Goal: Task Accomplishment & Management: Manage account settings

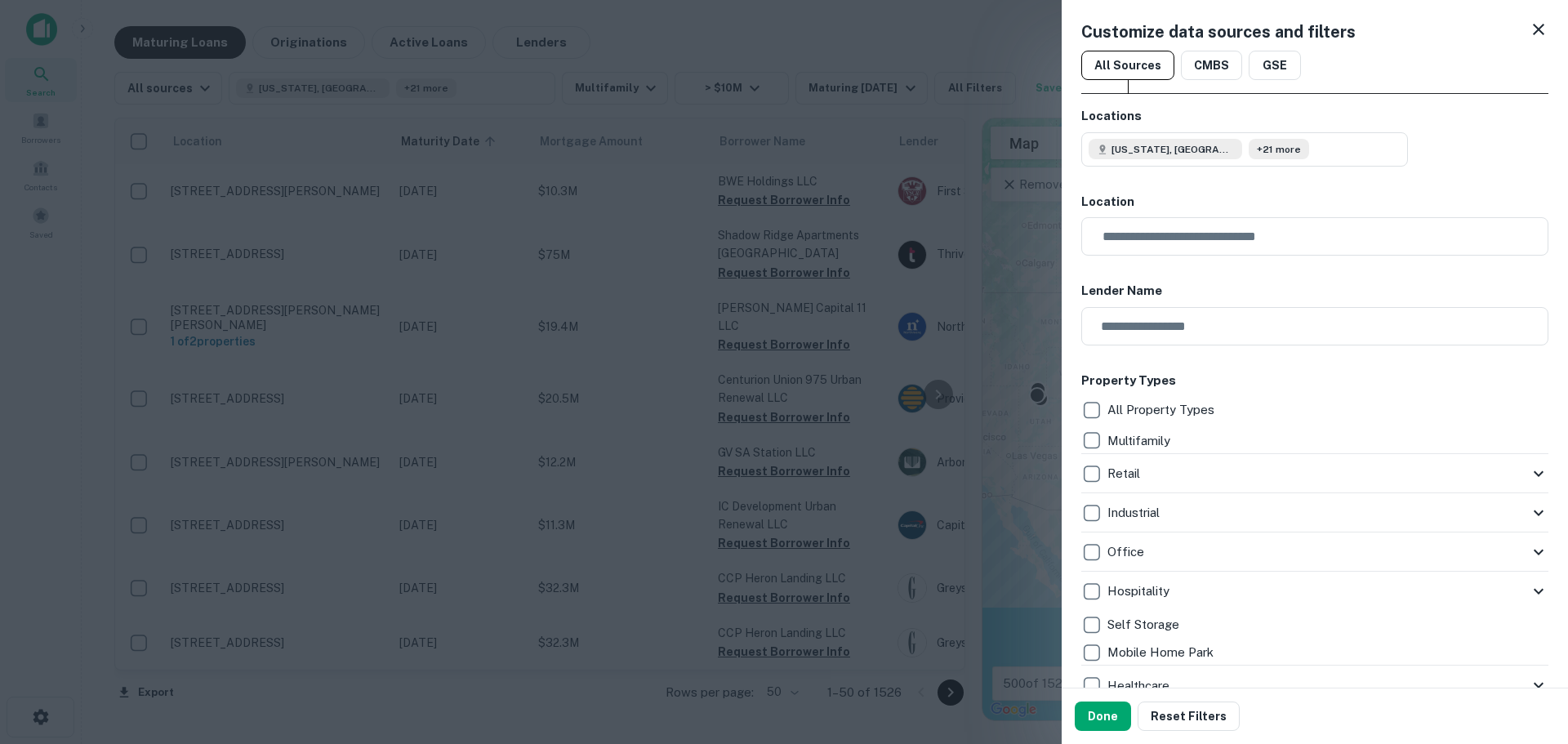
drag, startPoint x: 1532, startPoint y: 32, endPoint x: 1527, endPoint y: 23, distance: 10.3
click at [1532, 32] on icon at bounding box center [1539, 29] width 19 height 19
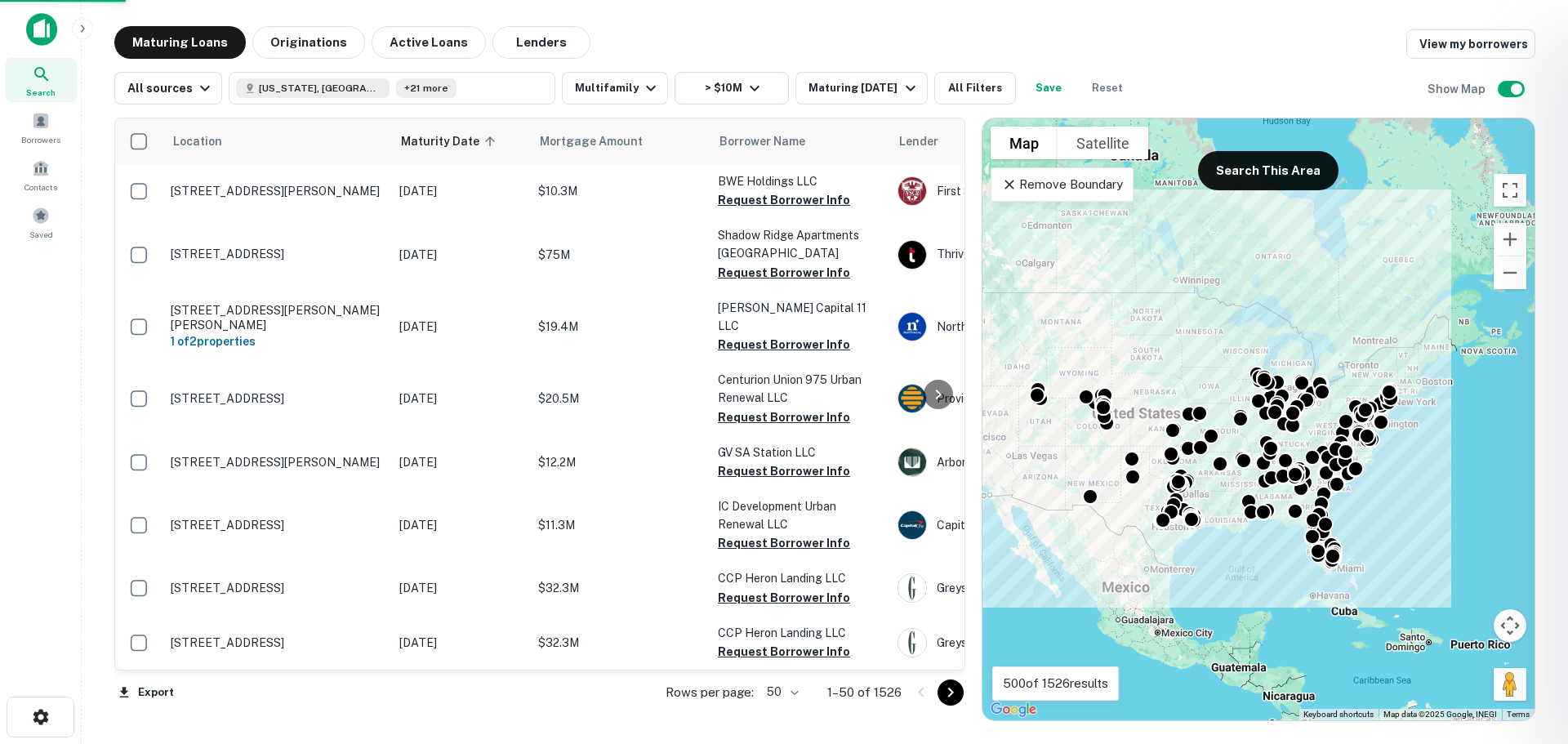
click at [1527, 23] on div "Customize data sources and filters All Sources CMBS GSE Locations Tennessee, US…" at bounding box center [784, 372] width 1568 height 744
click at [54, 134] on div at bounding box center [784, 372] width 1568 height 744
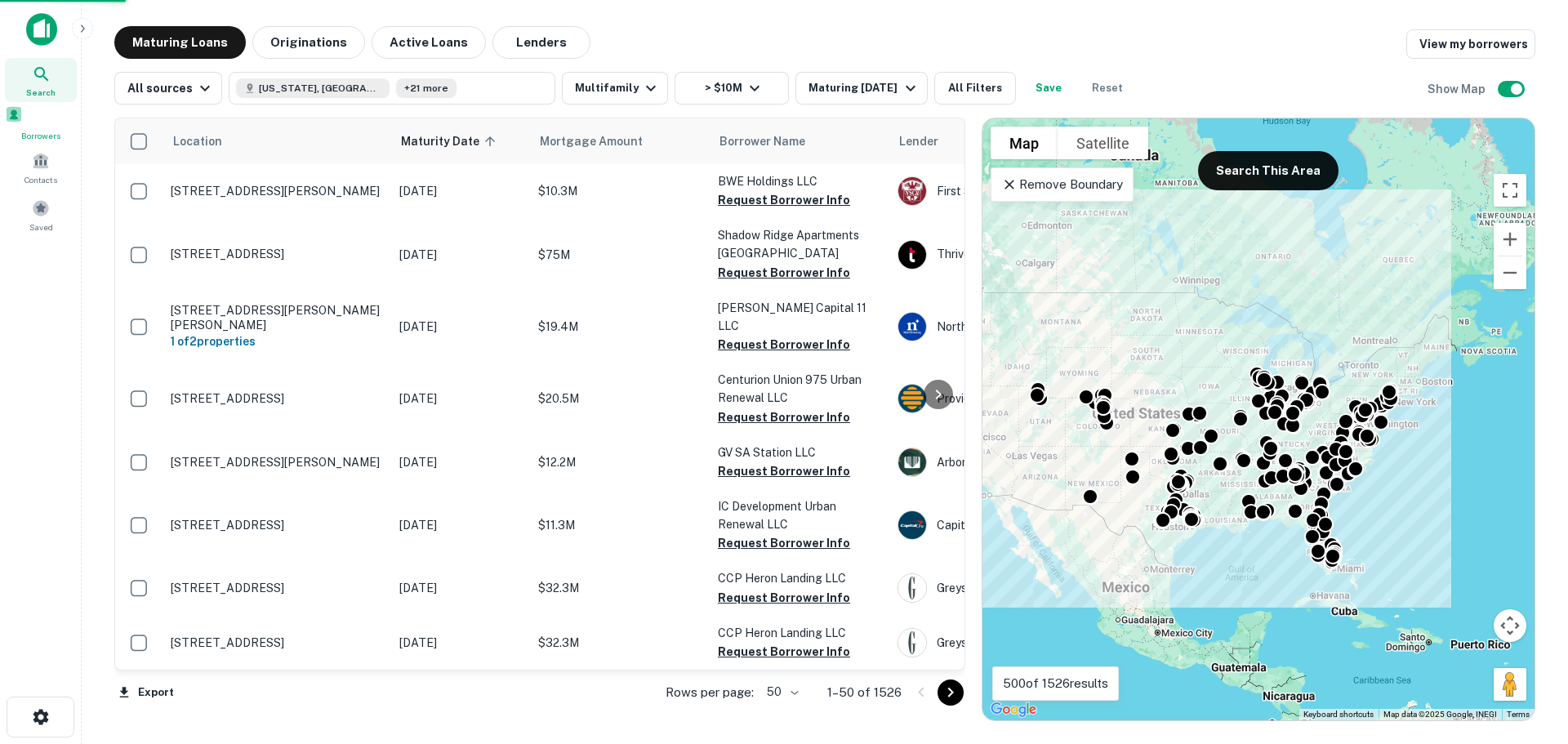
click at [22, 124] on span at bounding box center [14, 114] width 18 height 18
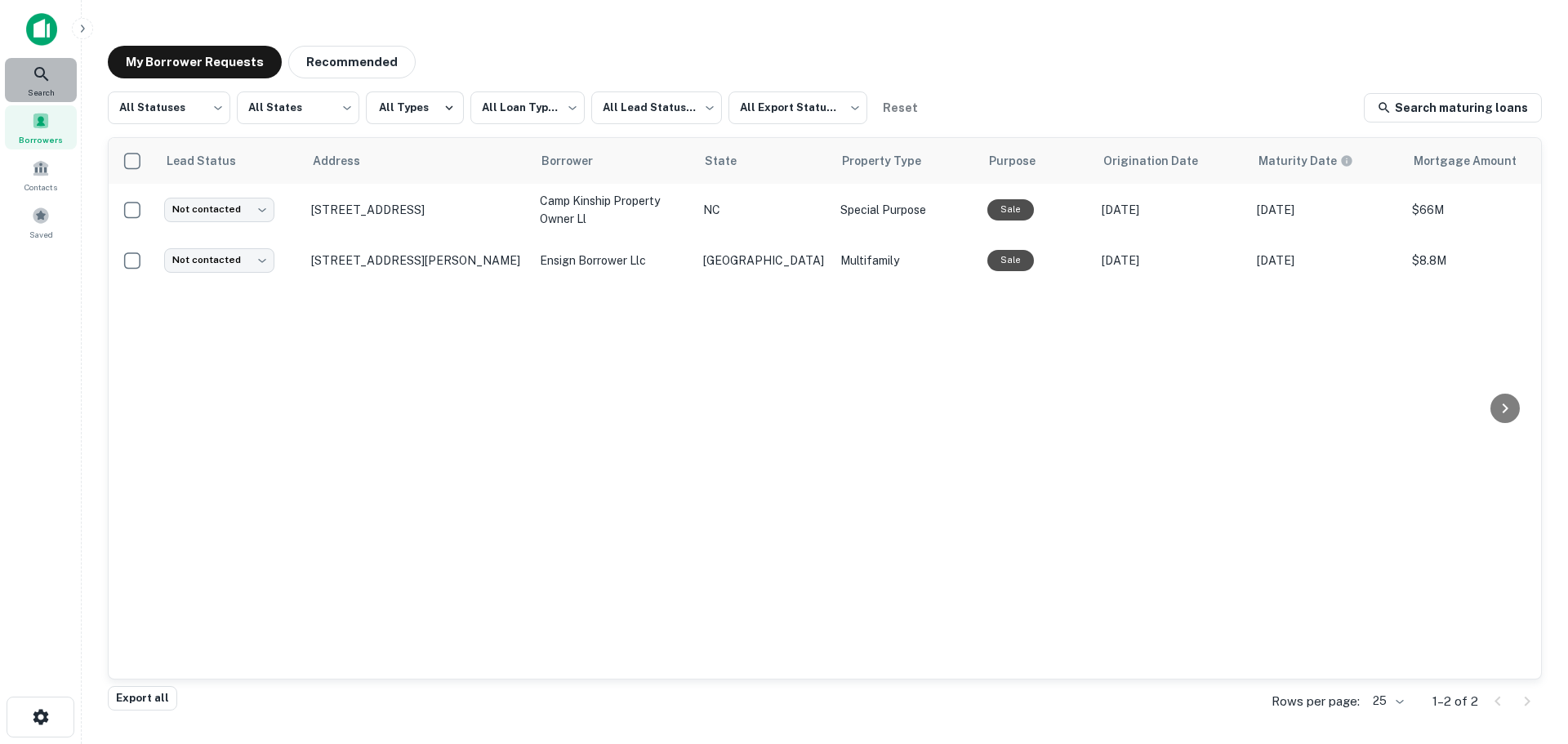
click at [54, 82] on div "Search" at bounding box center [41, 80] width 72 height 44
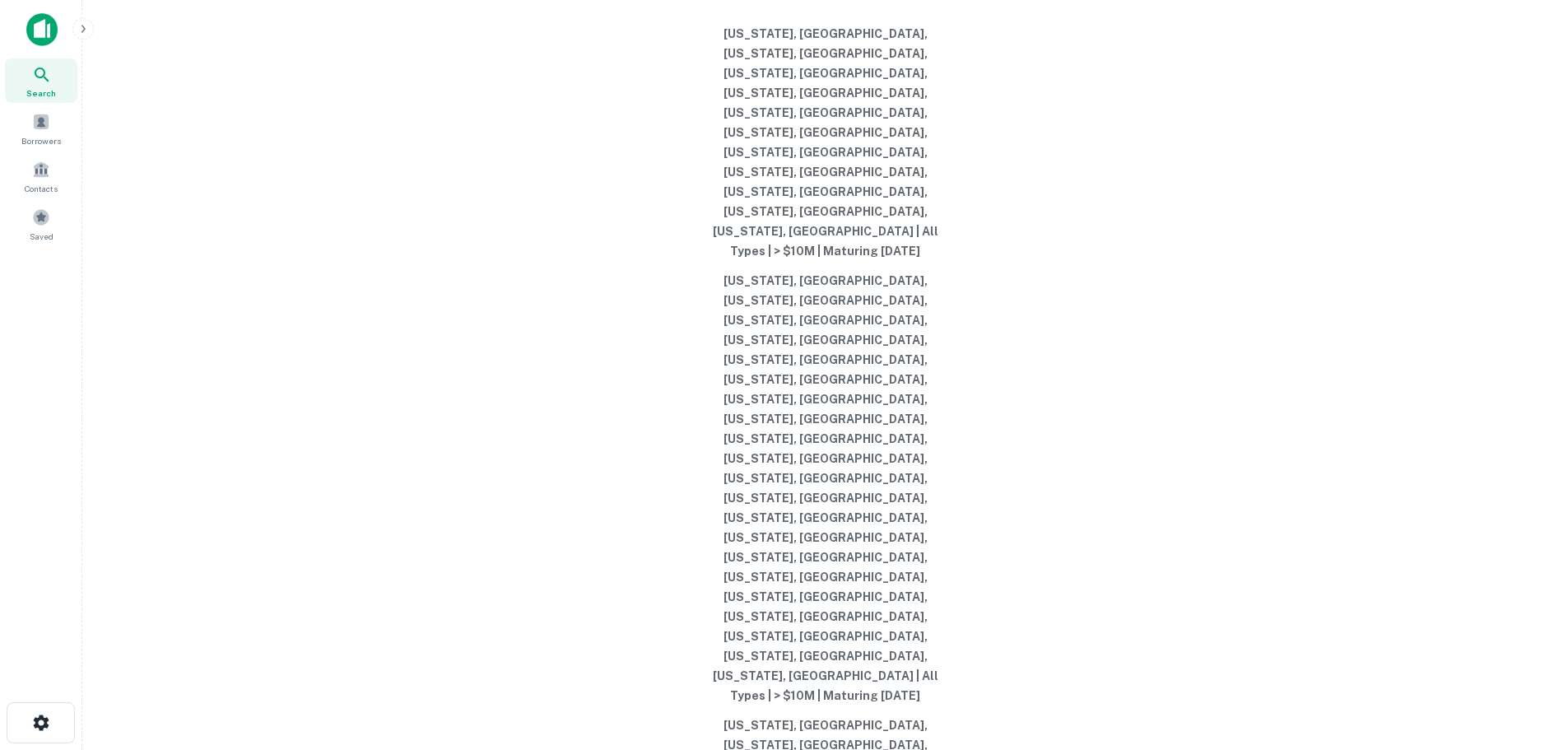
click at [1108, 211] on div "Search lenders & loans, faster. Maturing Loans Originations Active Loans Lender…" at bounding box center [824, 414] width 1459 height 750
click at [39, 35] on img at bounding box center [42, 29] width 31 height 33
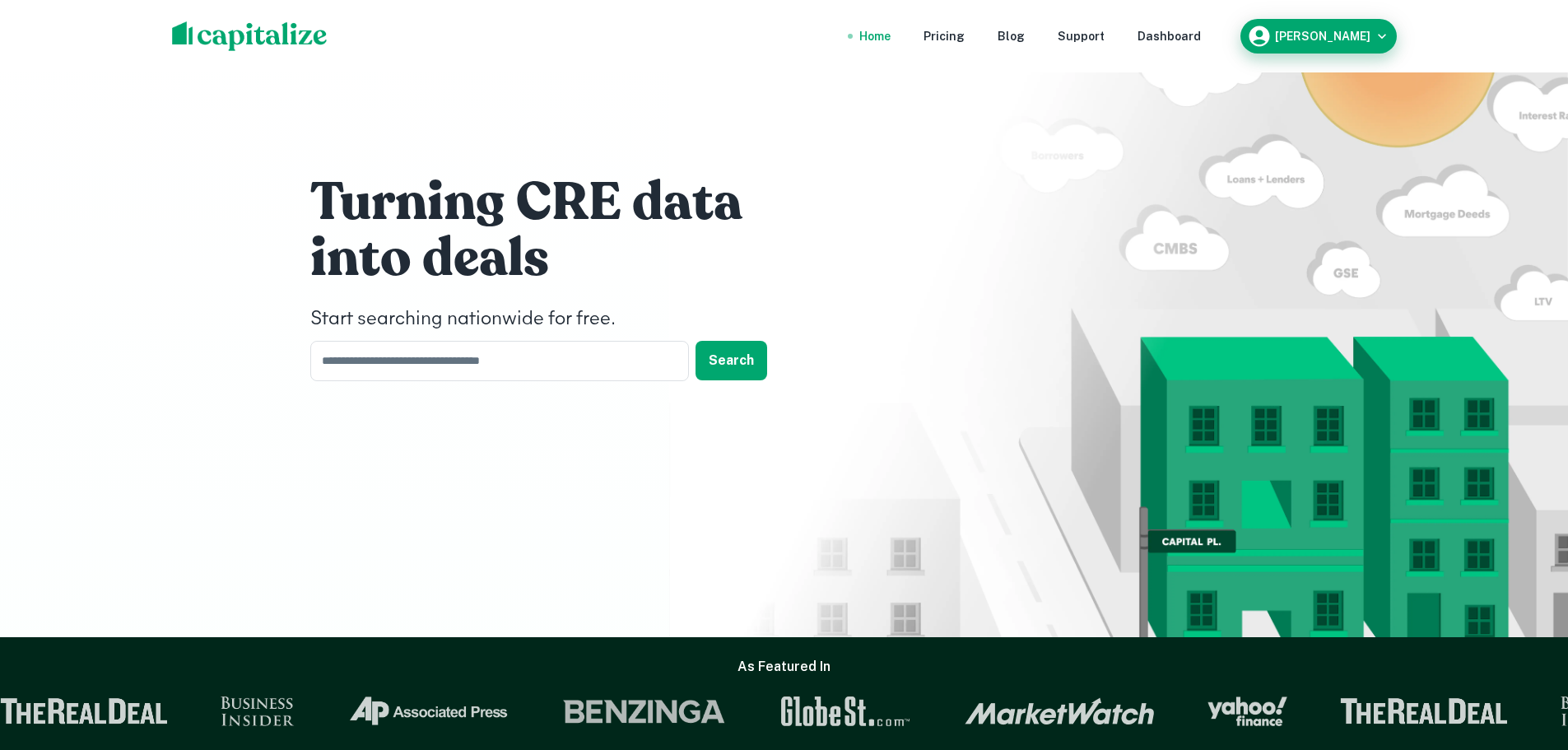
click at [1306, 43] on div "Trey Palmedo" at bounding box center [1319, 35] width 143 height 25
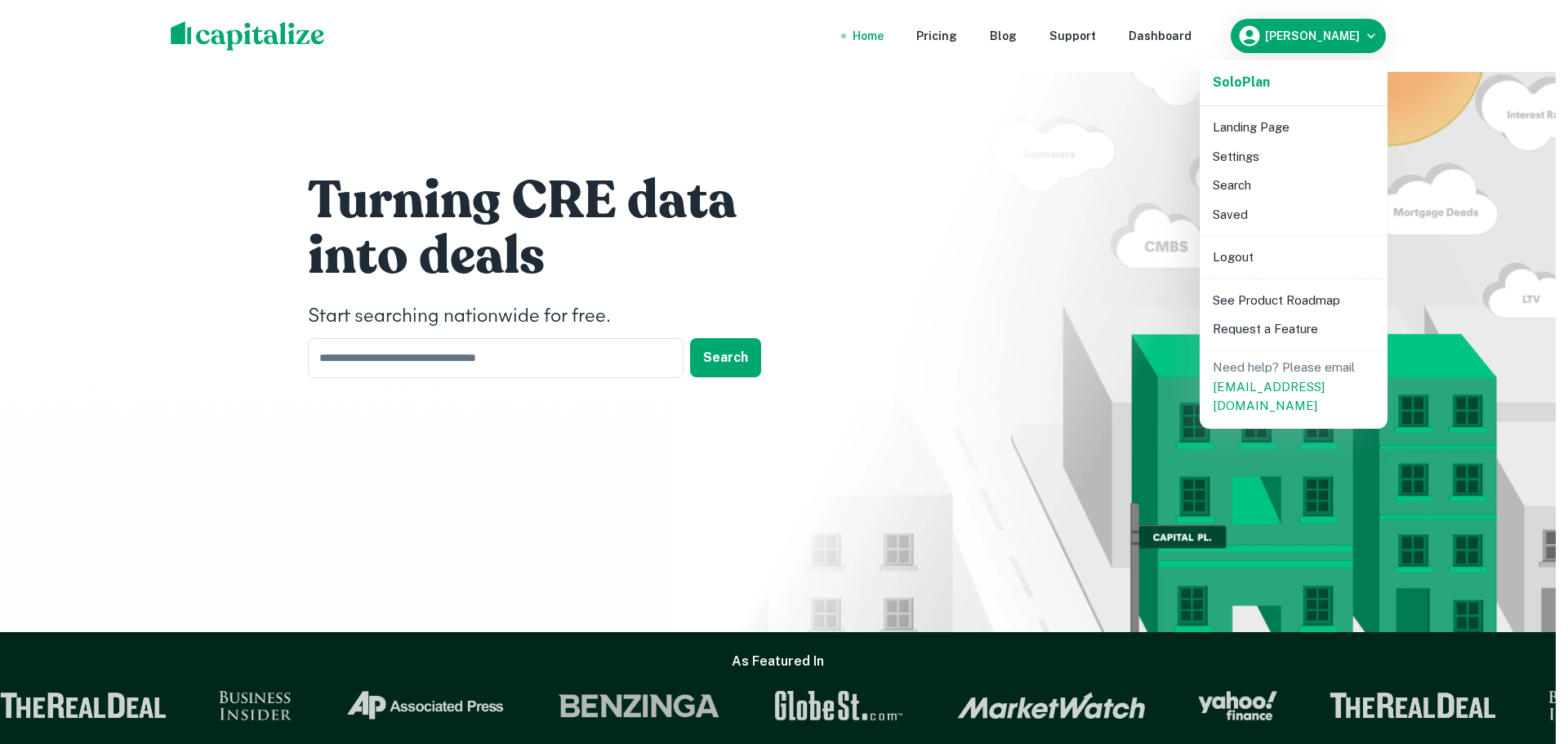
click at [1262, 123] on li "Landing Page" at bounding box center [1293, 128] width 174 height 29
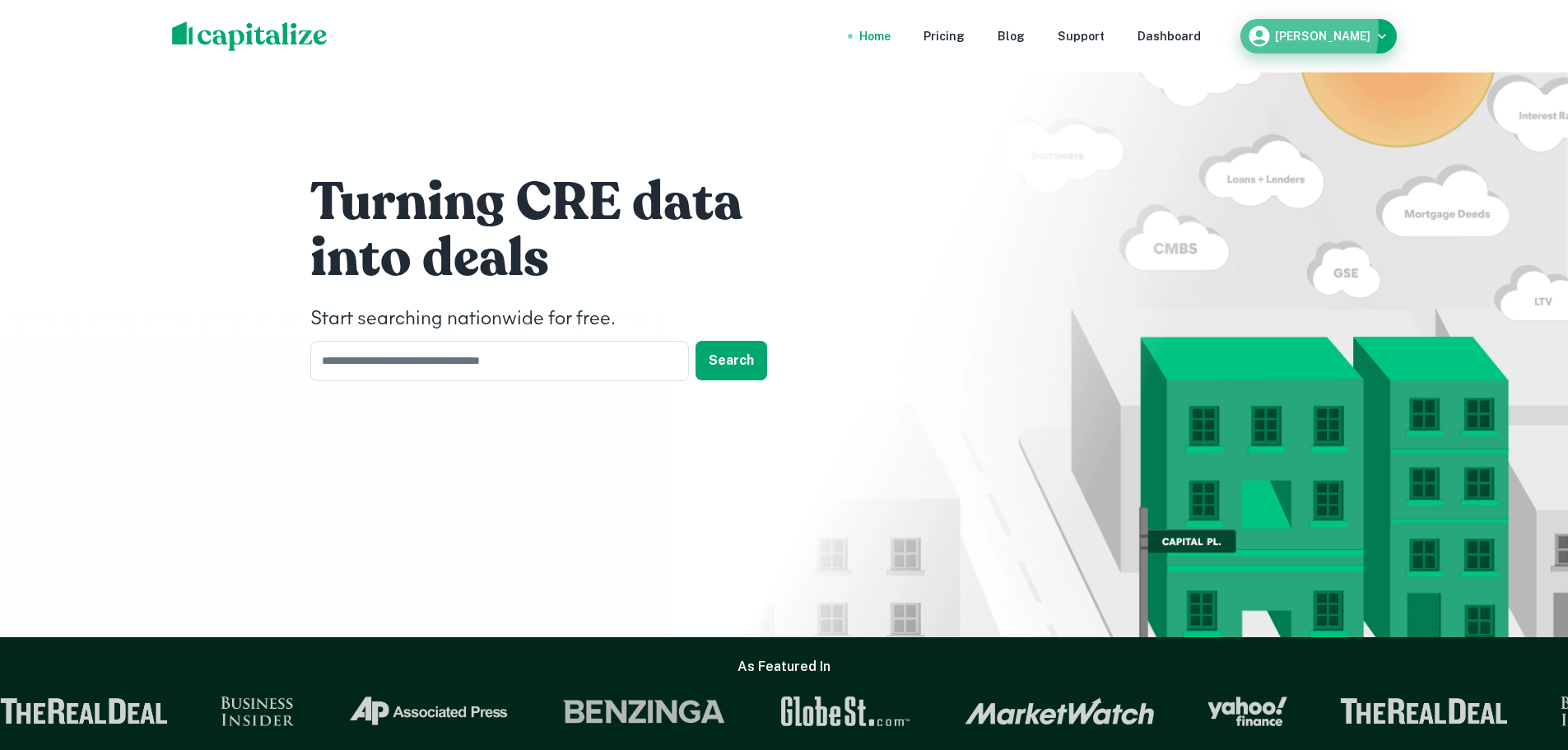
click at [1269, 29] on icon "button" at bounding box center [1258, 36] width 21 height 21
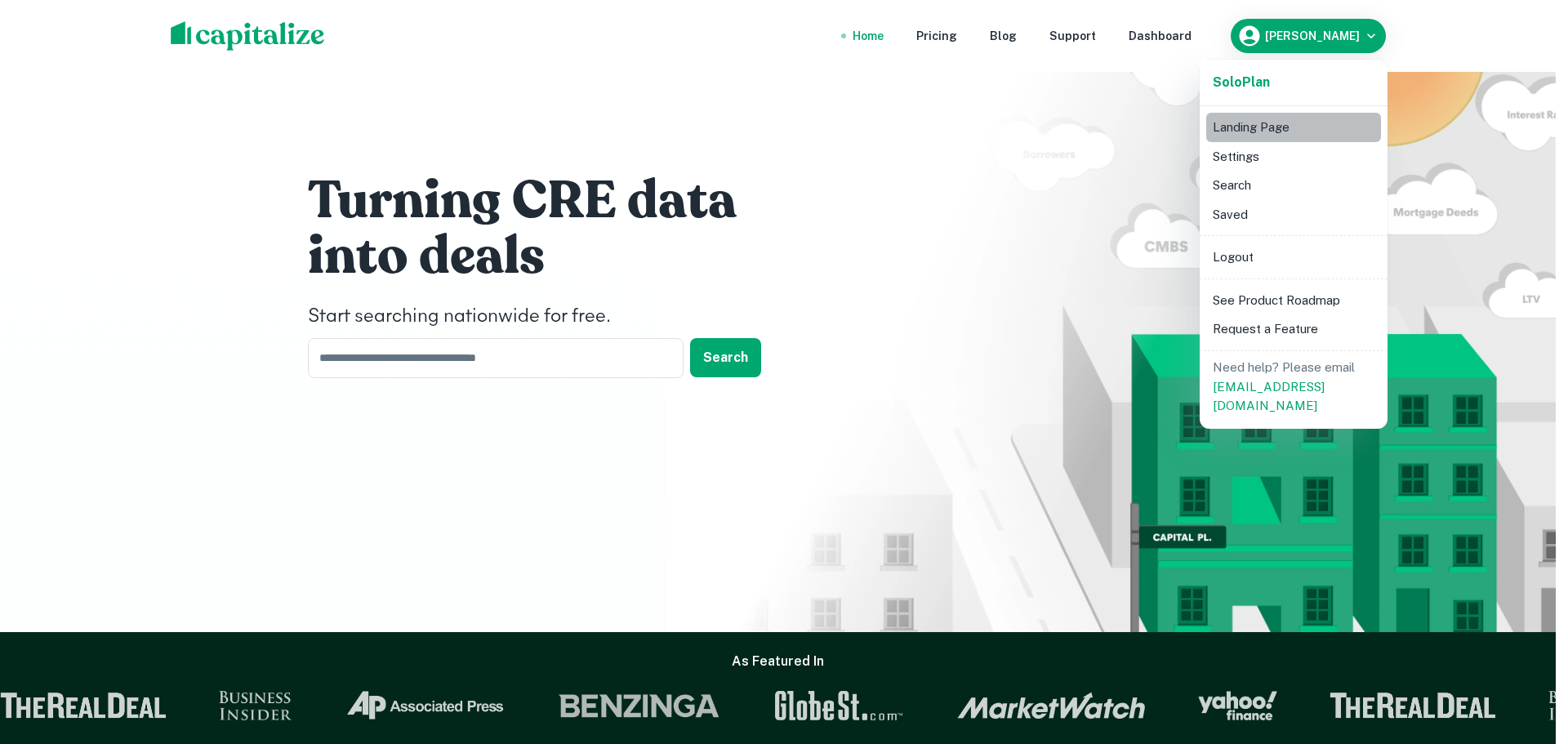
click at [1251, 130] on li "Landing Page" at bounding box center [1293, 128] width 174 height 29
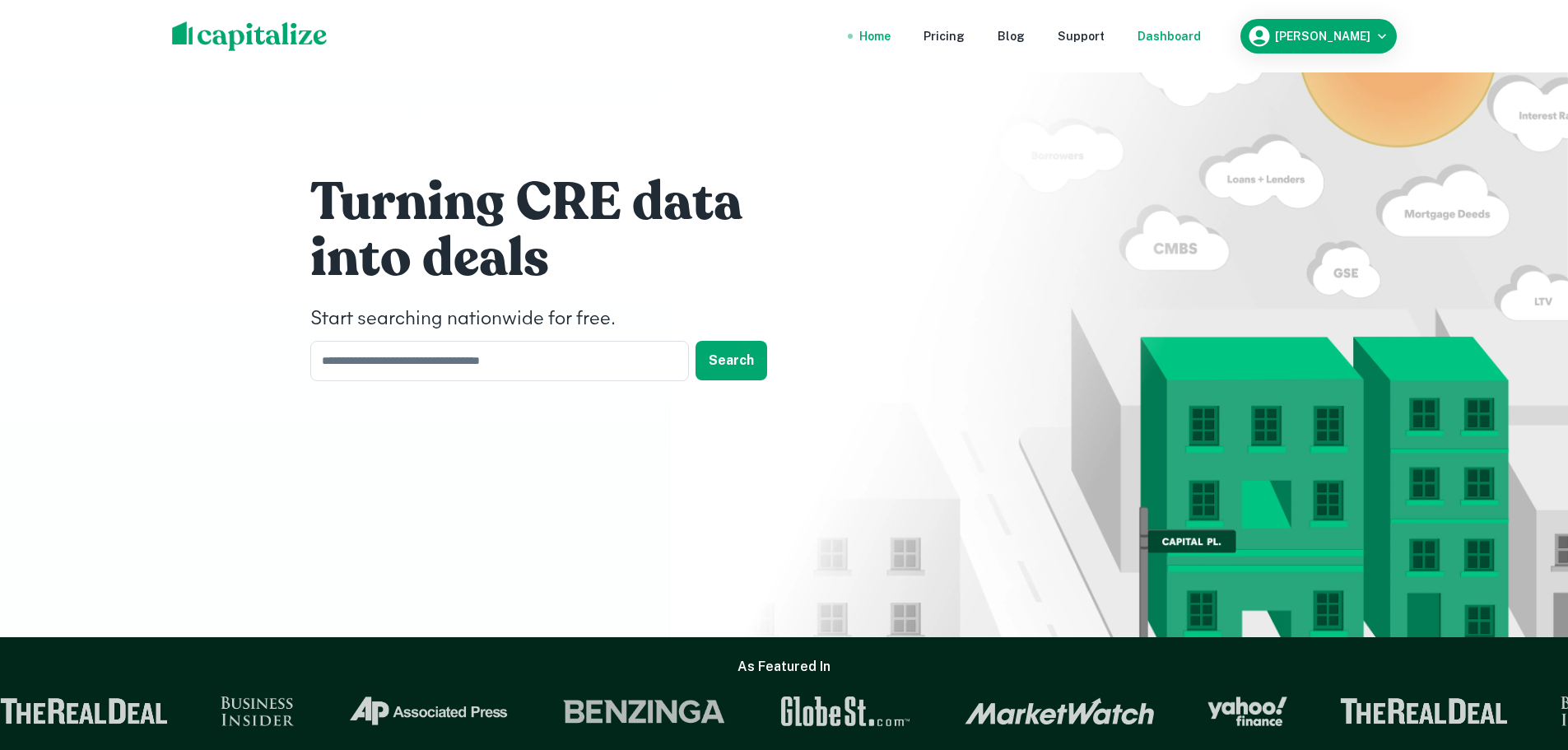
click at [1200, 43] on div "Dashboard" at bounding box center [1169, 36] width 64 height 18
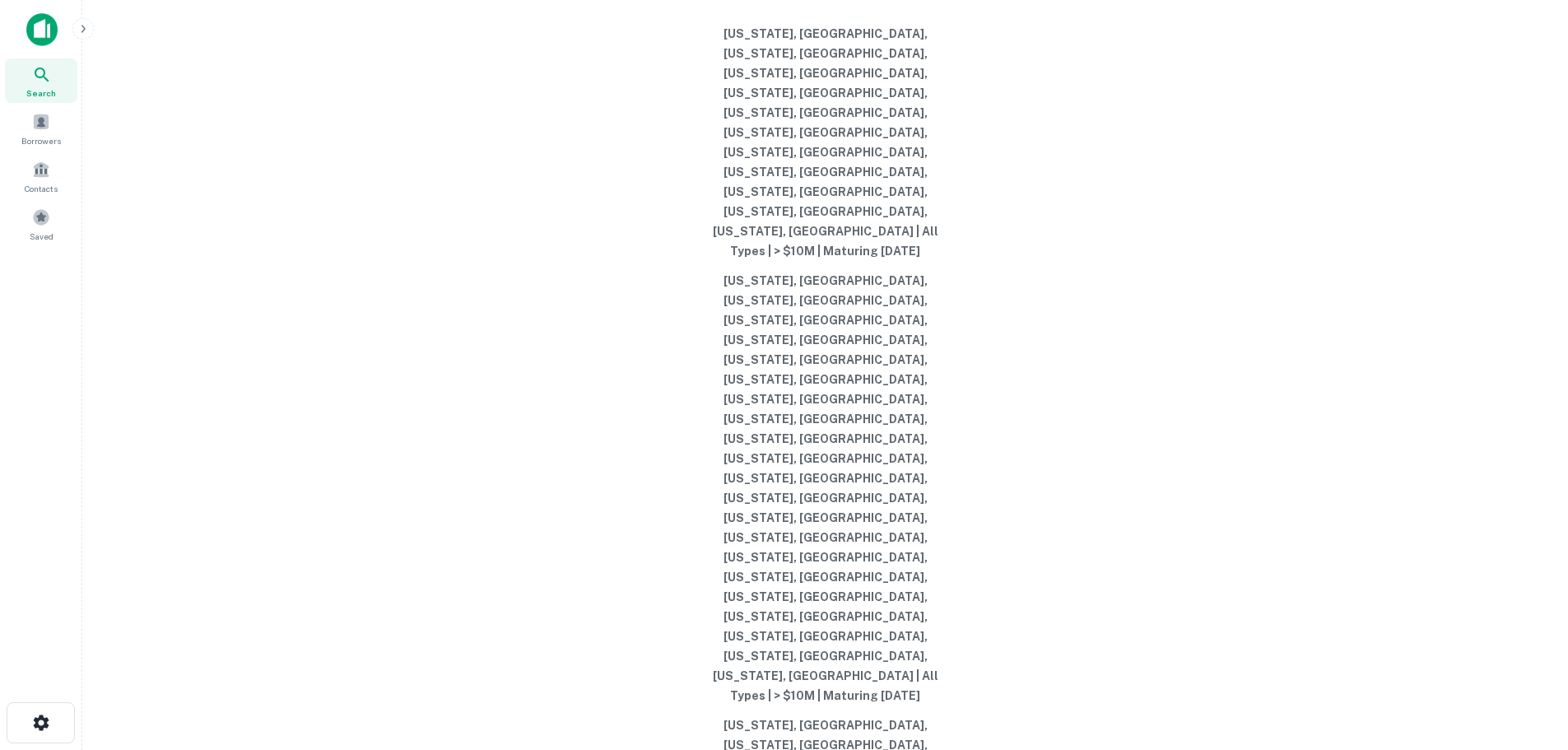
click at [84, 31] on icon "button" at bounding box center [82, 28] width 13 height 13
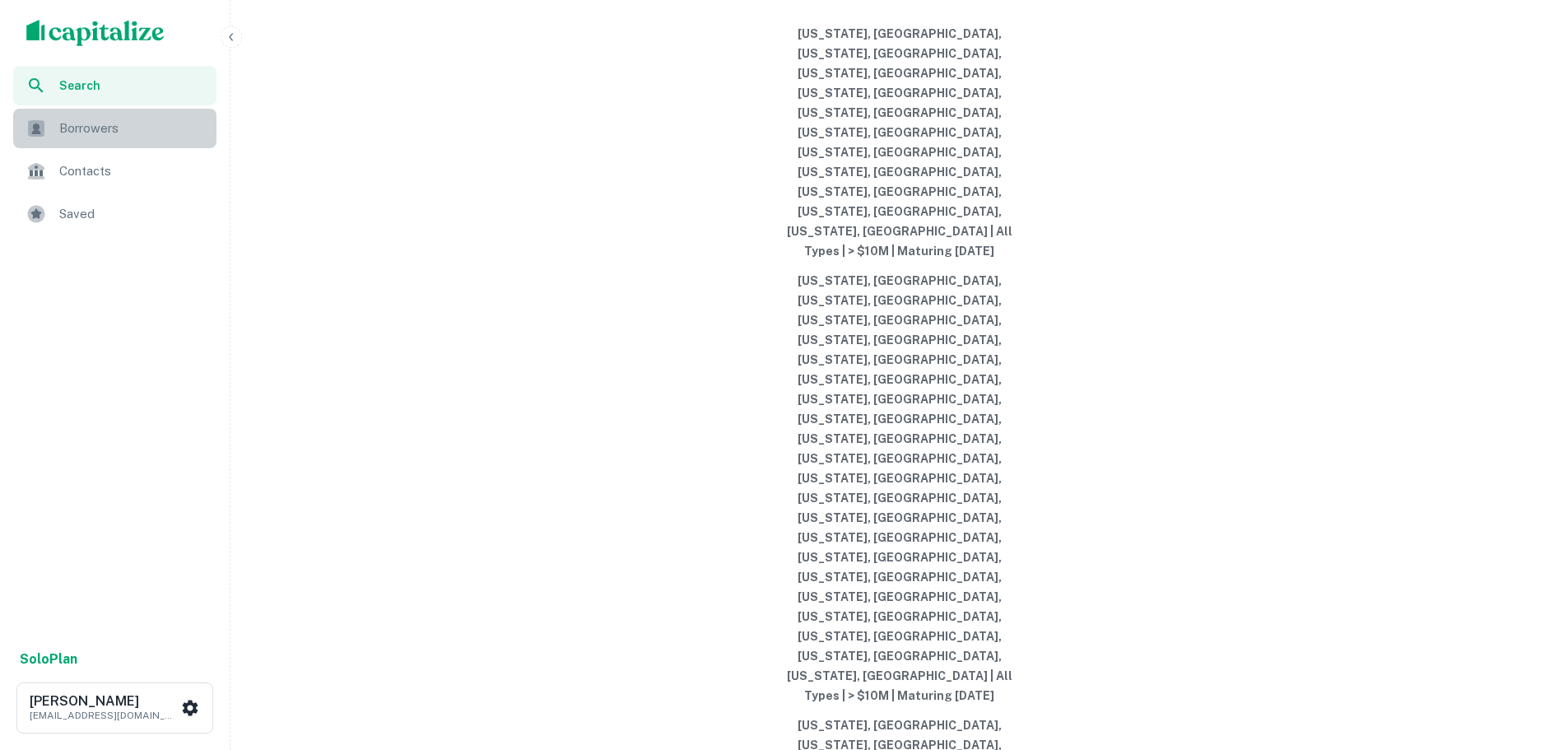
click at [85, 130] on span "Borrowers" at bounding box center [132, 129] width 147 height 20
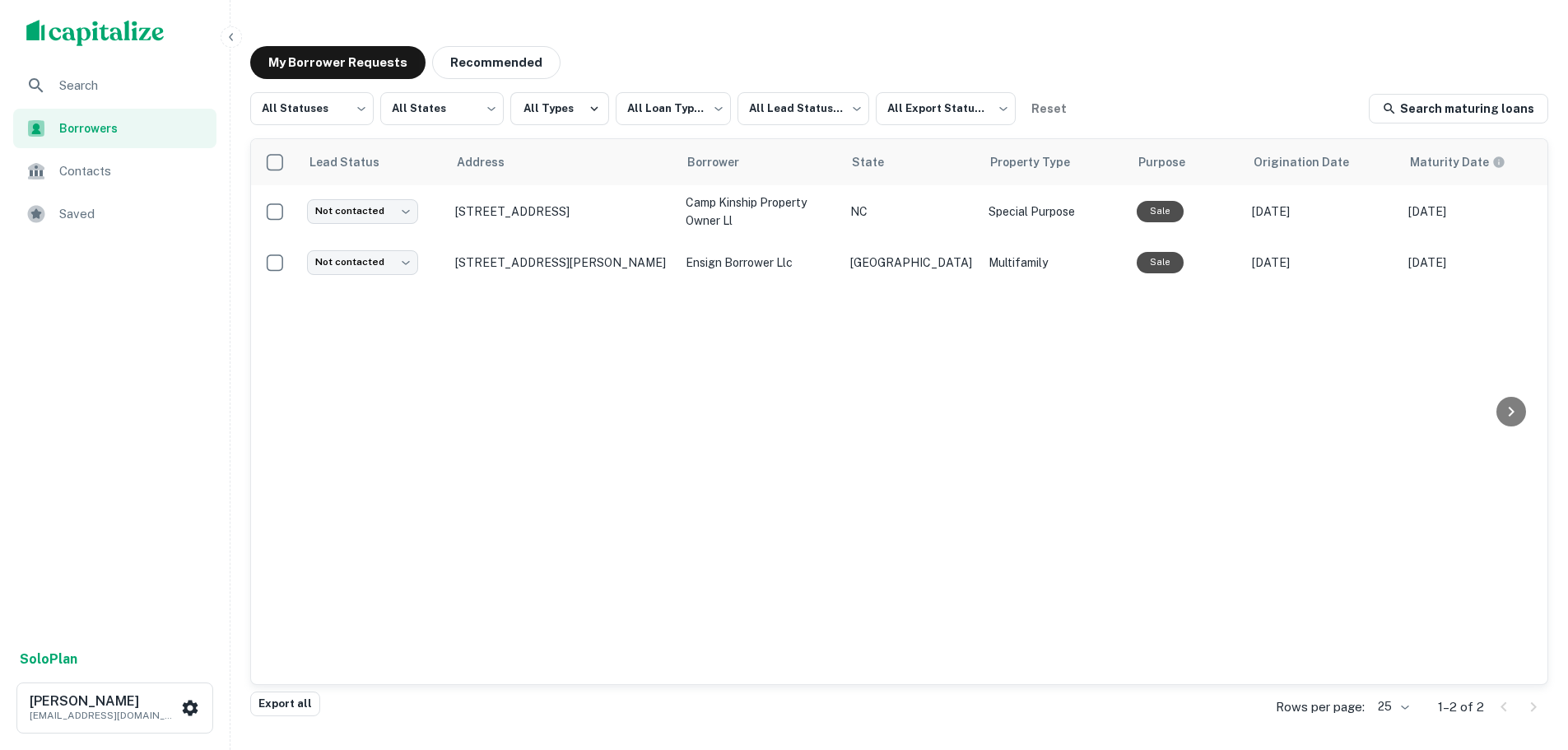
click at [109, 87] on span "Search" at bounding box center [132, 85] width 147 height 20
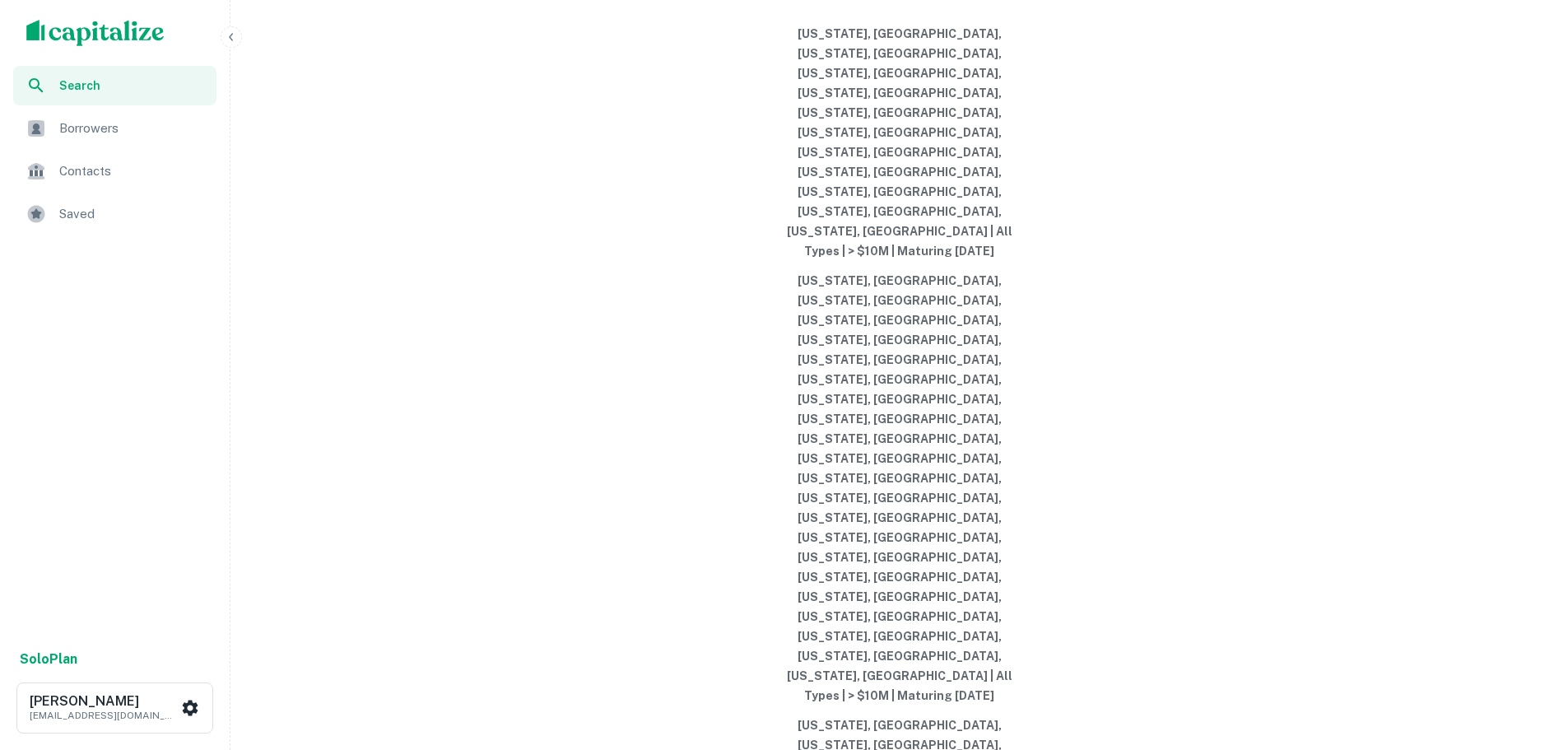
click at [962, 26] on div "Search Borrowers Contacts Saved Solo Plan Trey Palmedo trey.palmedo@newpoint.co…" at bounding box center [784, 395] width 1568 height 789
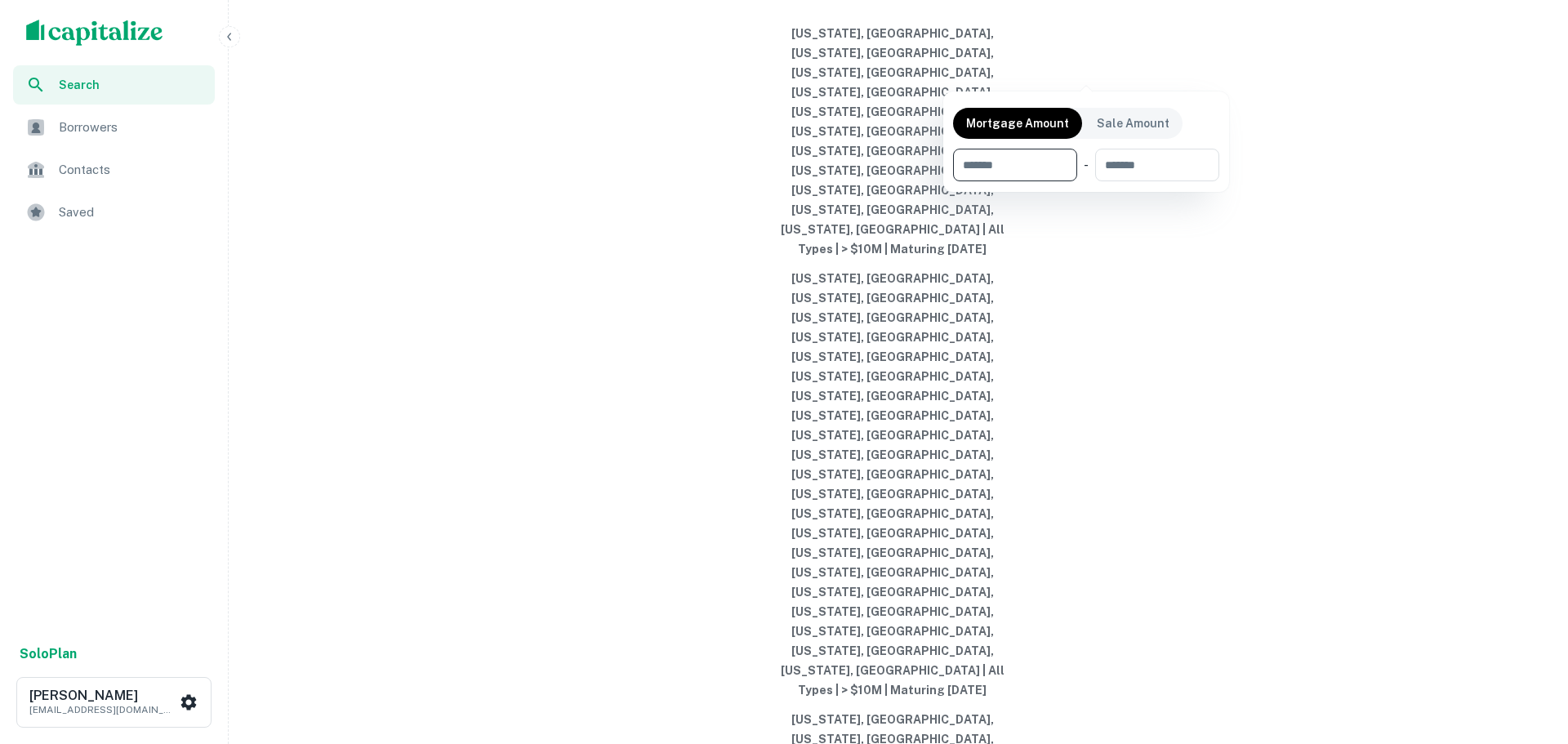
click at [1114, 65] on div at bounding box center [784, 372] width 1568 height 744
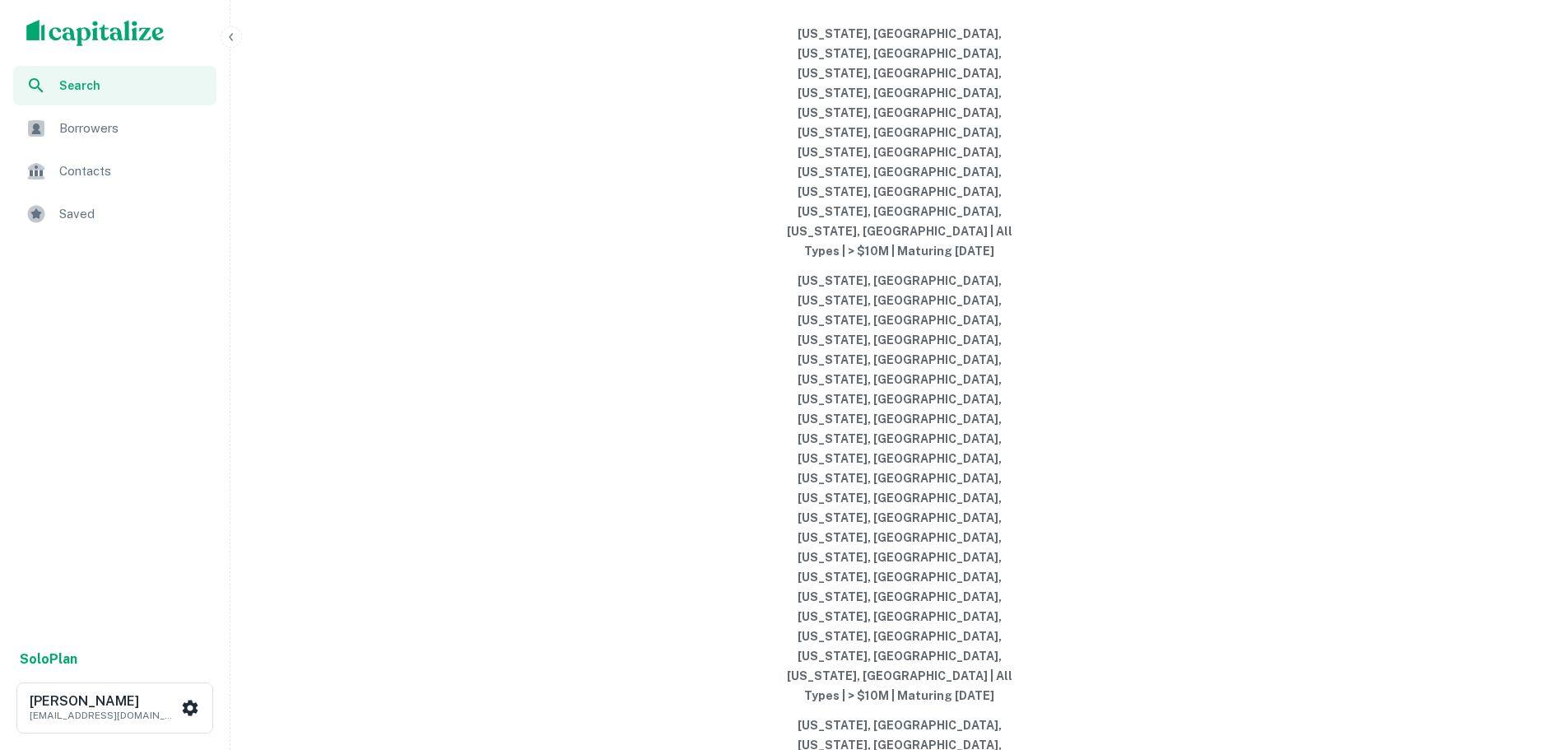
click at [105, 170] on span "Contacts" at bounding box center [132, 171] width 147 height 20
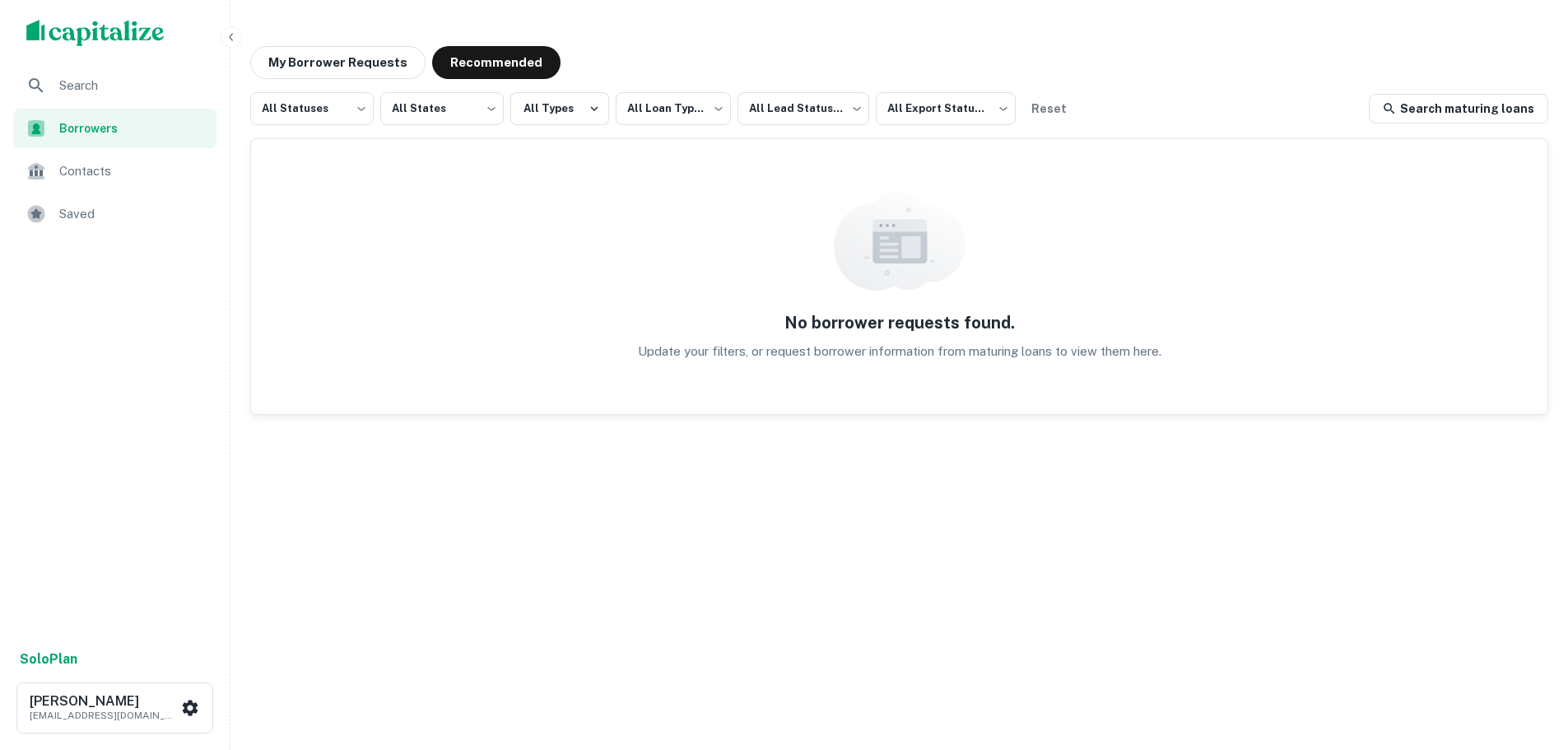
click at [115, 44] on img "scrollable content" at bounding box center [95, 32] width 138 height 27
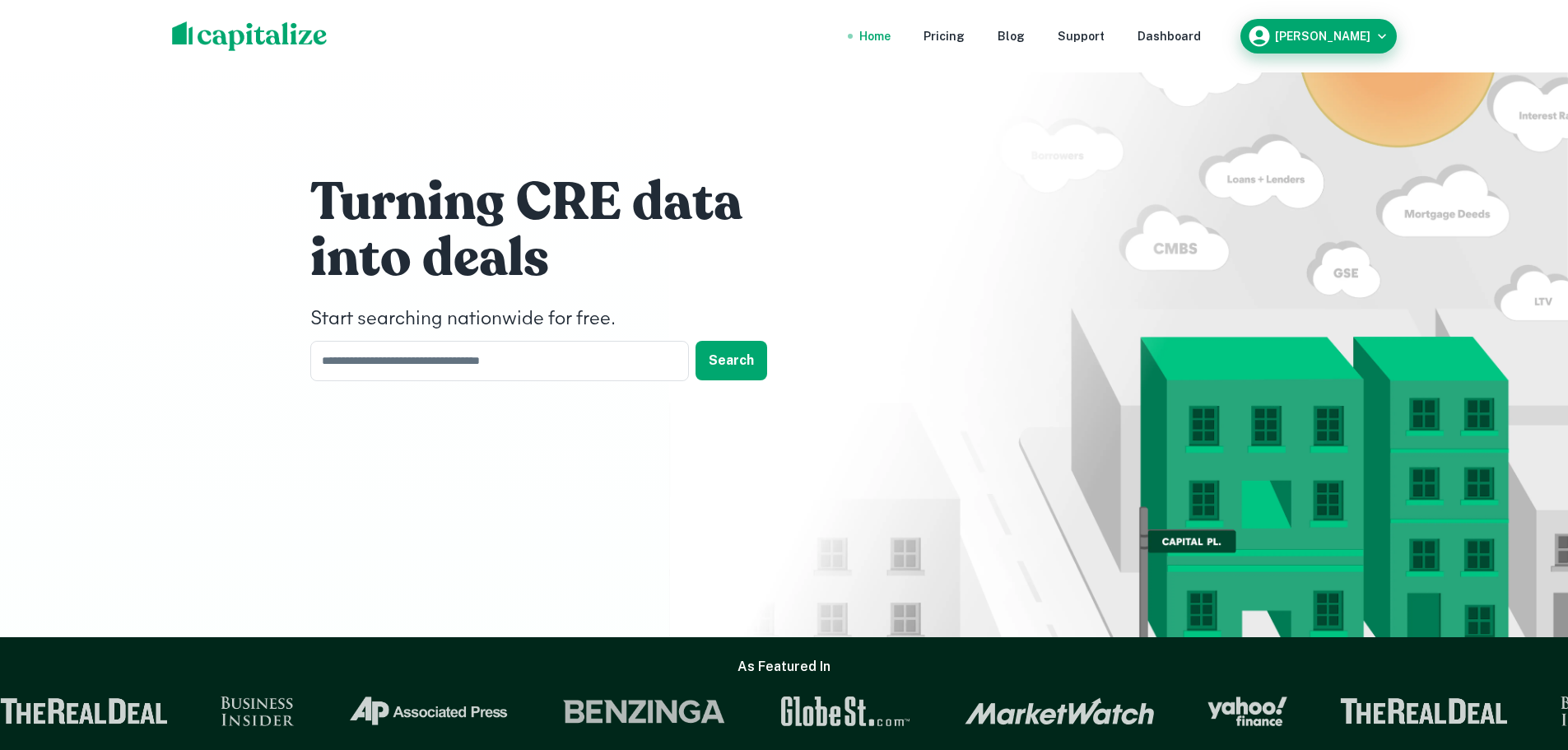
click at [1293, 41] on div "[PERSON_NAME]" at bounding box center [1319, 35] width 143 height 25
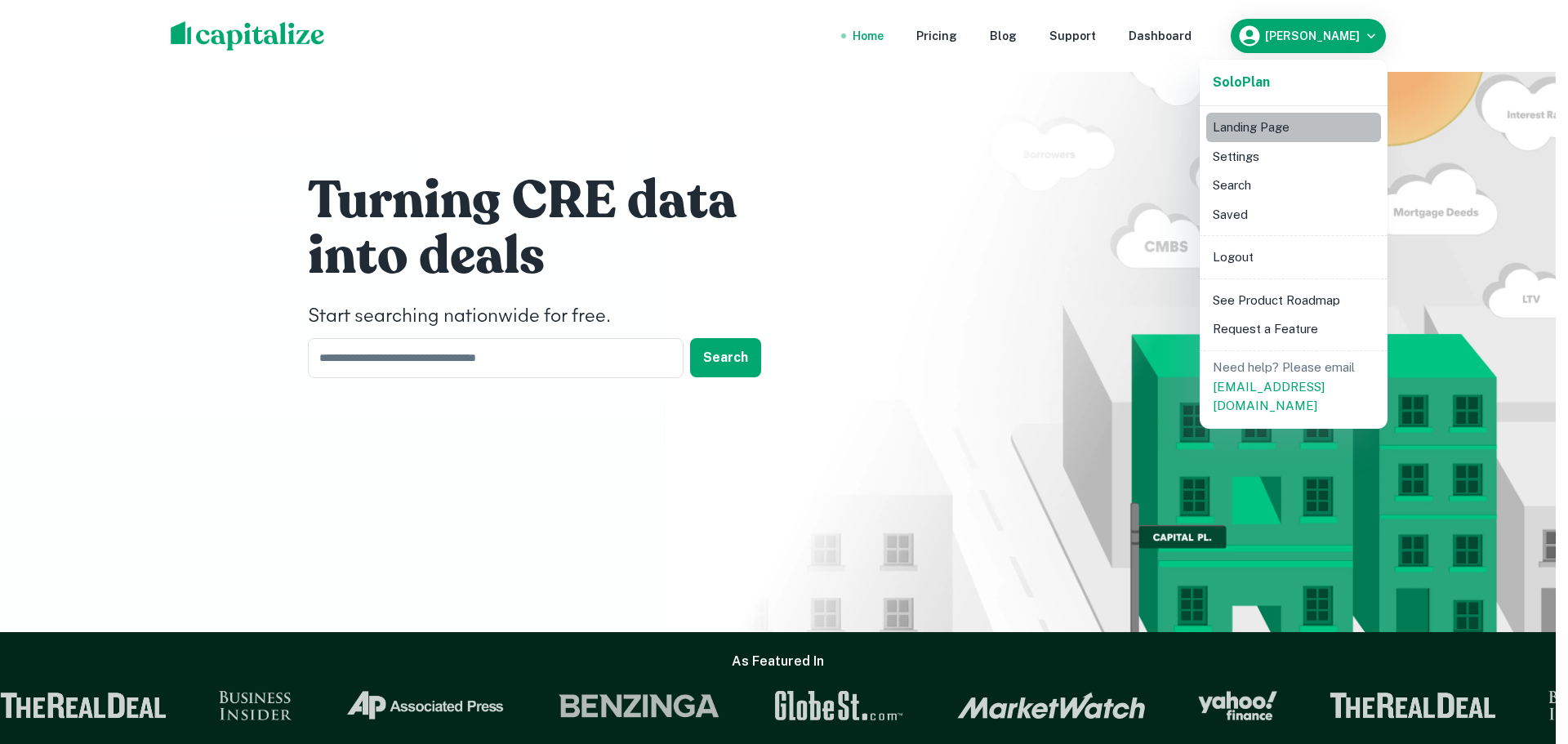
click at [1279, 130] on li "Landing Page" at bounding box center [1293, 128] width 174 height 29
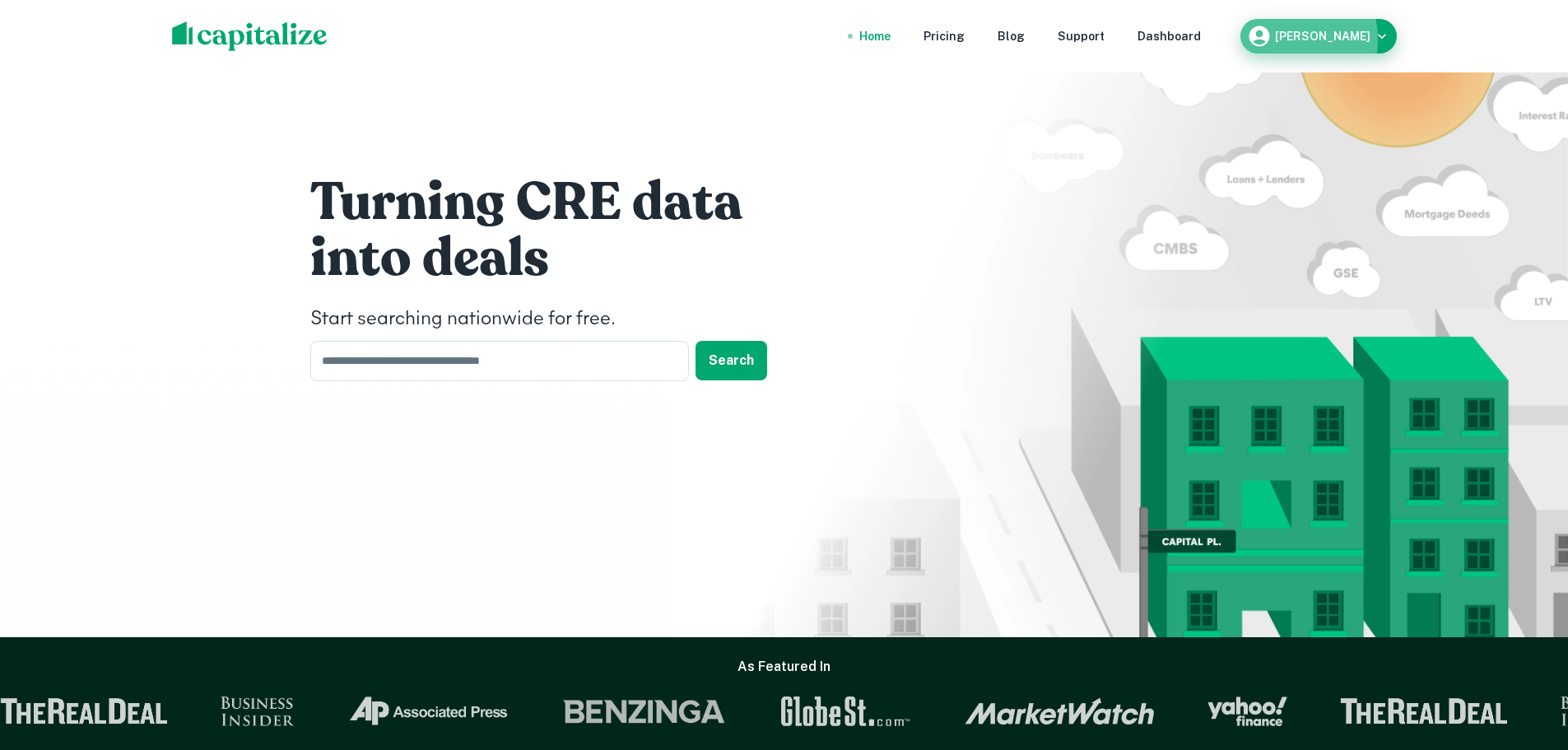
click at [1300, 39] on h6 "[PERSON_NAME]" at bounding box center [1322, 36] width 95 height 12
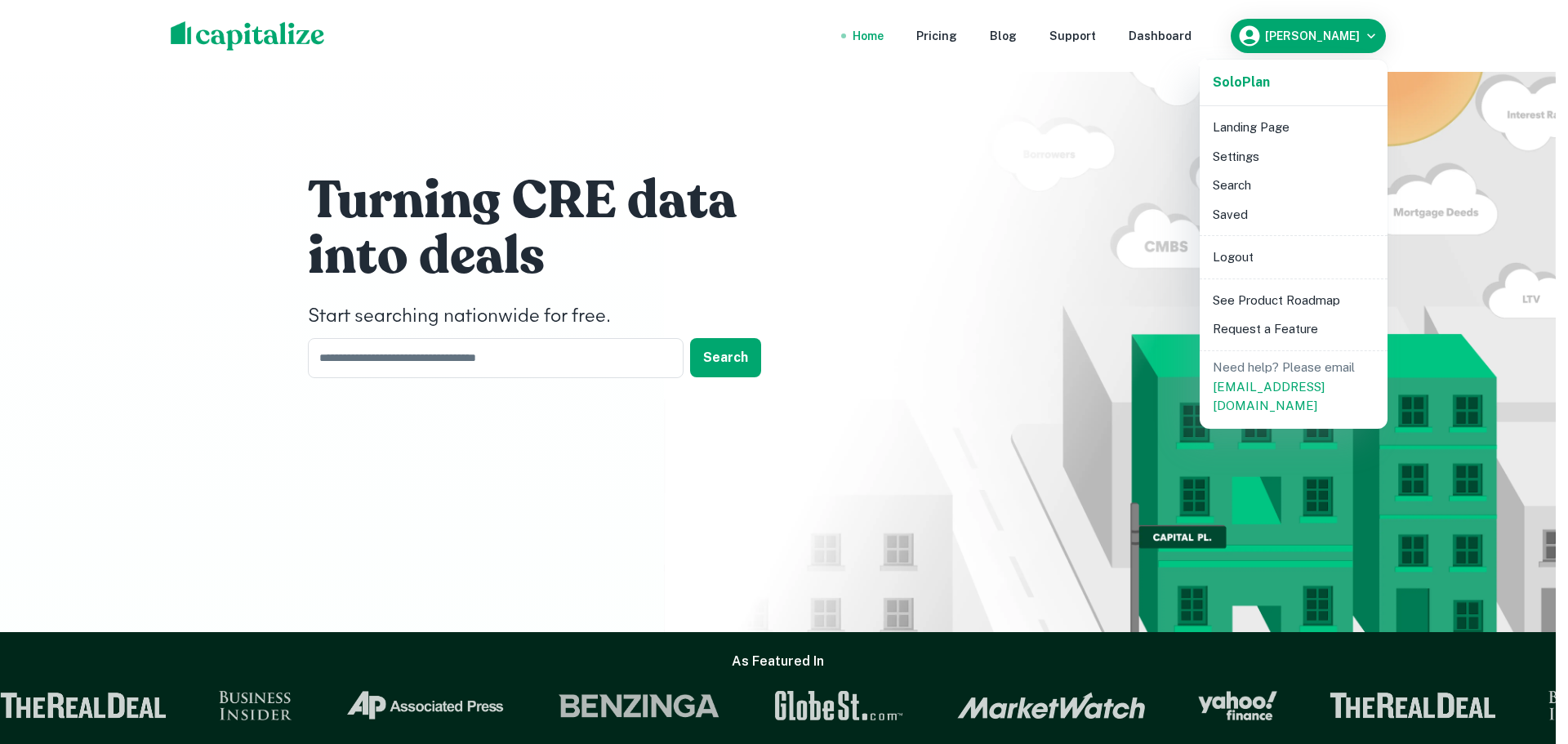
click at [1275, 185] on li "Search" at bounding box center [1293, 185] width 174 height 29
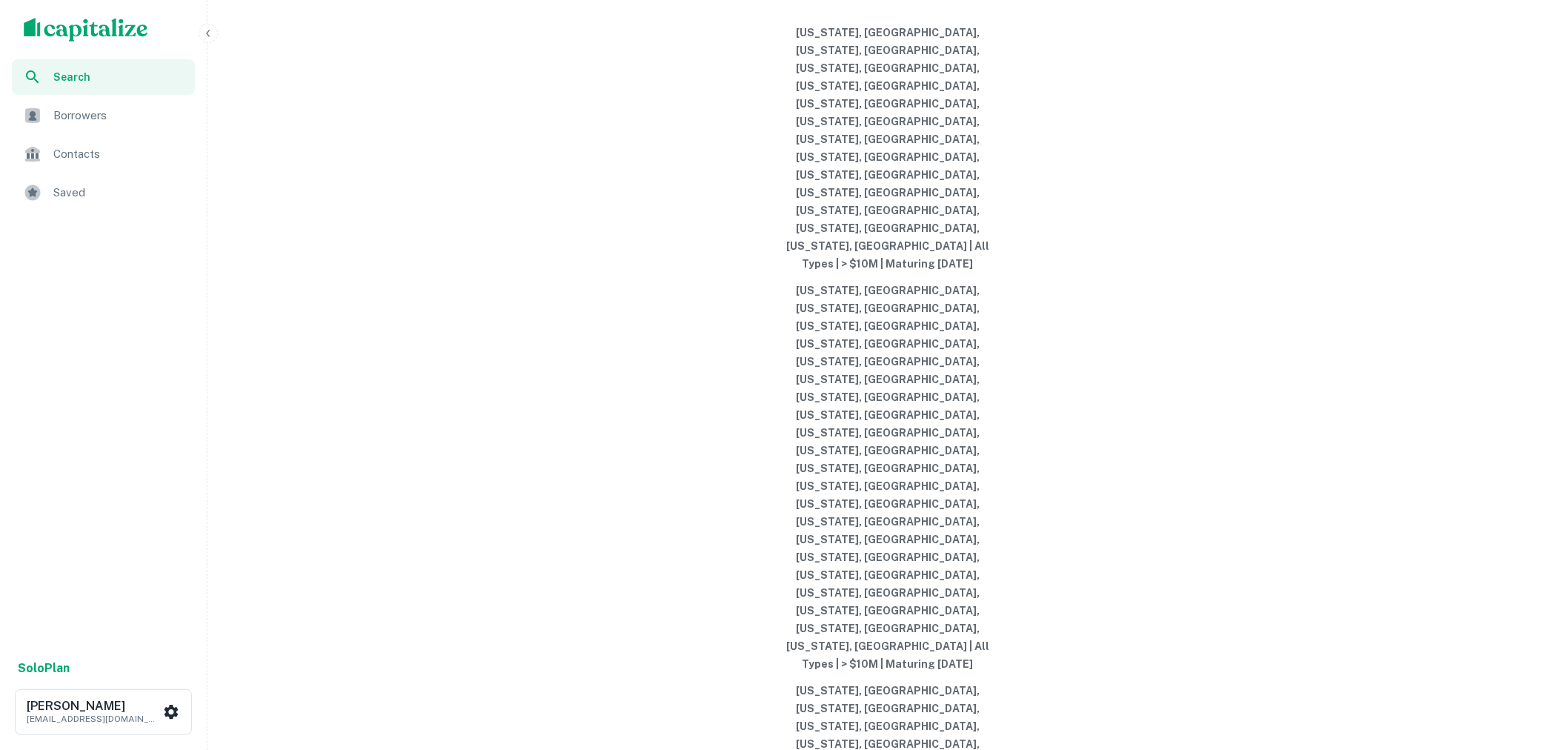
drag, startPoint x: 287, startPoint y: 448, endPoint x: 1122, endPoint y: 209, distance: 868.5
click at [1122, 209] on div "Search lenders & loans, faster. Maturing Loans Originations Active Loans Lender…" at bounding box center [888, 410] width 1348 height 750
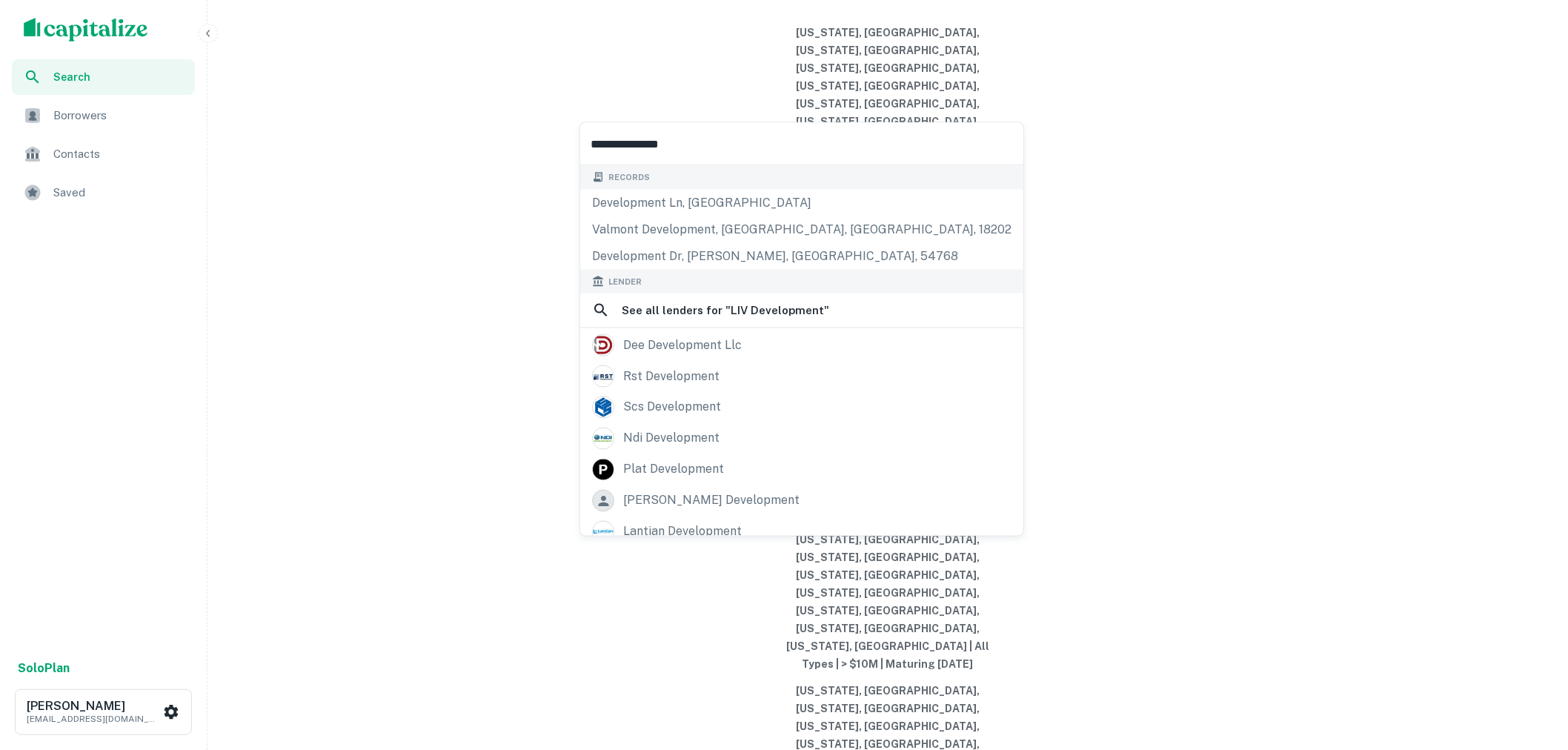
type input "**********"
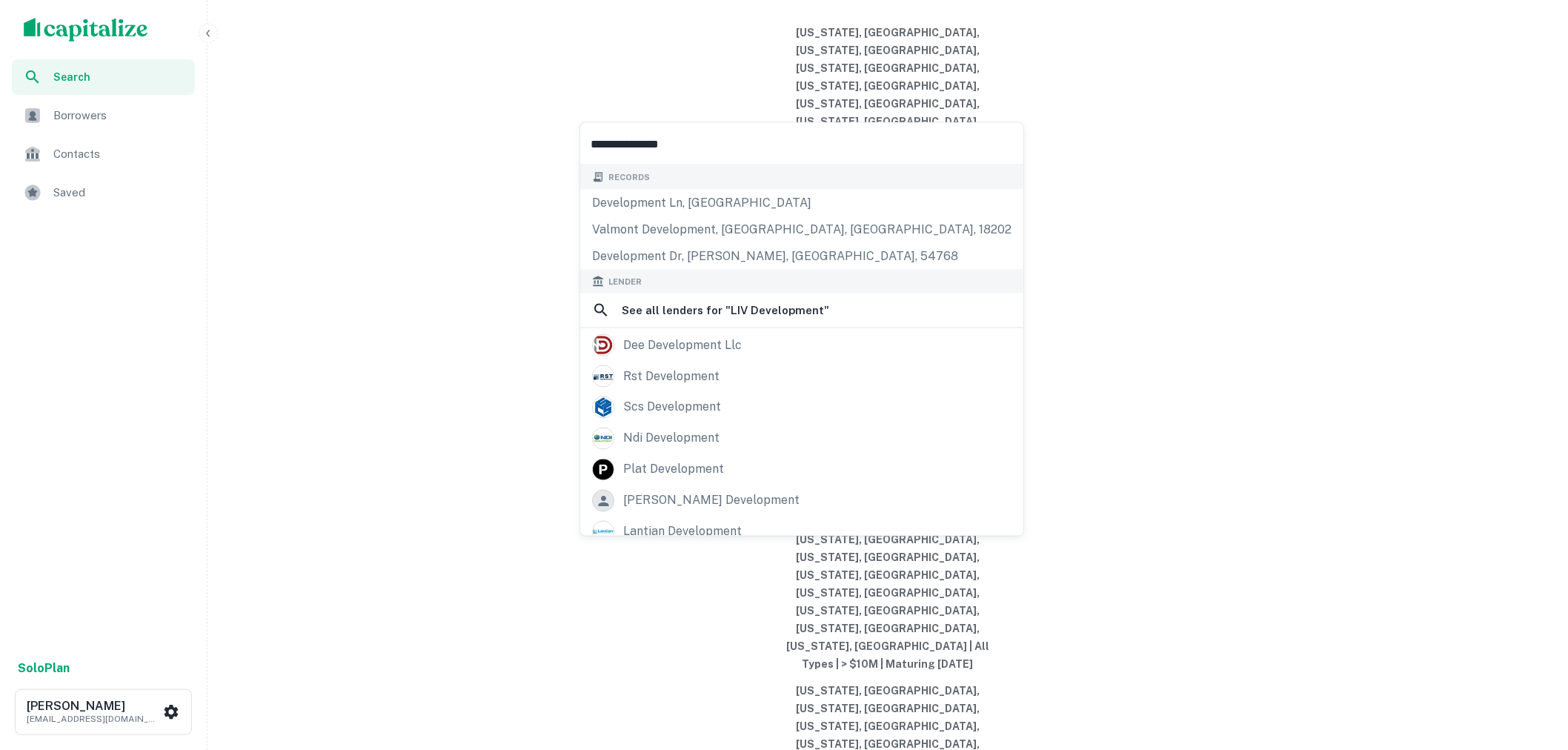
drag, startPoint x: 728, startPoint y: 141, endPoint x: 610, endPoint y: 147, distance: 118.2
click at [610, 147] on input "**********" at bounding box center [802, 143] width 443 height 42
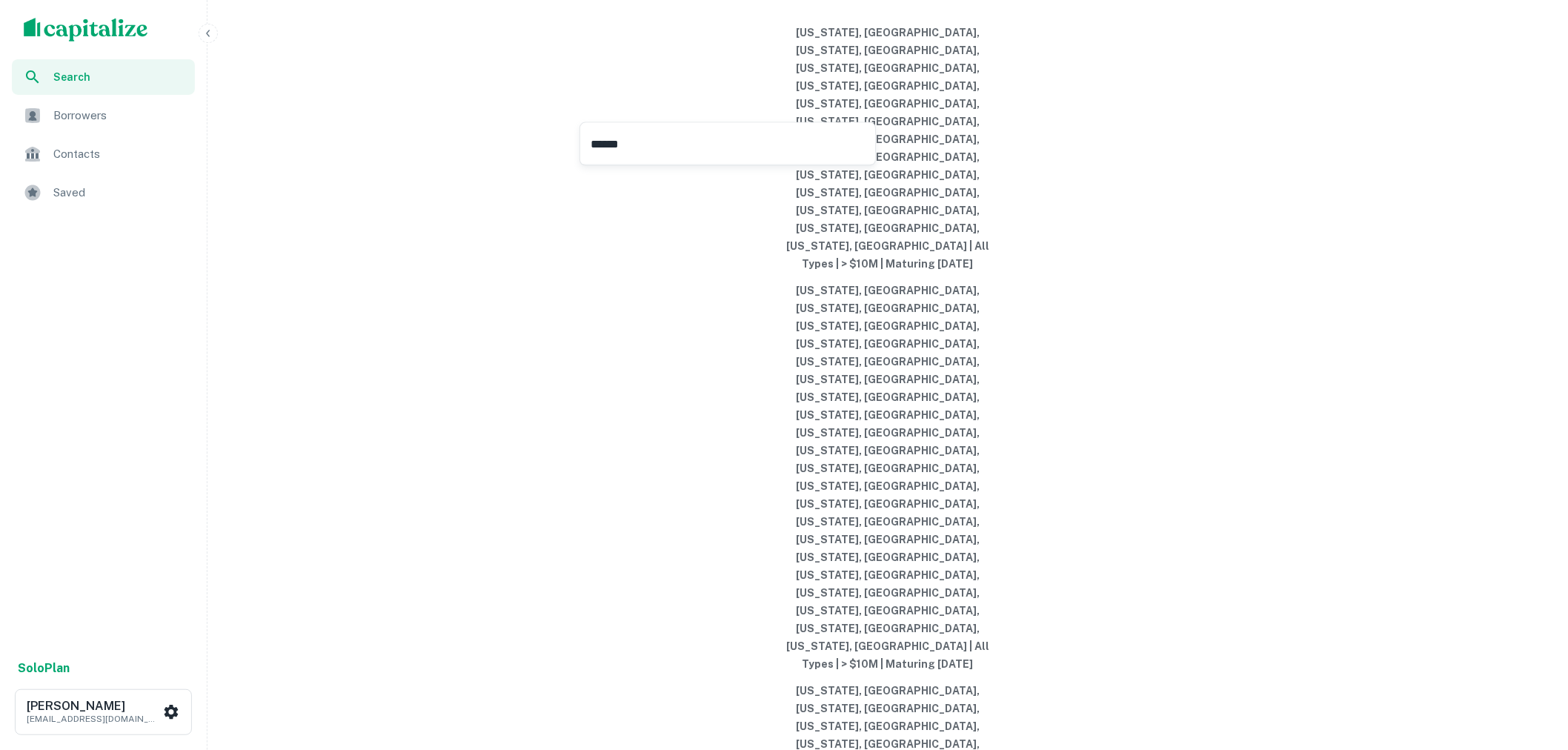
type input "******"
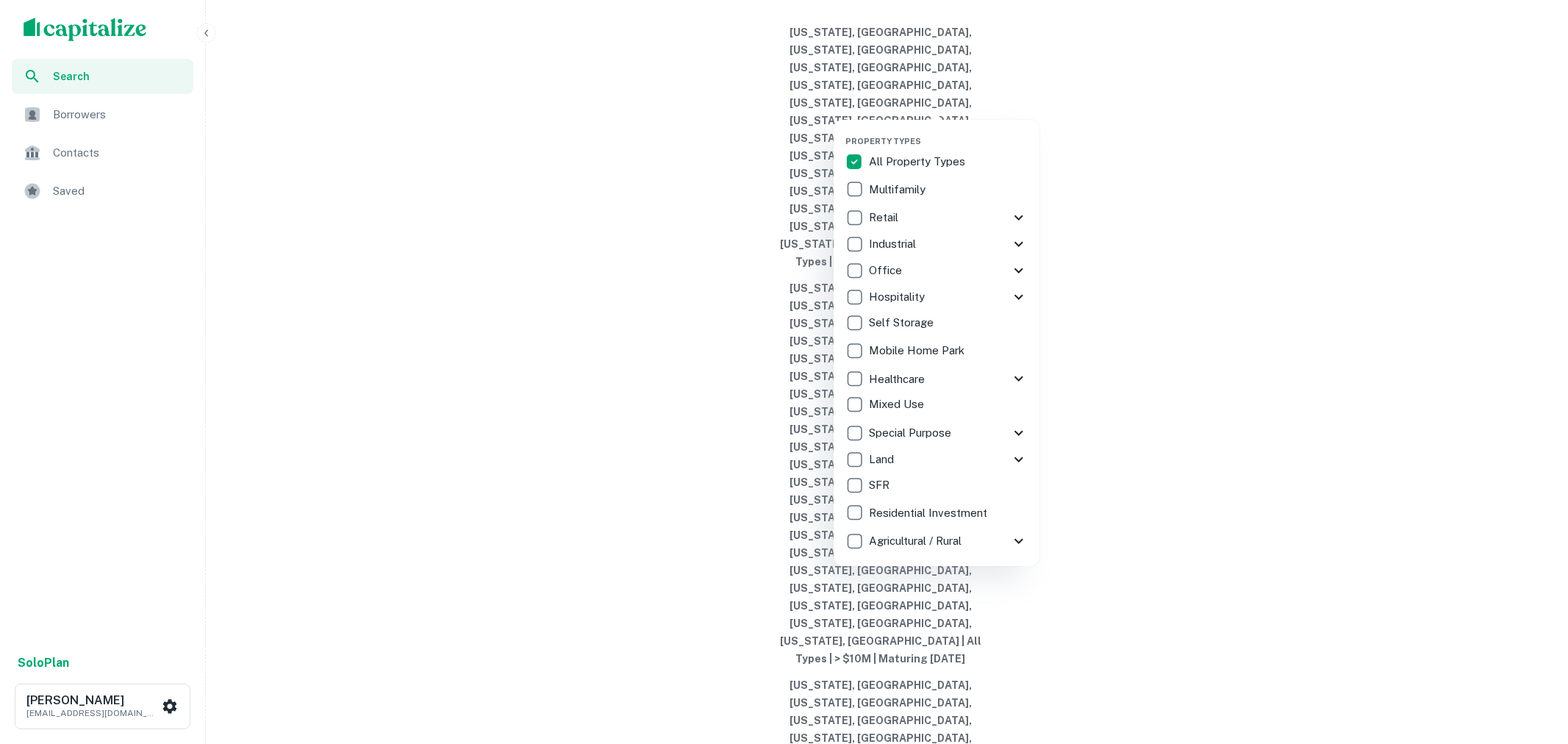
click at [912, 182] on p "Multifamily" at bounding box center [898, 189] width 60 height 18
click at [758, 99] on div at bounding box center [784, 372] width 1568 height 744
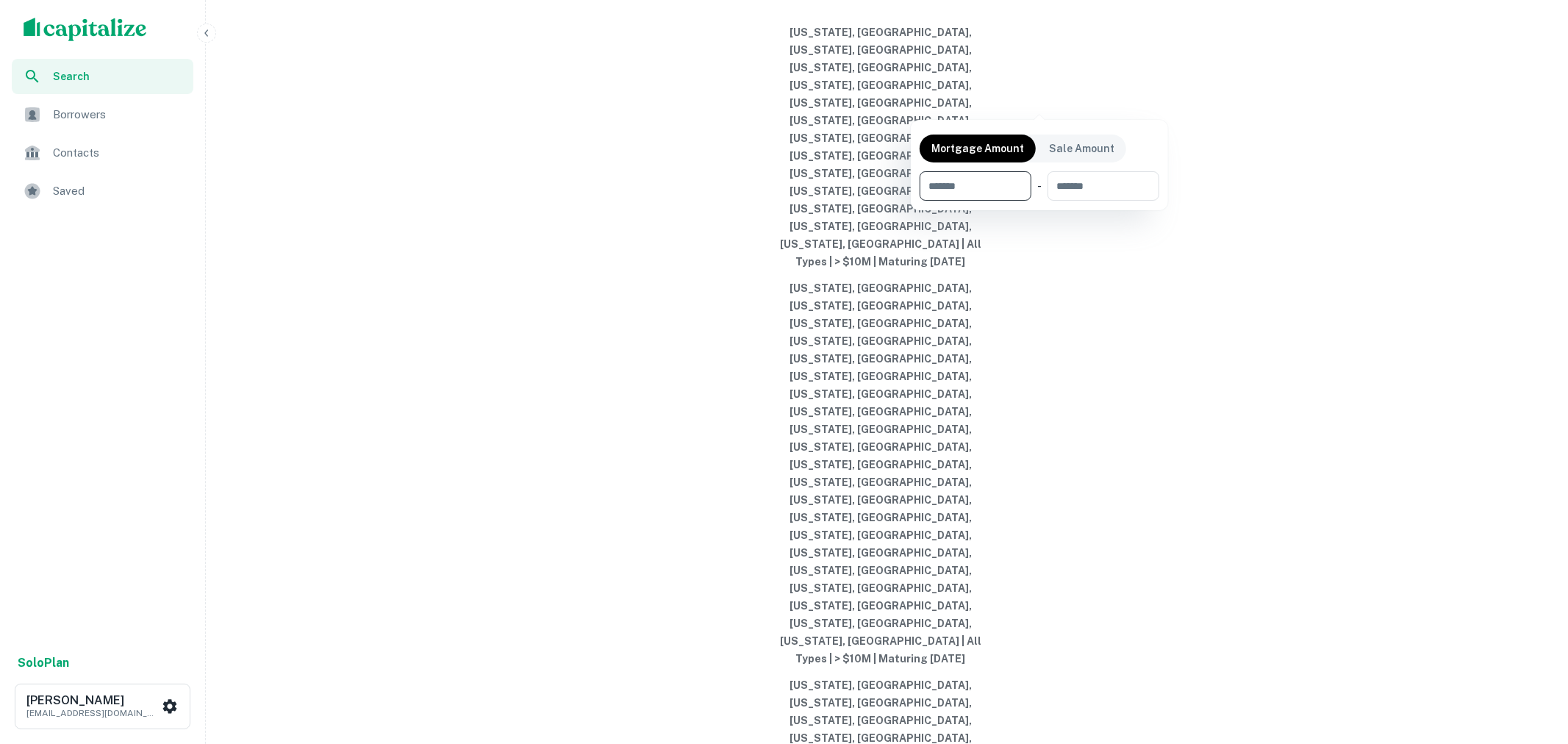
click at [476, 346] on div at bounding box center [784, 372] width 1568 height 744
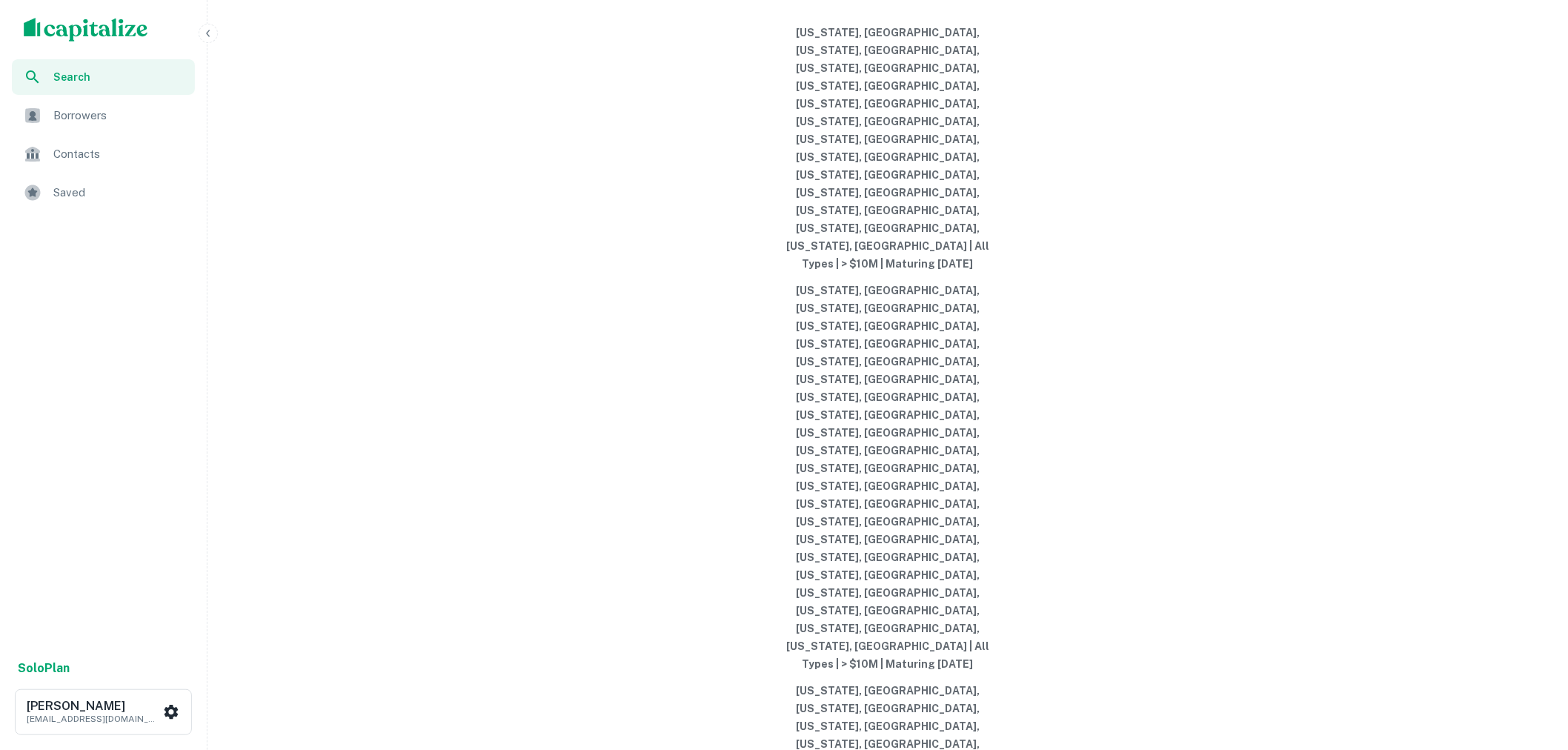
click at [109, 114] on span "Borrowers" at bounding box center [119, 116] width 133 height 18
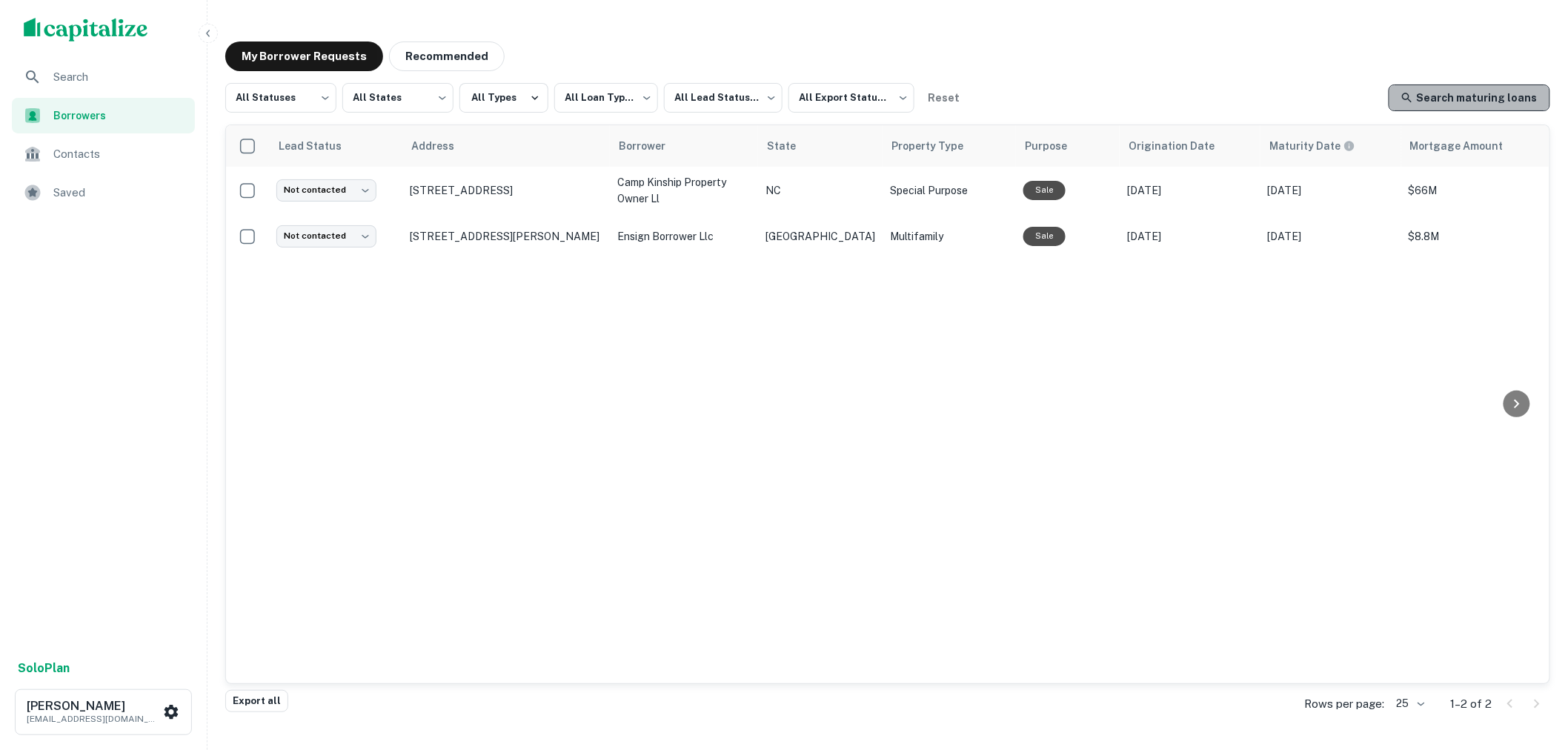
click at [1523, 99] on link "Search maturing loans" at bounding box center [1469, 98] width 162 height 27
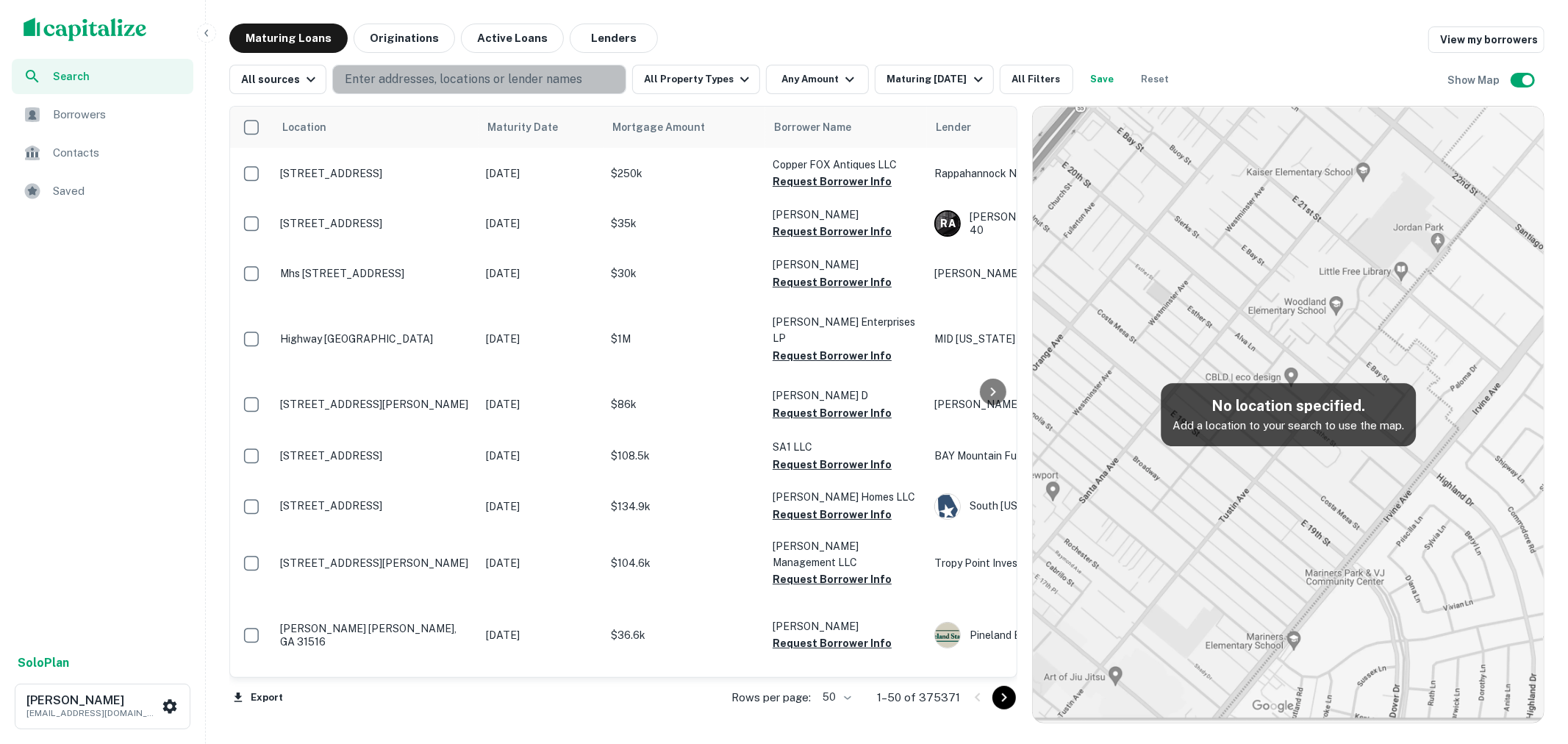
click at [577, 81] on button "Enter addresses, locations or lender names" at bounding box center [479, 80] width 294 height 30
type input "******"
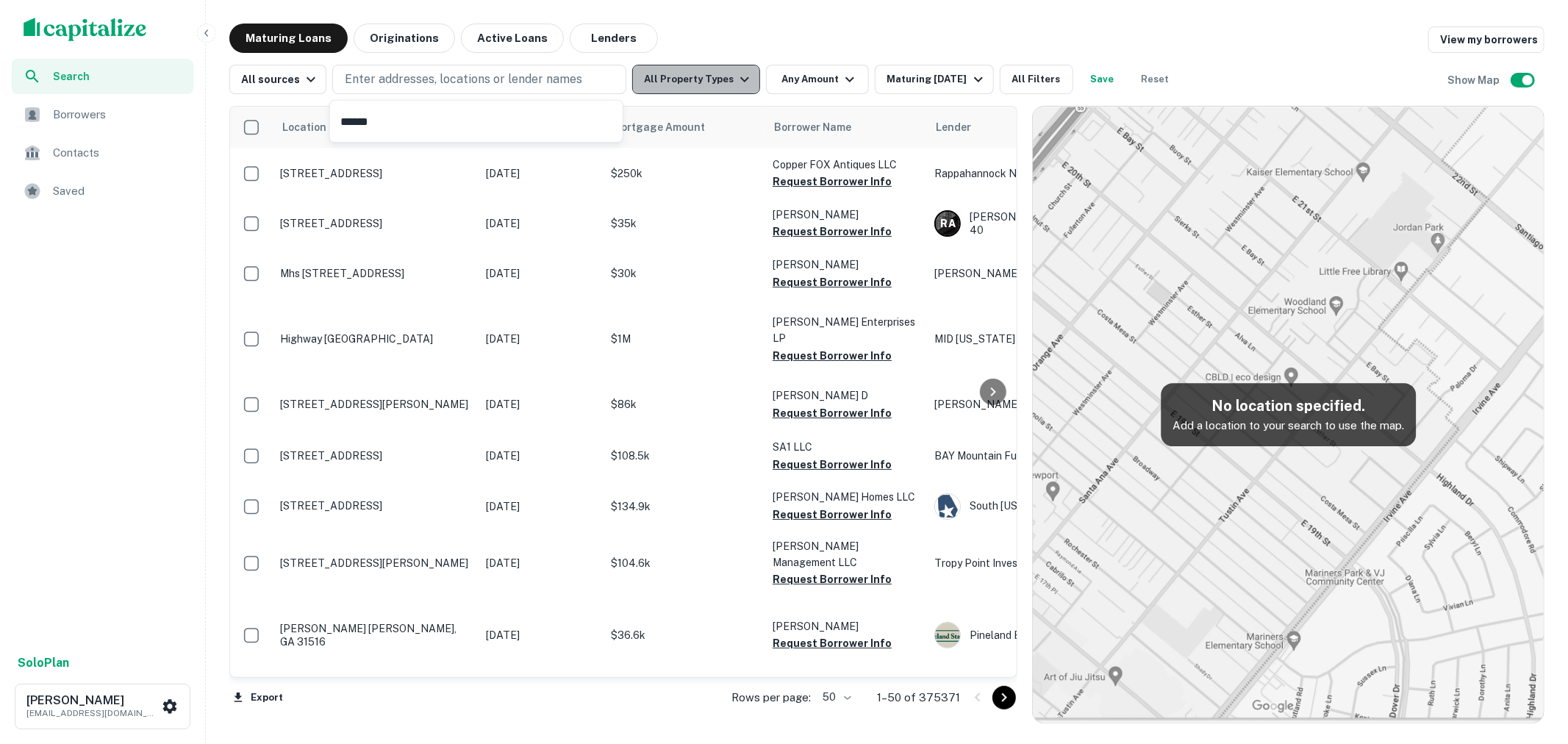
click at [713, 85] on button "All Property Types" at bounding box center [696, 80] width 128 height 30
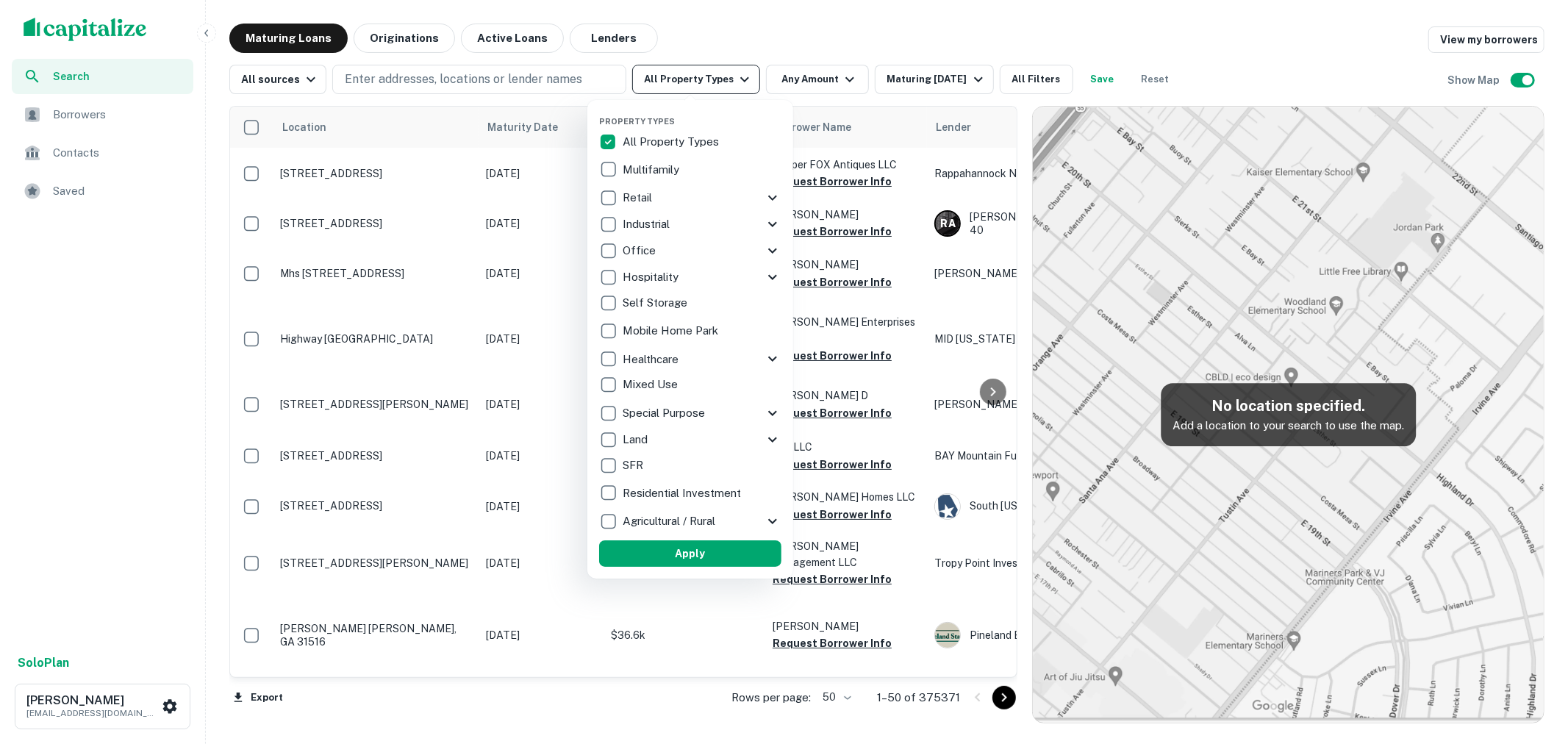
click at [713, 85] on div at bounding box center [784, 372] width 1568 height 744
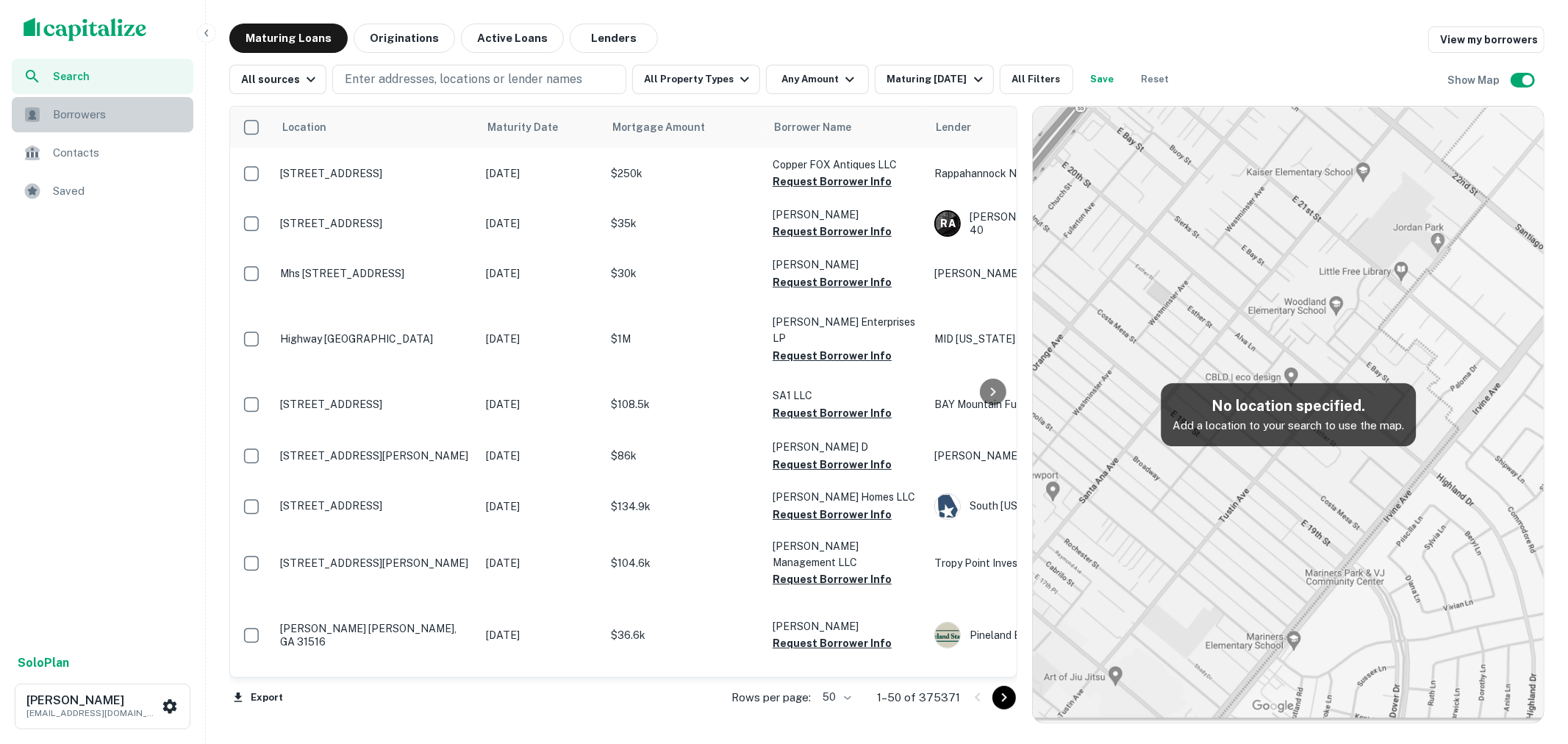
click at [90, 104] on div "Borrowers" at bounding box center [102, 115] width 181 height 35
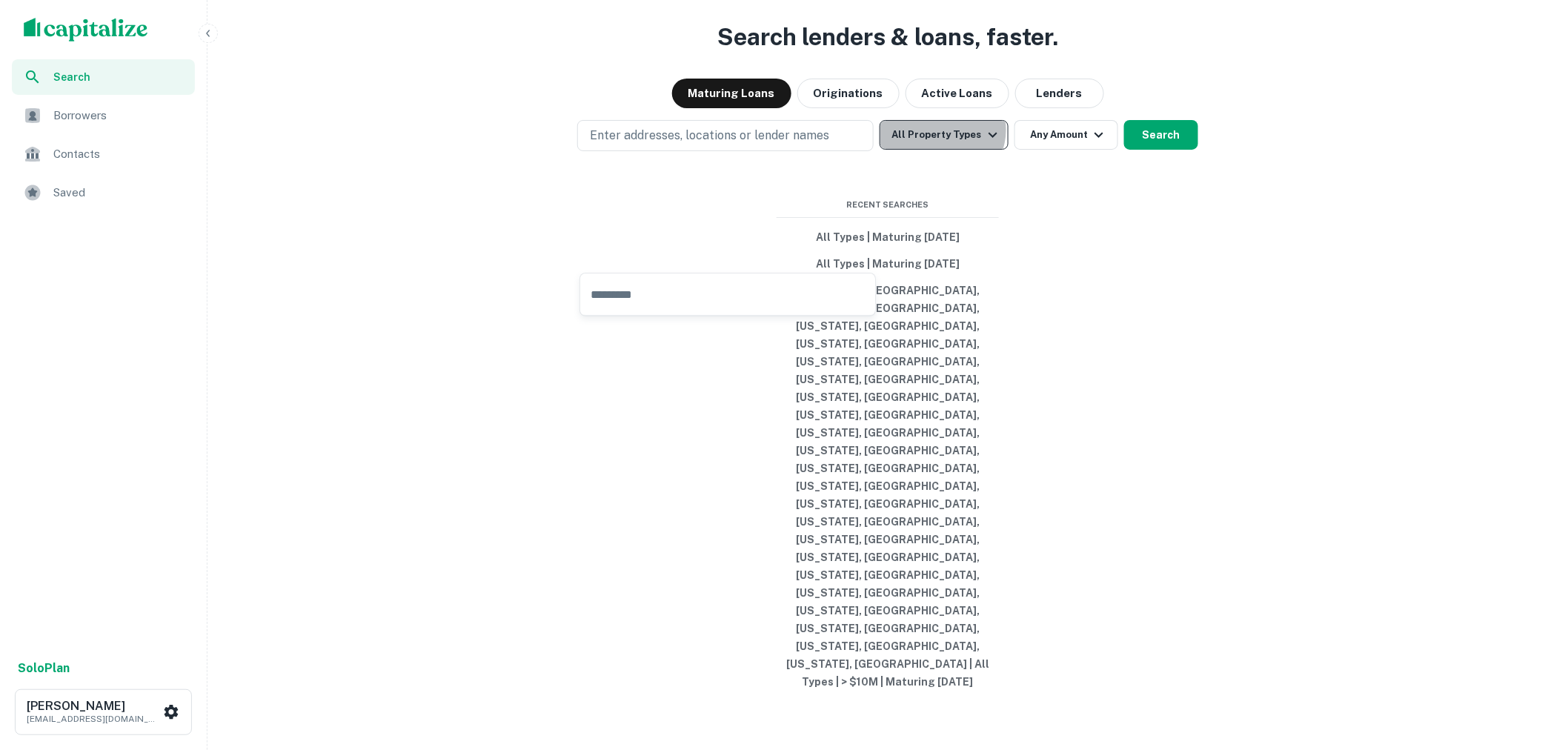
click at [944, 149] on button "All Property Types" at bounding box center [944, 135] width 129 height 30
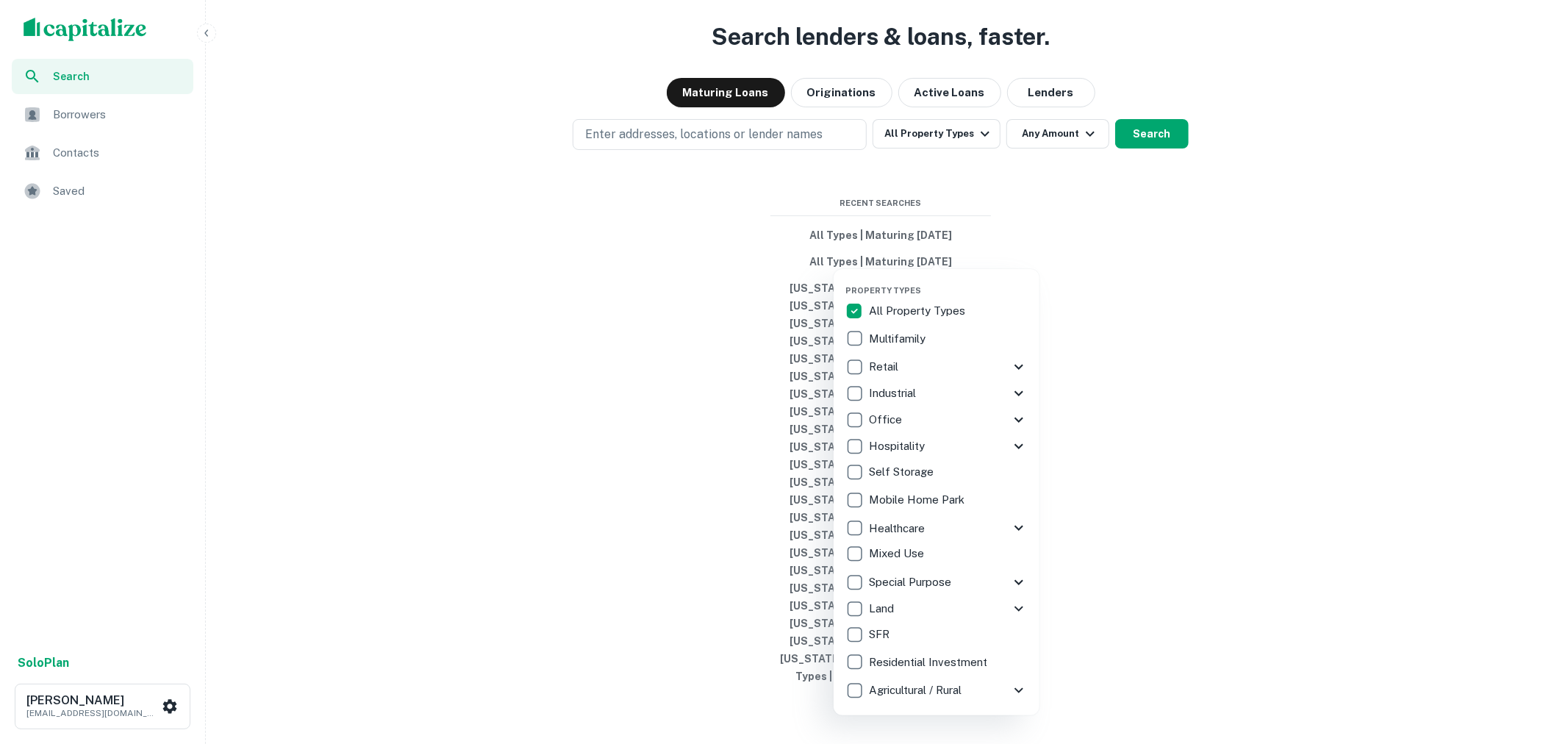
click at [919, 337] on p "Multifamily" at bounding box center [898, 339] width 60 height 18
click at [1018, 252] on div at bounding box center [784, 372] width 1568 height 744
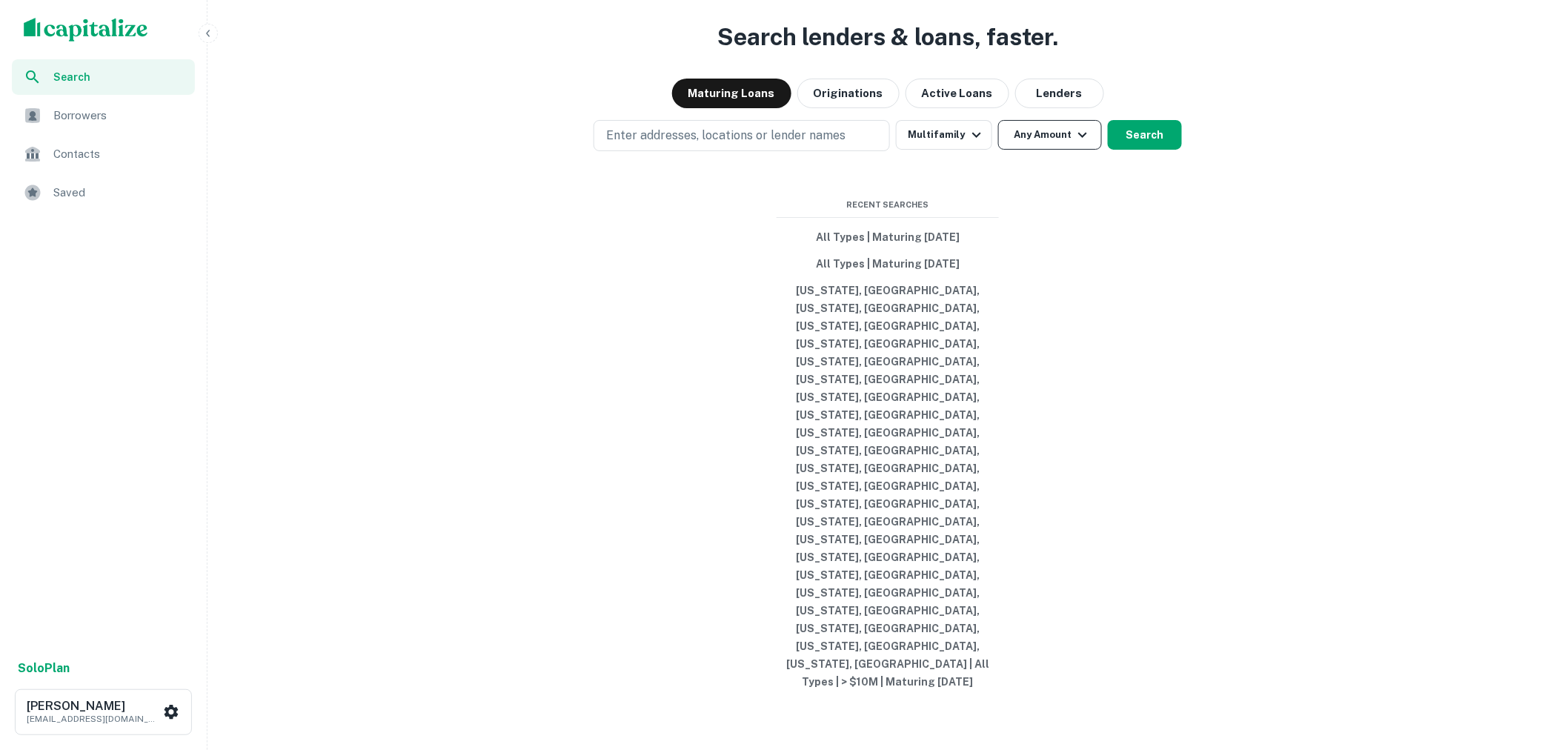
click at [1064, 149] on button "Any Amount" at bounding box center [1049, 135] width 103 height 30
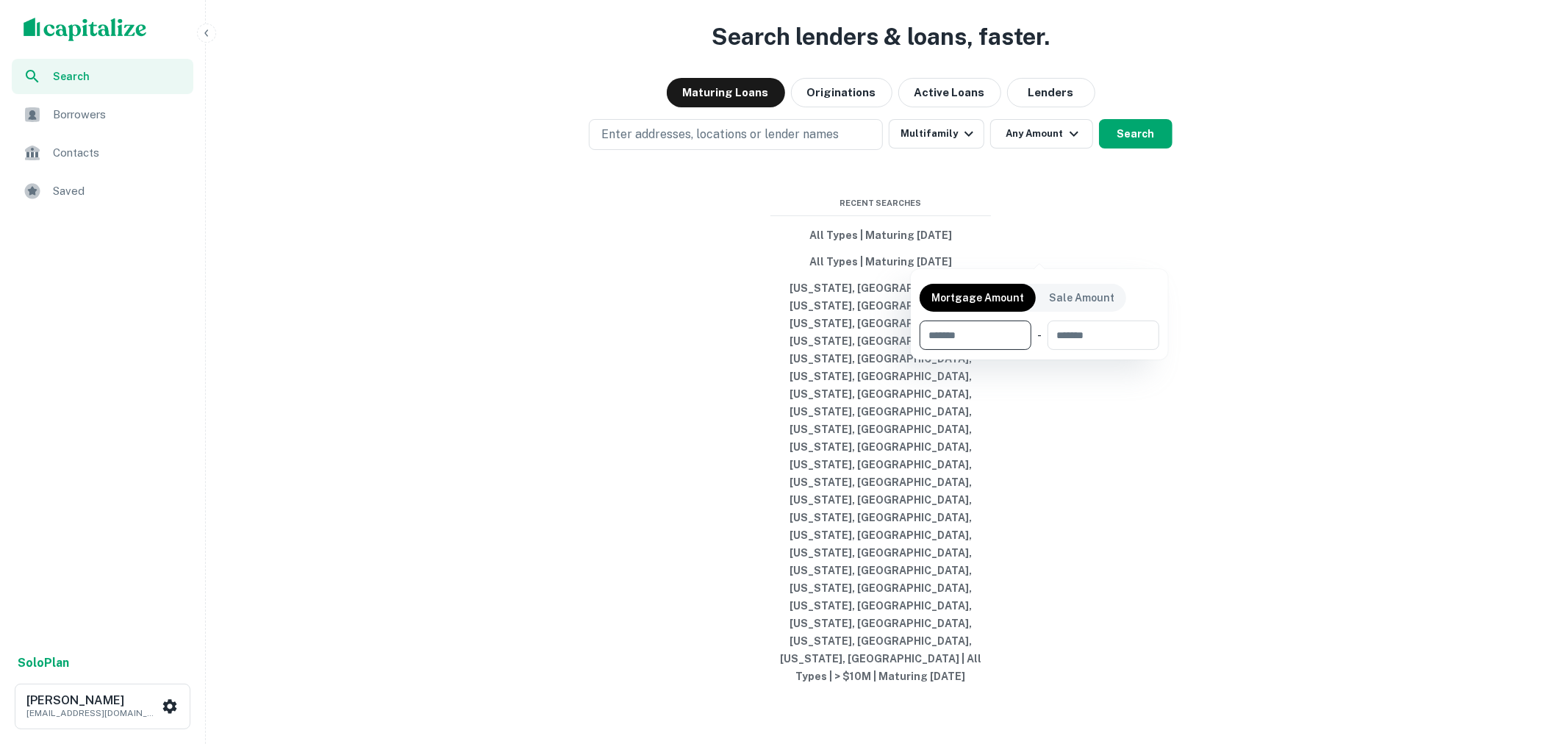
click at [949, 334] on input "number" at bounding box center [970, 336] width 102 height 30
type input "********"
click at [1170, 243] on div at bounding box center [784, 372] width 1568 height 744
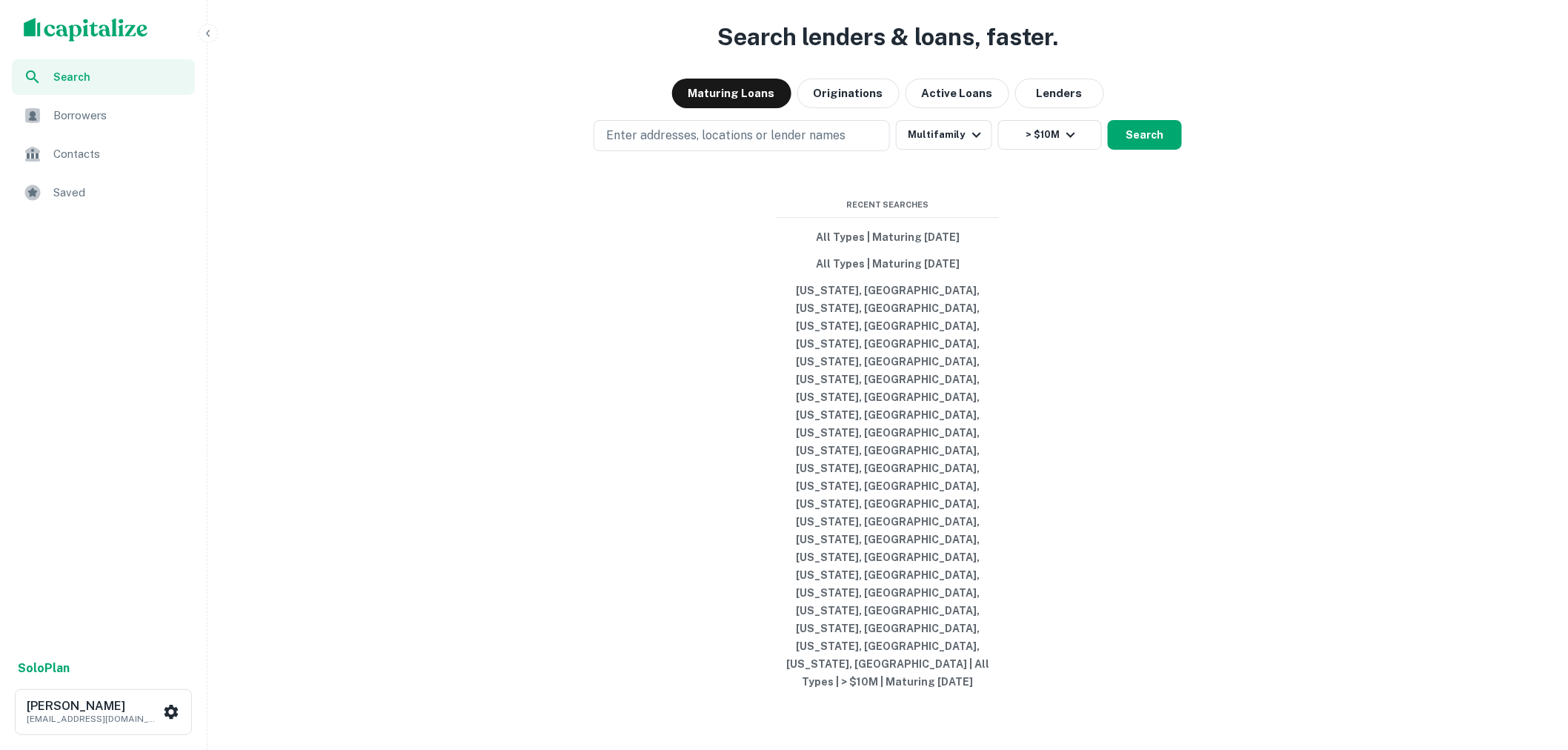
click at [1161, 149] on button "Search" at bounding box center [1145, 135] width 74 height 30
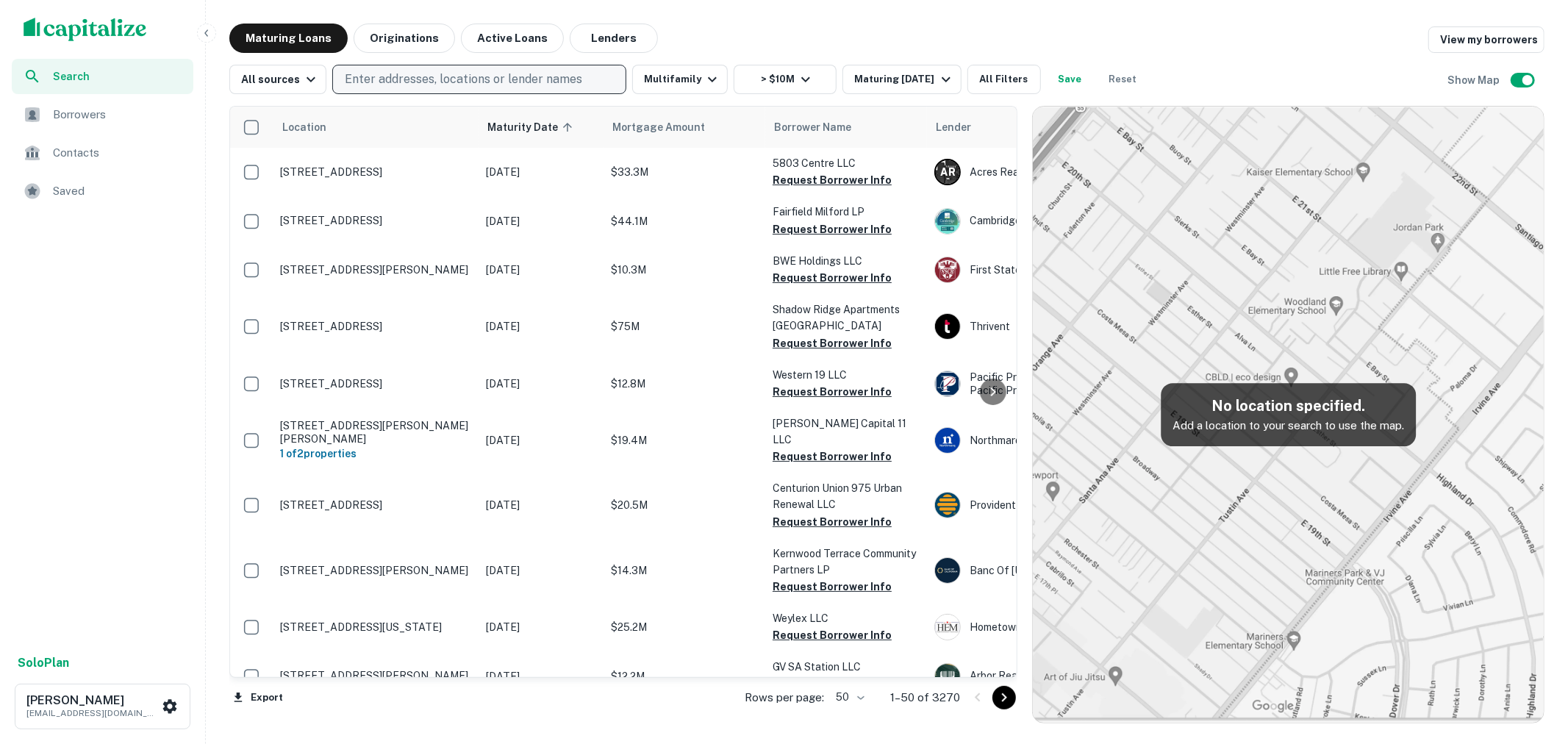
click at [467, 76] on p "Enter addresses, locations or lender names" at bounding box center [463, 80] width 238 height 18
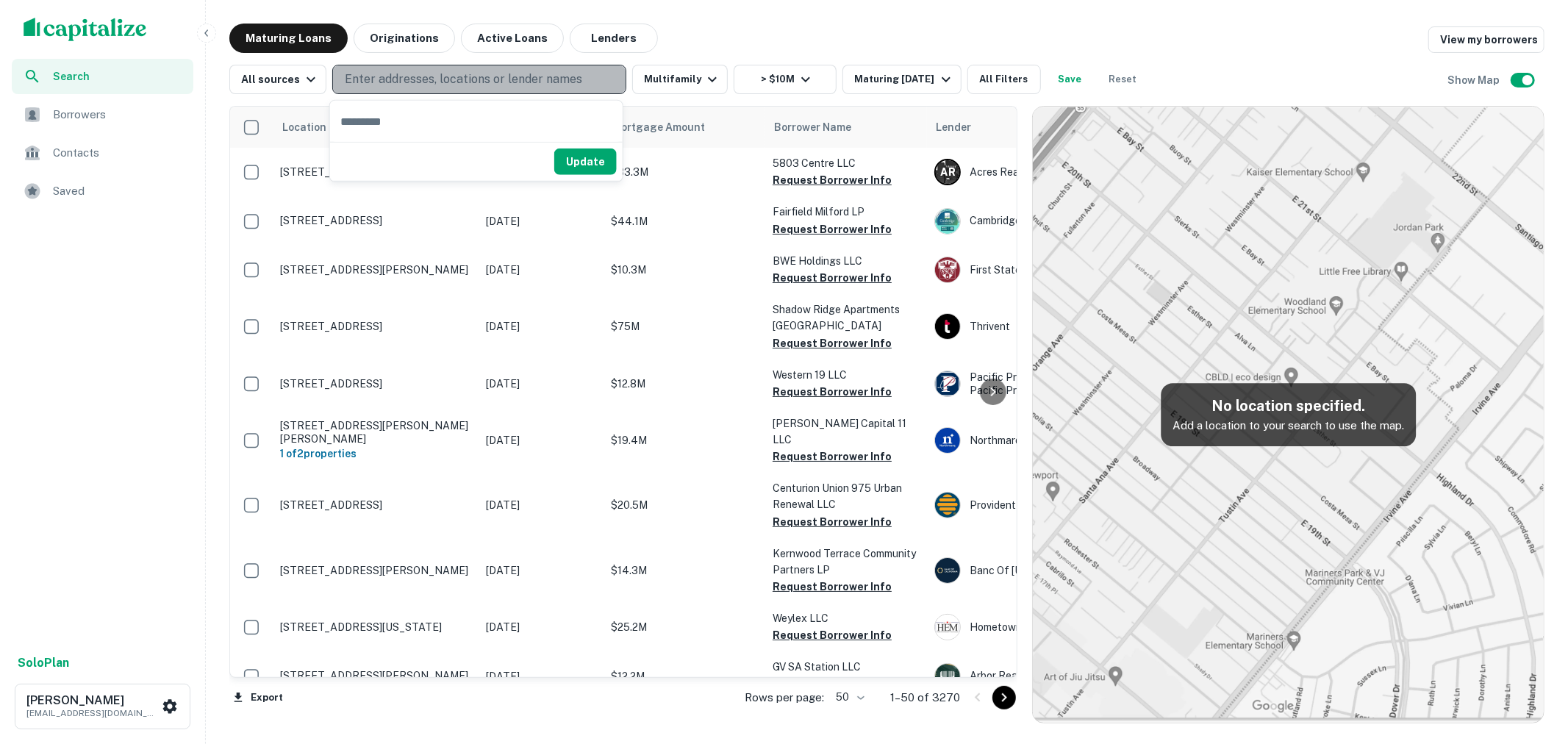
click at [471, 81] on p "Enter addresses, locations or lender names" at bounding box center [463, 80] width 238 height 18
click at [463, 76] on p "Enter addresses, locations or lender names" at bounding box center [463, 80] width 238 height 18
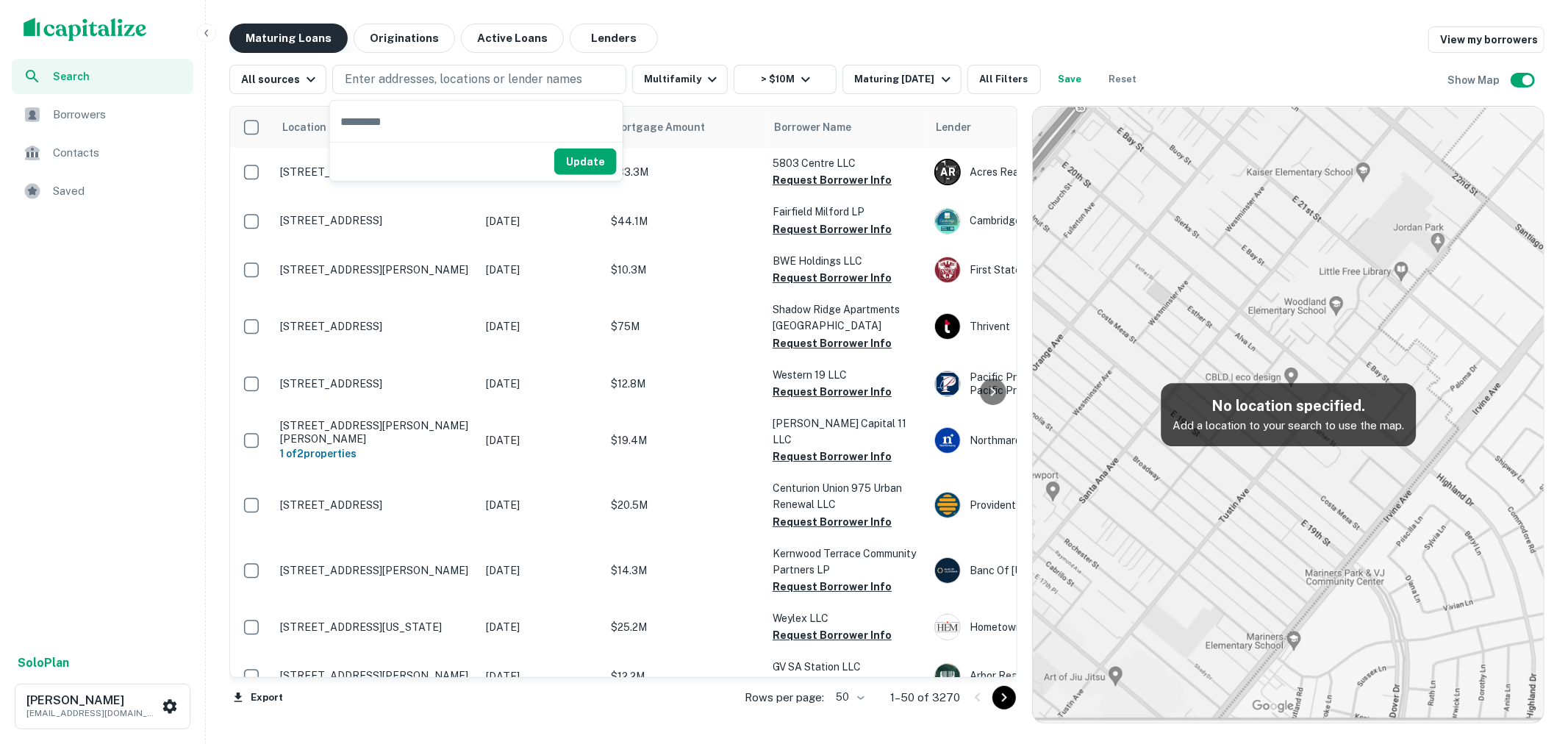
click at [303, 30] on button "Maturing Loans" at bounding box center [288, 39] width 118 height 30
click at [117, 83] on span "Search" at bounding box center [118, 76] width 131 height 16
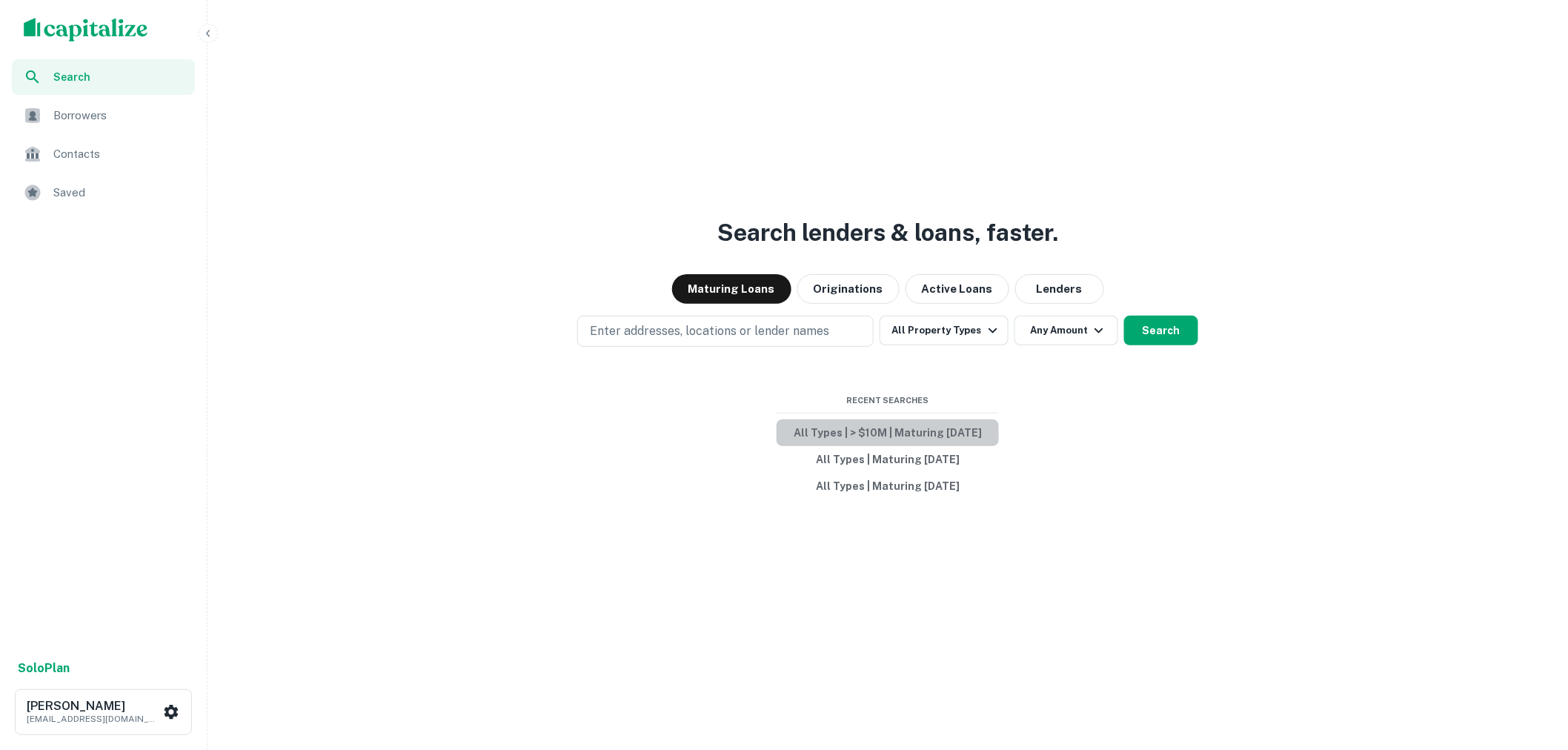
click at [912, 438] on button "All Types | > $10M | Maturing [DATE]" at bounding box center [888, 433] width 223 height 27
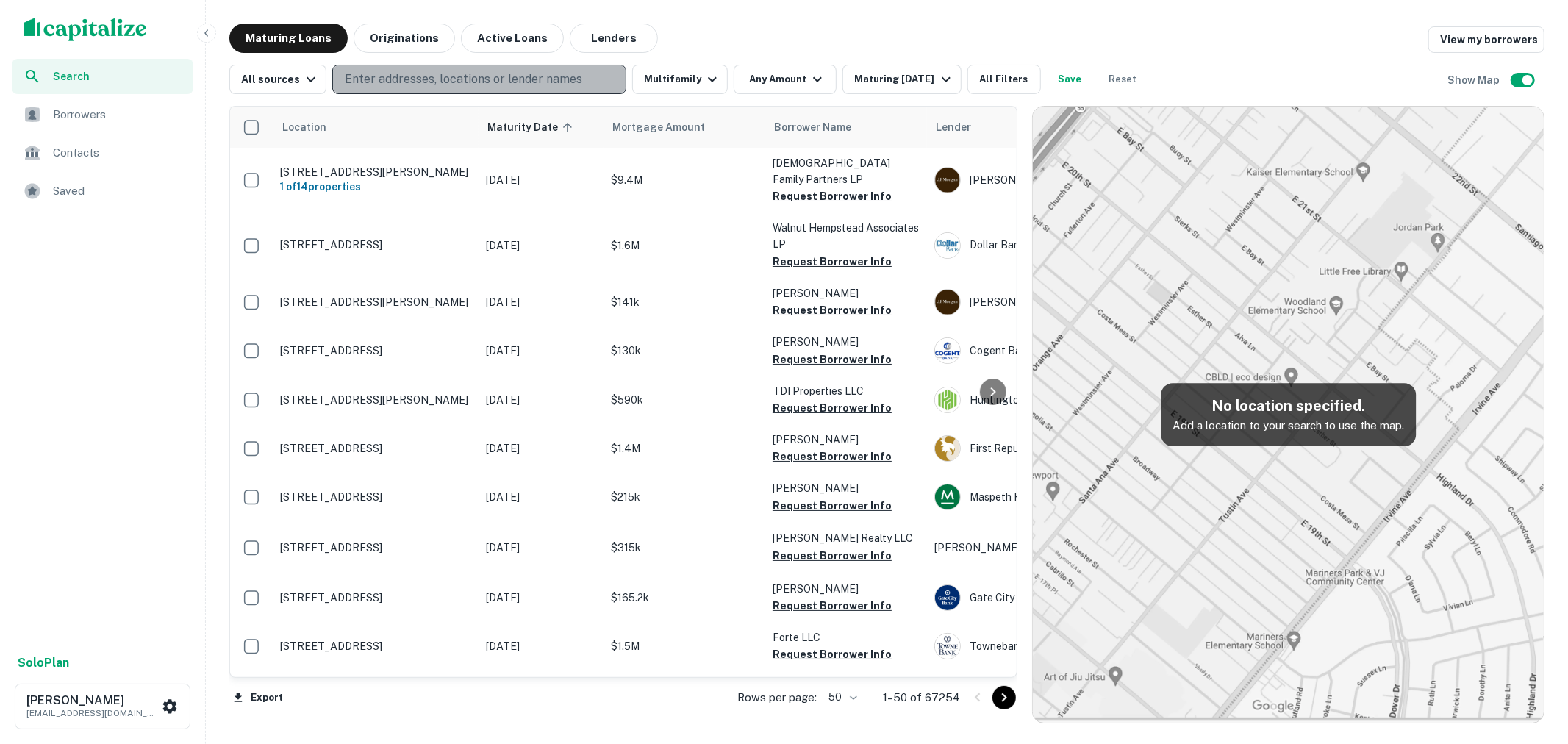
click at [543, 84] on p "Enter addresses, locations or lender names" at bounding box center [463, 80] width 238 height 18
click at [500, 74] on p "Enter addresses, locations or lender names" at bounding box center [463, 80] width 238 height 18
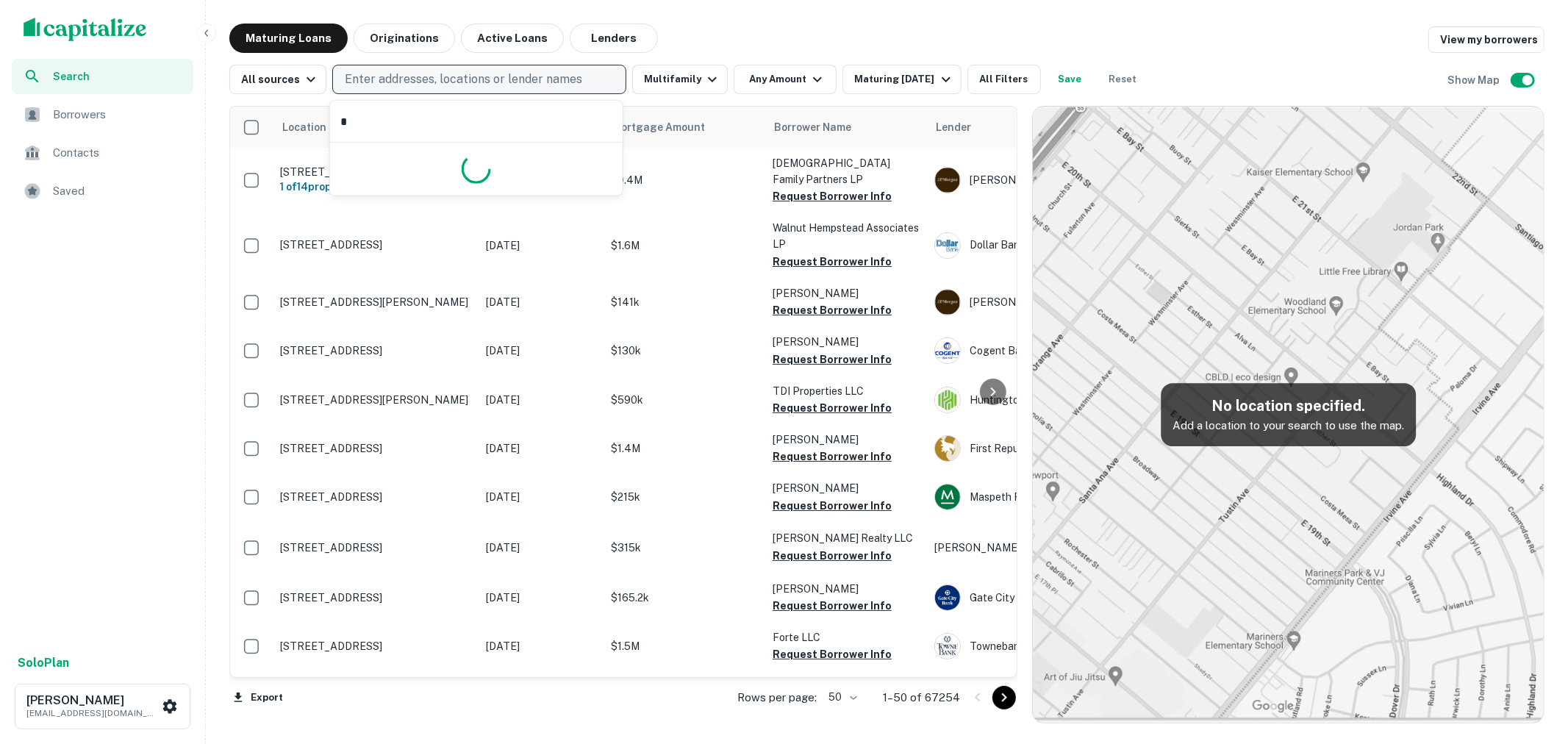
type input "**"
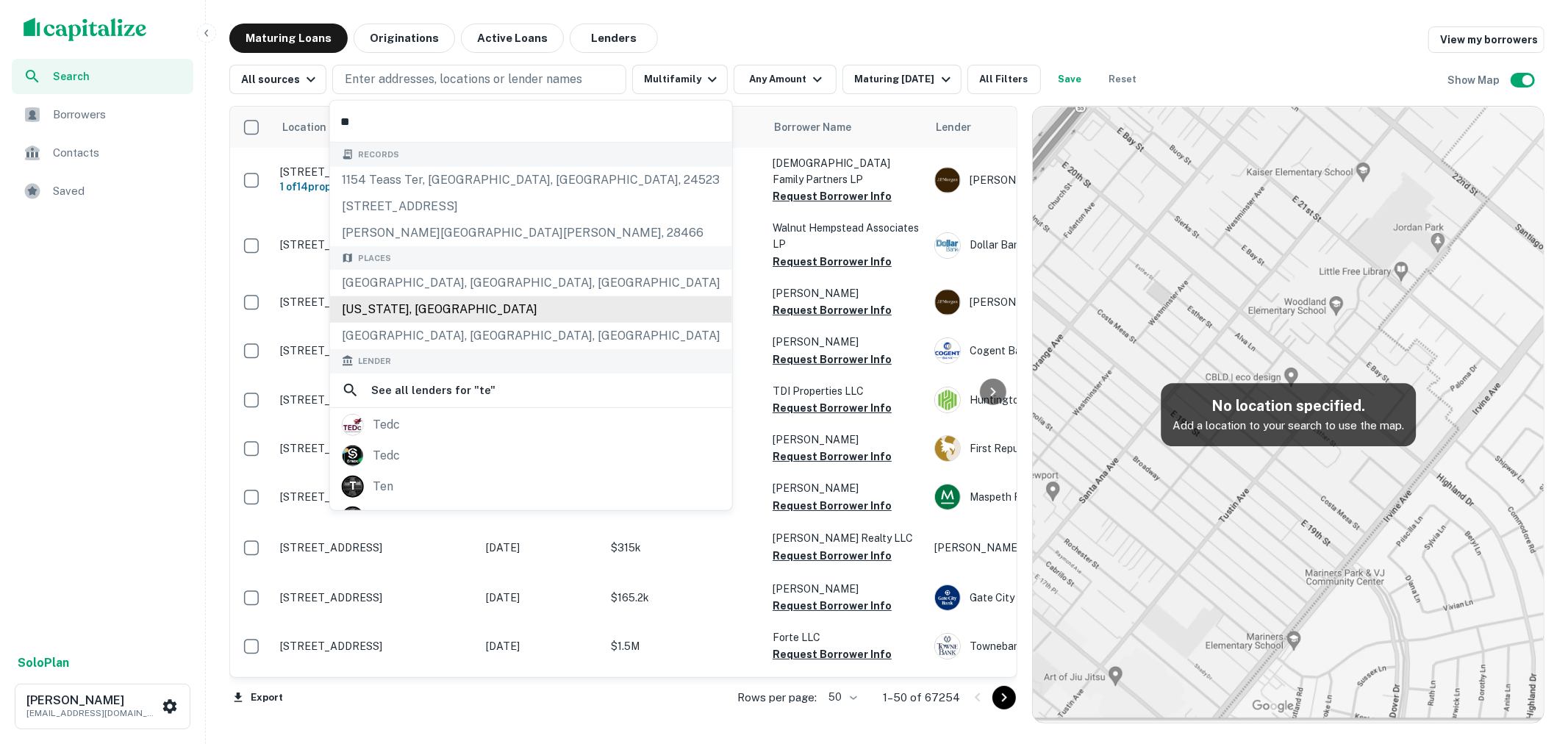
click at [458, 305] on div "Places [GEOGRAPHIC_DATA], [GEOGRAPHIC_DATA], [GEOGRAPHIC_DATA] [US_STATE], [GEO…" at bounding box center [531, 297] width 402 height 103
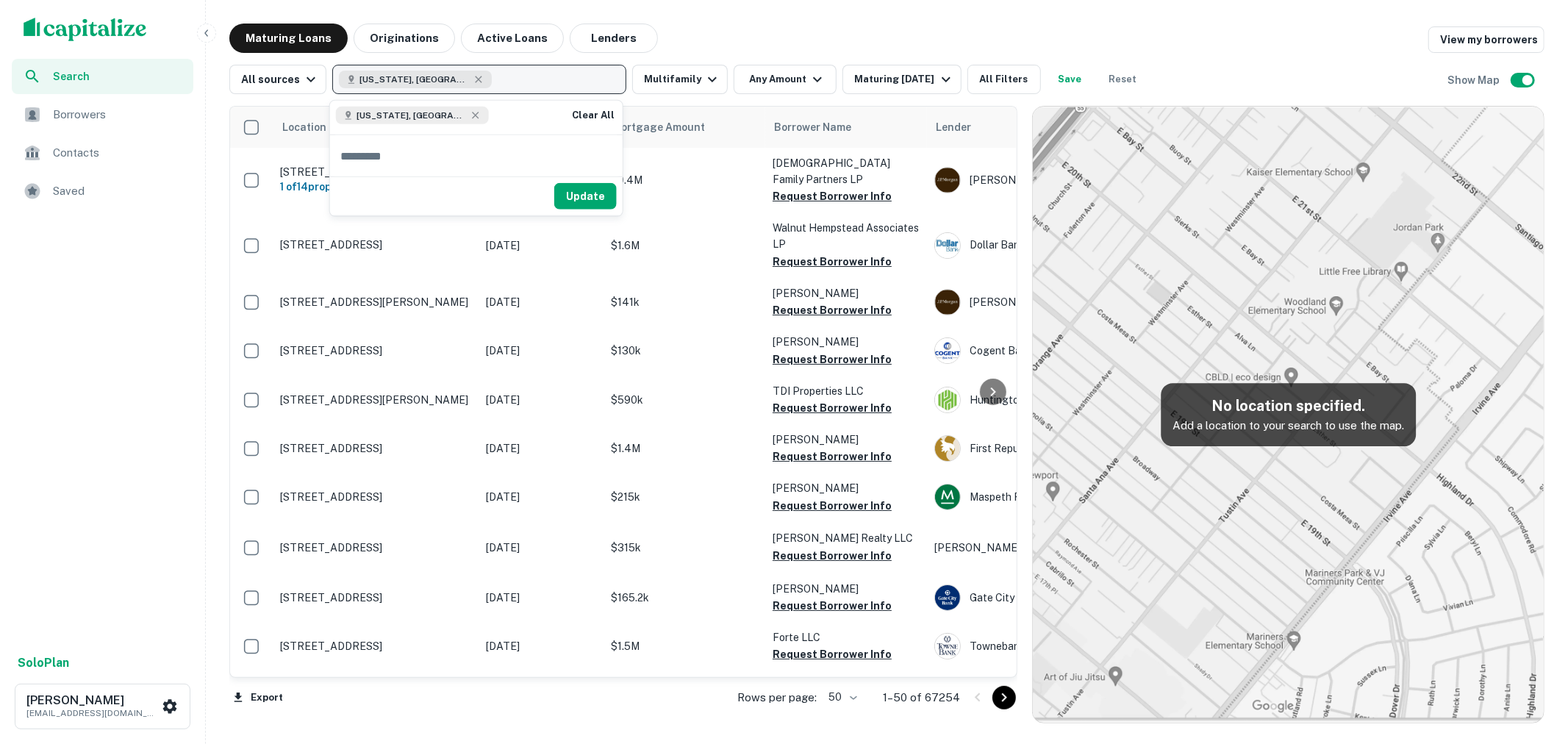
click at [453, 79] on button "Texas, USA" at bounding box center [479, 80] width 294 height 30
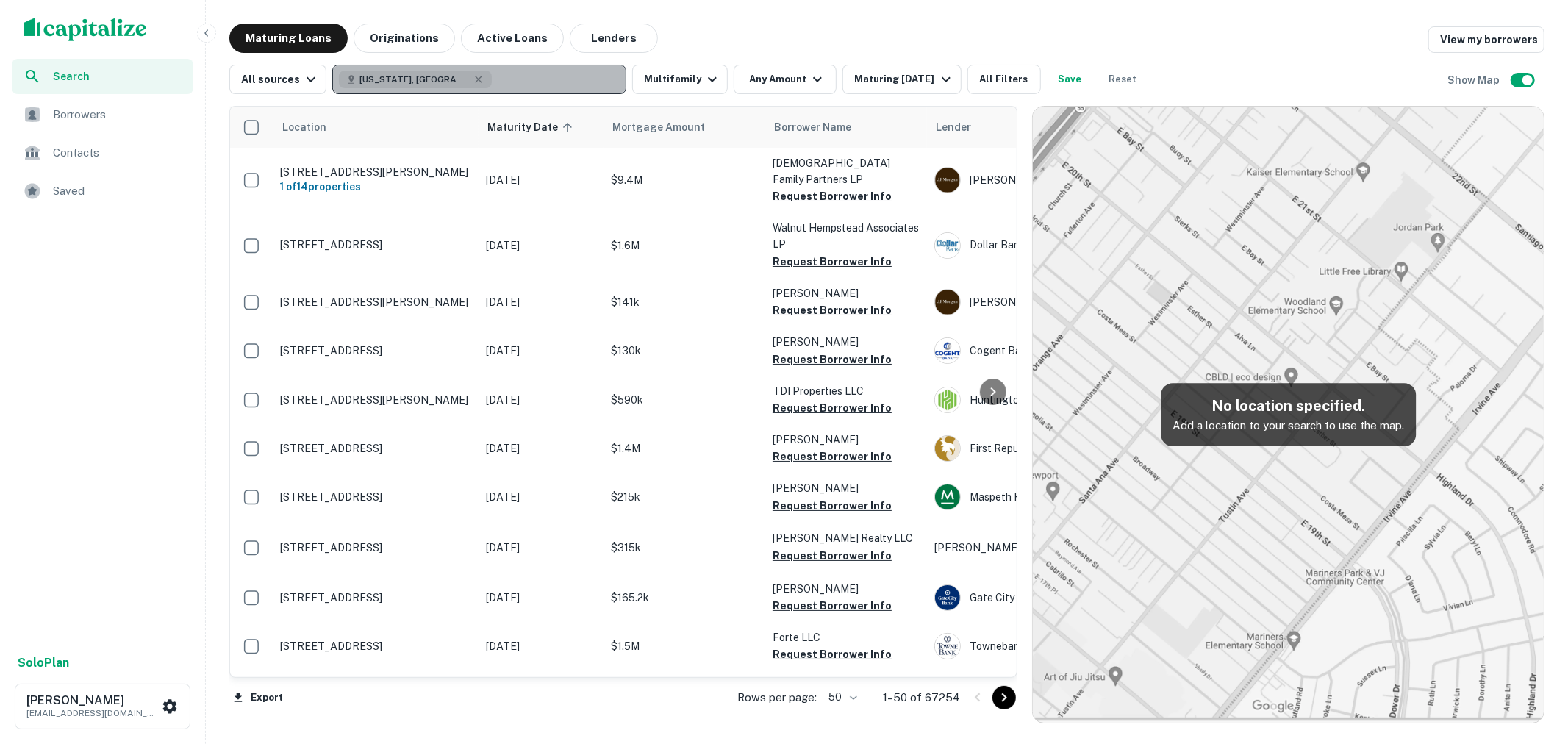
click at [460, 81] on button "Texas, USA" at bounding box center [479, 80] width 294 height 30
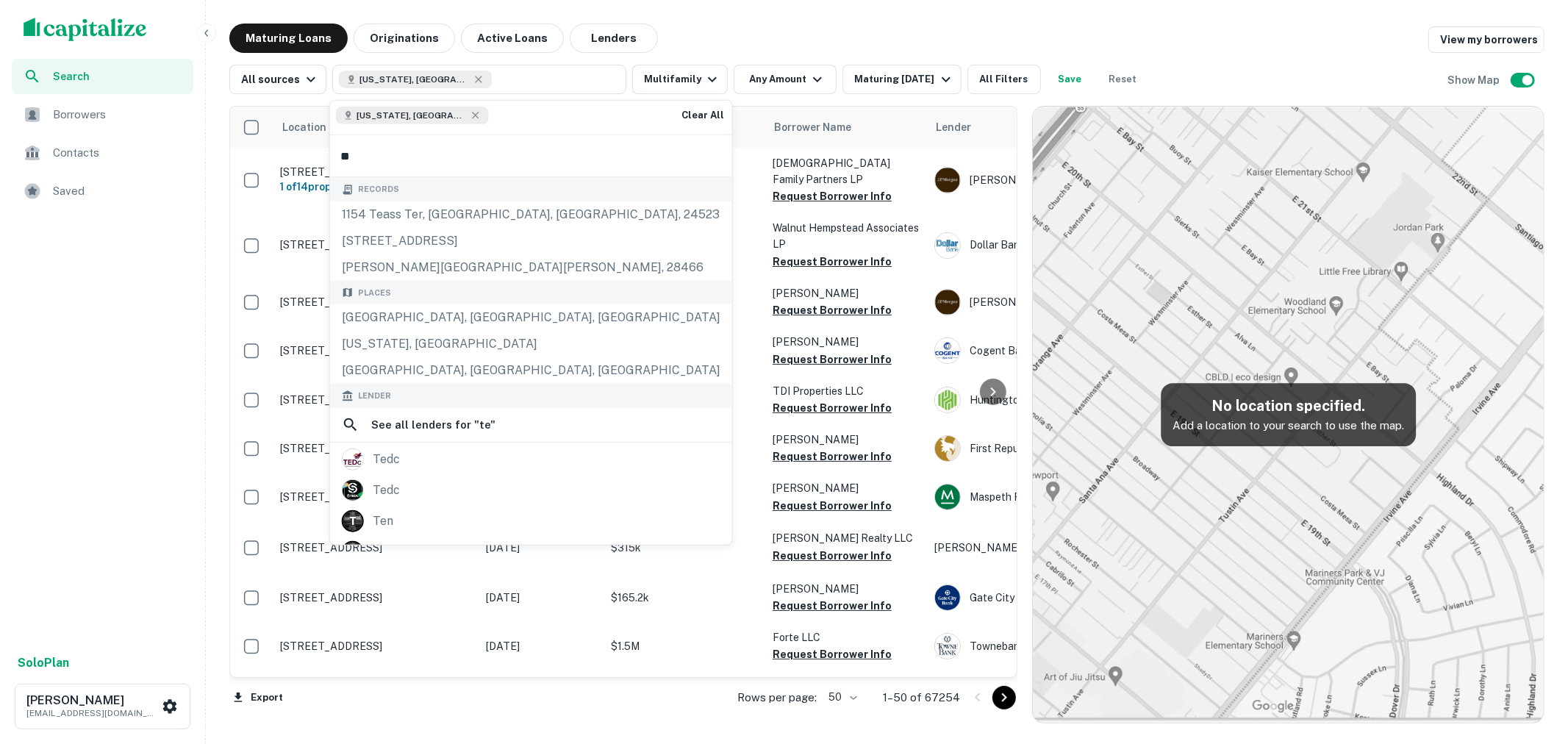
type input "***"
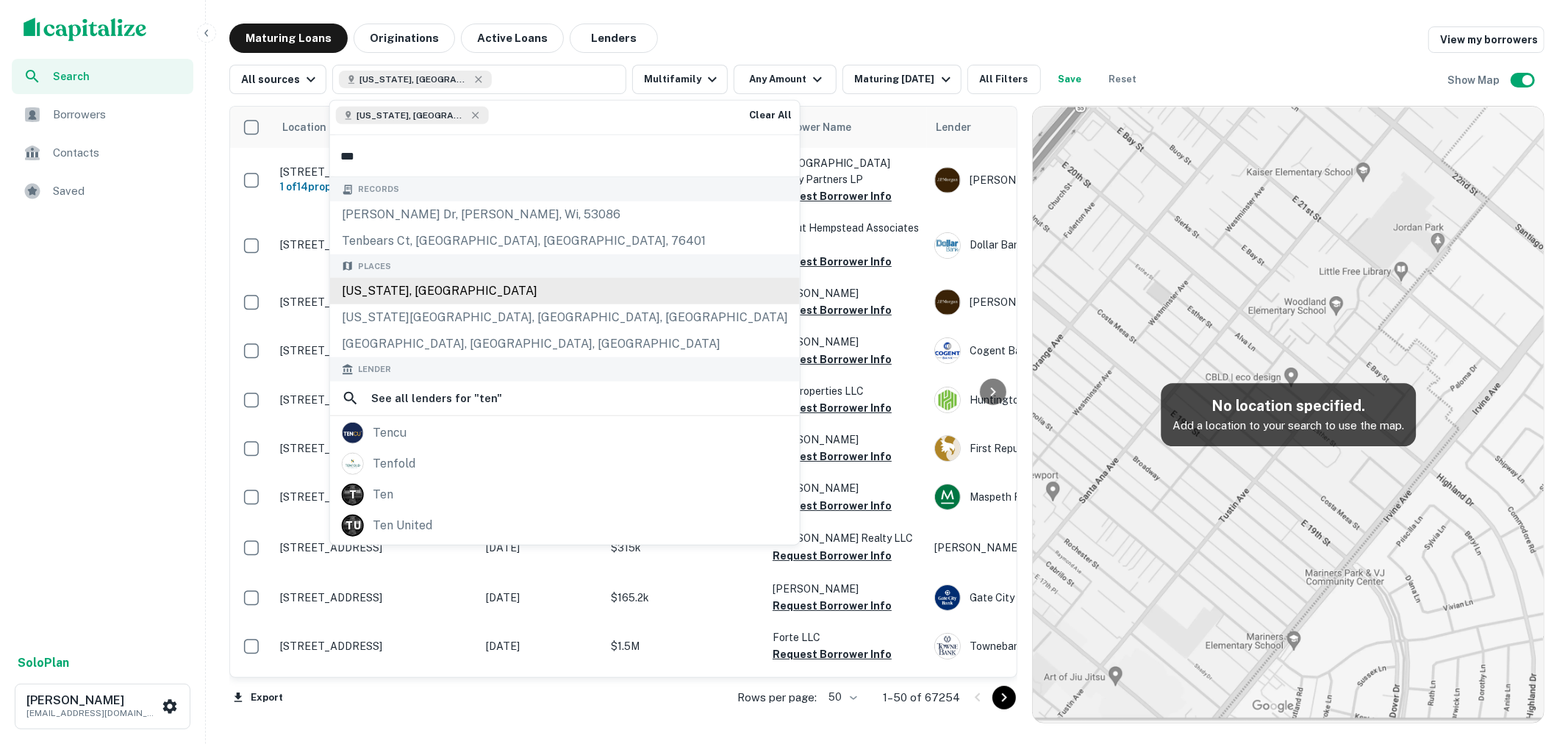
click at [444, 297] on div "Tennessee, USA" at bounding box center [565, 291] width 470 height 26
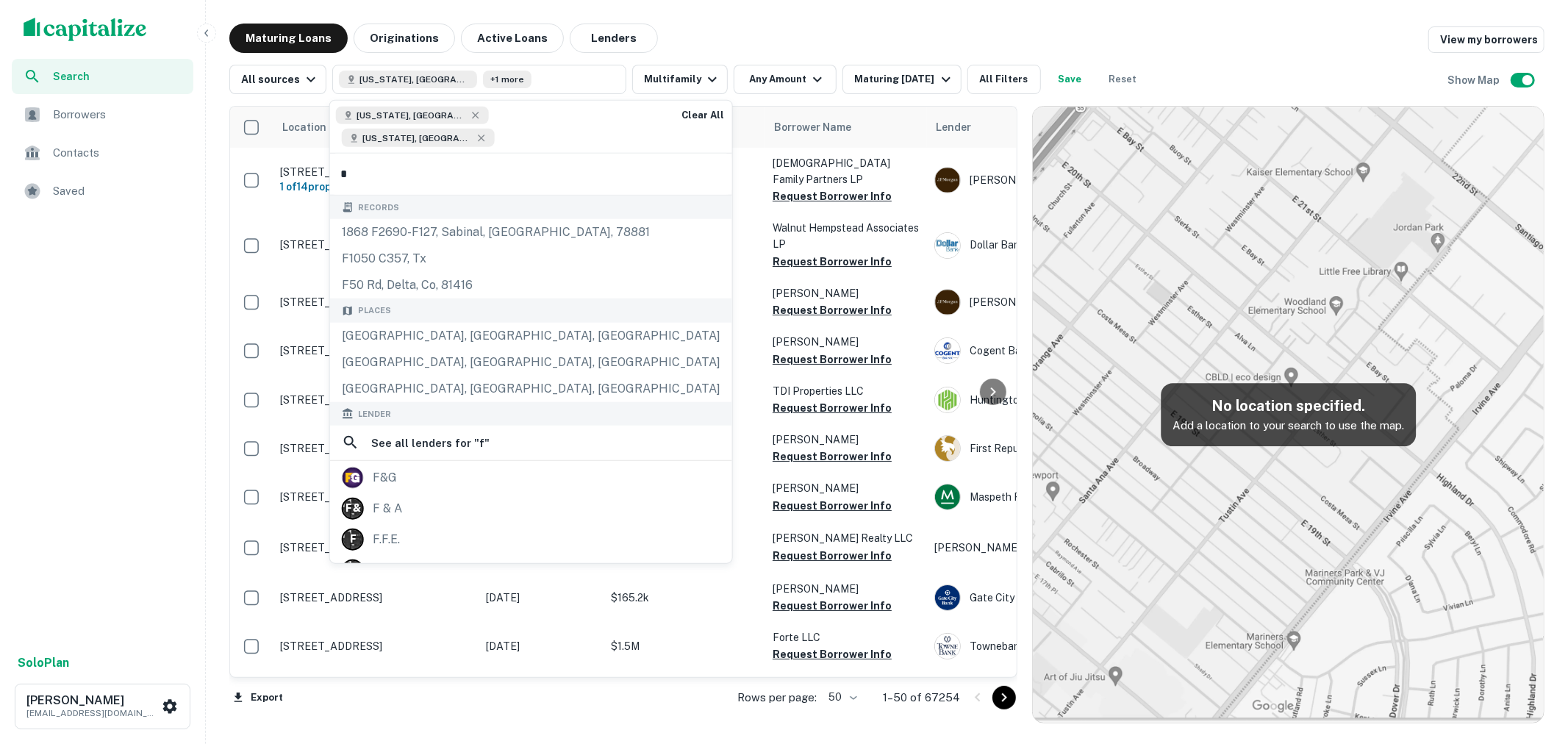
type input "**"
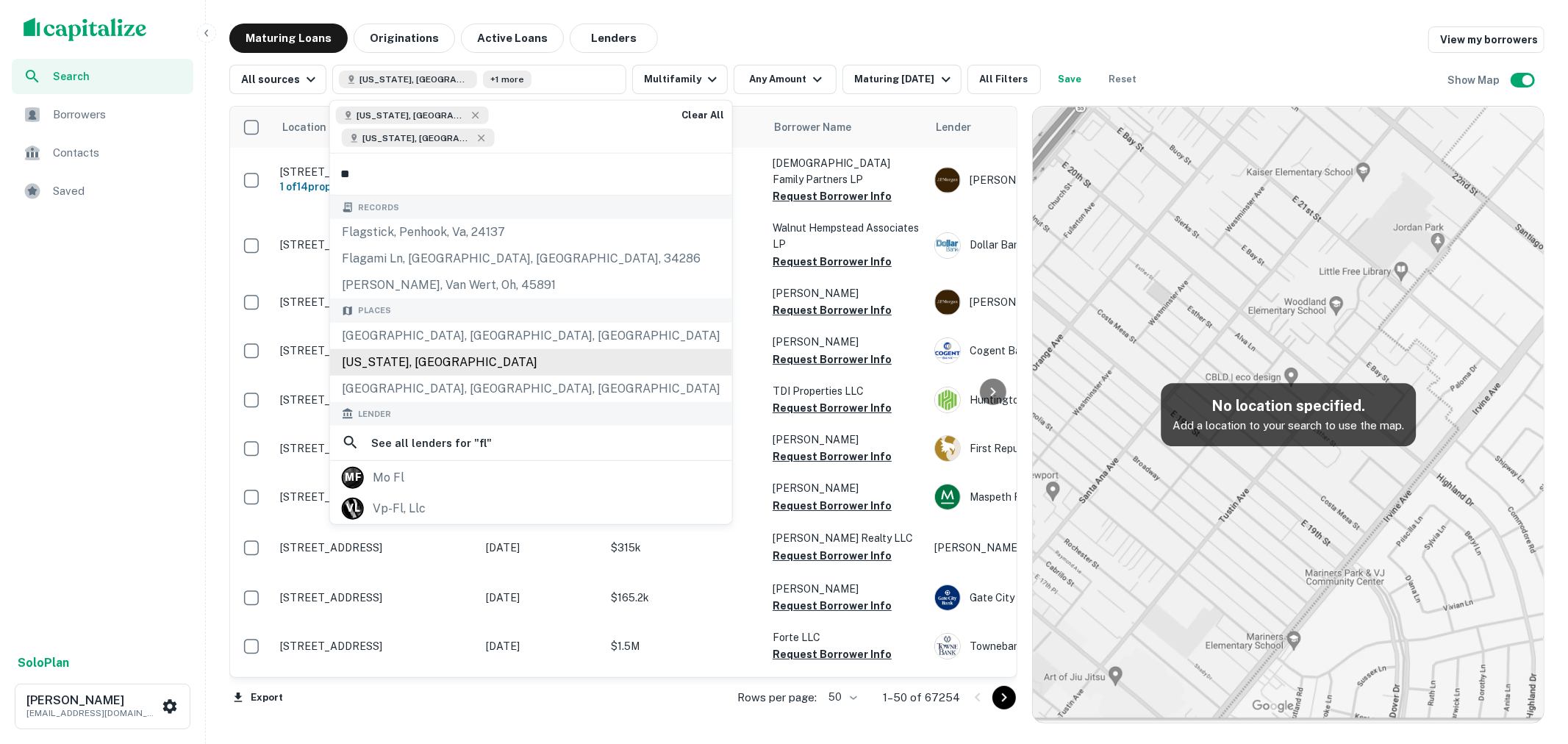
click at [443, 349] on div "Florida, USA" at bounding box center [531, 362] width 402 height 26
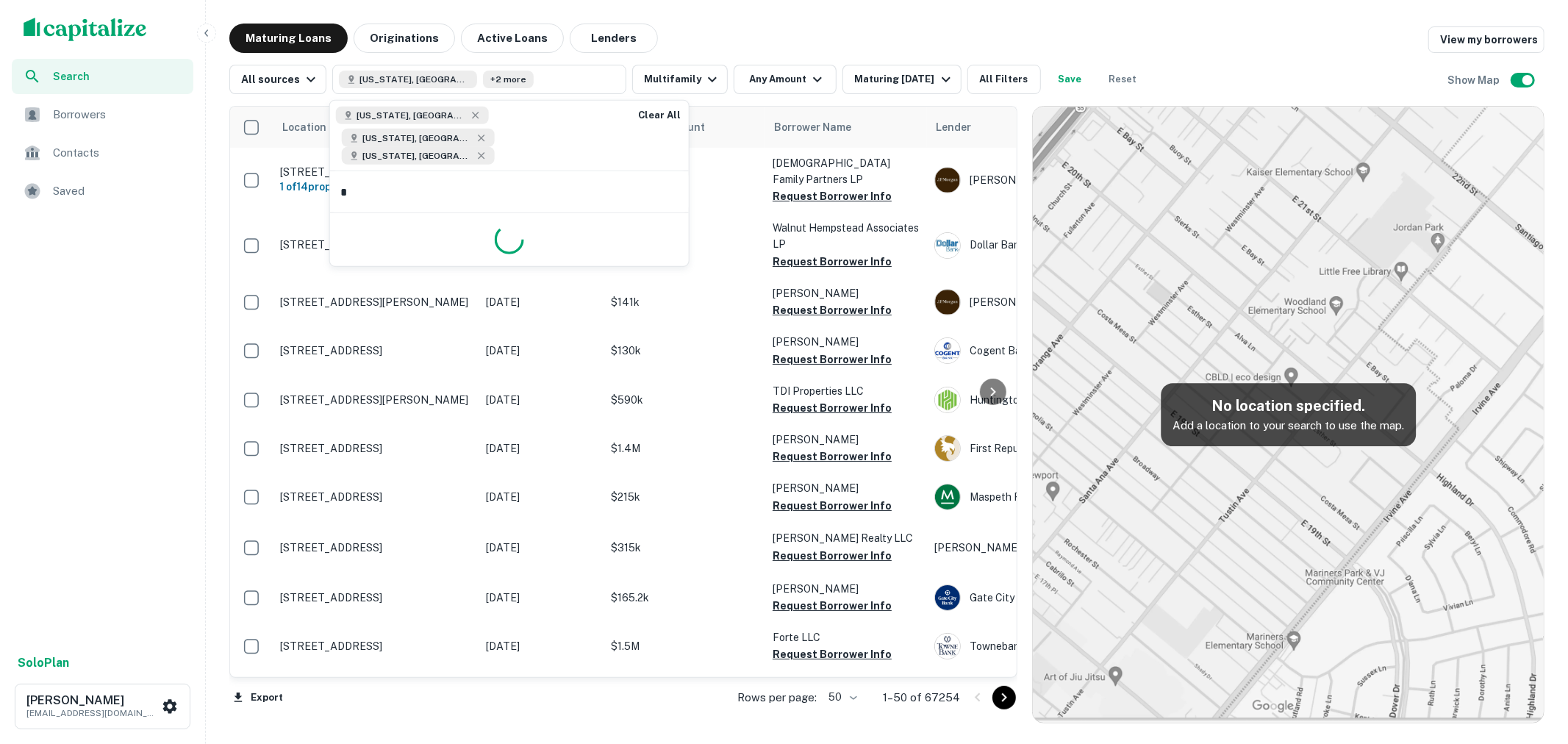
type input "**"
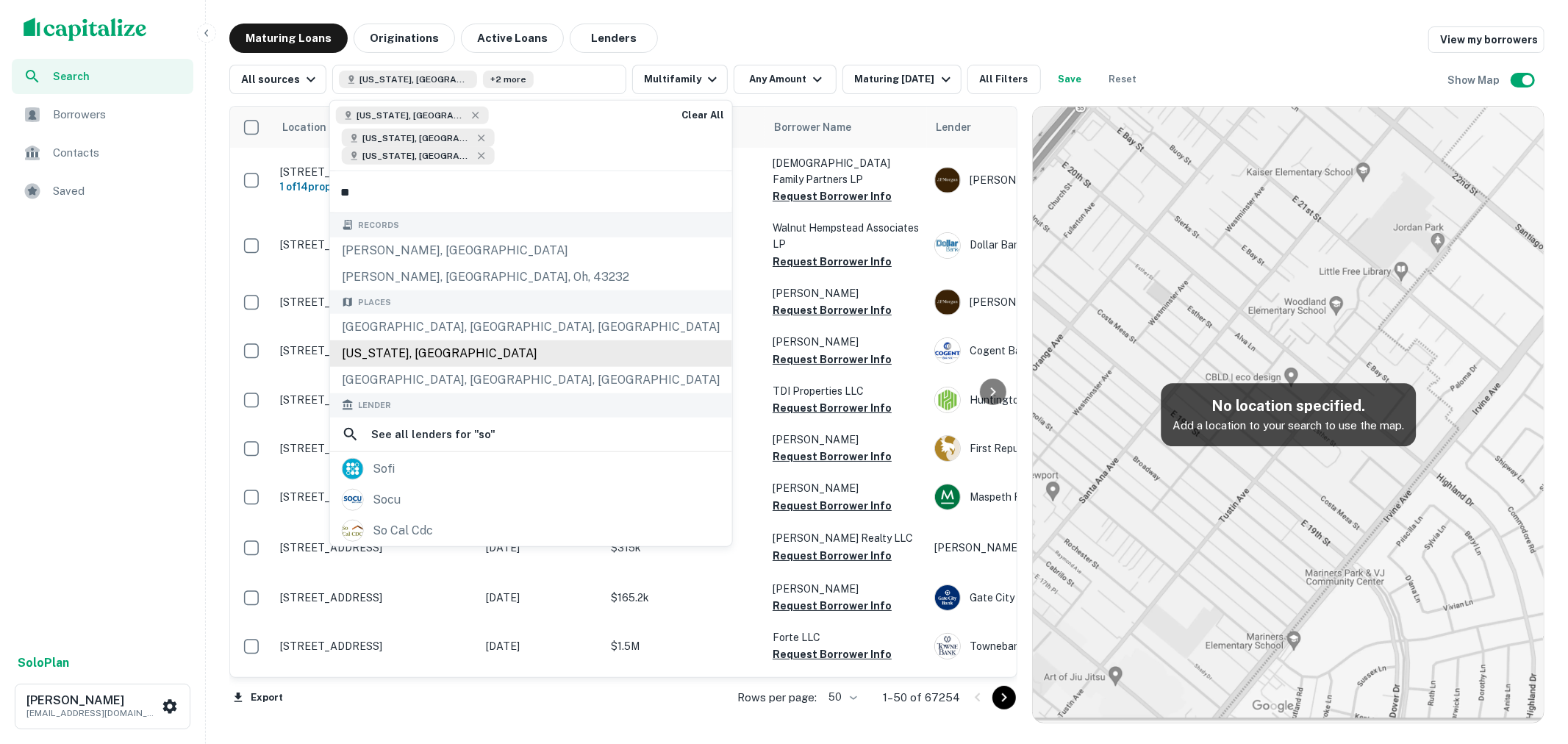
click at [472, 340] on div "South Carolina, USA" at bounding box center [531, 353] width 402 height 26
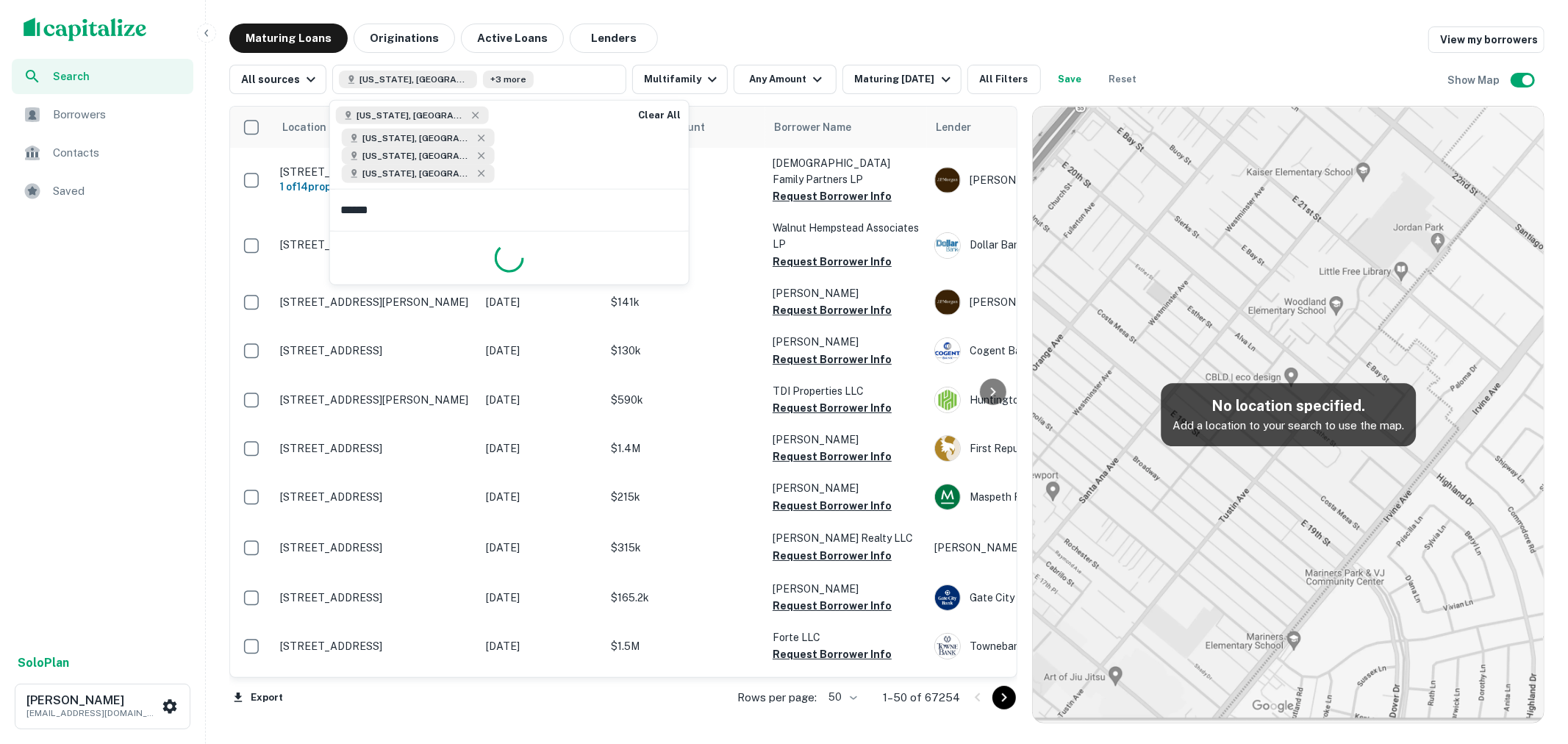
type input "*******"
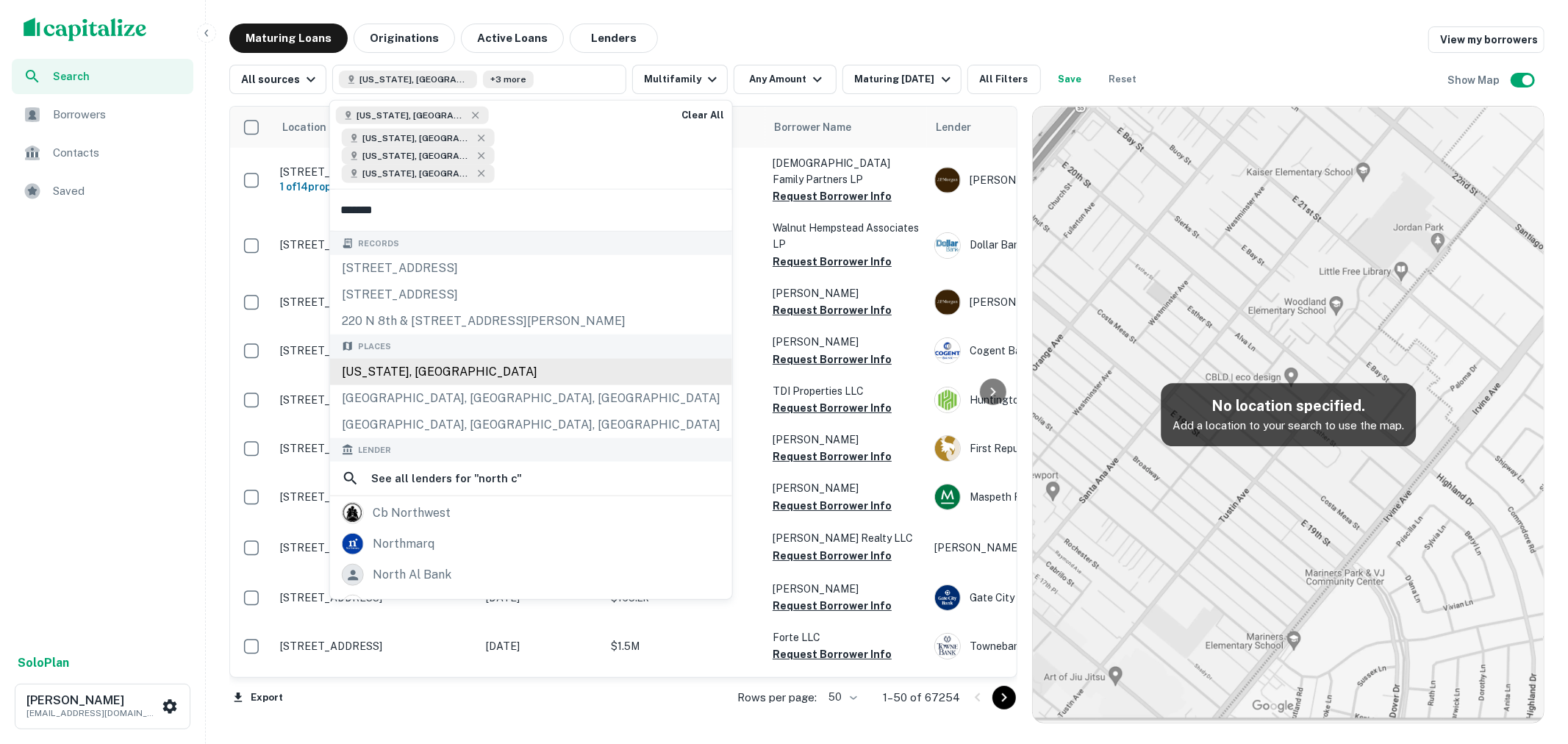
click at [467, 358] on div "North Carolina, USA" at bounding box center [531, 371] width 402 height 26
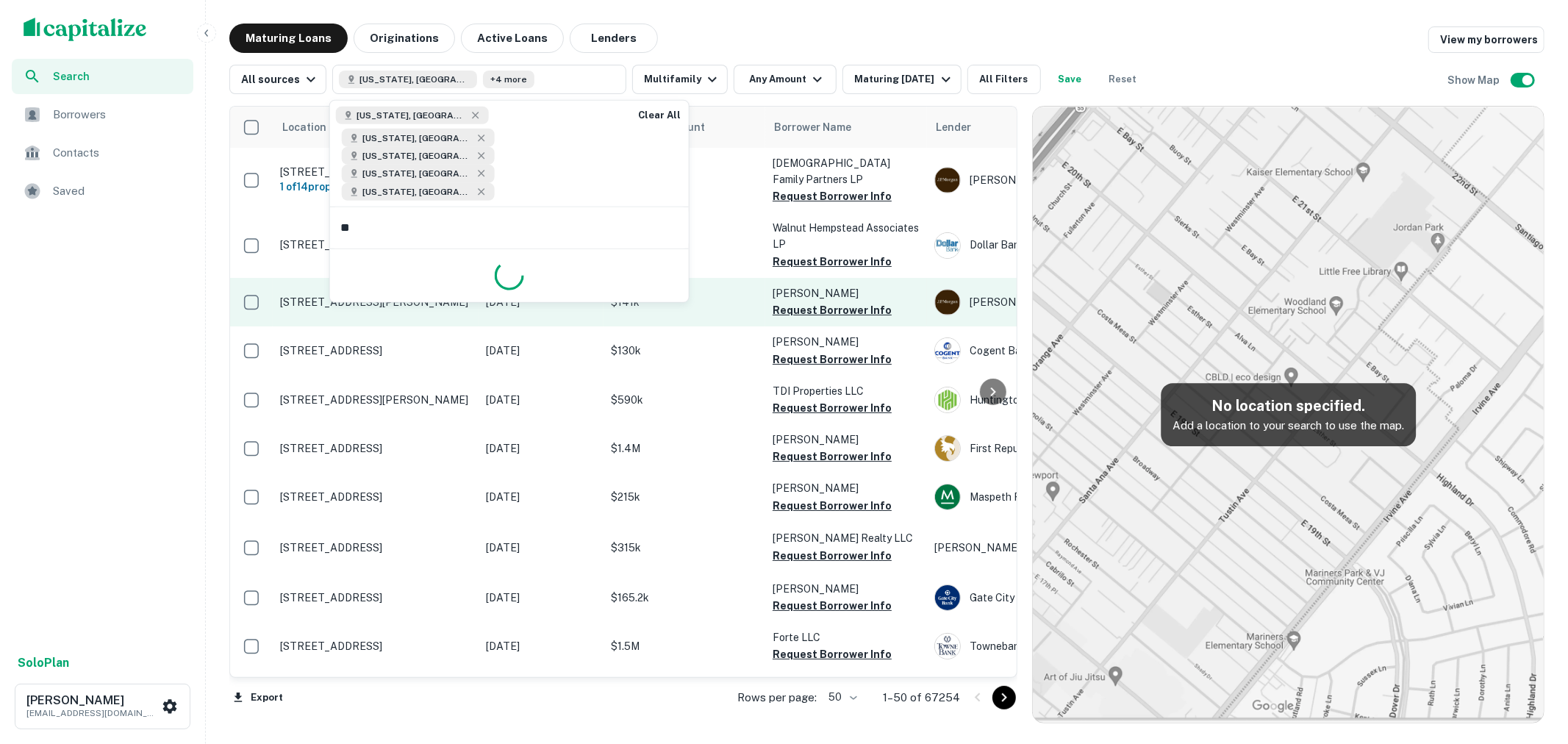
type input "***"
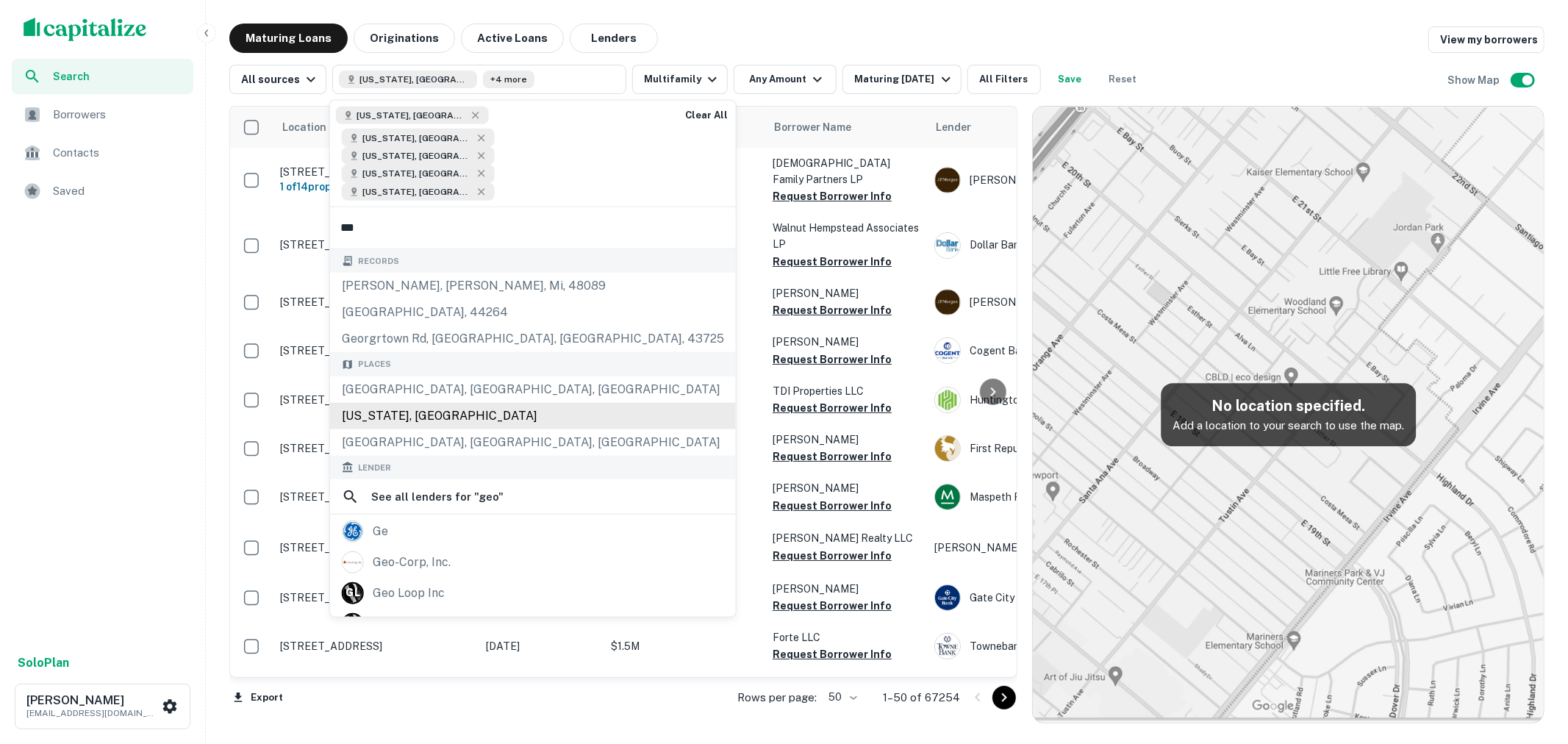
click at [447, 403] on div "Georgia, USA" at bounding box center [533, 416] width 406 height 26
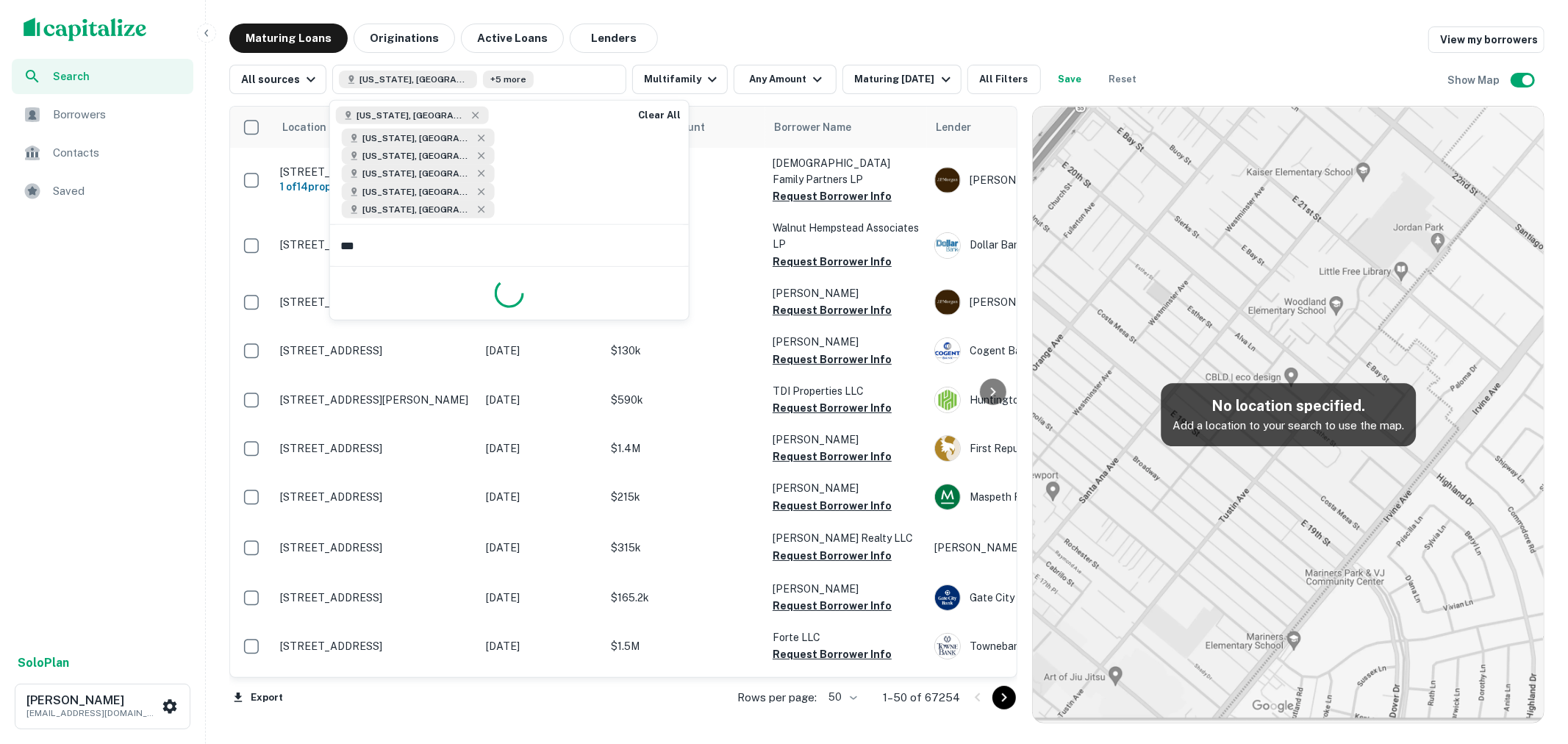
type input "****"
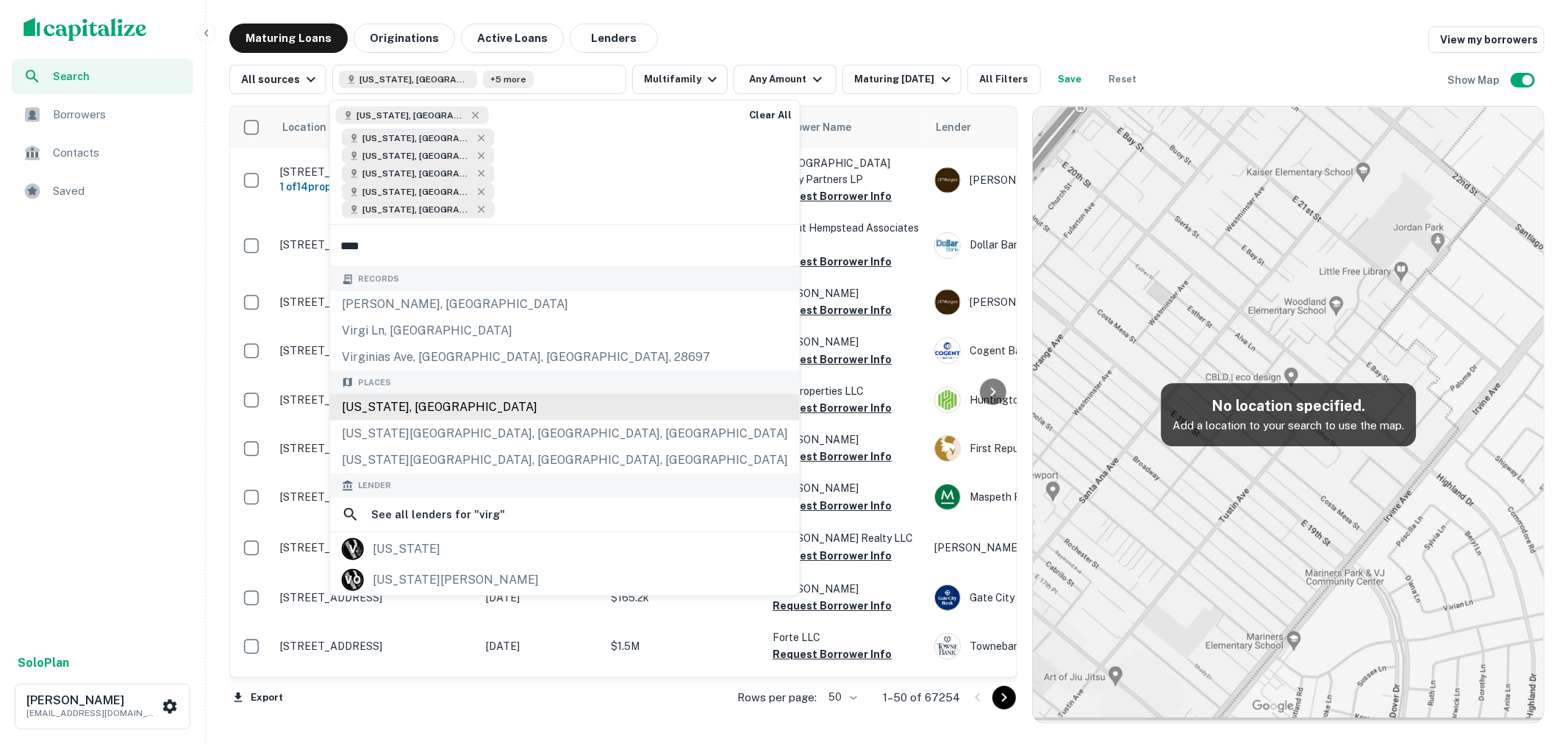
click at [449, 394] on div "Virginia, USA" at bounding box center [565, 407] width 470 height 26
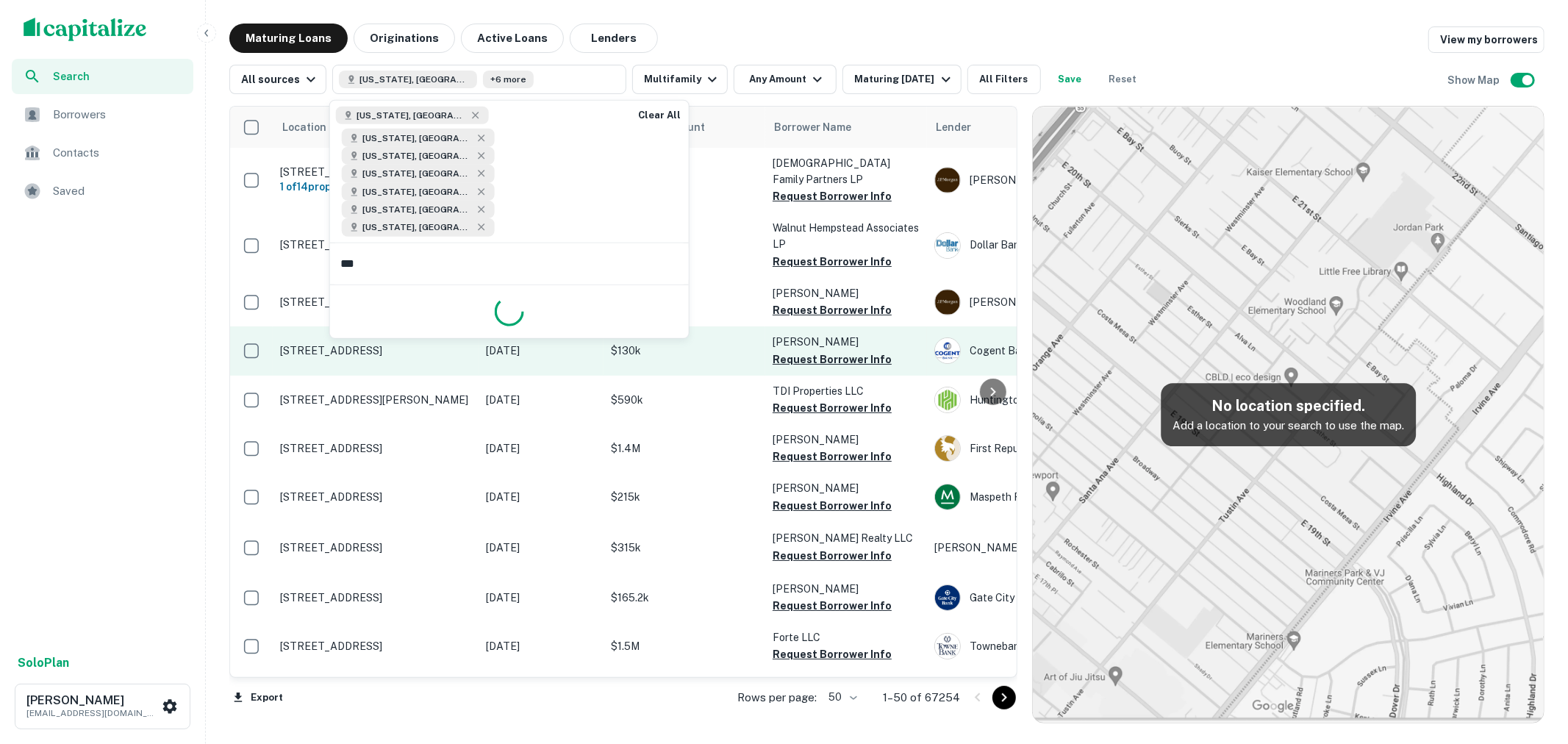
type input "****"
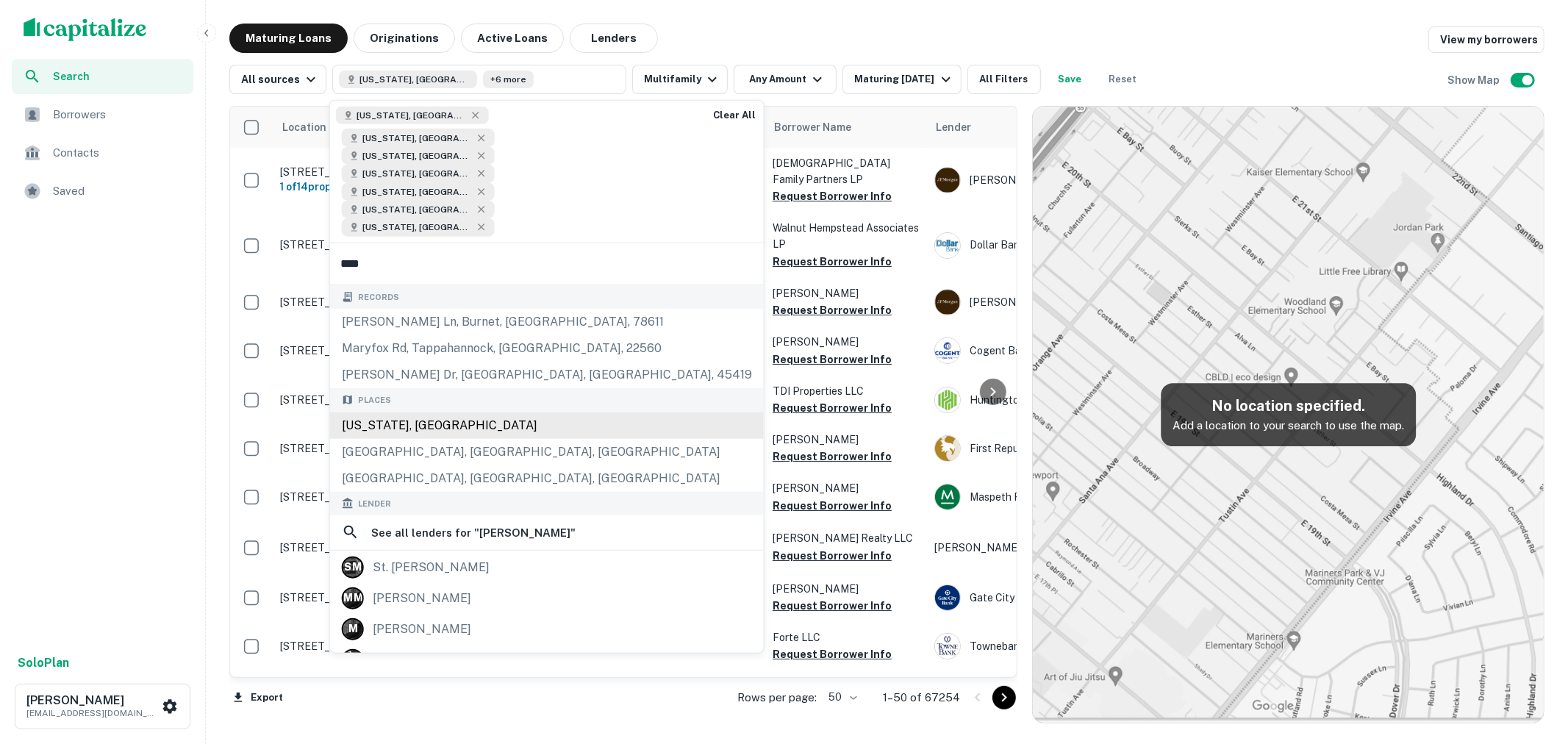
click at [419, 412] on div "Maryland, USA" at bounding box center [547, 425] width 434 height 26
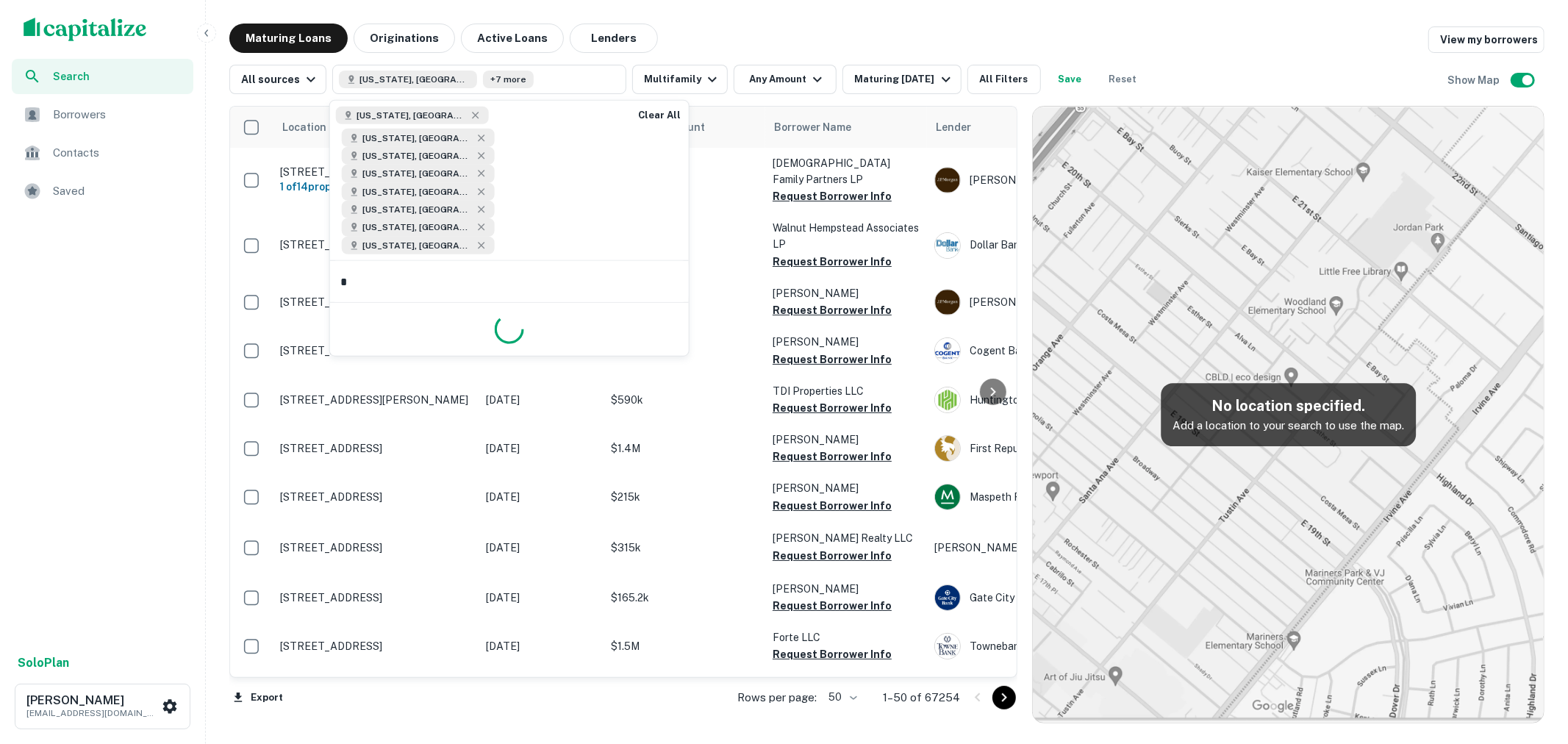
type input "**"
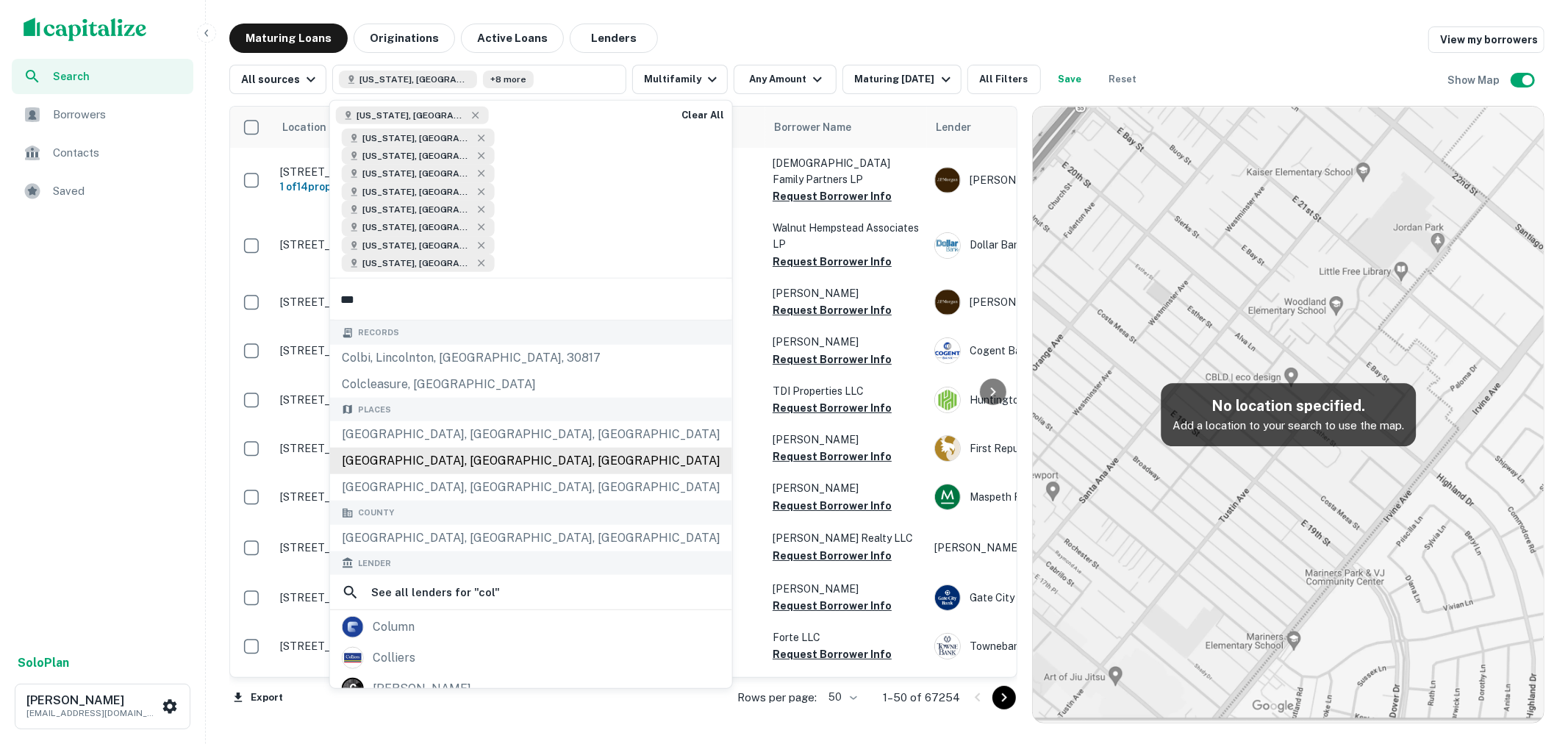
type input "****"
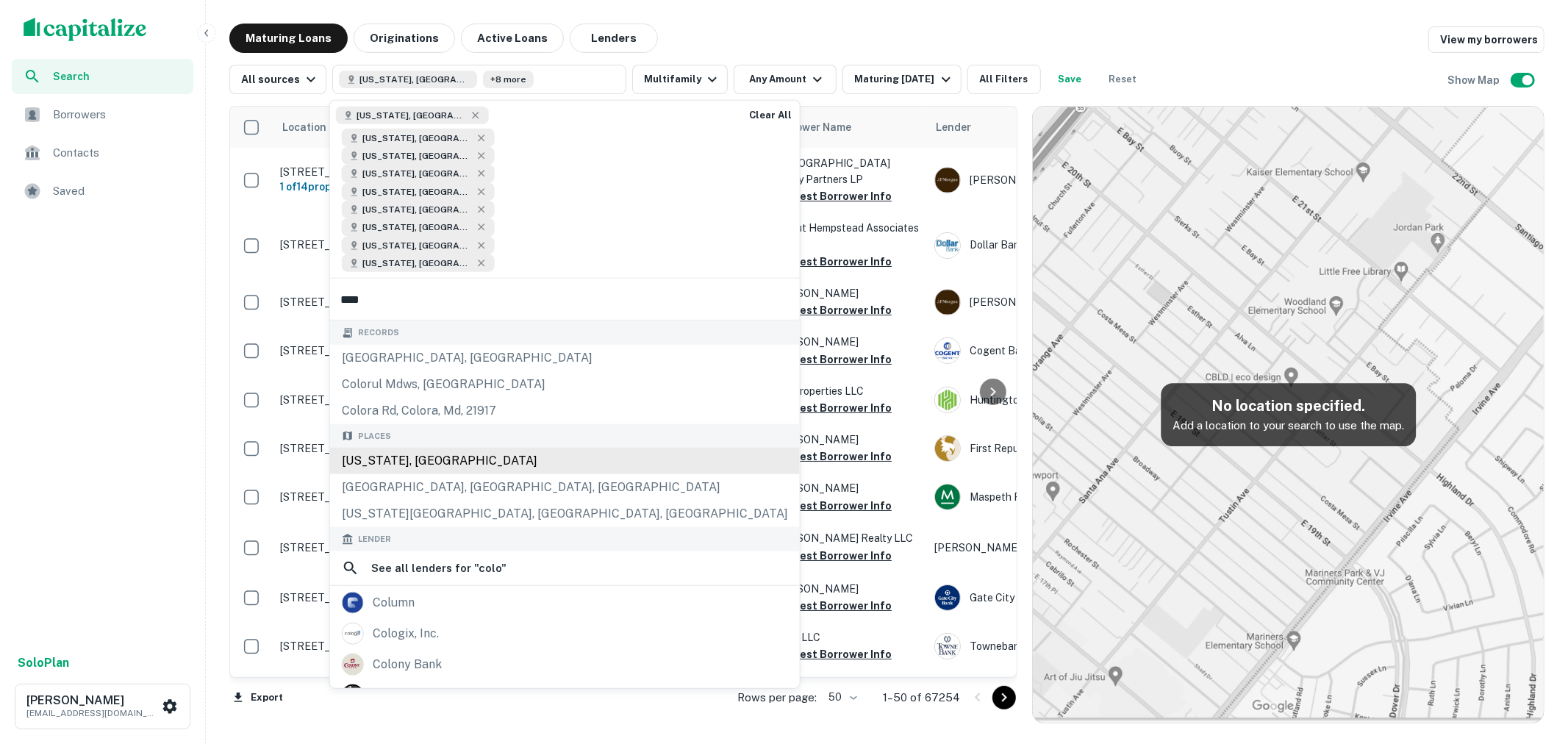
click at [463, 448] on div "Colorado, USA" at bounding box center [565, 461] width 470 height 26
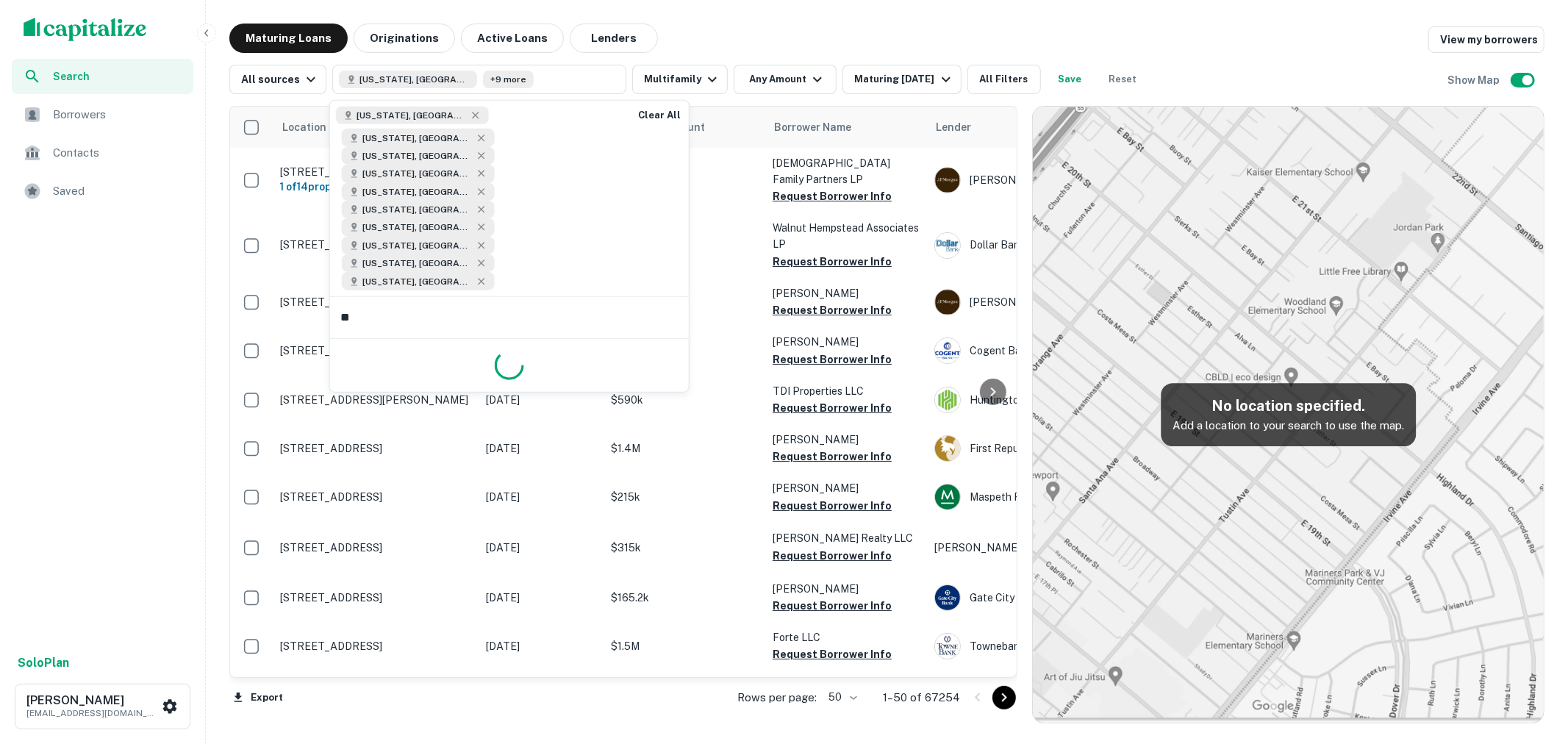
type input "***"
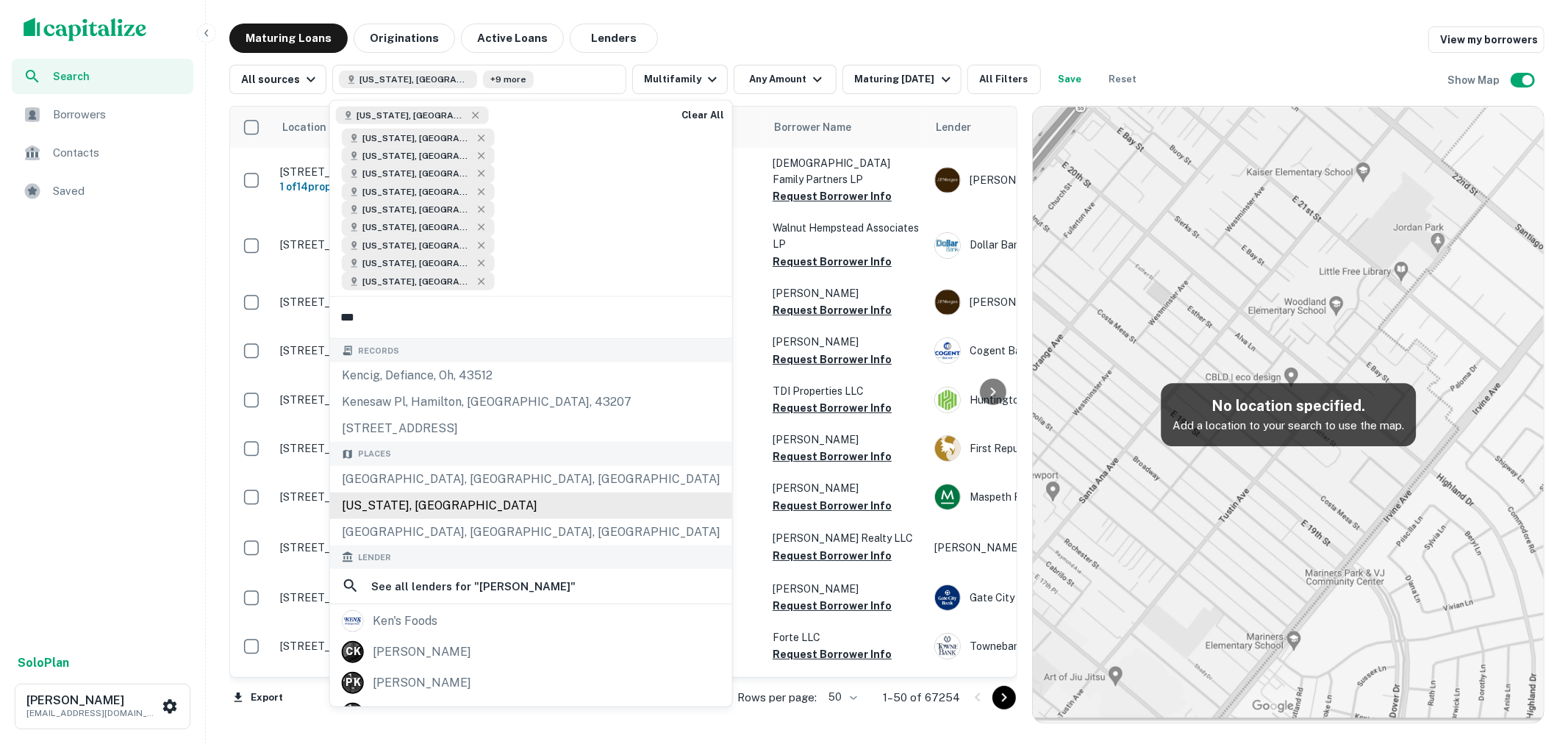
click at [437, 442] on div "Places Kennedale, TX, USA Kentucky, USA Kenedy, TX, USA" at bounding box center [531, 493] width 402 height 103
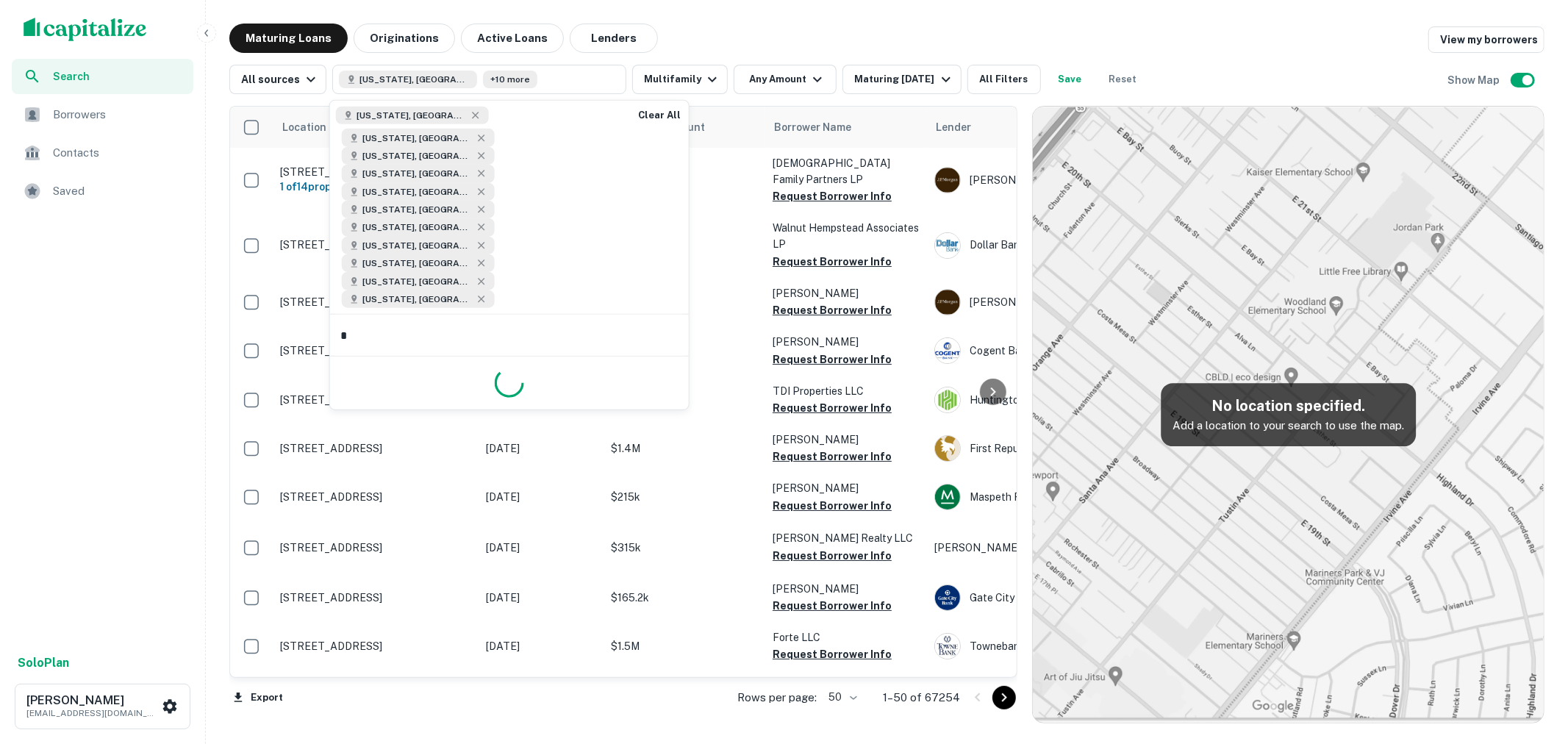
type input "**"
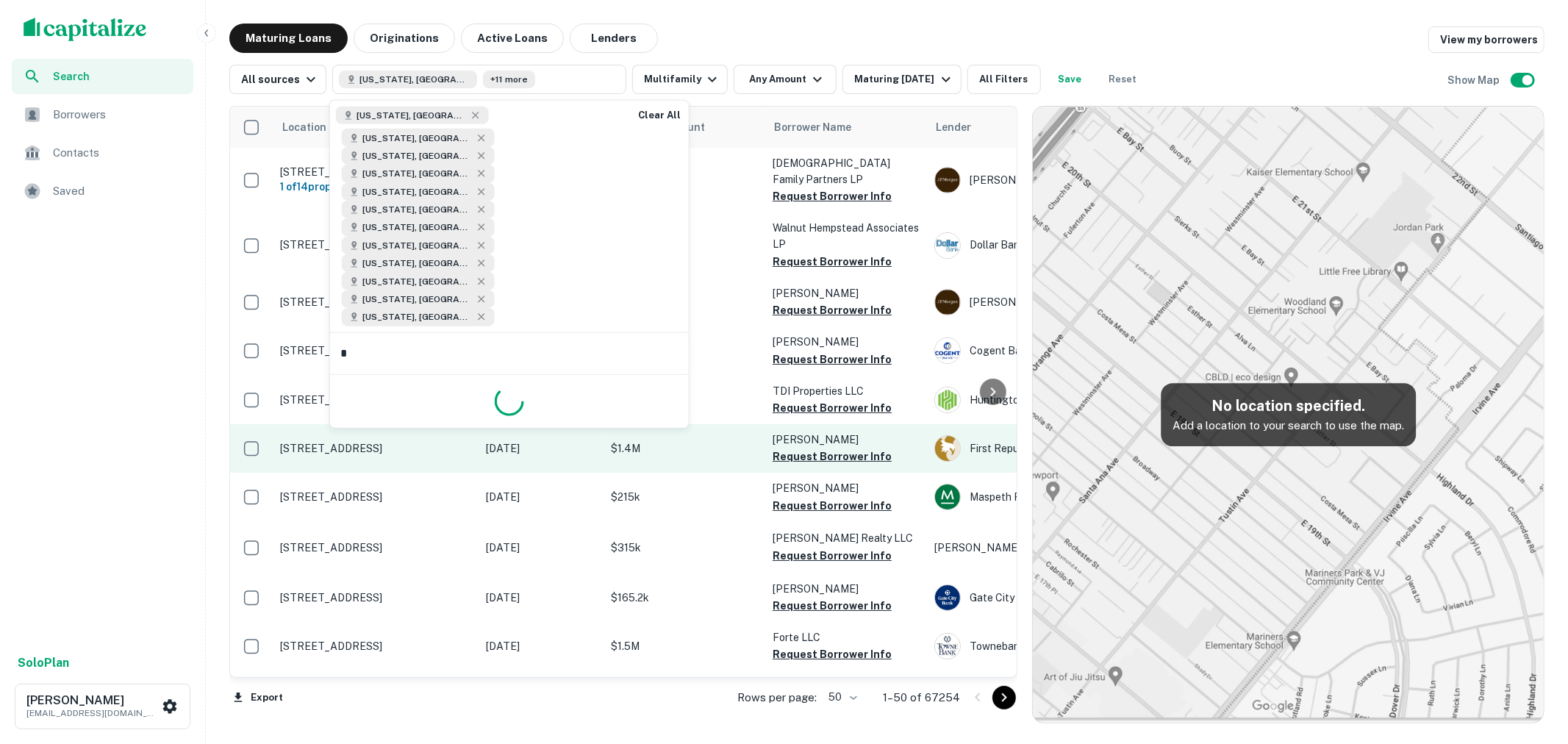
type input "**"
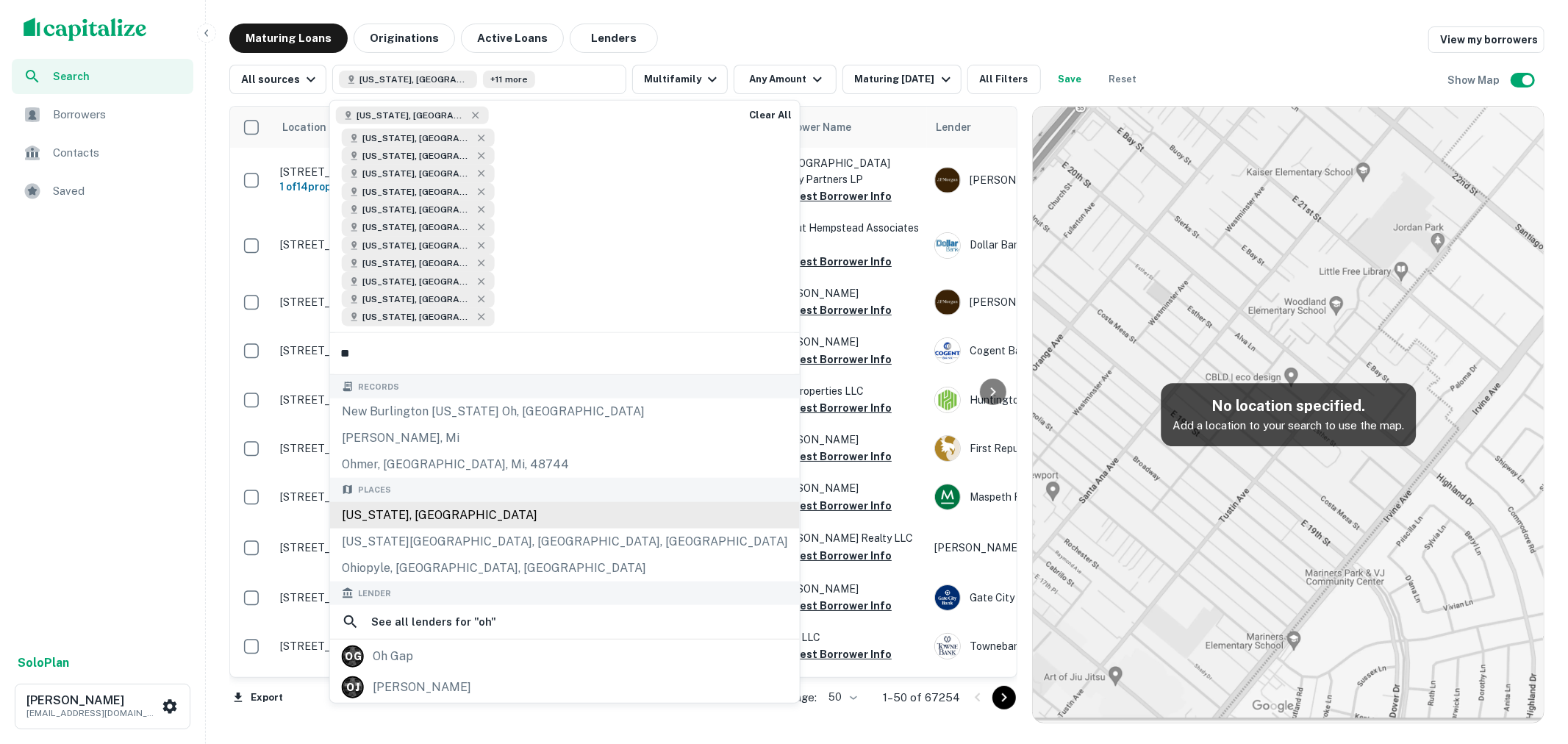
click at [479, 501] on div "Ohio, USA" at bounding box center [565, 514] width 470 height 26
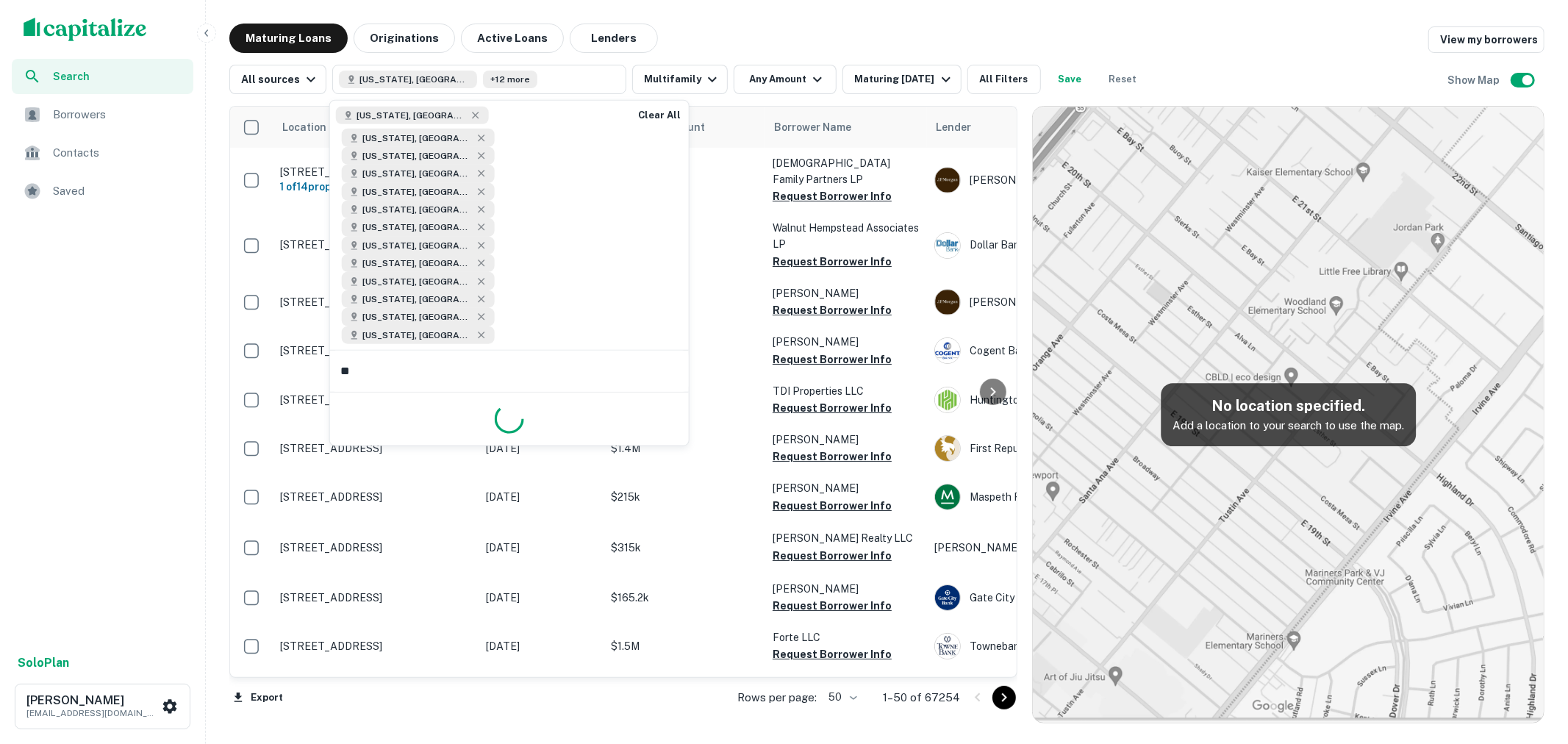
type input "***"
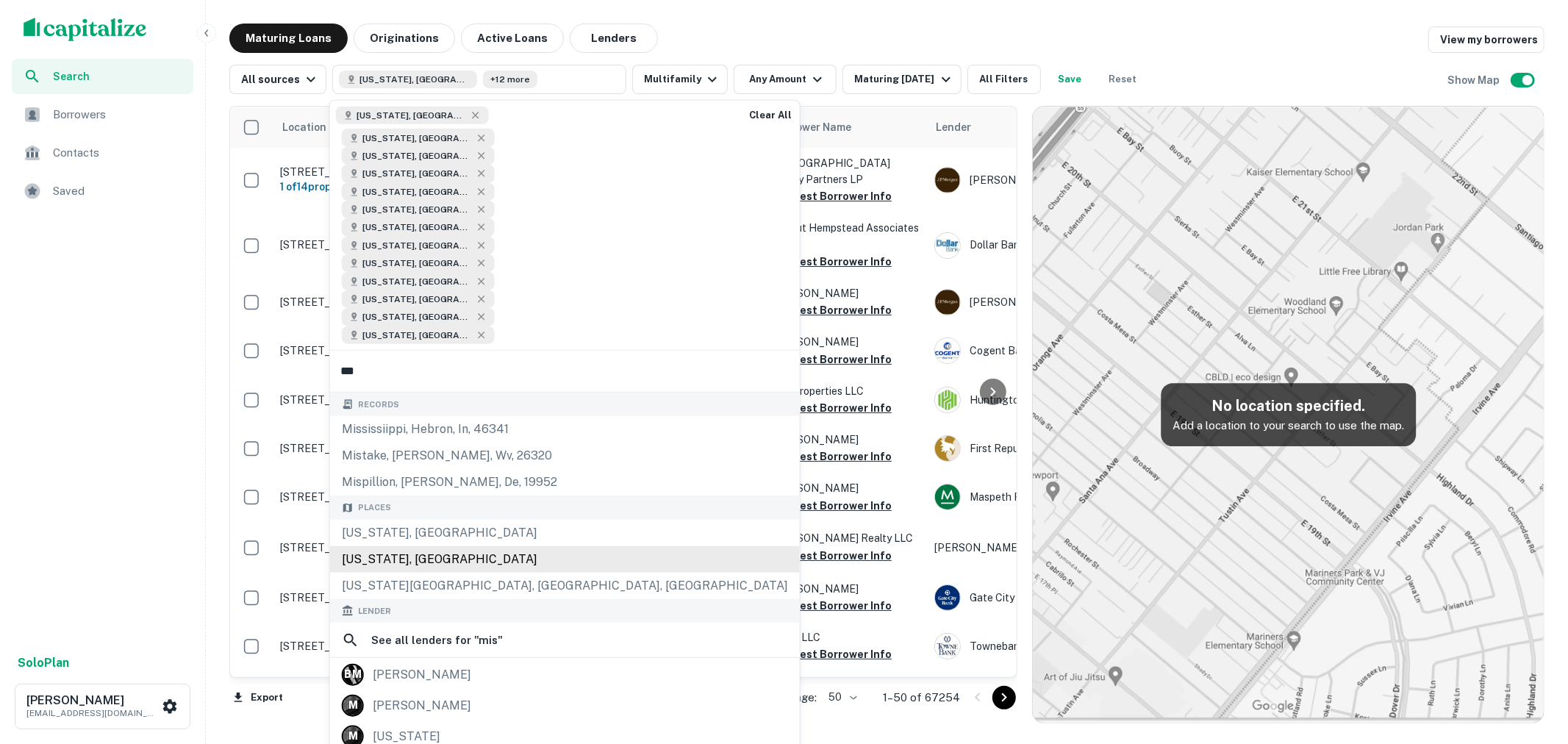
click at [435, 546] on div "Mississippi, USA" at bounding box center [565, 559] width 470 height 26
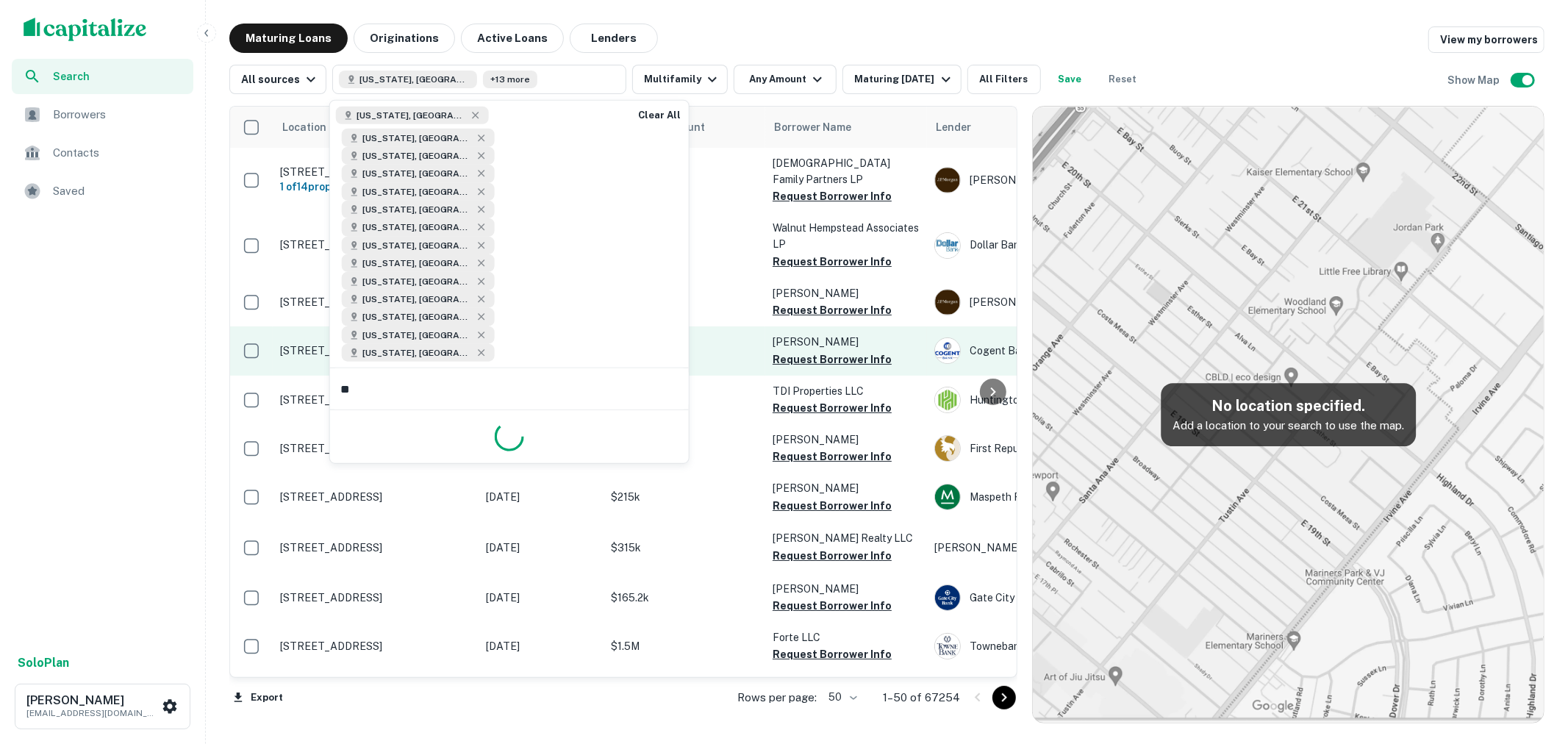
type input "***"
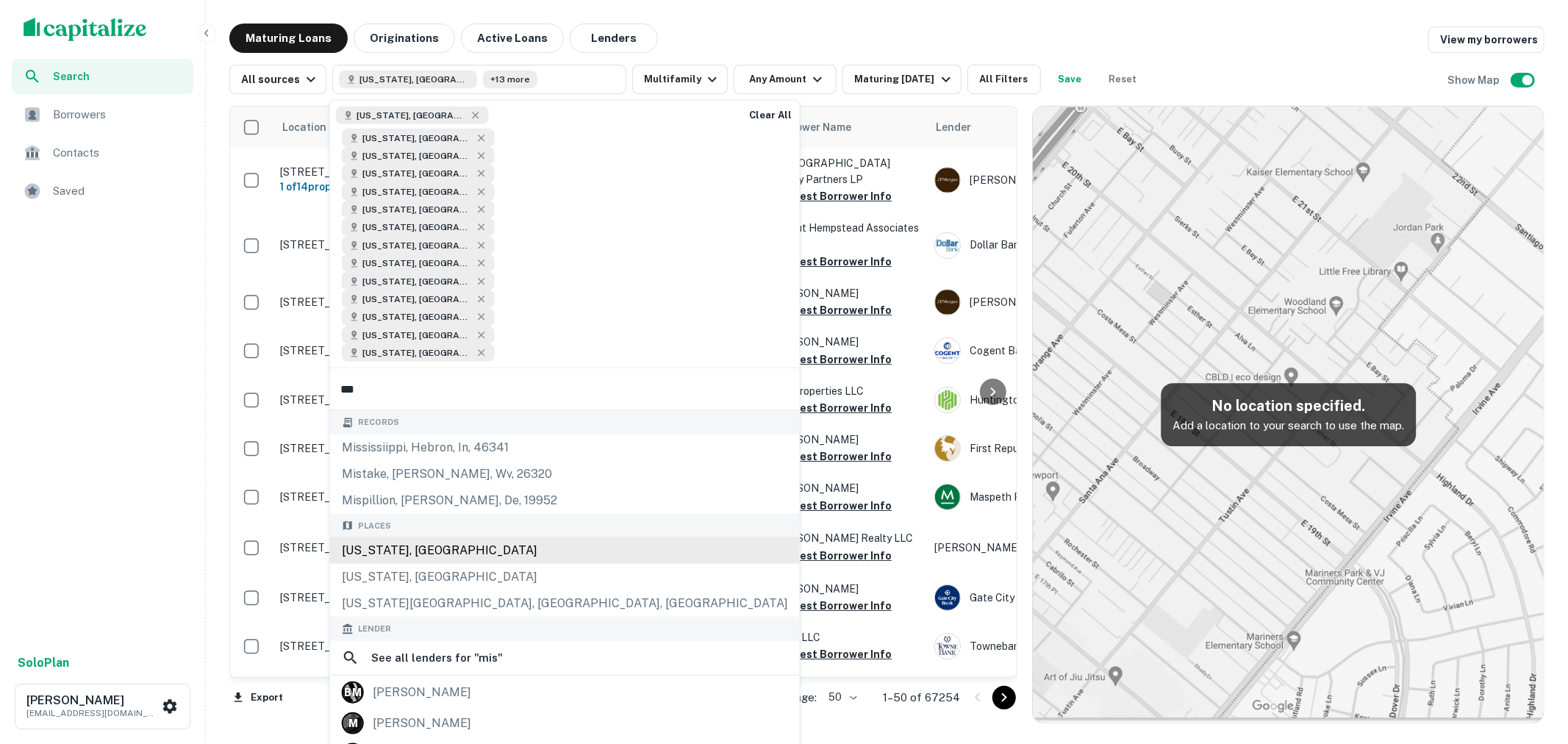
click at [449, 537] on div "Missouri, USA" at bounding box center [565, 550] width 470 height 26
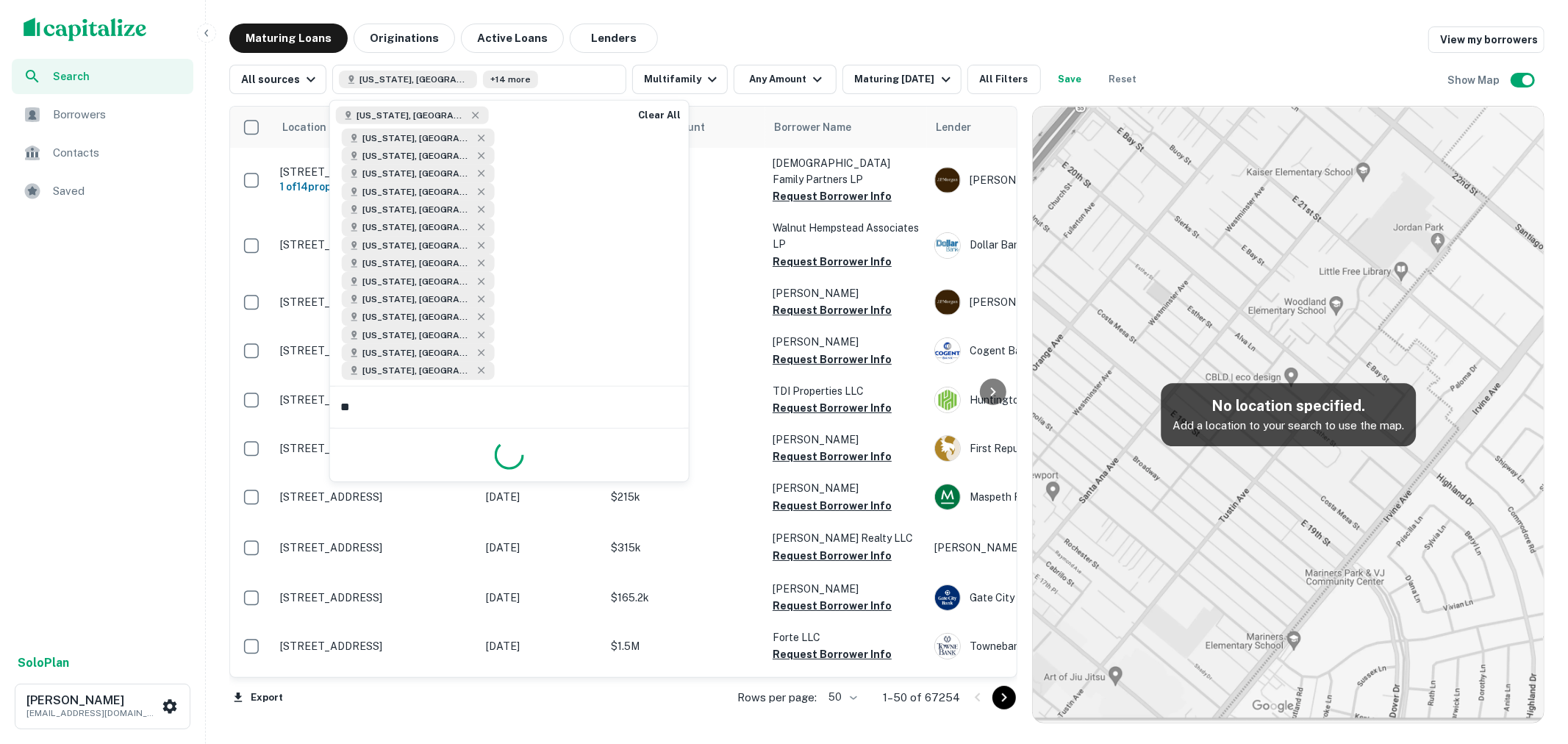
type input "***"
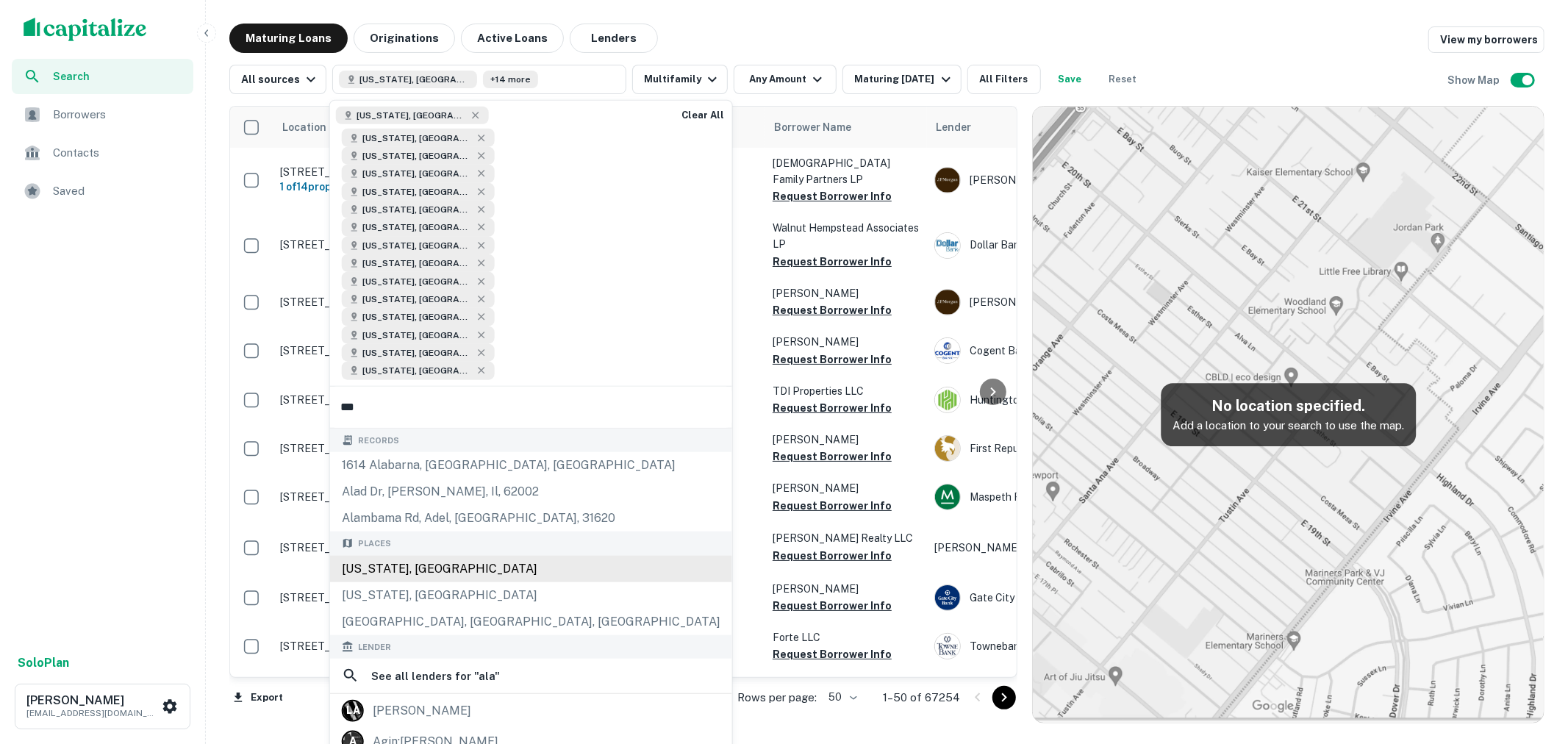
click at [463, 555] on div "Alabama, USA" at bounding box center [531, 568] width 402 height 26
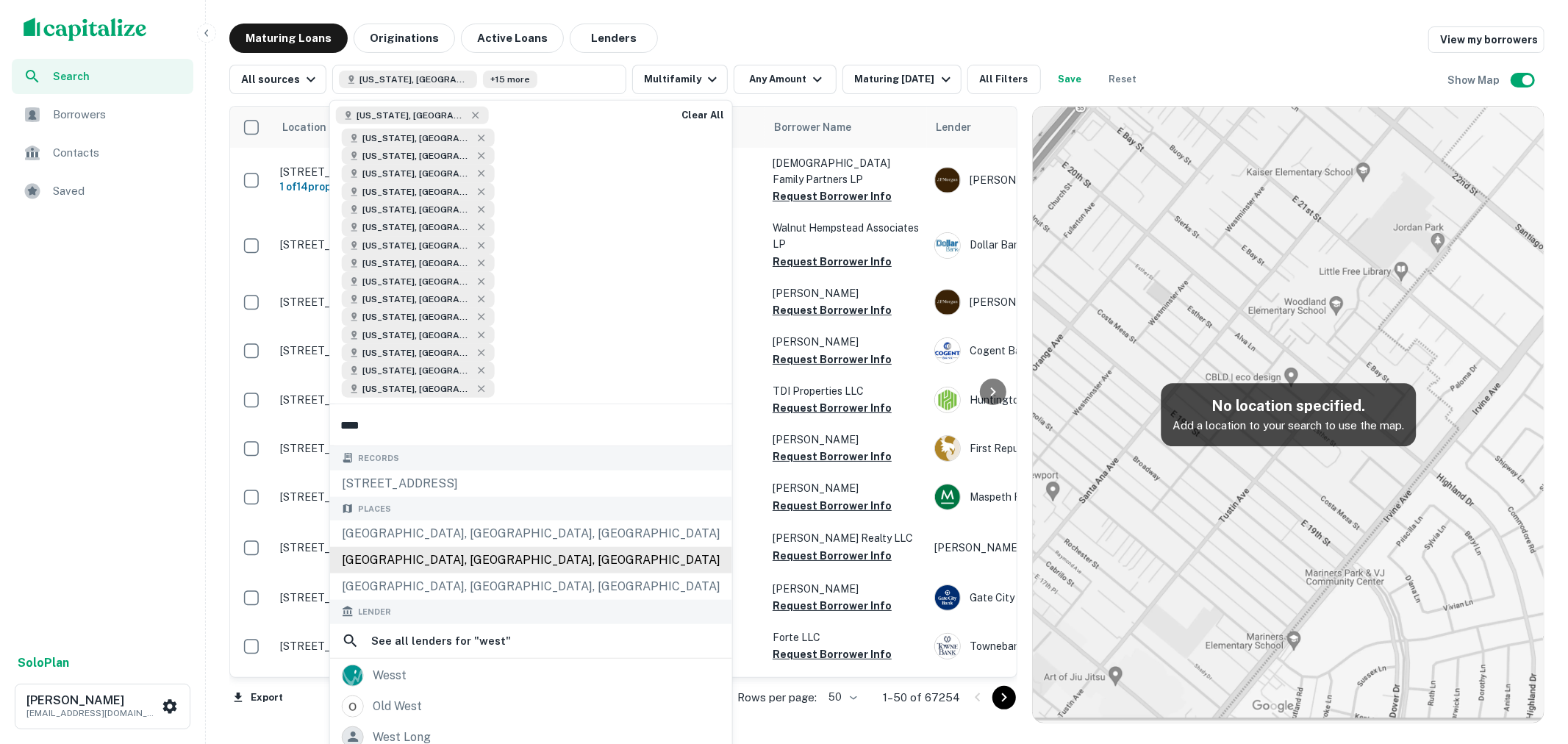
type input "****"
click at [468, 547] on div "West Virginia, USA" at bounding box center [531, 560] width 402 height 26
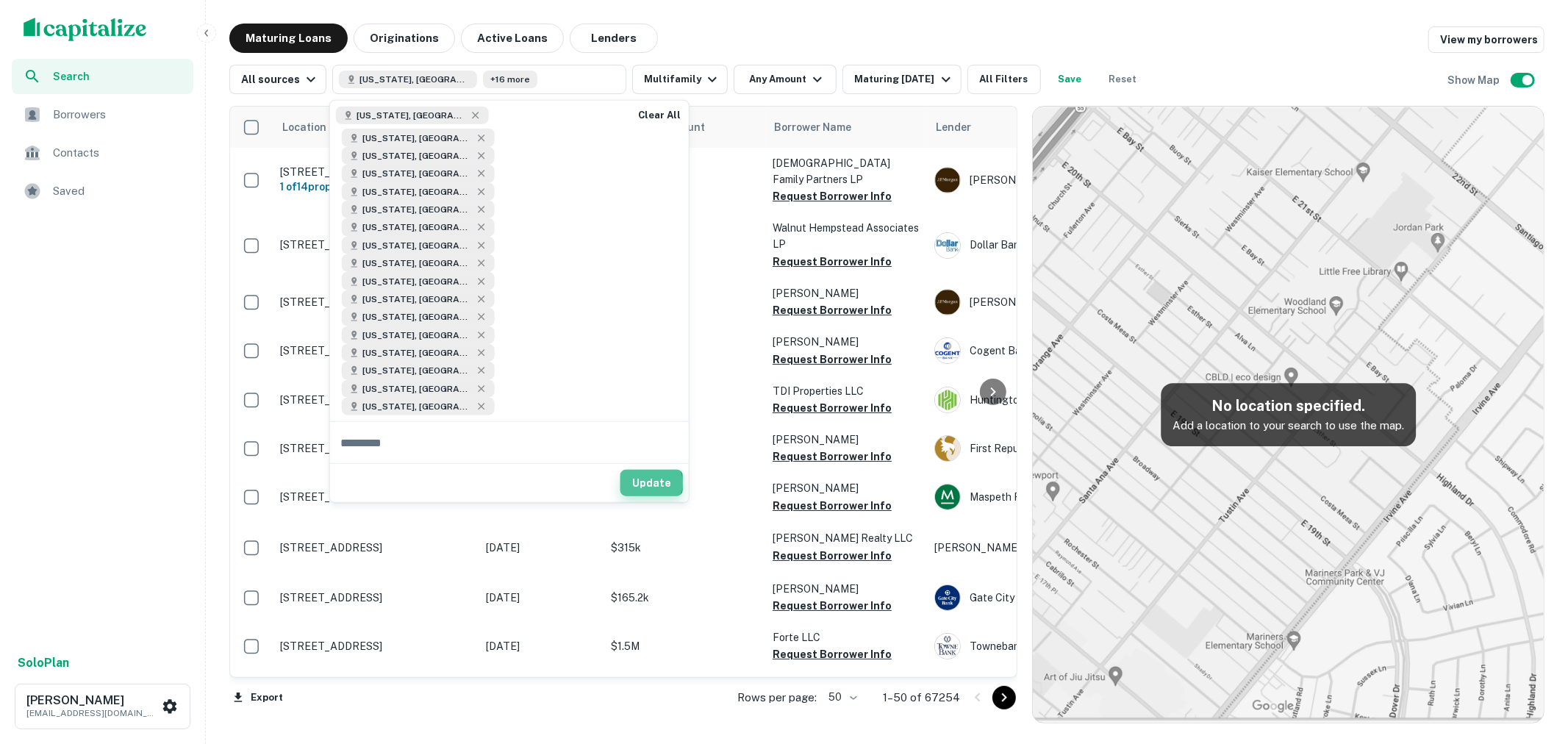
click at [648, 470] on button "Update" at bounding box center [651, 483] width 62 height 26
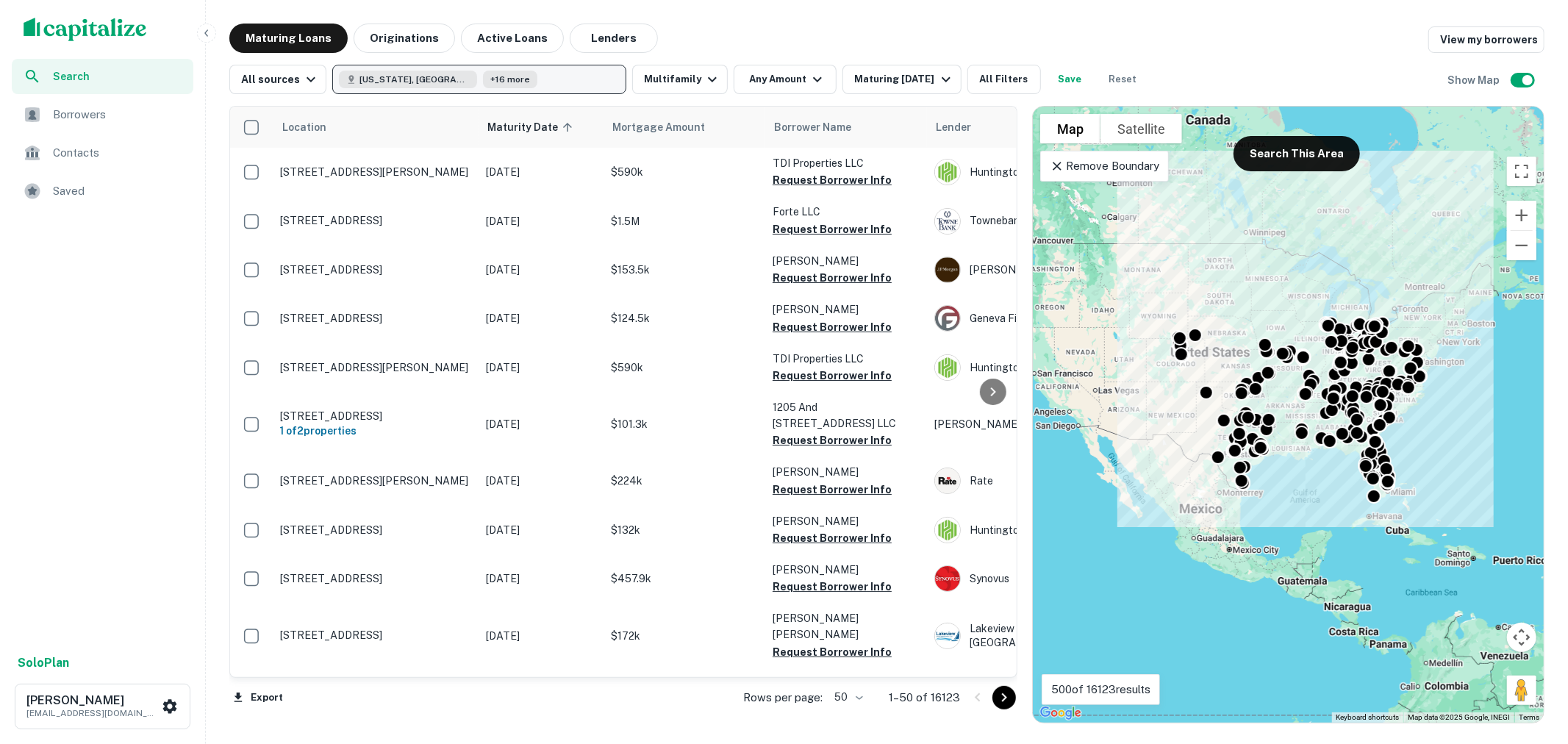
click at [495, 87] on button "Texas, USA +16 more" at bounding box center [479, 80] width 294 height 30
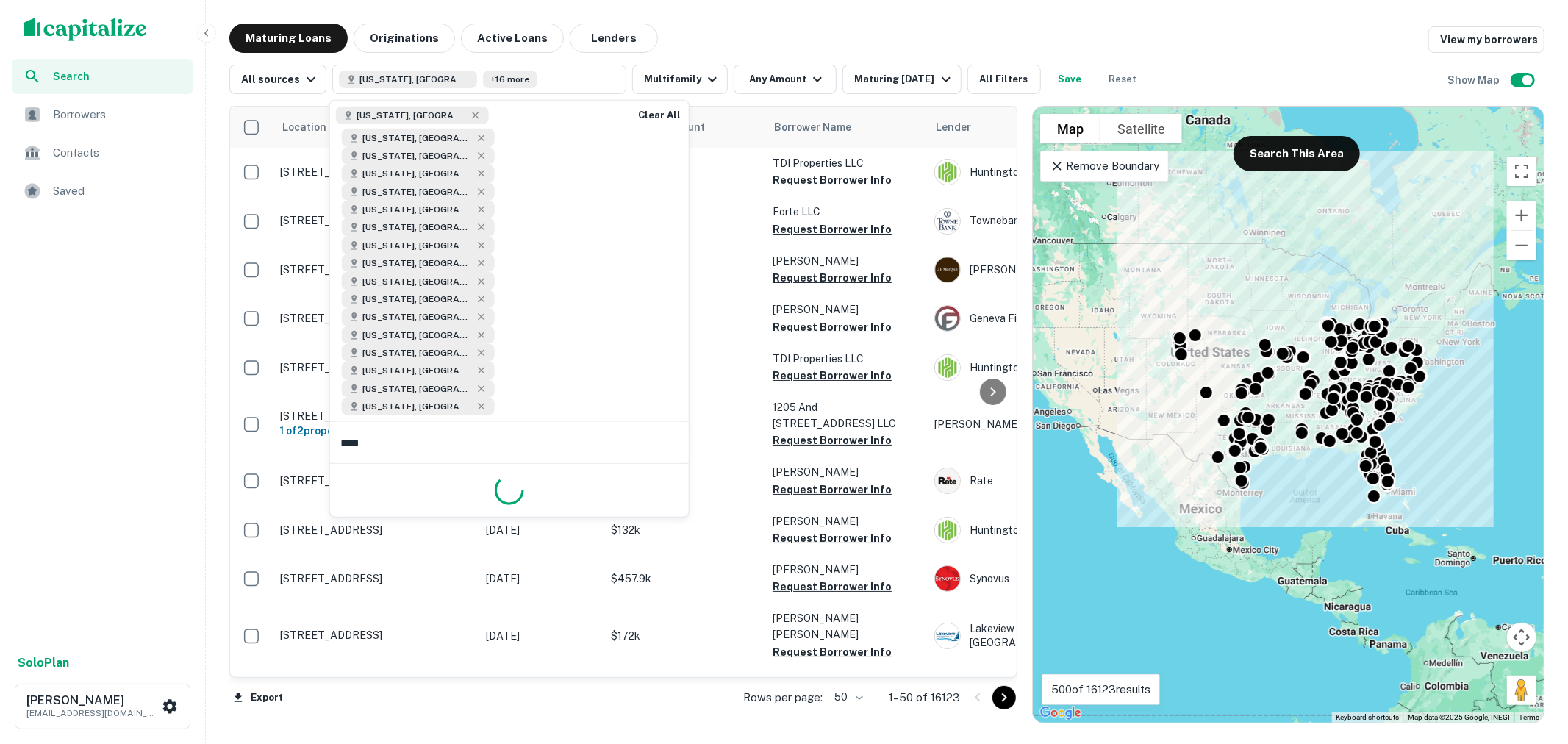
type input "*****"
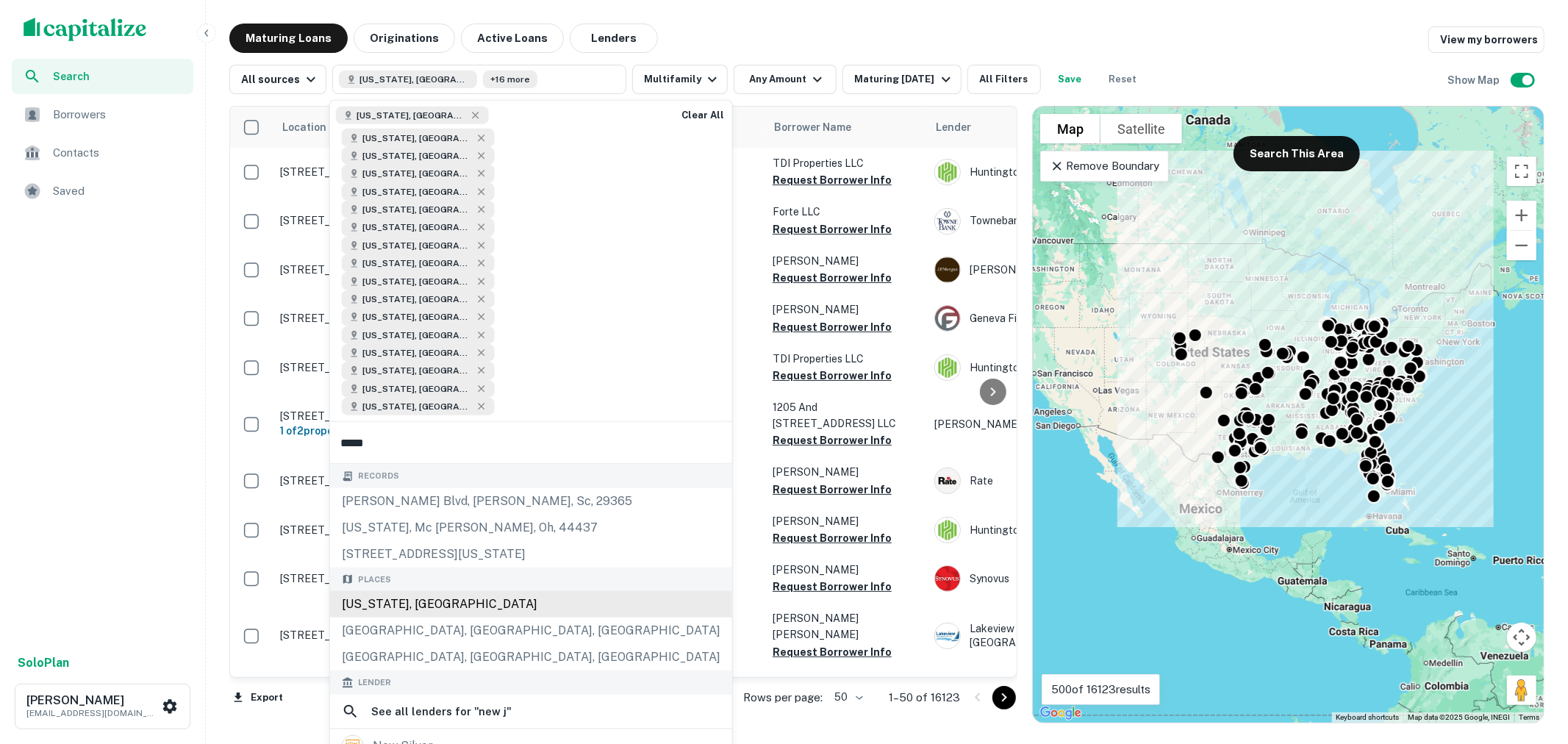
click at [436, 591] on div "New Jersey, USA" at bounding box center [531, 604] width 402 height 26
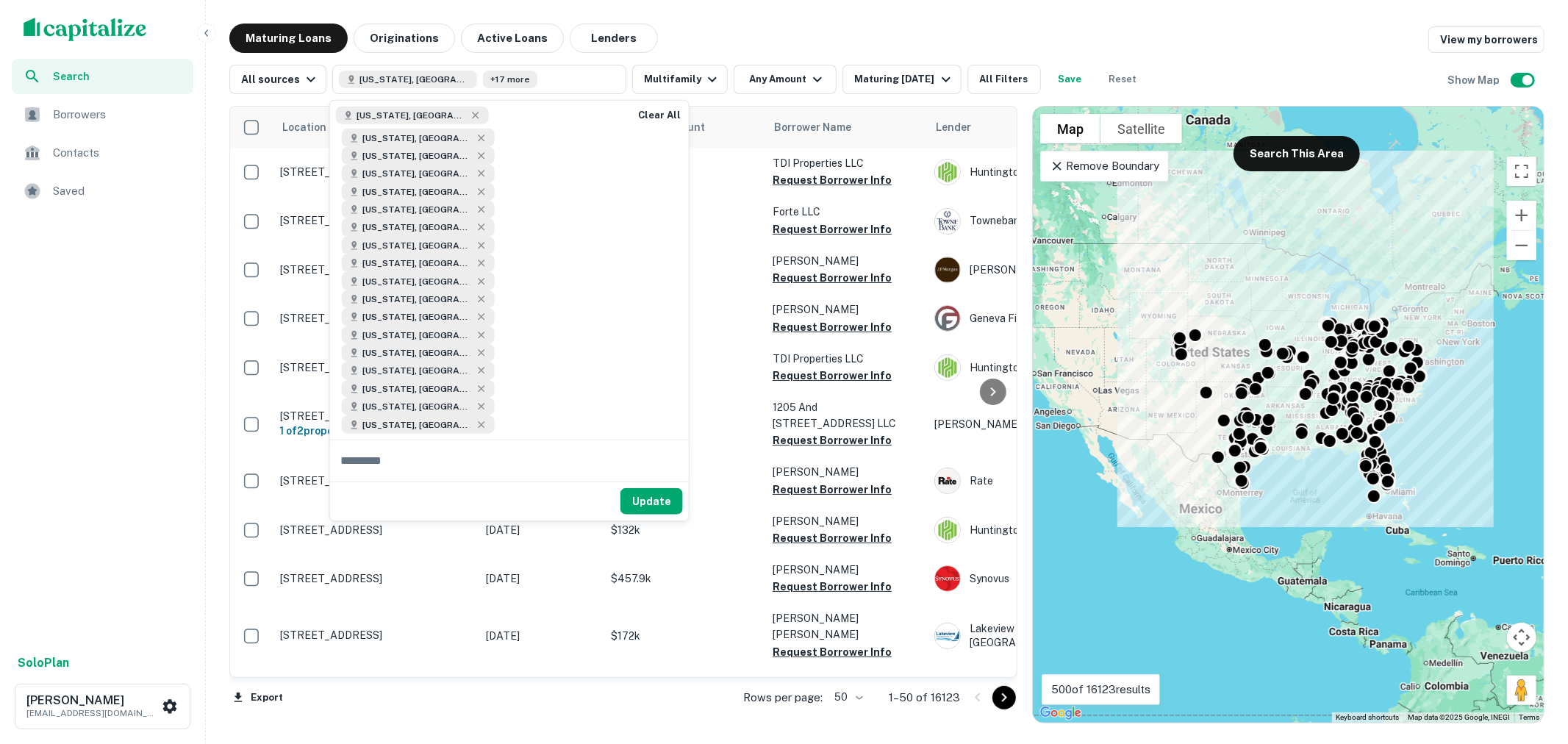
click at [456, 440] on input "text" at bounding box center [509, 460] width 358 height 41
type input "****"
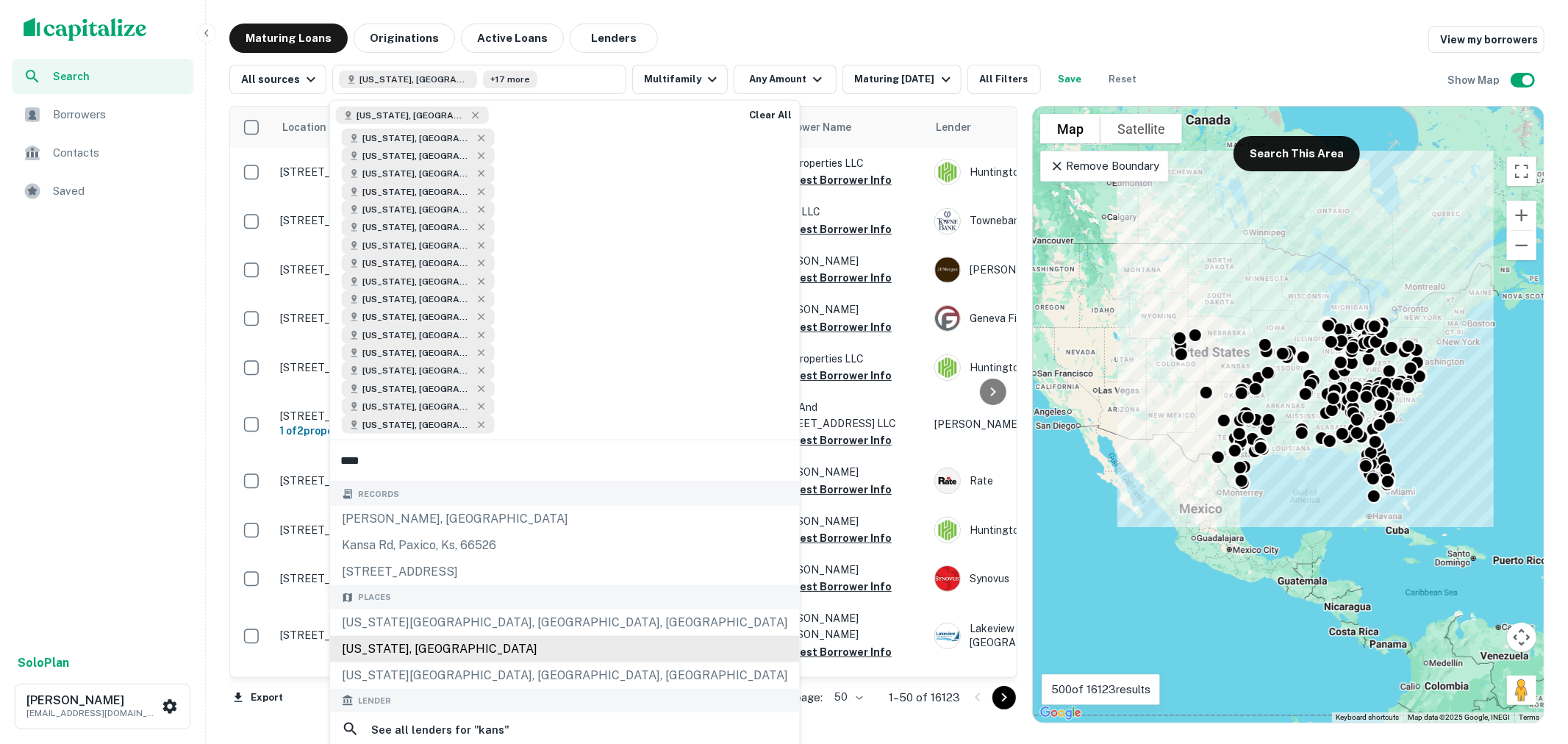
click at [463, 635] on div "Kansas, USA" at bounding box center [565, 648] width 470 height 26
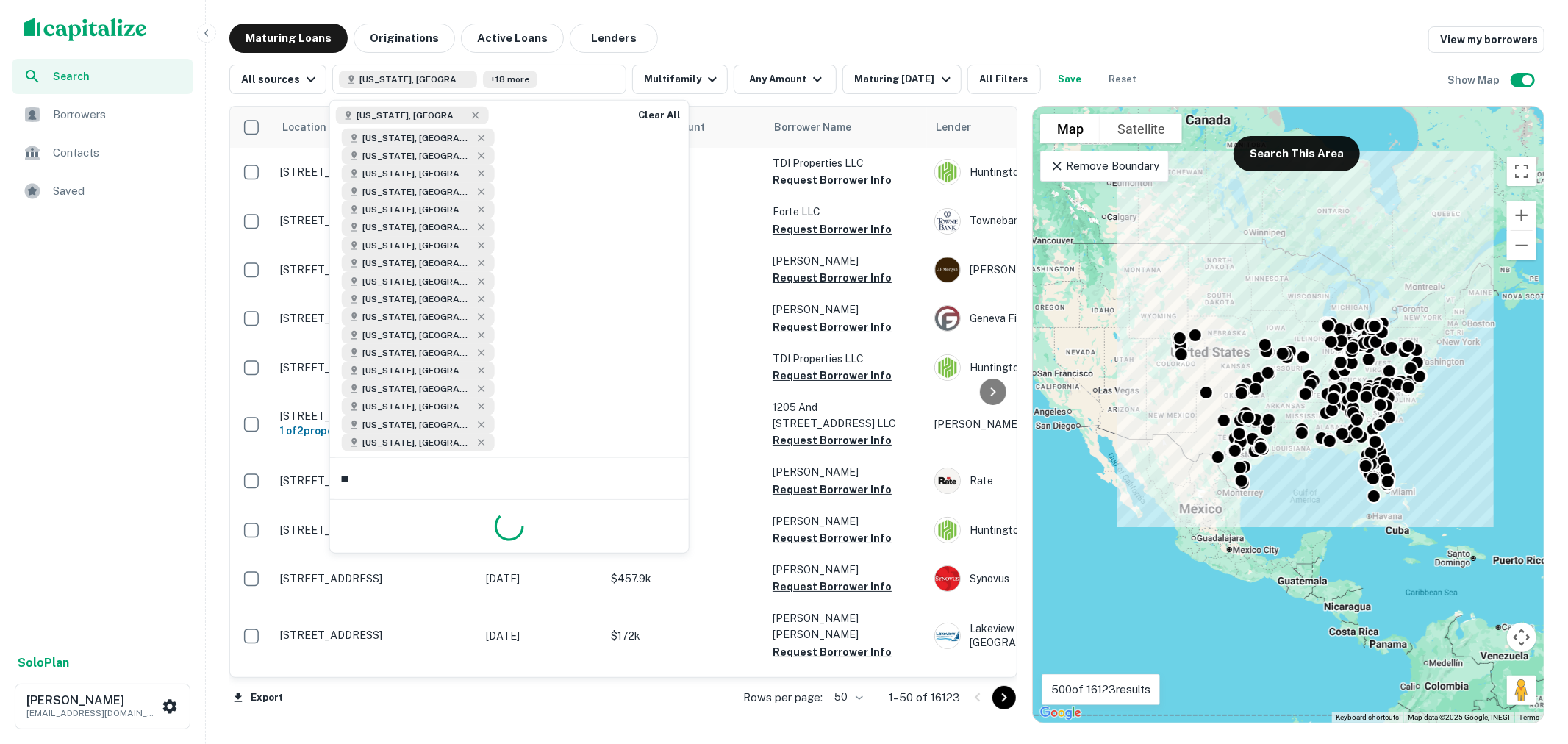
type input "***"
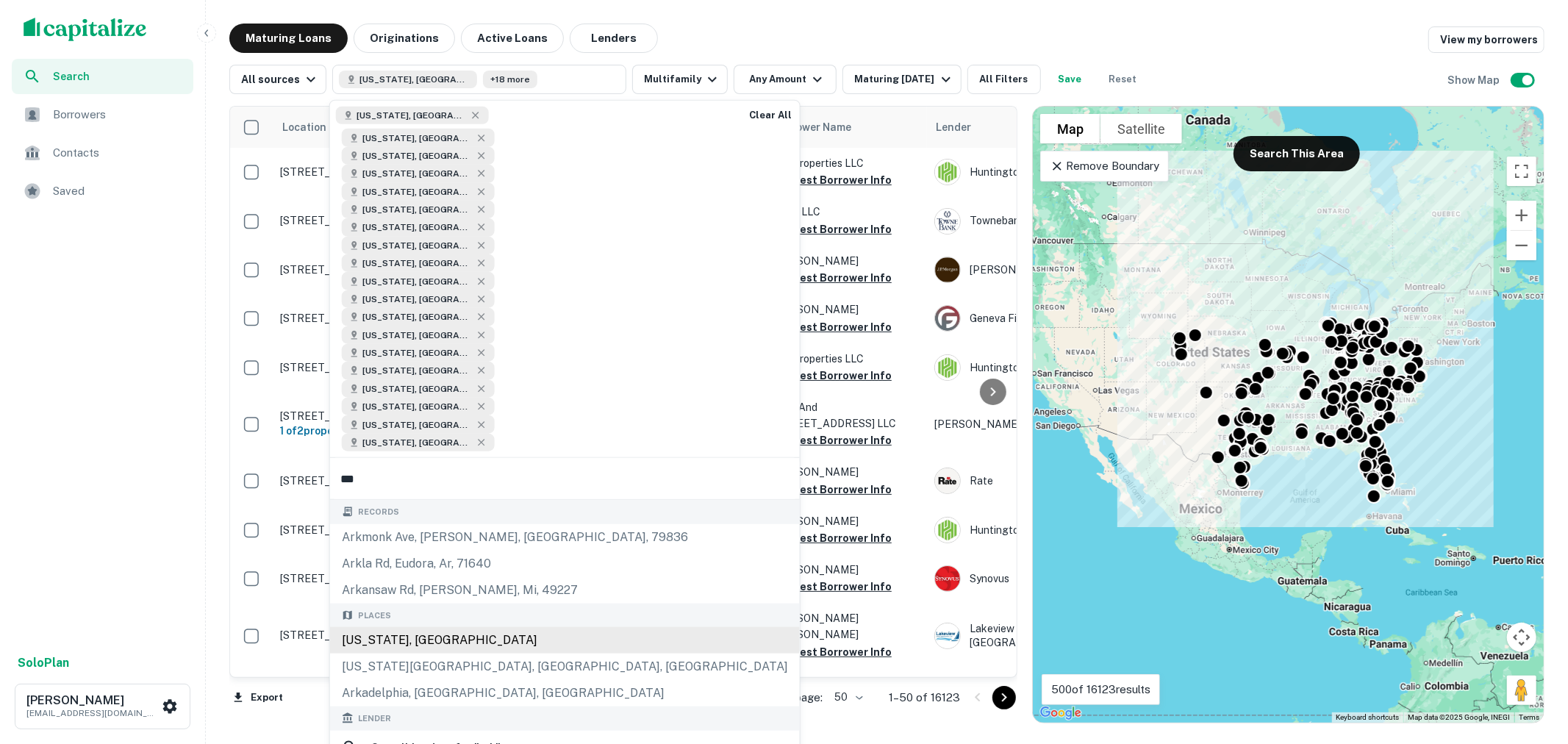
click at [531, 627] on div "Arkansas, USA" at bounding box center [565, 640] width 470 height 26
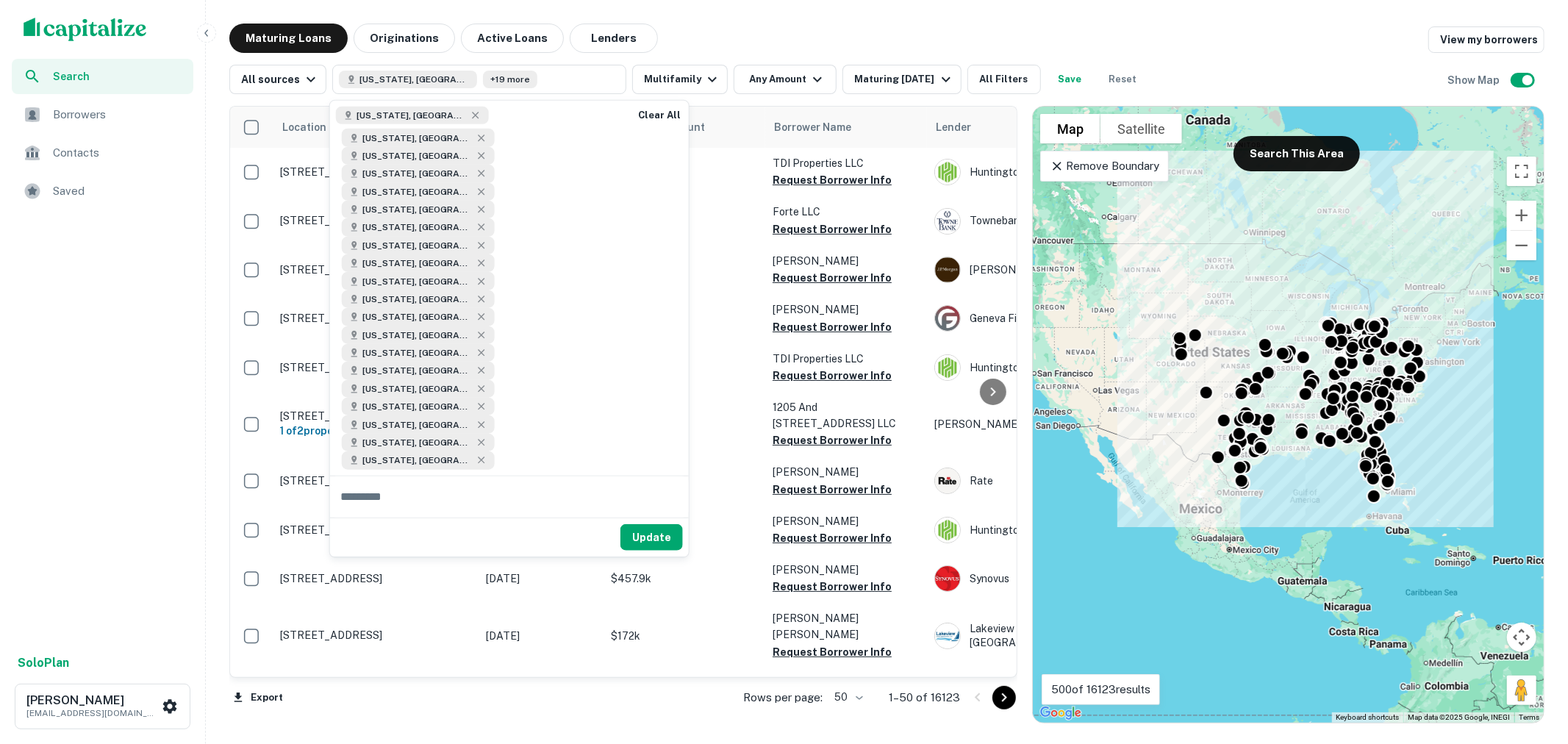
click at [496, 476] on input "text" at bounding box center [509, 496] width 358 height 41
type input "****"
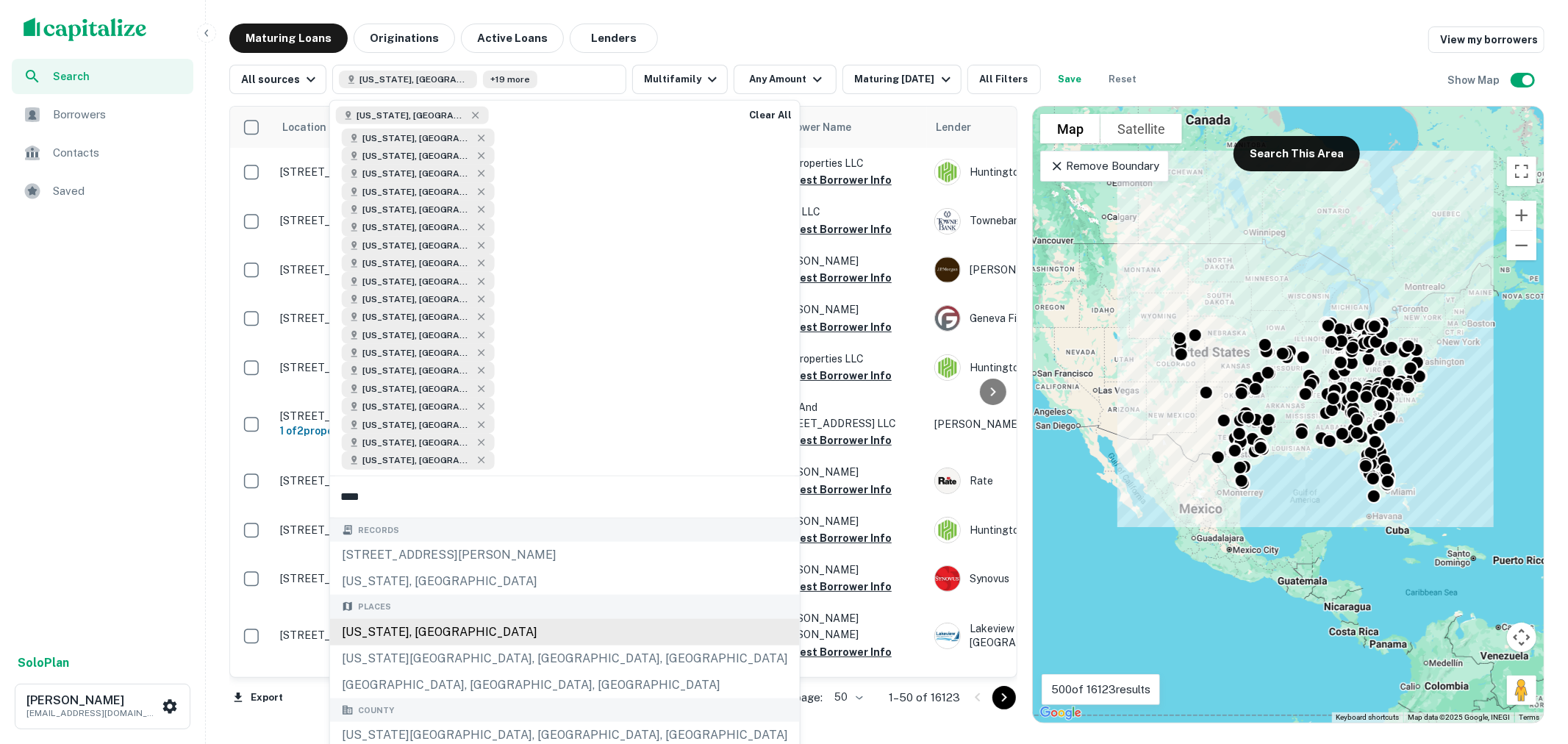
click at [457, 618] on div "Utah, USA" at bounding box center [565, 631] width 470 height 26
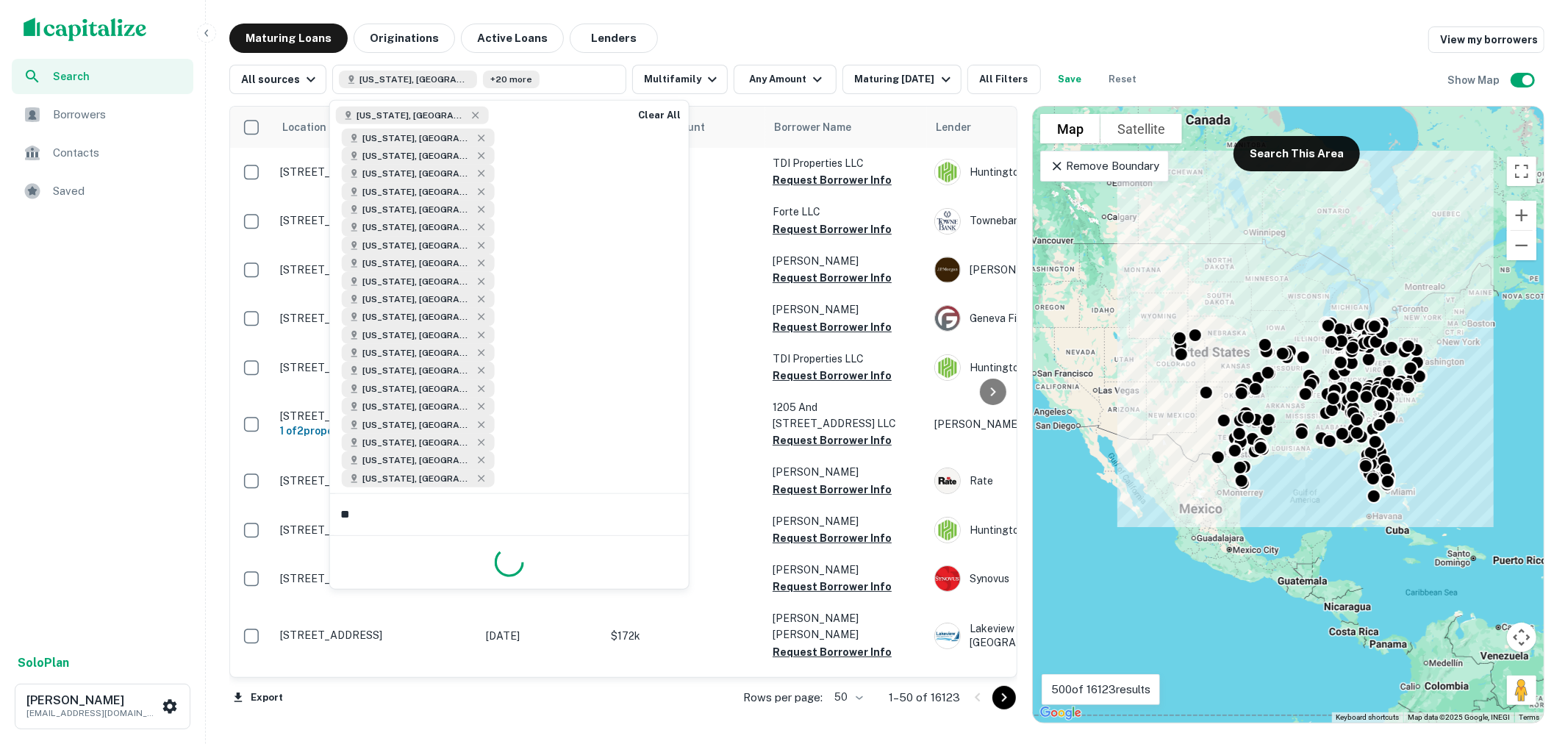
type input "***"
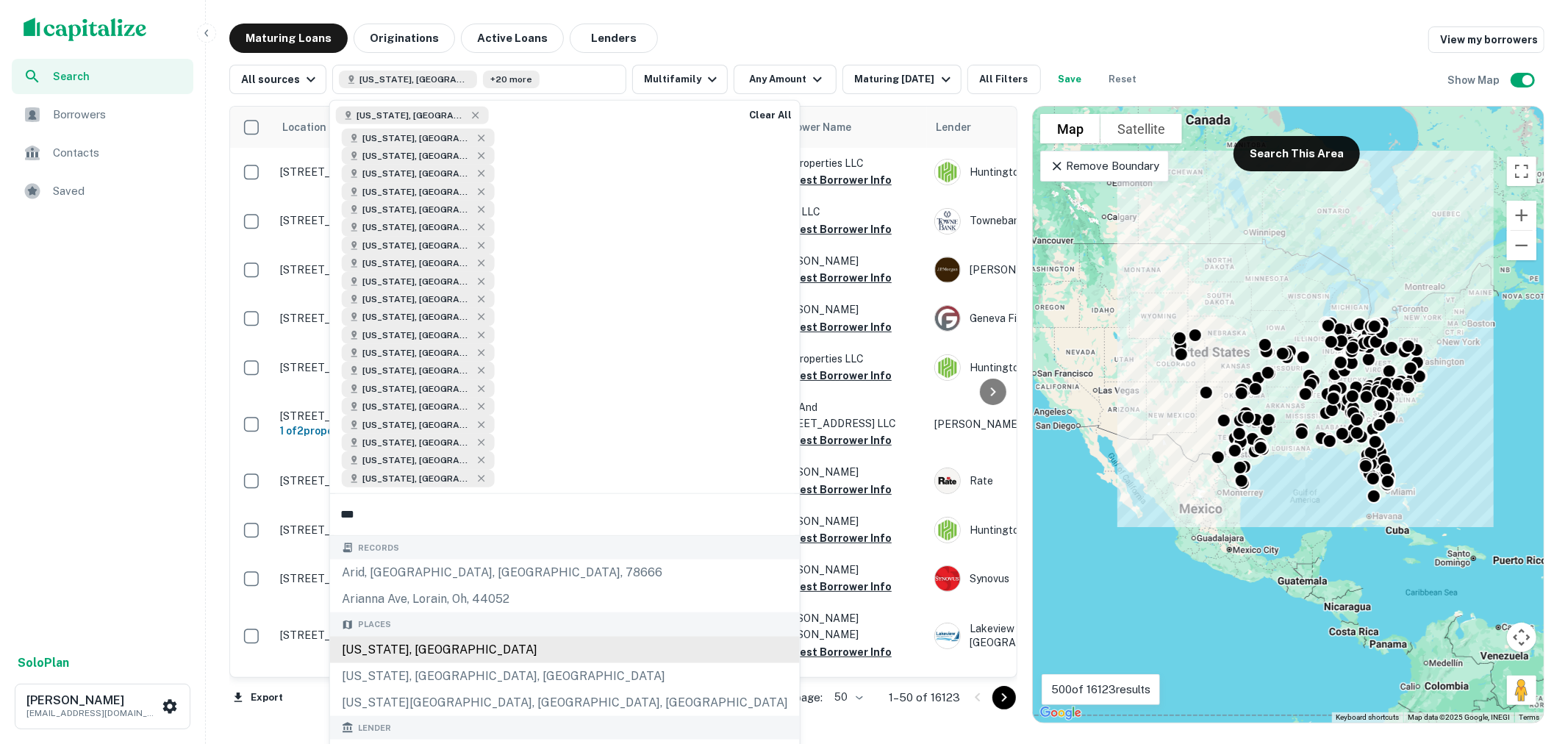
click at [443, 636] on div "Arizona, USA" at bounding box center [565, 649] width 470 height 26
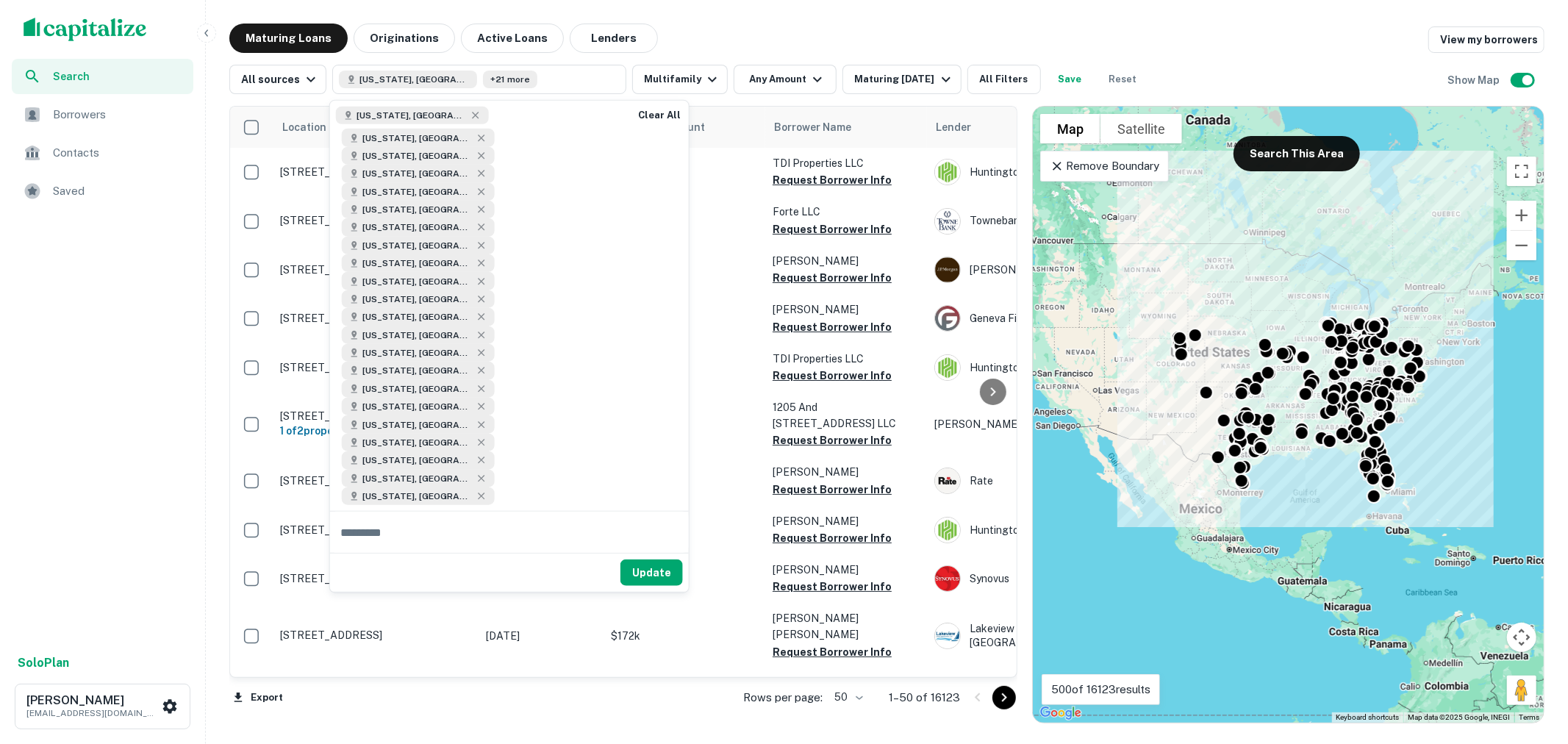
click at [644, 559] on button "Update" at bounding box center [651, 572] width 62 height 26
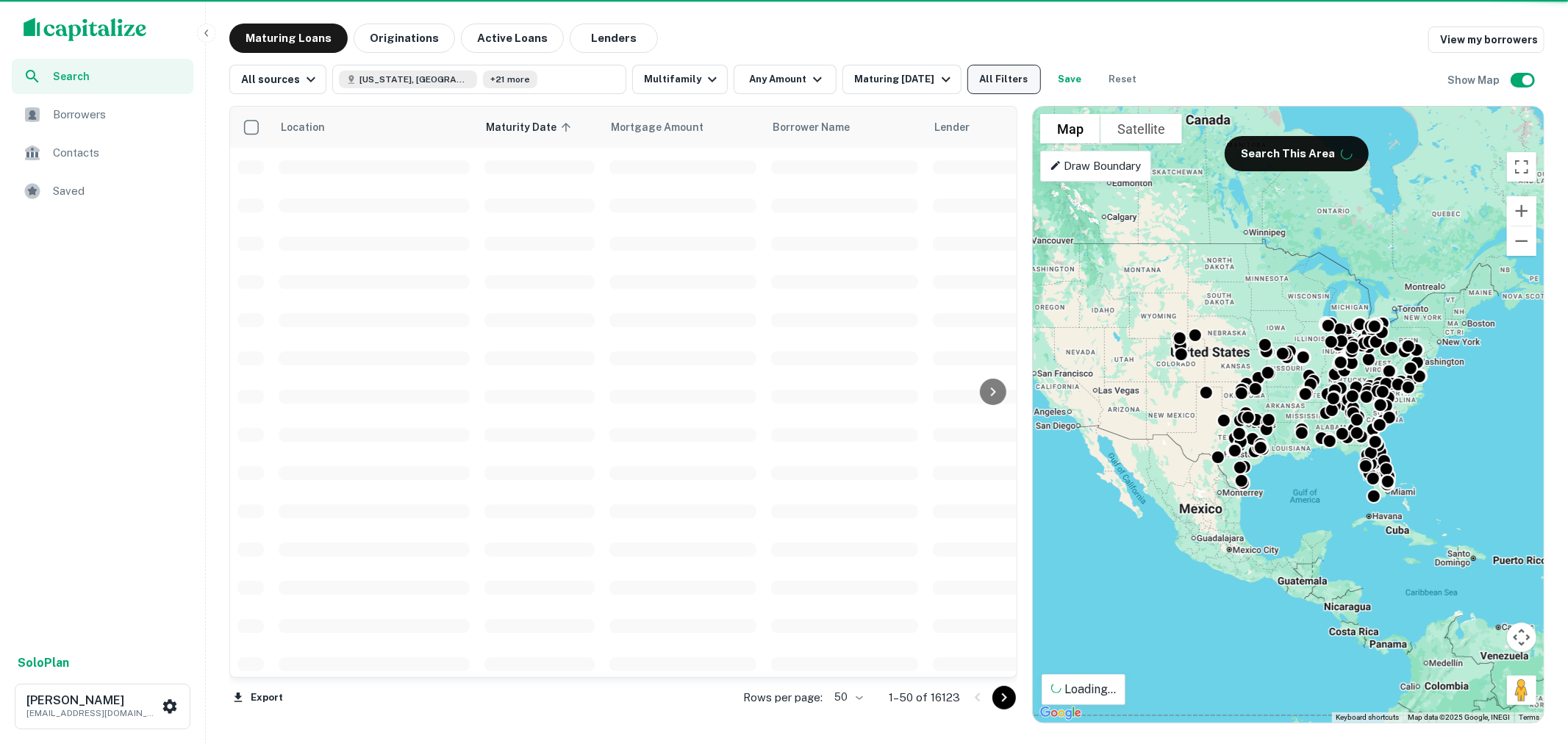
click at [1005, 67] on button "All Filters" at bounding box center [1004, 80] width 74 height 30
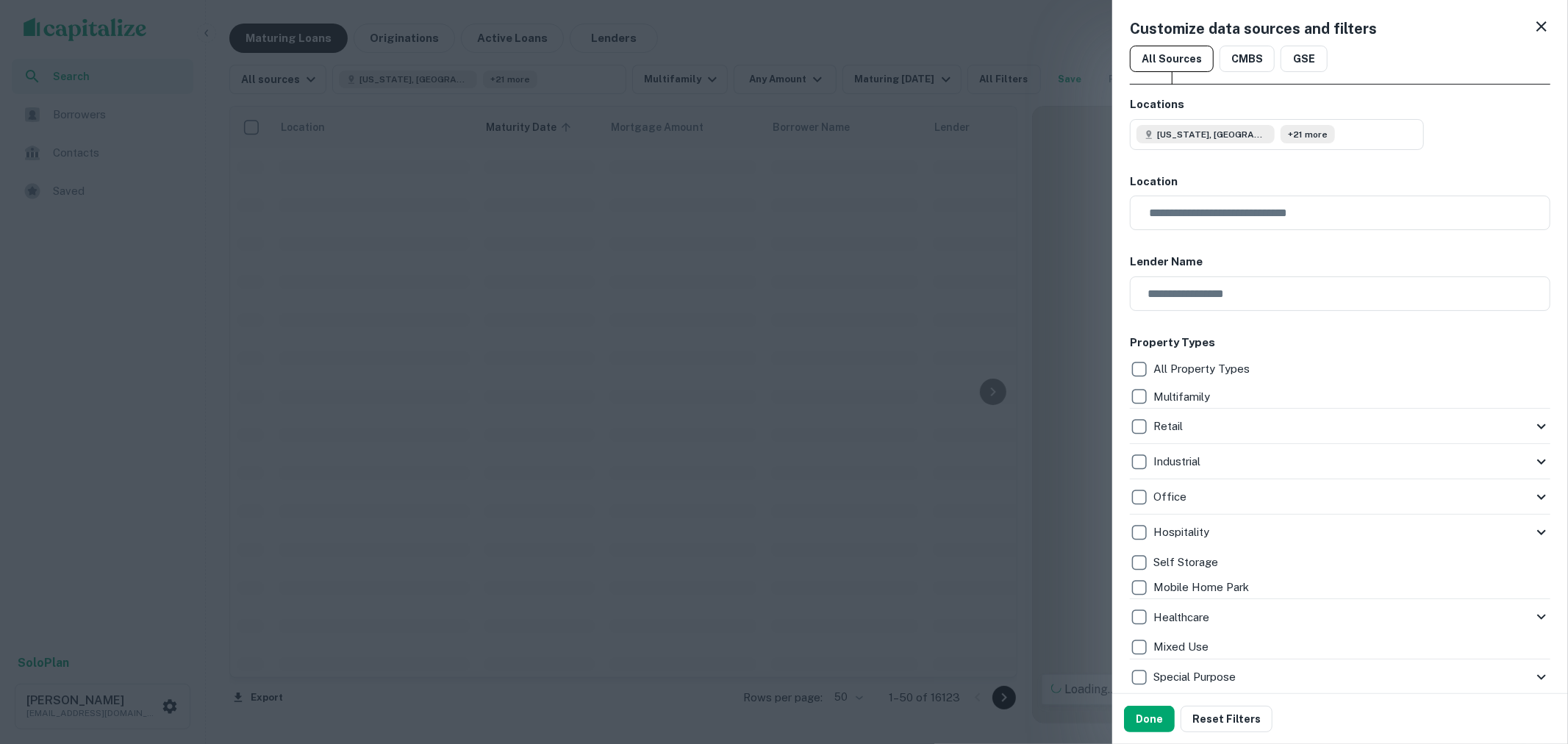
click at [1244, 390] on div "Multifamily" at bounding box center [1340, 397] width 421 height 25
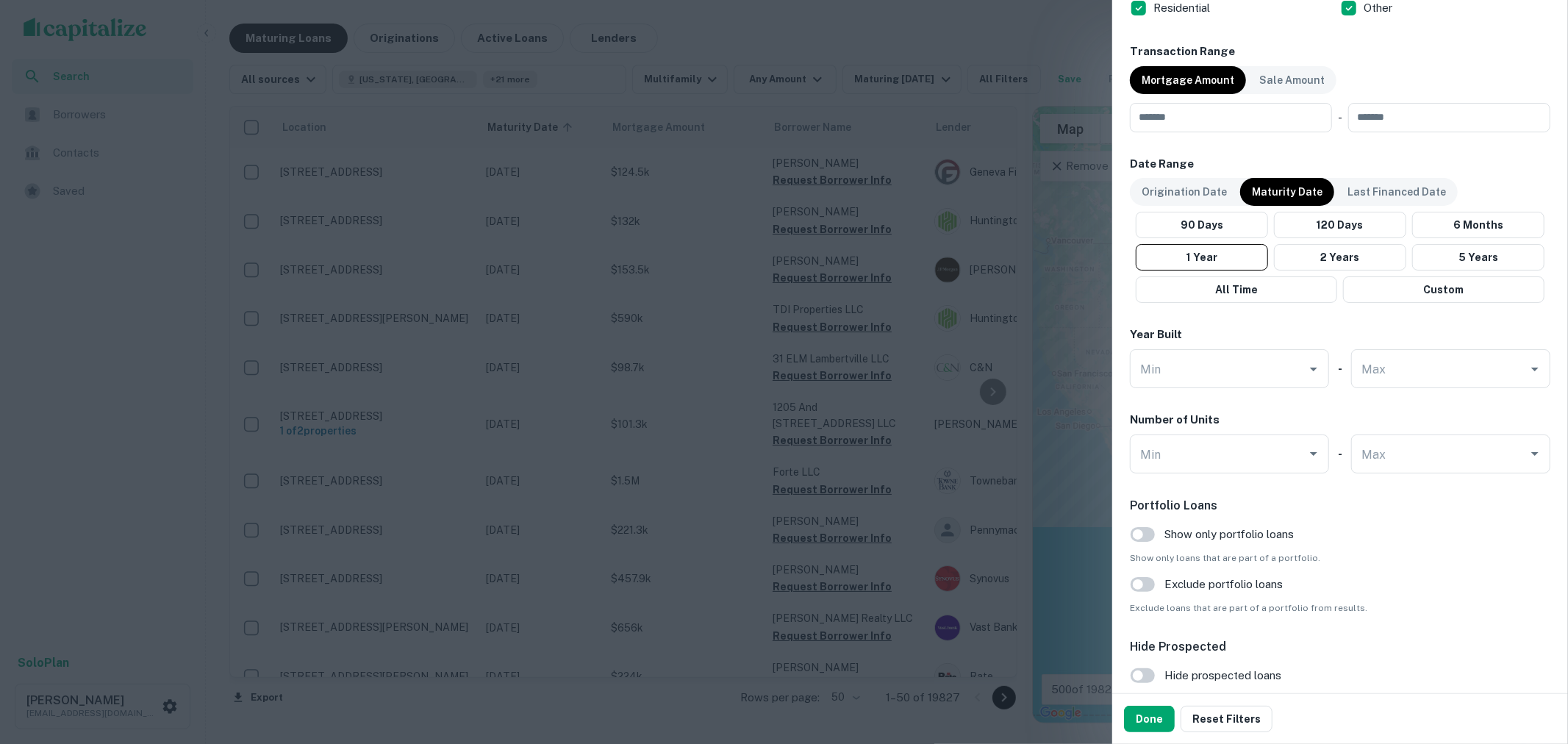
scroll to position [1061, 0]
click at [1267, 358] on input "Min" at bounding box center [1218, 365] width 164 height 25
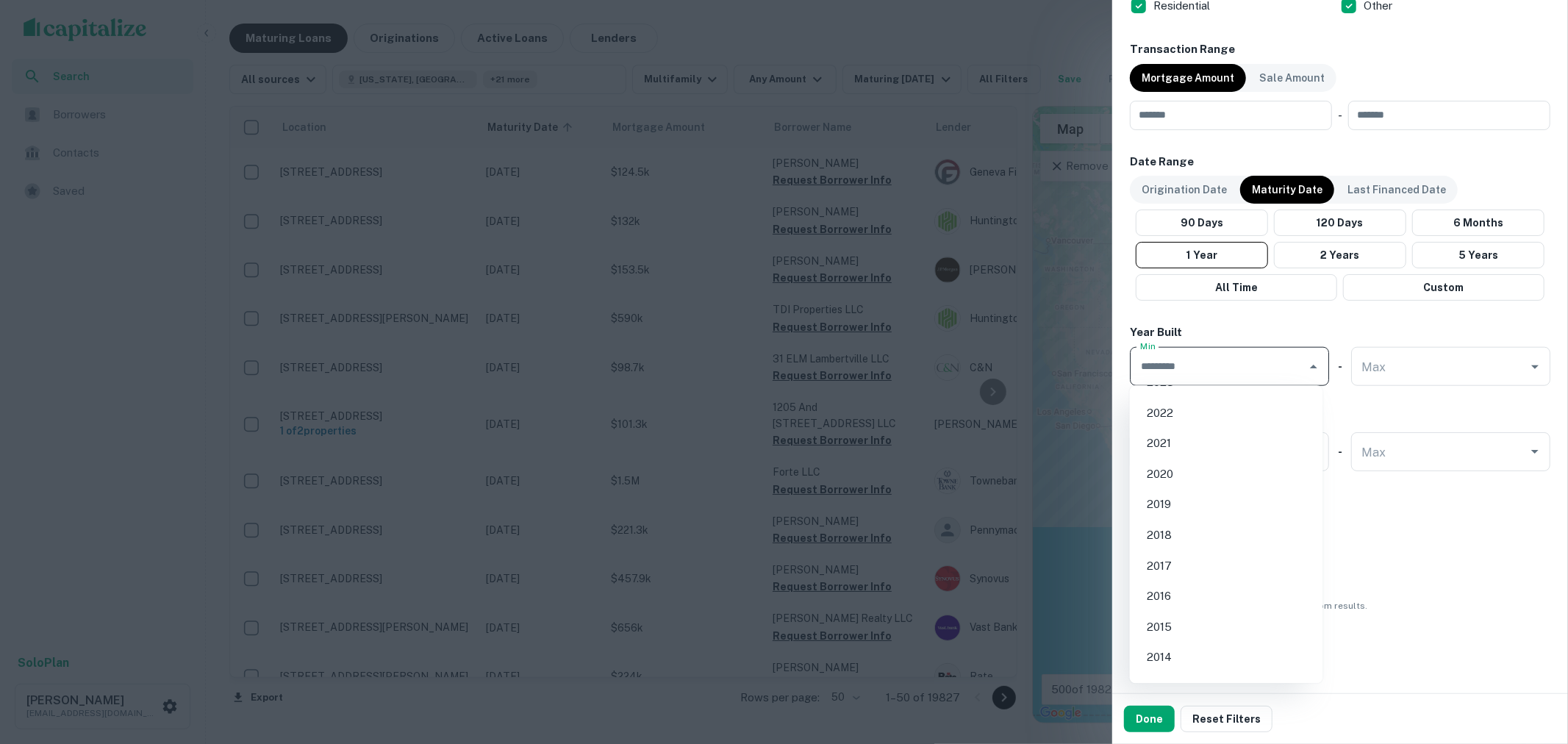
scroll to position [0, 0]
click at [1217, 504] on li "2022" at bounding box center [1226, 494] width 181 height 26
type input "****"
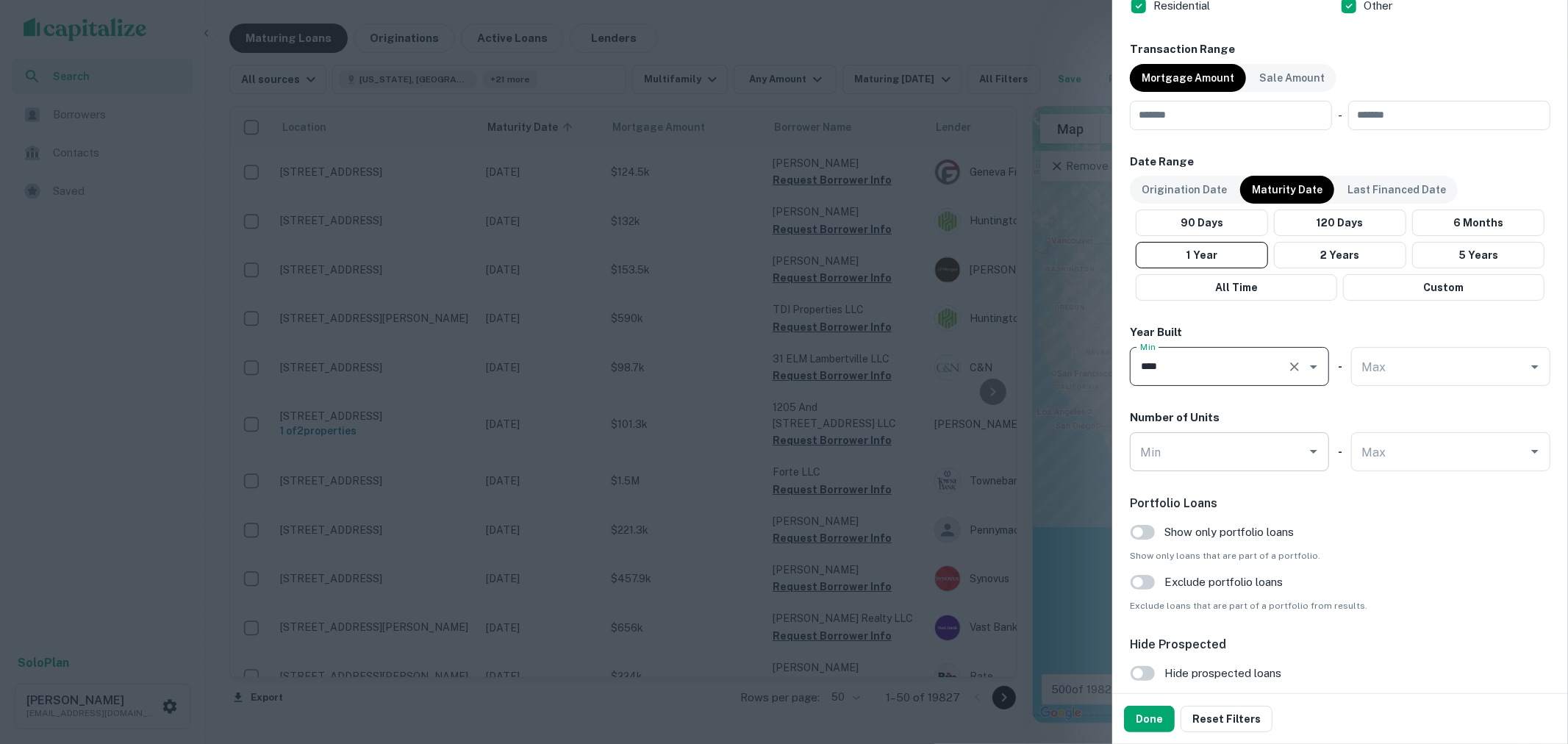
click at [1262, 447] on input "Min" at bounding box center [1218, 451] width 164 height 25
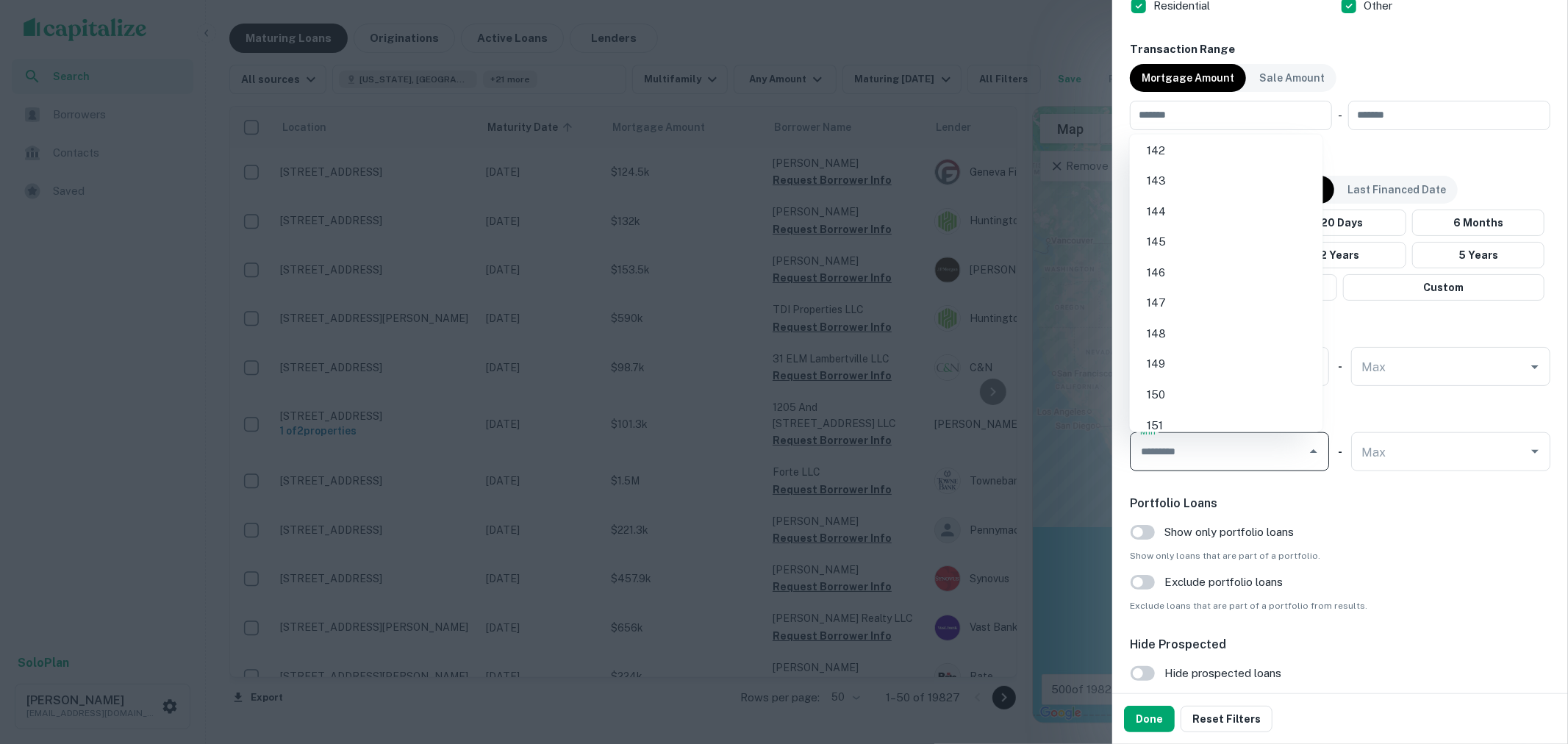
scroll to position [4327, 0]
click at [1177, 363] on li "150" at bounding box center [1226, 376] width 181 height 26
type input "***"
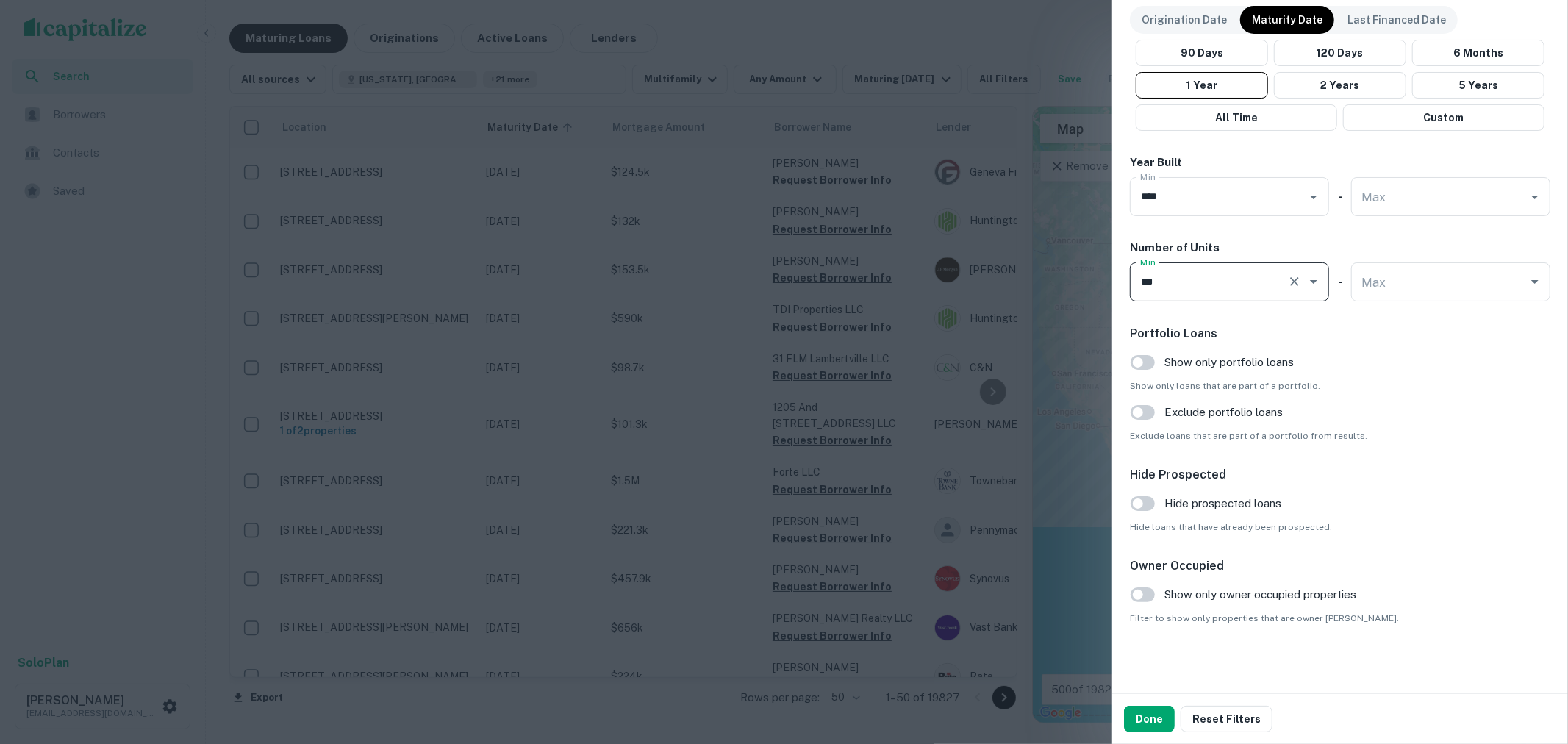
scroll to position [1233, 0]
click at [1416, 404] on div "Portfolio Loans Show only portfolio loans Show only loans that are part of a po…" at bounding box center [1340, 382] width 421 height 117
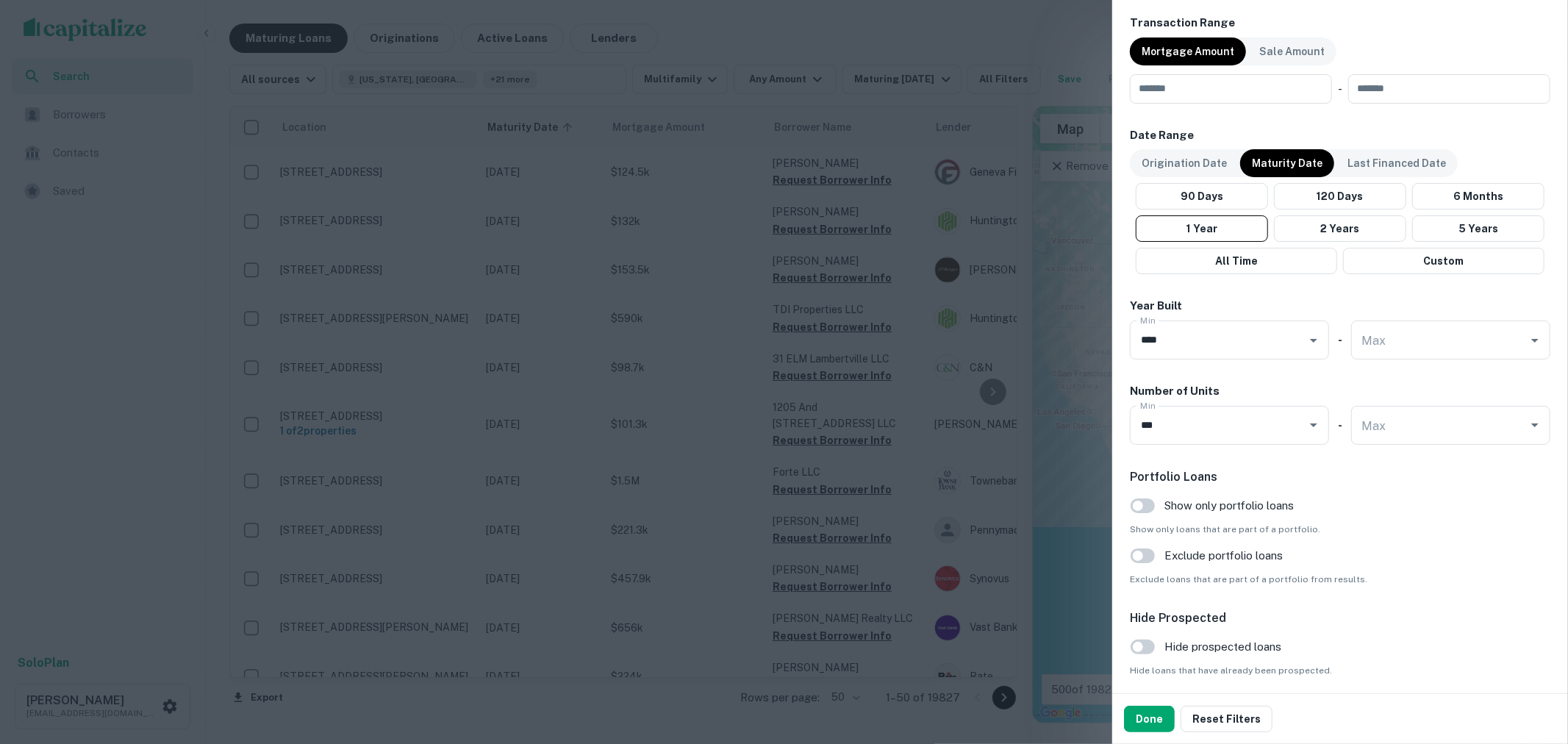
scroll to position [906, 0]
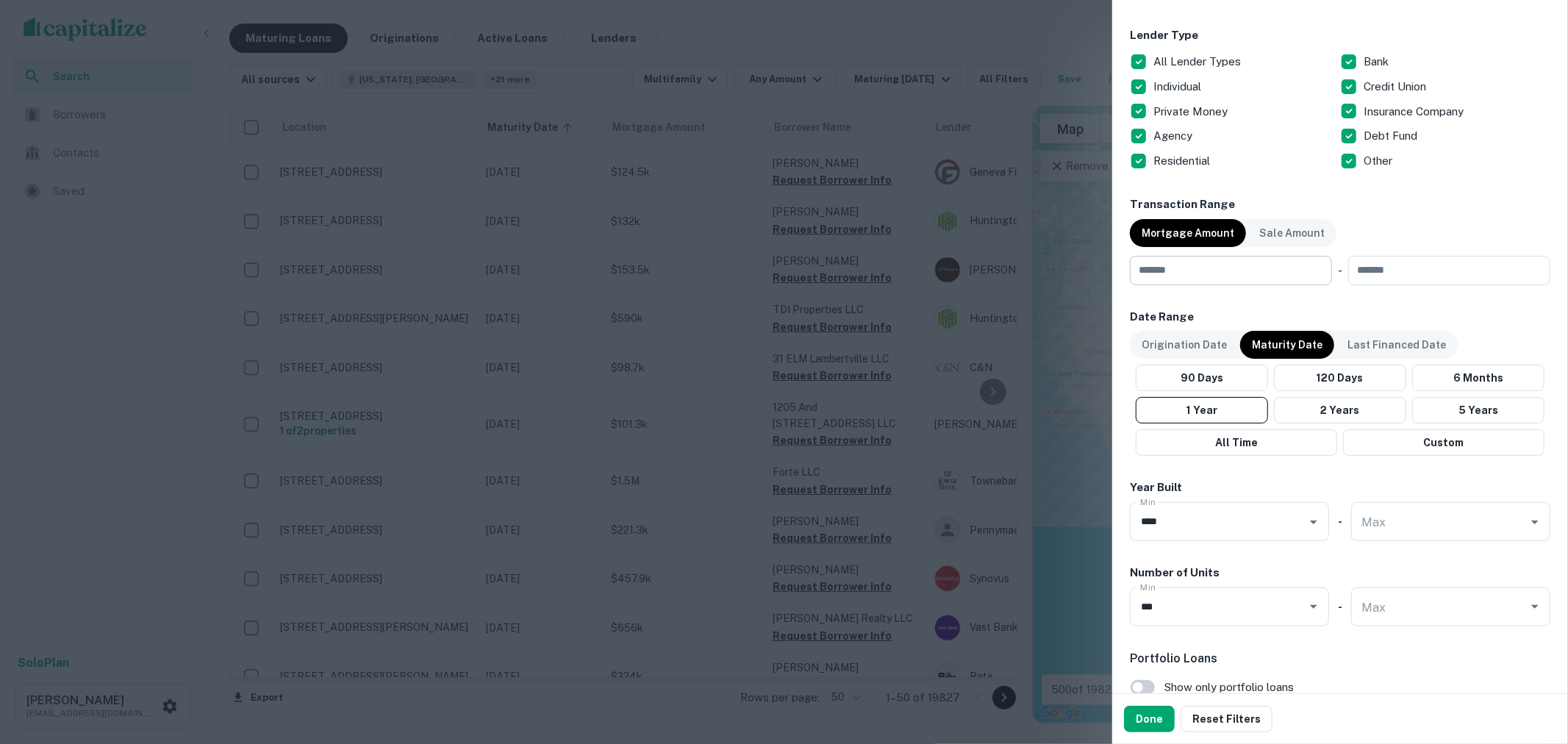
click at [1253, 275] on input "number" at bounding box center [1225, 271] width 192 height 30
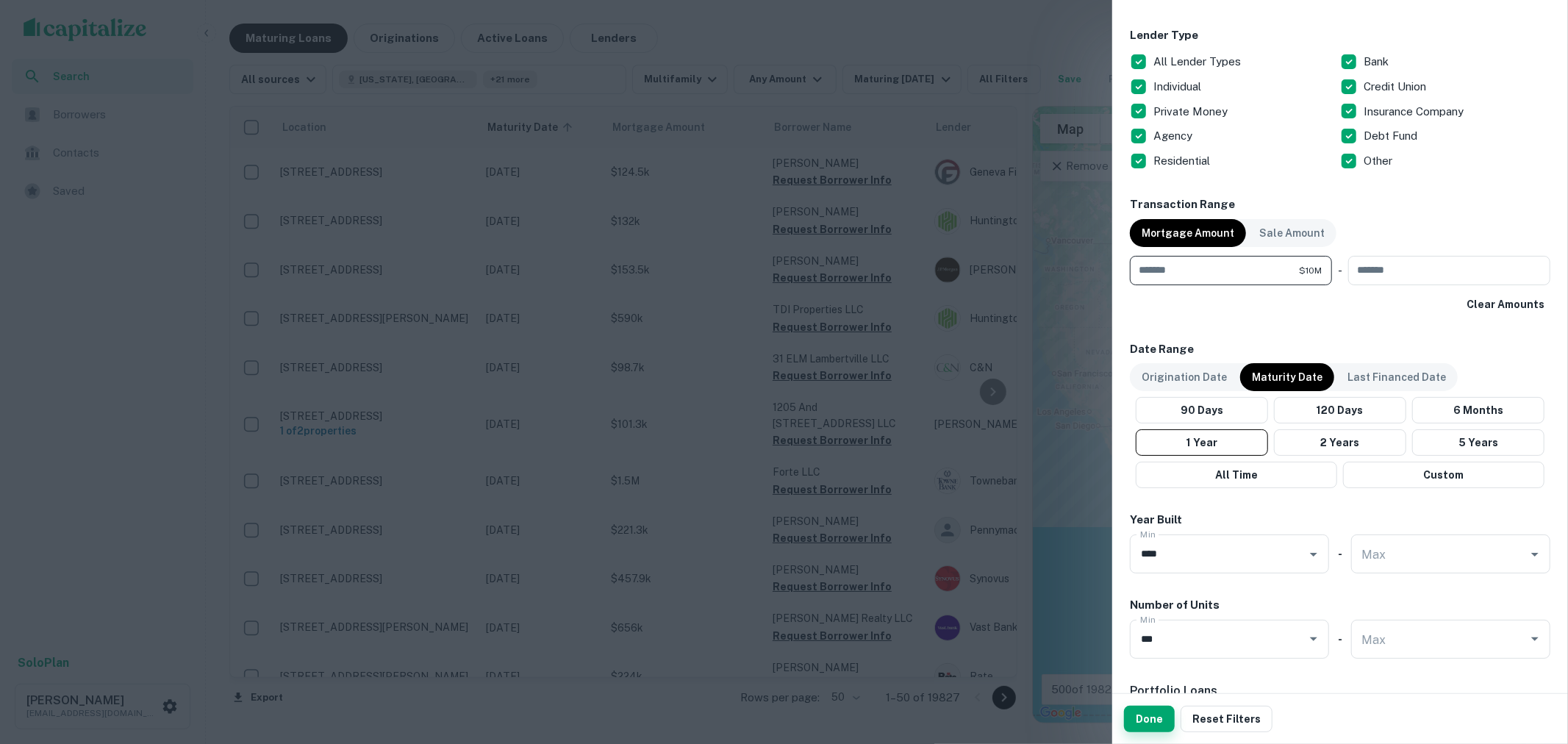
type input "********"
click at [1164, 716] on button "Done" at bounding box center [1149, 719] width 51 height 26
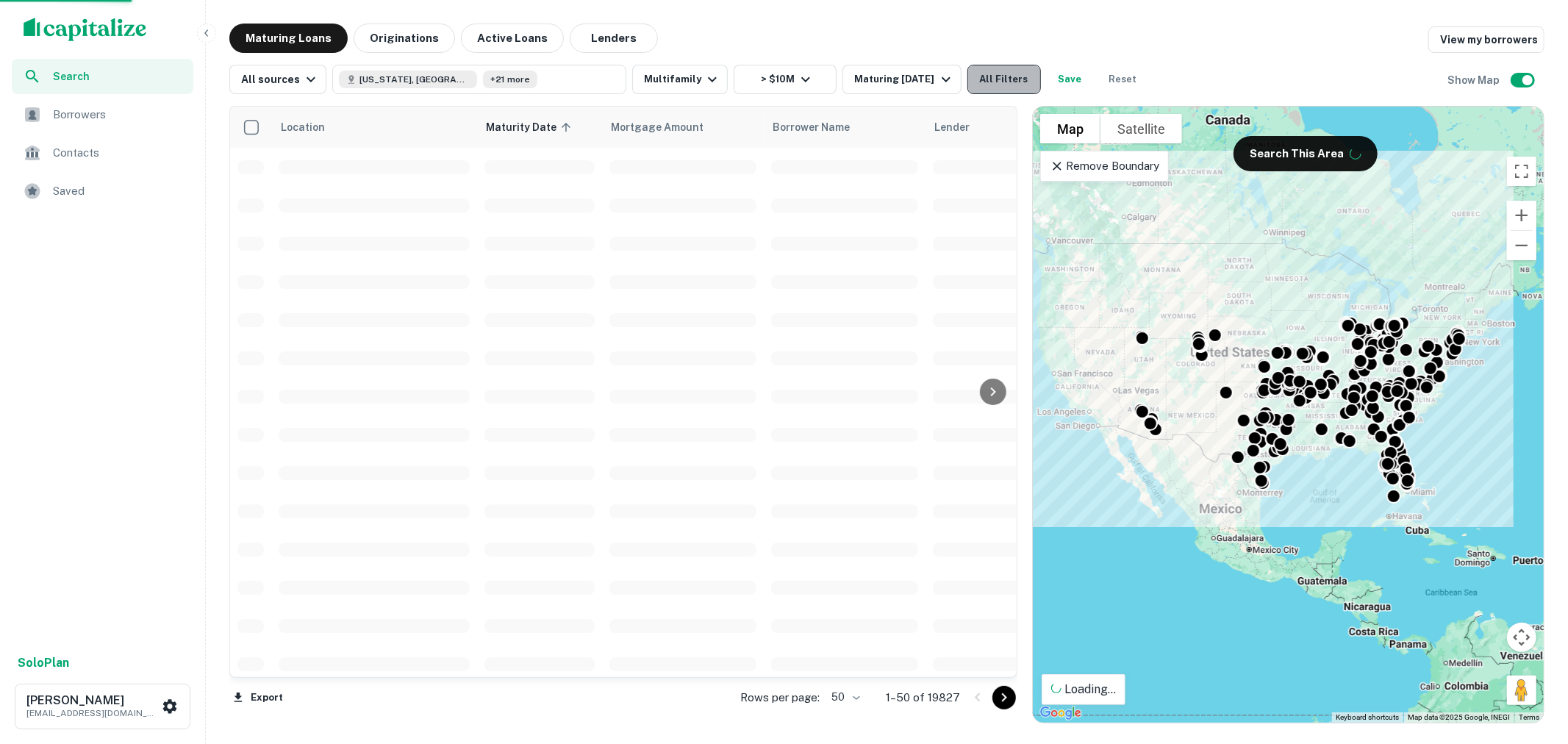
click at [1018, 76] on button "All Filters" at bounding box center [1004, 80] width 74 height 30
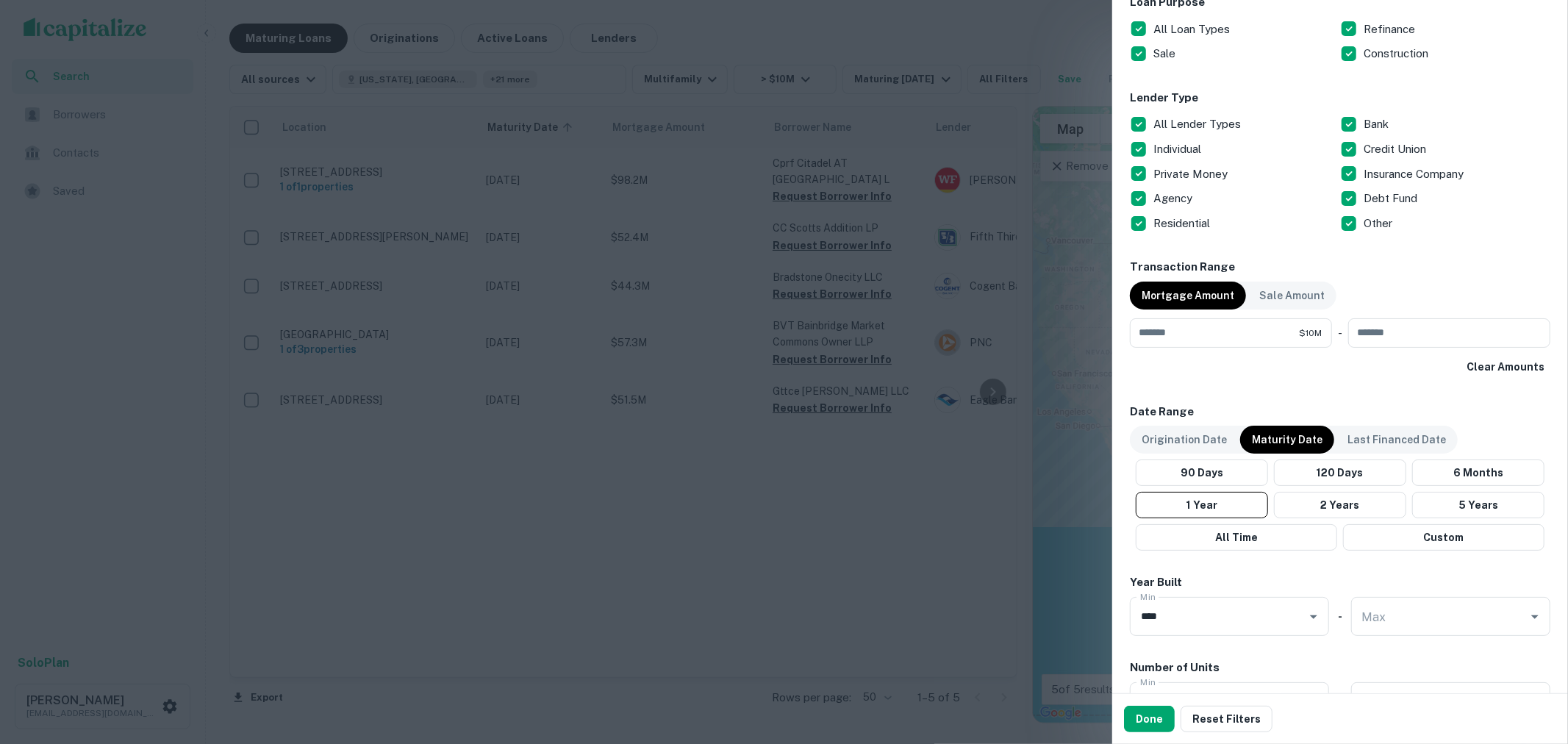
scroll to position [735, 0]
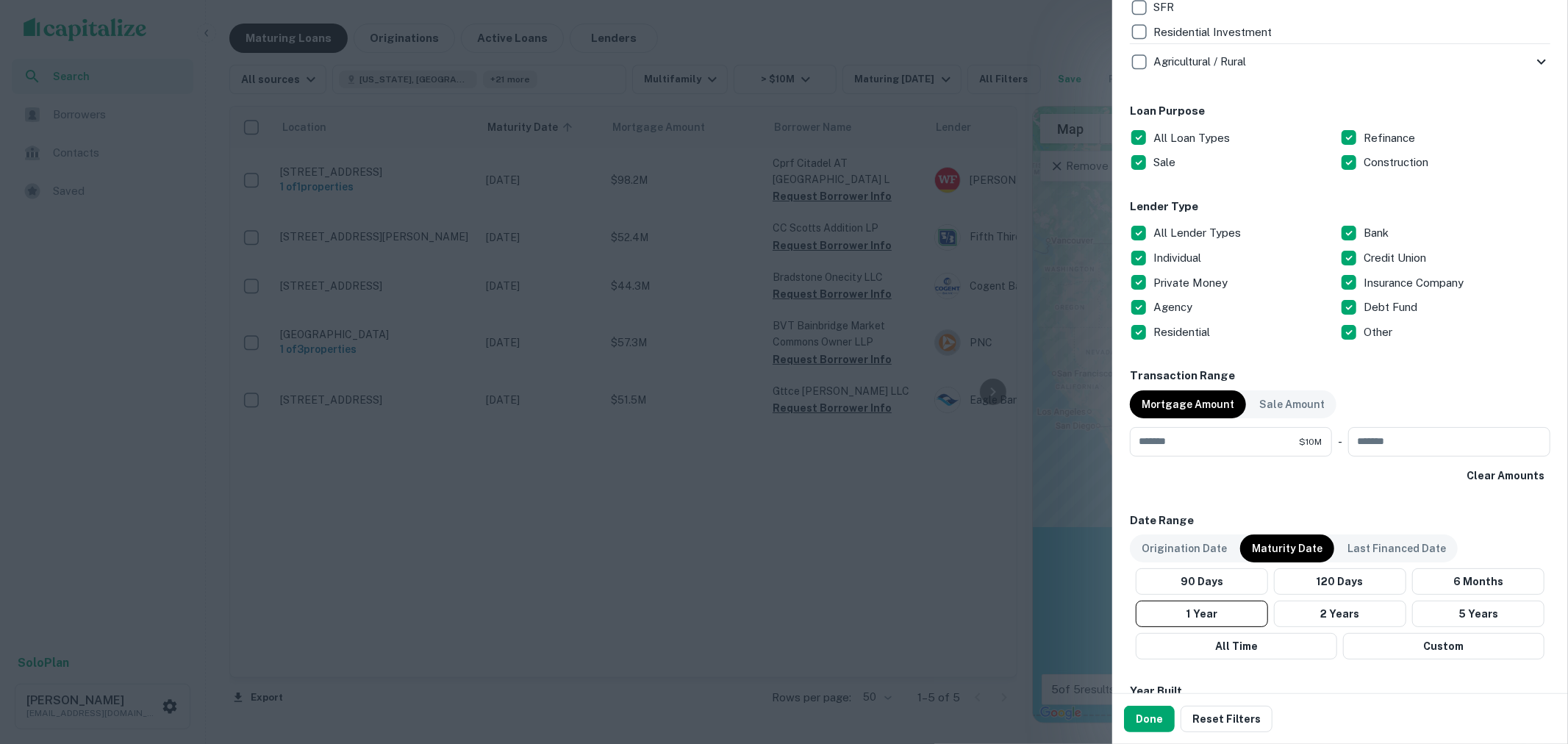
click at [1177, 230] on p "All Lender Types" at bounding box center [1198, 233] width 90 height 18
click at [1184, 254] on p "Individual" at bounding box center [1179, 258] width 51 height 18
click at [1169, 283] on p "Private Money" at bounding box center [1192, 283] width 77 height 18
click at [1364, 259] on p "Credit Union" at bounding box center [1396, 258] width 66 height 18
click at [1370, 303] on p "Debt Fund" at bounding box center [1392, 308] width 57 height 18
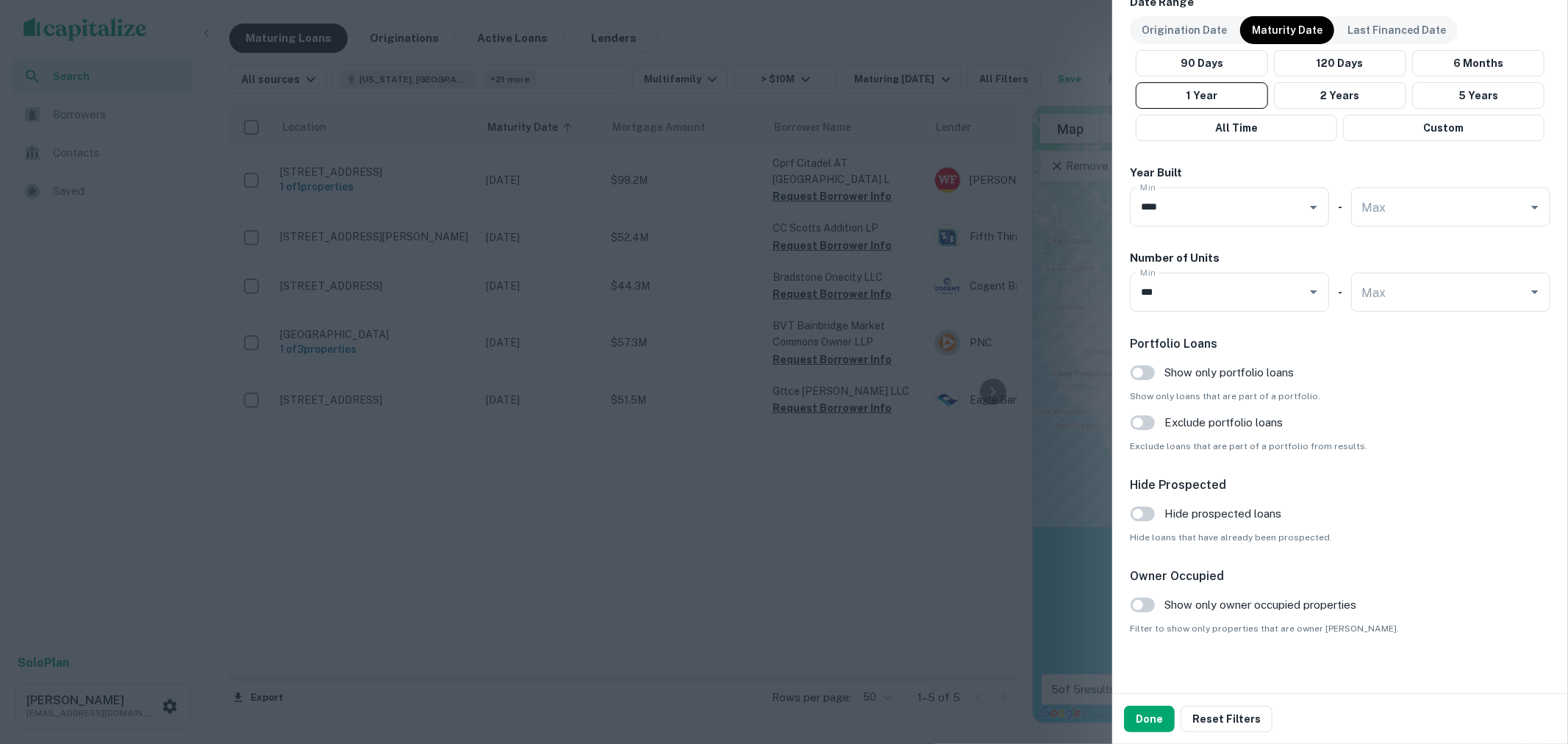
scroll to position [1265, 0]
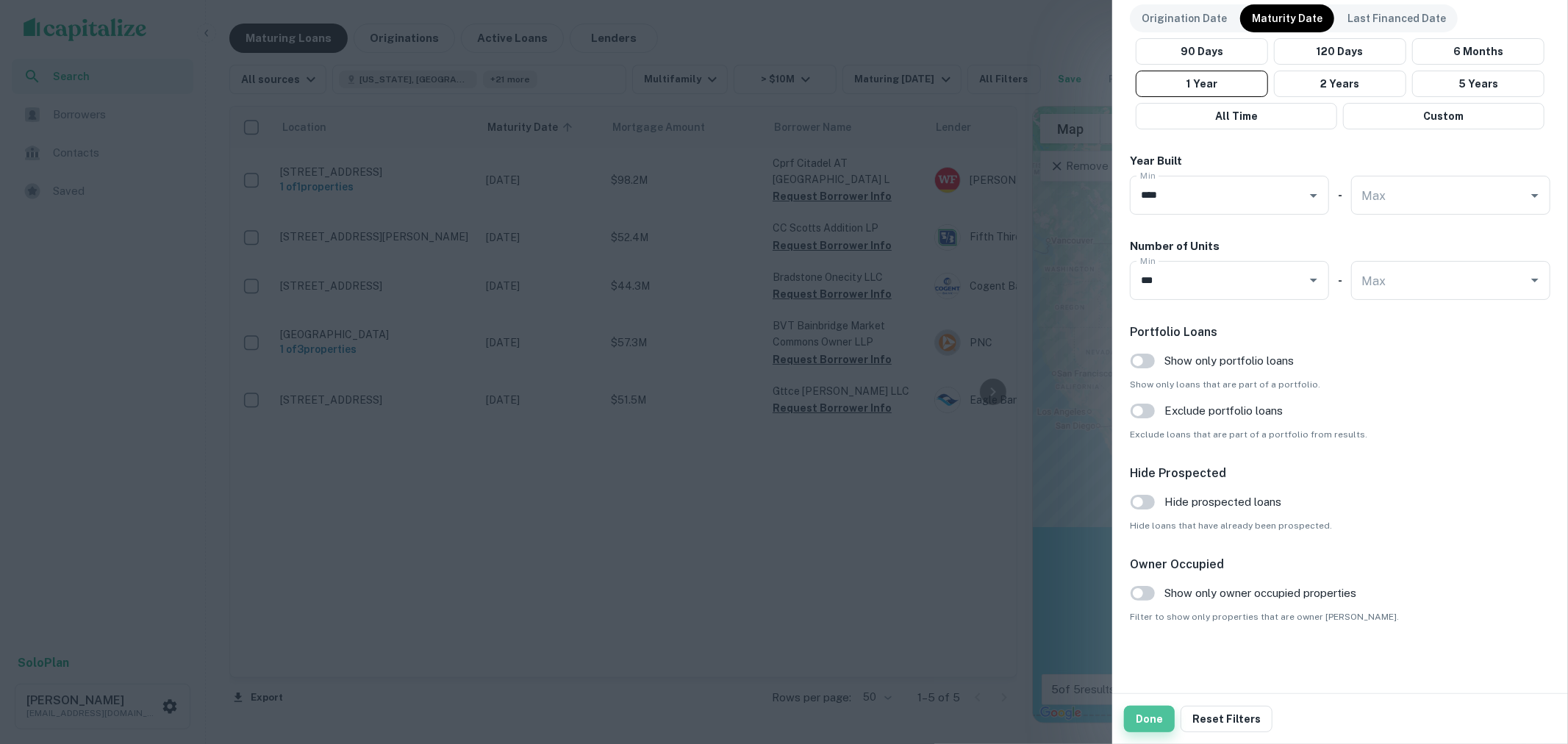
click at [1157, 716] on button "Done" at bounding box center [1149, 719] width 51 height 26
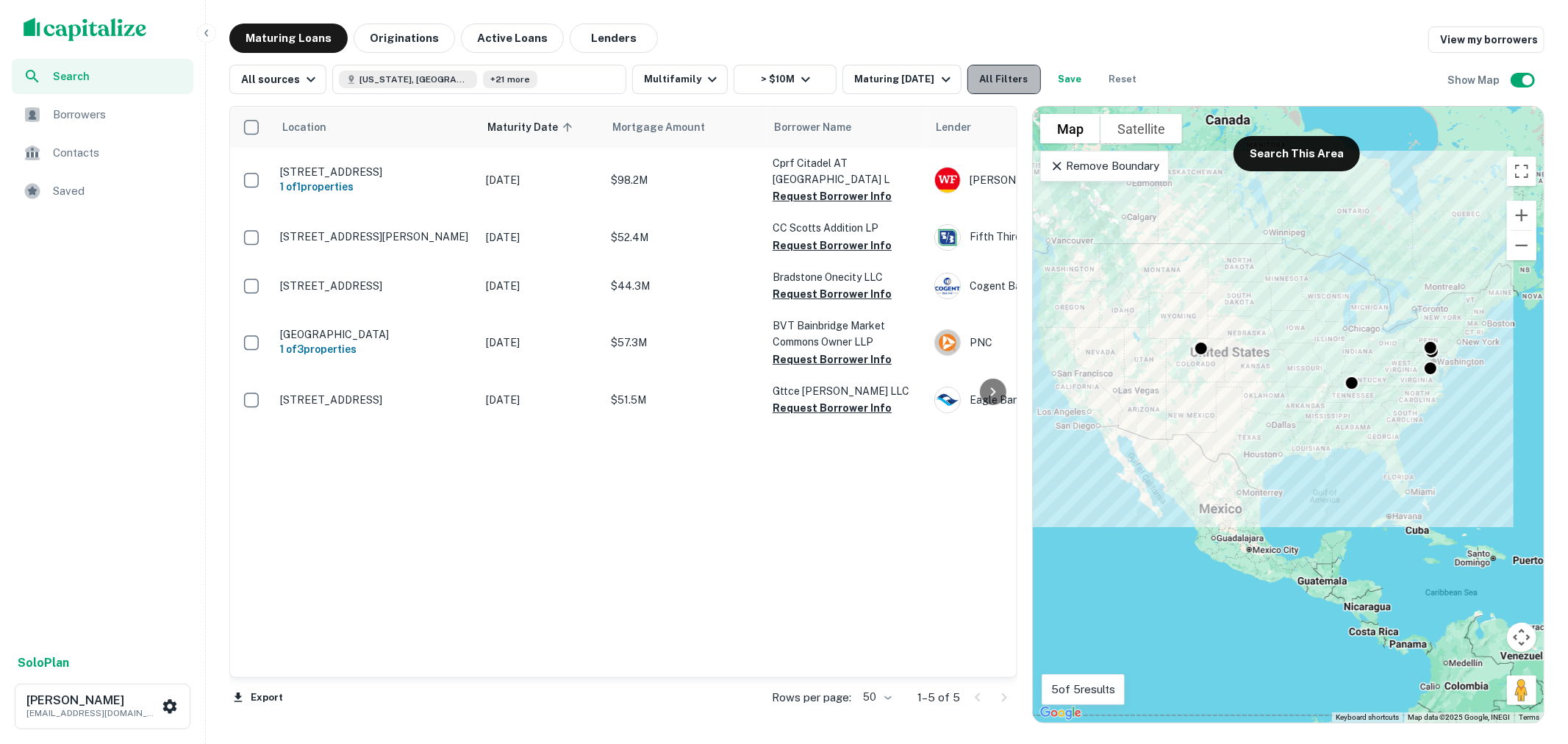
click at [1016, 74] on button "All Filters" at bounding box center [1004, 80] width 74 height 30
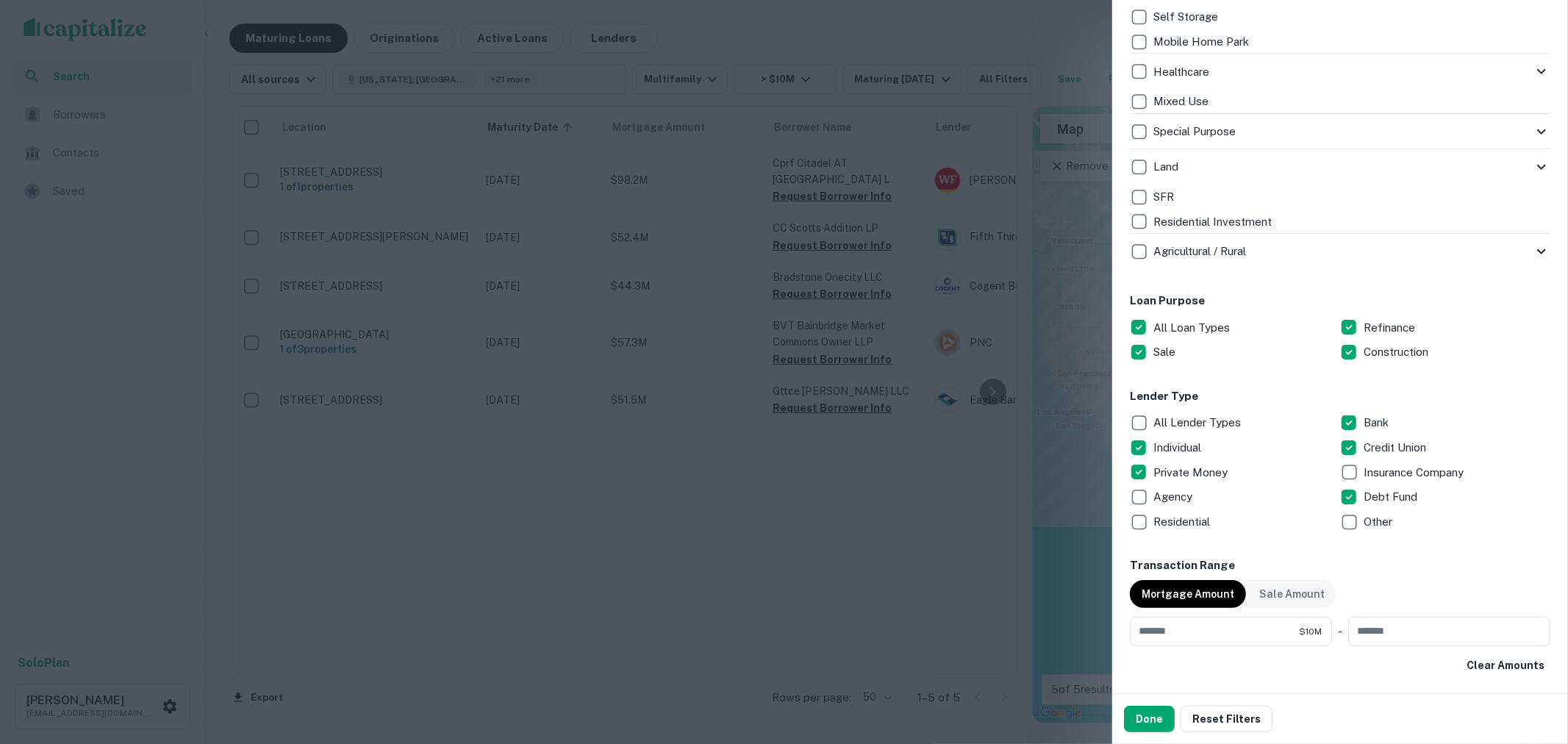
scroll to position [571, 0]
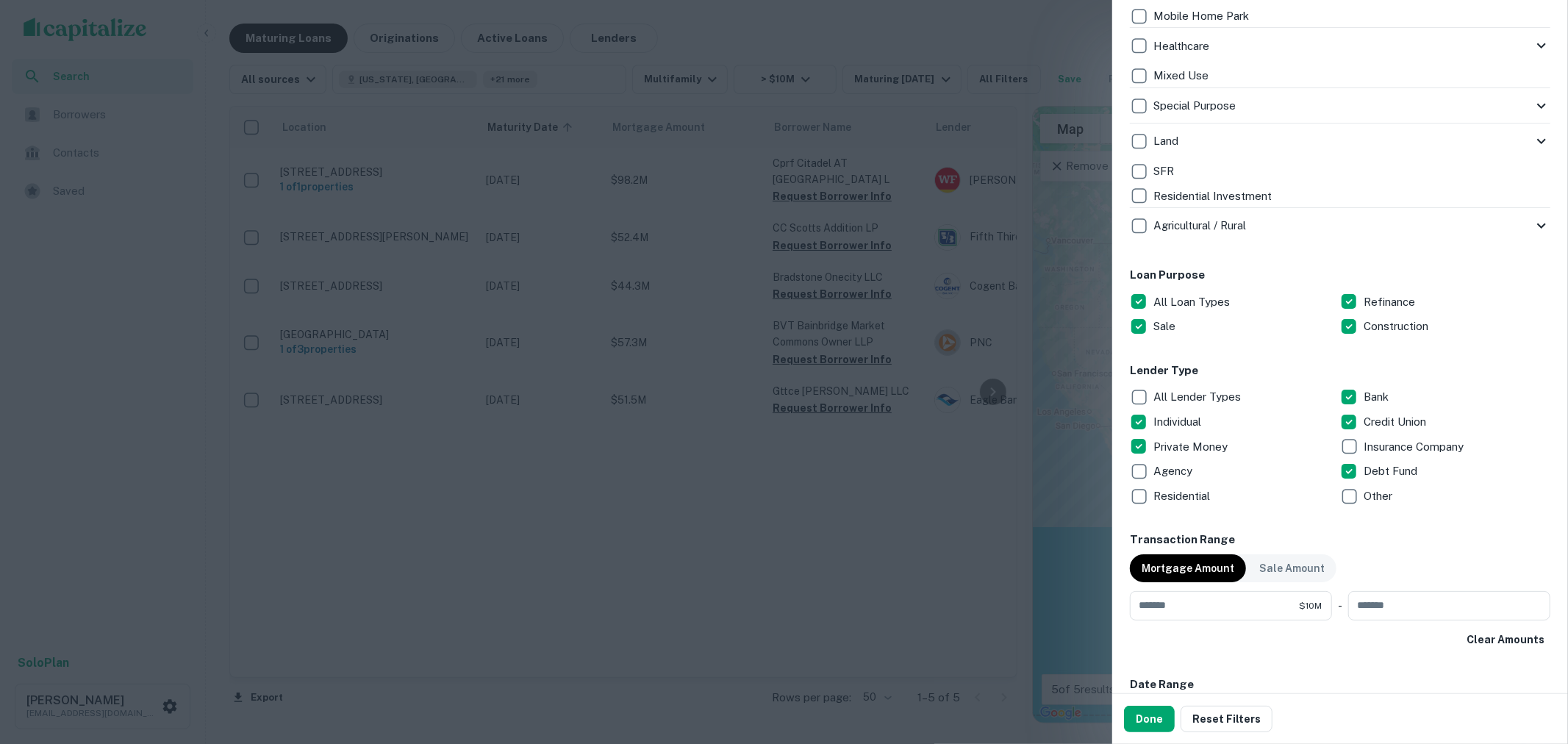
click at [1384, 492] on p "Other" at bounding box center [1380, 496] width 32 height 18
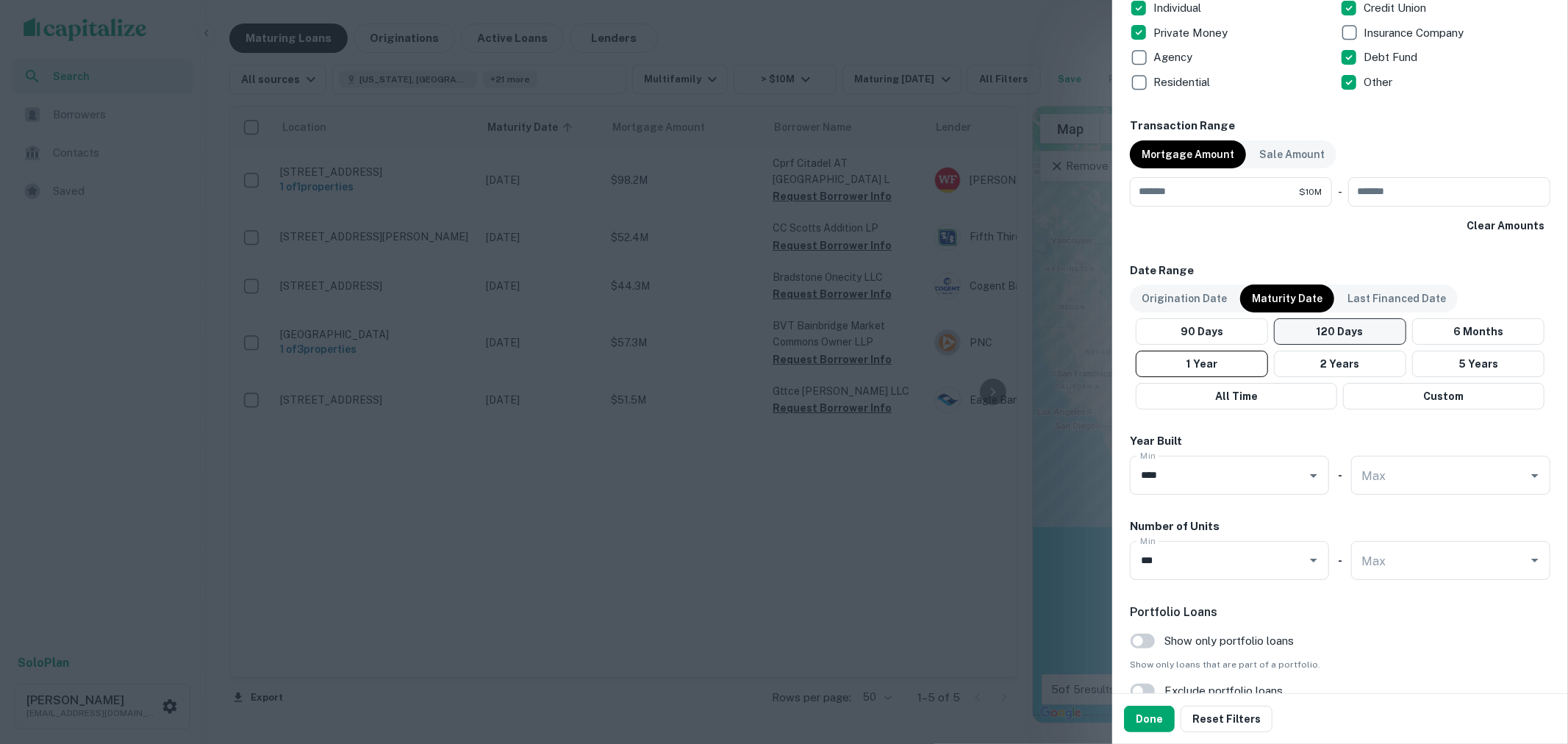
scroll to position [1061, 0]
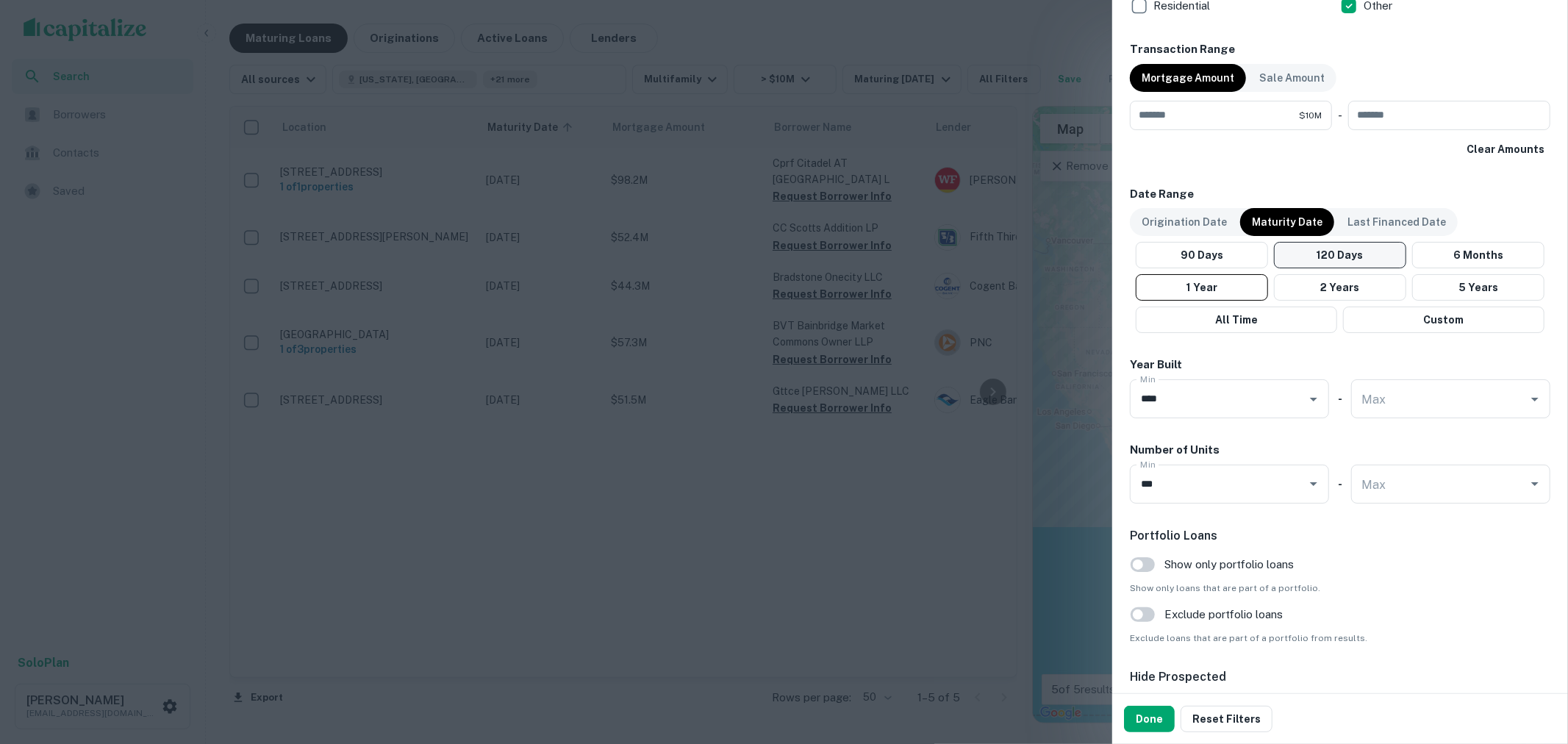
click at [1288, 405] on icon "Clear" at bounding box center [1295, 399] width 15 height 15
click at [1305, 398] on icon "Open" at bounding box center [1314, 399] width 18 height 18
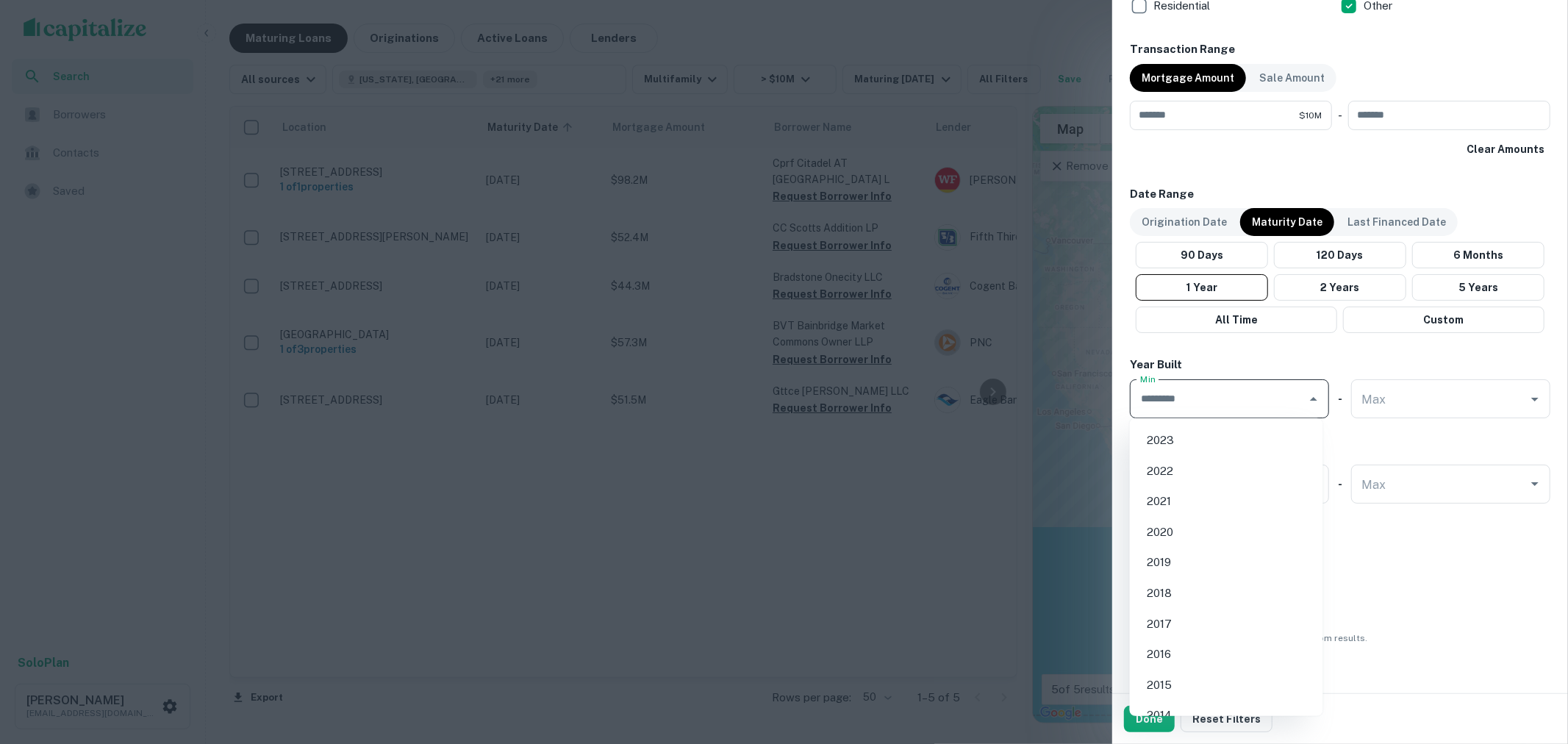
scroll to position [81, 0]
click at [1210, 481] on li "2021" at bounding box center [1226, 476] width 181 height 26
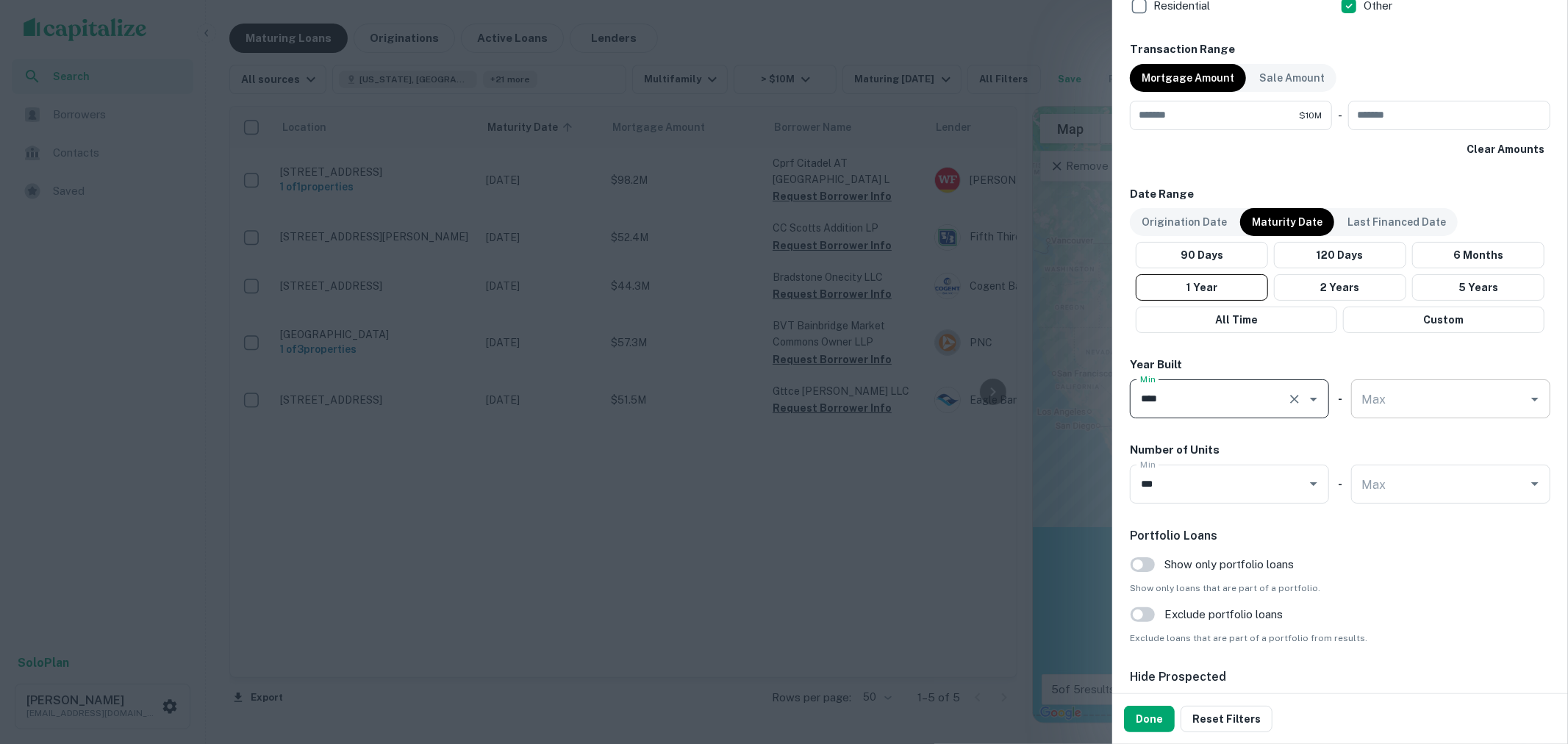
click at [1377, 406] on div "Max Max" at bounding box center [1451, 399] width 199 height 39
click at [1420, 399] on input "Max" at bounding box center [1439, 398] width 164 height 25
click at [1305, 400] on icon "Open" at bounding box center [1314, 399] width 18 height 18
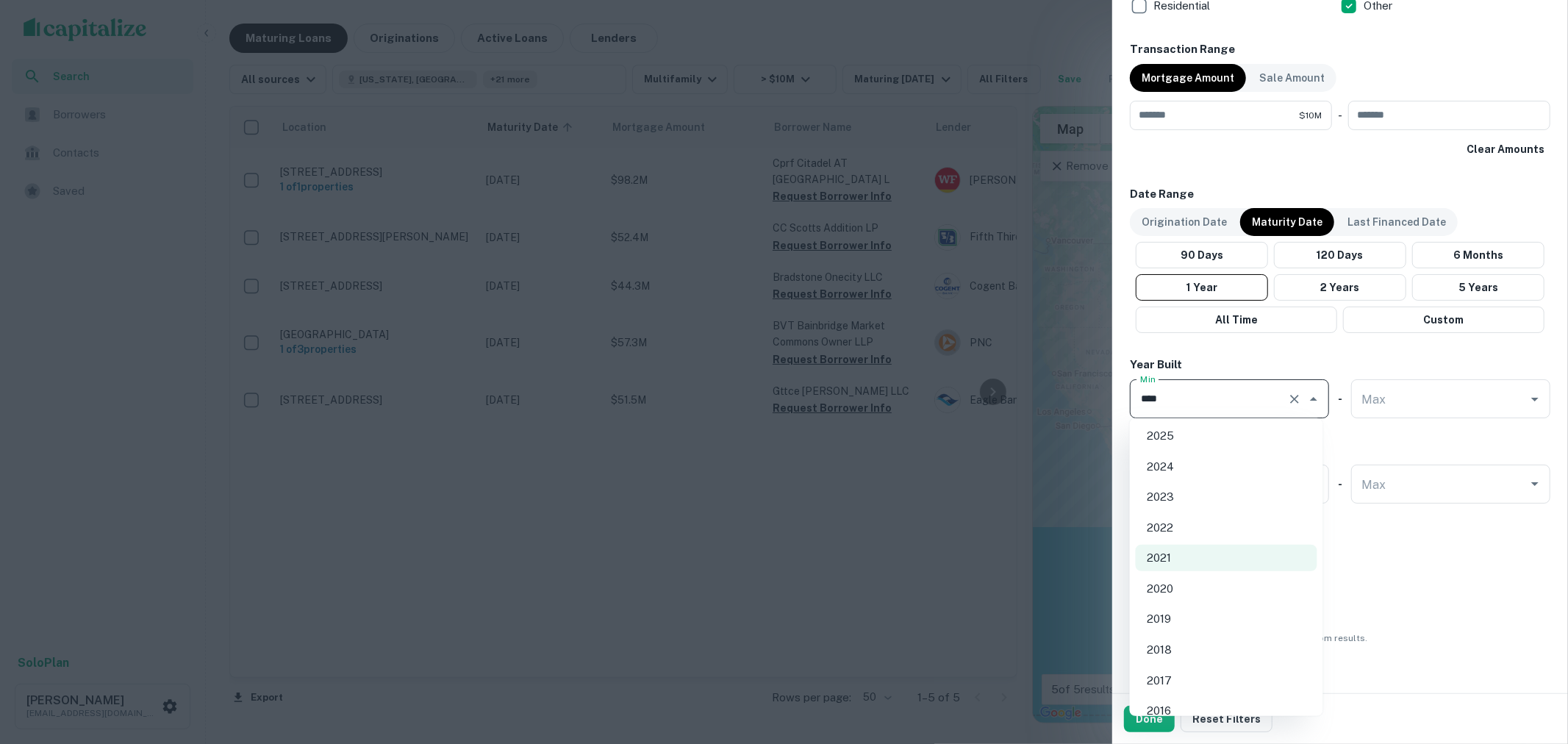
click at [1270, 426] on li "2025" at bounding box center [1226, 436] width 181 height 26
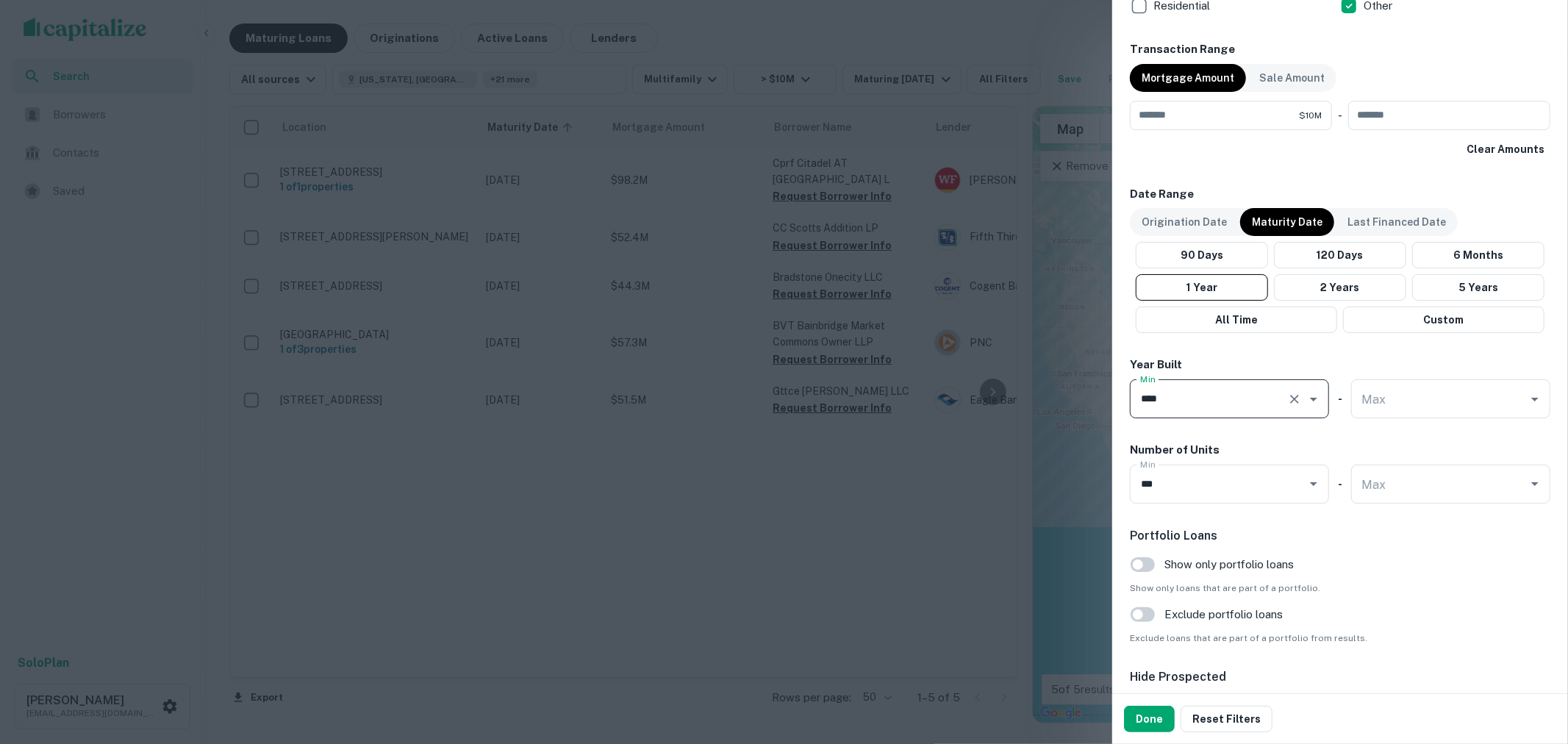
type input "****"
click at [1368, 398] on input "Max" at bounding box center [1439, 398] width 164 height 25
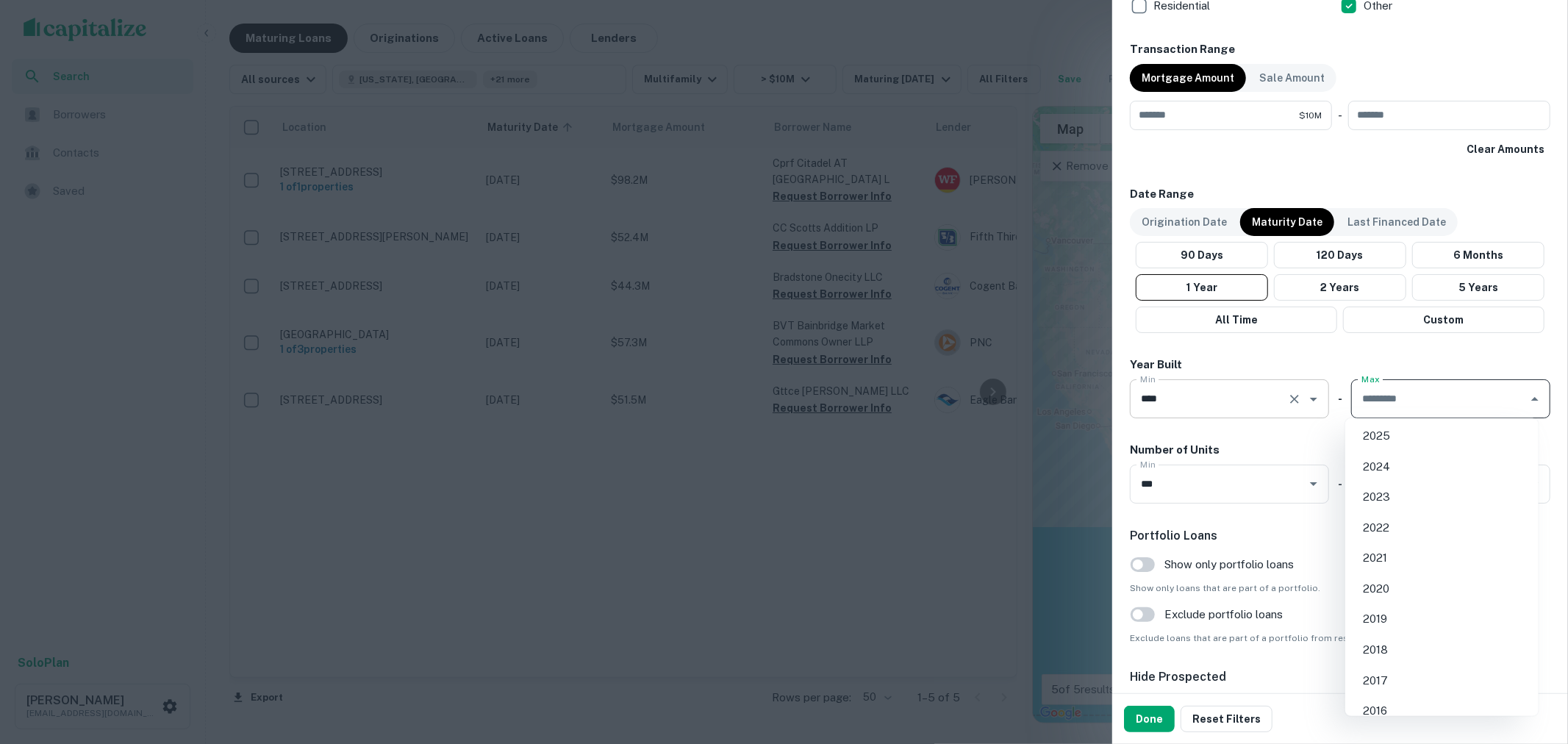
click at [1288, 399] on icon "Clear" at bounding box center [1295, 399] width 15 height 15
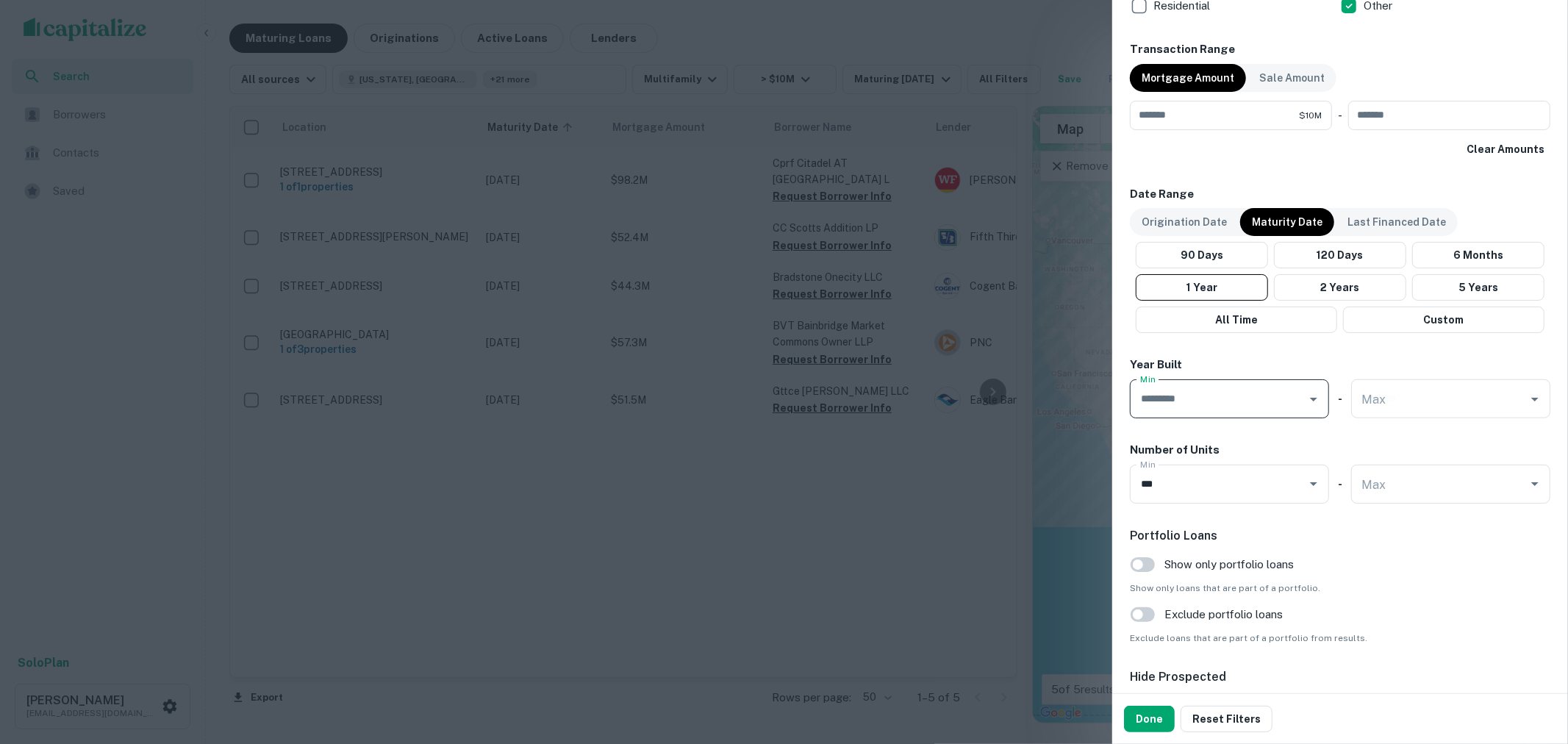
click at [1305, 400] on icon "Open" at bounding box center [1314, 399] width 18 height 18
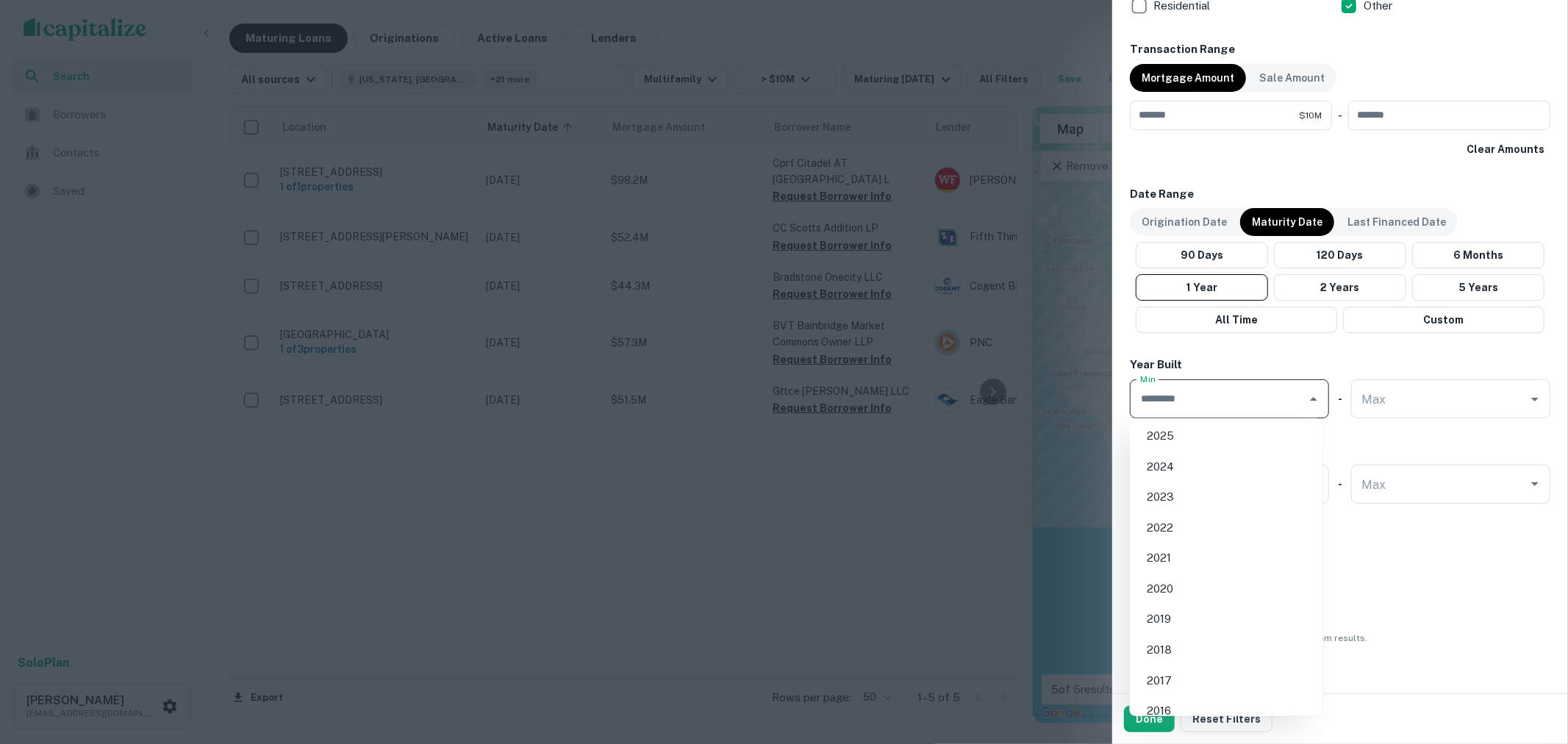
click at [1215, 579] on li "2020" at bounding box center [1226, 589] width 181 height 26
type input "****"
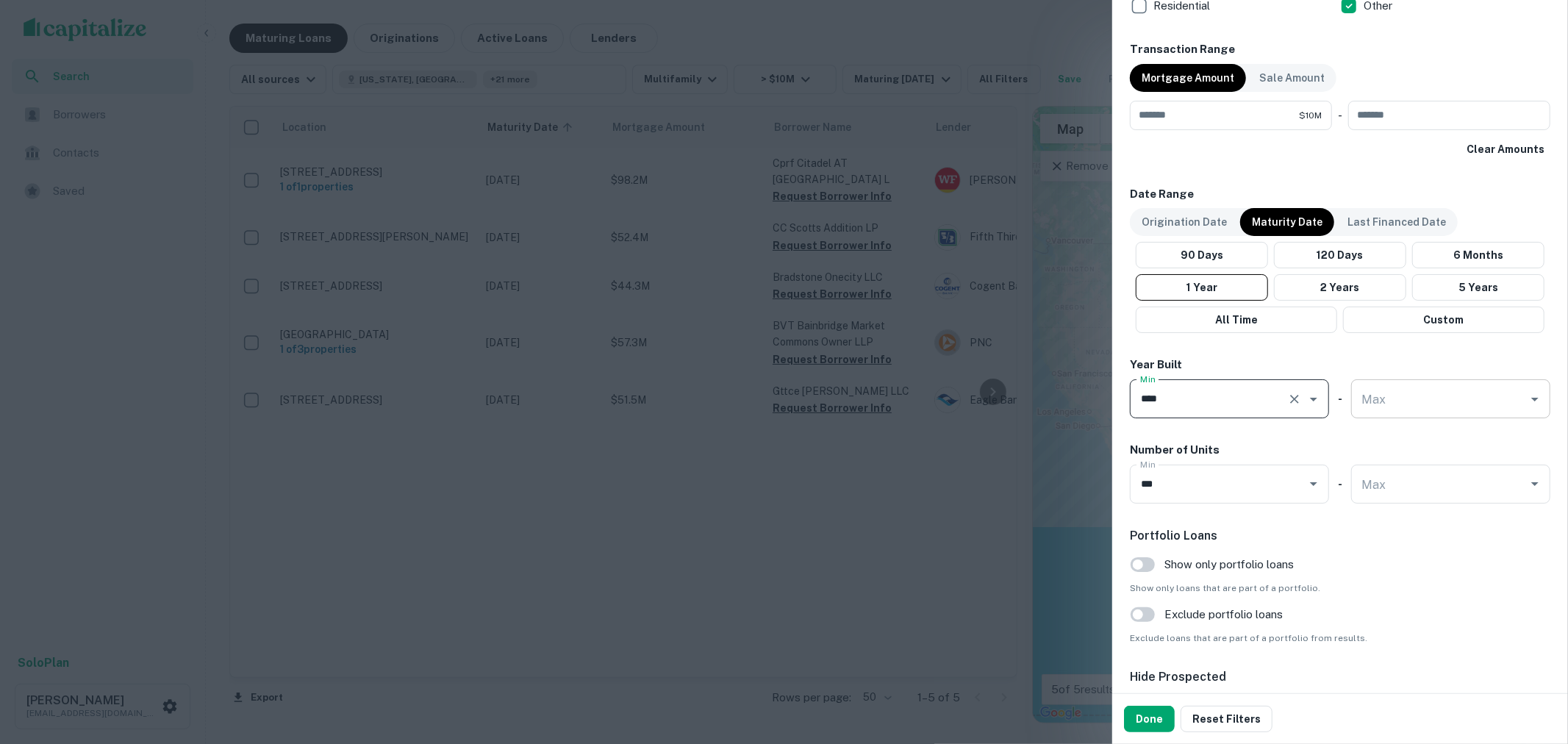
click at [1410, 407] on input "Max" at bounding box center [1439, 398] width 164 height 25
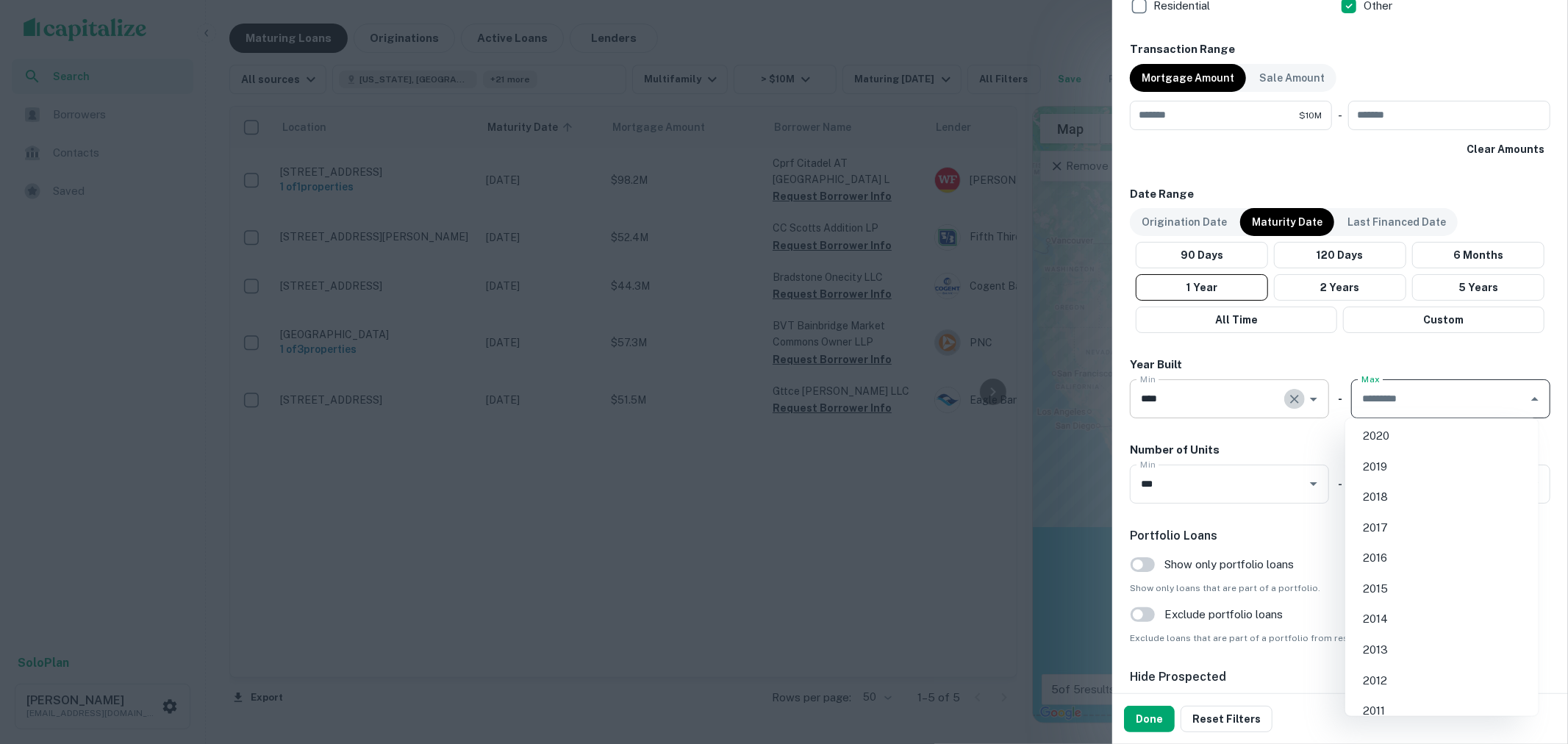
click at [1284, 400] on button "Clear" at bounding box center [1294, 399] width 20 height 20
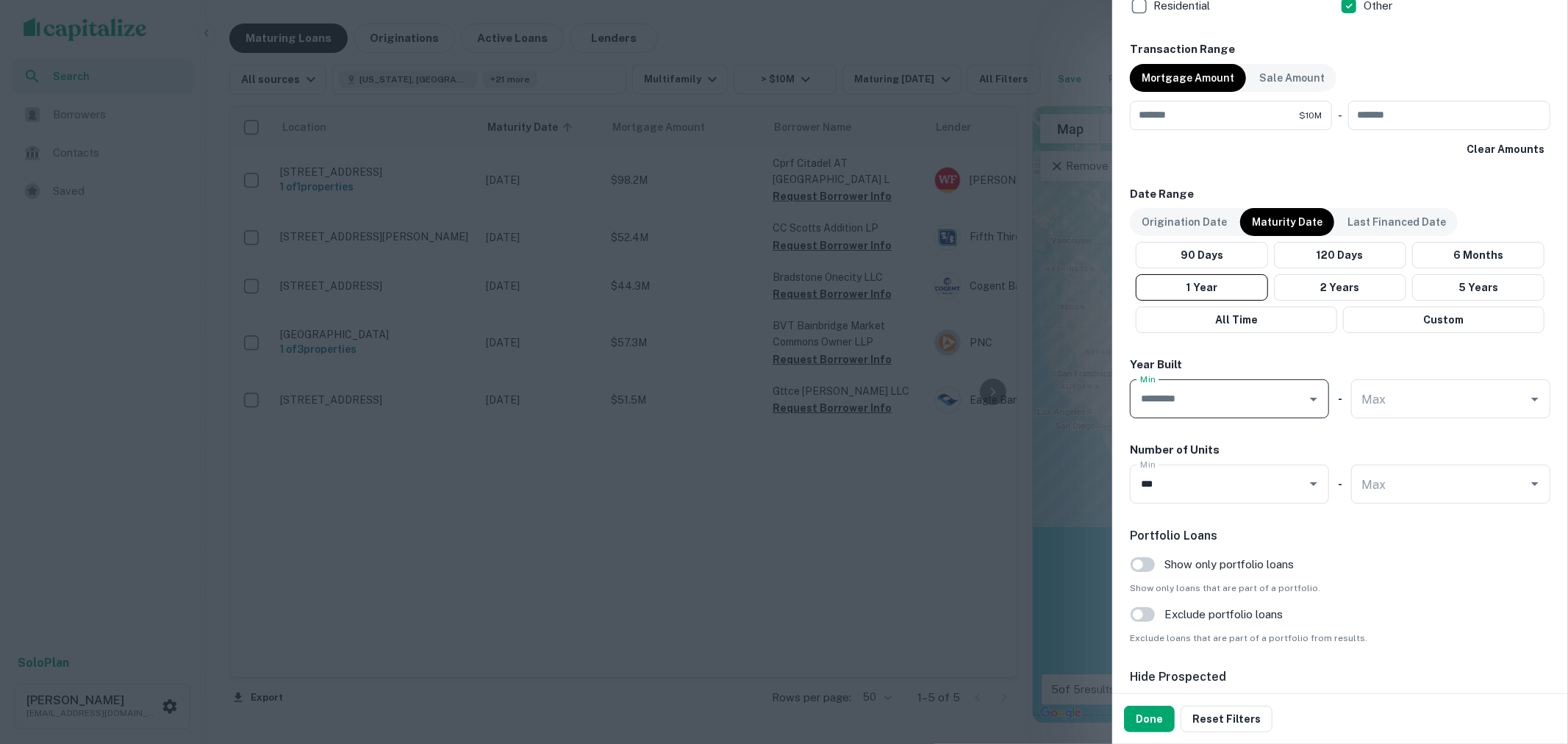
click at [1299, 400] on div "Min" at bounding box center [1229, 399] width 199 height 39
click at [1305, 401] on icon "Open" at bounding box center [1314, 399] width 18 height 18
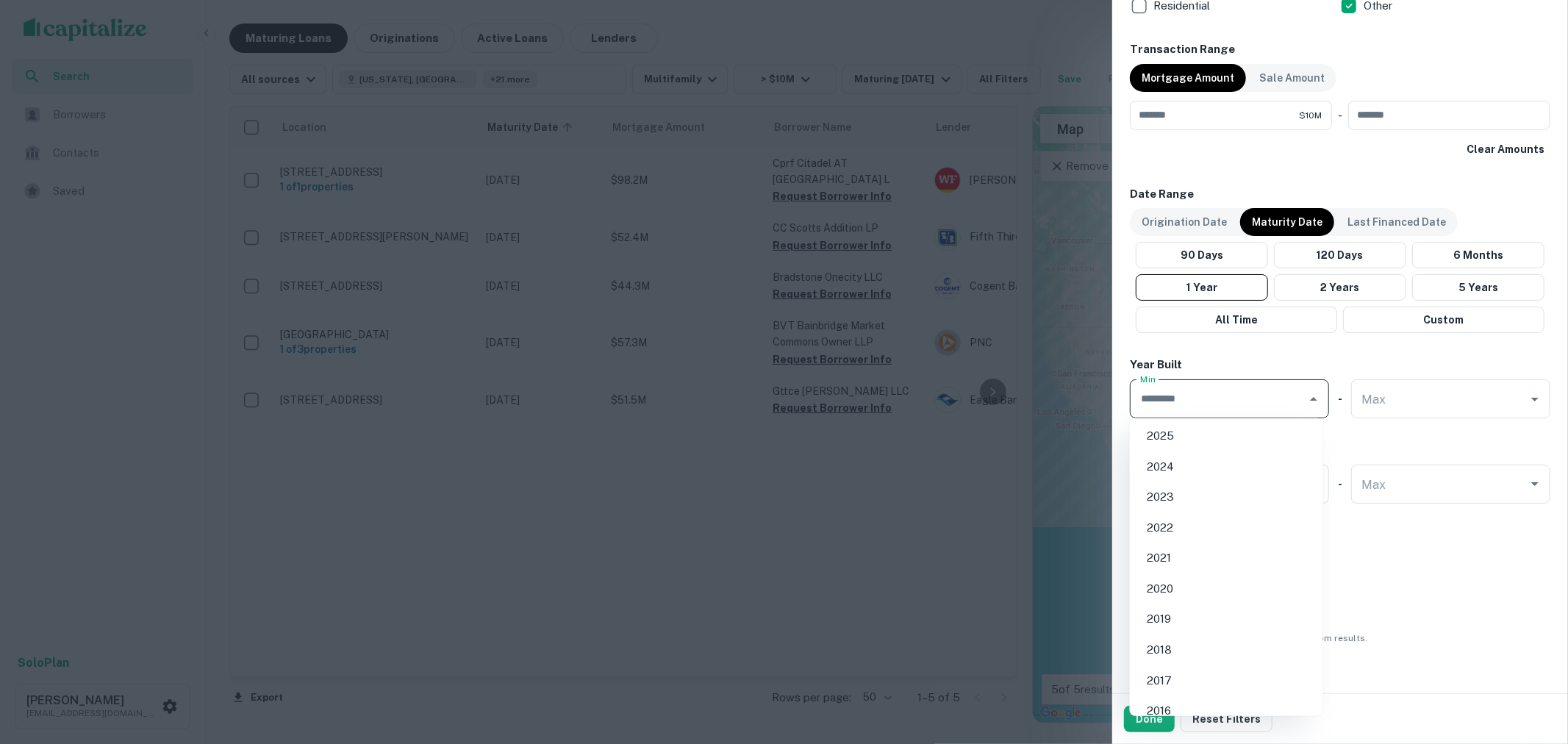
click at [1230, 439] on li "2025" at bounding box center [1226, 436] width 181 height 26
type input "****"
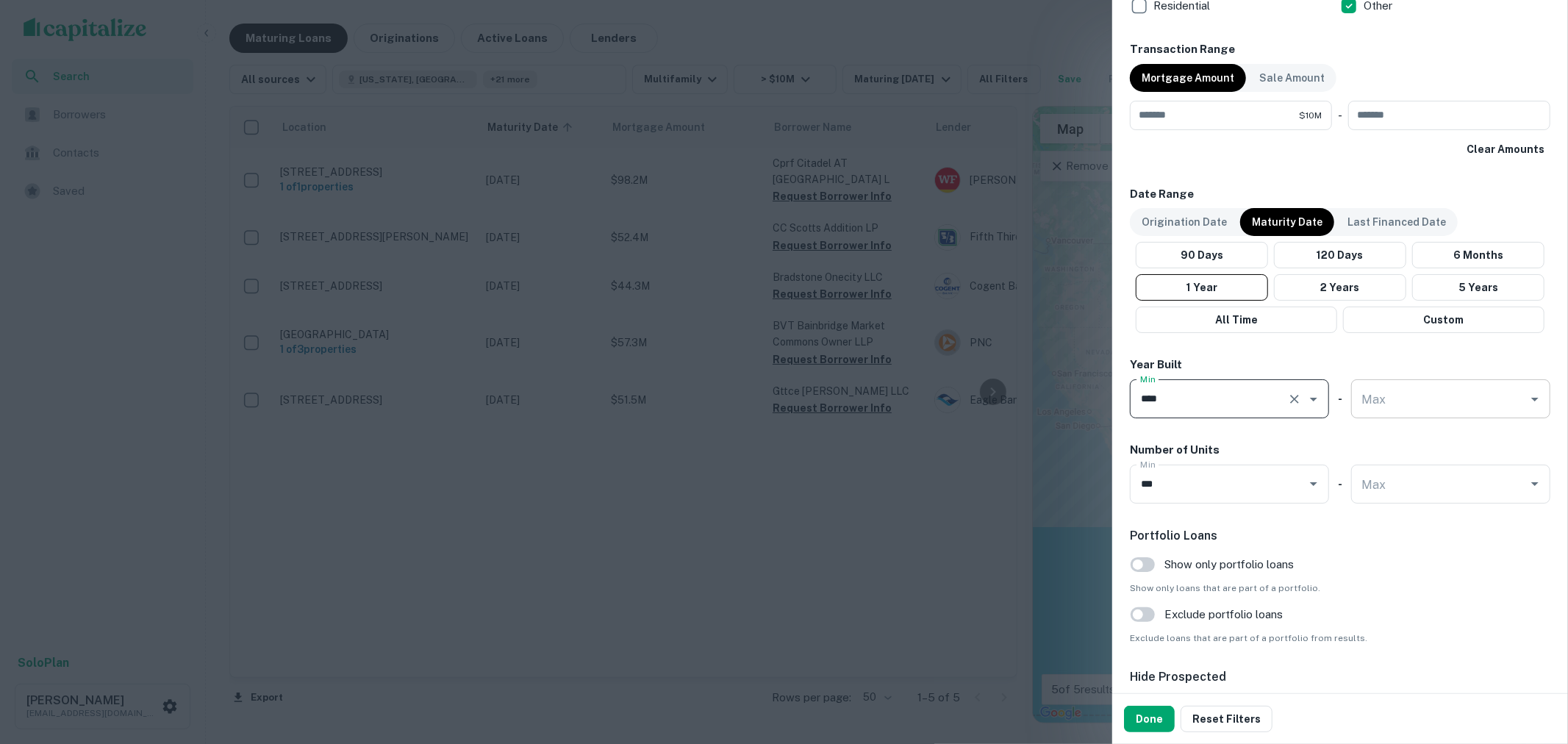
click at [1397, 408] on input "Max" at bounding box center [1439, 398] width 164 height 25
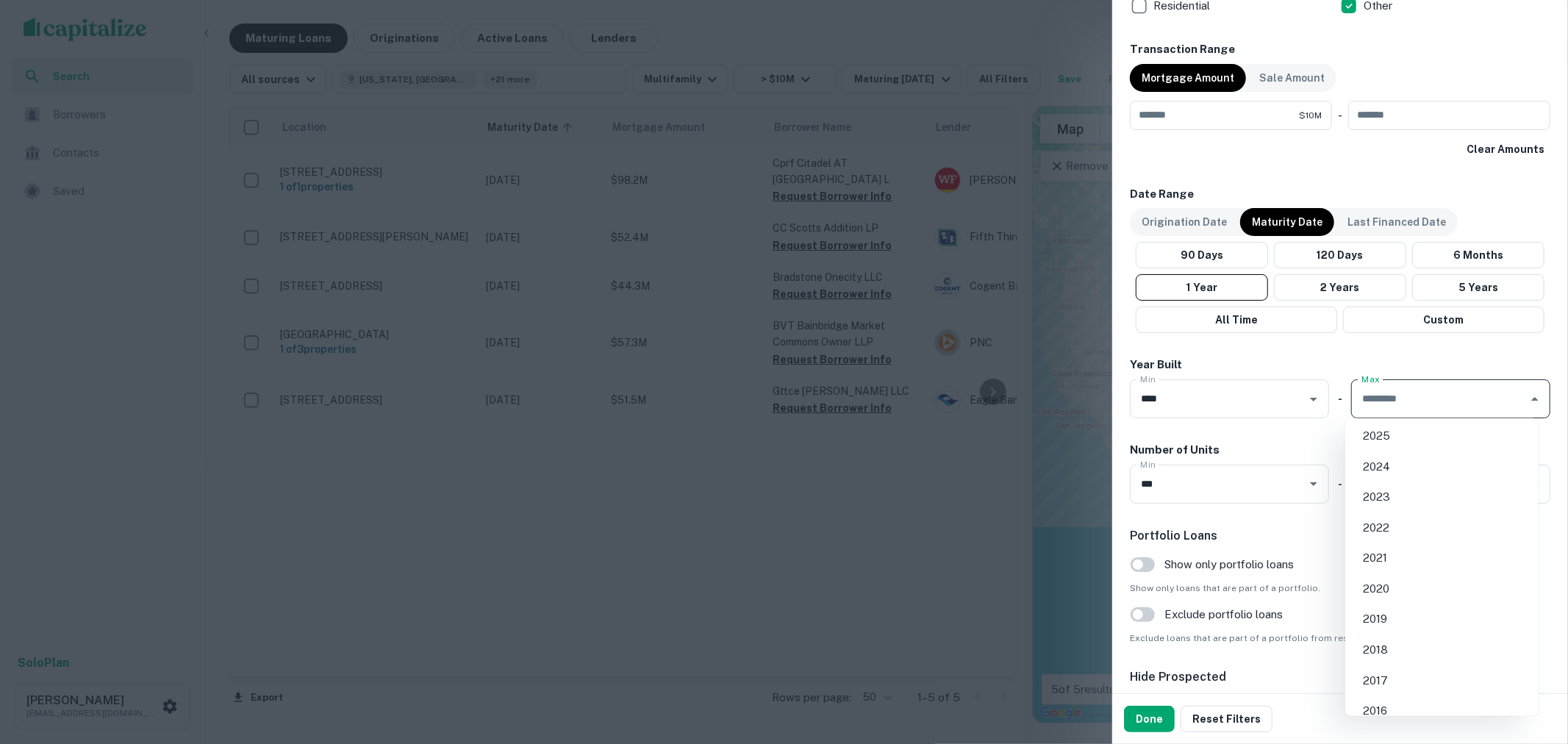
click at [1406, 556] on li "2021" at bounding box center [1442, 557] width 181 height 26
type input "****"
click at [1155, 722] on button "Done" at bounding box center [1149, 719] width 51 height 26
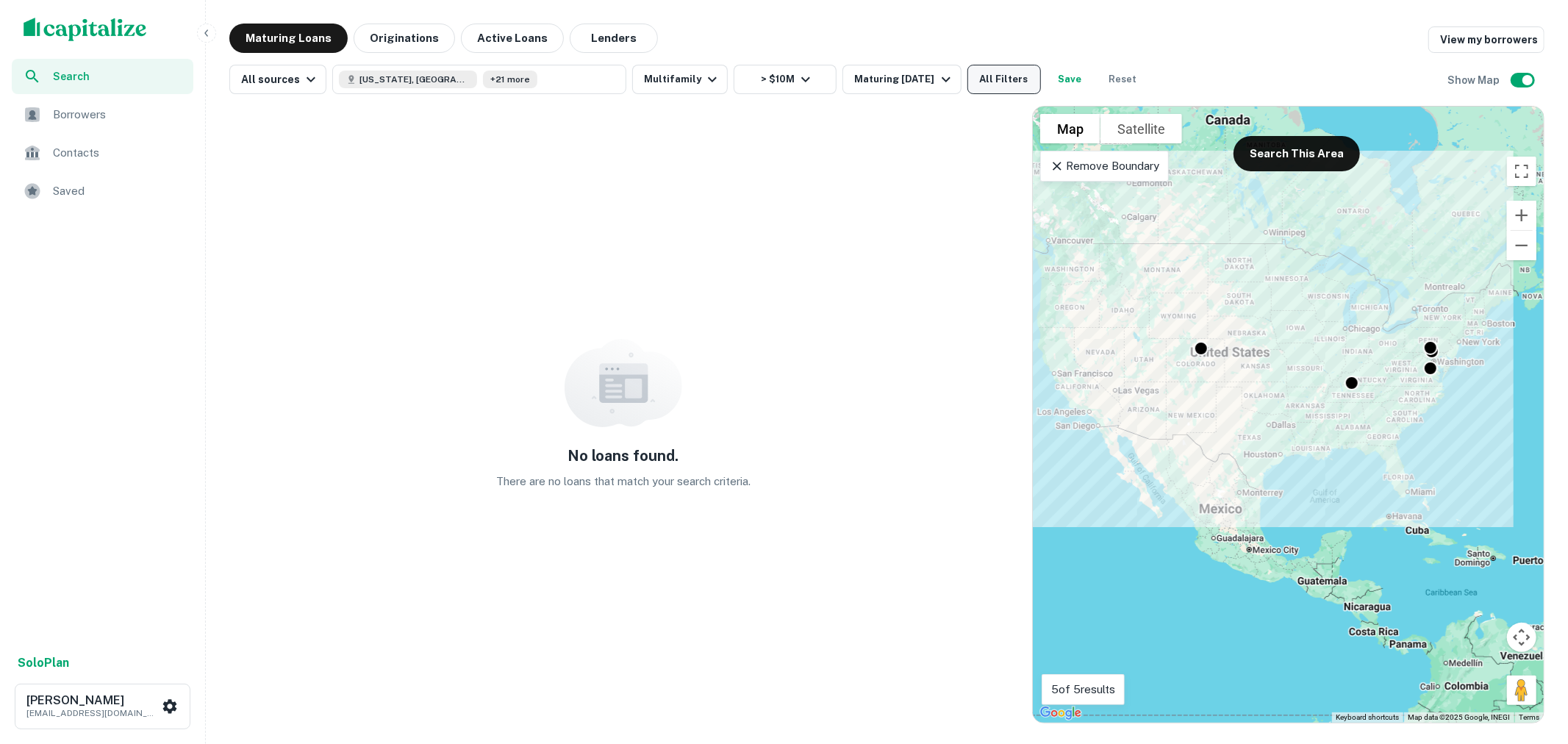
click at [1002, 77] on button "All Filters" at bounding box center [1004, 80] width 74 height 30
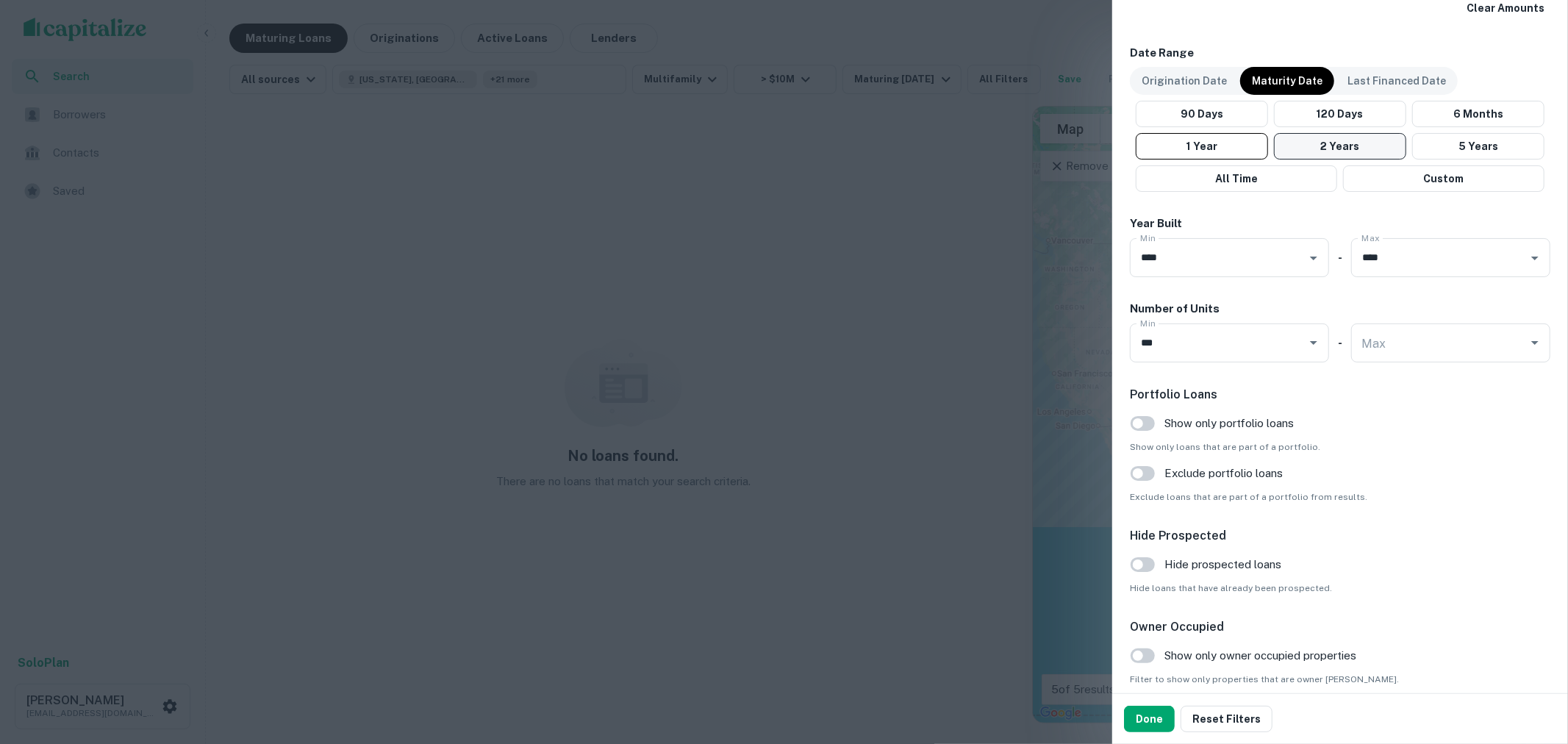
scroll to position [1224, 0]
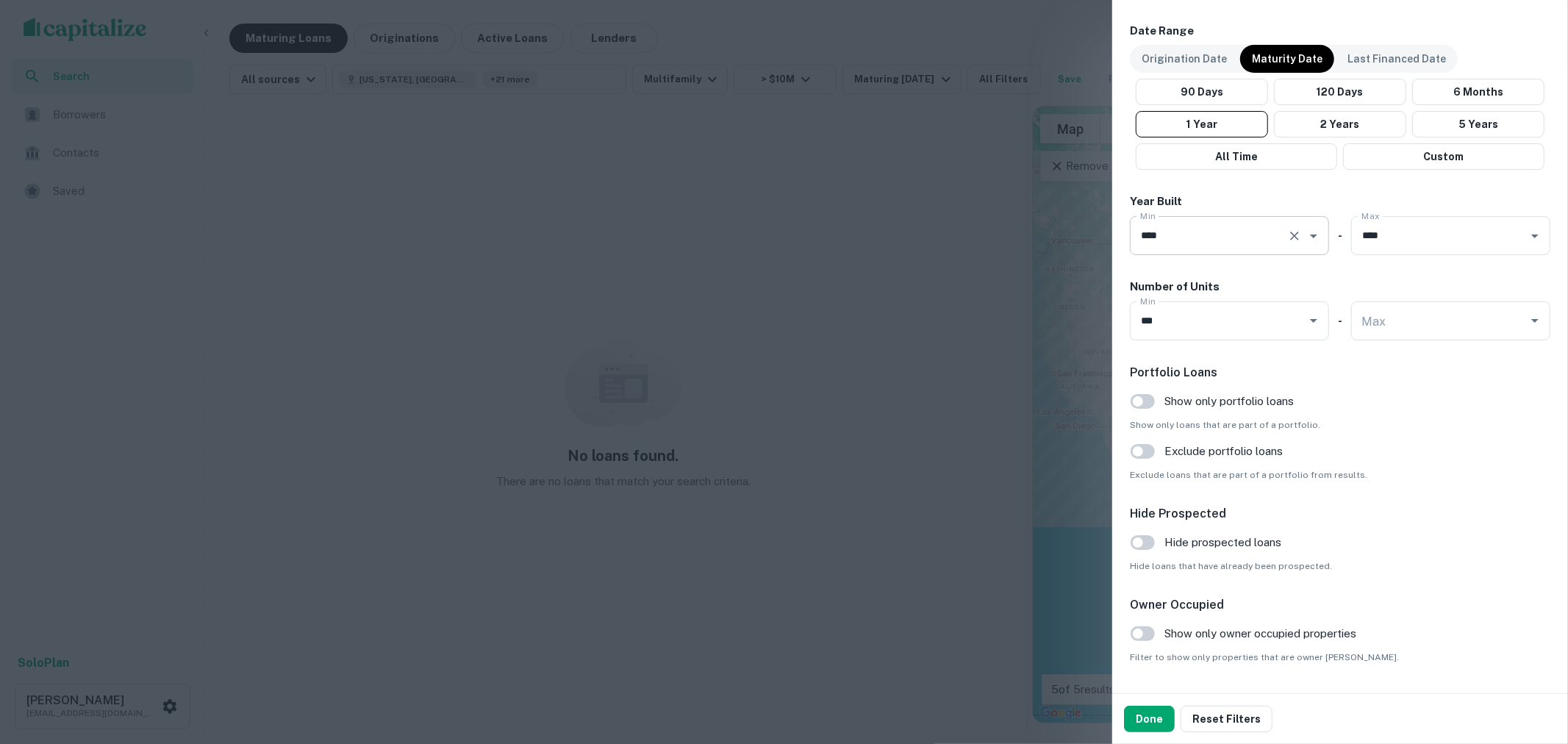
click at [1296, 237] on button "Clear" at bounding box center [1294, 235] width 20 height 20
click at [1511, 236] on icon "Clear" at bounding box center [1515, 236] width 9 height 9
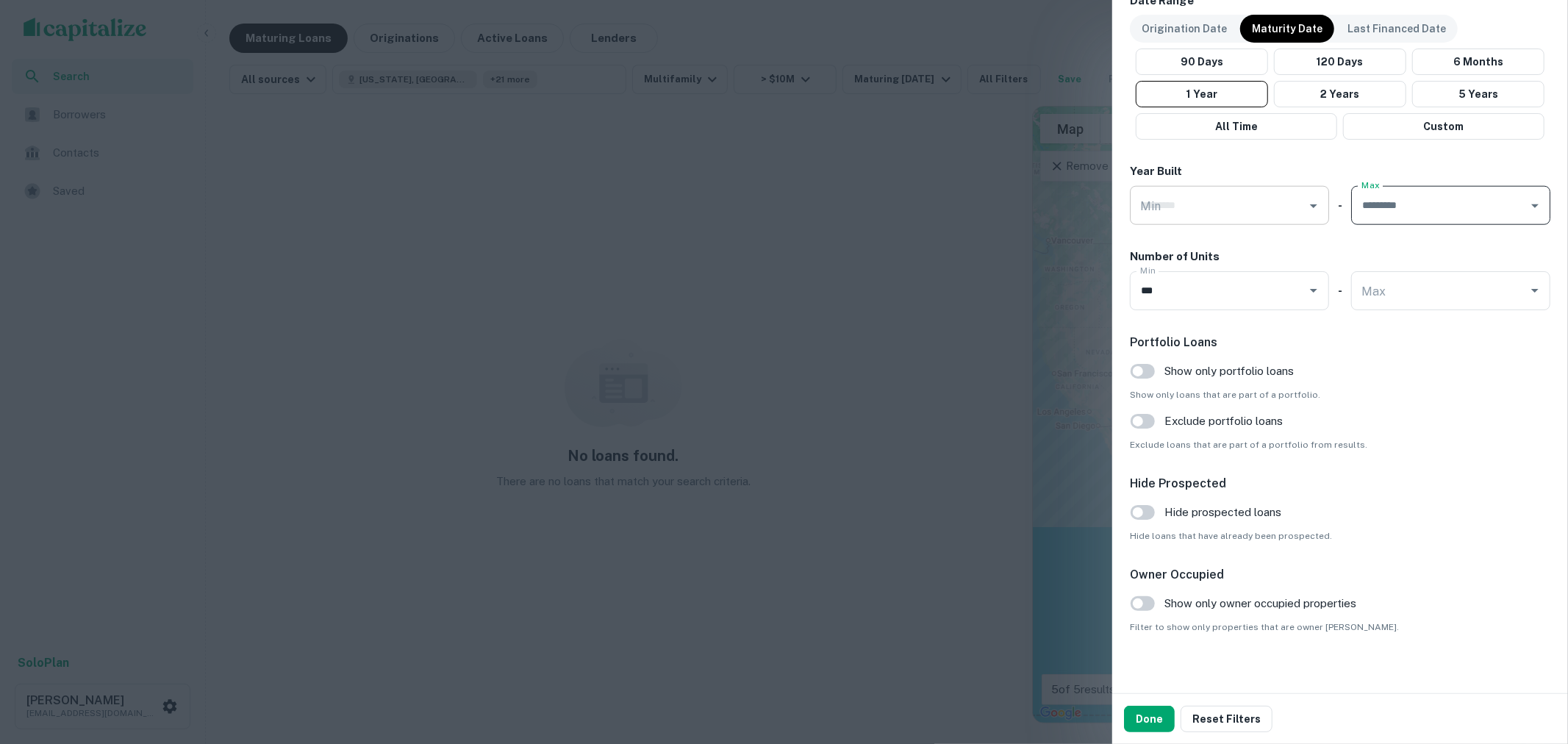
scroll to position [1265, 0]
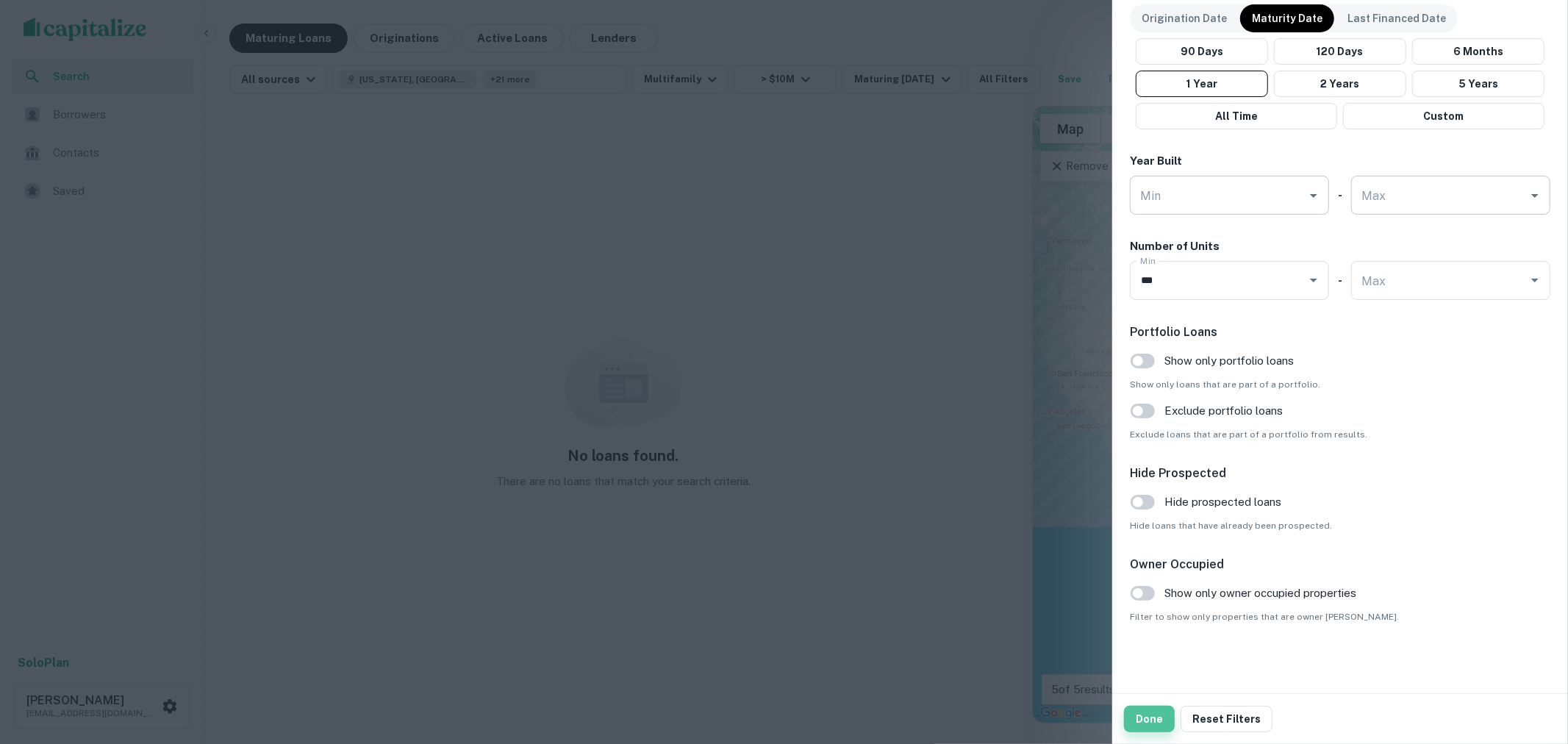
click at [1150, 720] on button "Done" at bounding box center [1149, 719] width 51 height 26
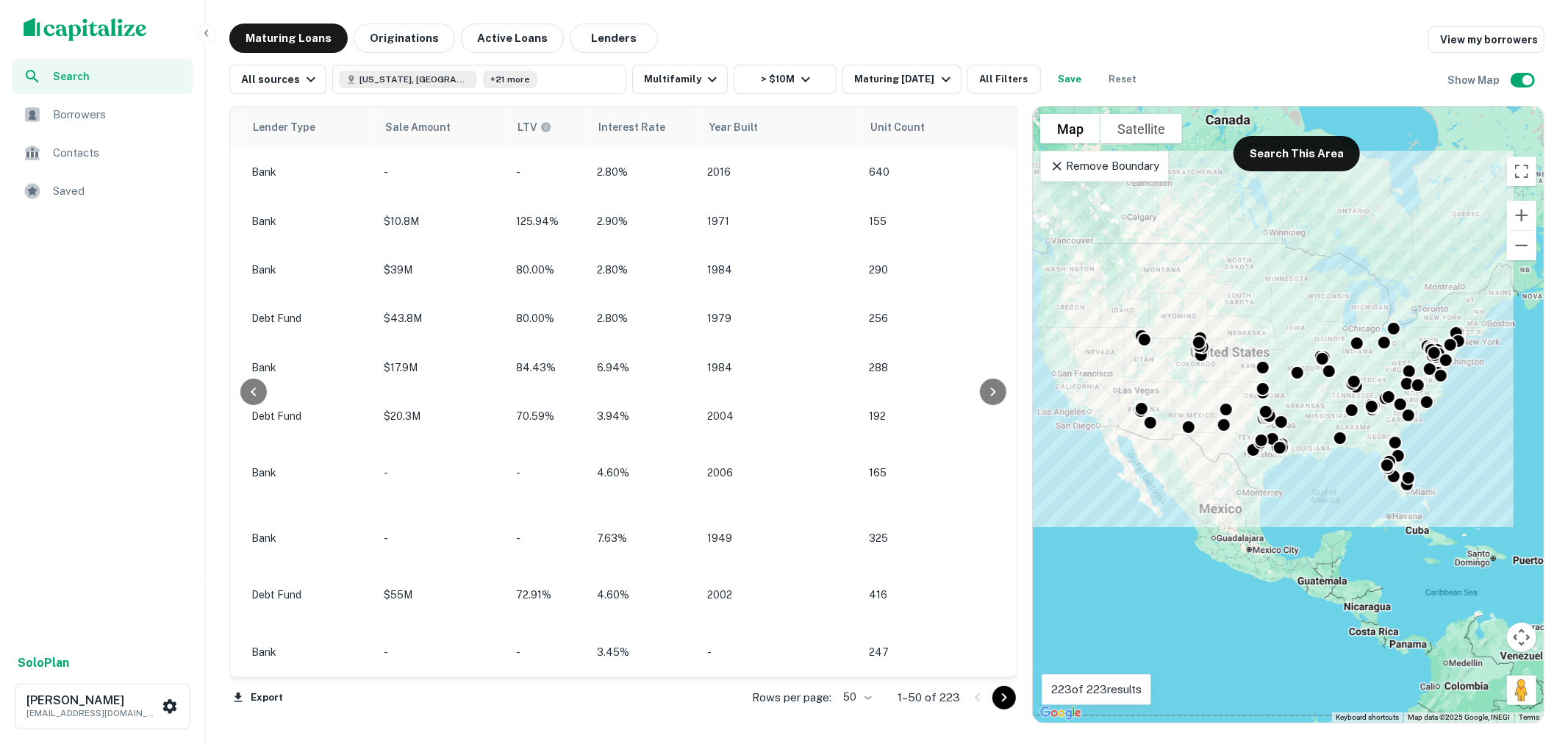
scroll to position [0, 1317]
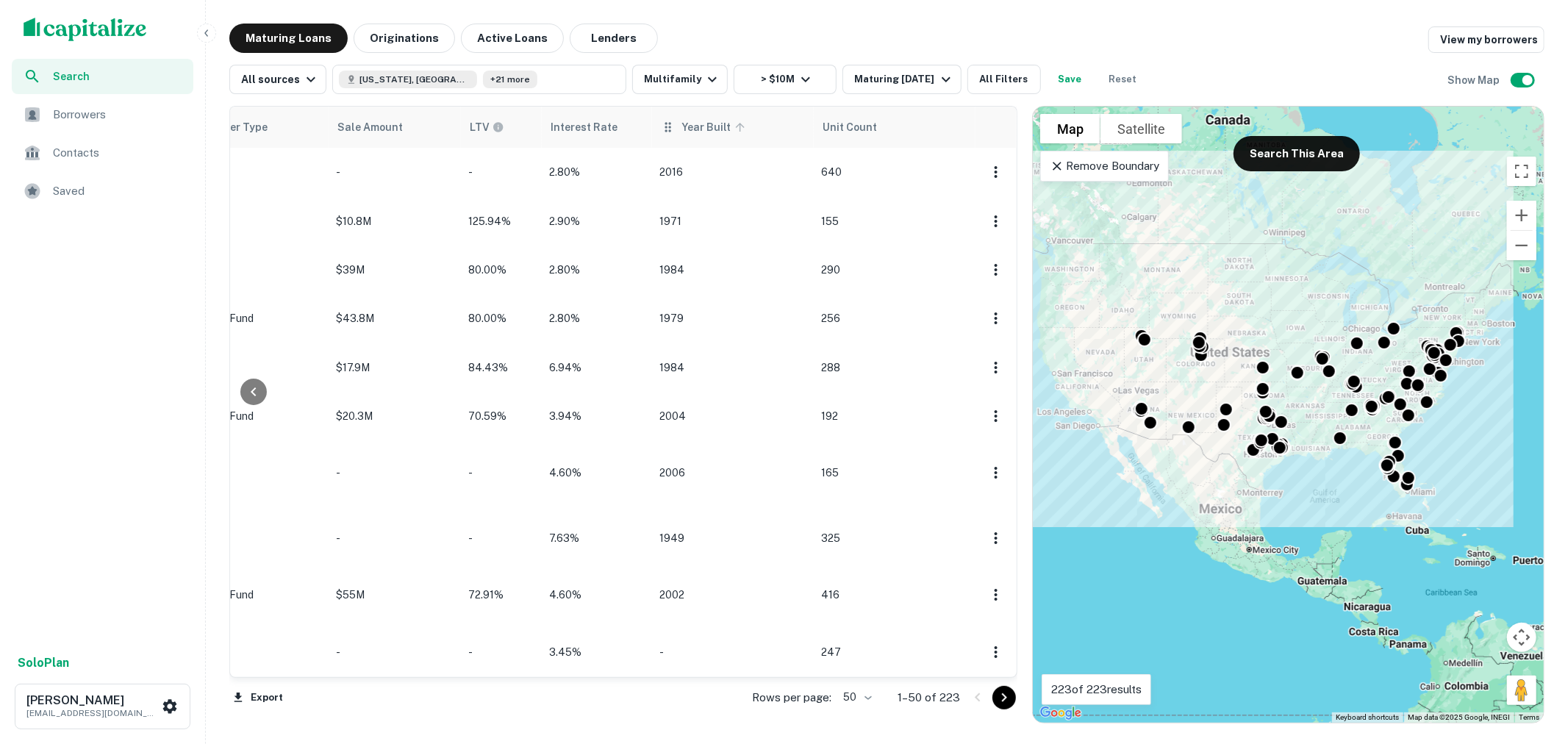
click at [707, 125] on span "Year Built" at bounding box center [715, 127] width 68 height 18
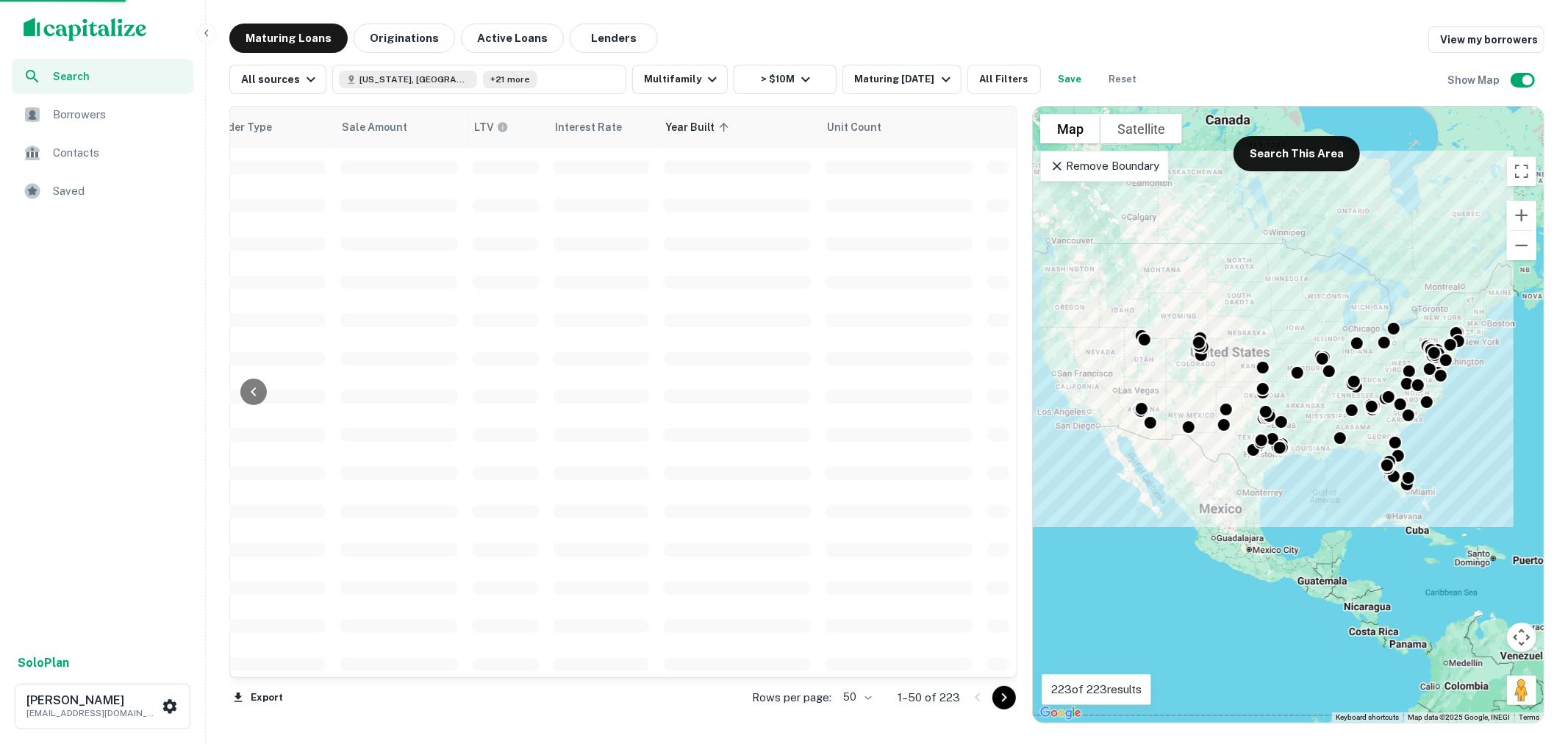
scroll to position [0, 1244]
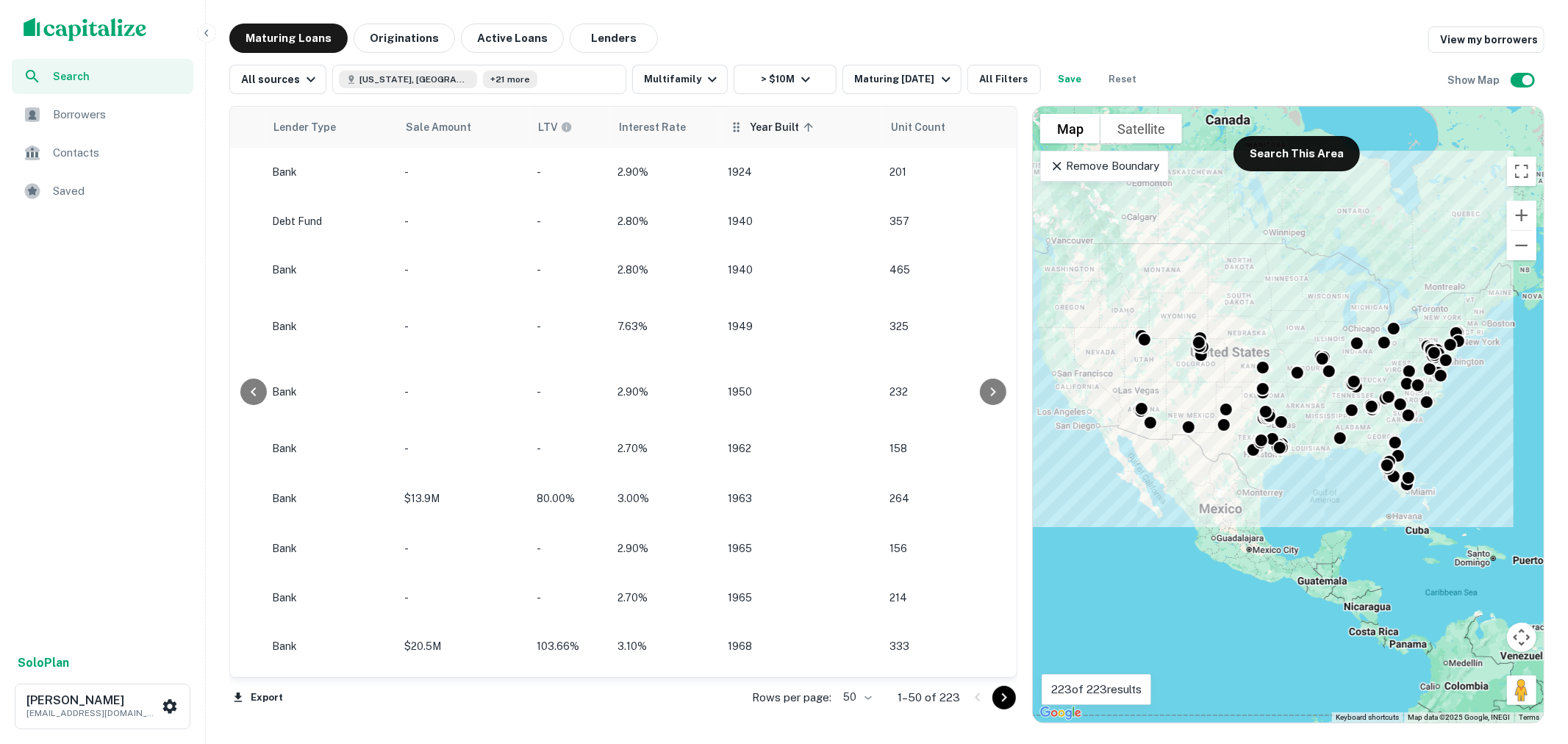
click at [752, 140] on th "Year Built sorted ascending" at bounding box center [801, 127] width 162 height 41
click at [803, 132] on icon at bounding box center [808, 127] width 13 height 13
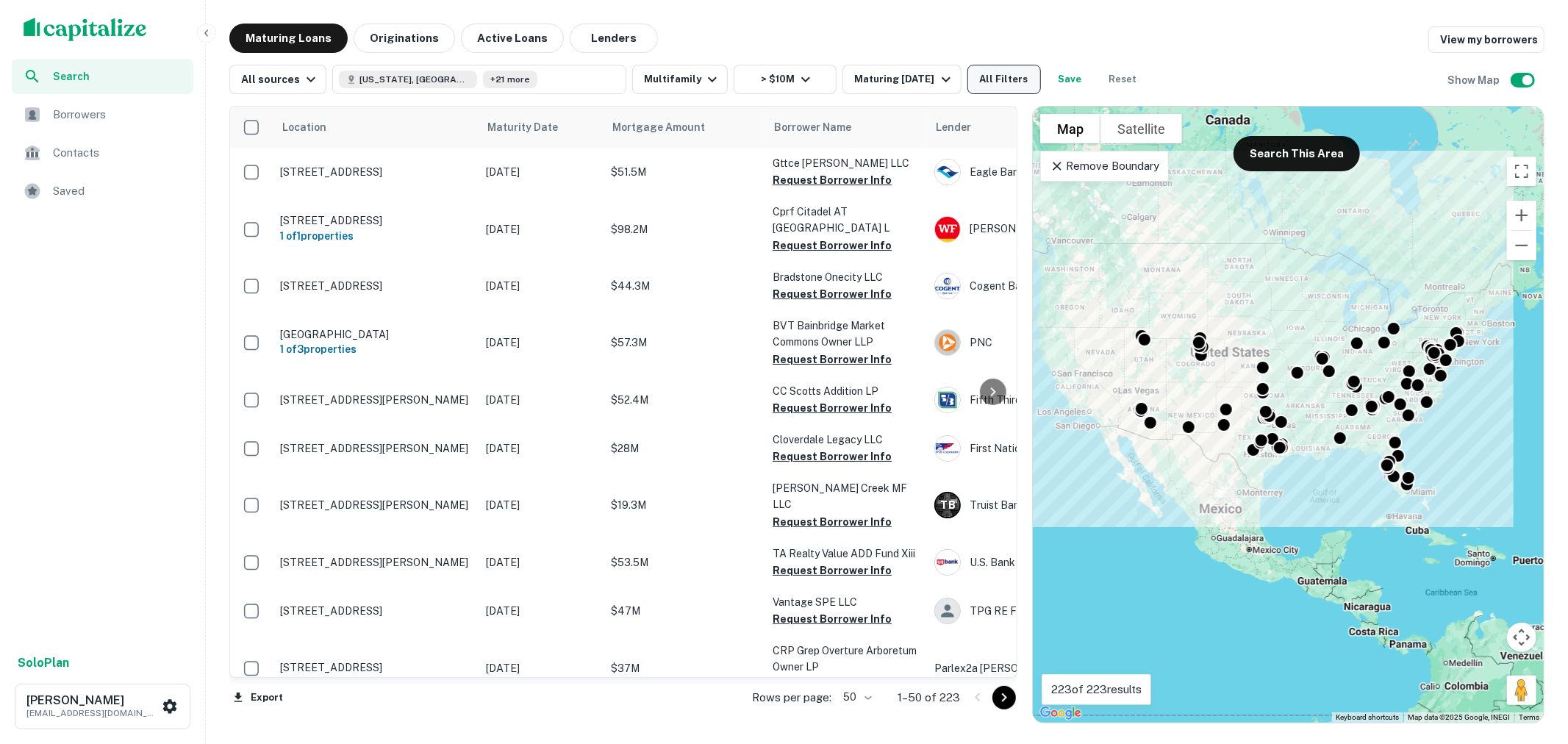
click at [1008, 85] on button "All Filters" at bounding box center [1004, 80] width 74 height 30
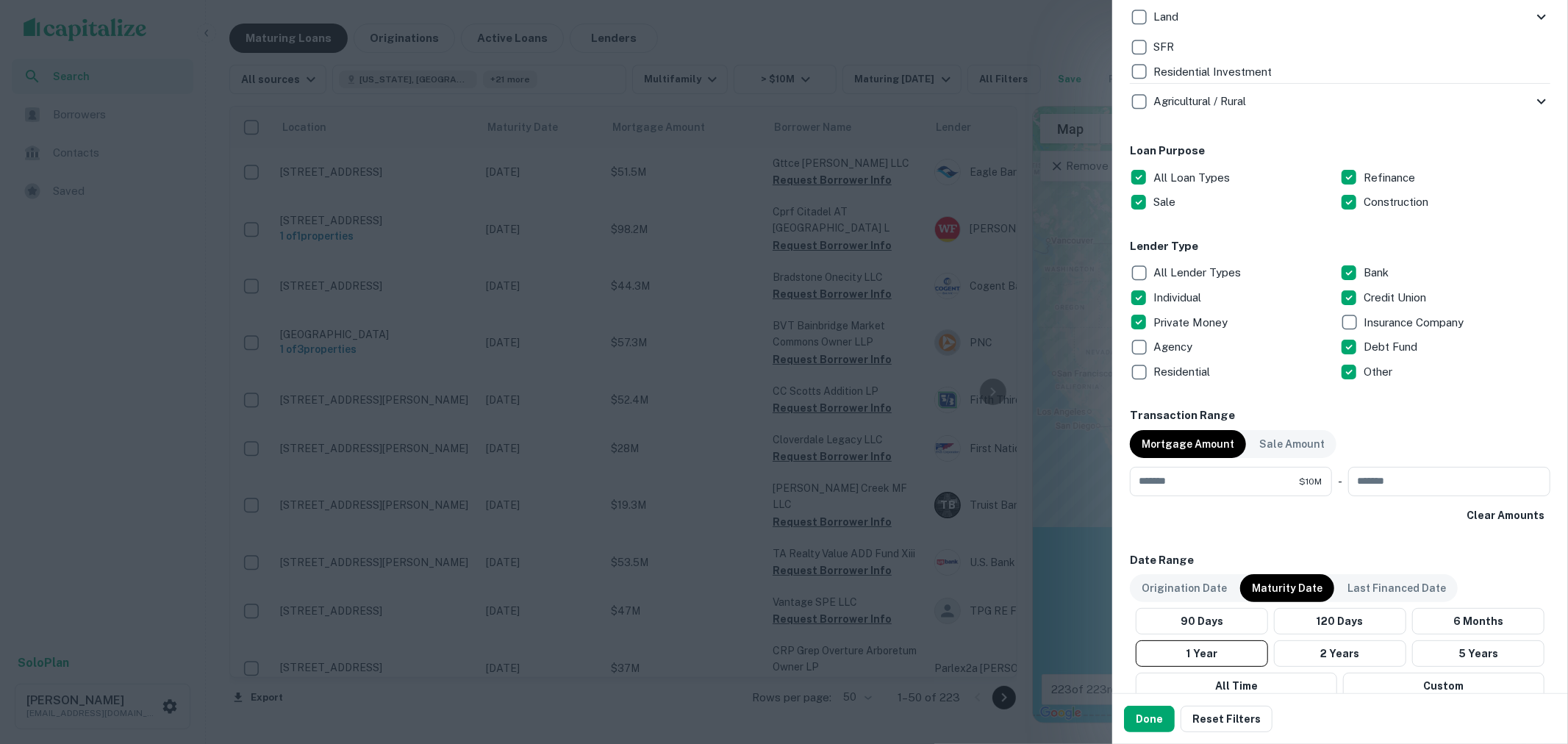
scroll to position [817, 0]
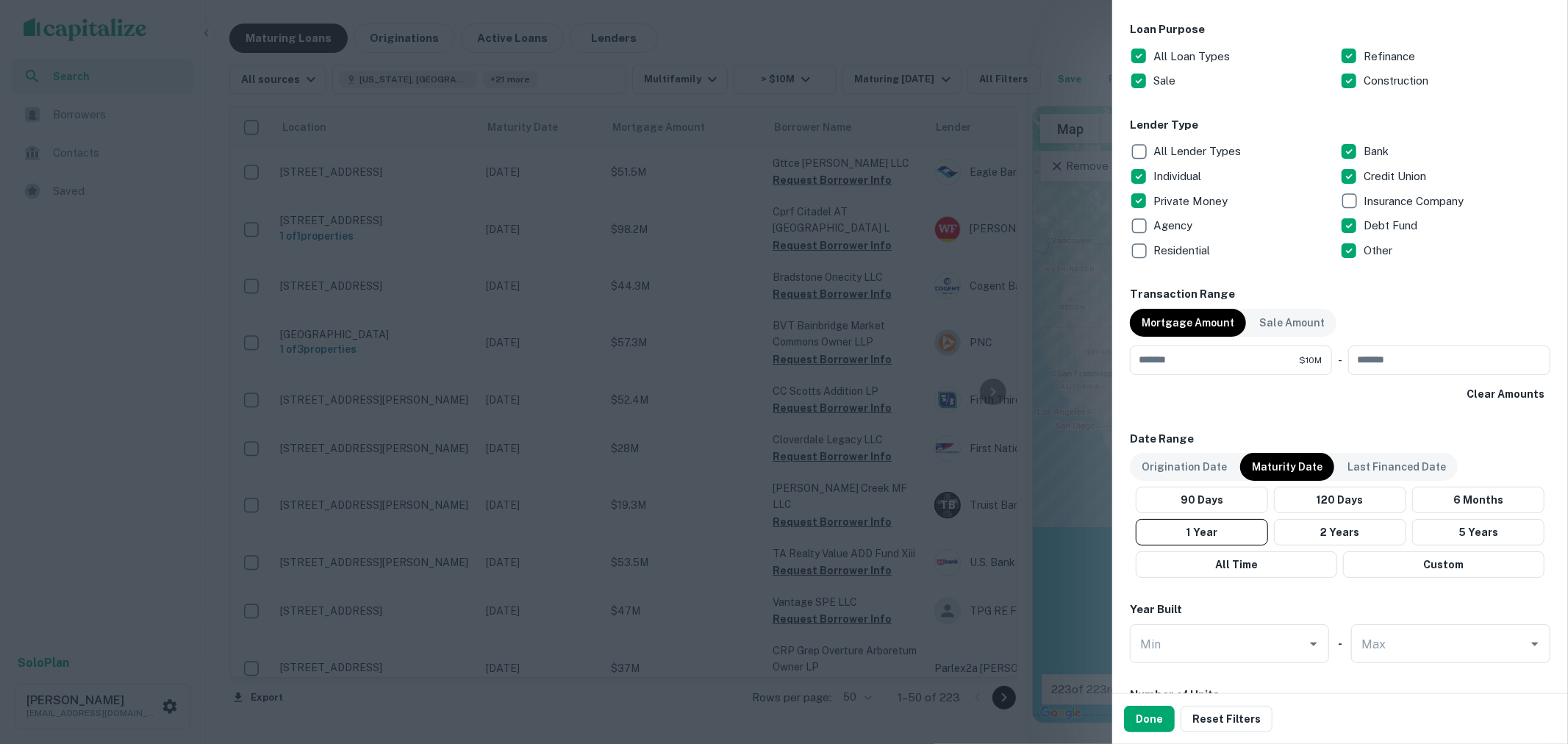
click at [1189, 247] on p "Residential" at bounding box center [1183, 251] width 60 height 18
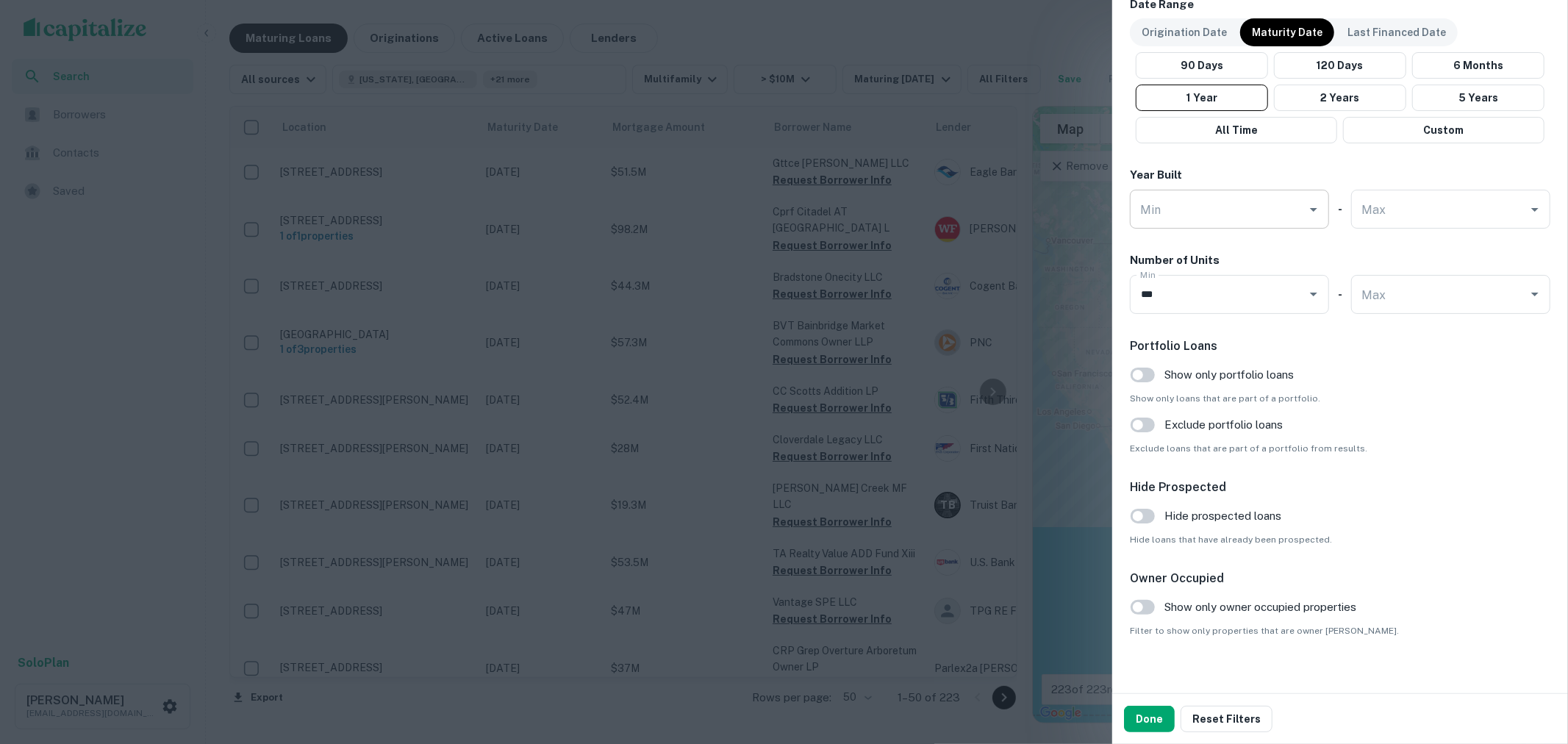
scroll to position [1265, 0]
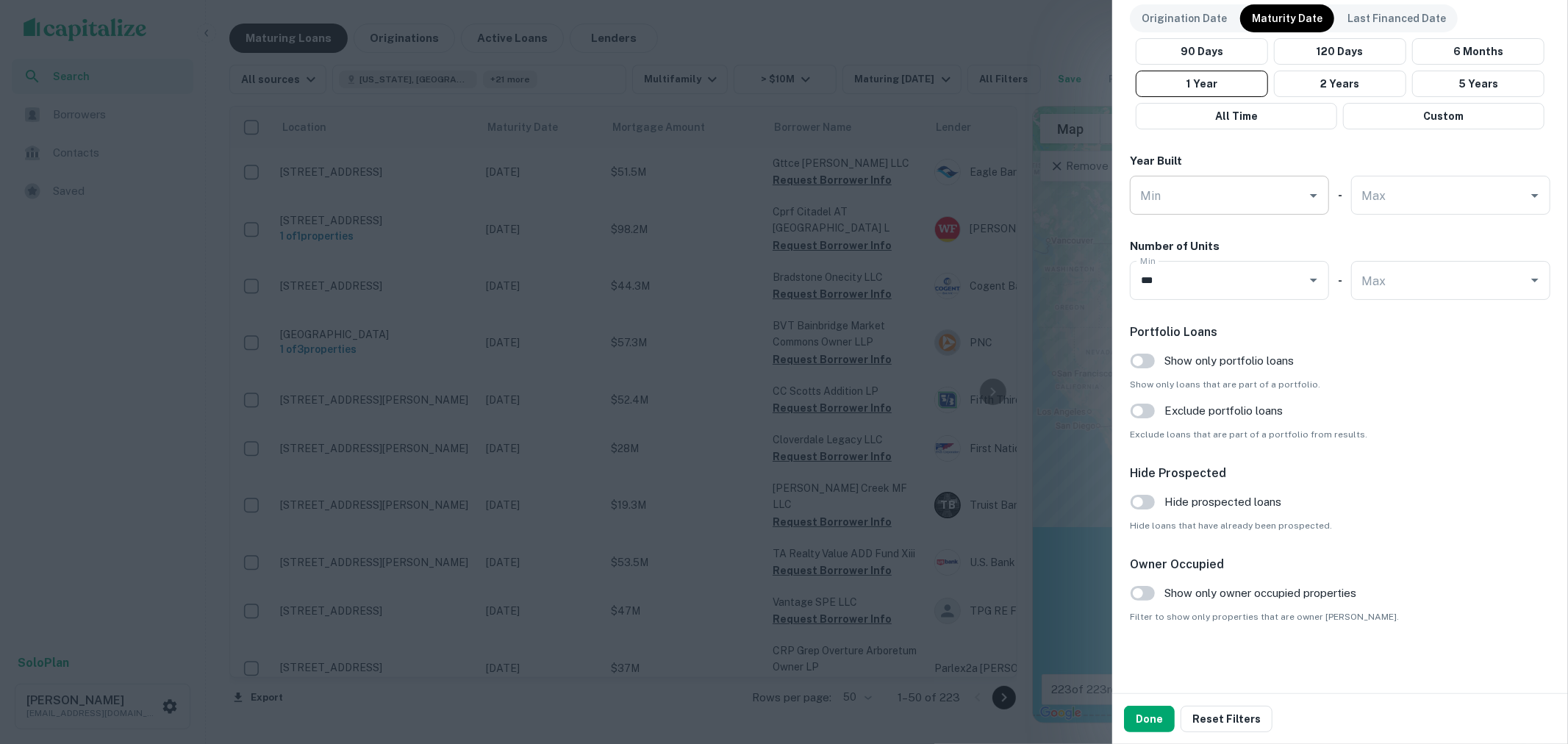
click at [1256, 290] on input "***" at bounding box center [1209, 280] width 145 height 25
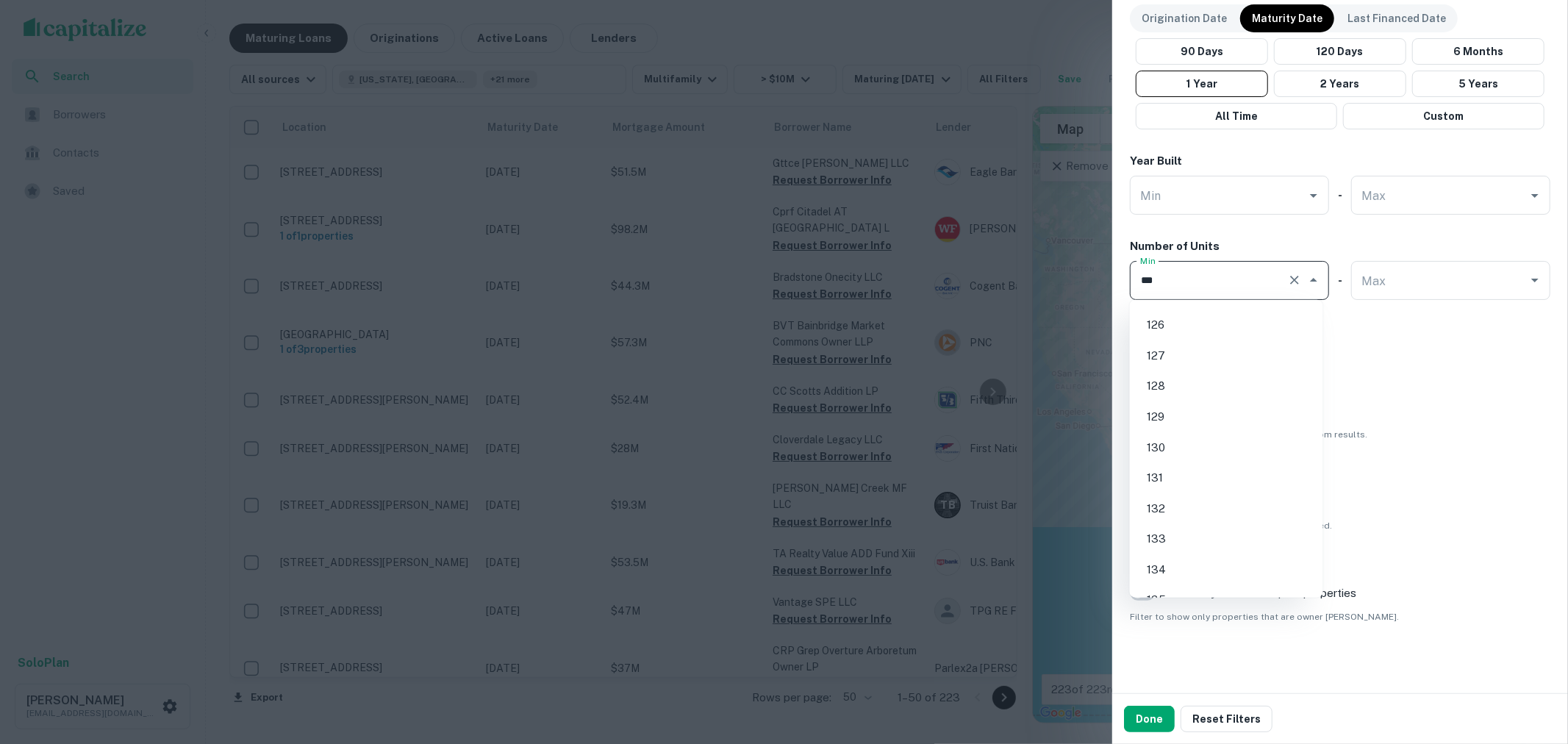
scroll to position [3791, 0]
click at [1216, 309] on li "125" at bounding box center [1226, 315] width 181 height 26
type input "***"
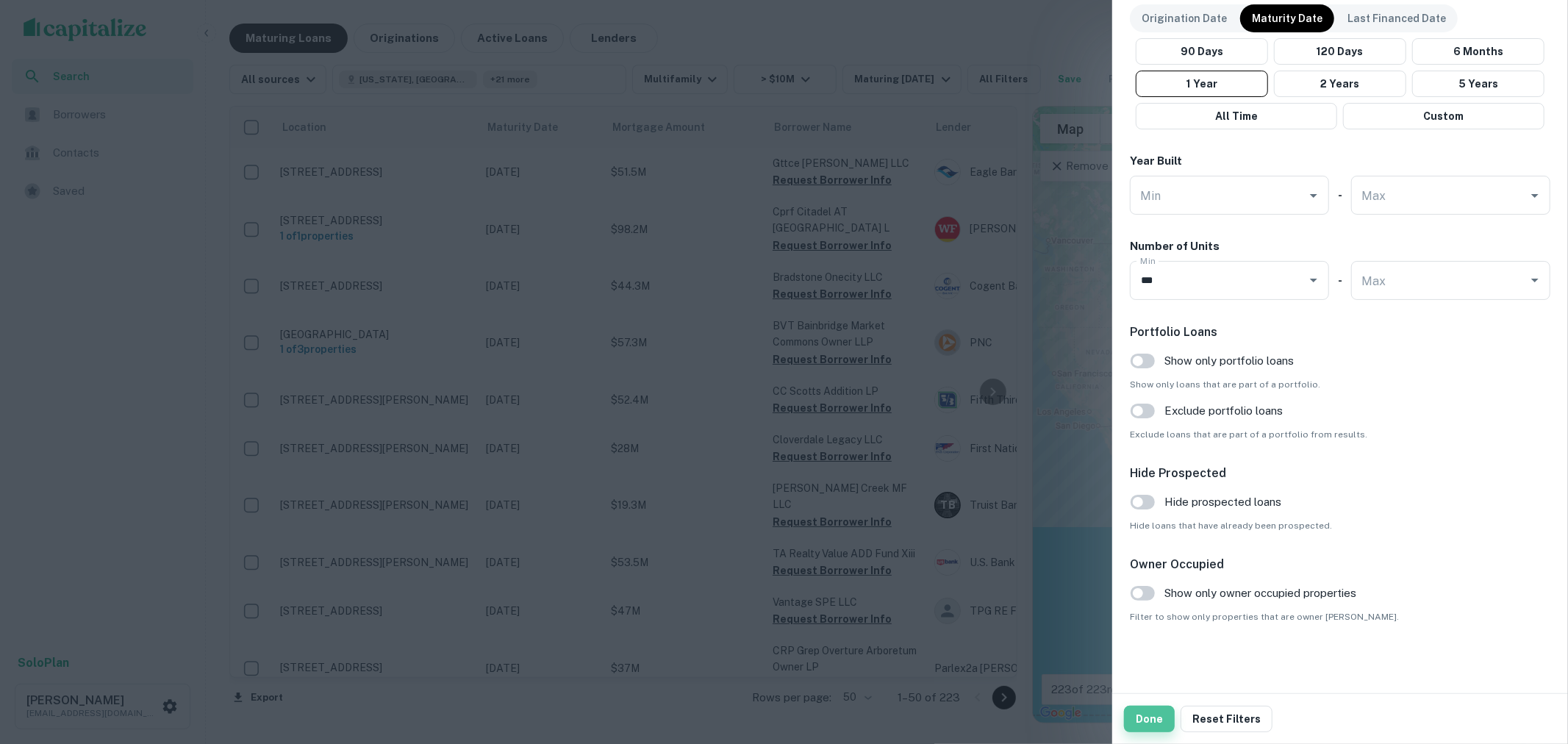
click at [1155, 713] on button "Done" at bounding box center [1149, 719] width 51 height 26
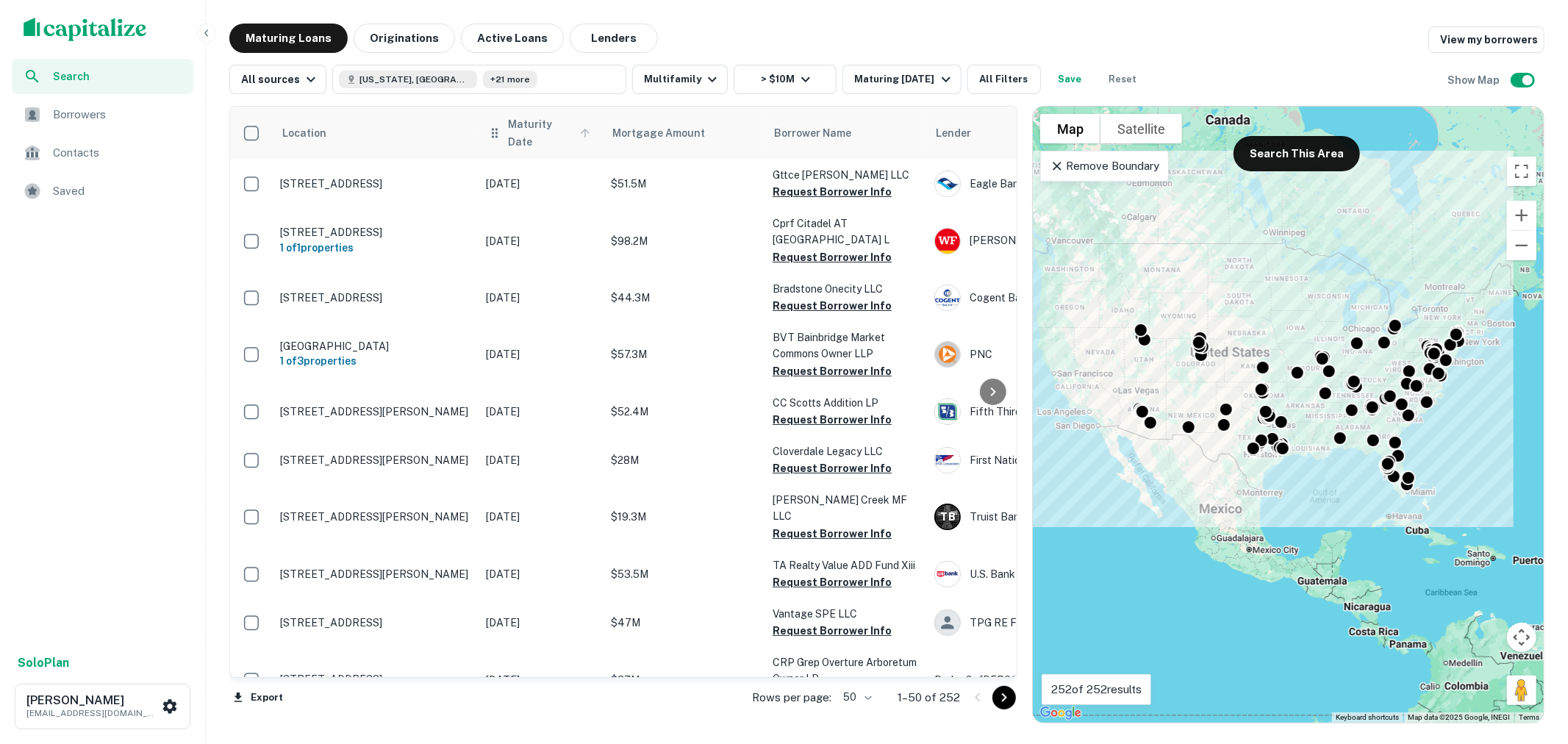
click at [536, 132] on span "Maturity Date" at bounding box center [551, 133] width 87 height 35
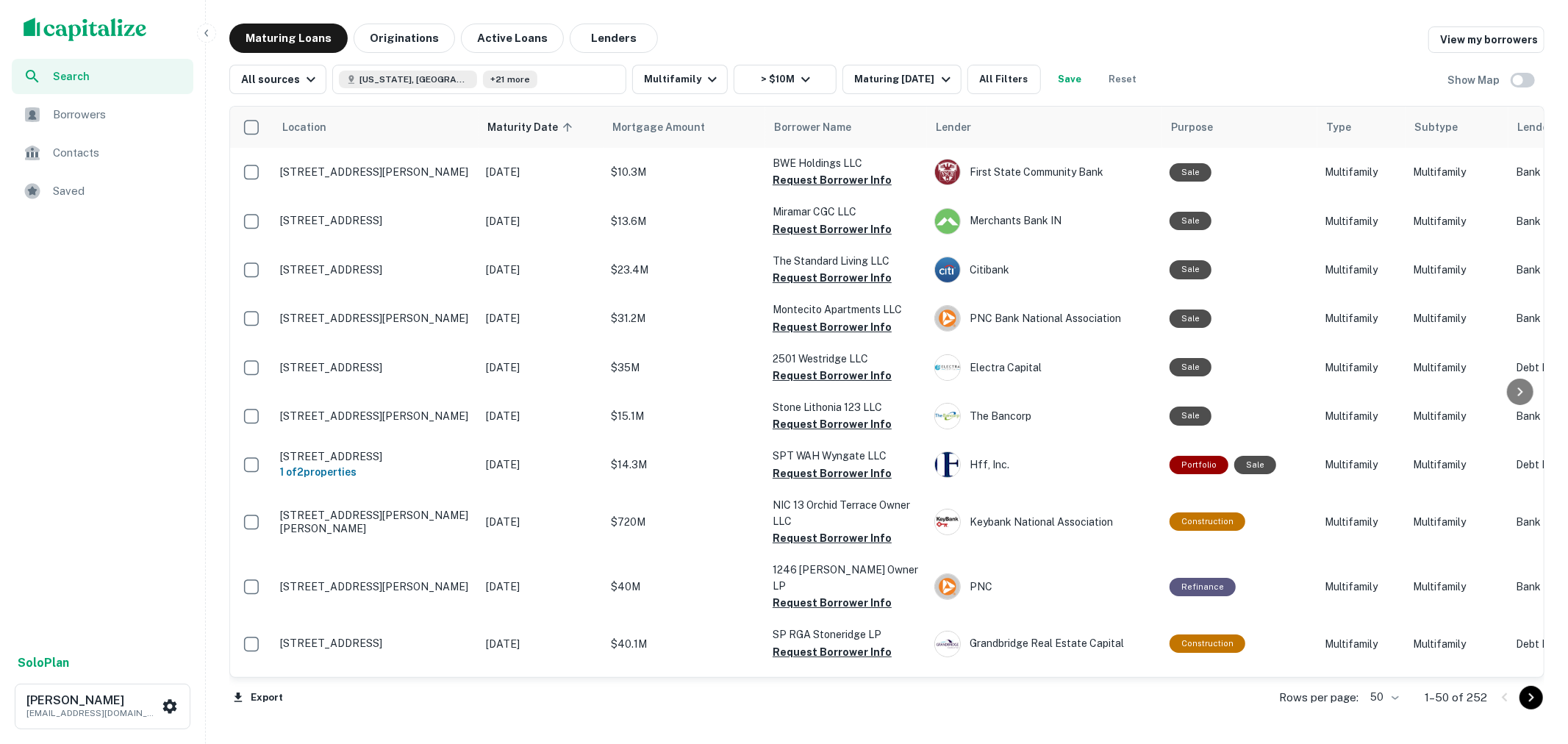
drag, startPoint x: 1366, startPoint y: 133, endPoint x: 1366, endPoint y: 80, distance: 53.0
click at [1366, 80] on div "All sources Texas, USA +21 more Multifamily > $10M Maturing In 1 Year All Filte…" at bounding box center [887, 73] width 1315 height 41
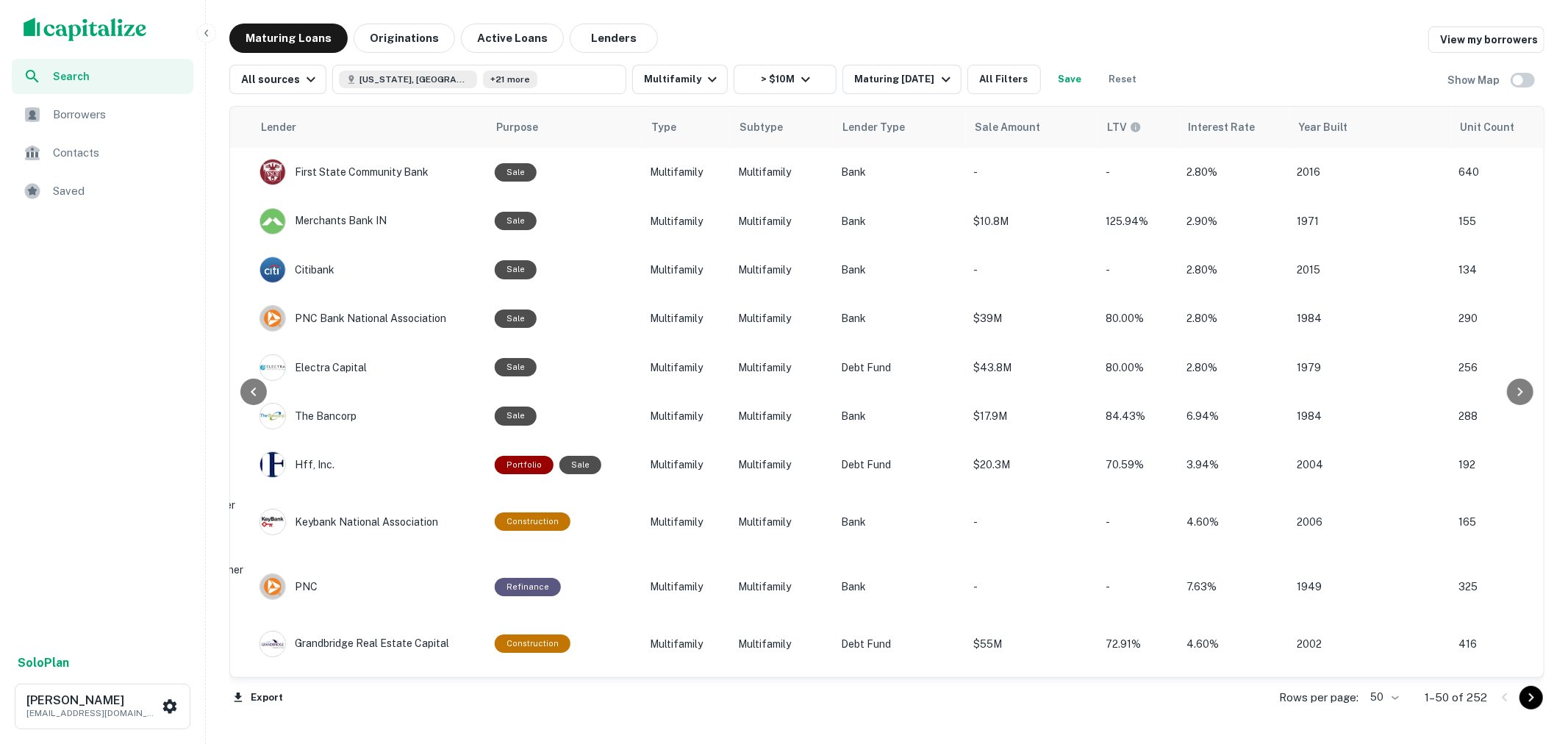
scroll to position [0, 719]
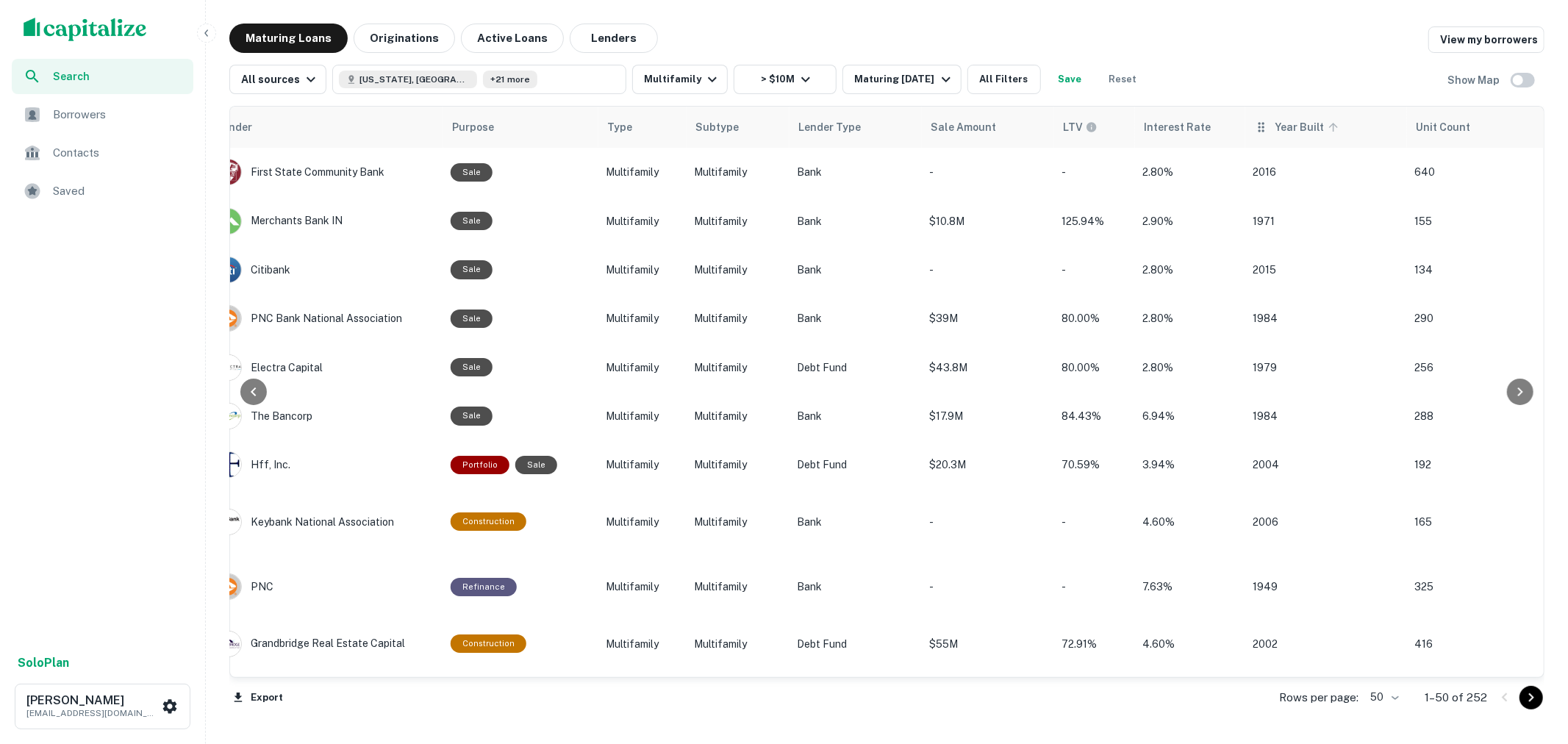
click at [1327, 130] on icon at bounding box center [1333, 127] width 13 height 13
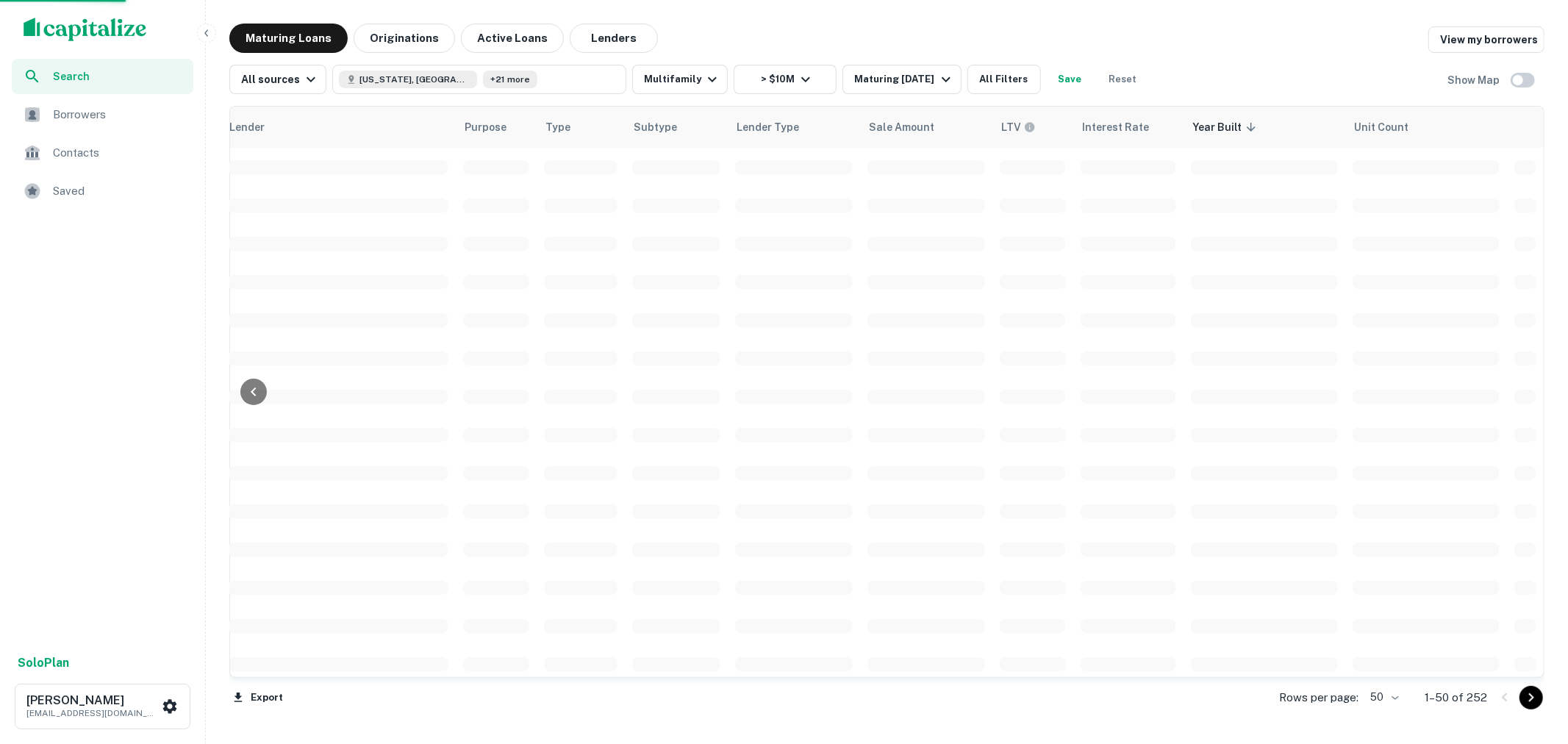
scroll to position [0, 717]
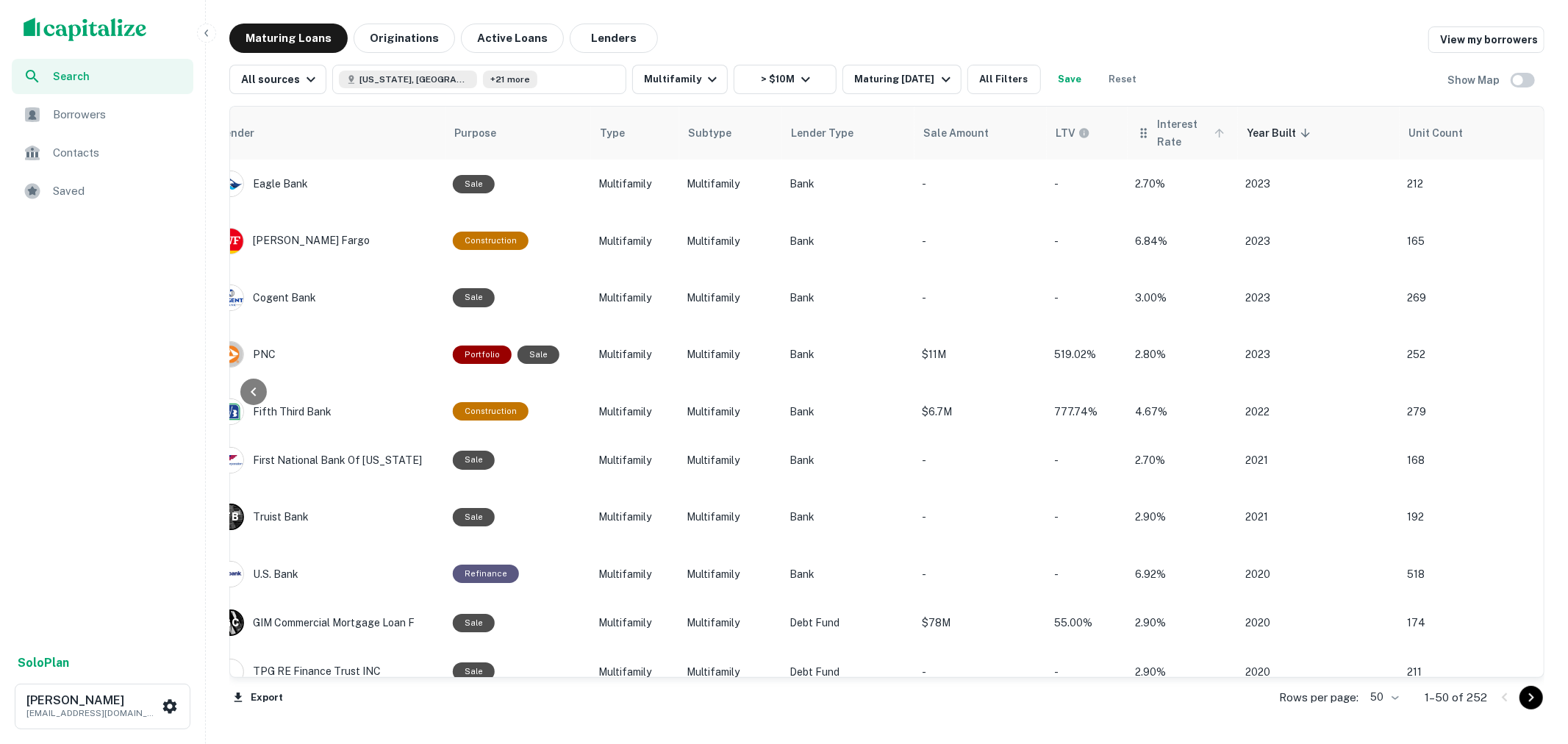
click at [1188, 128] on span "Interest Rate" at bounding box center [1193, 133] width 72 height 35
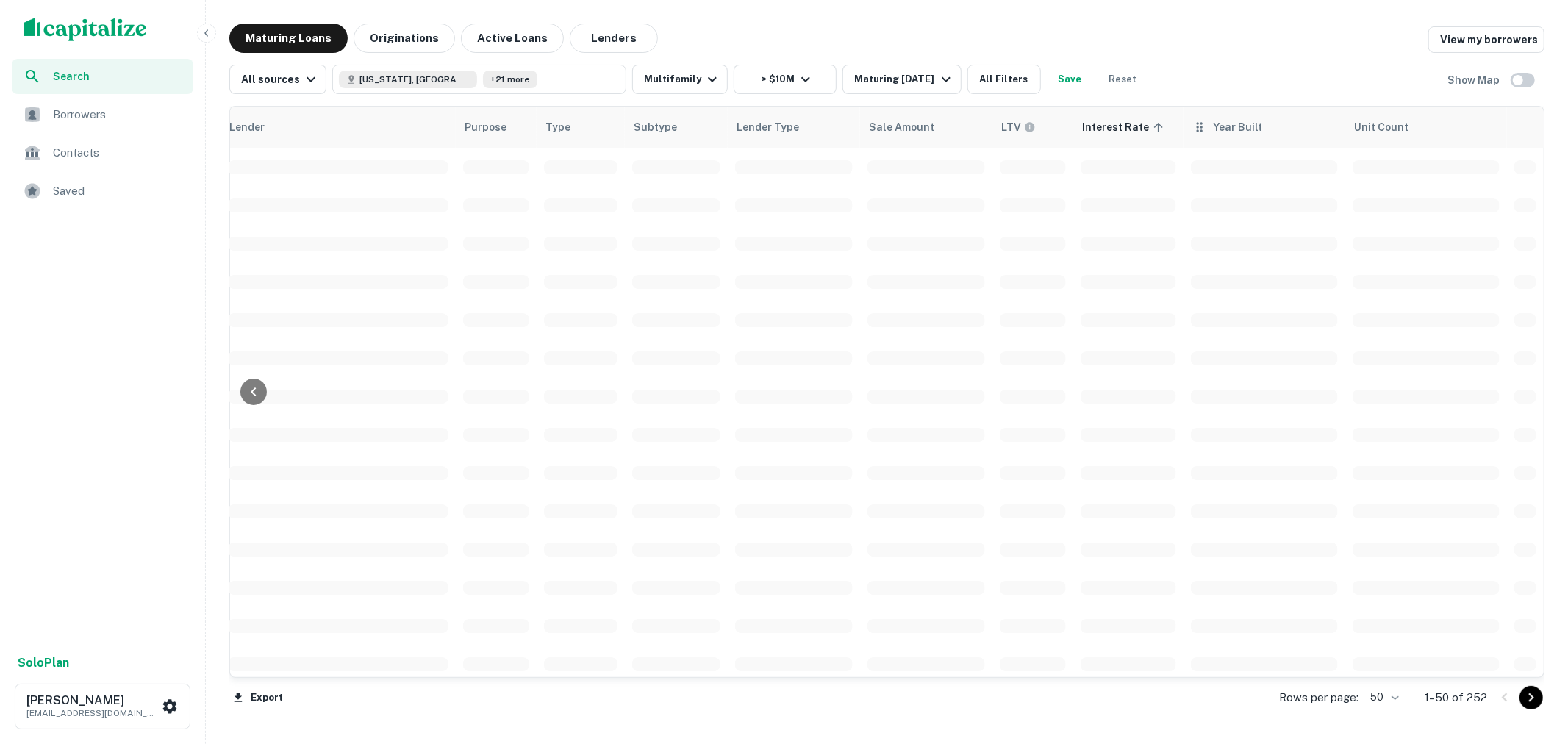
click at [1207, 131] on icon at bounding box center [1199, 127] width 15 height 18
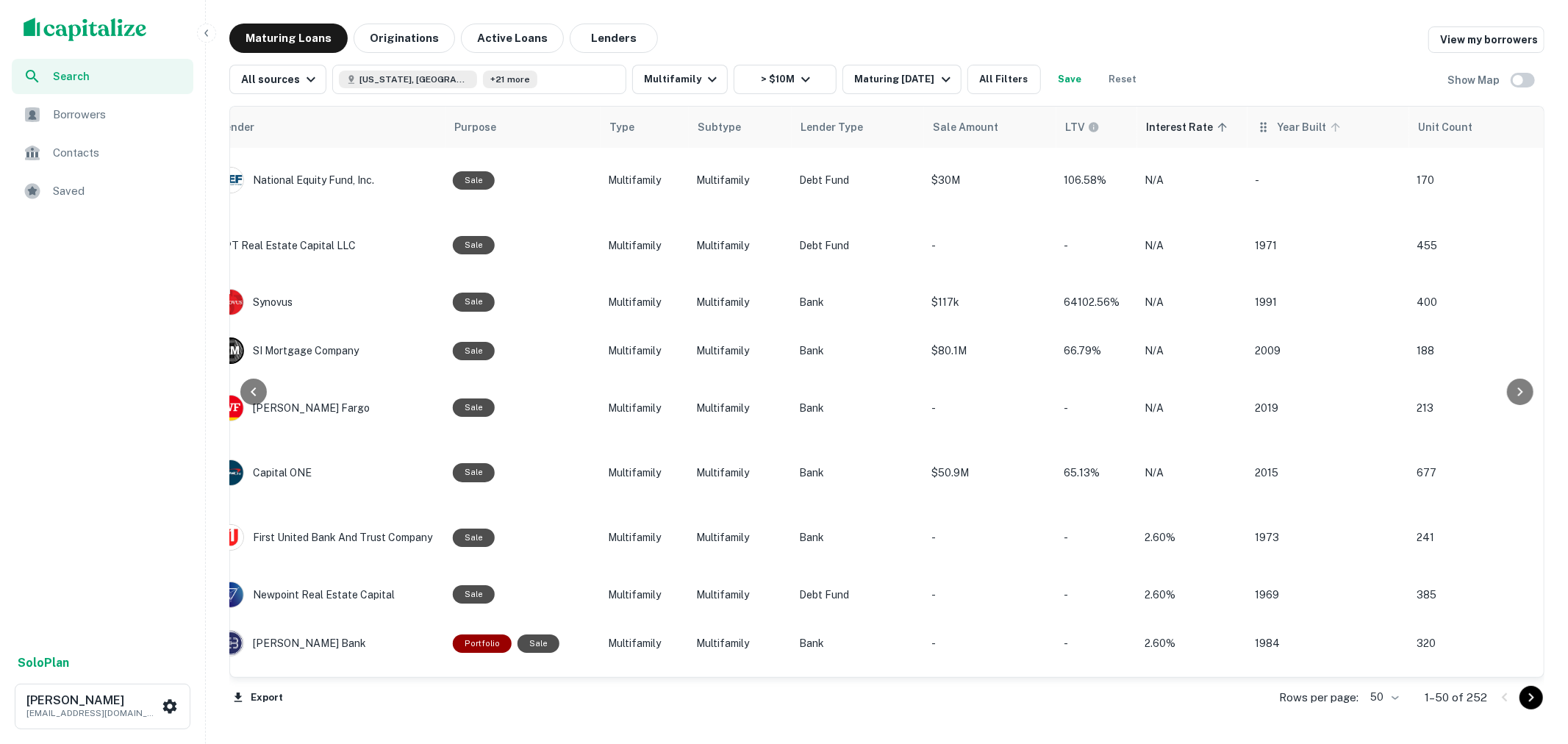
click at [1331, 129] on icon at bounding box center [1335, 127] width 13 height 13
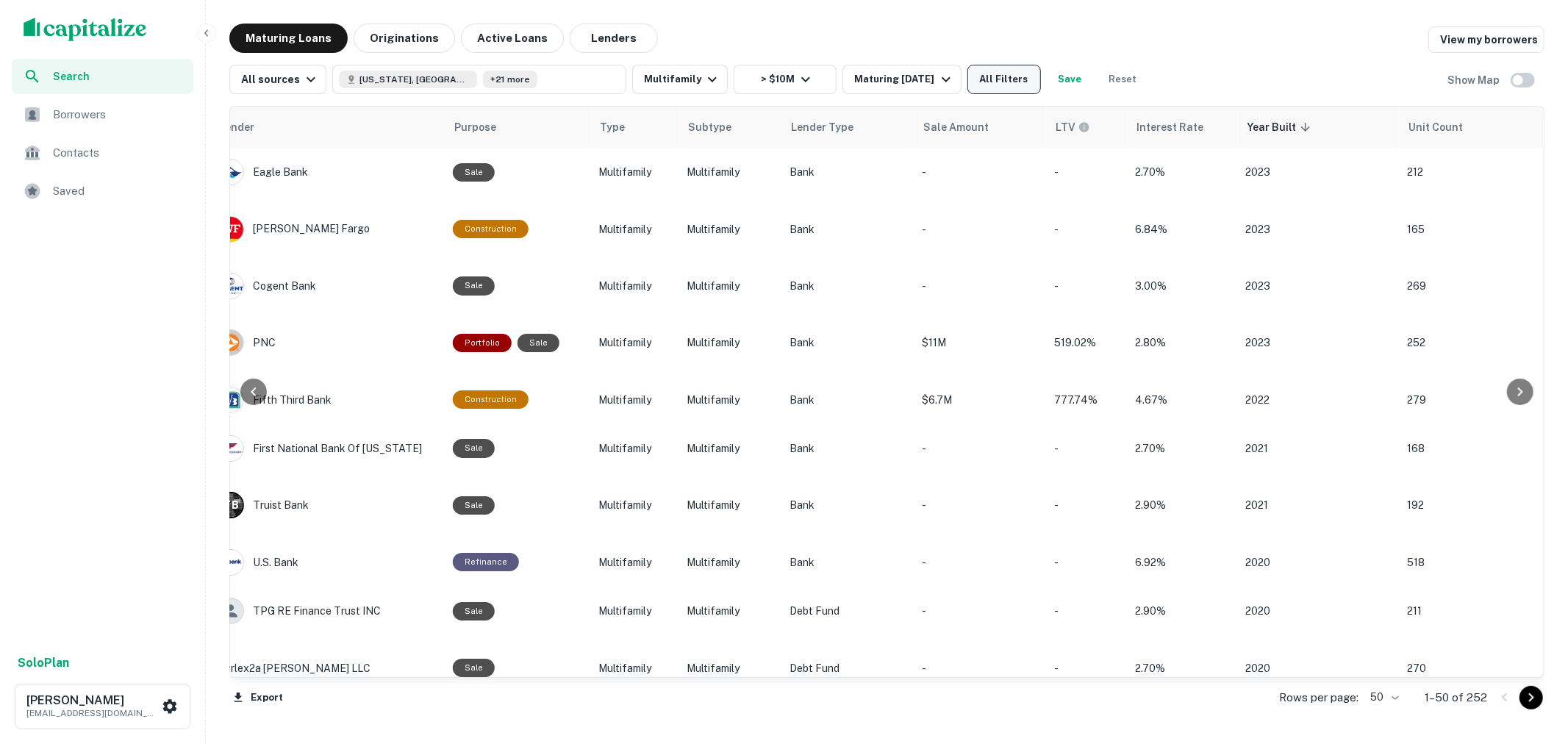
click at [1013, 78] on button "All Filters" at bounding box center [1004, 80] width 74 height 30
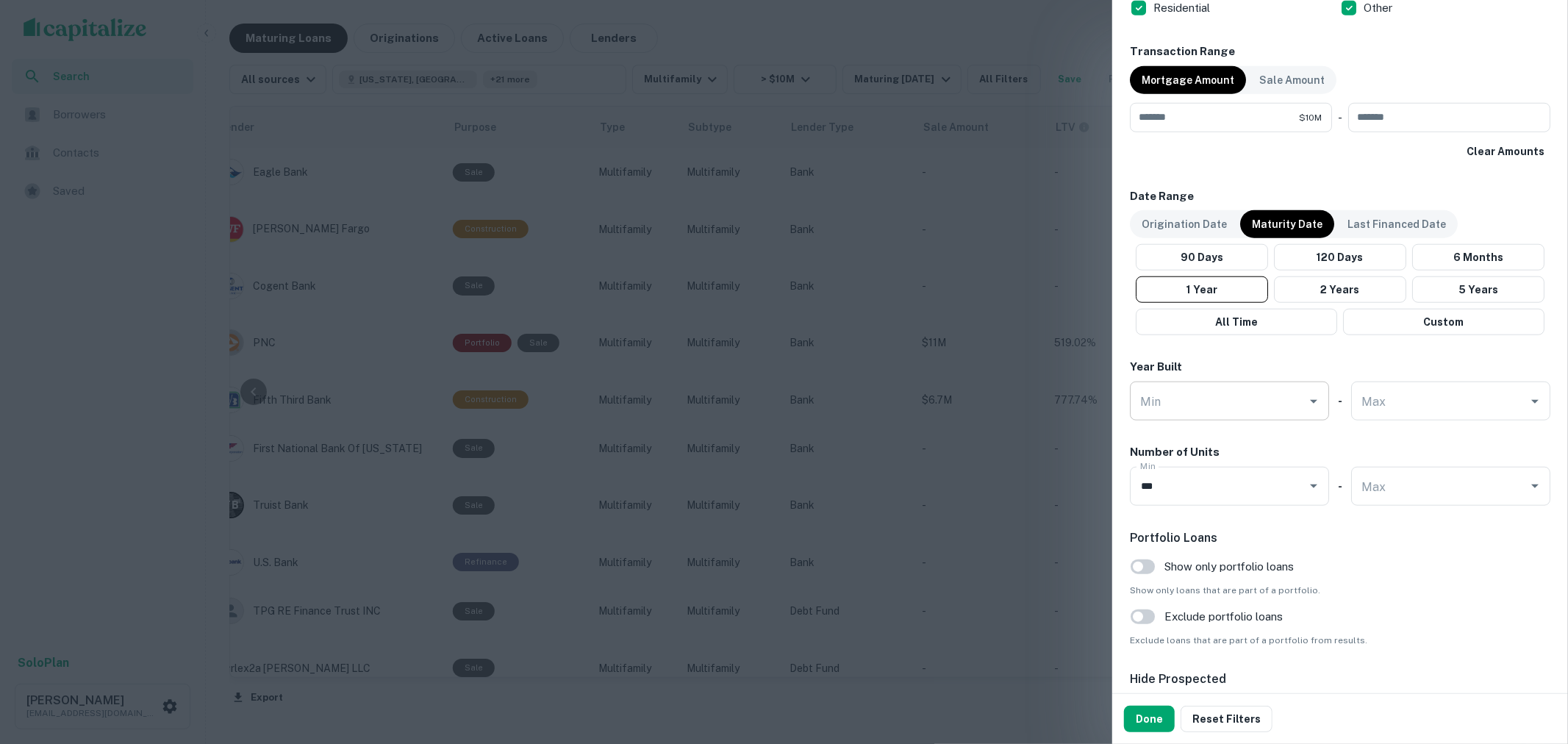
scroll to position [1061, 0]
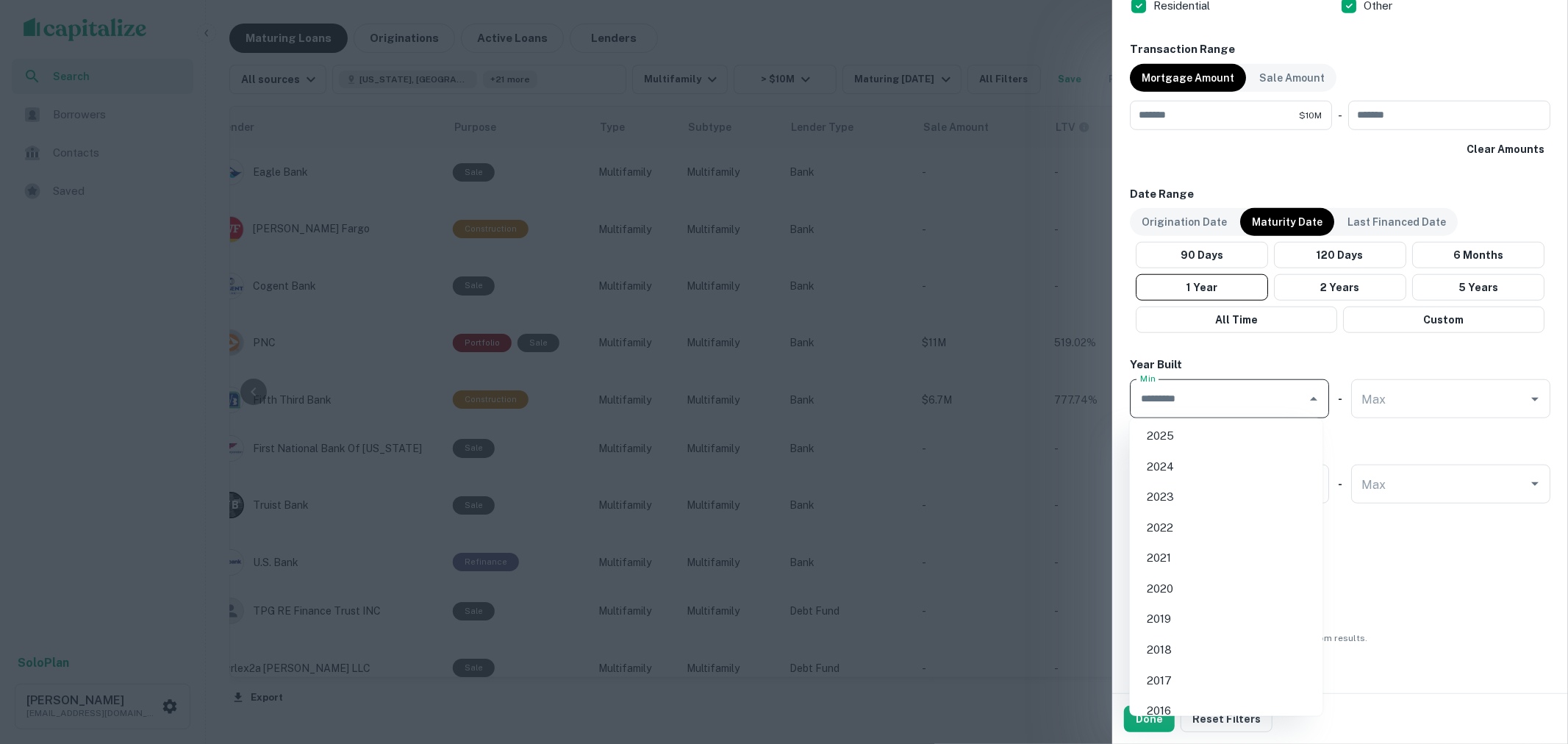
click at [1252, 406] on input "Min" at bounding box center [1218, 398] width 164 height 25
click at [1222, 430] on li "2025" at bounding box center [1226, 436] width 181 height 26
type input "****"
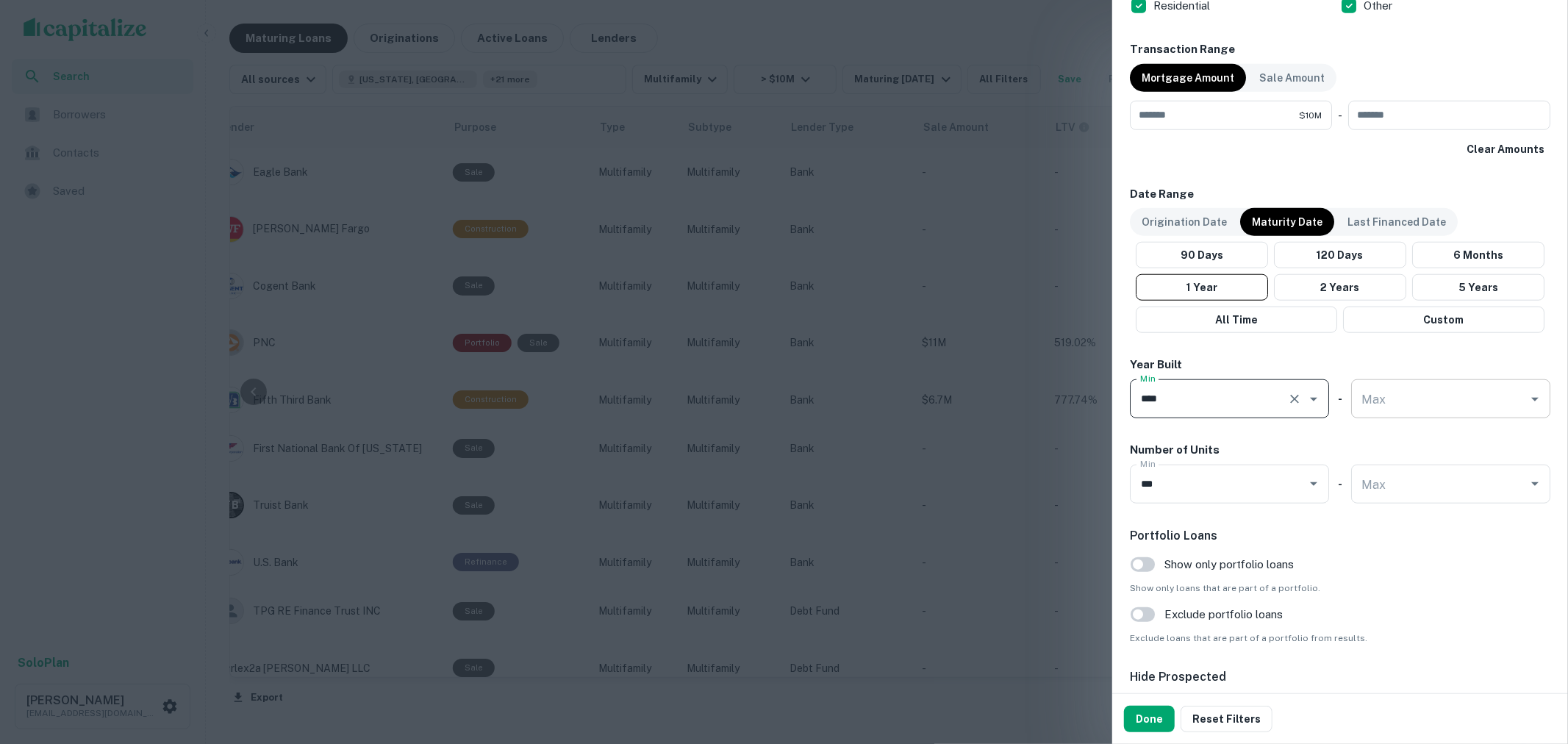
click at [1423, 406] on input "Max" at bounding box center [1439, 398] width 164 height 25
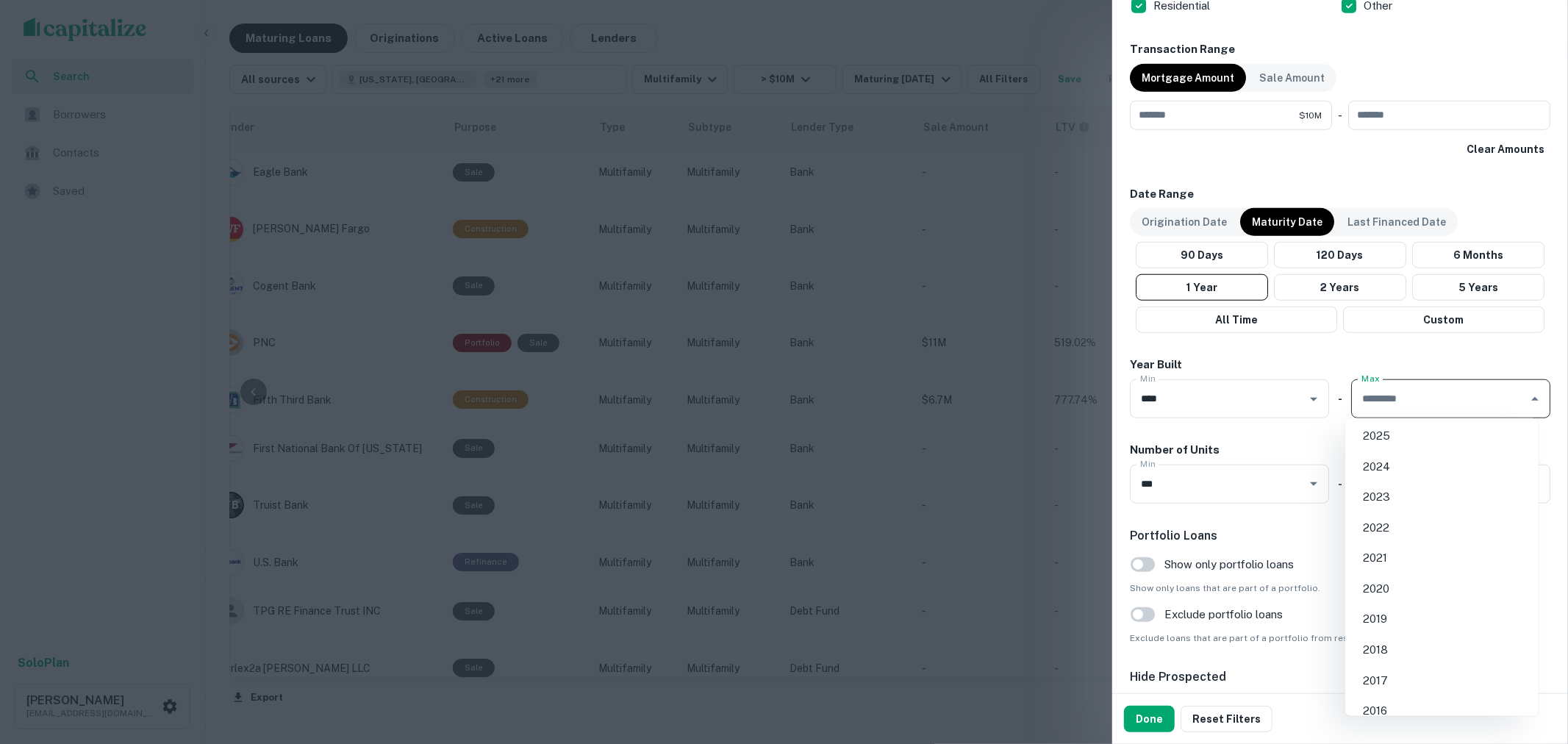
click at [1412, 563] on li "2021" at bounding box center [1442, 557] width 181 height 26
type input "****"
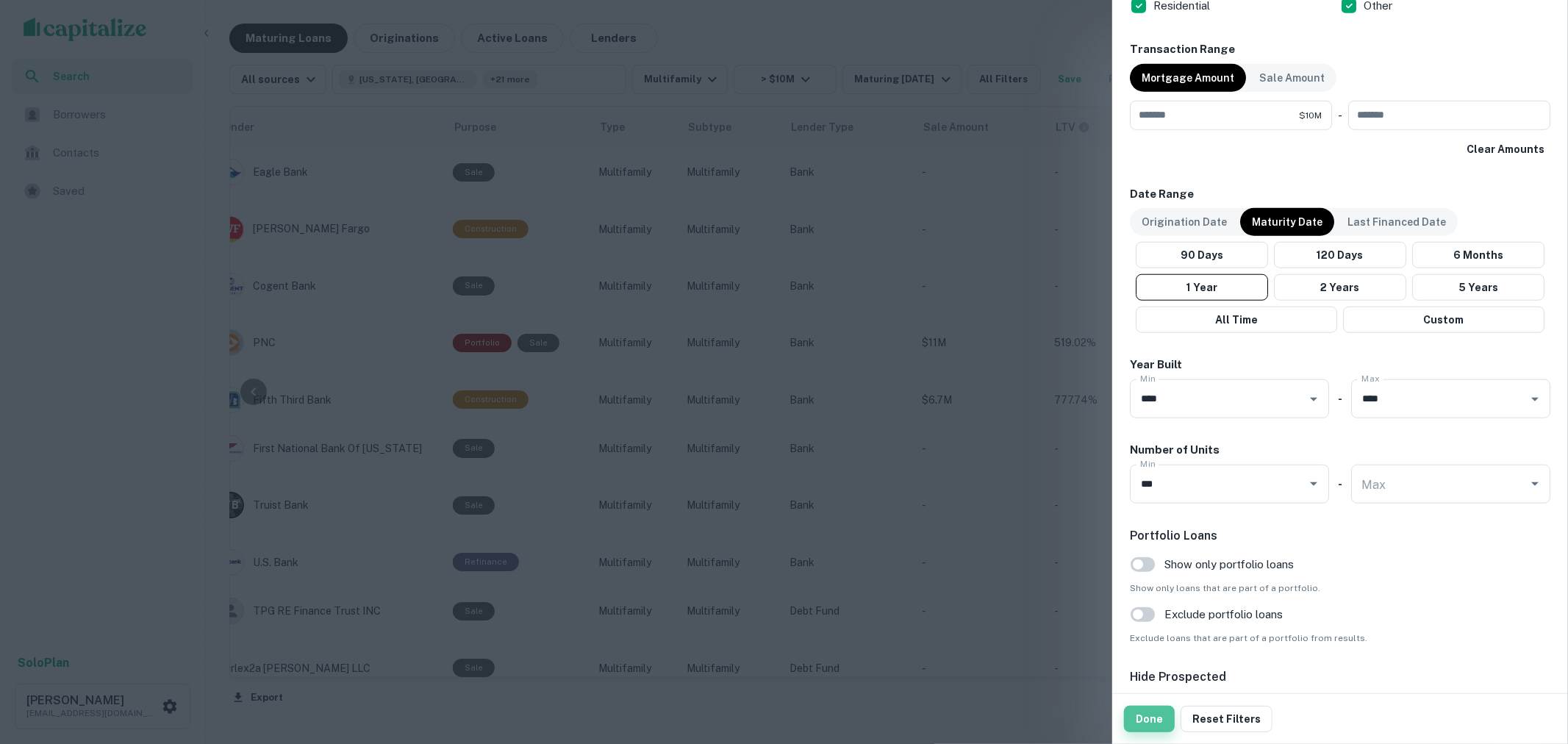
click at [1133, 709] on button "Done" at bounding box center [1149, 719] width 51 height 26
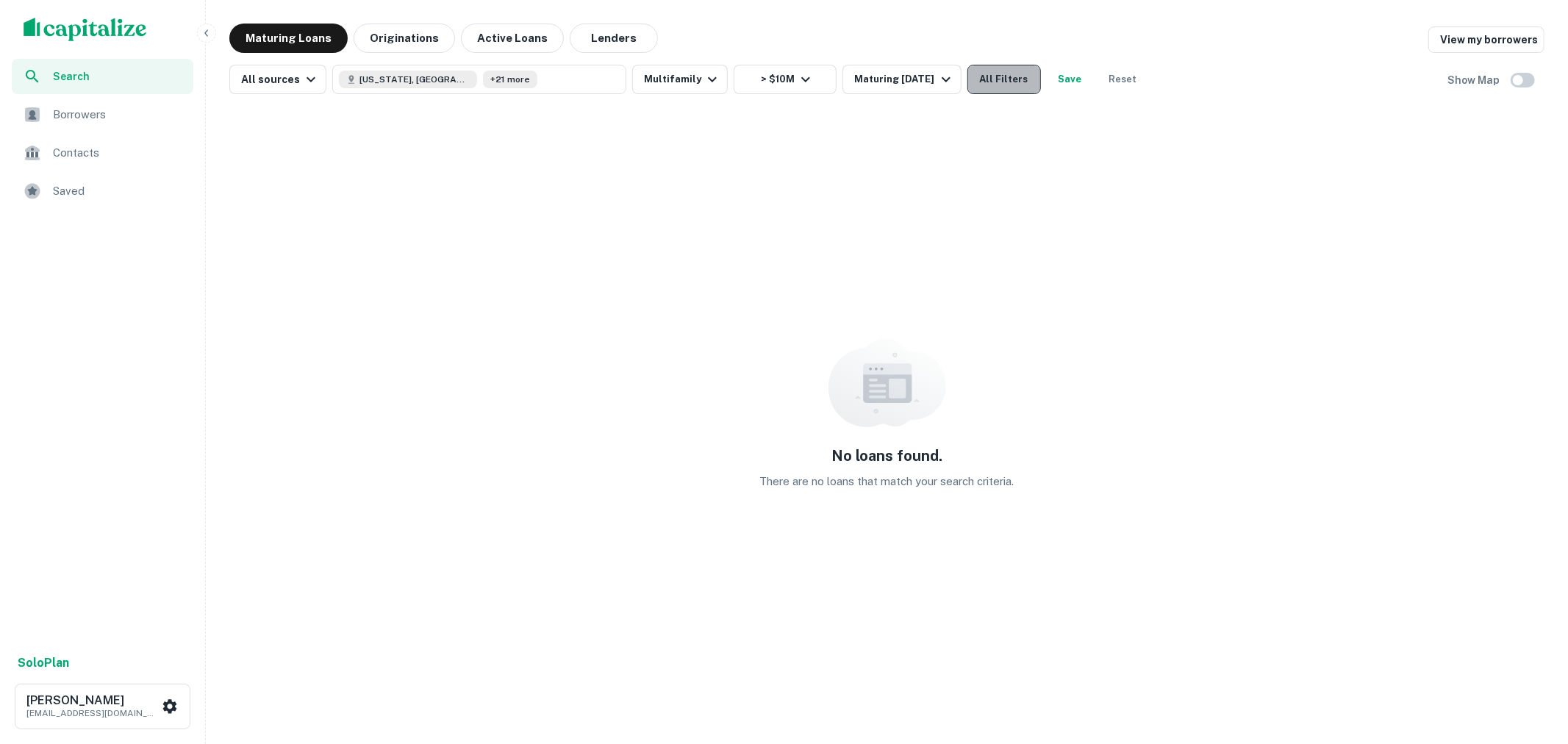
click at [1010, 80] on button "All Filters" at bounding box center [1004, 80] width 74 height 30
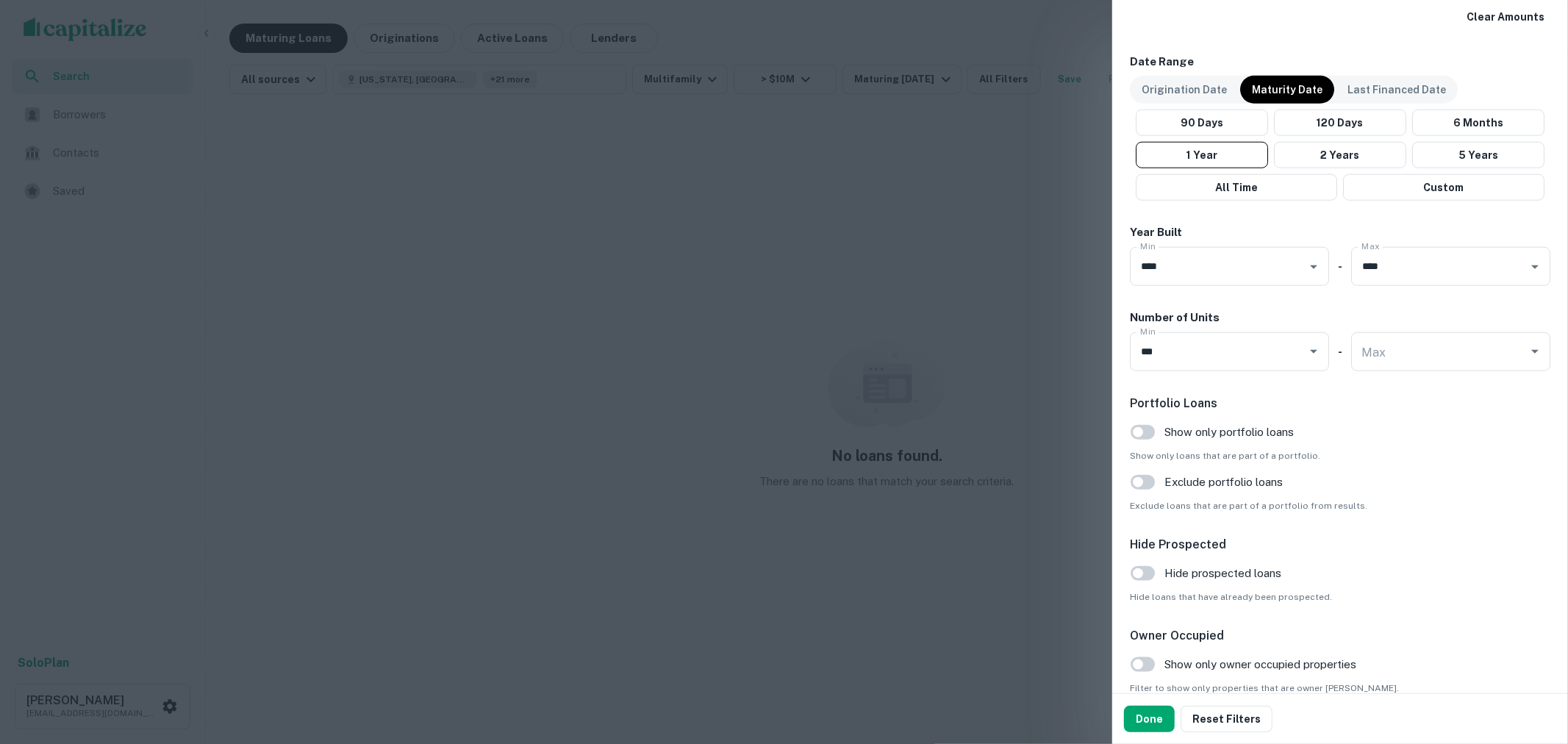
scroll to position [1224, 0]
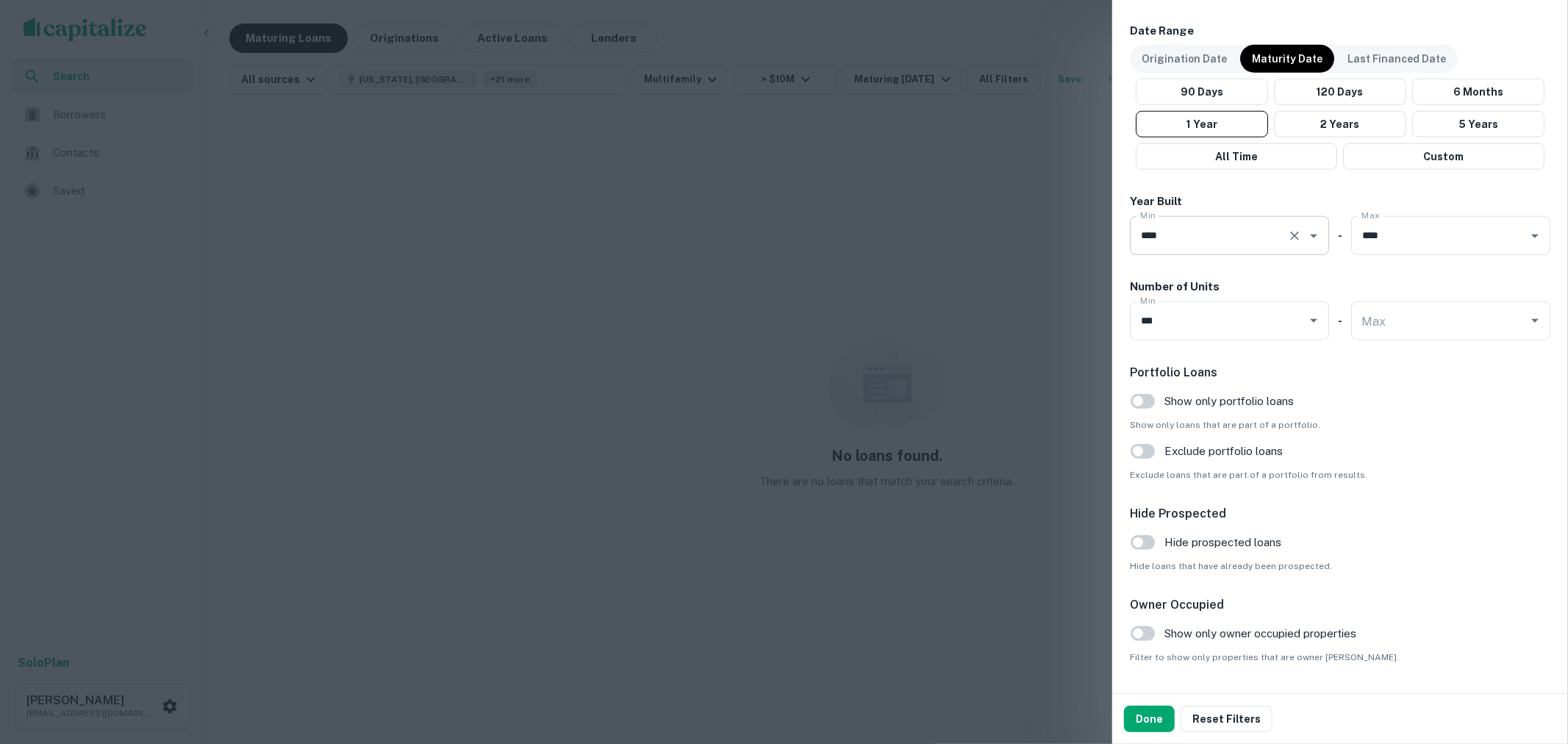
click at [1274, 248] on div "**** Min" at bounding box center [1229, 236] width 199 height 39
click at [1289, 237] on icon "Clear" at bounding box center [1295, 236] width 15 height 15
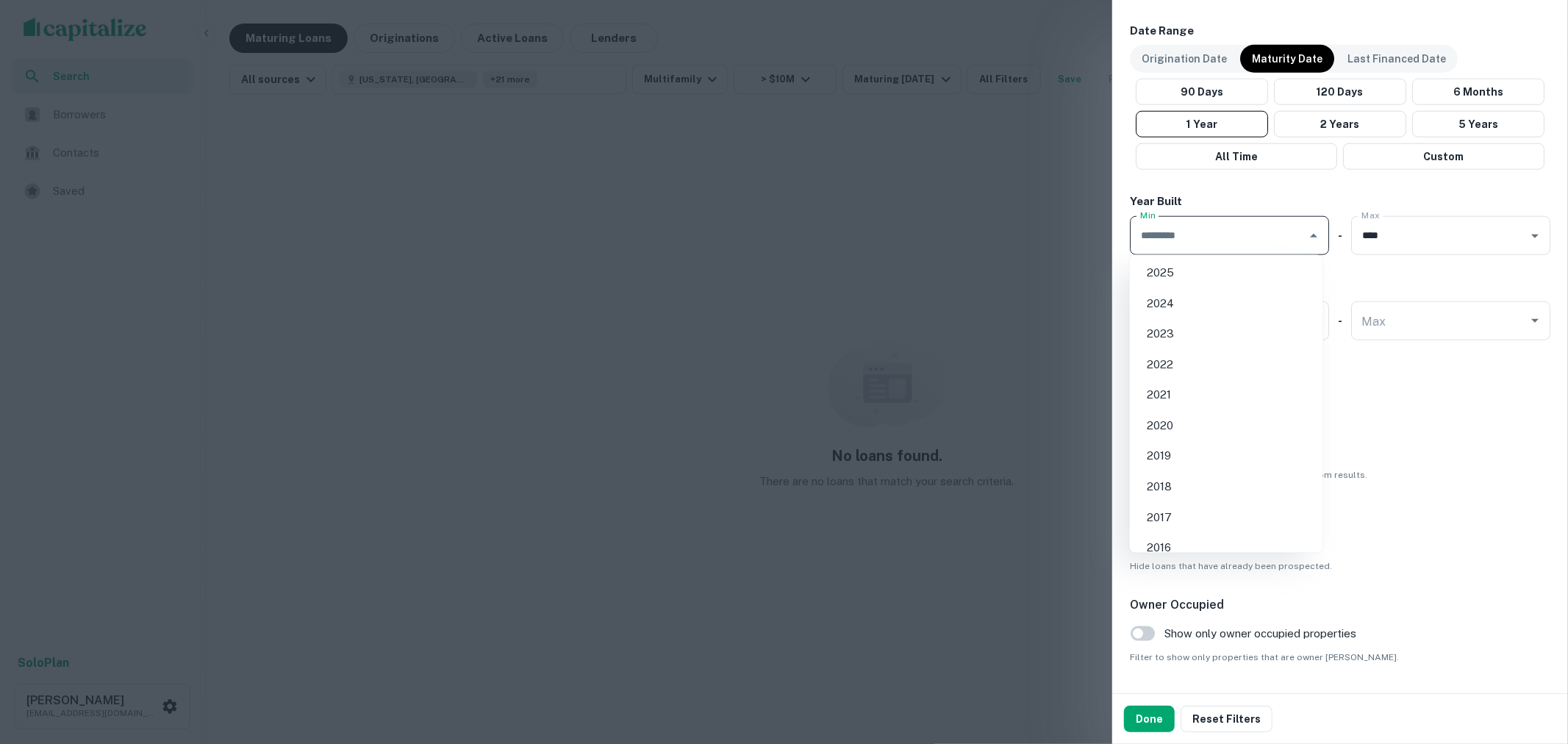
click at [1290, 237] on input "Min" at bounding box center [1218, 235] width 164 height 25
click at [1257, 435] on li "2020" at bounding box center [1226, 425] width 181 height 26
type input "****"
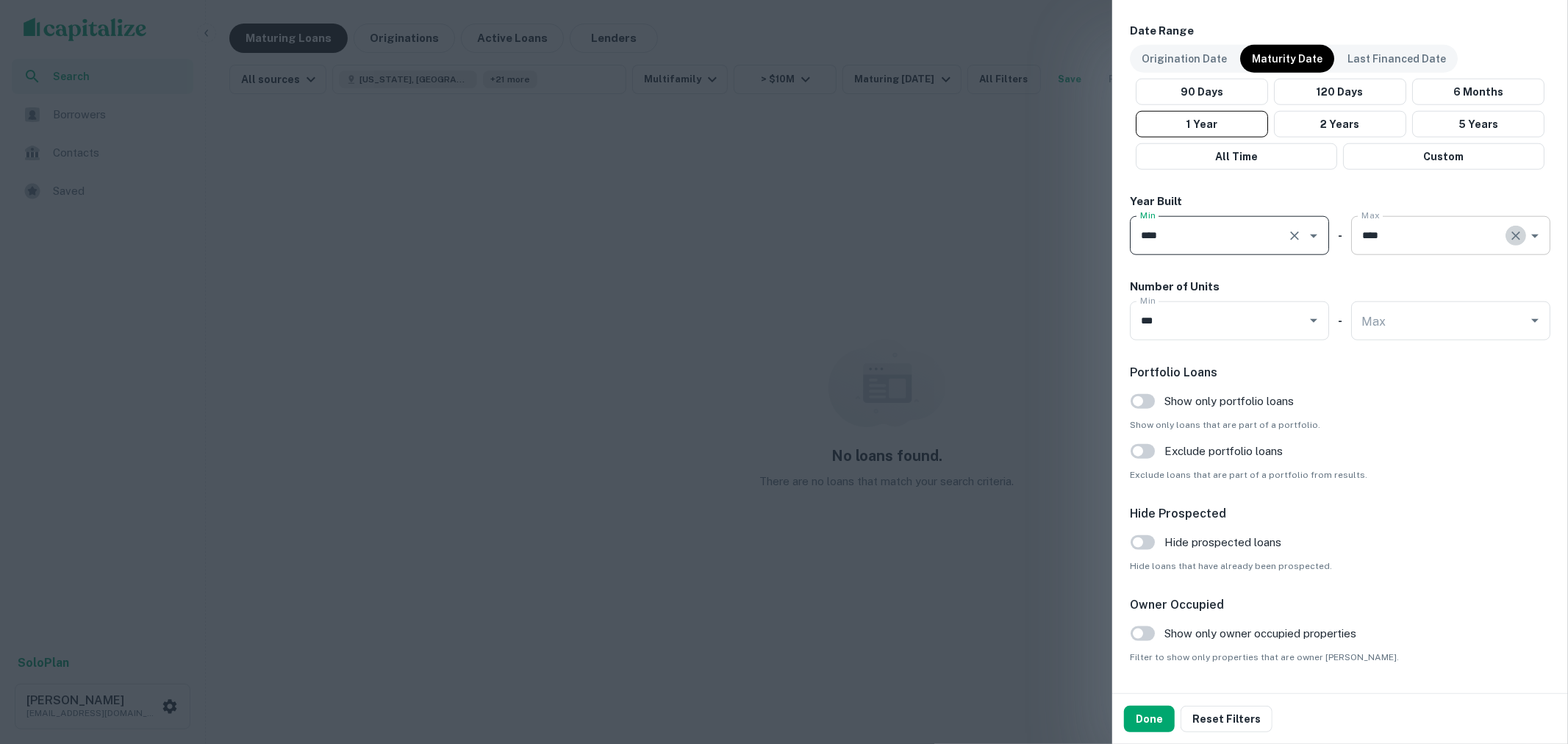
click at [1508, 237] on icon "Clear" at bounding box center [1515, 236] width 15 height 15
drag, startPoint x: 1151, startPoint y: 703, endPoint x: 1148, endPoint y: 714, distance: 11.4
click at [1150, 708] on div "Done Reset Filters" at bounding box center [1340, 719] width 456 height 50
click at [1148, 714] on button "Done" at bounding box center [1149, 719] width 51 height 26
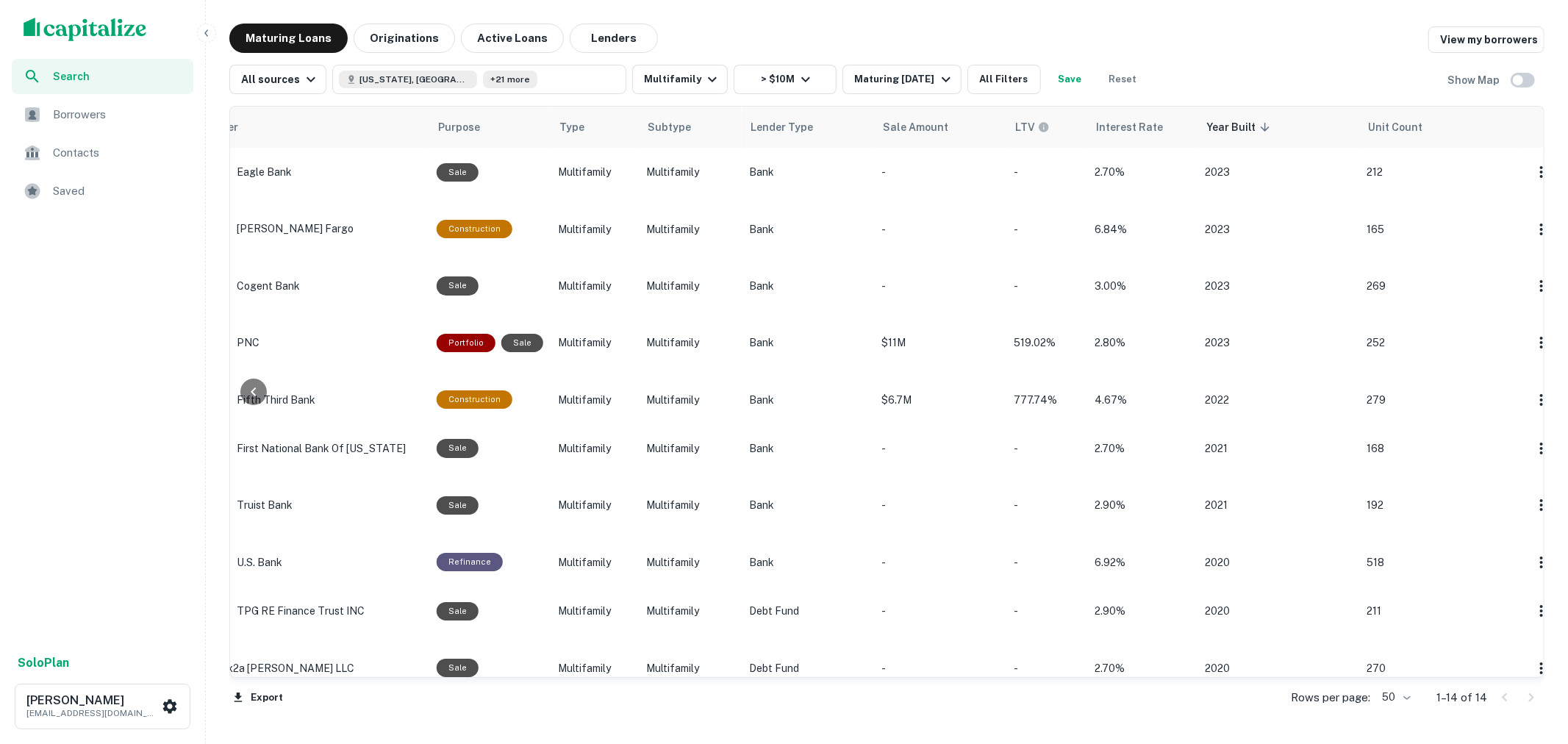
scroll to position [0, 759]
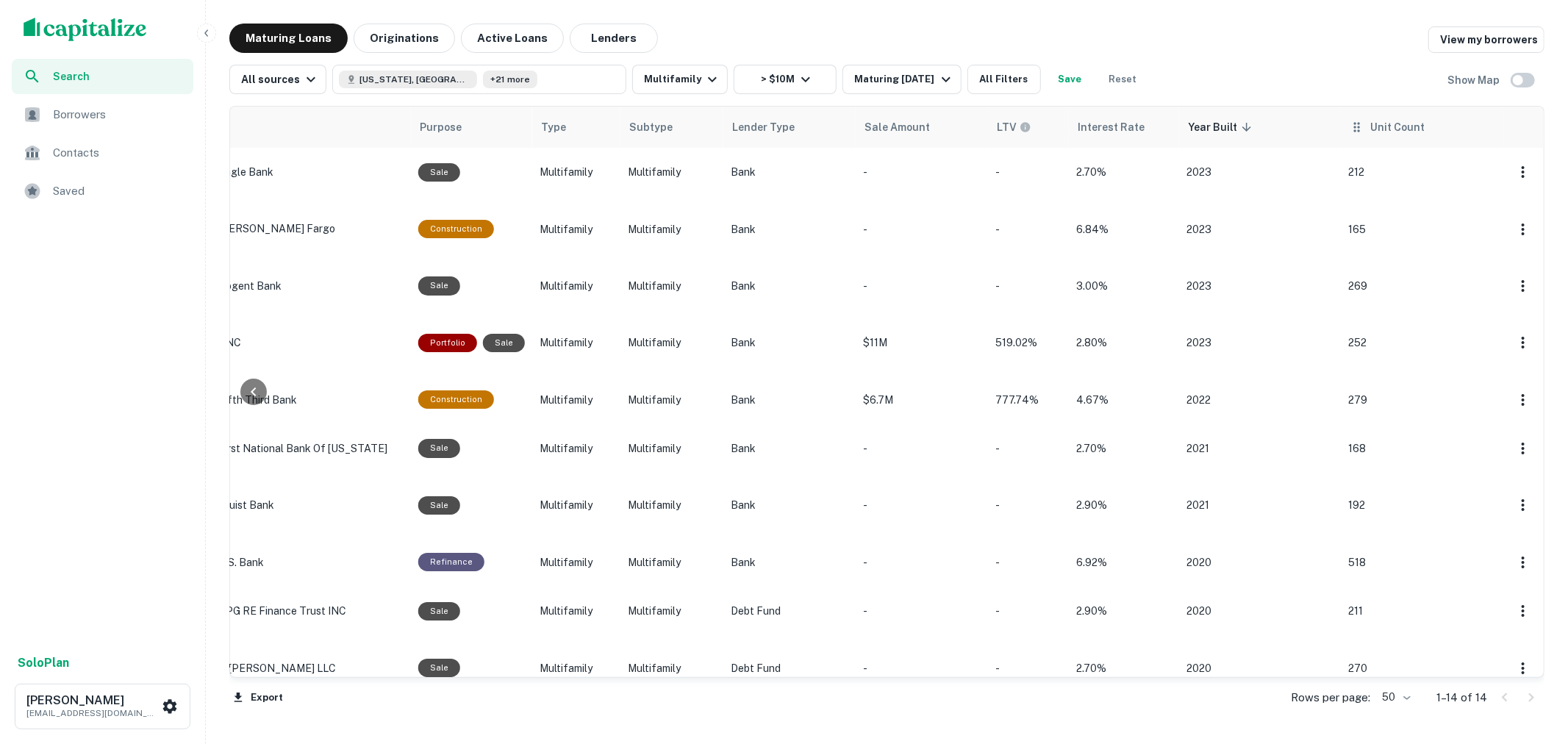
click at [1350, 131] on icon at bounding box center [1357, 127] width 15 height 18
click at [1188, 134] on icon at bounding box center [1195, 127] width 15 height 18
click at [1188, 128] on icon at bounding box center [1195, 127] width 15 height 18
click at [1192, 128] on icon at bounding box center [1195, 126] width 6 height 10
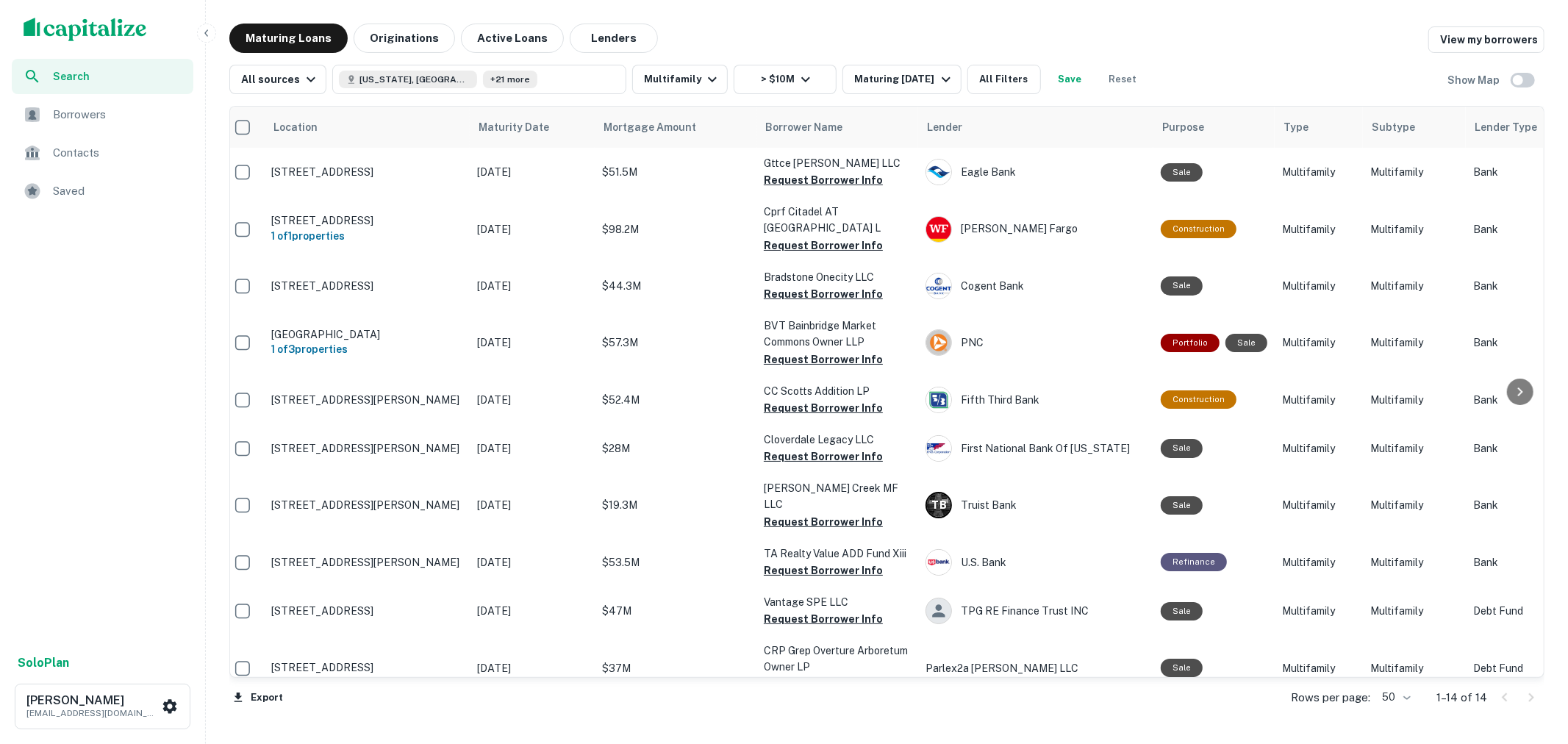
scroll to position [0, 3]
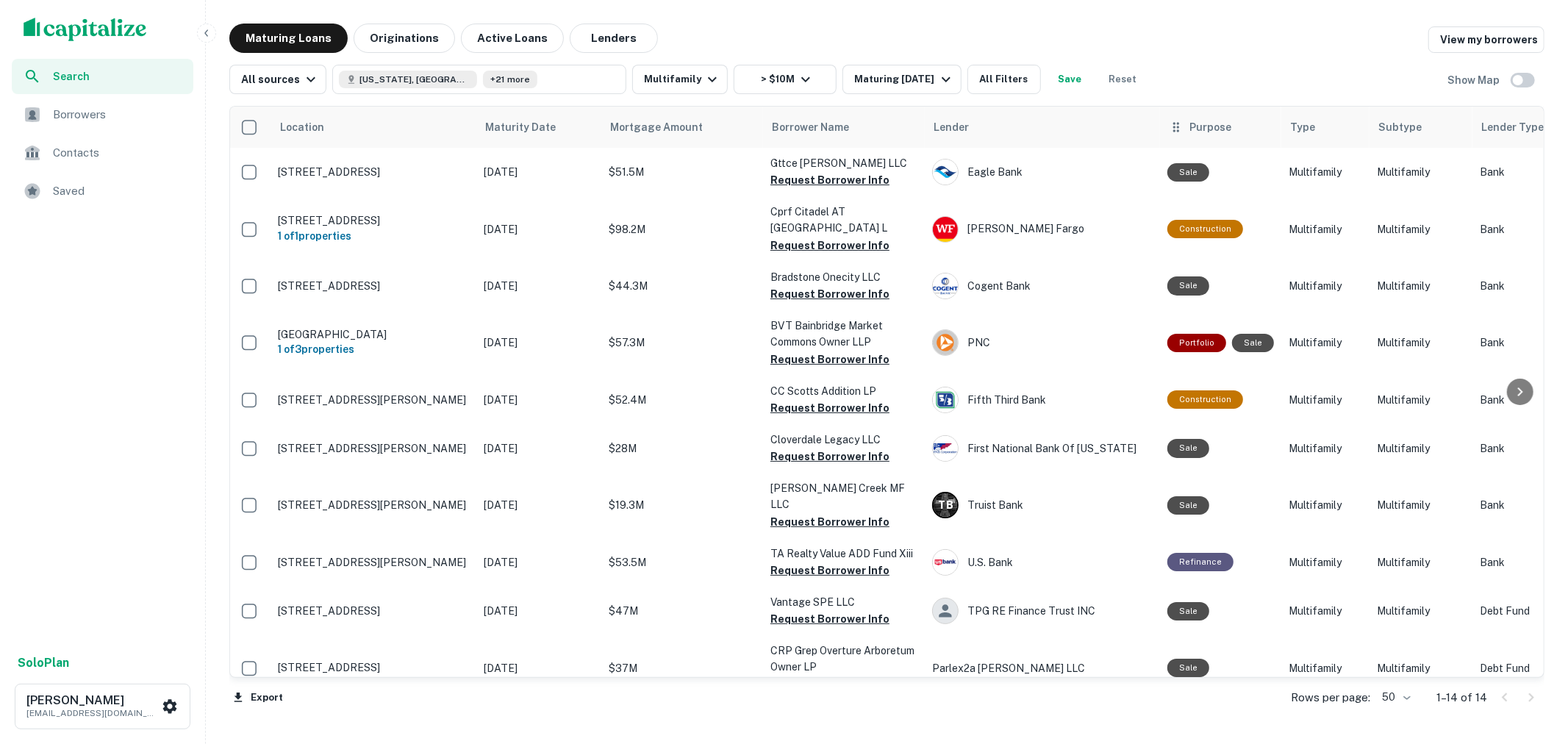
click at [1232, 131] on div "Purpose" at bounding box center [1221, 127] width 103 height 18
click at [1010, 83] on button "All Filters" at bounding box center [1004, 80] width 74 height 30
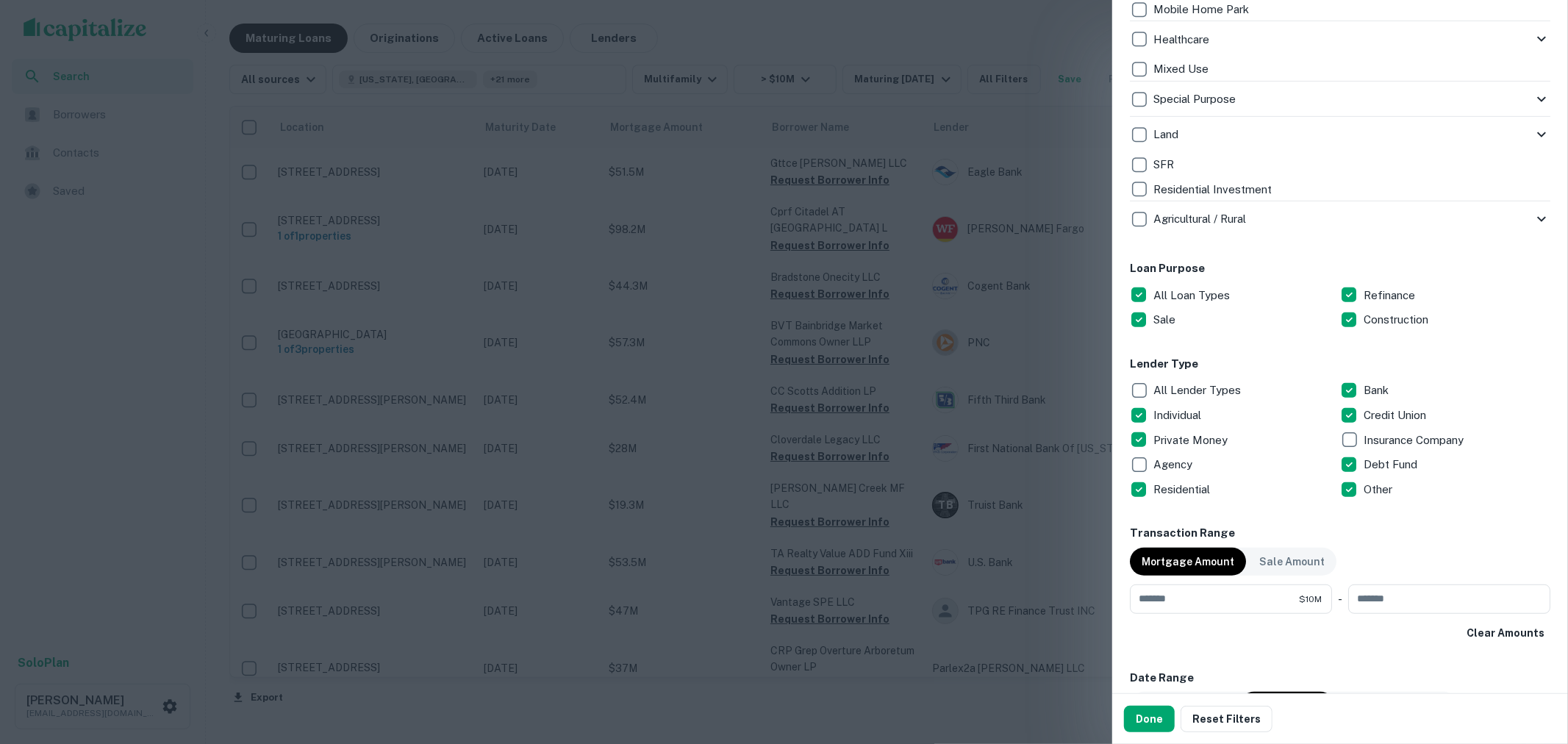
scroll to position [571, 0]
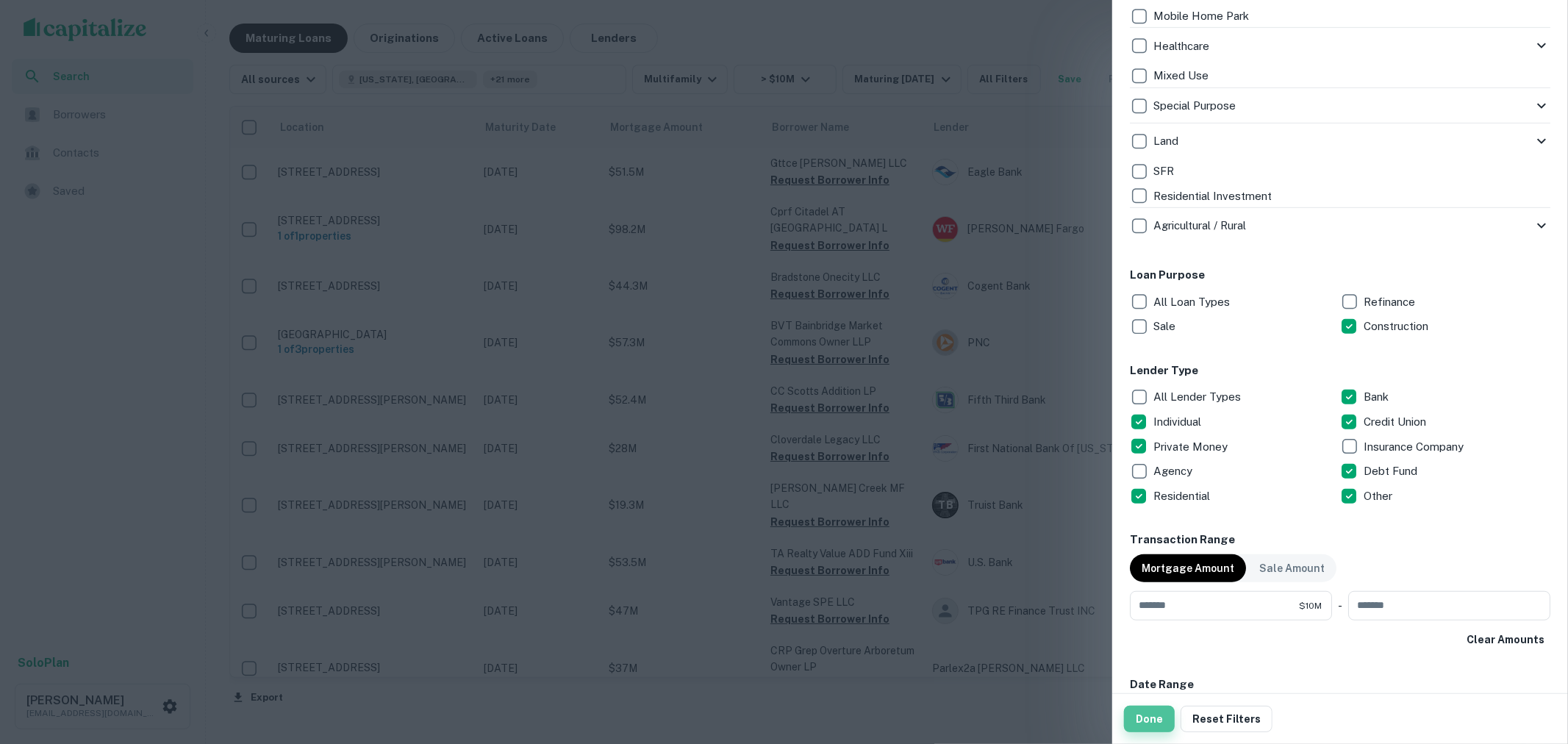
click at [1155, 723] on button "Done" at bounding box center [1149, 719] width 51 height 26
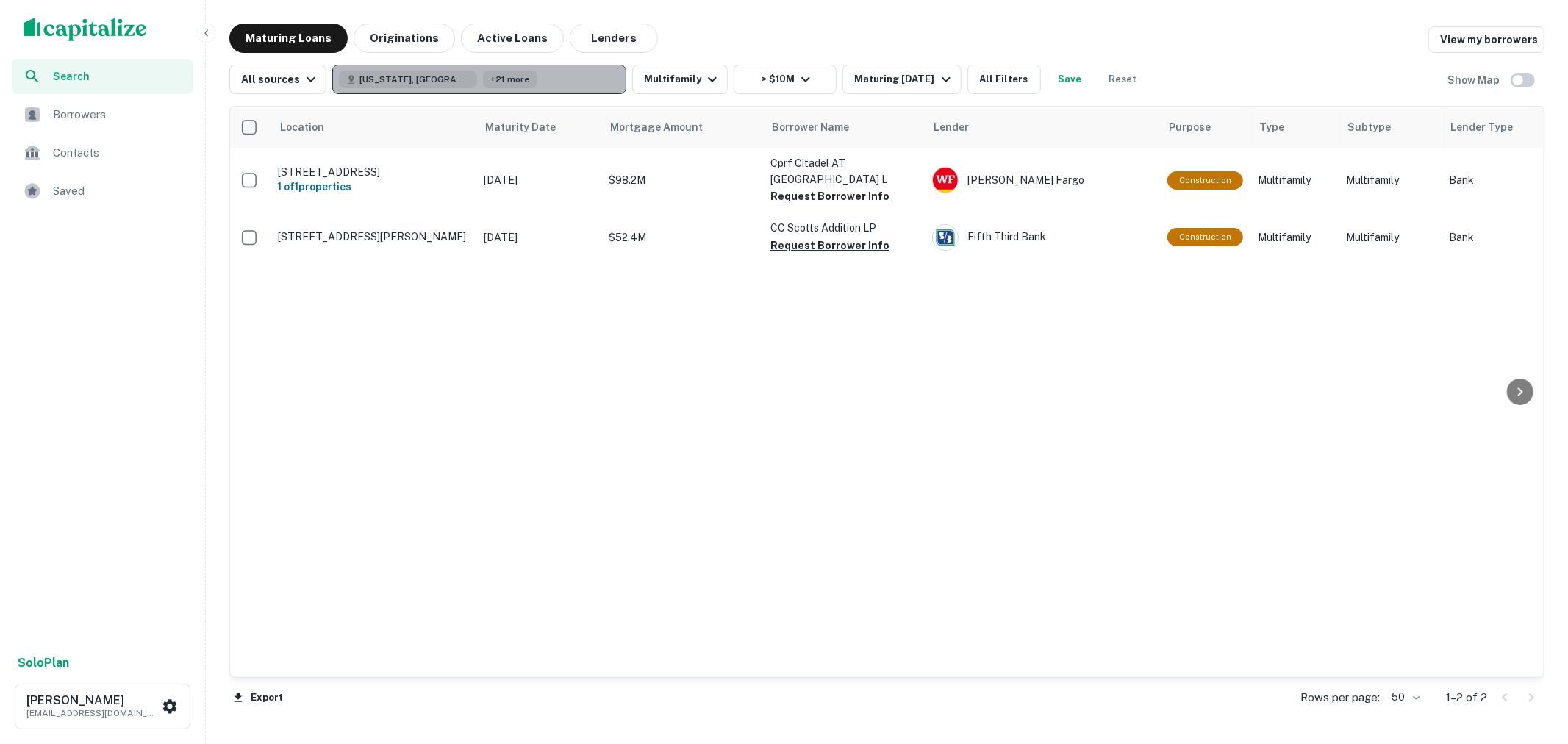
click at [495, 92] on button "Texas, USA +21 more" at bounding box center [479, 80] width 294 height 30
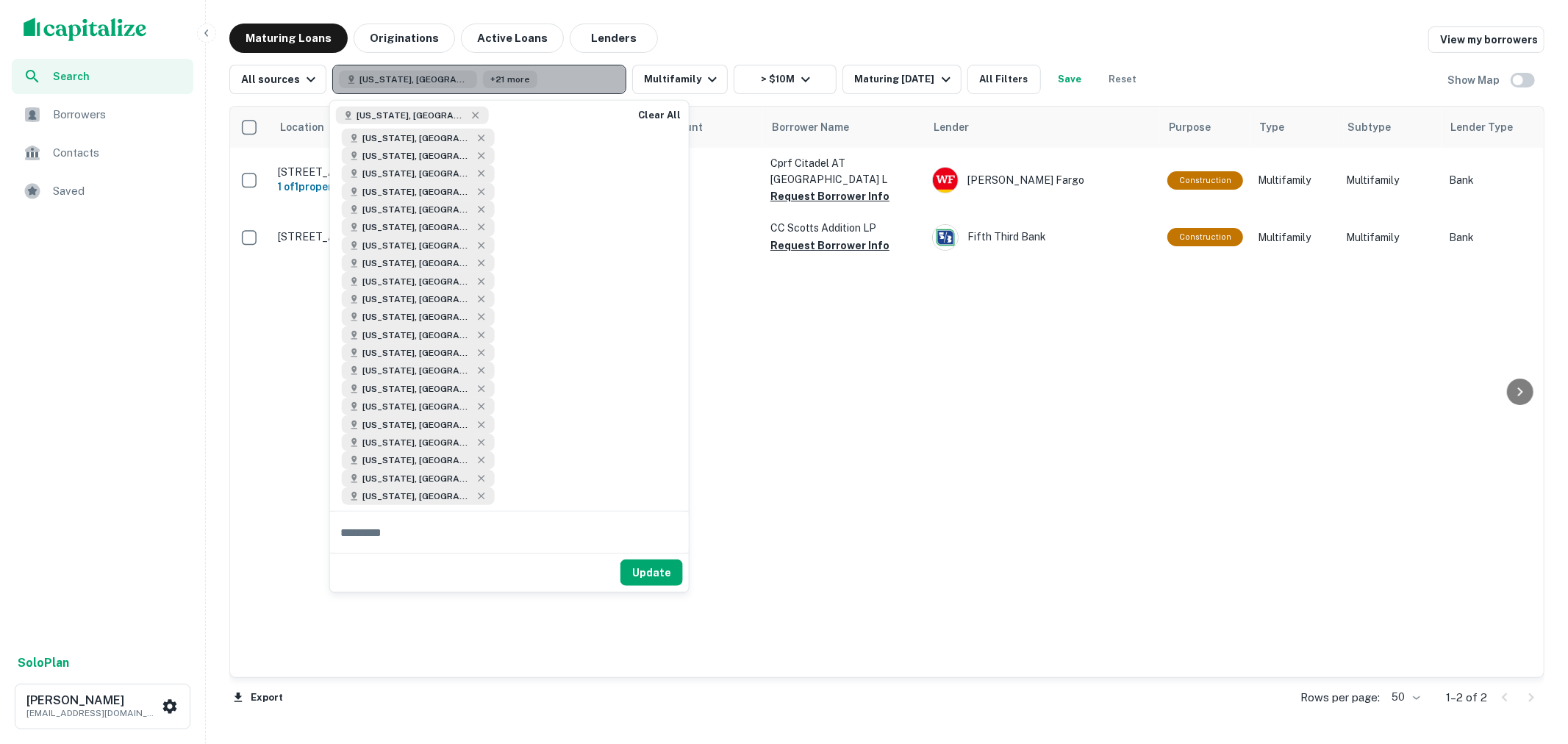
click at [544, 80] on button "Texas, USA +21 more" at bounding box center [479, 80] width 294 height 30
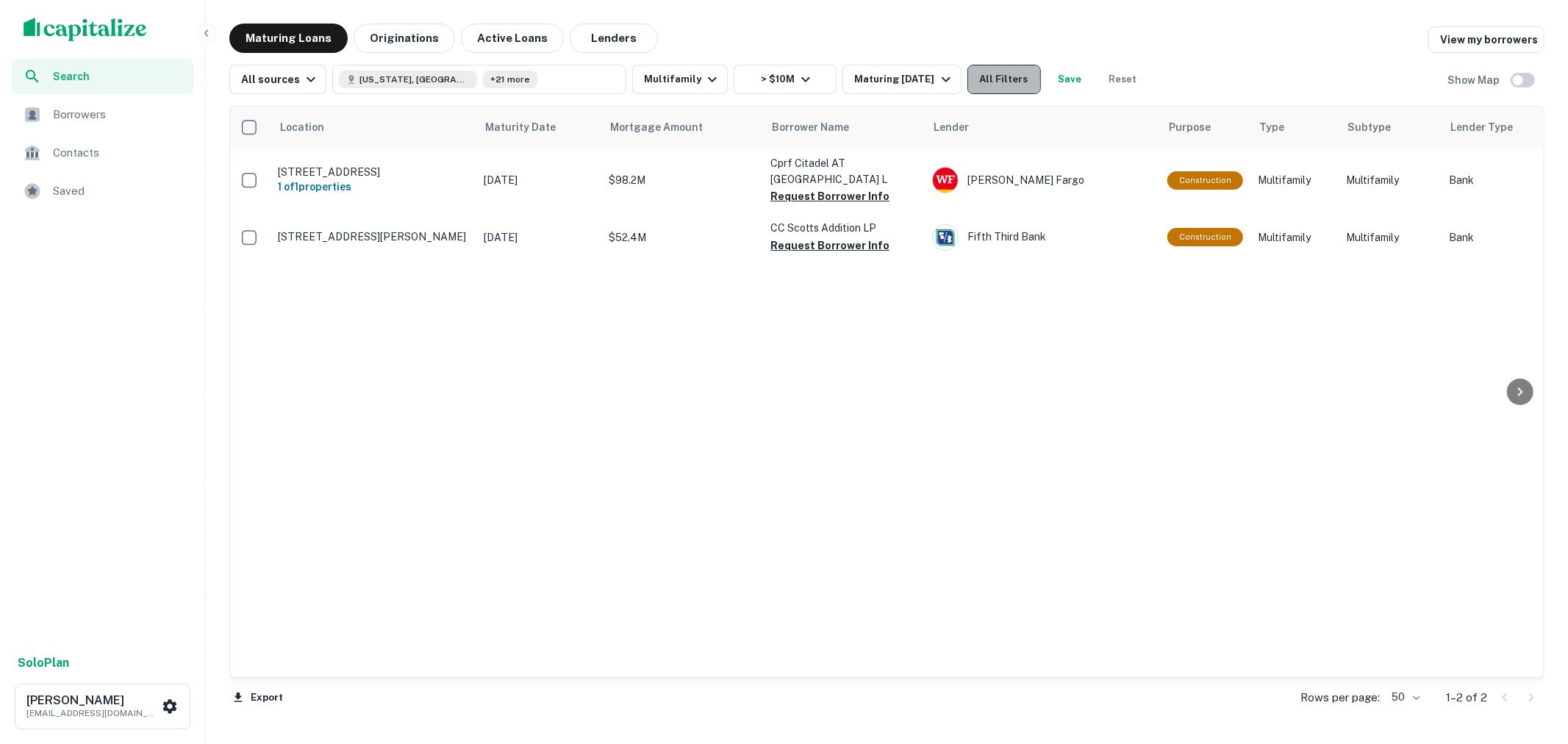
click at [992, 89] on button "All Filters" at bounding box center [1004, 80] width 74 height 30
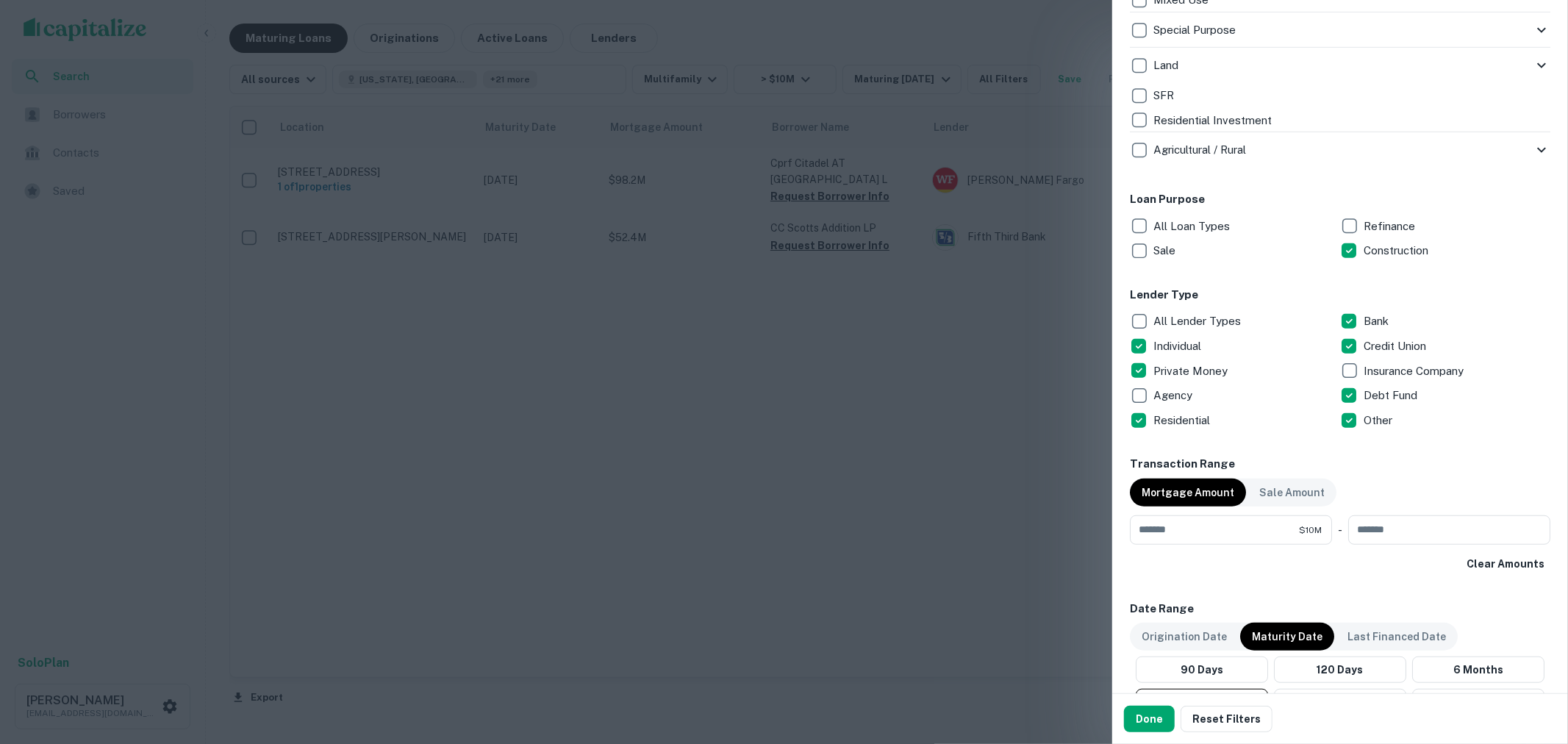
scroll to position [653, 0]
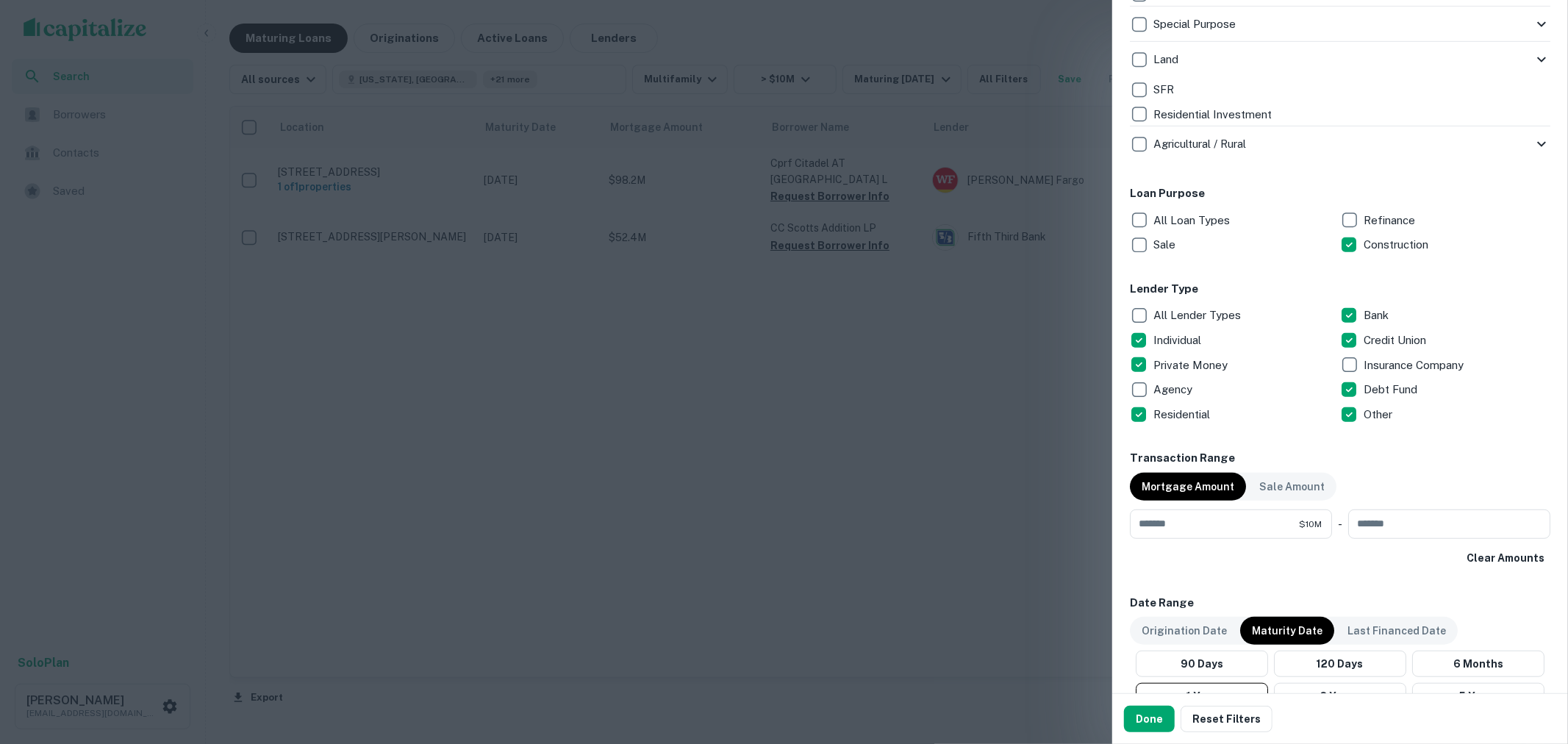
click at [1201, 315] on p "All Lender Types" at bounding box center [1198, 315] width 90 height 18
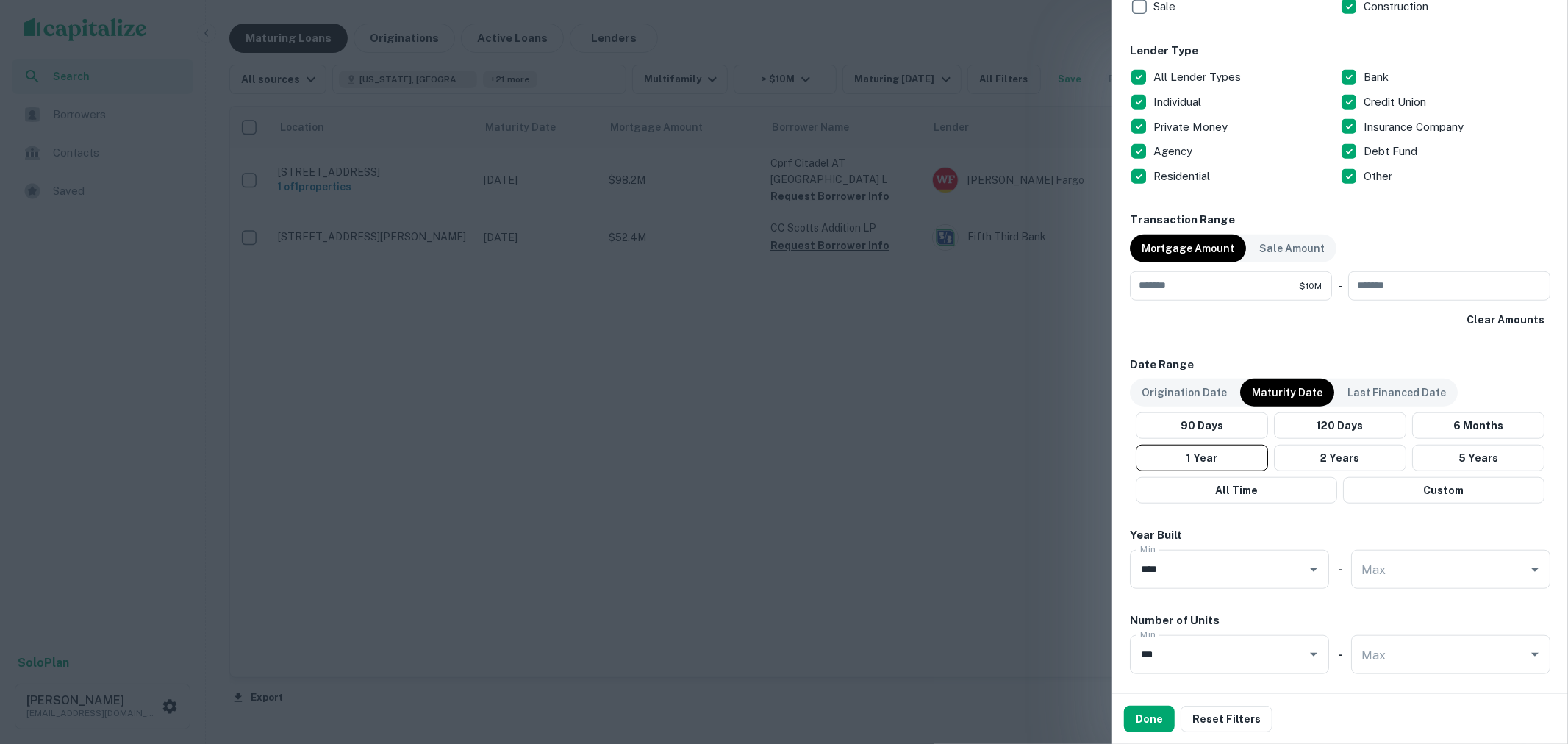
scroll to position [980, 0]
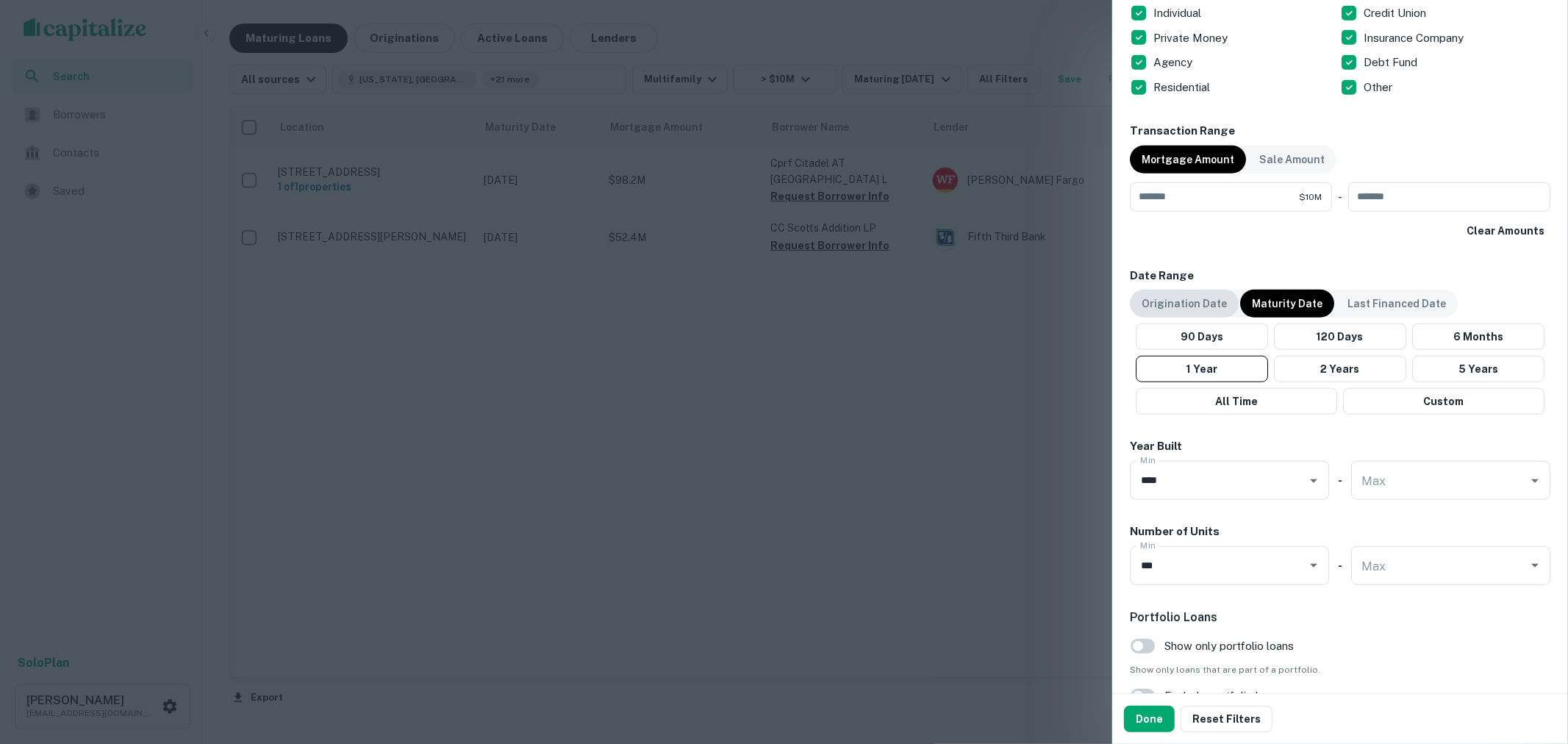
click at [1219, 306] on p "Origination Date" at bounding box center [1184, 303] width 85 height 16
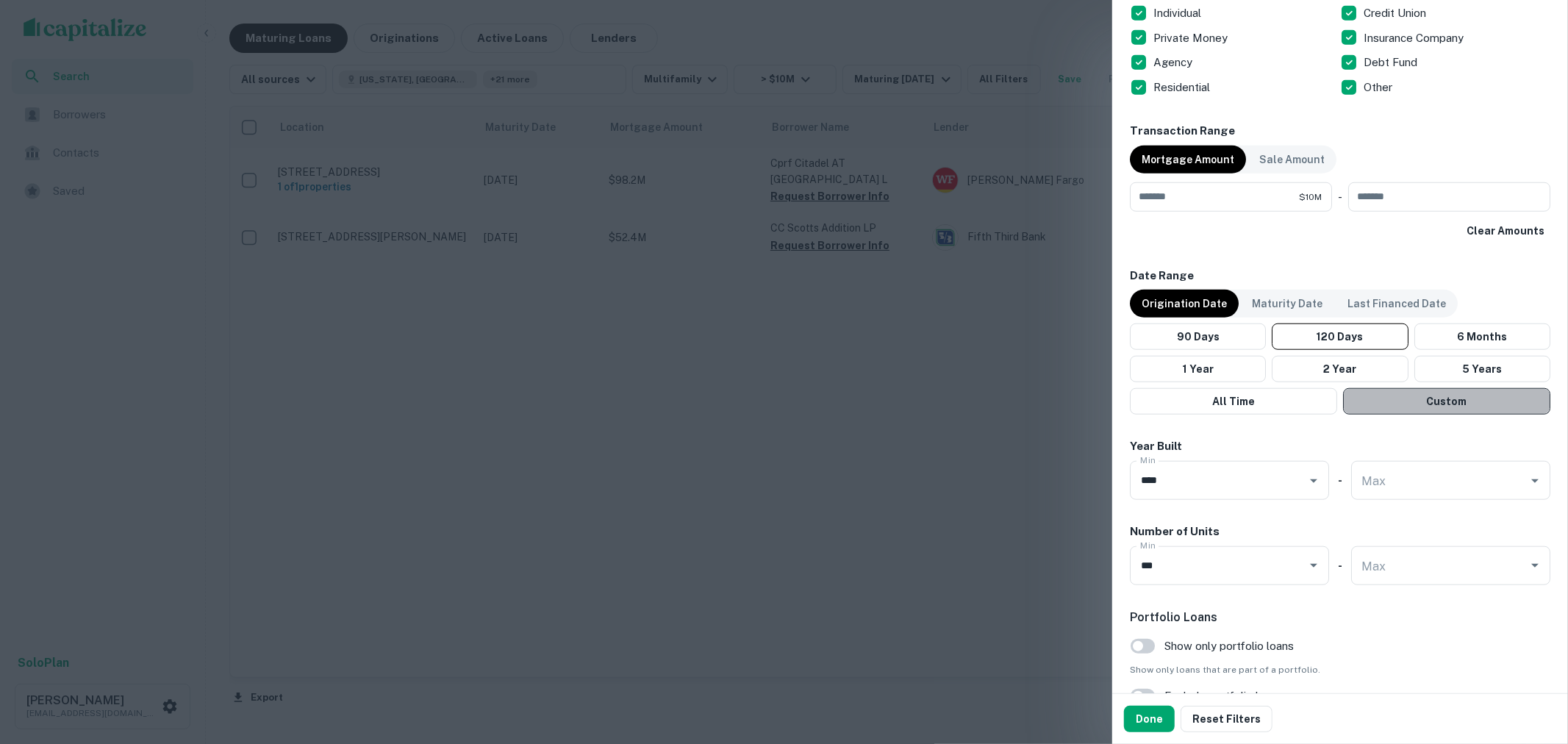
click at [1442, 397] on button "Custom" at bounding box center [1446, 401] width 208 height 26
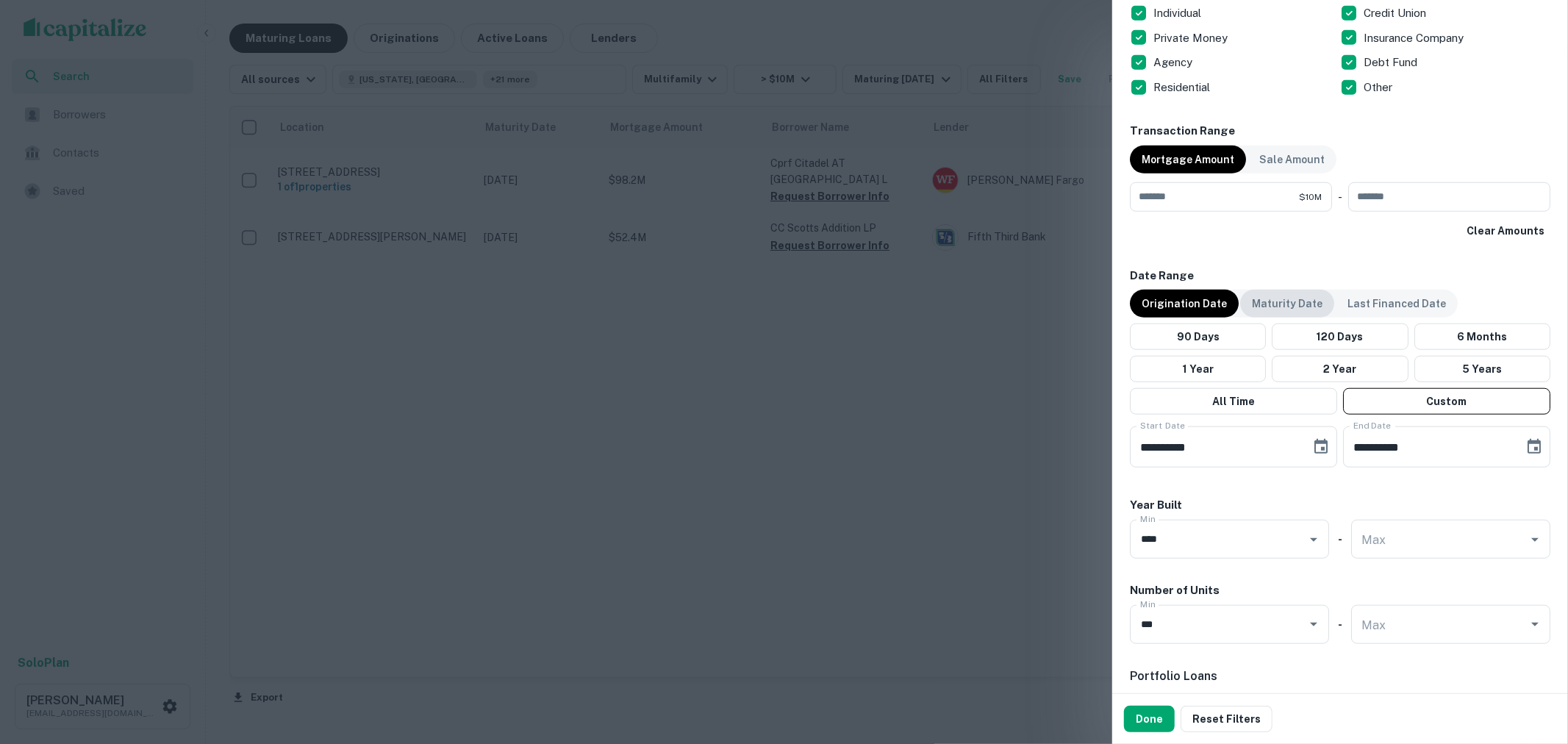
click at [1302, 303] on p "Maturity Date" at bounding box center [1287, 303] width 71 height 16
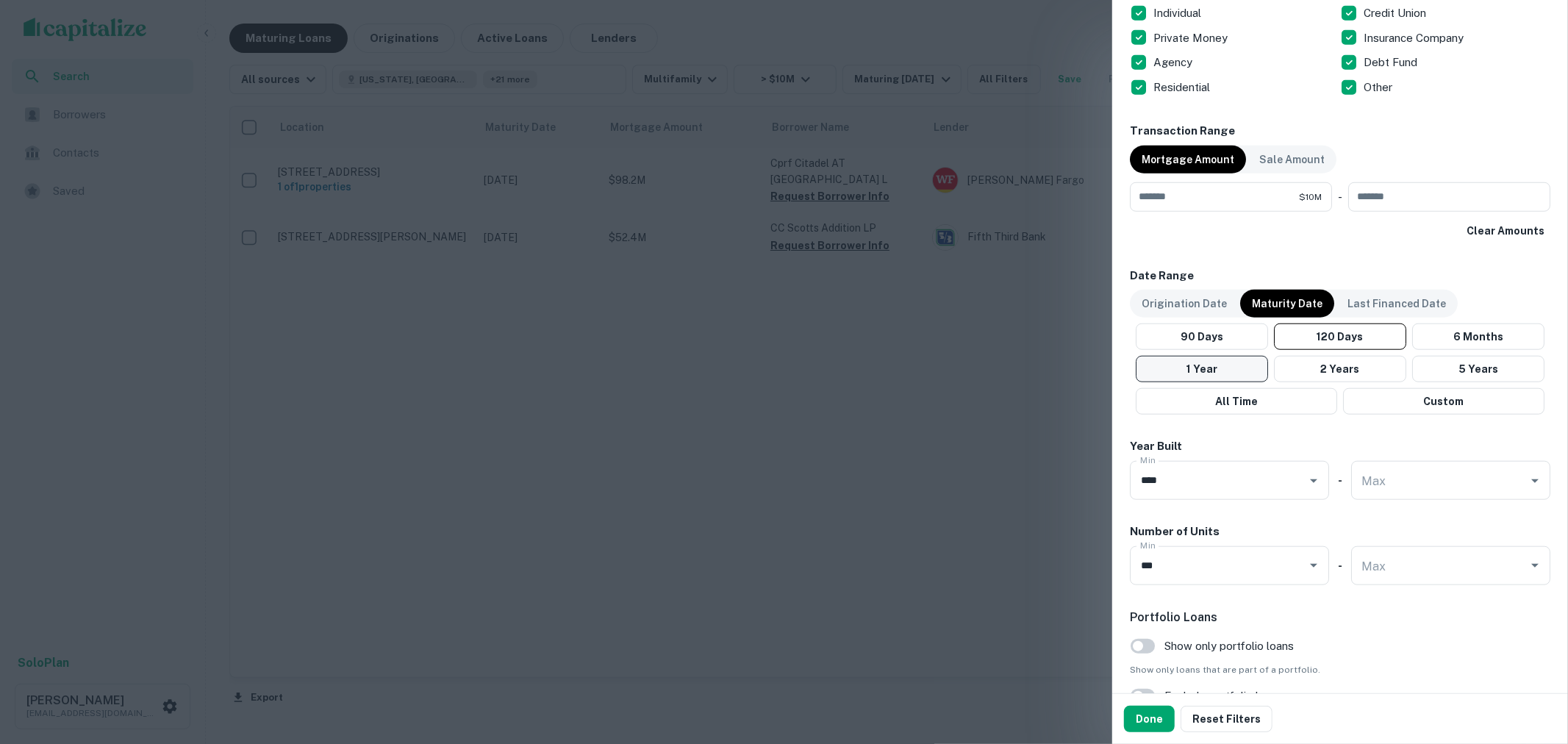
click at [1225, 369] on button "1 Year" at bounding box center [1202, 369] width 132 height 26
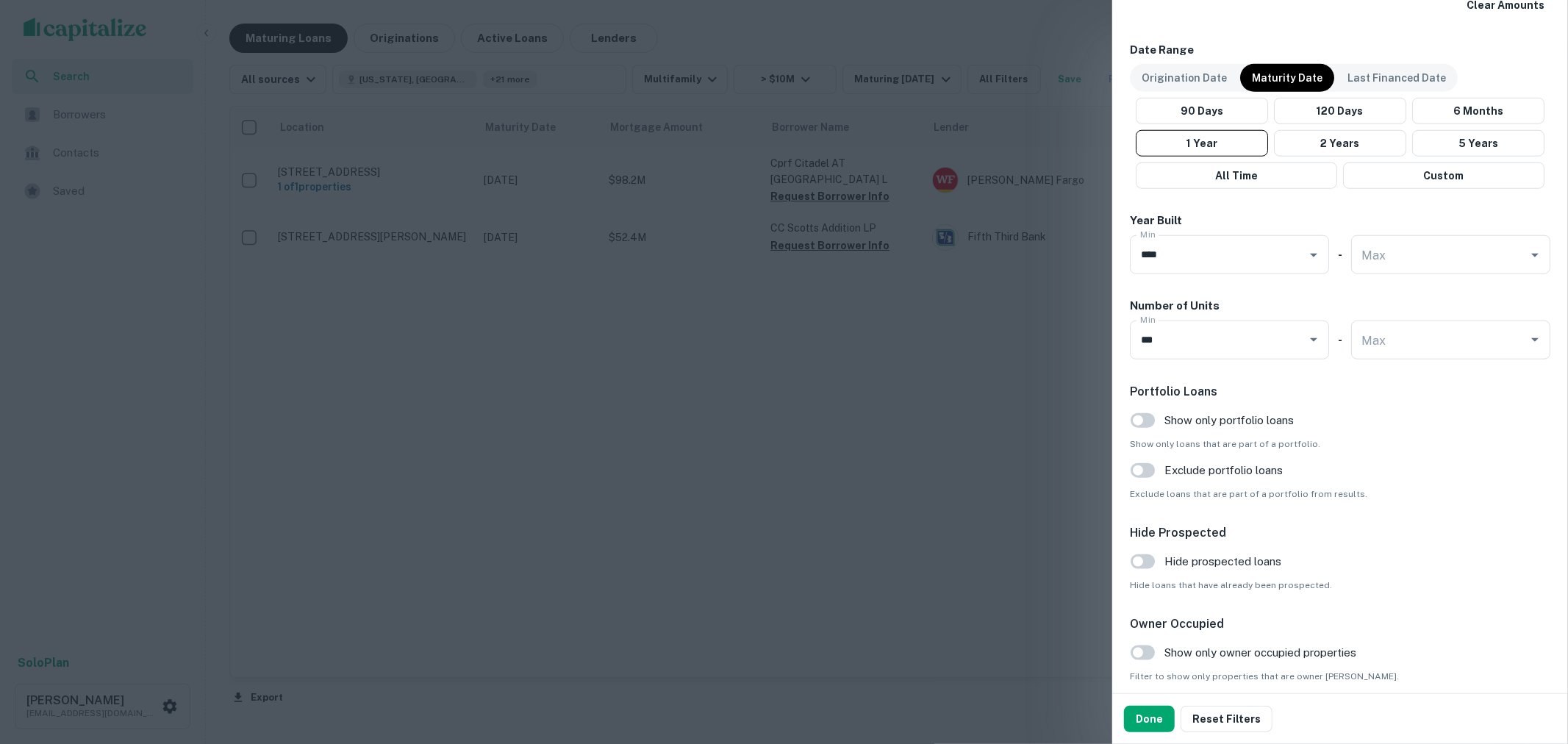
scroll to position [1265, 0]
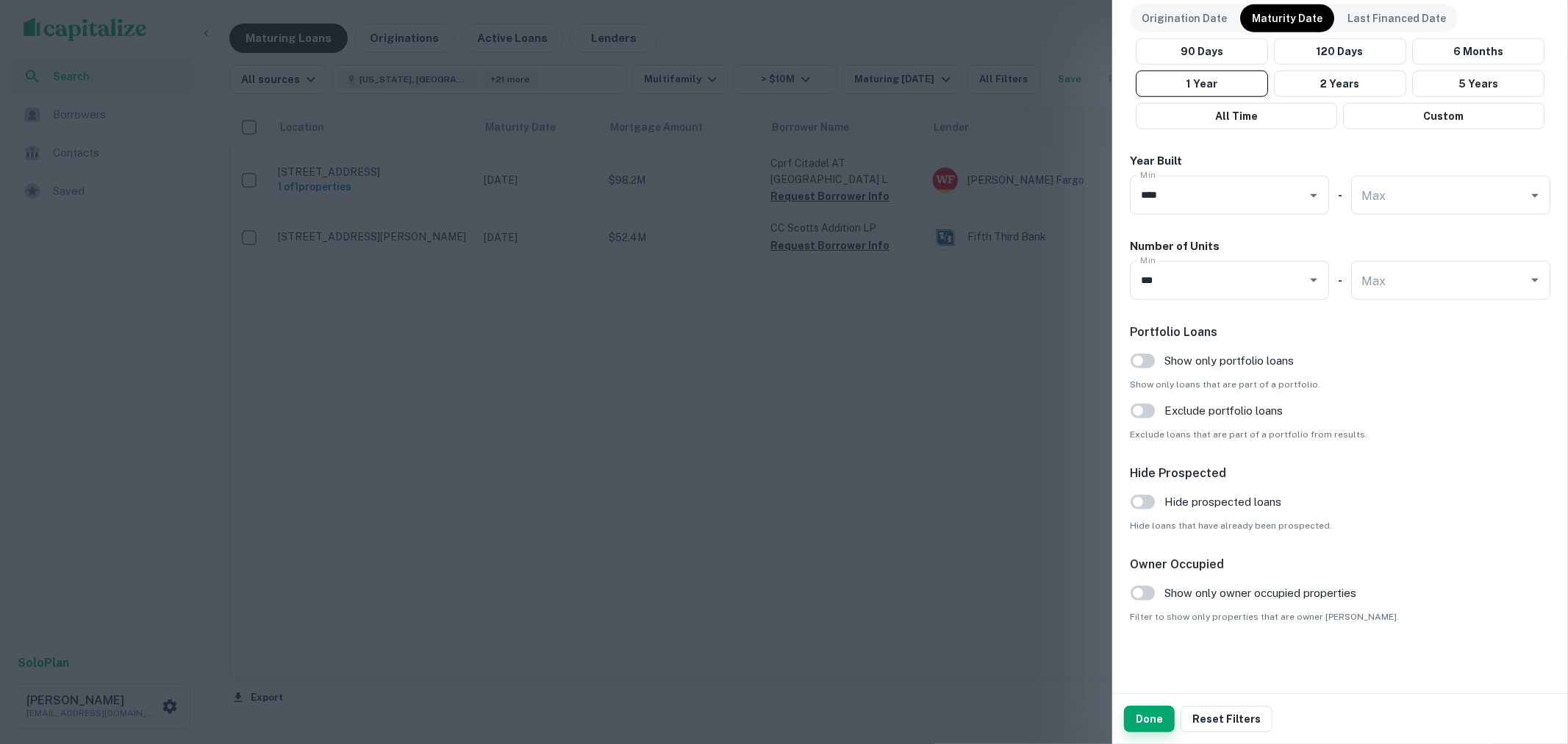
click at [1160, 711] on button "Done" at bounding box center [1149, 719] width 51 height 26
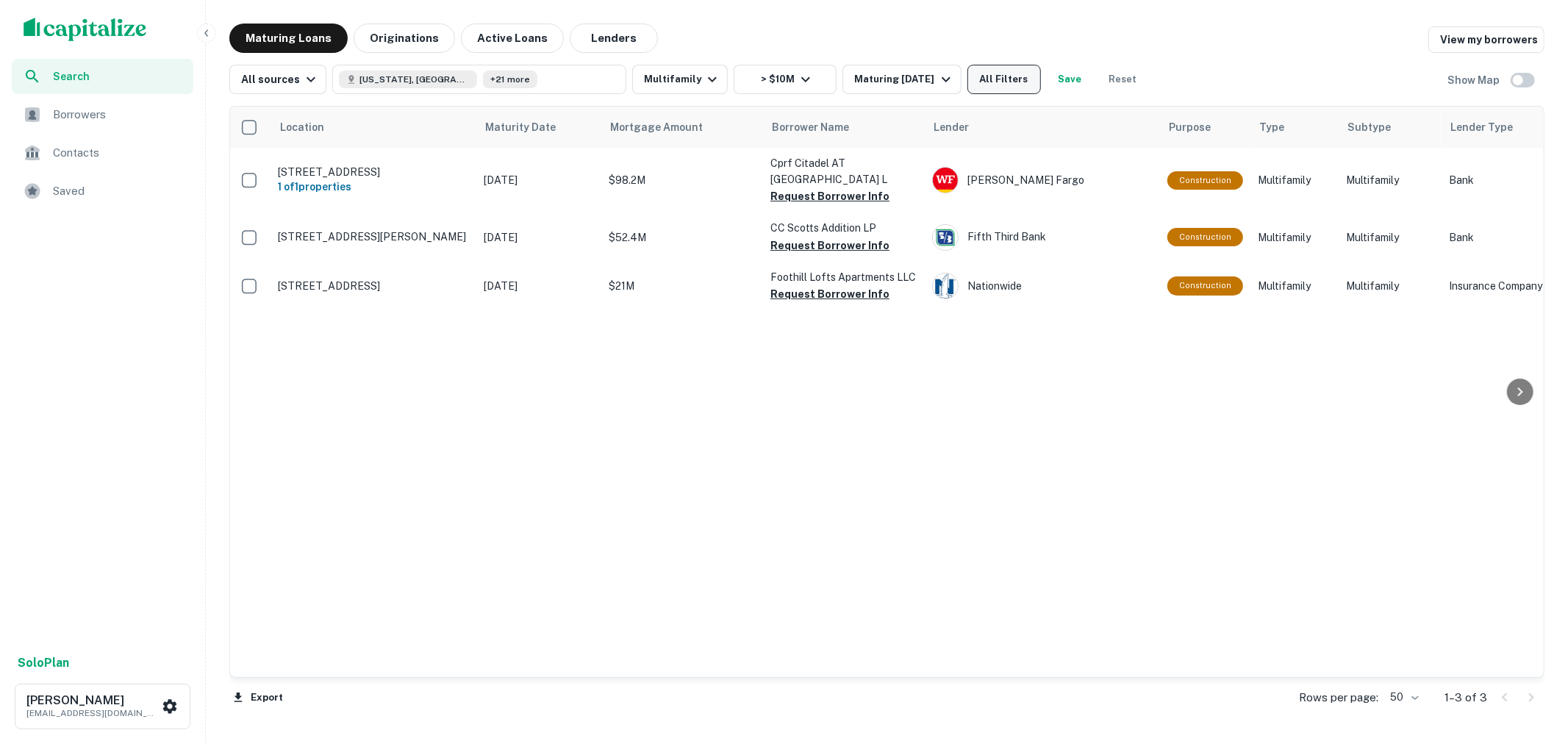
click at [995, 77] on button "All Filters" at bounding box center [1004, 80] width 74 height 30
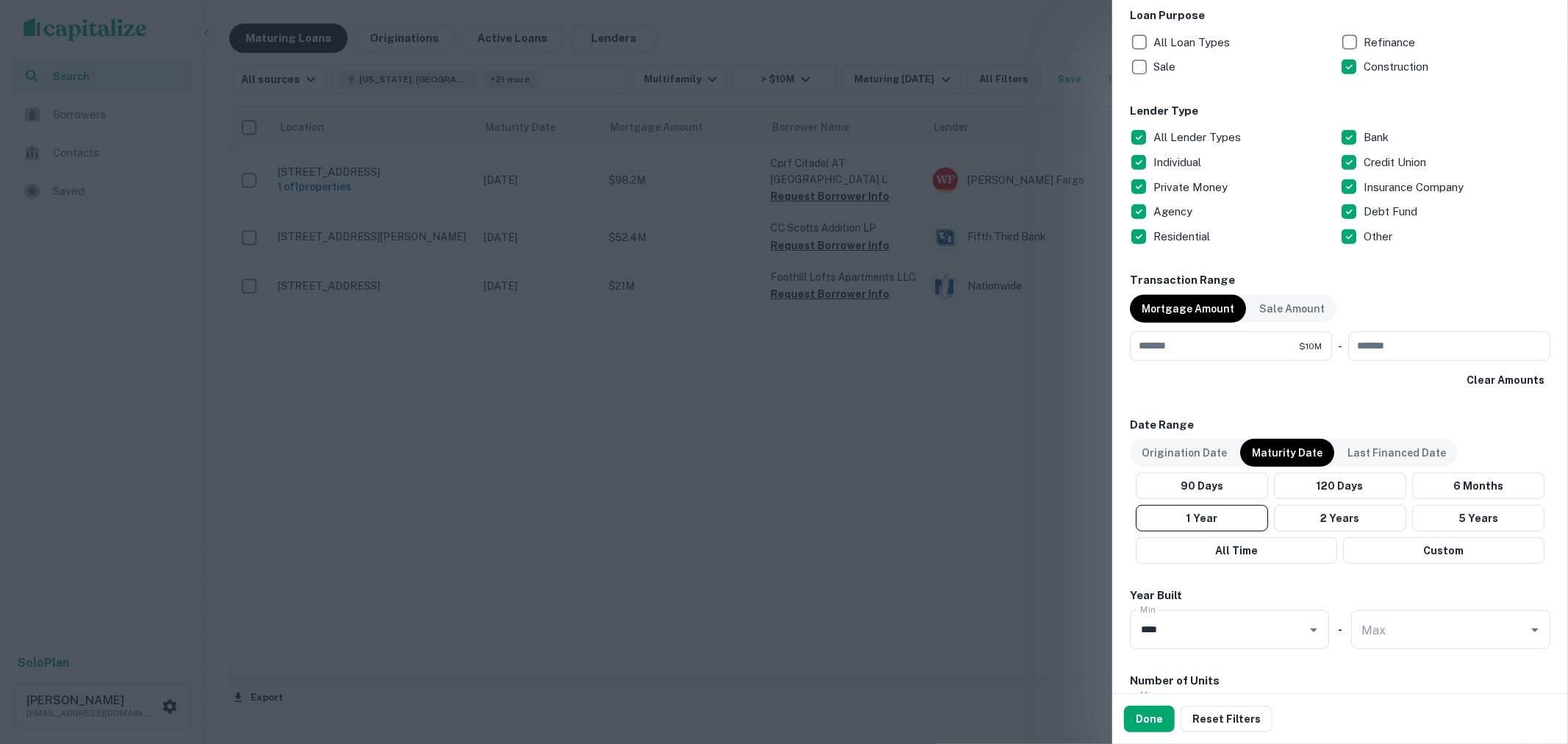
scroll to position [898, 0]
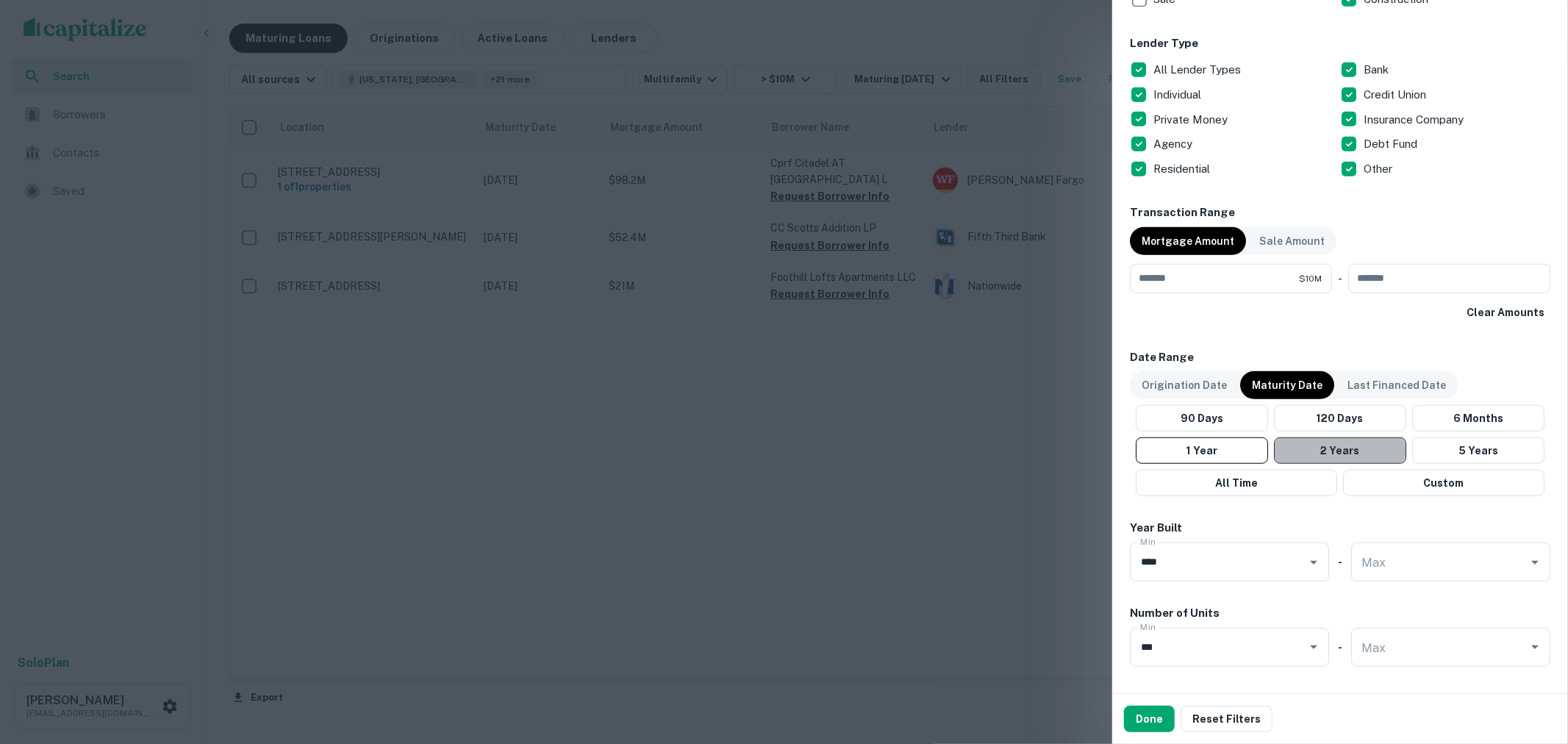
click at [1384, 456] on button "2 Years" at bounding box center [1340, 450] width 132 height 26
click at [1294, 563] on icon "Clear" at bounding box center [1295, 562] width 15 height 15
click at [1148, 721] on button "Done" at bounding box center [1149, 719] width 51 height 26
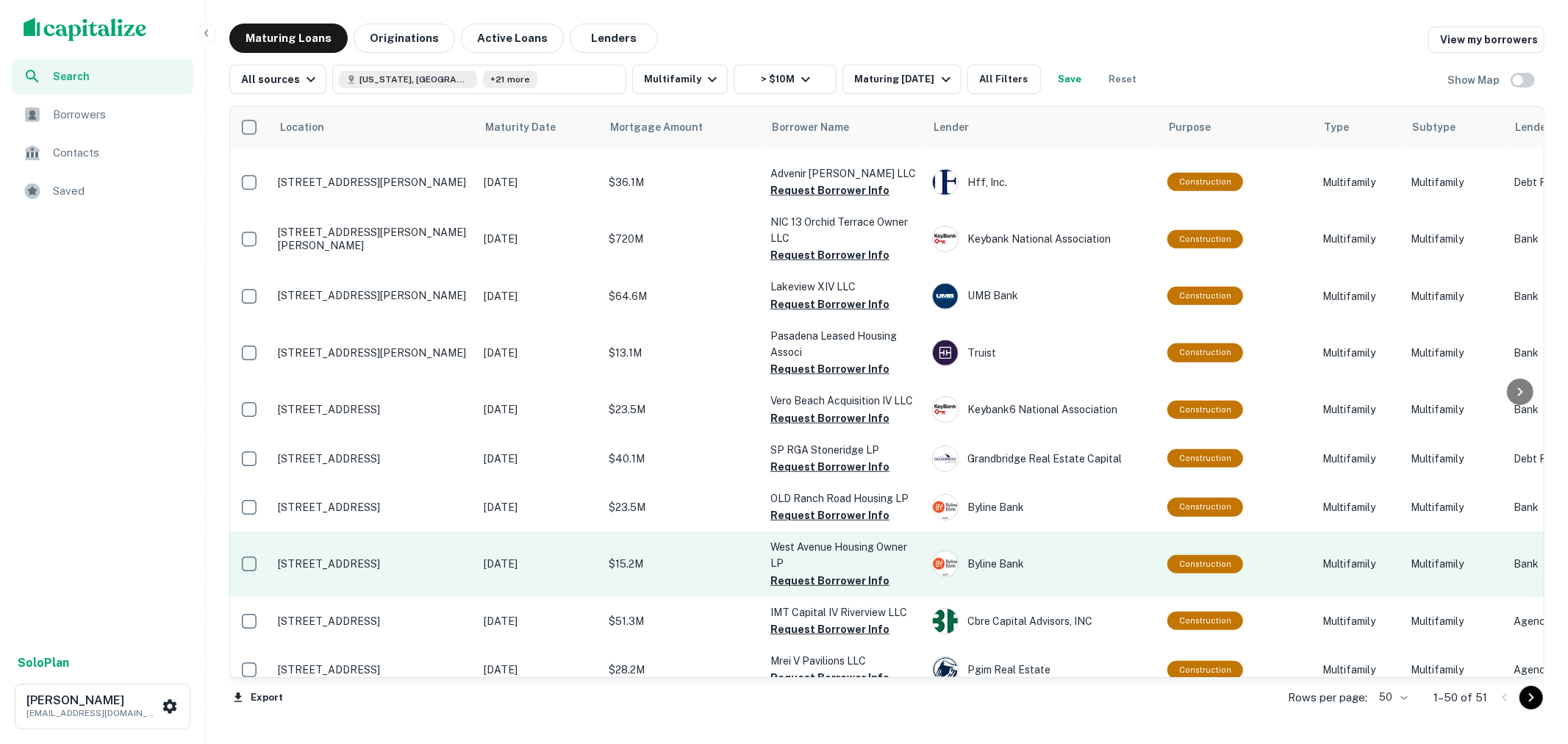
scroll to position [817, 3]
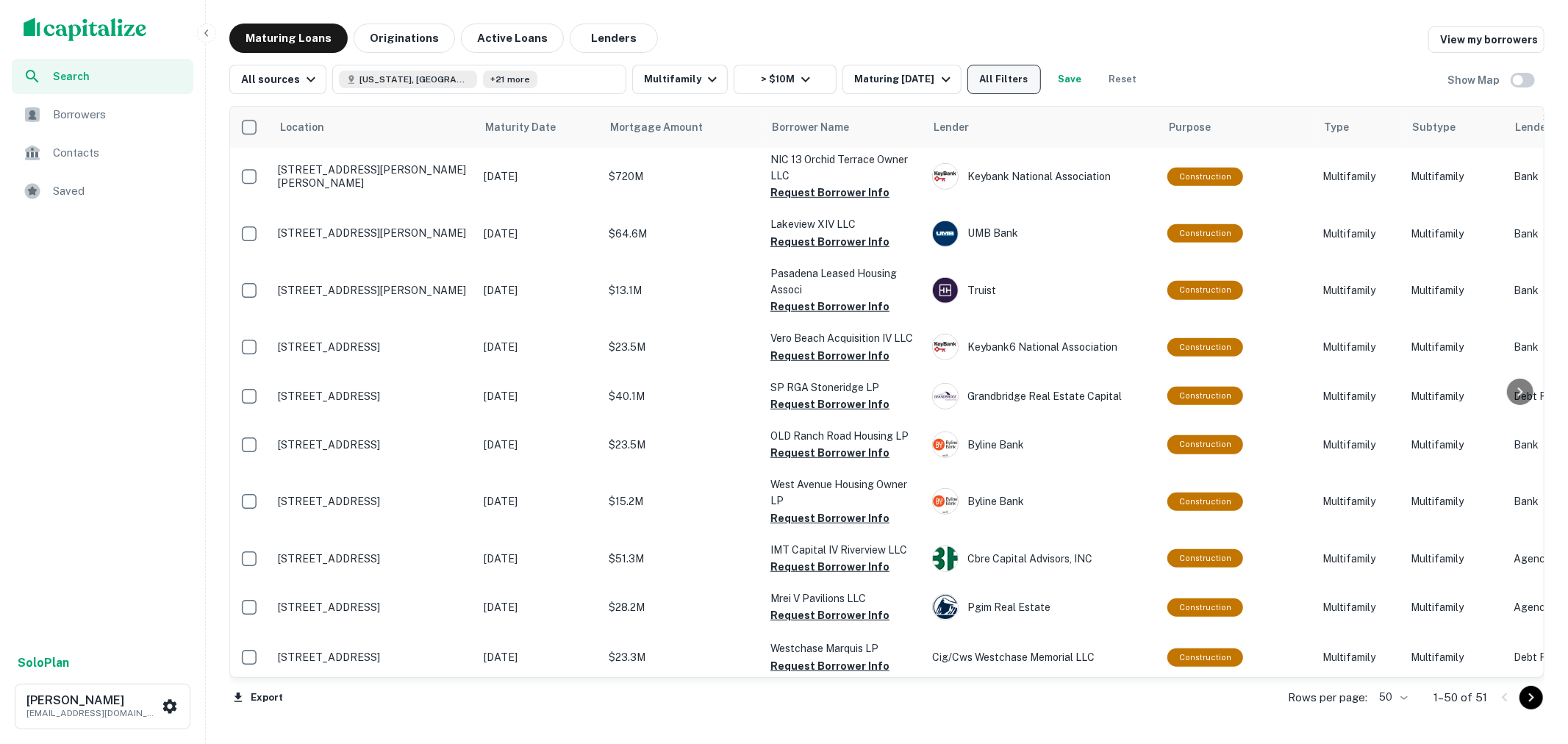
click at [1030, 75] on button "All Filters" at bounding box center [1004, 80] width 74 height 30
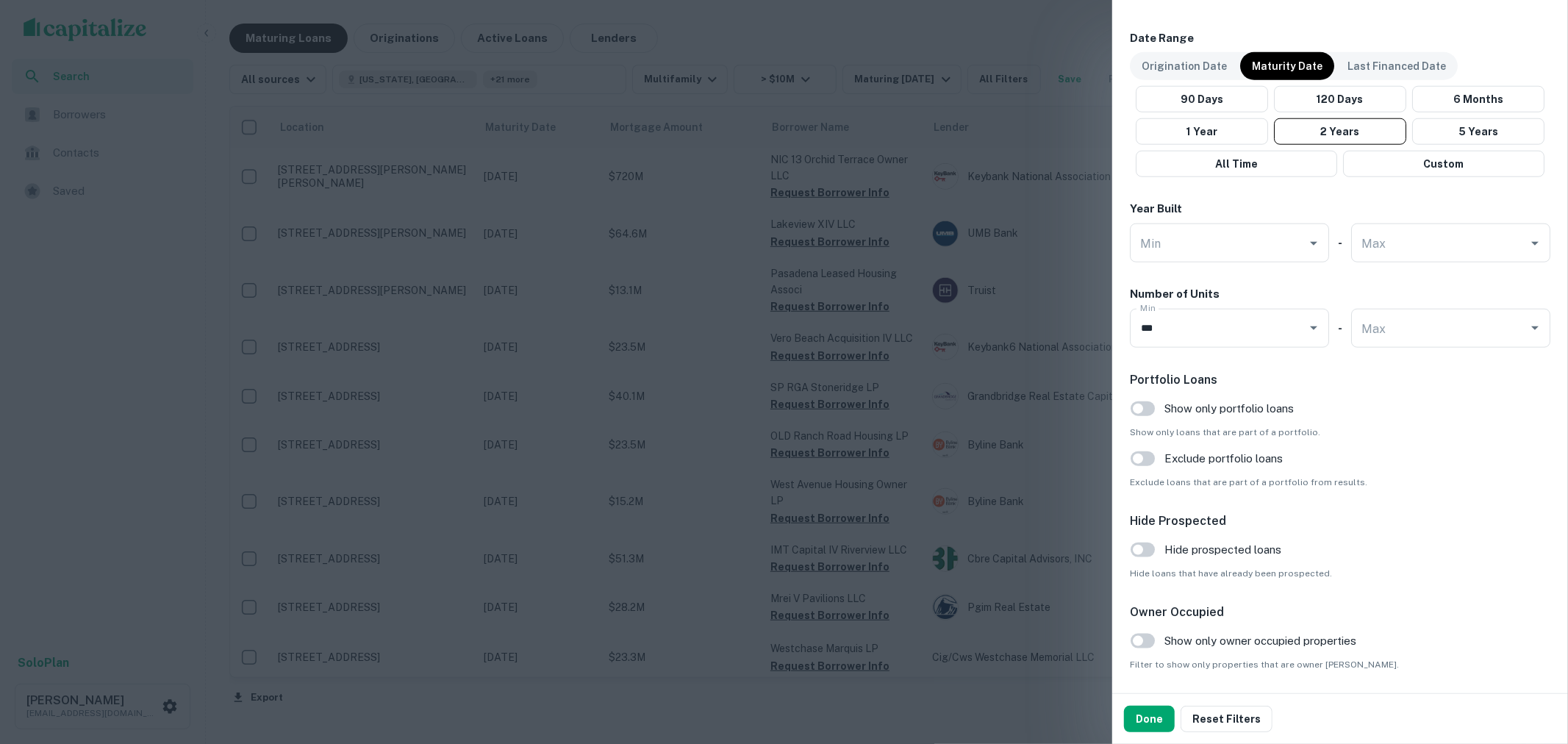
scroll to position [1224, 0]
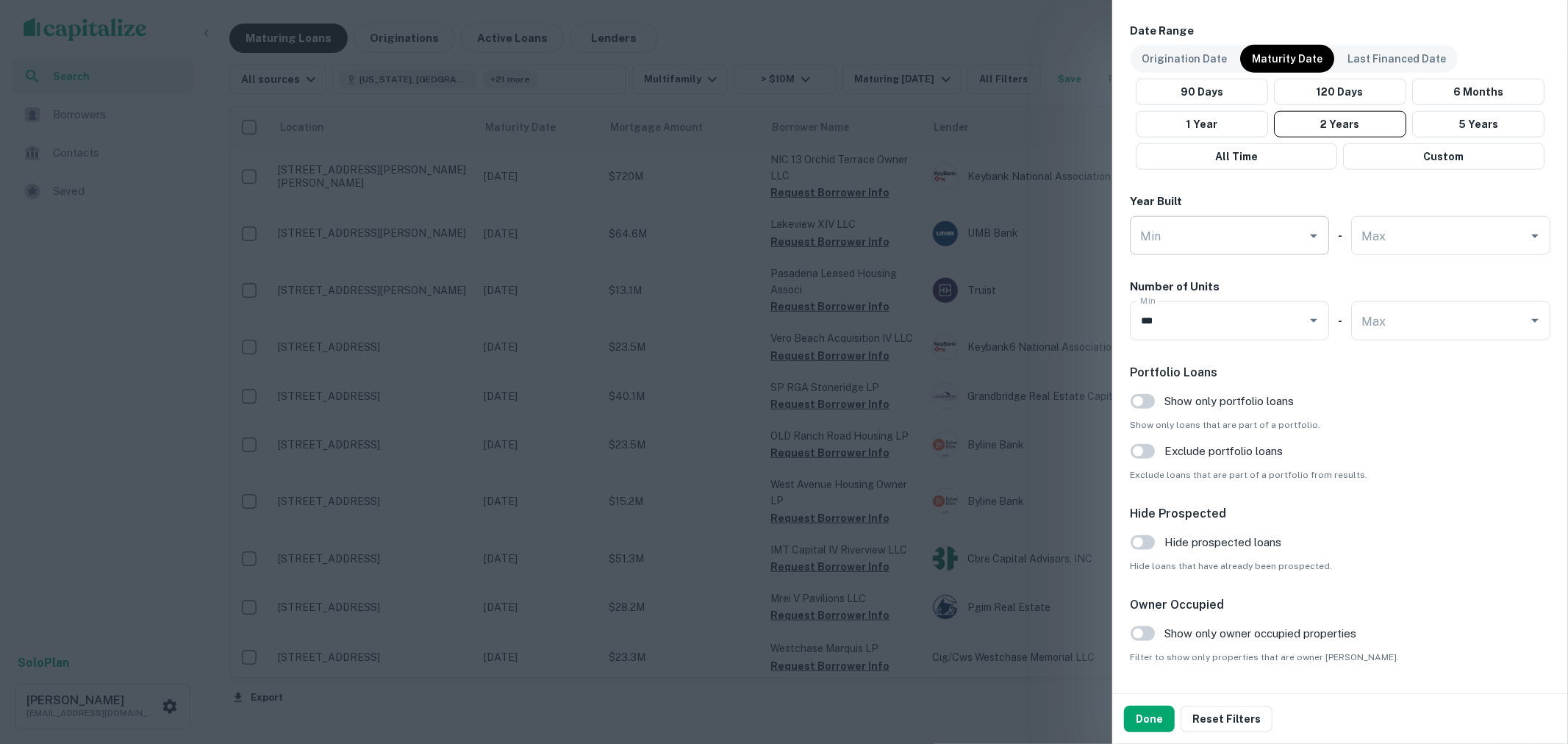
click at [1272, 245] on input "Min" at bounding box center [1218, 235] width 164 height 25
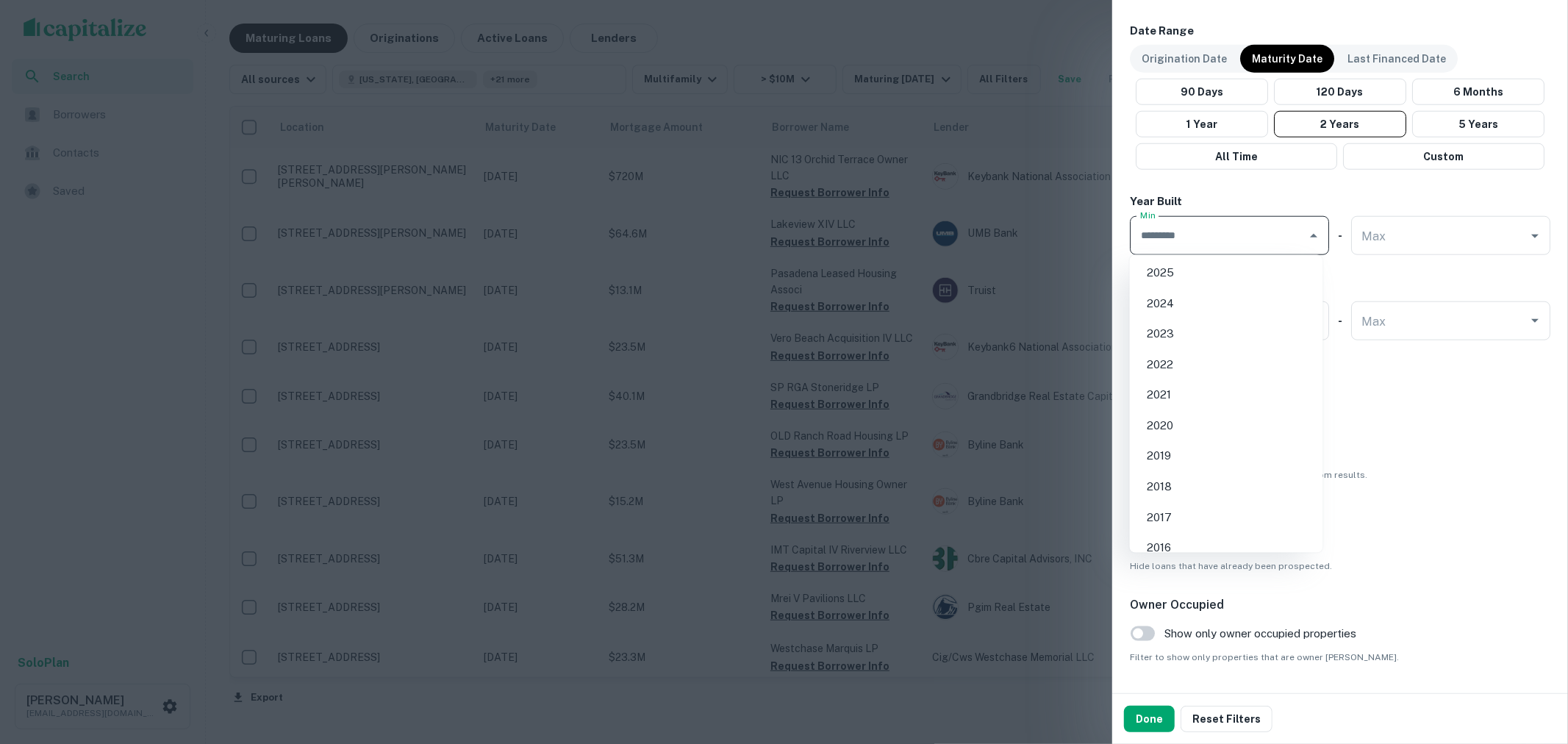
click at [1243, 268] on li "2025" at bounding box center [1226, 273] width 181 height 26
type input "****"
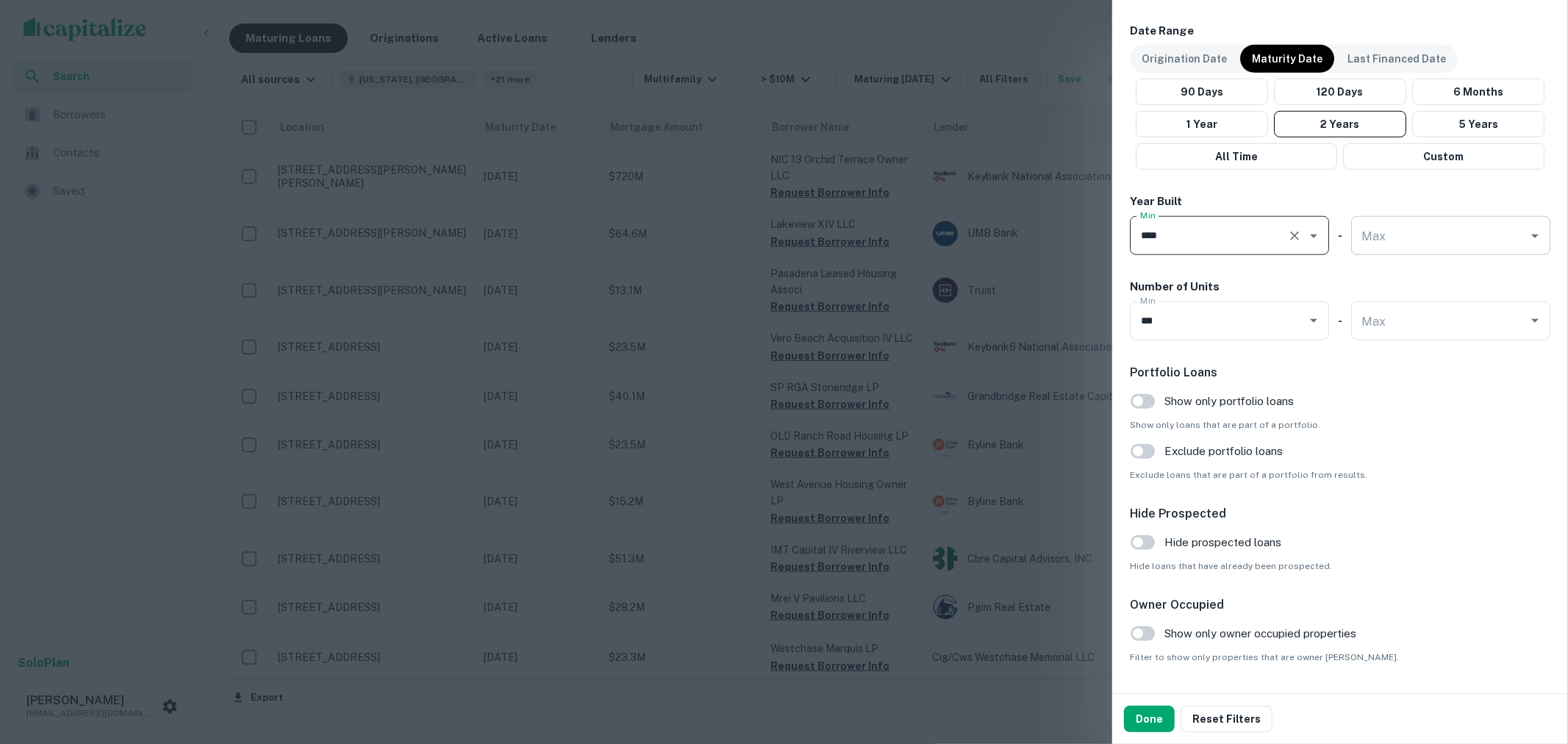
click at [1384, 246] on input "Max" at bounding box center [1439, 235] width 164 height 25
click at [1408, 425] on li "2020" at bounding box center [1442, 425] width 181 height 26
type input "****"
click at [1149, 719] on button "Done" at bounding box center [1149, 719] width 51 height 26
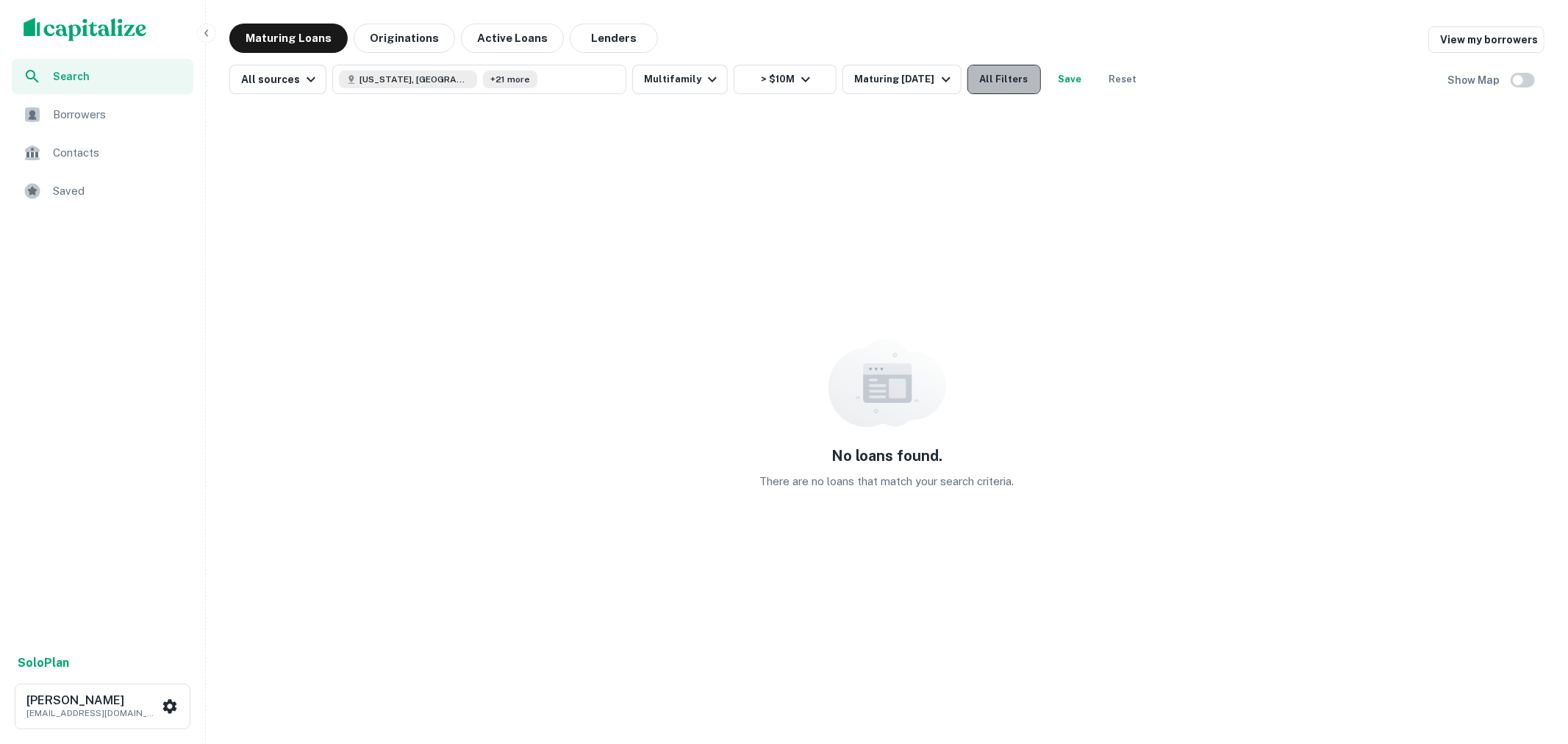
click at [980, 78] on button "All Filters" at bounding box center [1004, 80] width 74 height 30
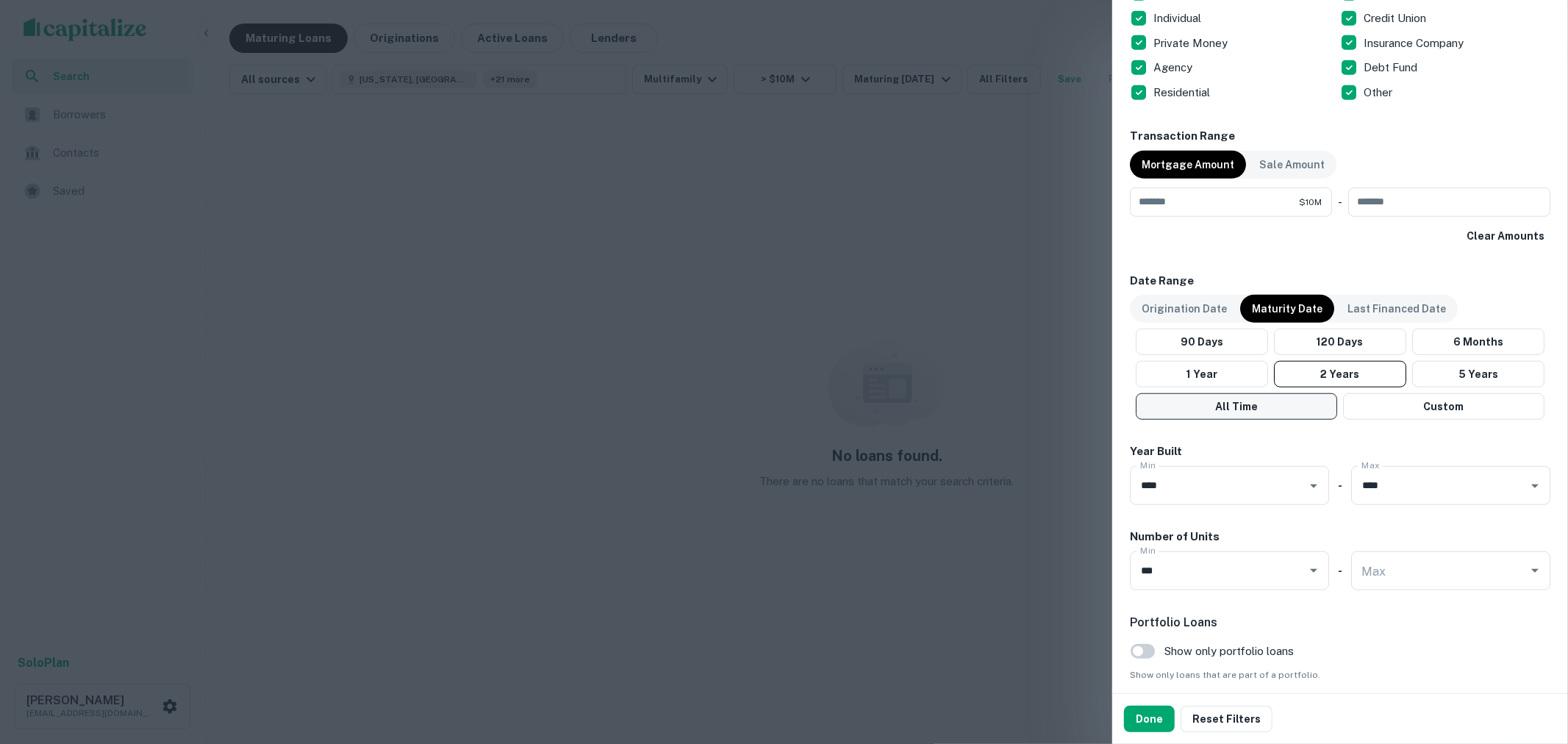
scroll to position [1061, 0]
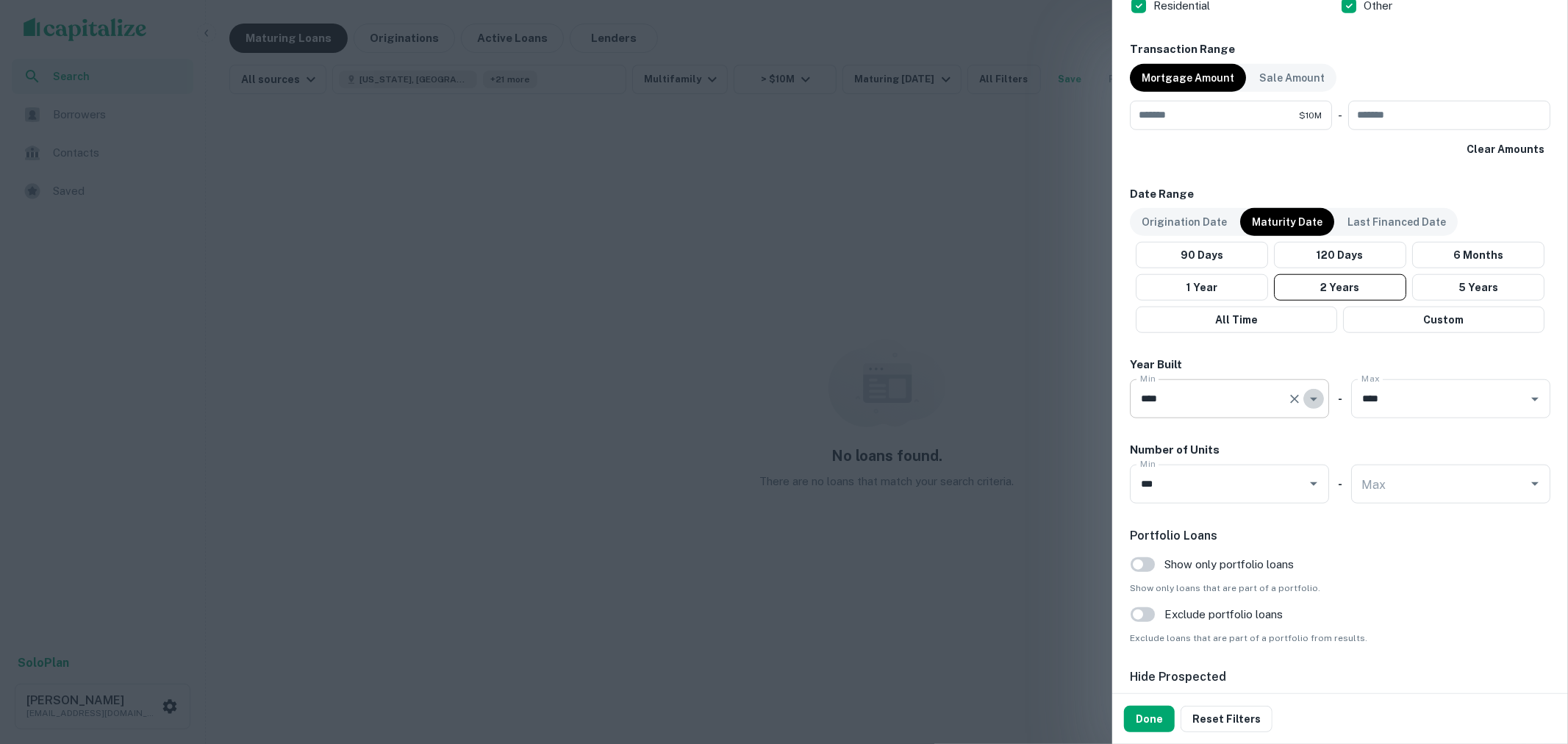
click at [1309, 400] on icon "Open" at bounding box center [1314, 399] width 18 height 18
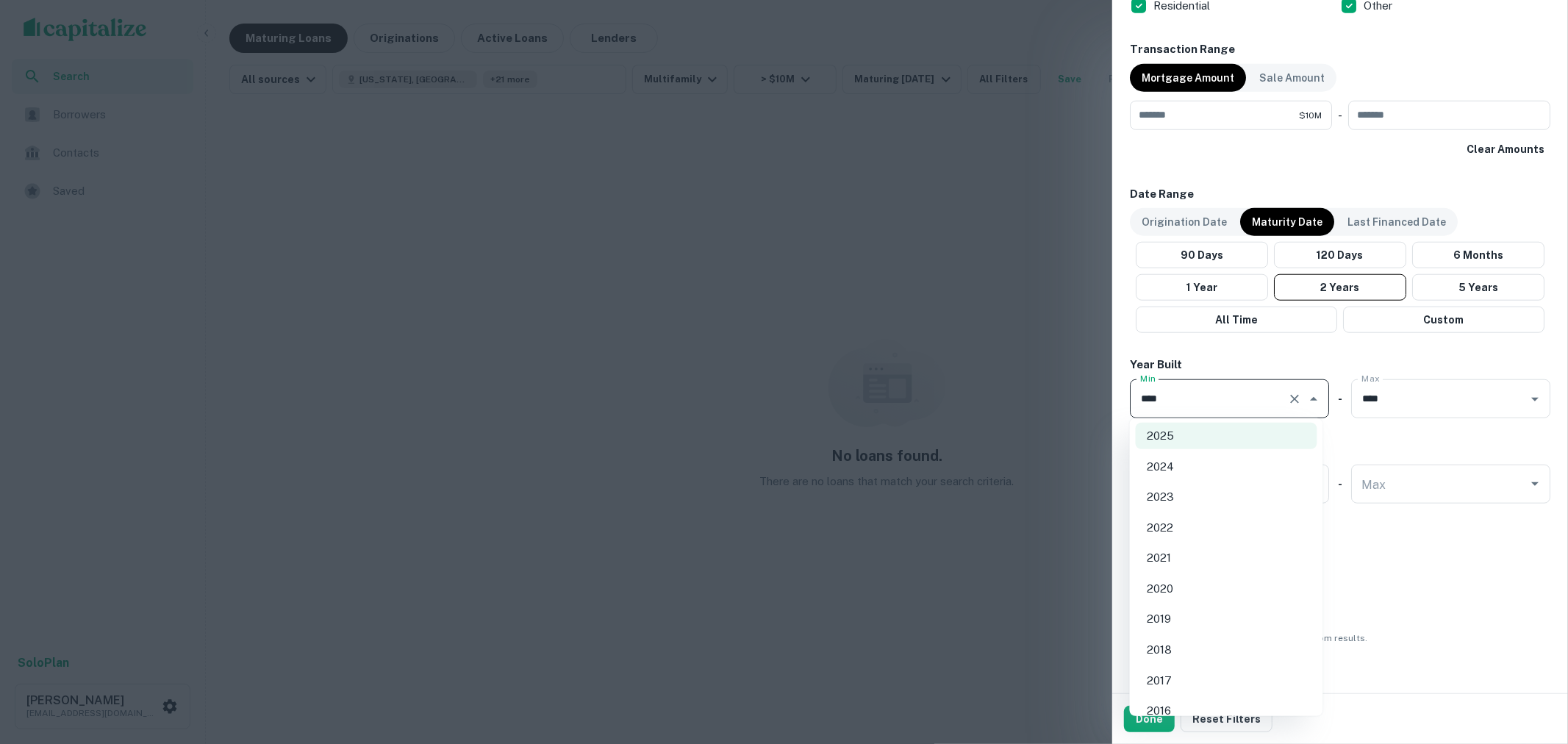
click at [1178, 567] on li "2021" at bounding box center [1226, 557] width 181 height 26
type input "****"
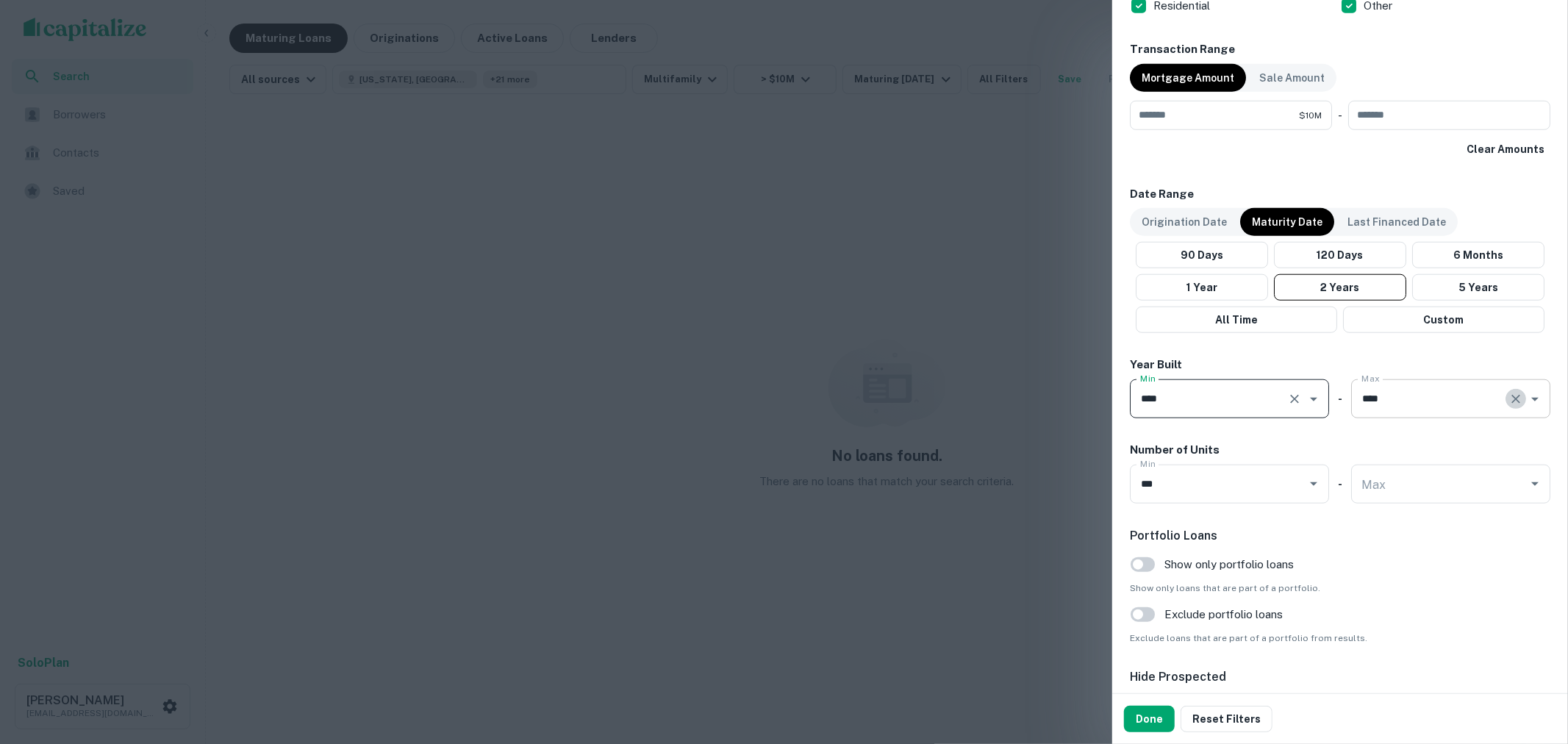
click at [1511, 399] on icon "Clear" at bounding box center [1515, 399] width 15 height 15
click at [1137, 719] on button "Done" at bounding box center [1149, 719] width 51 height 26
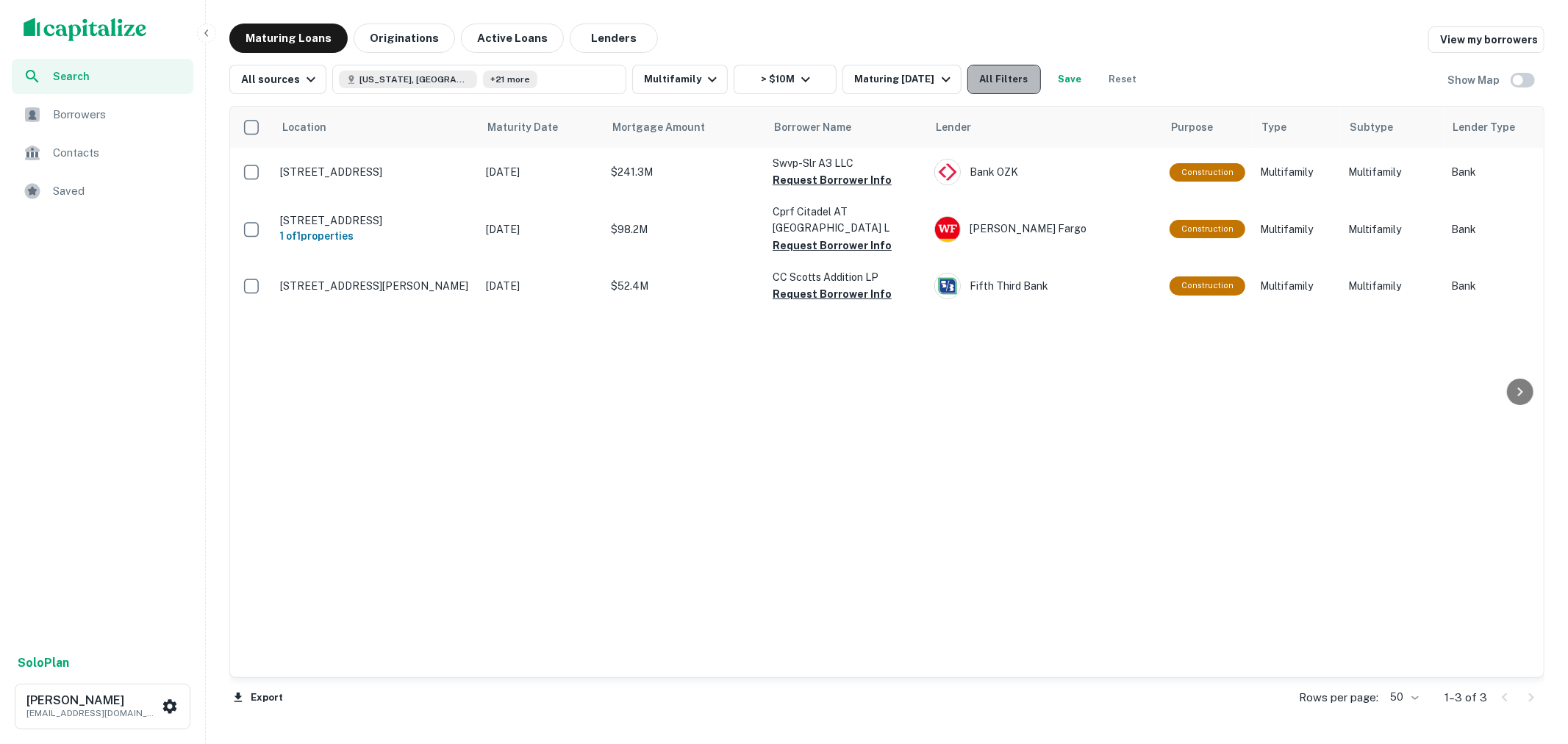
click at [1031, 77] on button "All Filters" at bounding box center [1004, 80] width 74 height 30
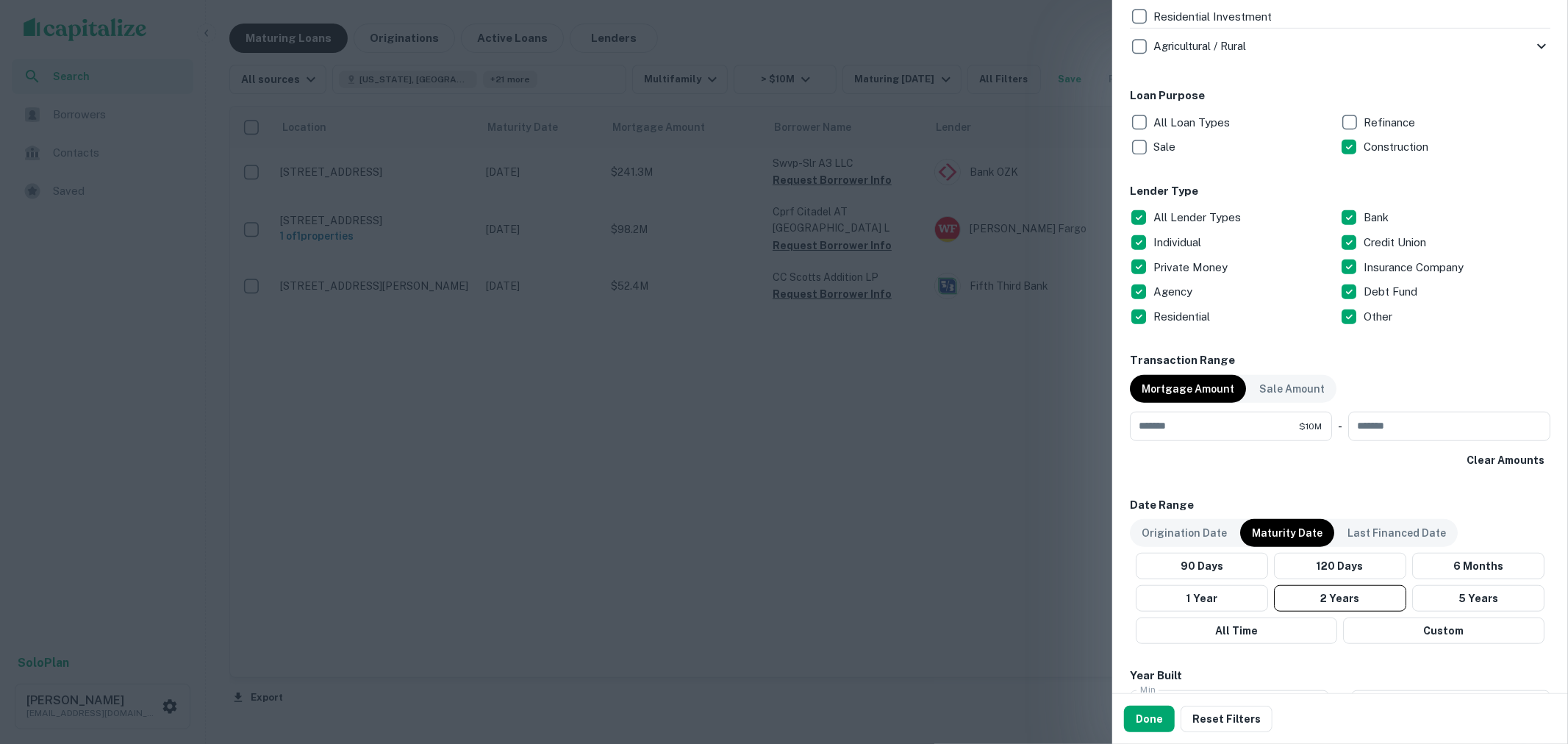
scroll to position [1061, 0]
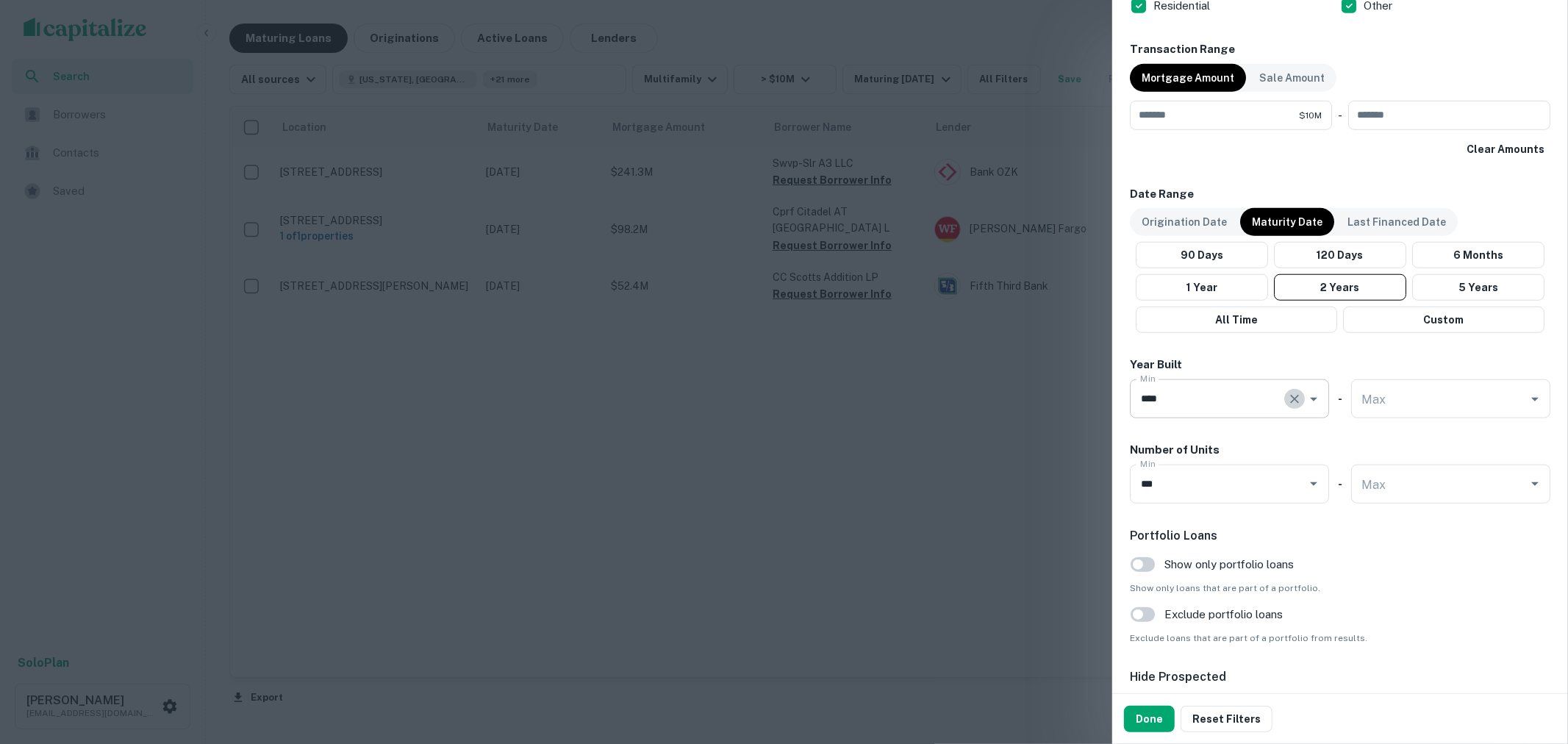
click at [1292, 399] on icon "Clear" at bounding box center [1295, 399] width 15 height 15
click at [1146, 712] on button "Done" at bounding box center [1149, 719] width 51 height 26
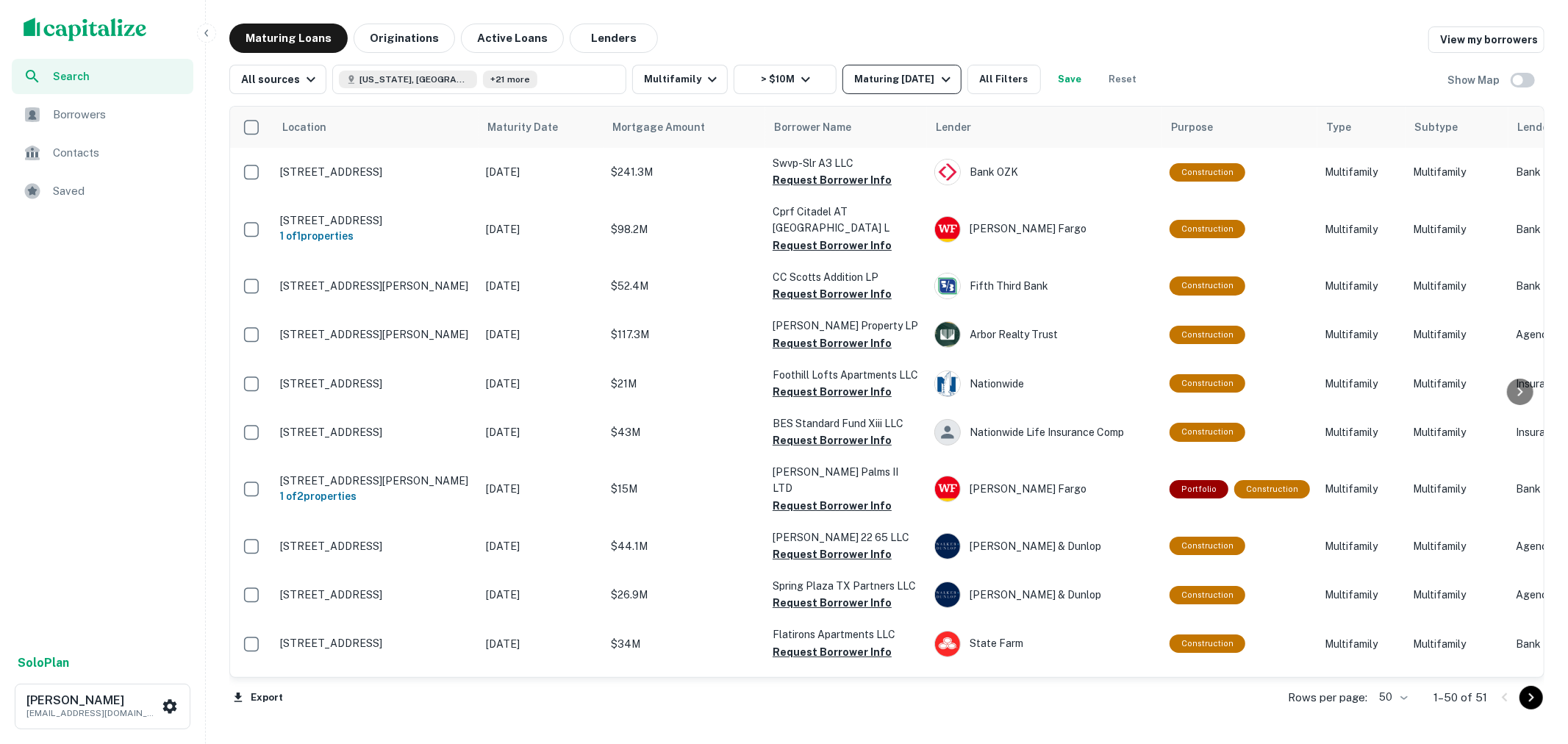
click at [951, 82] on icon "button" at bounding box center [946, 80] width 18 height 18
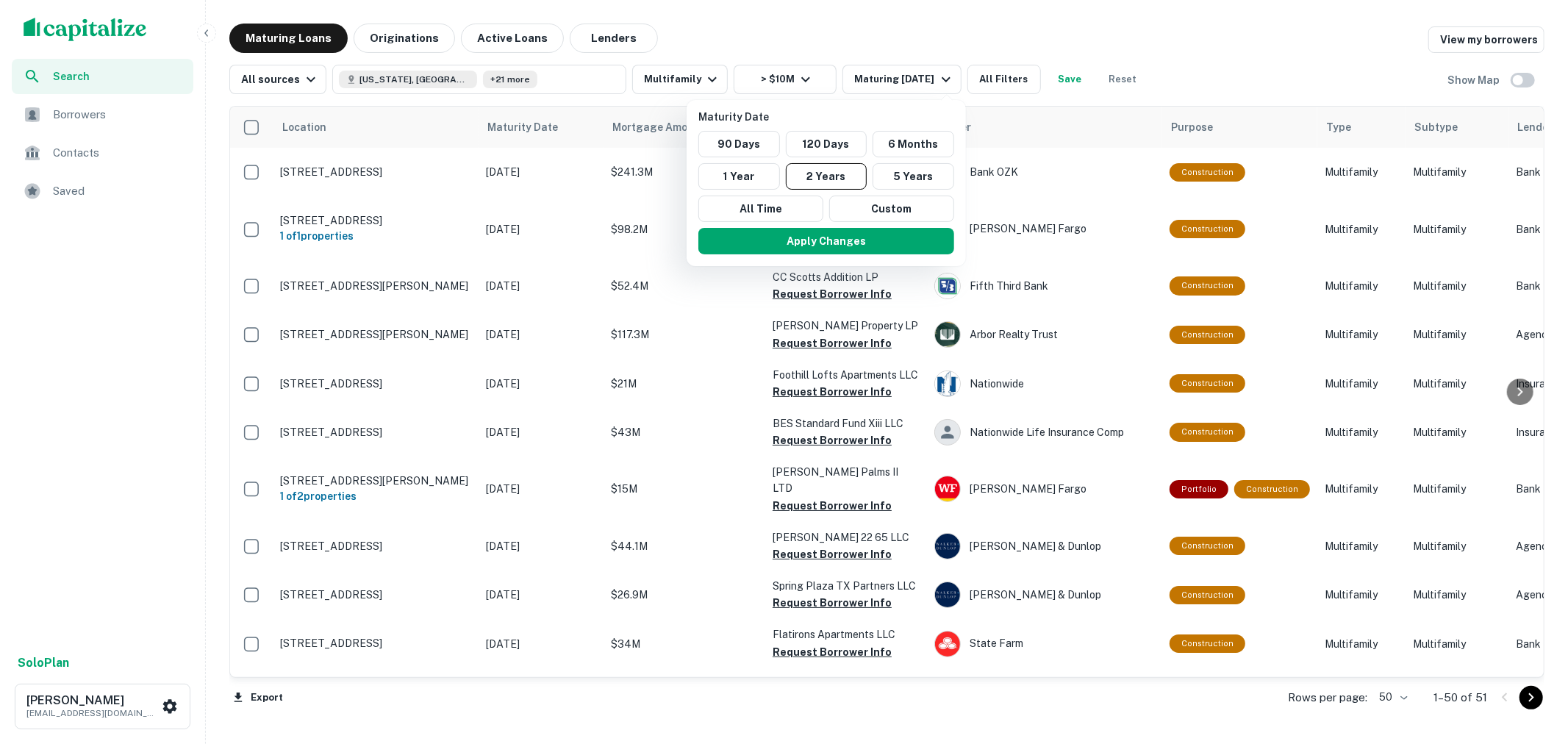
click at [1007, 81] on div at bounding box center [784, 372] width 1568 height 744
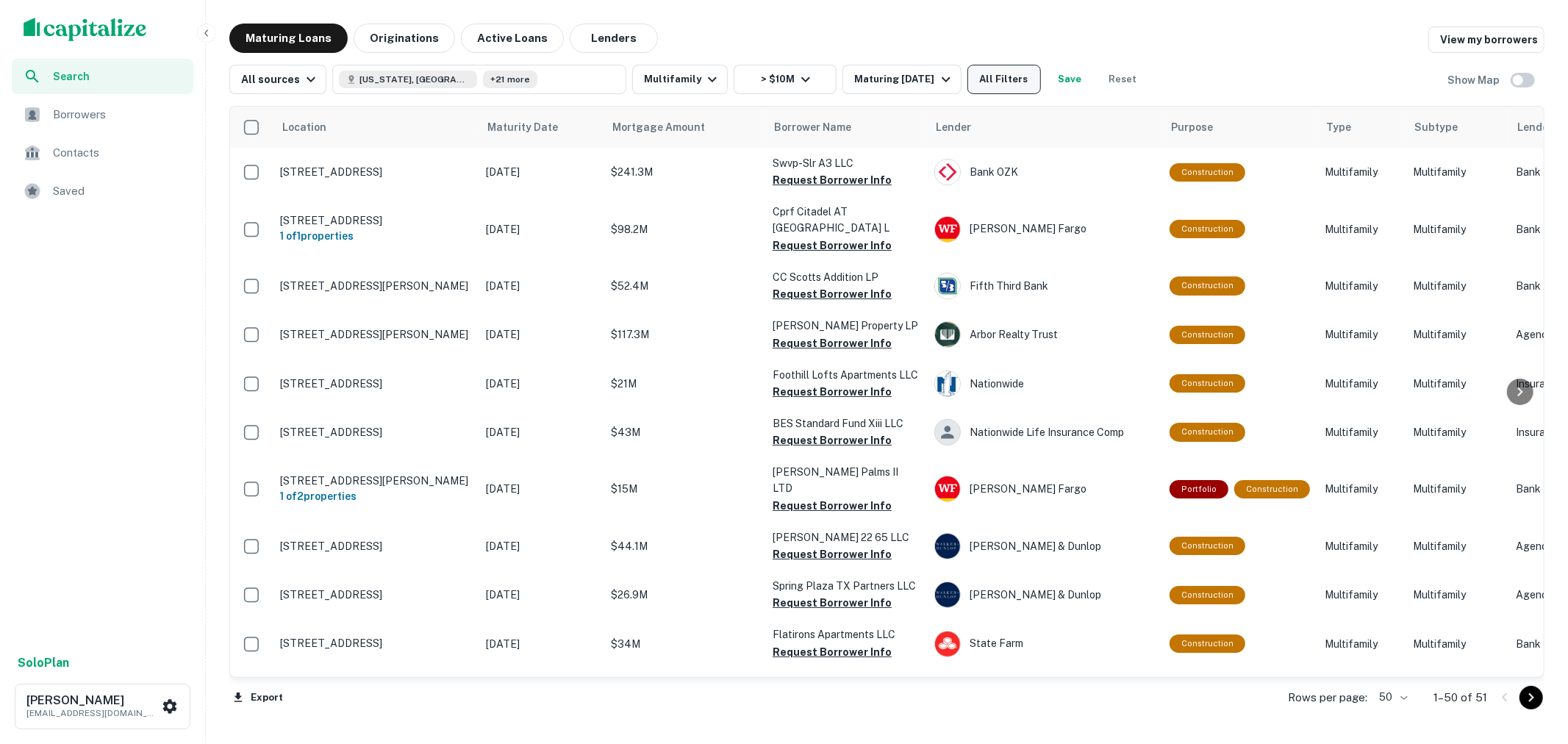
click at [1024, 79] on button "All Filters" at bounding box center [1004, 80] width 74 height 30
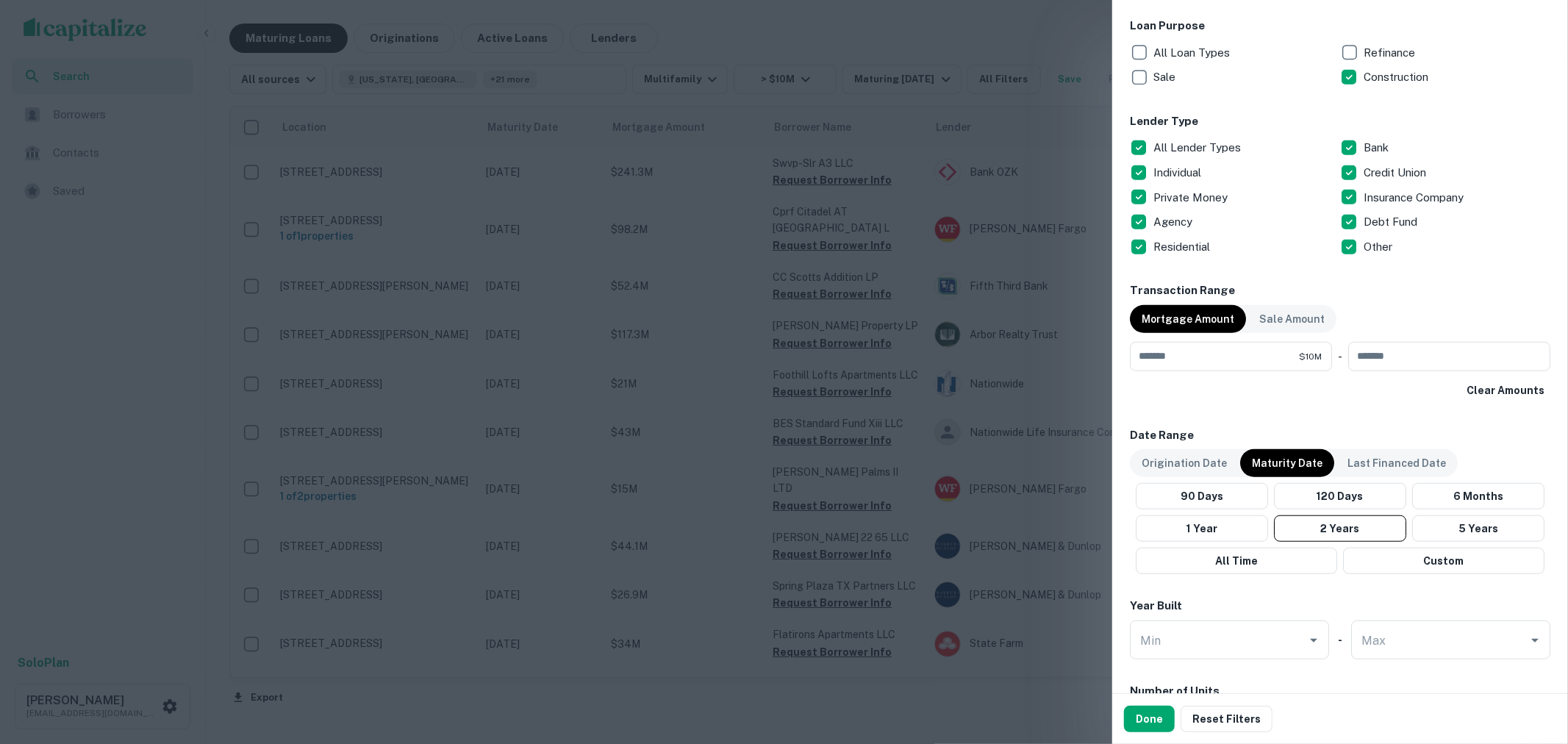
scroll to position [898, 0]
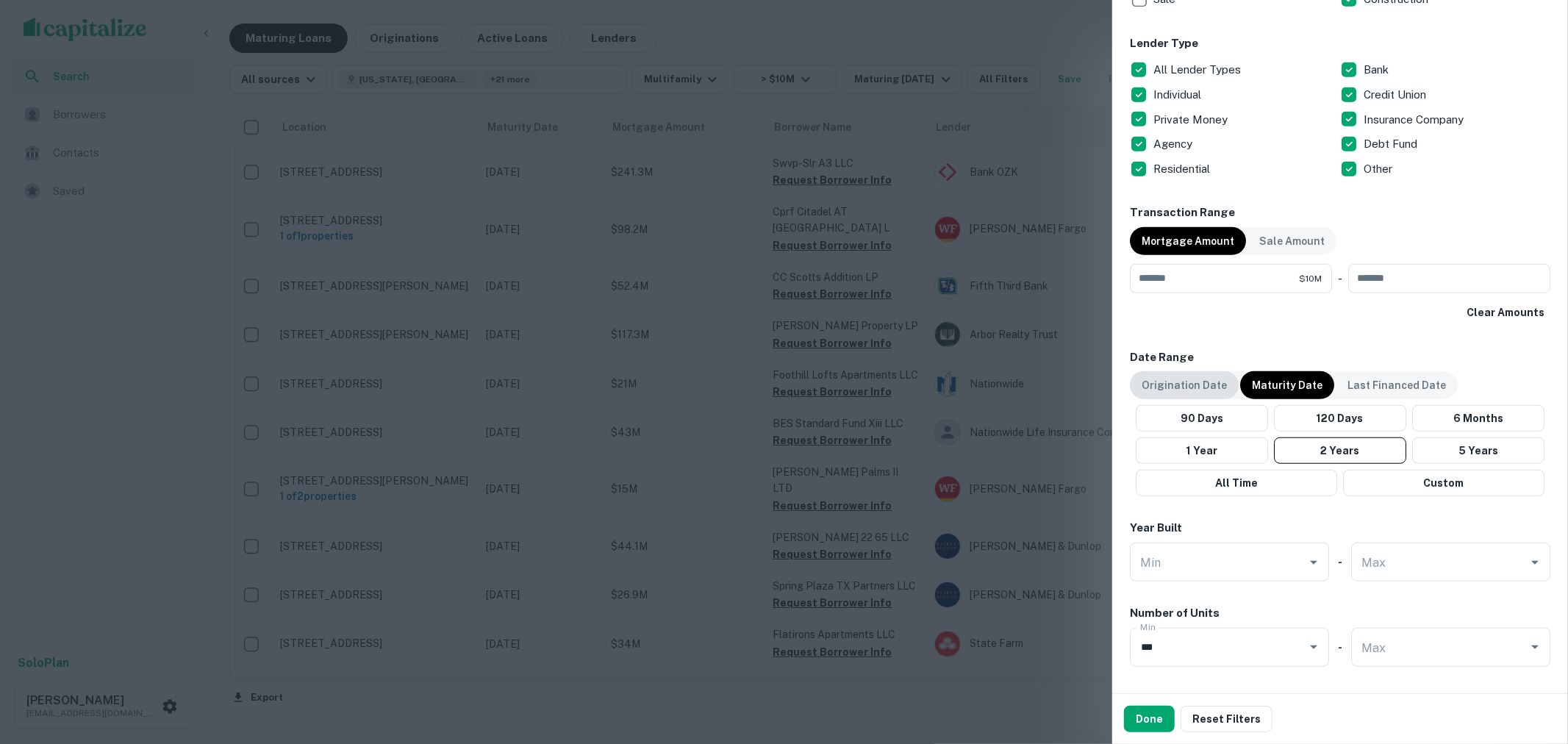
click at [1174, 387] on p "Origination Date" at bounding box center [1184, 385] width 85 height 16
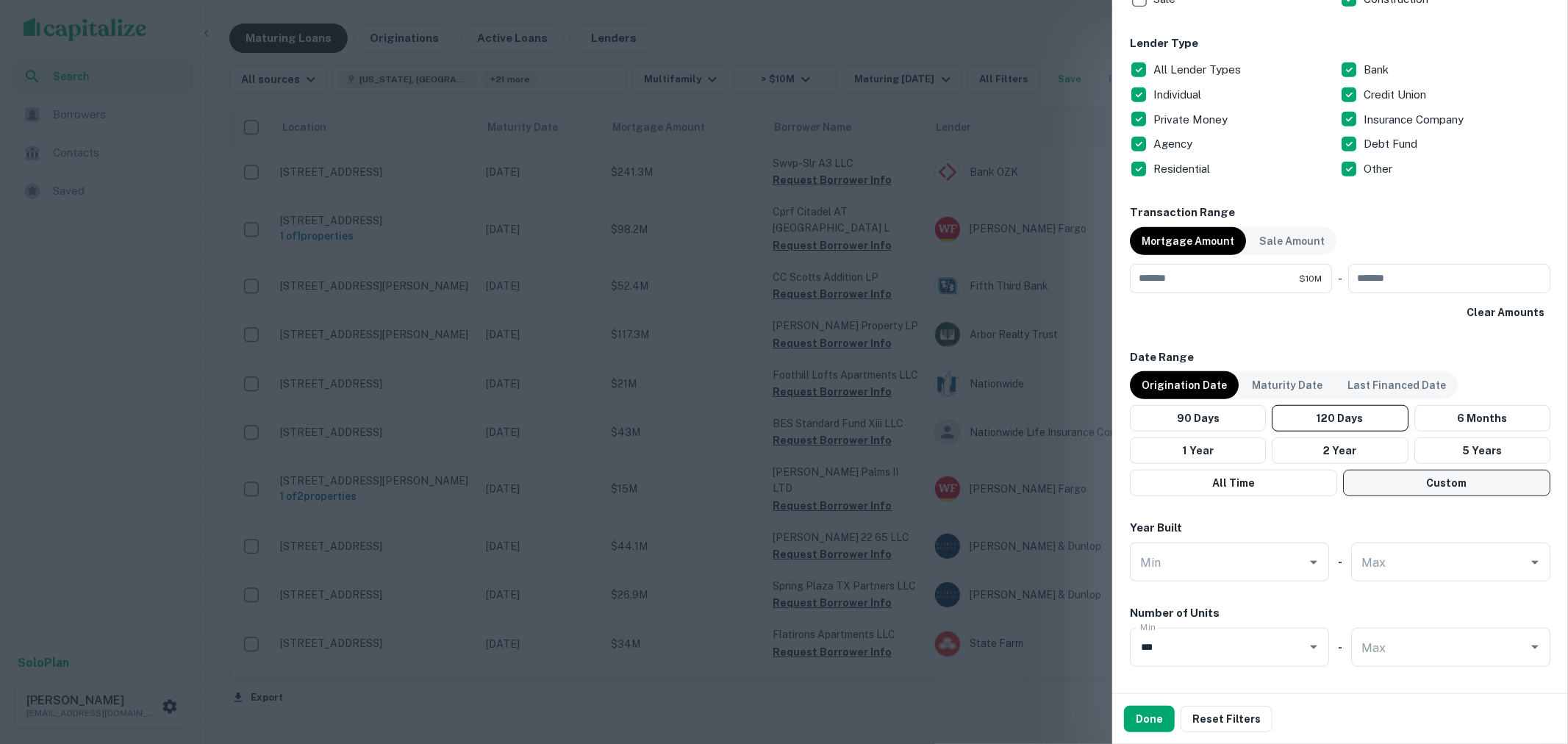
click at [1395, 485] on button "Custom" at bounding box center [1446, 483] width 208 height 26
click at [1315, 533] on icon "Choose date, selected date is Jun 9, 2025" at bounding box center [1321, 528] width 18 height 18
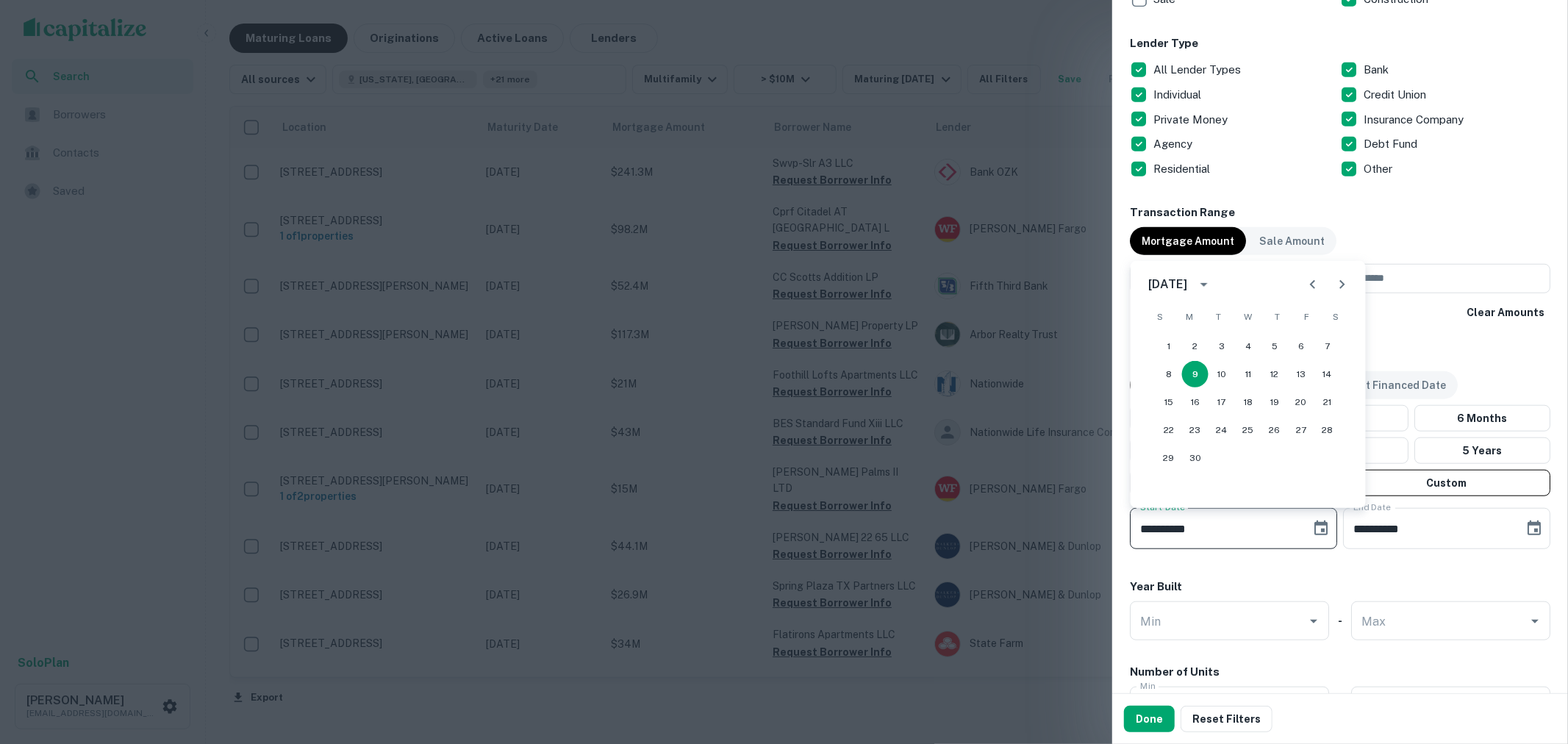
click at [1213, 282] on icon "calendar view is open, switch to year view" at bounding box center [1204, 285] width 18 height 18
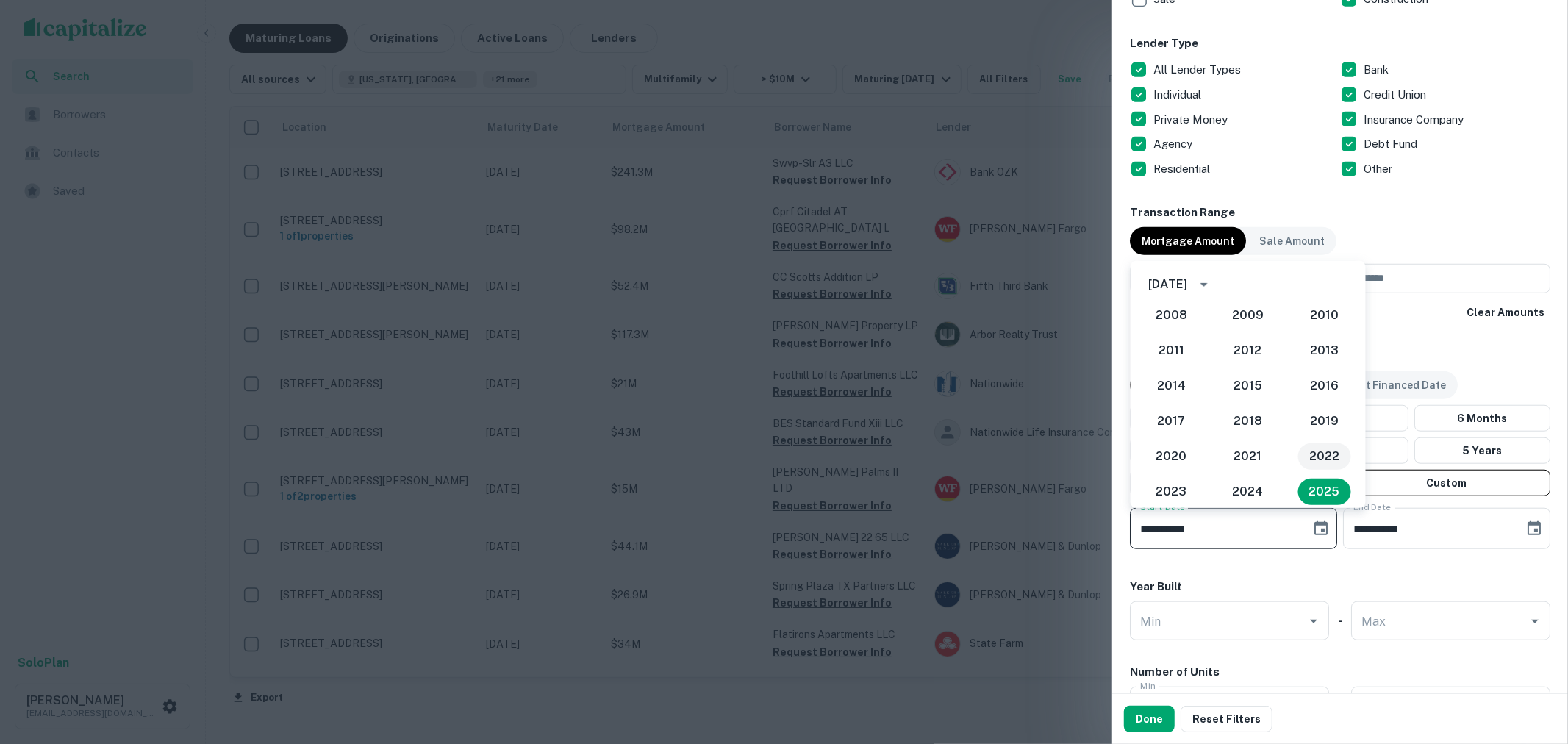
click at [1306, 458] on button "2022" at bounding box center [1323, 457] width 53 height 26
type input "**********"
click at [1269, 368] on button "9" at bounding box center [1274, 374] width 26 height 26
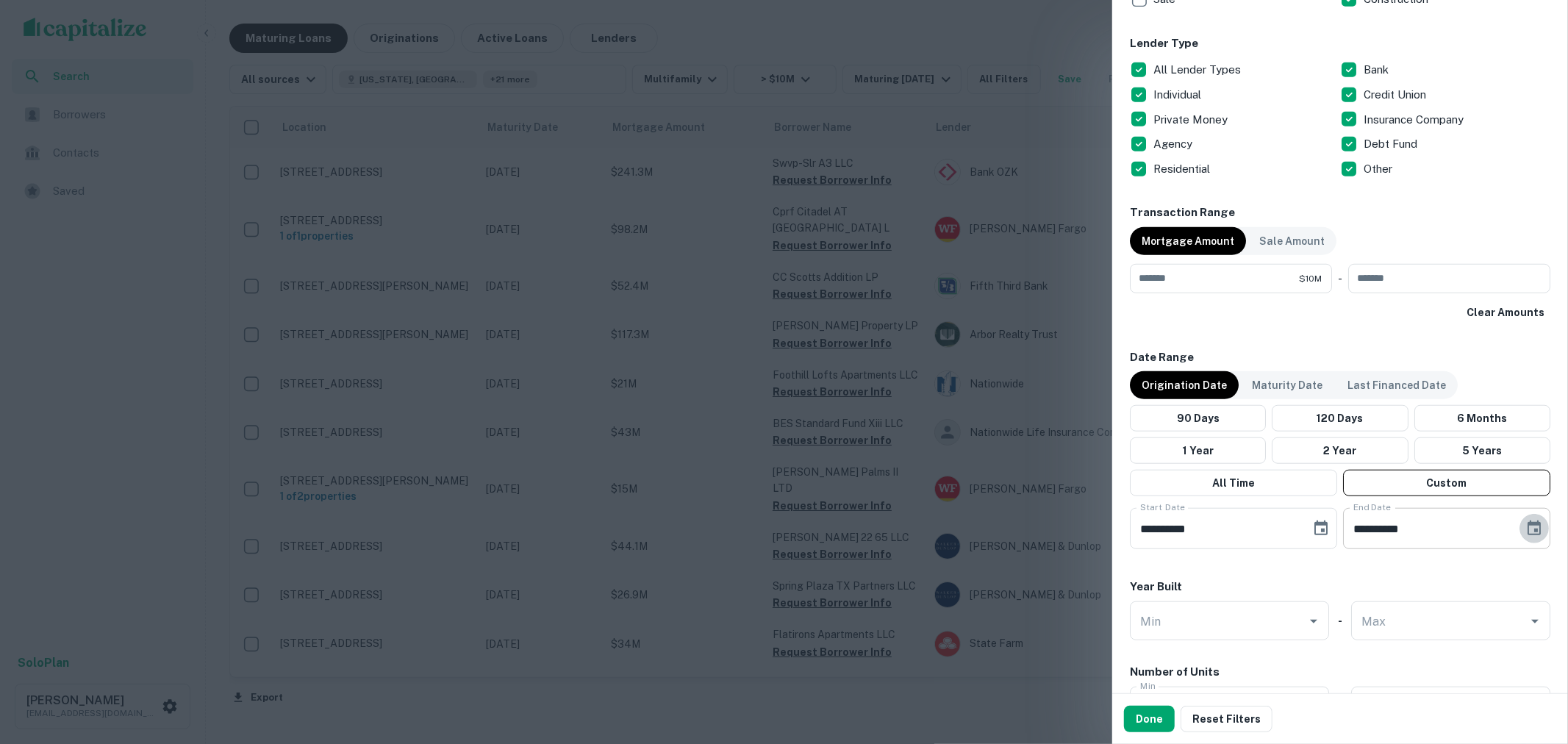
click at [1525, 536] on icon "Choose date, selected date is Oct 7, 2025" at bounding box center [1534, 528] width 18 height 18
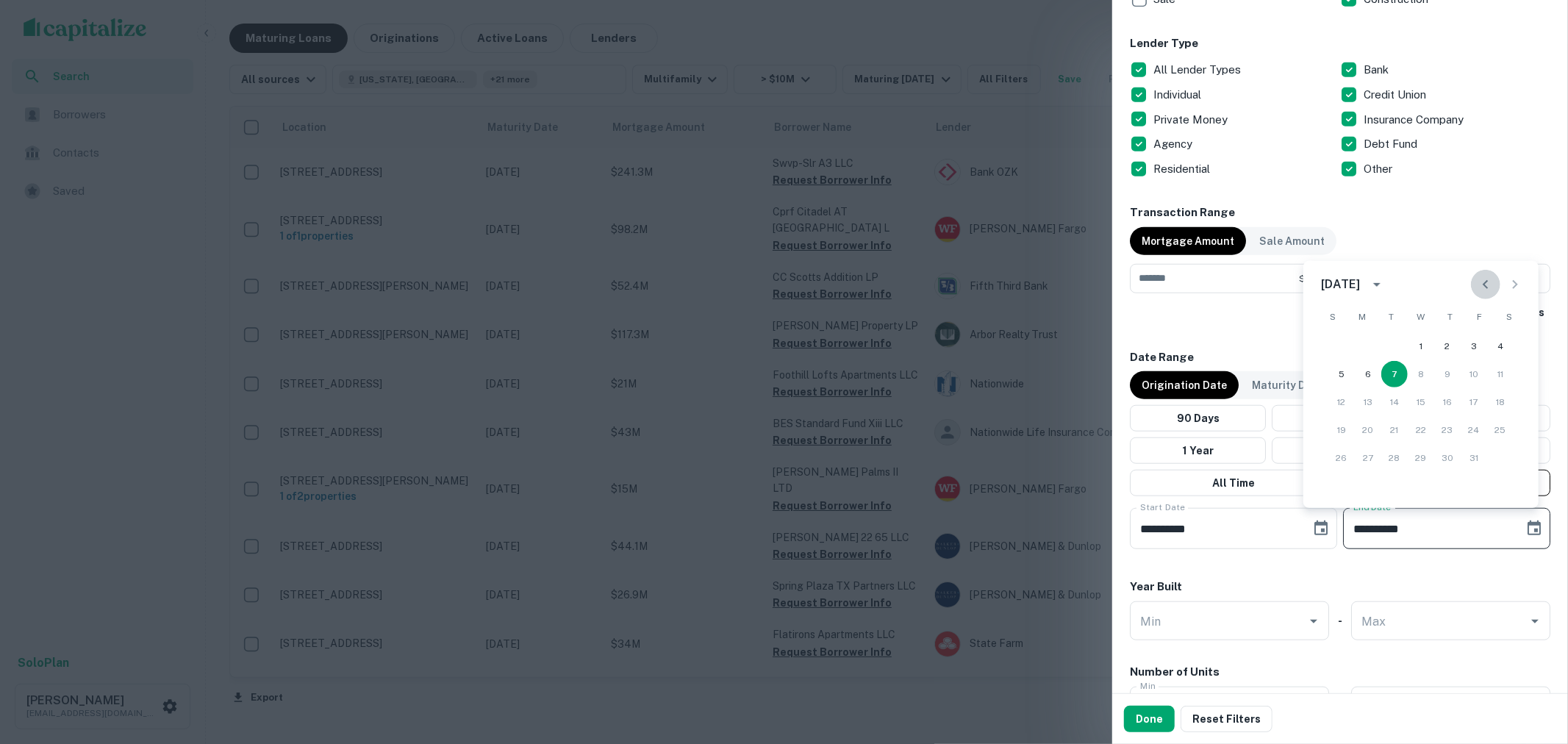
click at [1486, 285] on icon "Previous month" at bounding box center [1486, 285] width 5 height 9
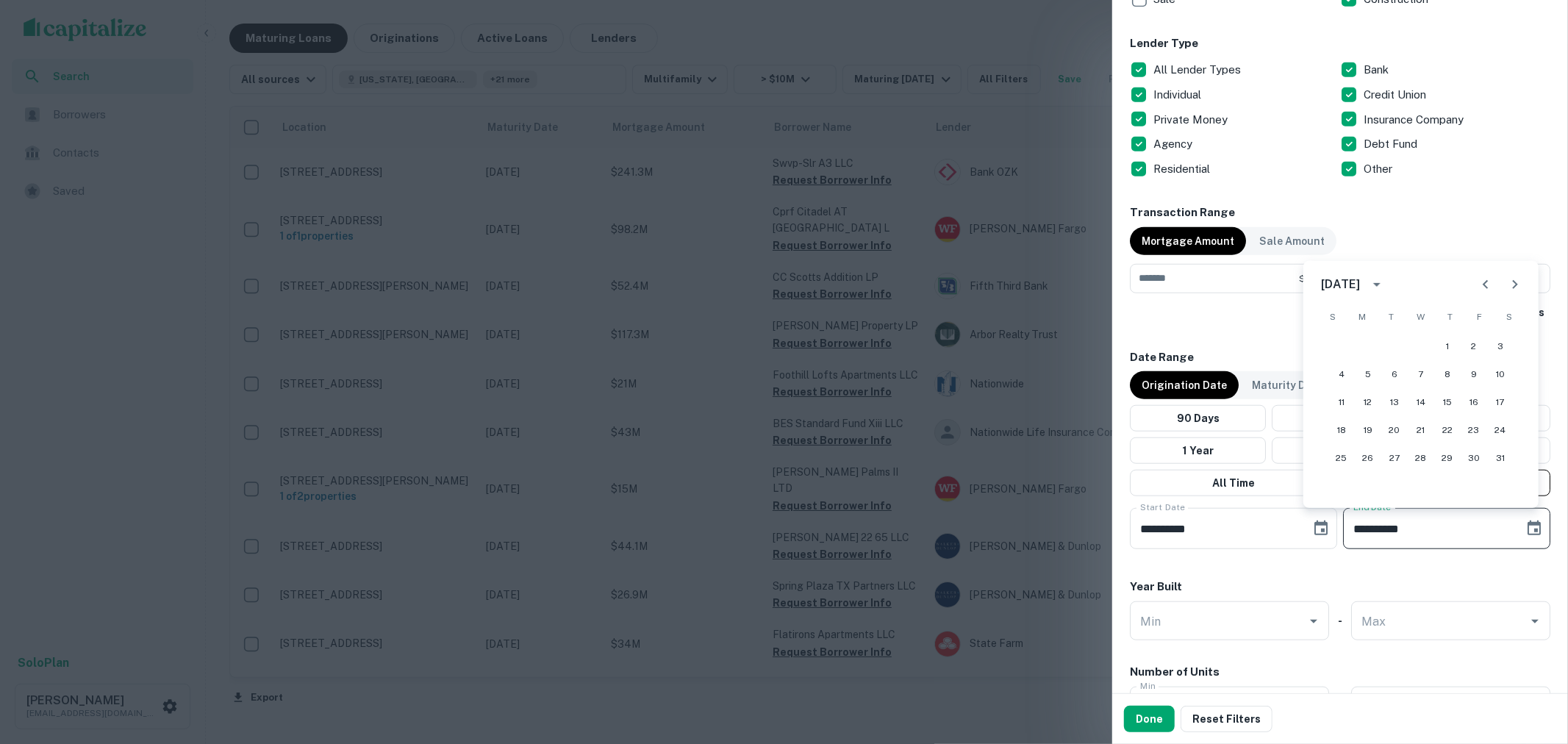
click at [1383, 287] on button "calendar view is open, switch to year view" at bounding box center [1377, 284] width 25 height 25
click at [1356, 322] on button "2022" at bounding box center [1345, 320] width 53 height 26
click at [1474, 371] on button "7" at bounding box center [1474, 374] width 26 height 26
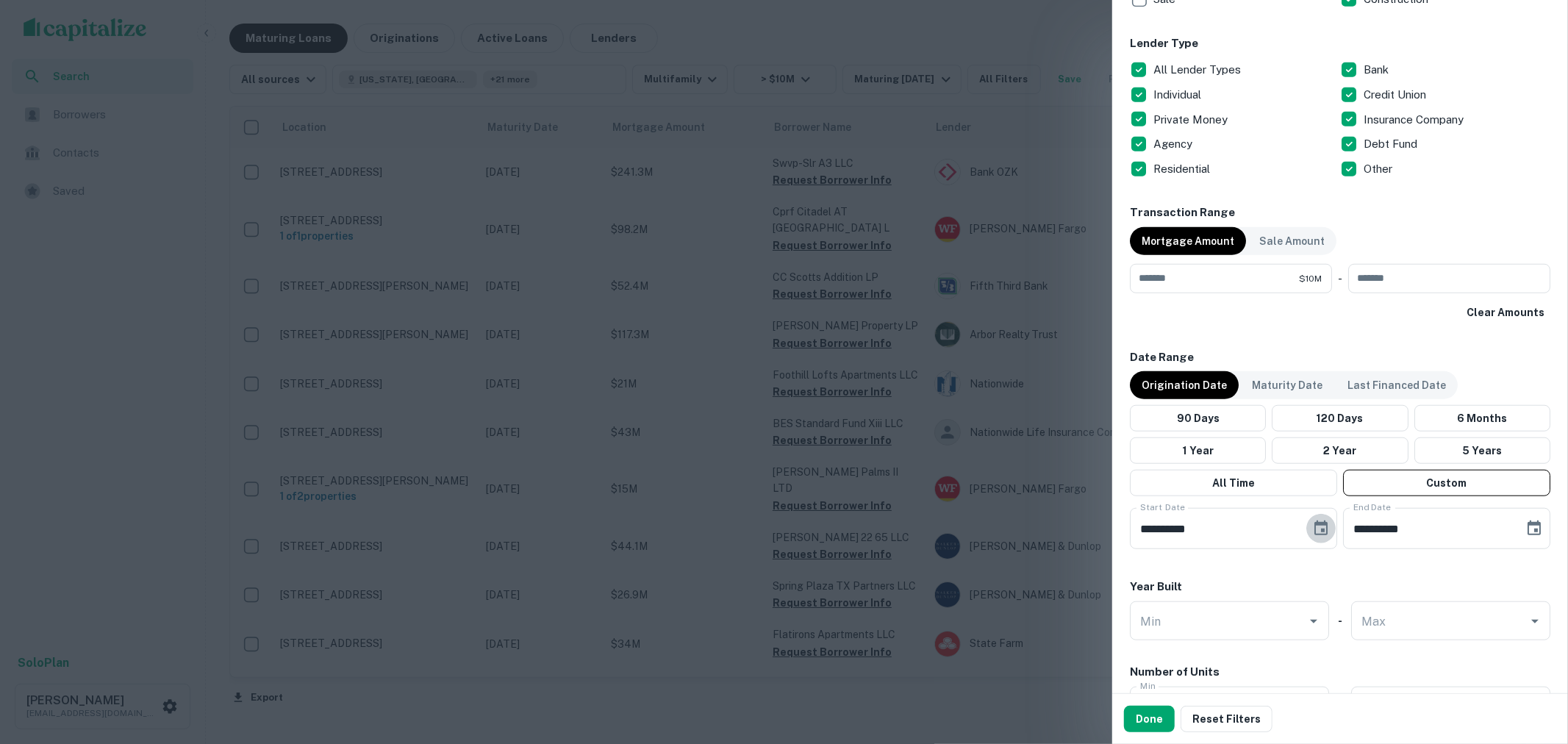
drag, startPoint x: 1320, startPoint y: 531, endPoint x: 1357, endPoint y: 549, distance: 41.1
click at [1355, 549] on div "**********" at bounding box center [1340, 452] width 421 height 207
click at [1528, 531] on icon "Choose date, selected date is Oct 7, 2022" at bounding box center [1534, 528] width 13 height 15
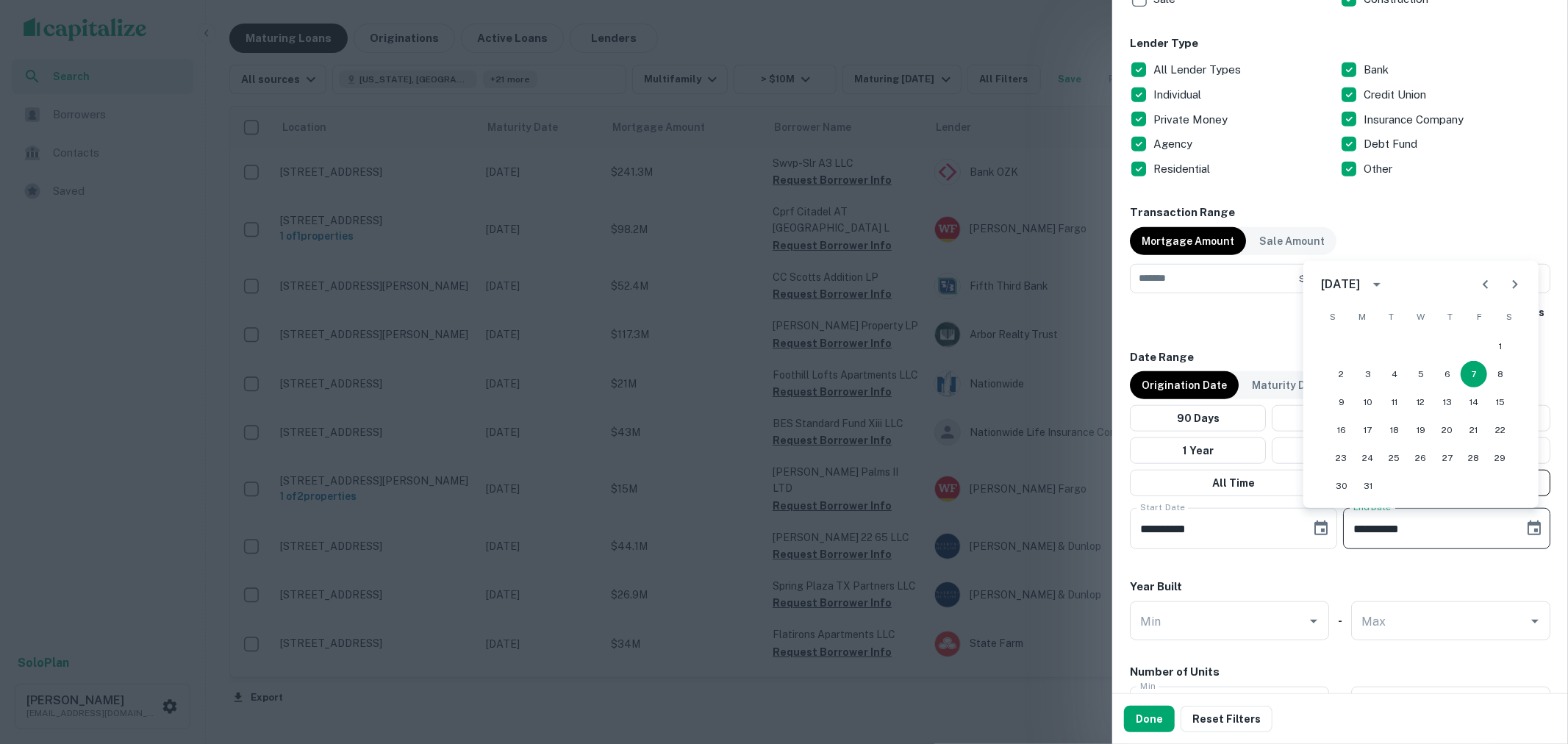
click at [1365, 289] on div "October 2022" at bounding box center [1342, 285] width 43 height 18
click at [1437, 325] on button "2023" at bounding box center [1421, 320] width 53 height 26
click at [1389, 288] on button "calendar view is open, switch to year view" at bounding box center [1377, 284] width 25 height 25
click at [1389, 289] on button "year view is open, switch to calendar view" at bounding box center [1377, 284] width 25 height 25
click at [1504, 277] on button "Next month" at bounding box center [1515, 285] width 30 height 30
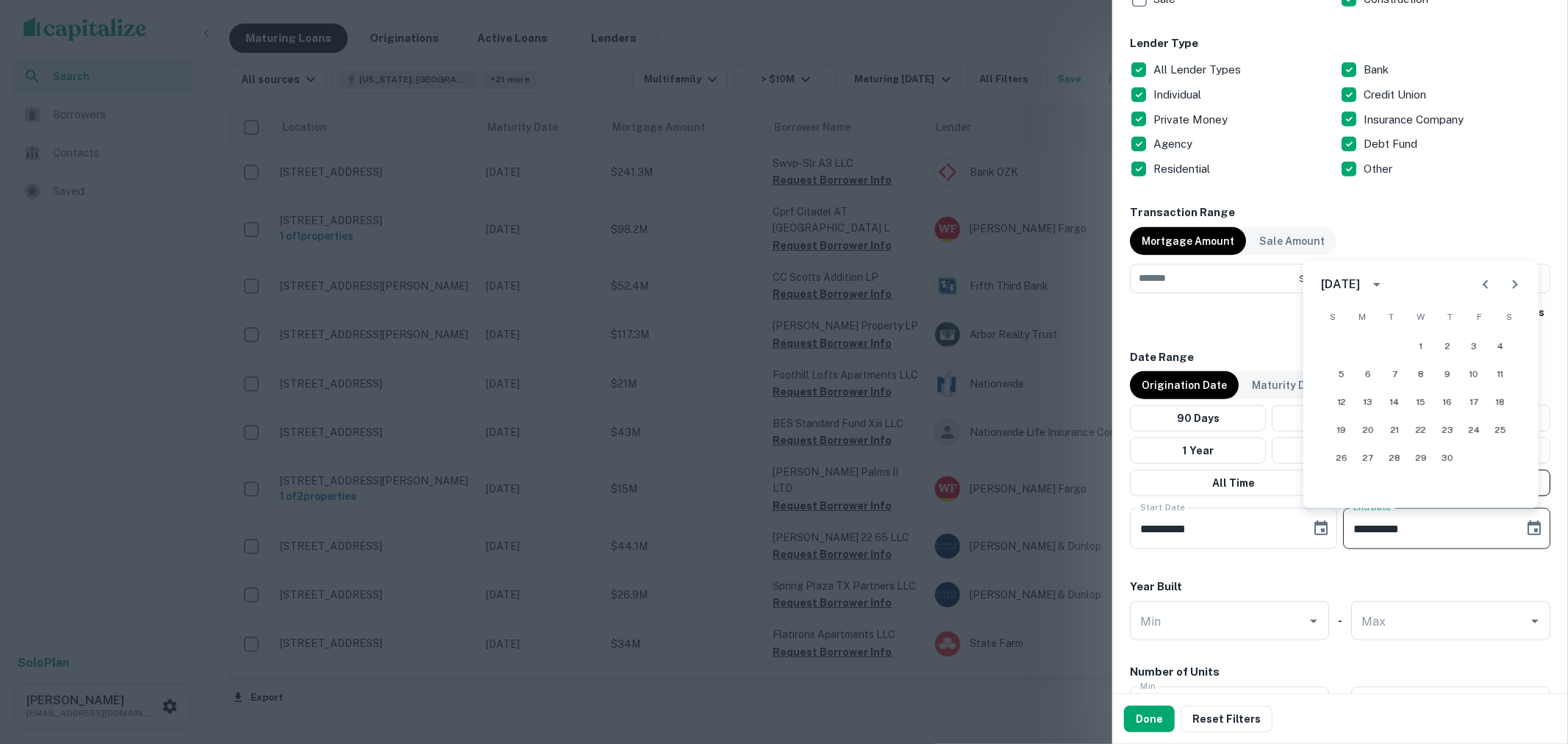
click at [1504, 277] on button "Next month" at bounding box center [1515, 285] width 30 height 30
click at [1334, 483] on button "31" at bounding box center [1342, 485] width 26 height 26
type input "**********"
drag, startPoint x: 1238, startPoint y: 545, endPoint x: 1217, endPoint y: 534, distance: 23.7
click at [1217, 534] on input "**********" at bounding box center [1215, 528] width 171 height 41
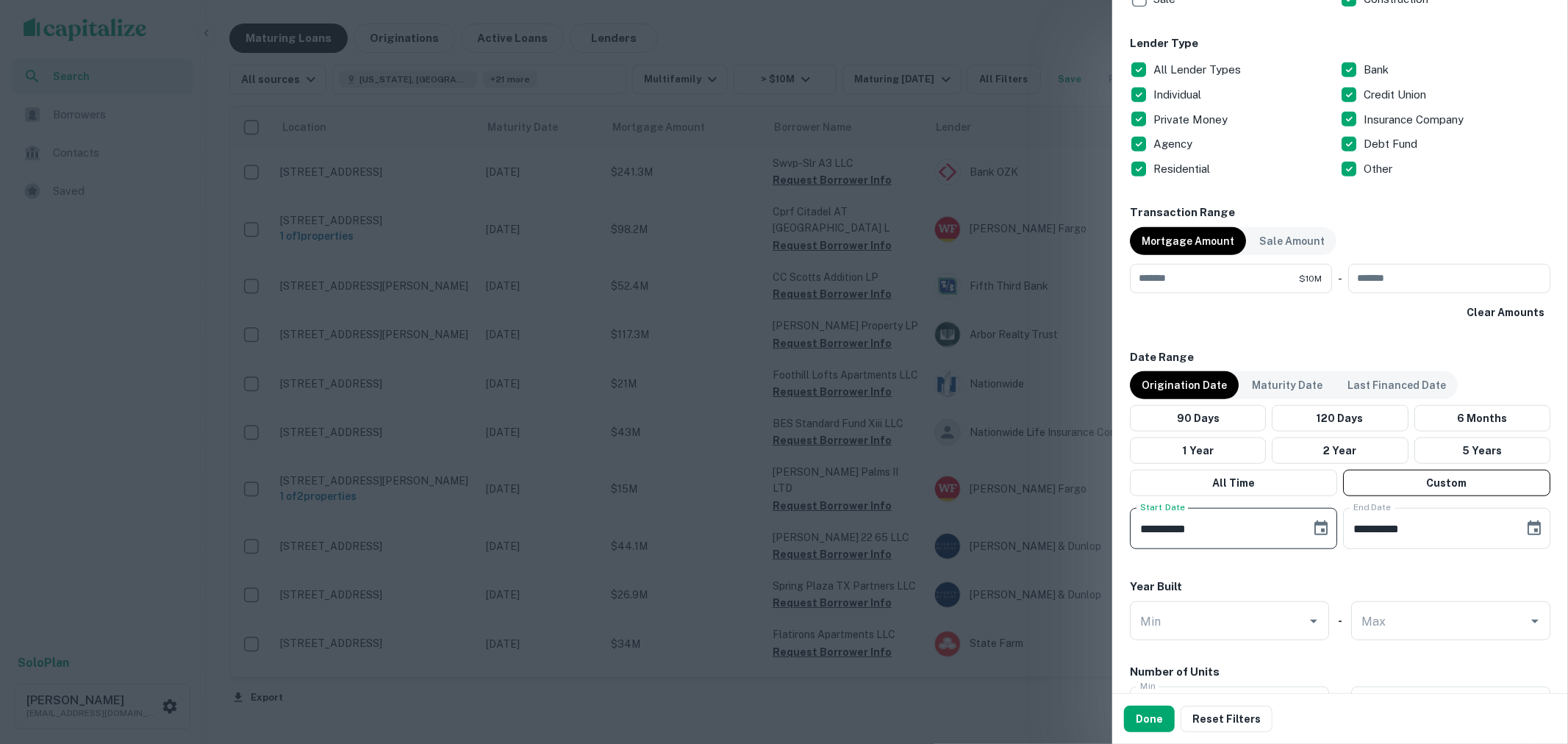
click at [1316, 523] on icon "Choose date, selected date is Jun 9, 2022" at bounding box center [1321, 528] width 13 height 15
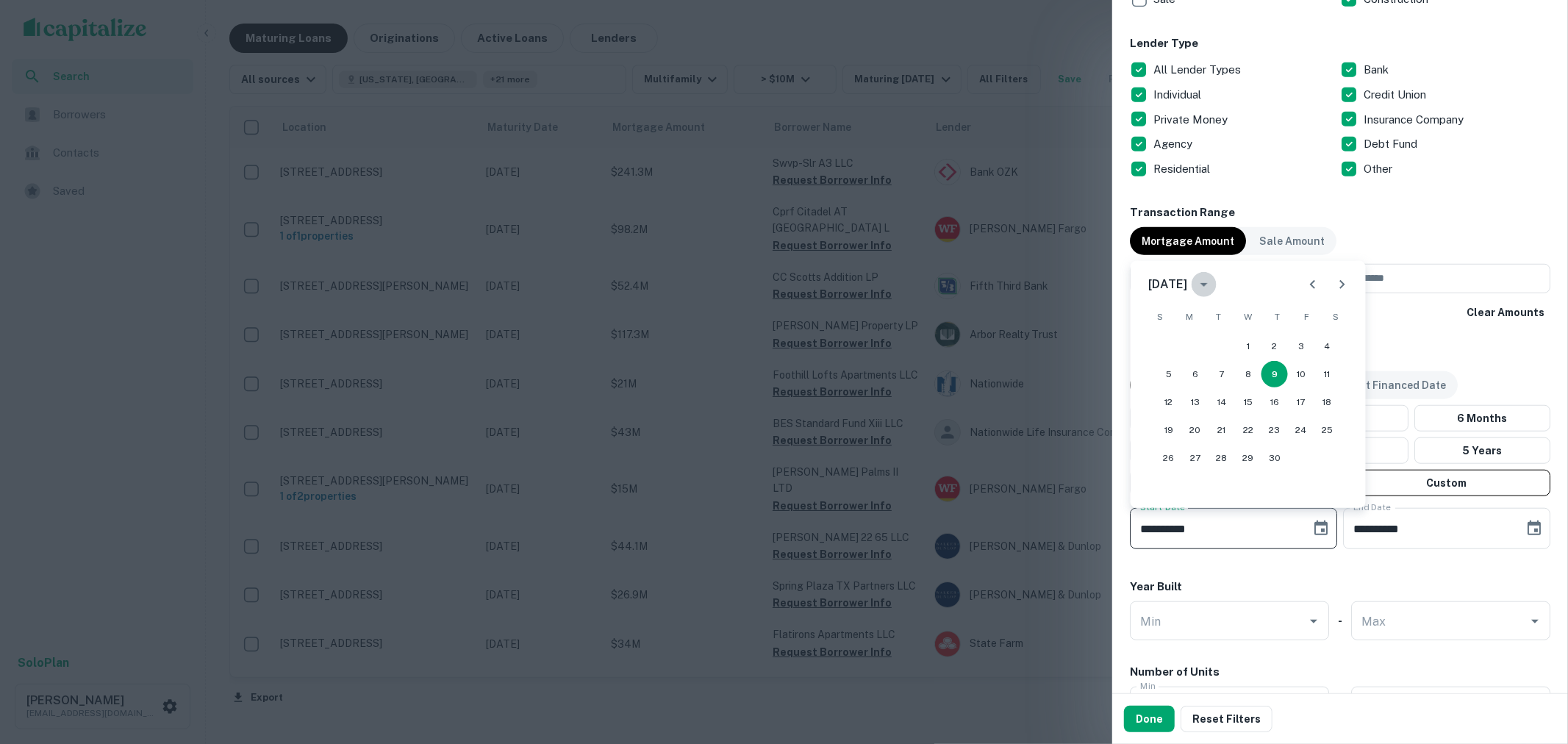
click at [1208, 283] on icon "calendar view is open, switch to year view" at bounding box center [1204, 285] width 7 height 4
click at [1244, 454] on button "2021" at bounding box center [1248, 457] width 53 height 26
type input "**********"
click at [1238, 365] on button "9" at bounding box center [1248, 374] width 26 height 26
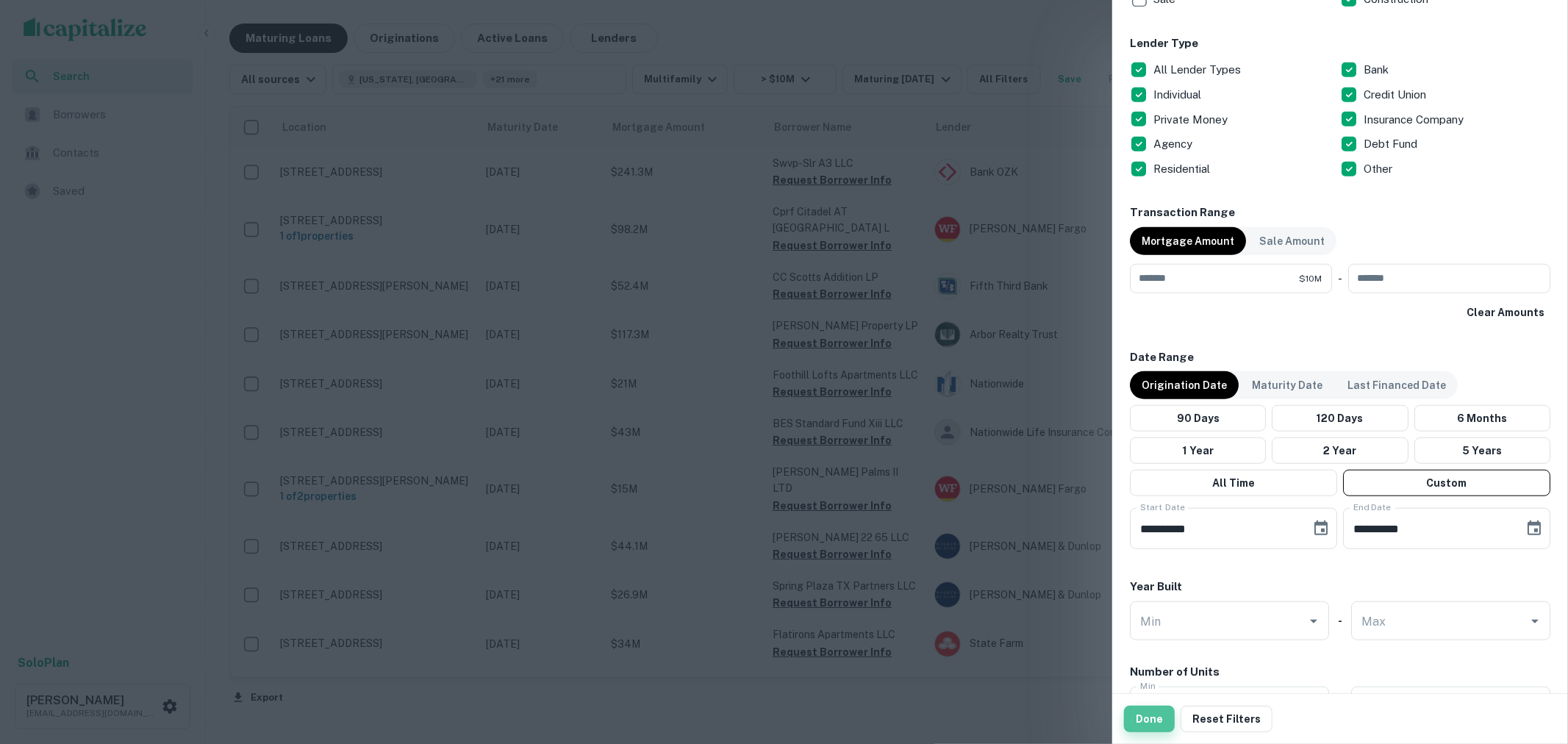
click at [1161, 718] on button "Done" at bounding box center [1149, 719] width 51 height 26
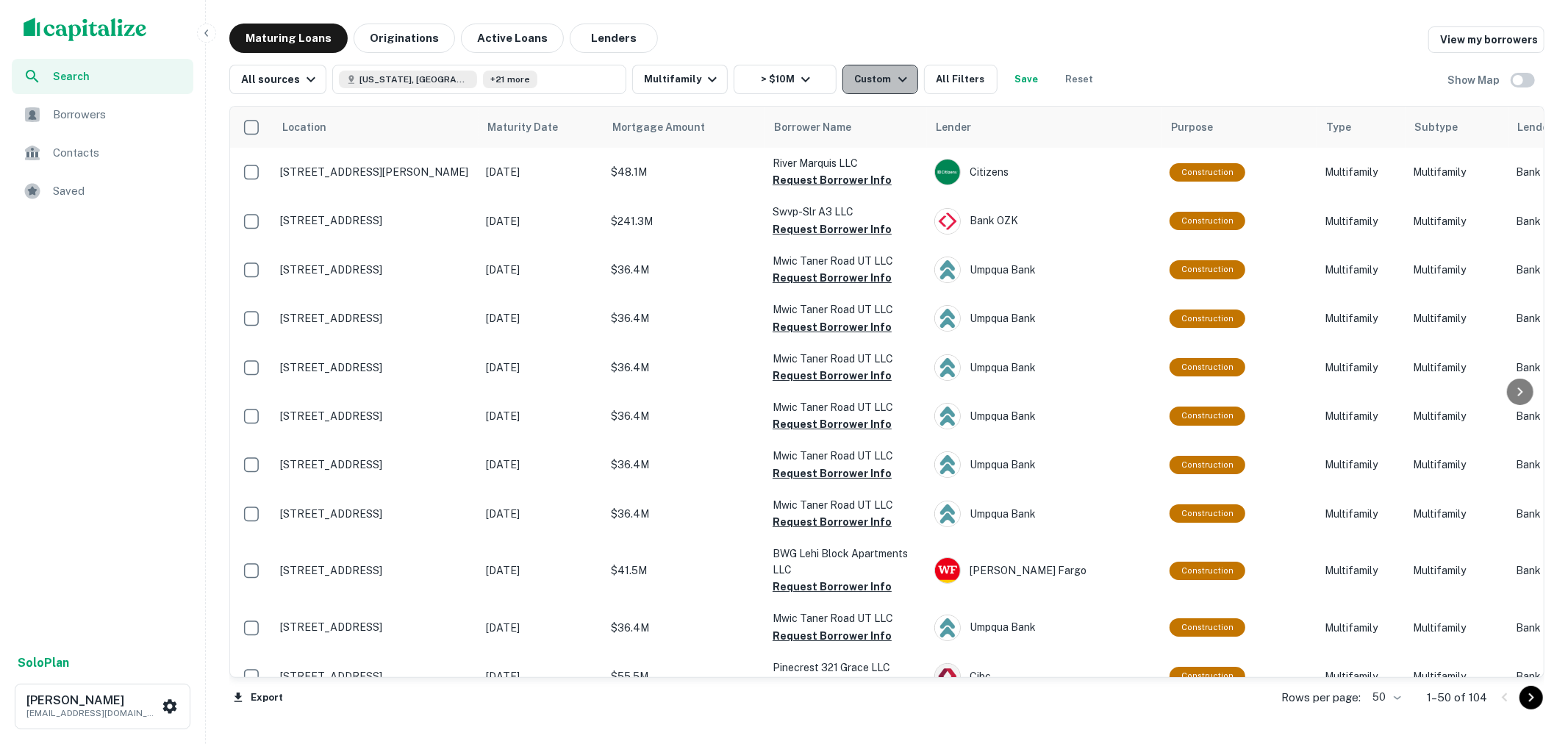
click at [894, 79] on icon "button" at bounding box center [903, 80] width 18 height 18
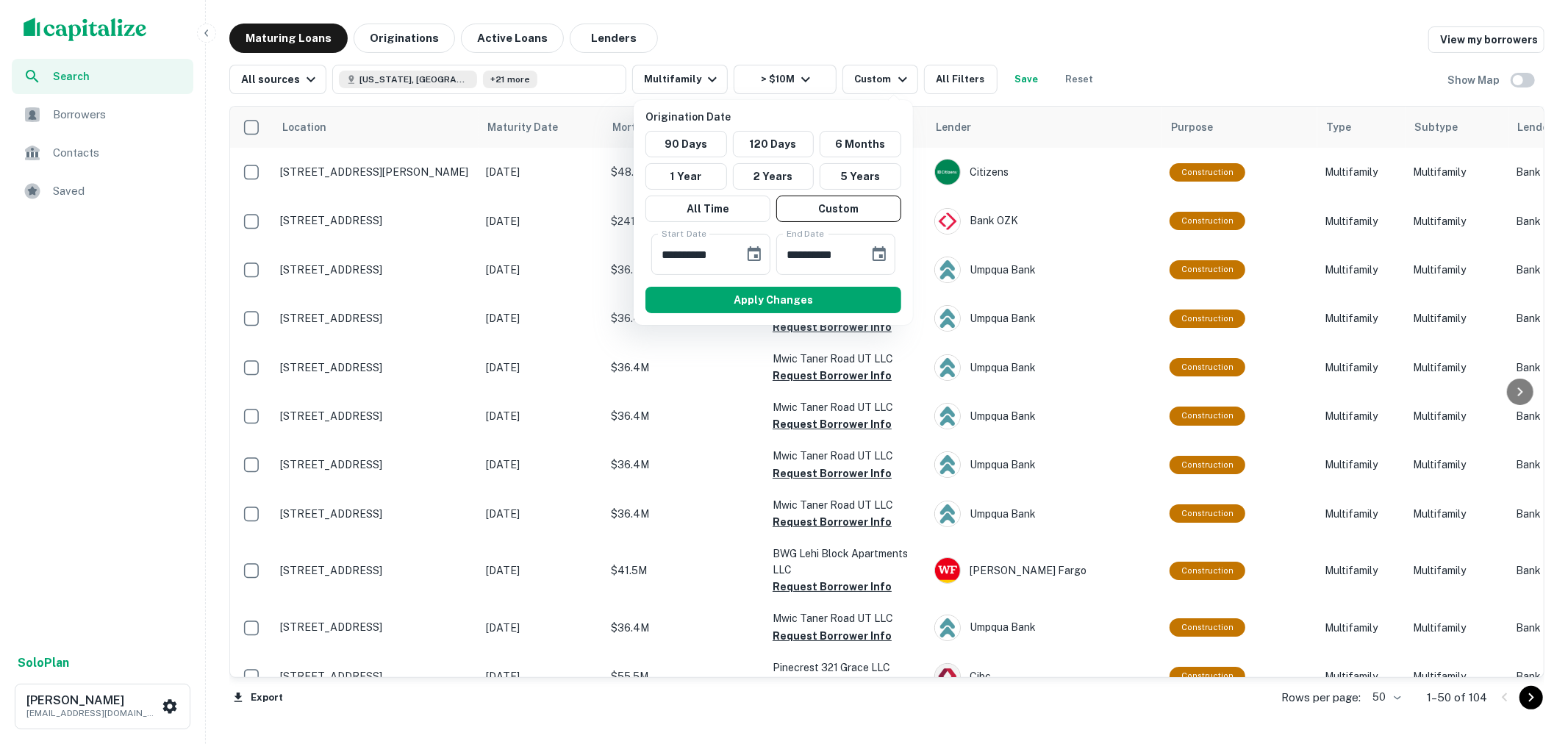
click at [887, 77] on div at bounding box center [784, 372] width 1568 height 744
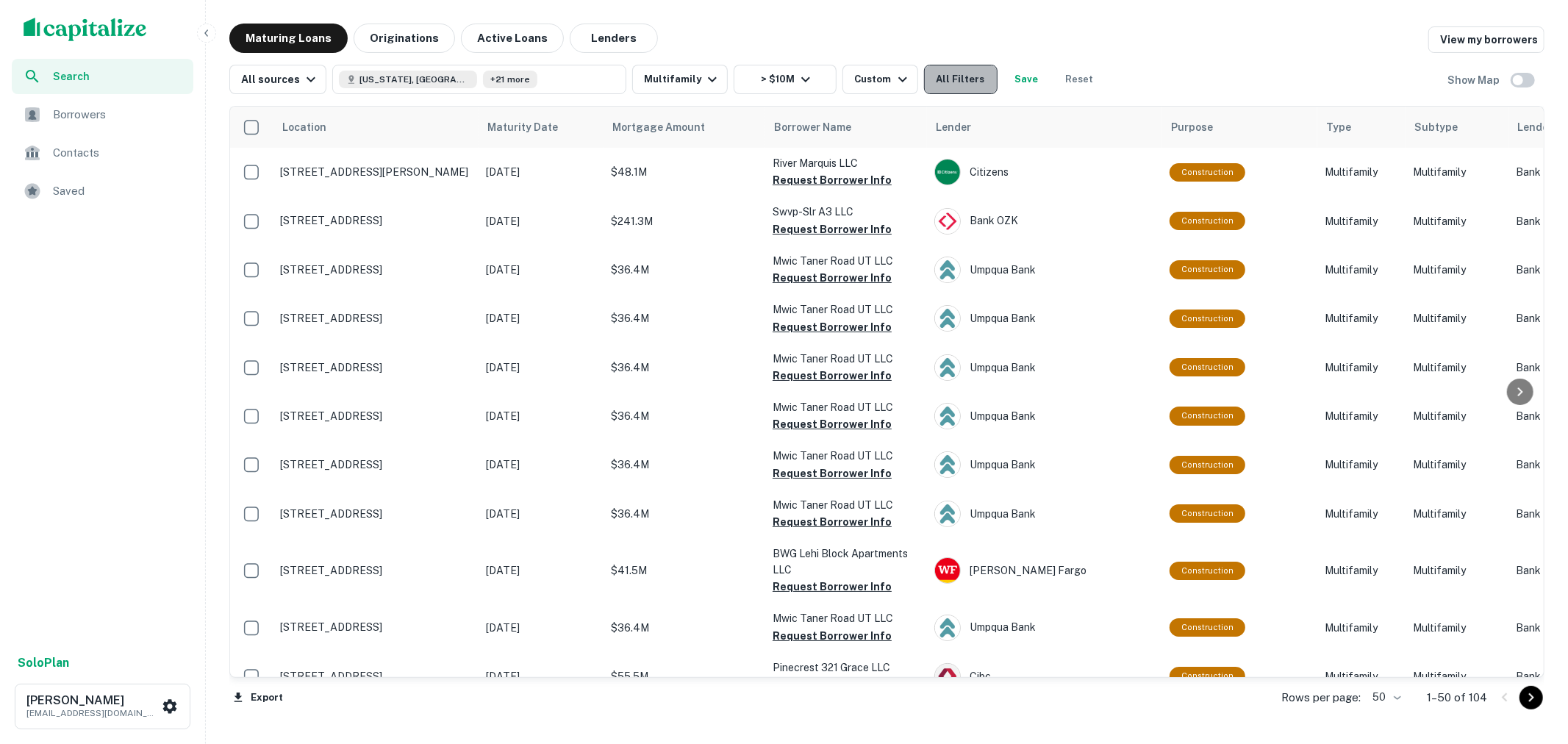
click at [947, 81] on button "All Filters" at bounding box center [961, 80] width 74 height 30
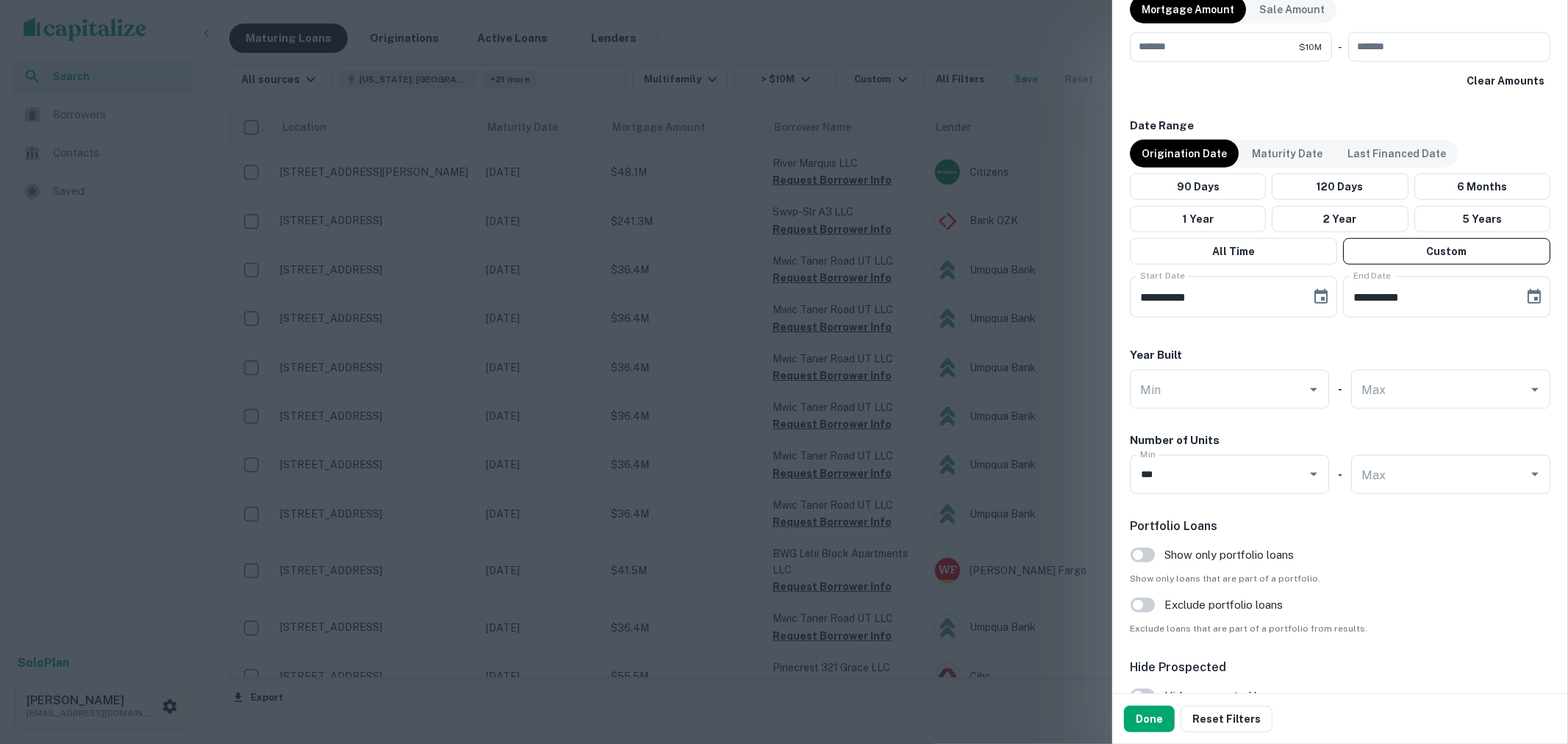
scroll to position [1224, 0]
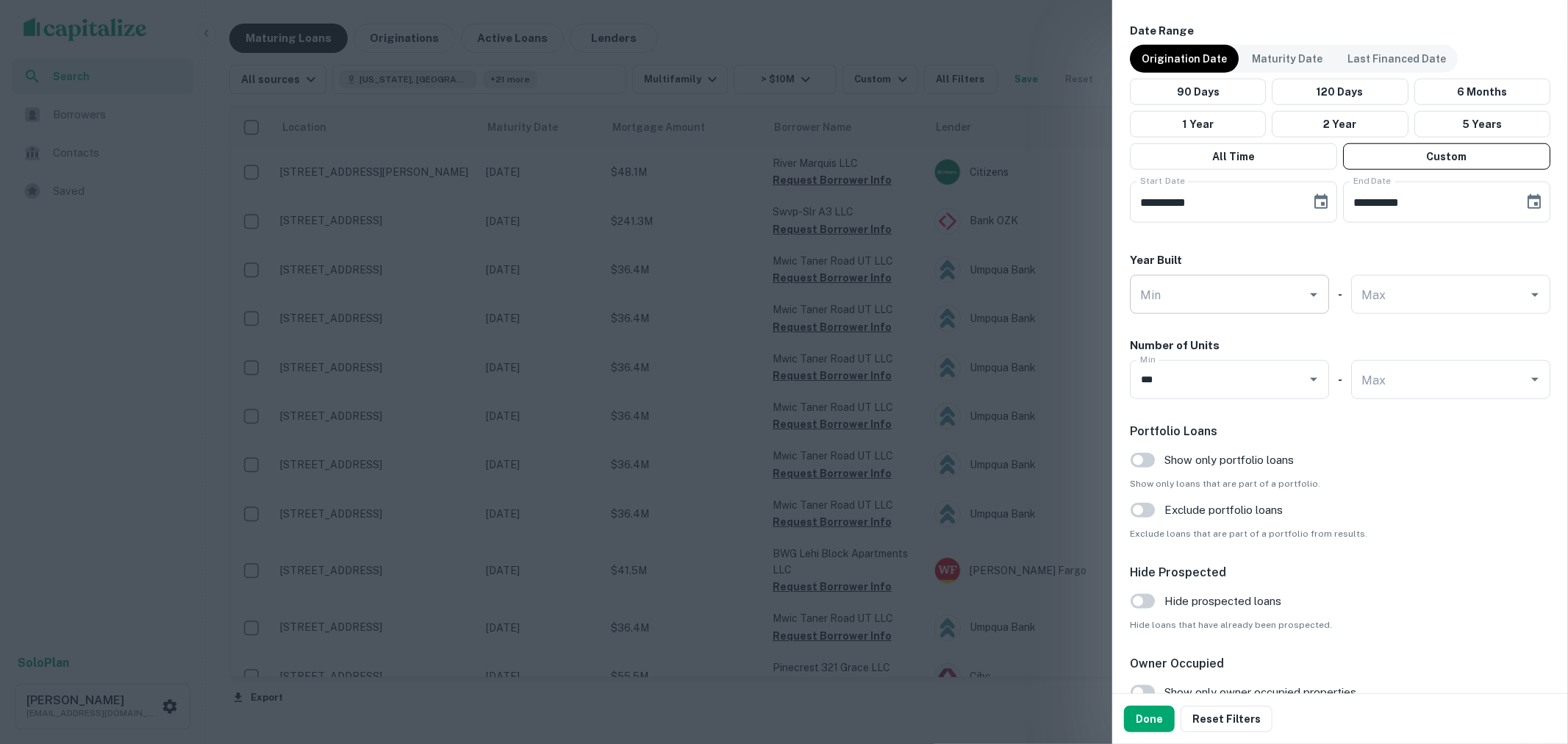
click at [1248, 312] on div "Min" at bounding box center [1229, 294] width 199 height 39
click at [1306, 301] on icon "Open" at bounding box center [1314, 294] width 18 height 18
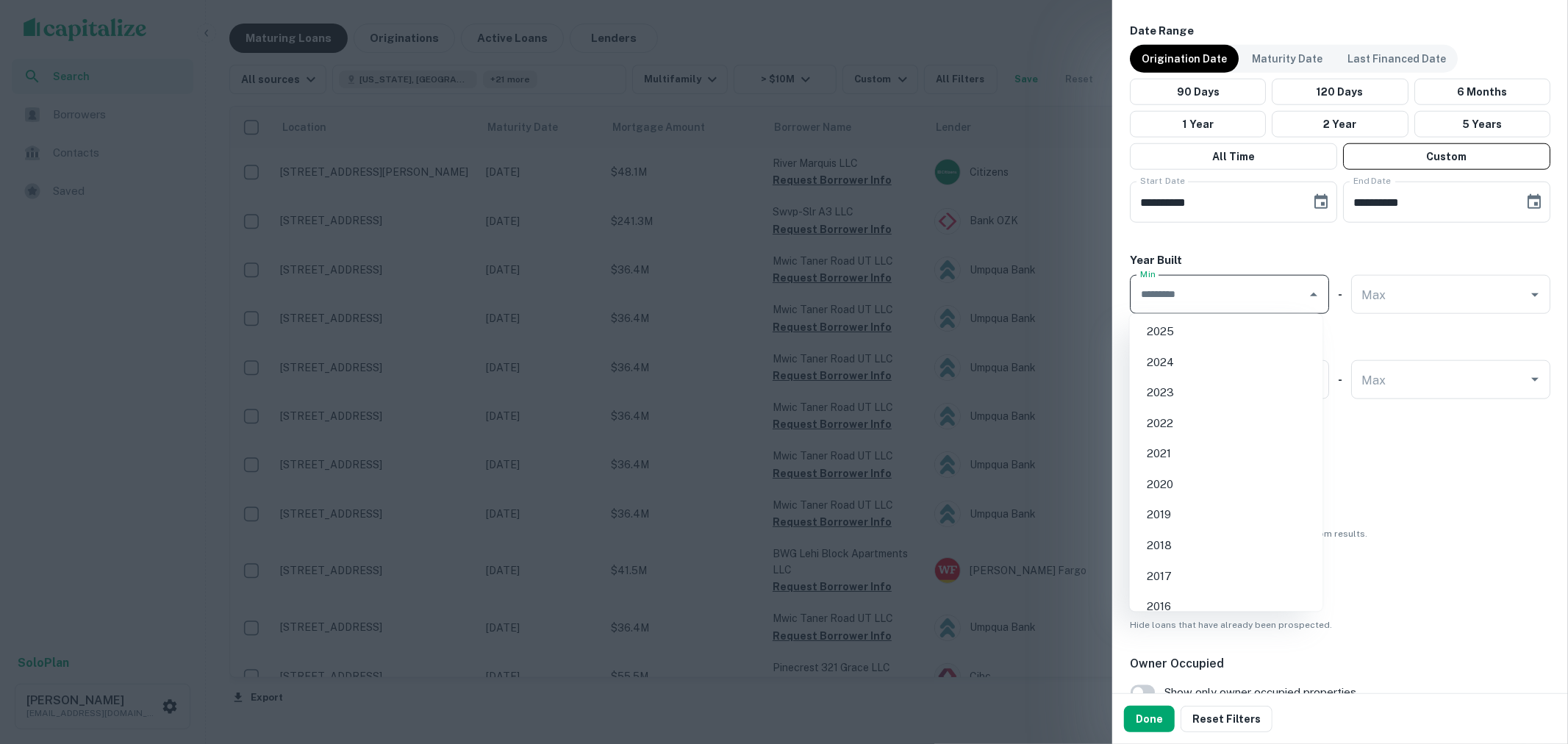
click at [1250, 328] on li "2025" at bounding box center [1226, 331] width 181 height 26
type input "****"
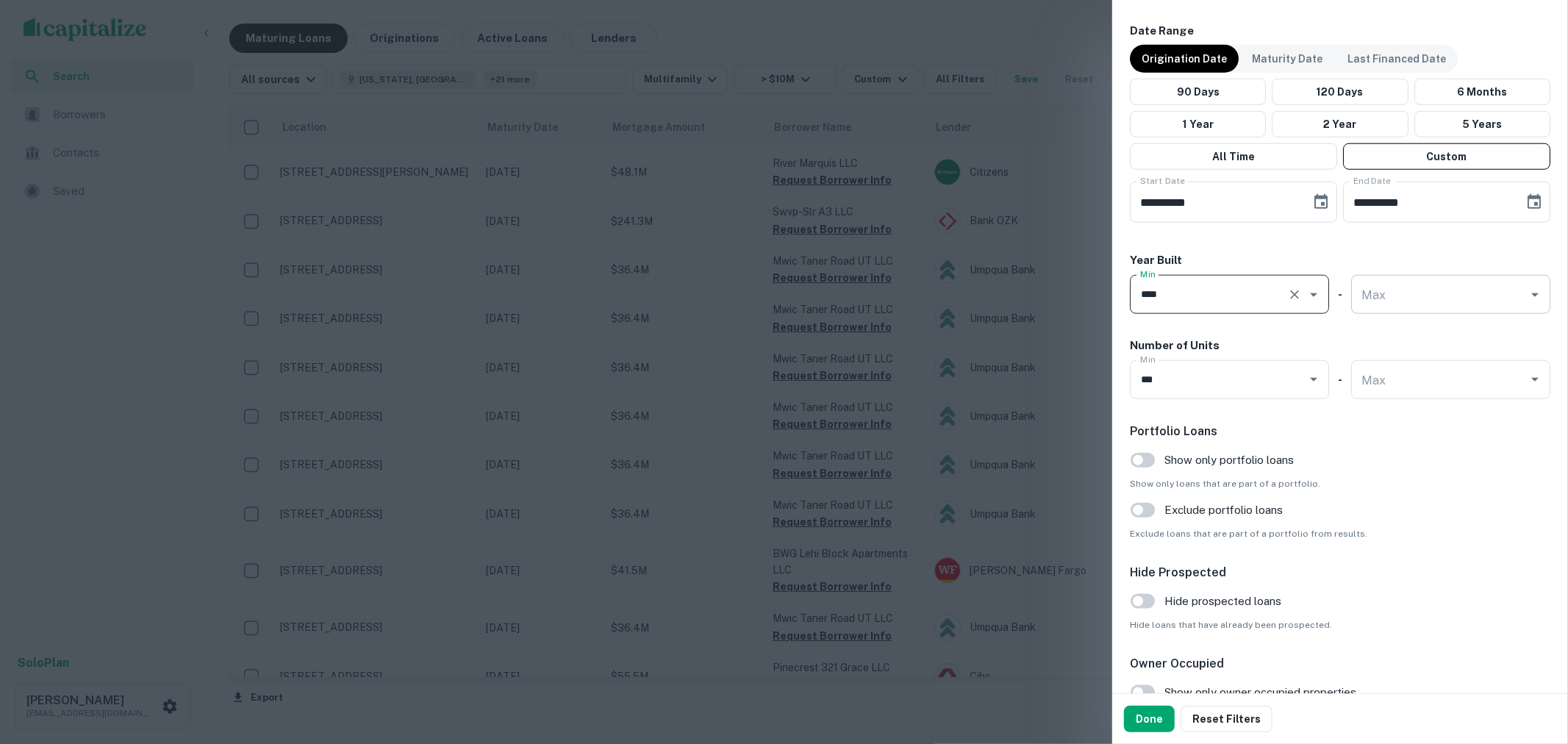
click at [1457, 299] on input "Max" at bounding box center [1439, 294] width 164 height 25
click at [1451, 481] on li "2020" at bounding box center [1442, 484] width 181 height 26
type input "****"
click at [1165, 724] on button "Done" at bounding box center [1149, 719] width 51 height 26
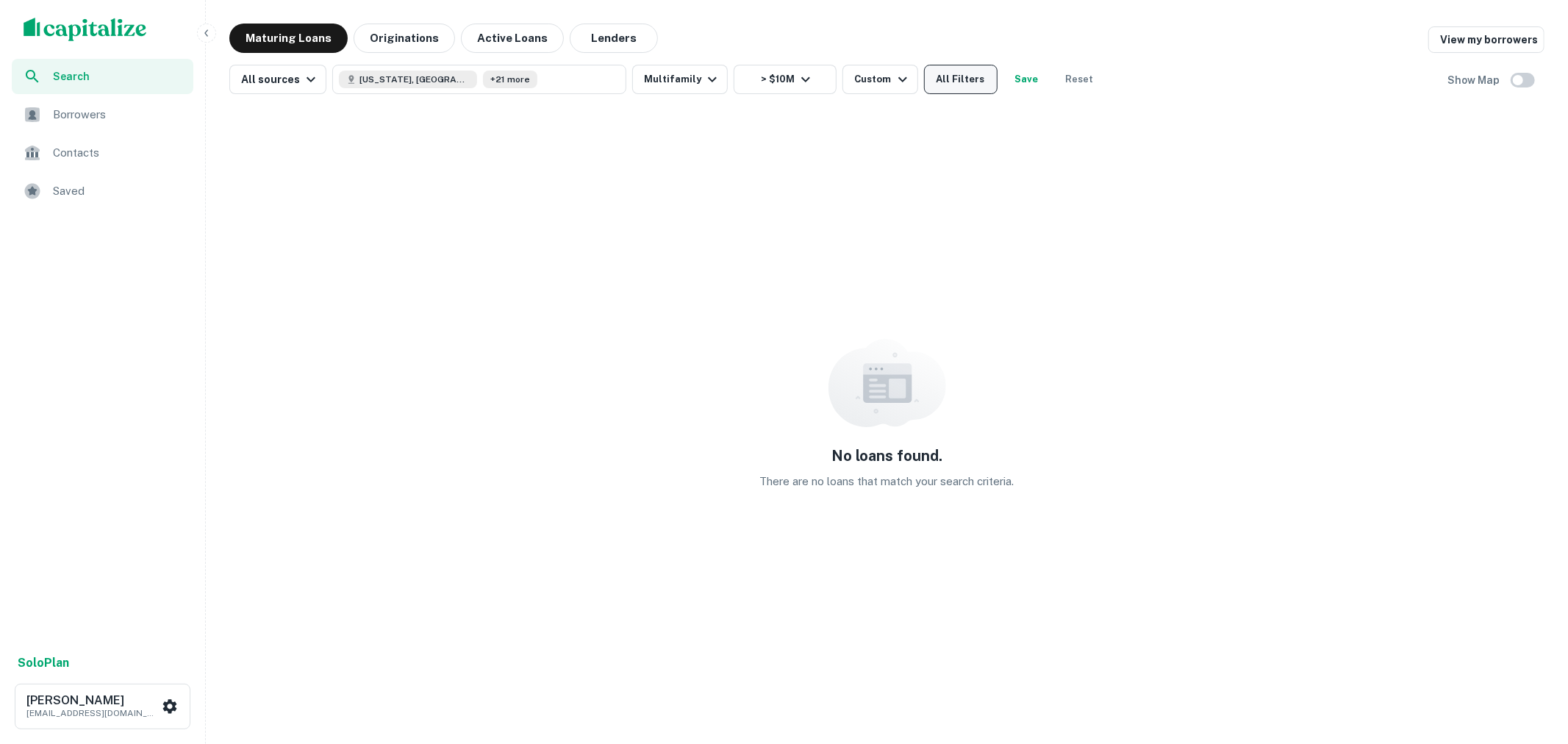
click at [971, 78] on button "All Filters" at bounding box center [961, 80] width 74 height 30
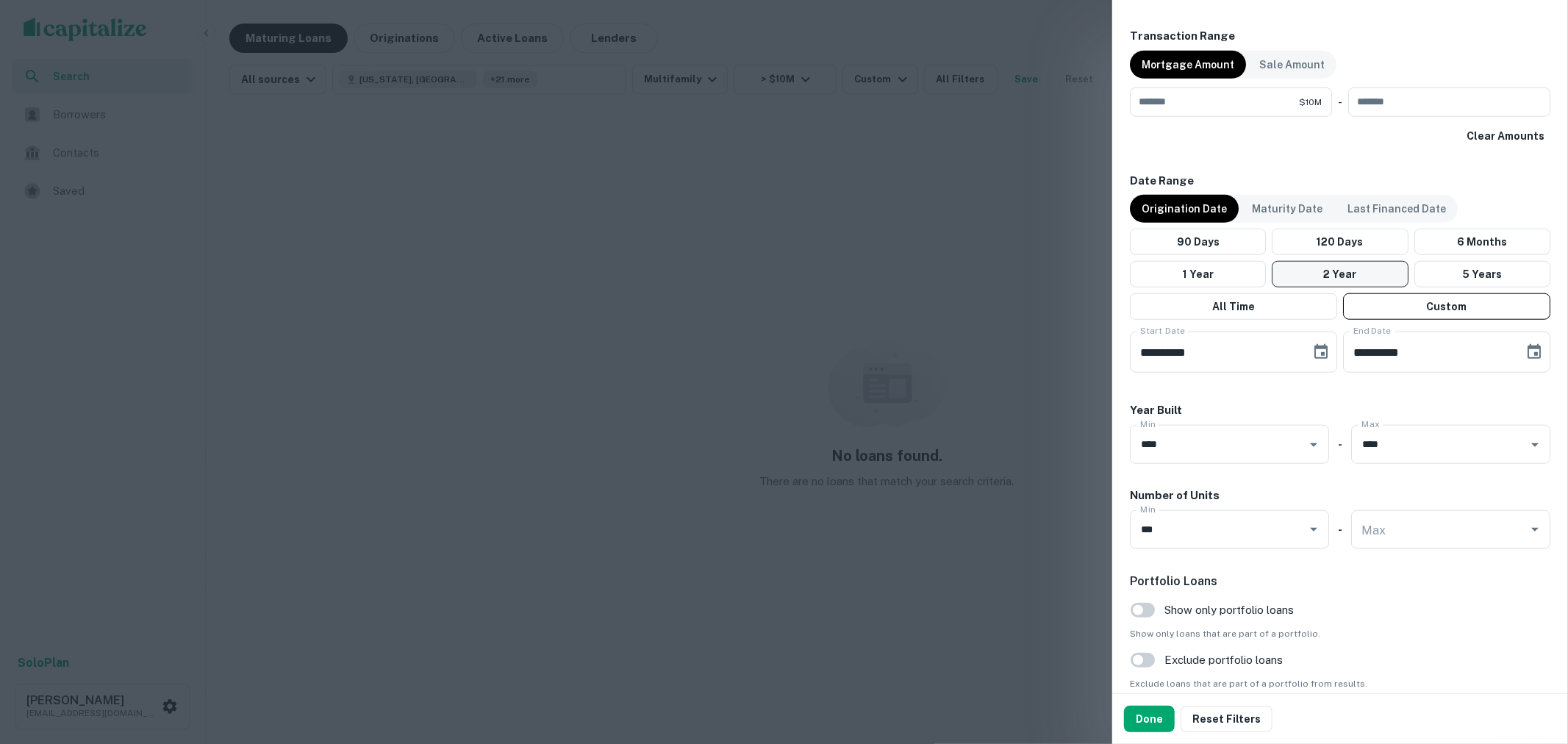
scroll to position [1224, 0]
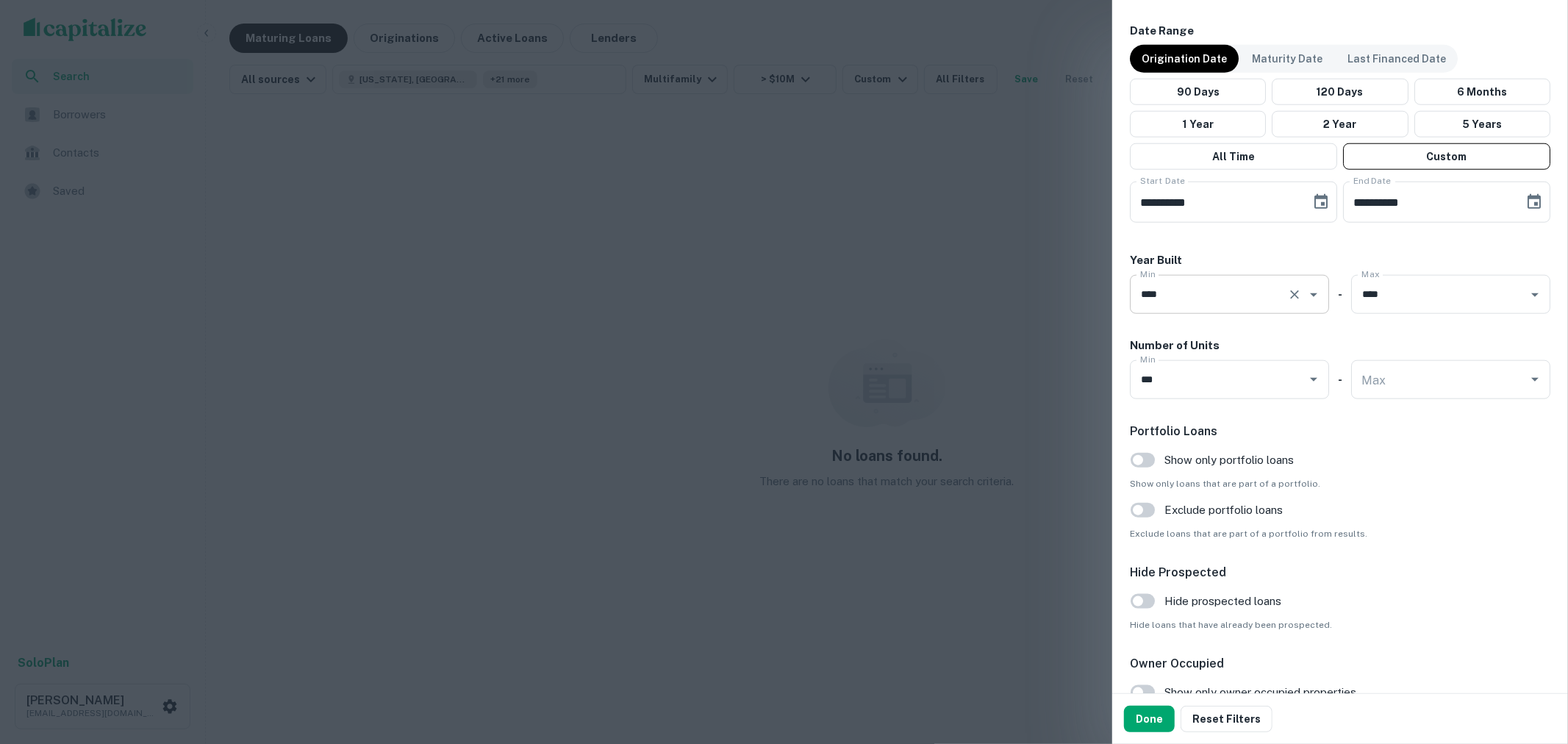
click at [1294, 294] on icon "Clear" at bounding box center [1295, 294] width 15 height 15
click at [1508, 293] on icon "Clear" at bounding box center [1515, 294] width 15 height 15
click at [1151, 713] on button "Done" at bounding box center [1149, 719] width 51 height 26
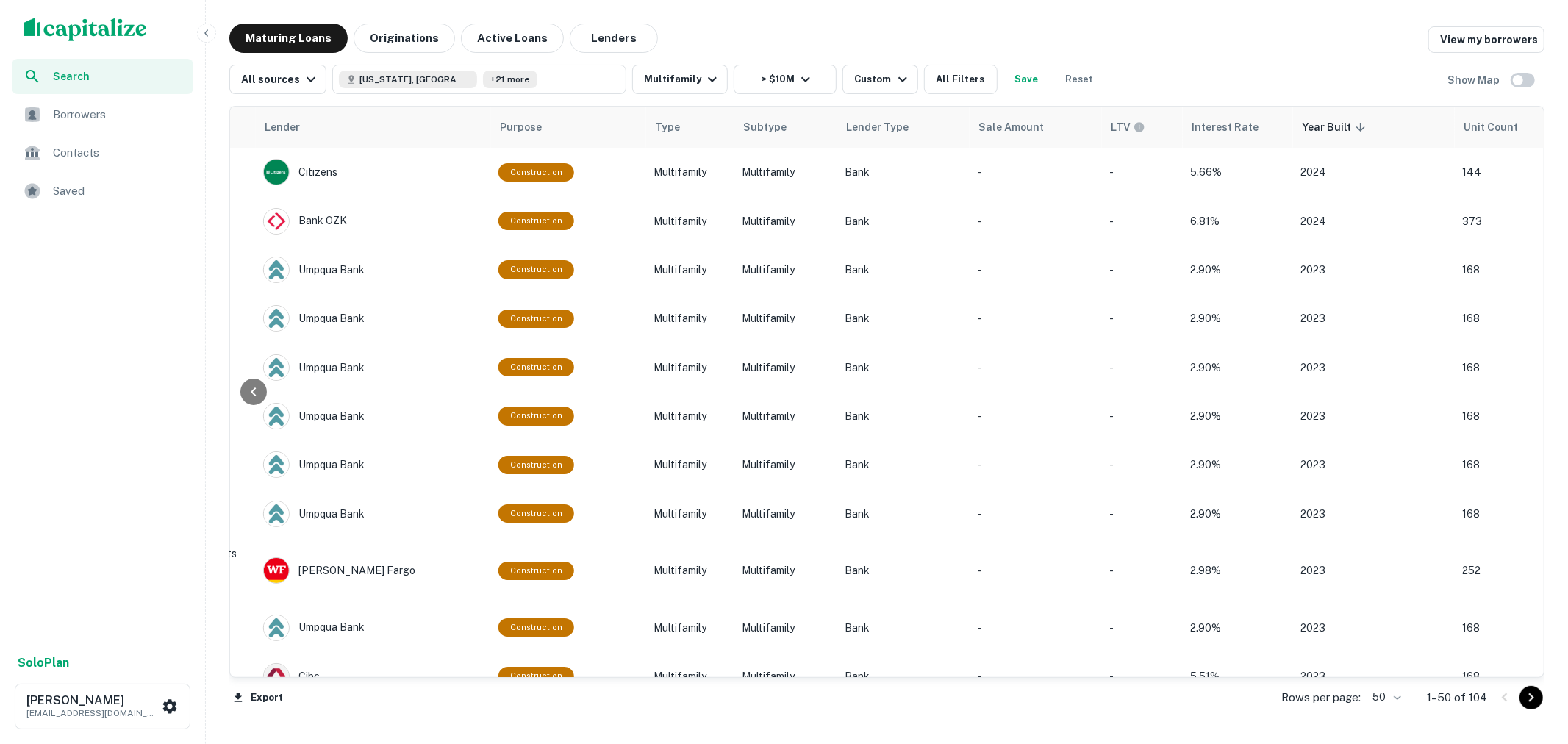
scroll to position [0, 791]
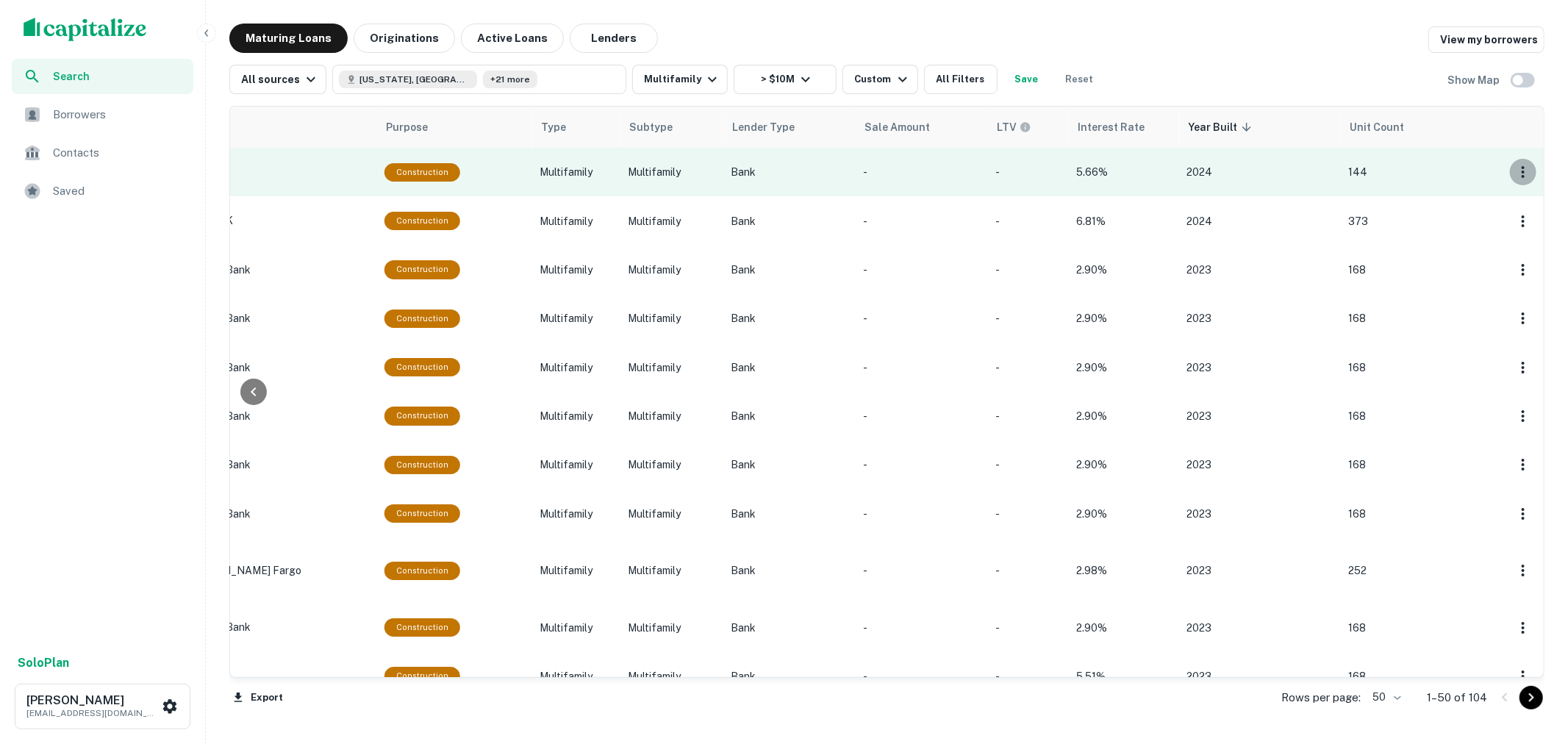
click at [1522, 173] on icon "button" at bounding box center [1522, 172] width 3 height 11
click at [1511, 173] on div at bounding box center [784, 372] width 1568 height 744
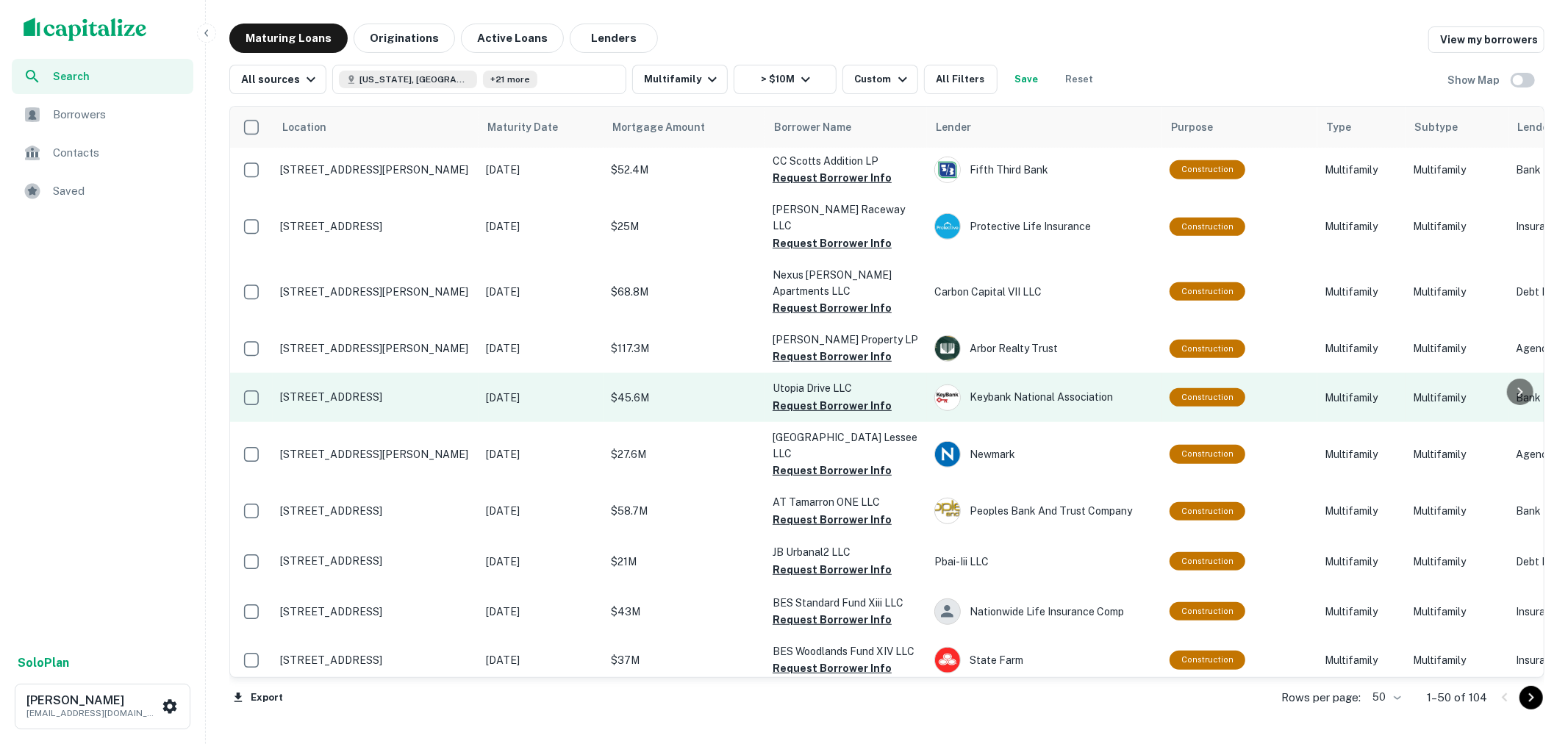
scroll to position [735, 0]
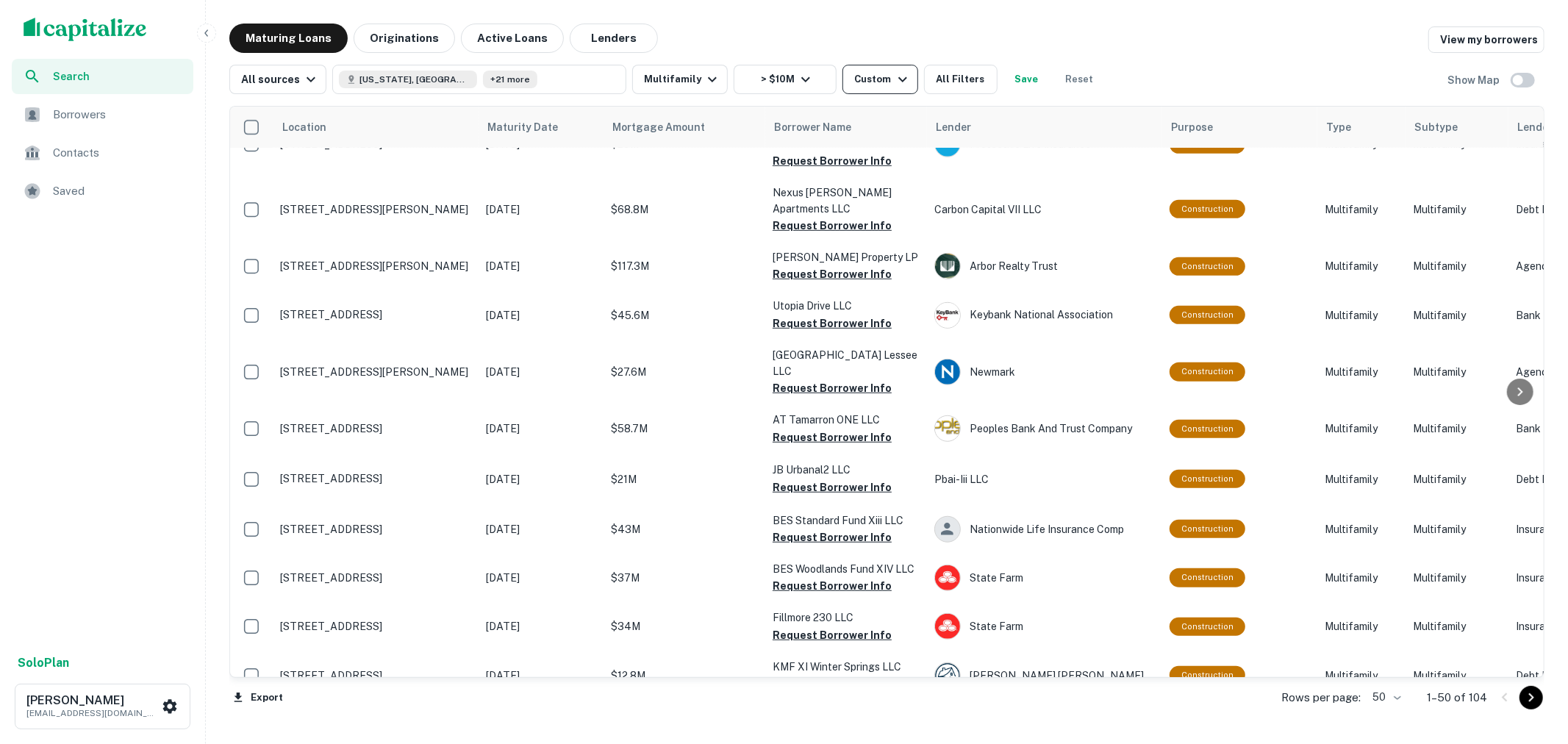
click at [883, 82] on div "Custom" at bounding box center [883, 80] width 57 height 18
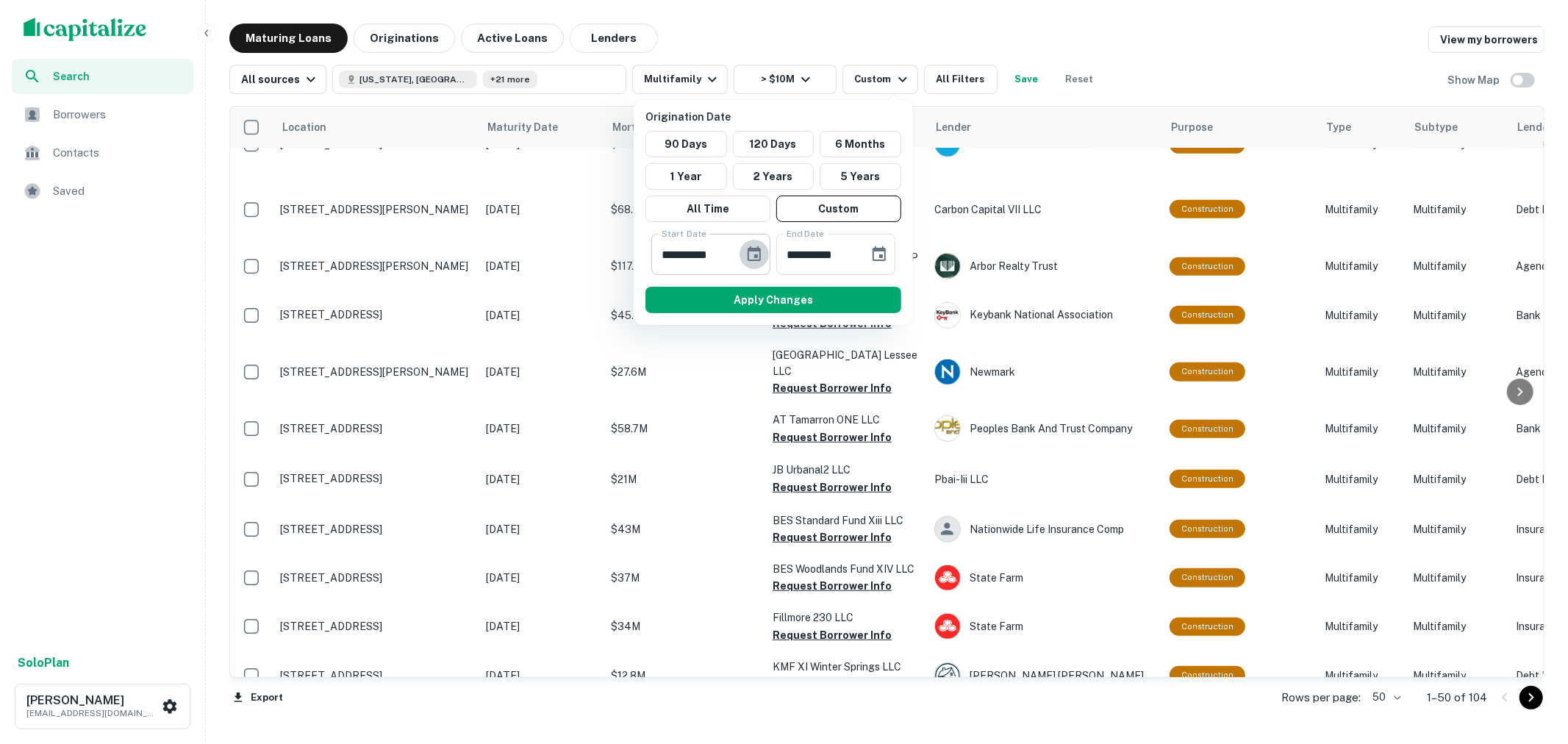
click at [754, 253] on icon "Choose date, selected date is Jun 9, 2021" at bounding box center [754, 254] width 18 height 18
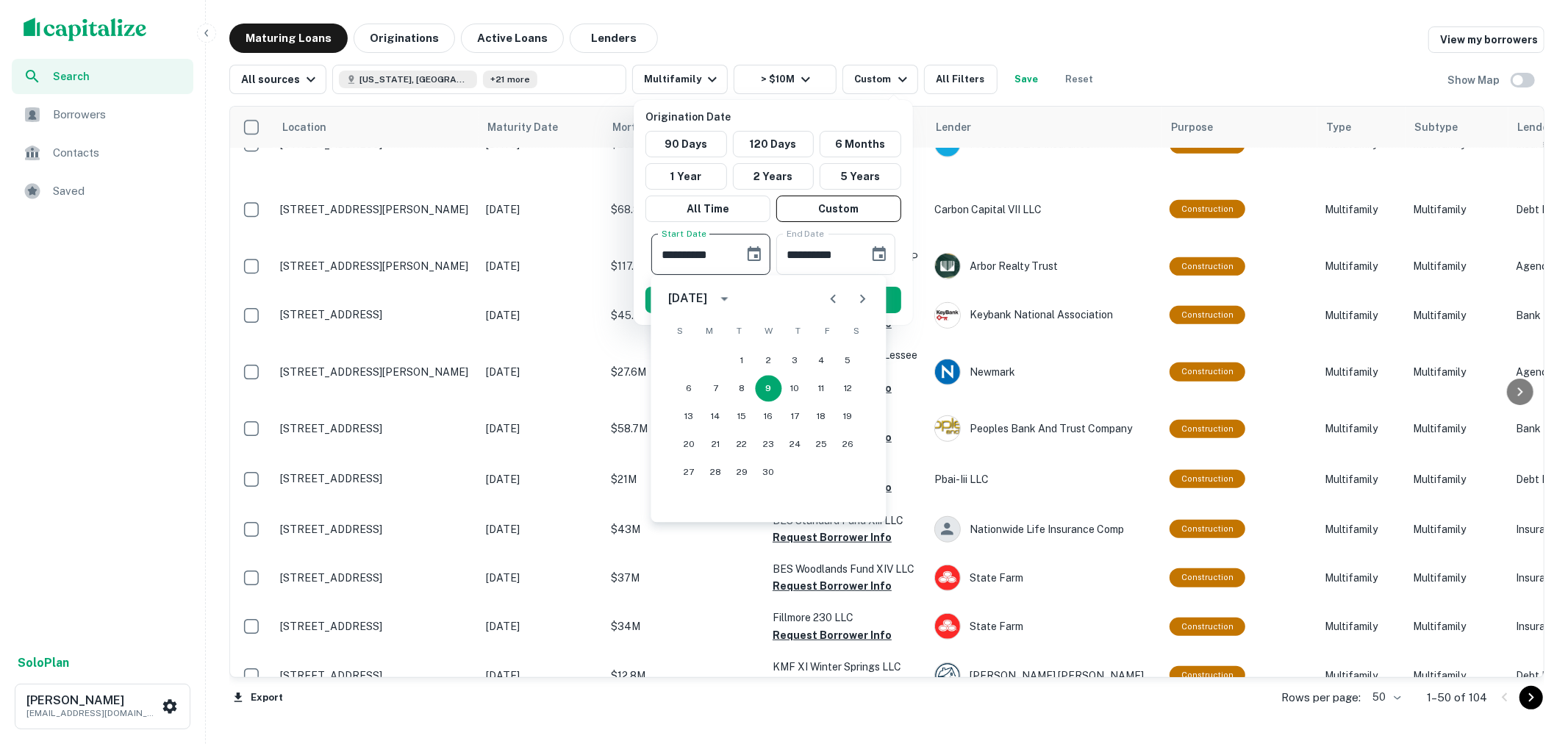
click at [730, 297] on button "calendar view is open, switch to year view" at bounding box center [725, 298] width 25 height 25
click at [825, 462] on button "2022" at bounding box center [845, 471] width 53 height 26
type input "**********"
click at [898, 299] on button "Apply Changes" at bounding box center [773, 300] width 256 height 26
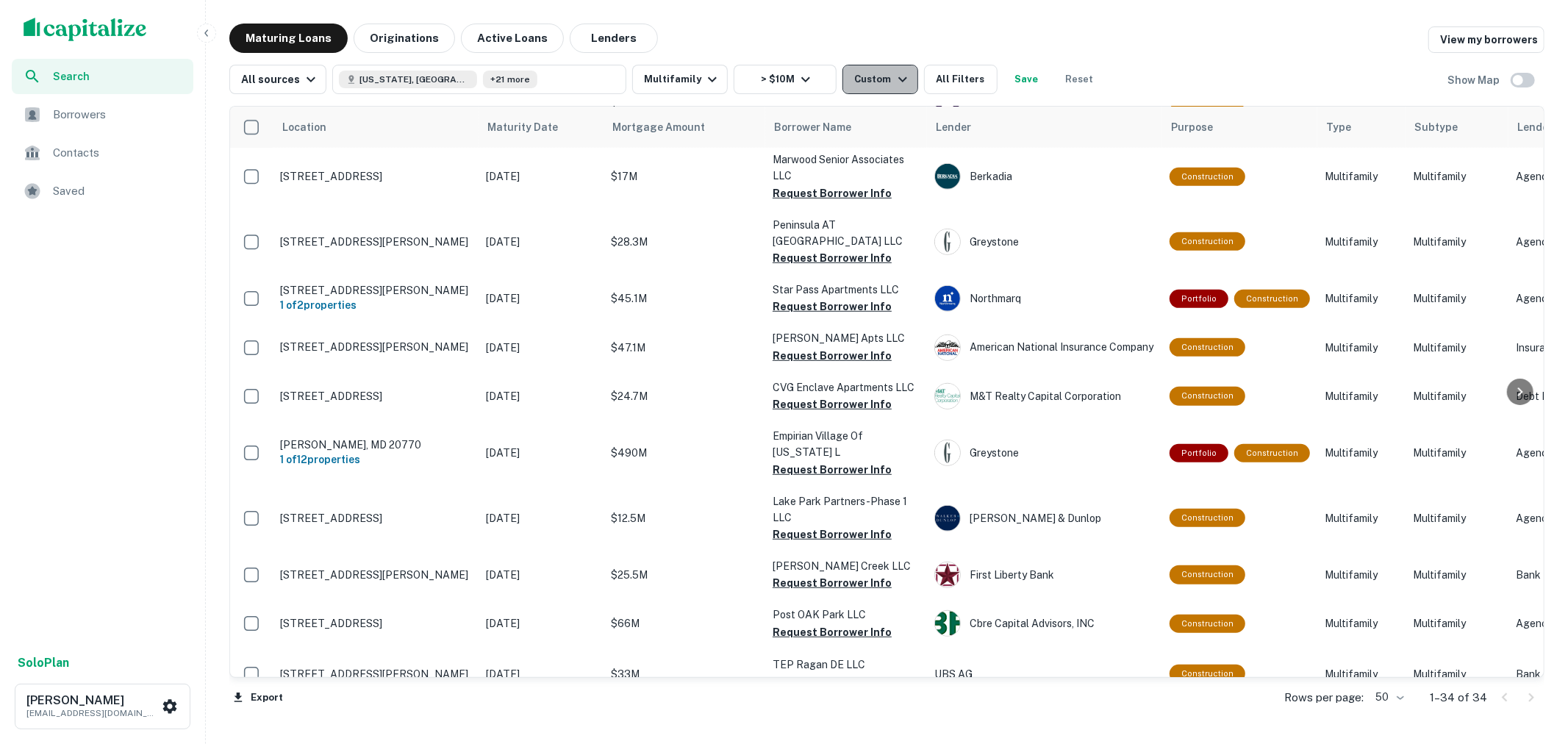
click at [879, 79] on div "Custom" at bounding box center [883, 80] width 57 height 18
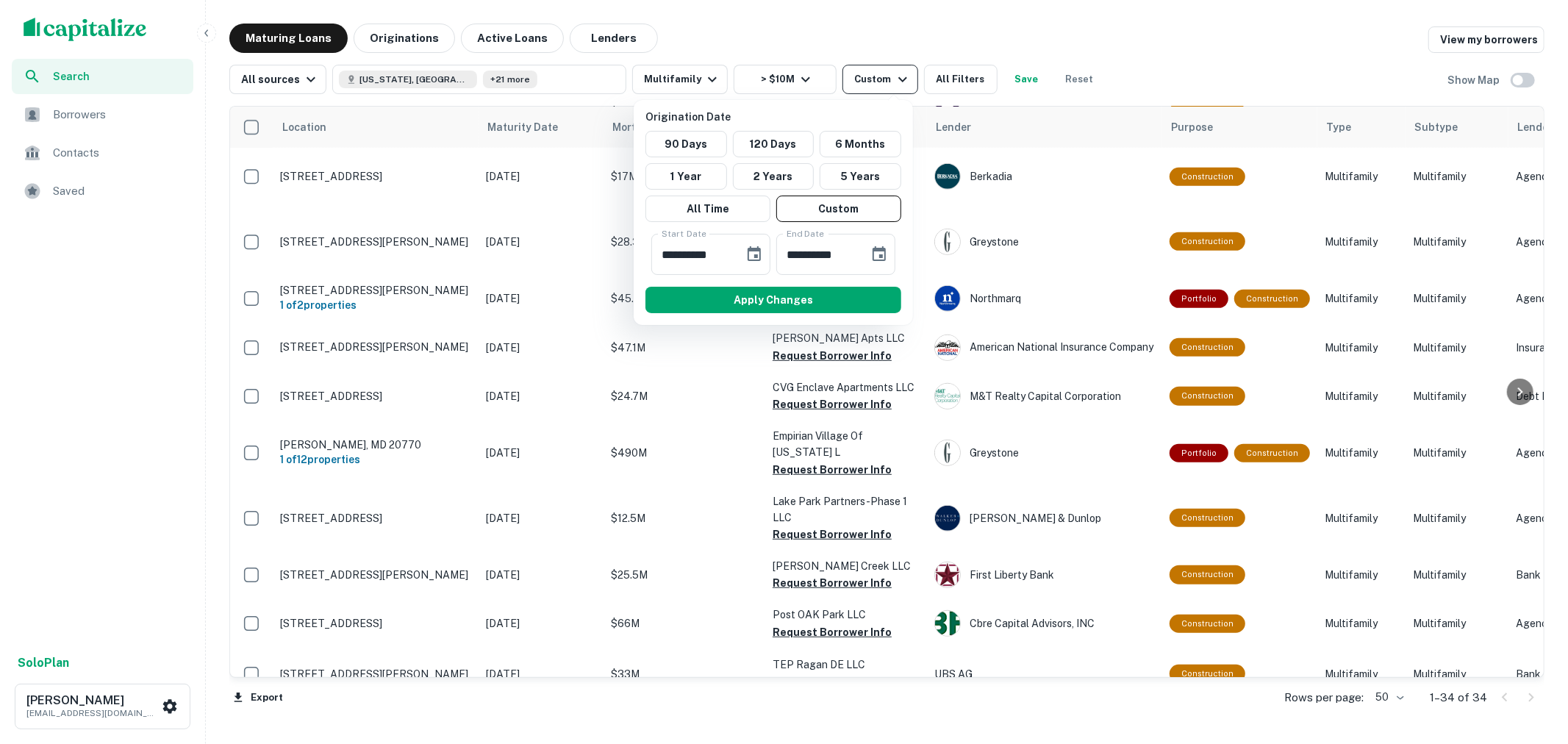
click at [879, 79] on div at bounding box center [784, 372] width 1568 height 744
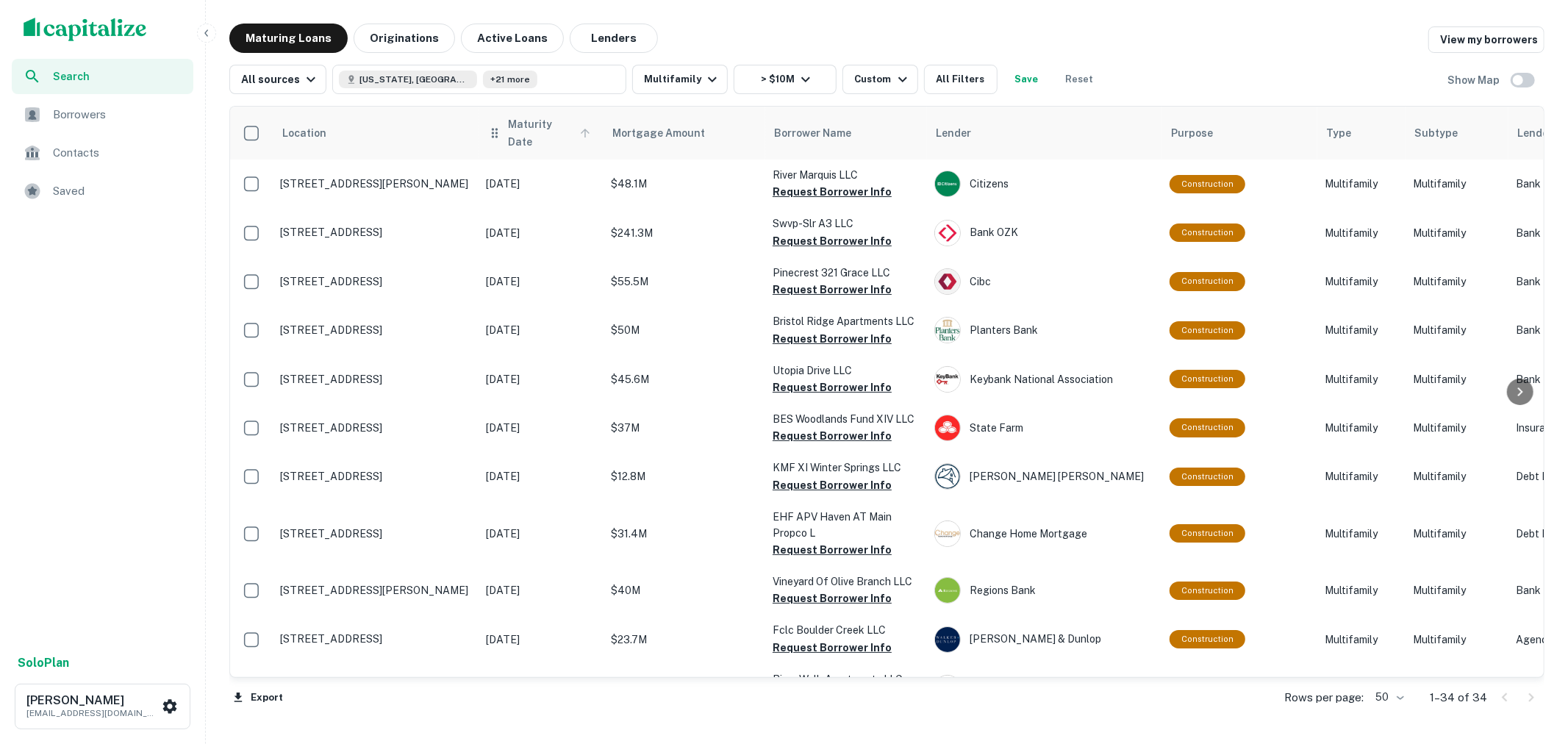
click at [540, 121] on span "Maturity Date" at bounding box center [551, 133] width 87 height 35
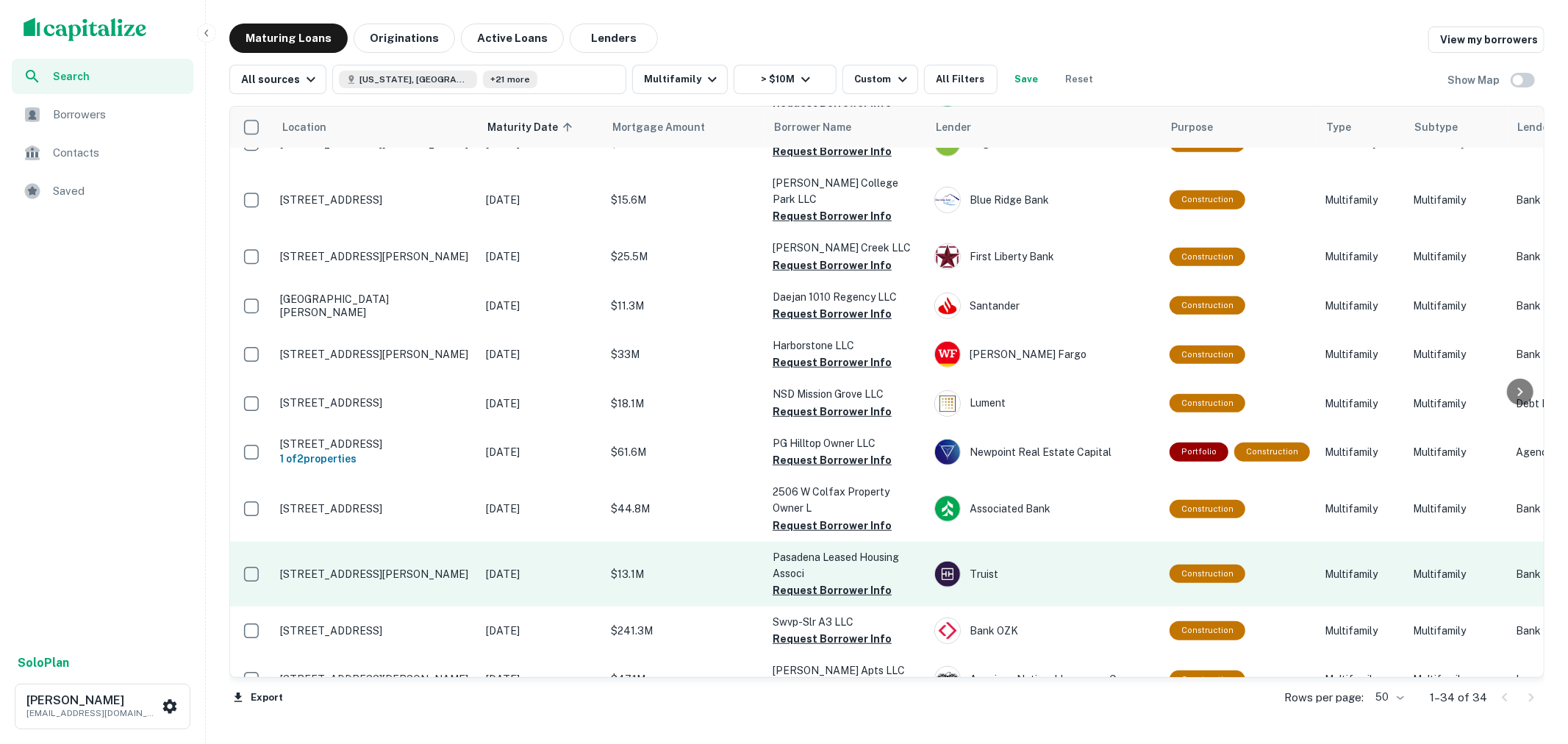
scroll to position [717, 0]
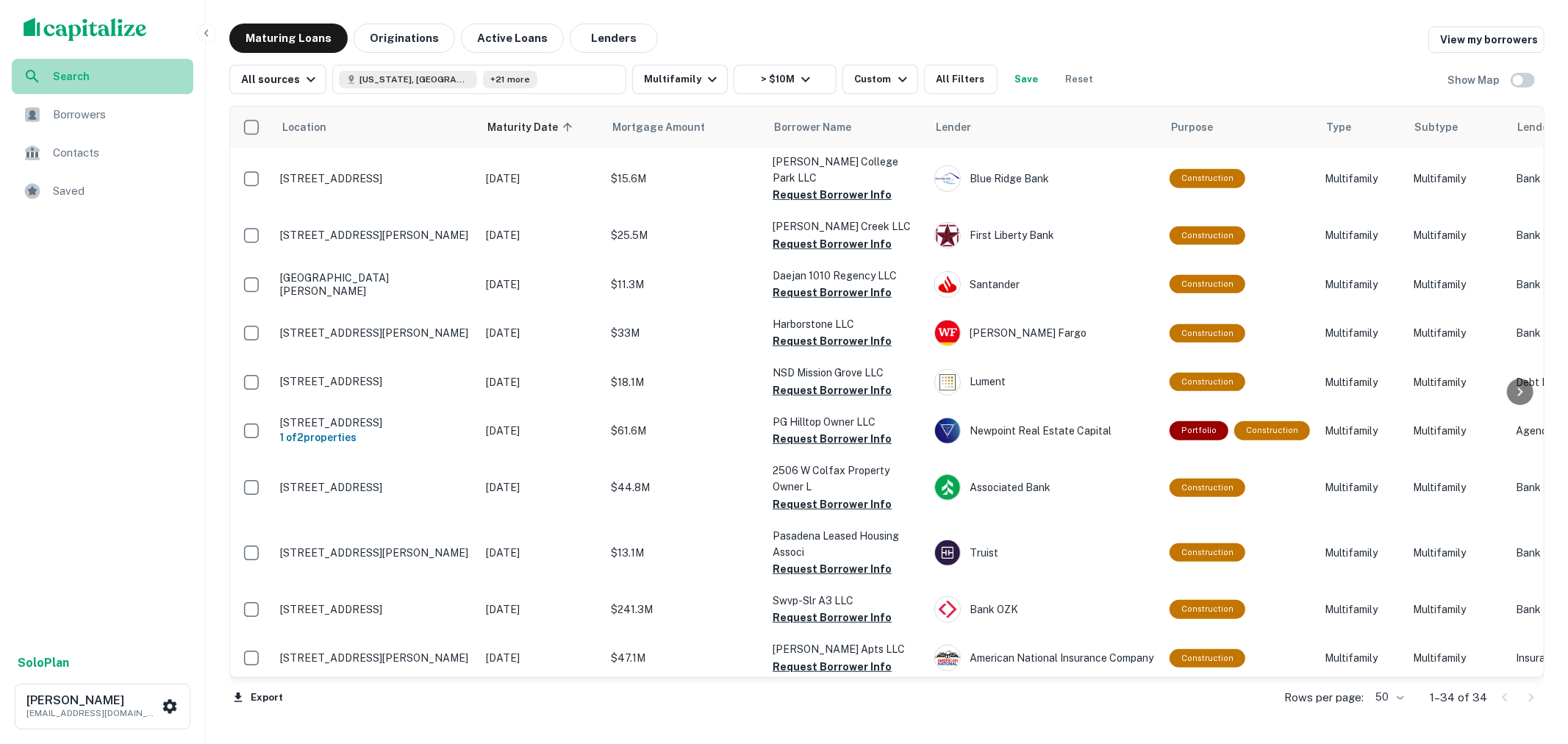
click at [106, 65] on div "Search" at bounding box center [102, 76] width 181 height 35
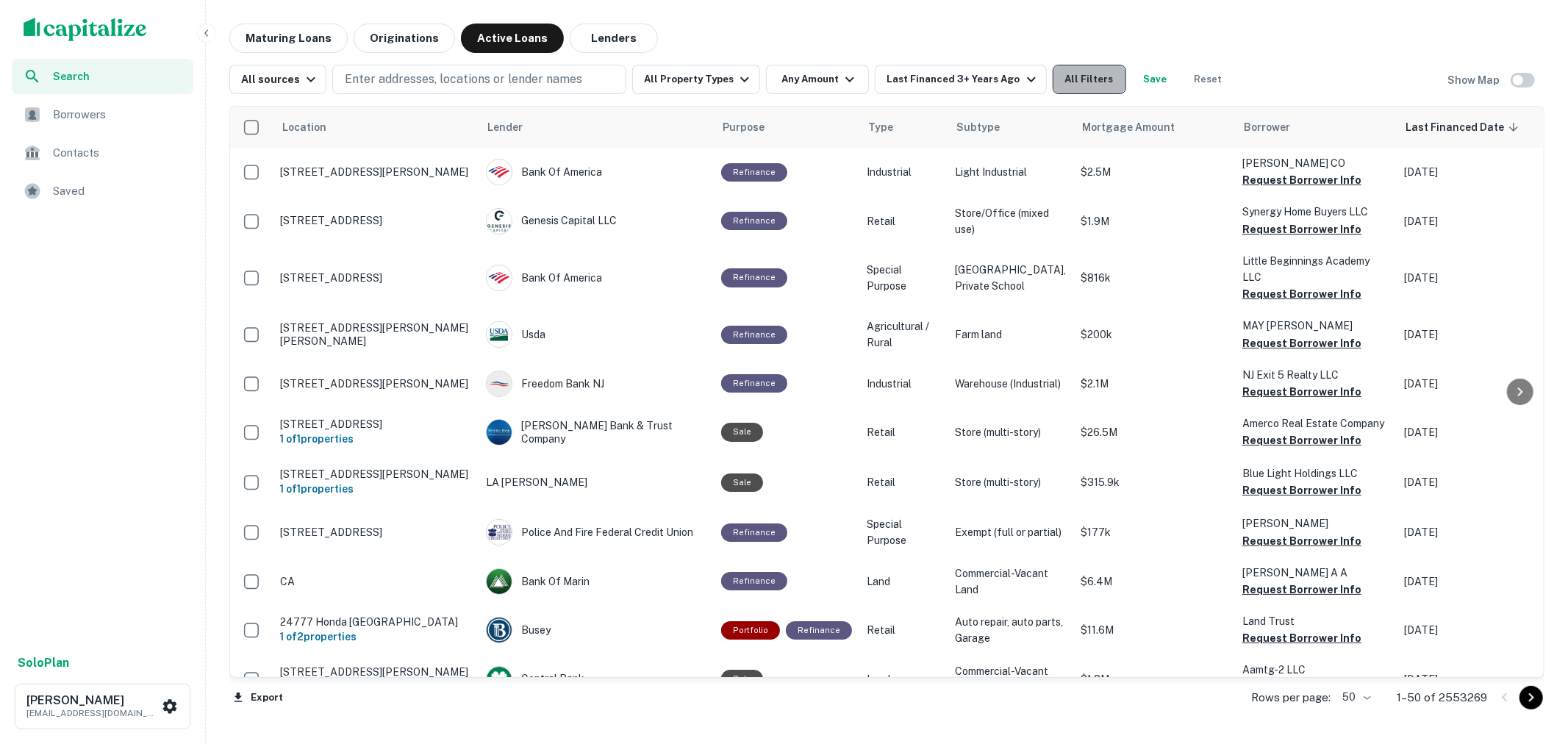
click at [1061, 68] on button "All Filters" at bounding box center [1089, 80] width 74 height 30
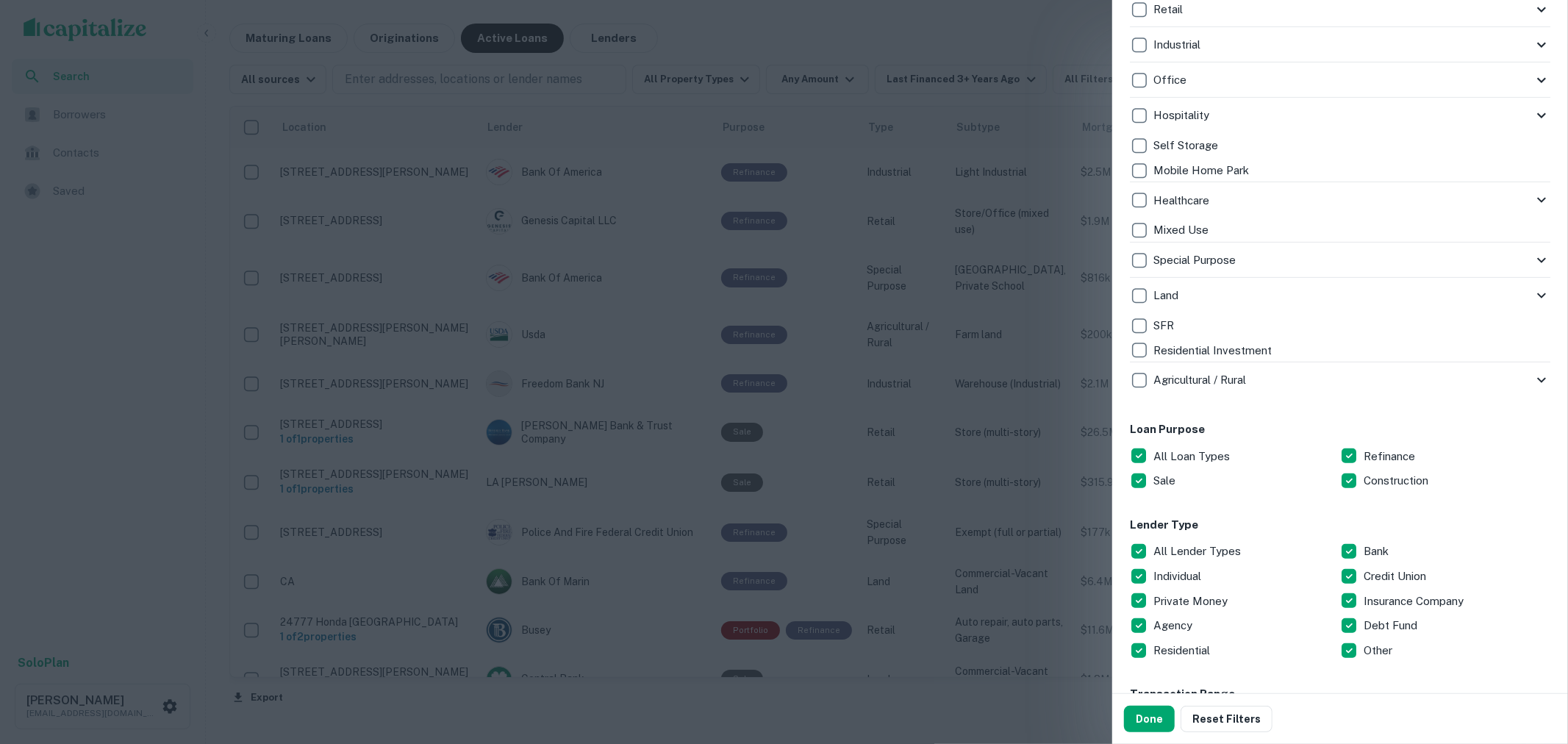
scroll to position [490, 0]
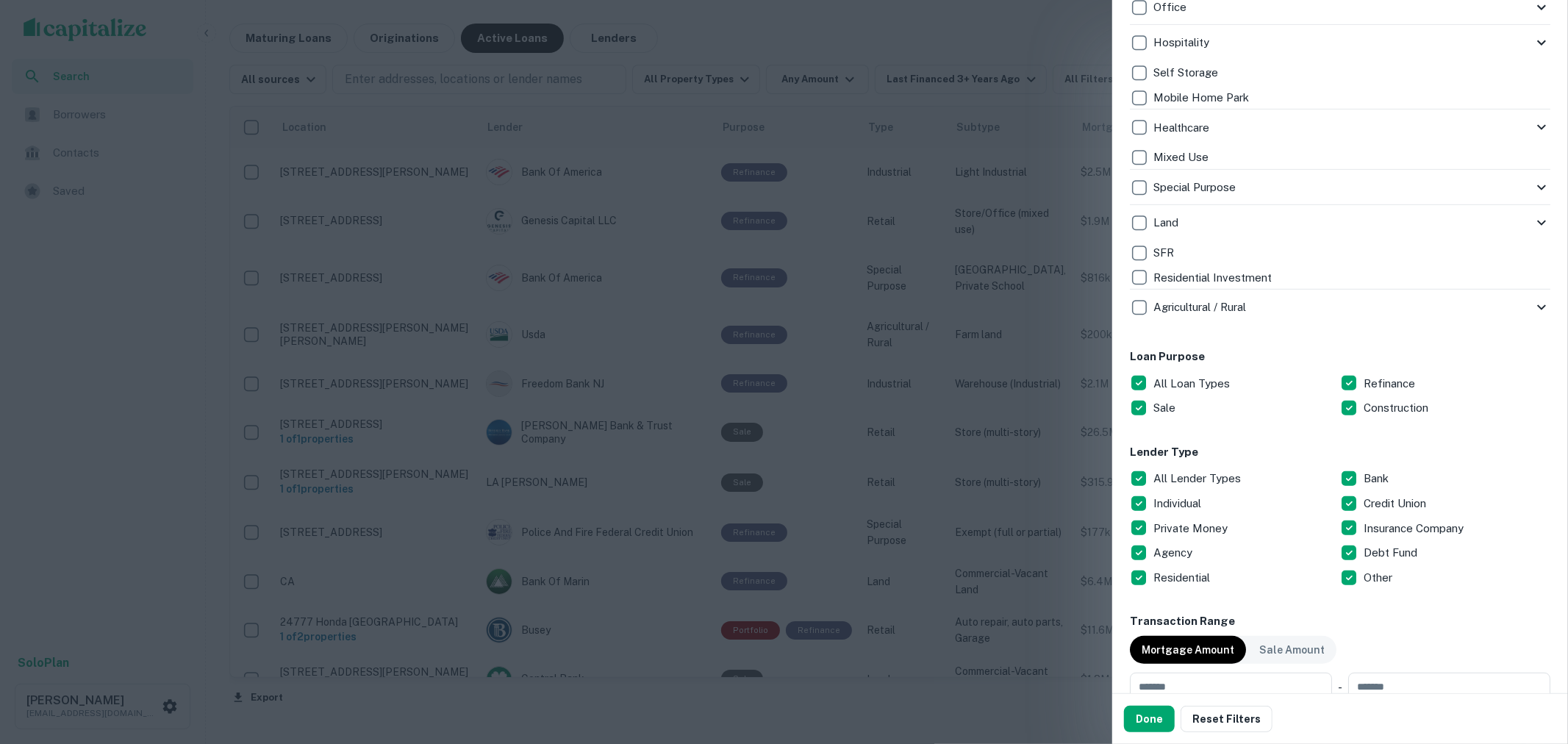
click at [1187, 379] on p "All Loan Types" at bounding box center [1193, 384] width 80 height 18
click at [1169, 404] on p "Sale" at bounding box center [1166, 407] width 25 height 18
click at [1401, 379] on p "Refinance" at bounding box center [1391, 384] width 54 height 18
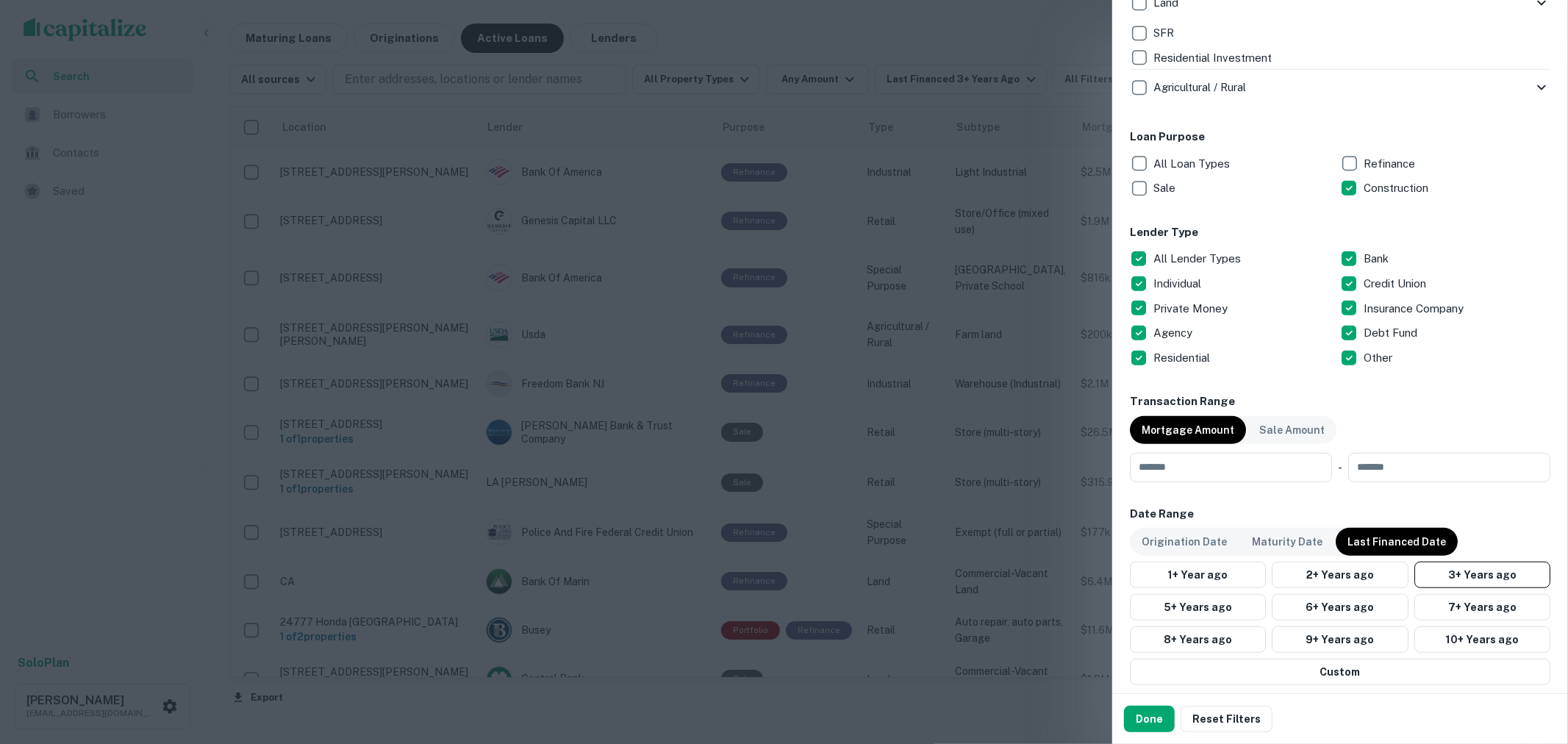
scroll to position [735, 0]
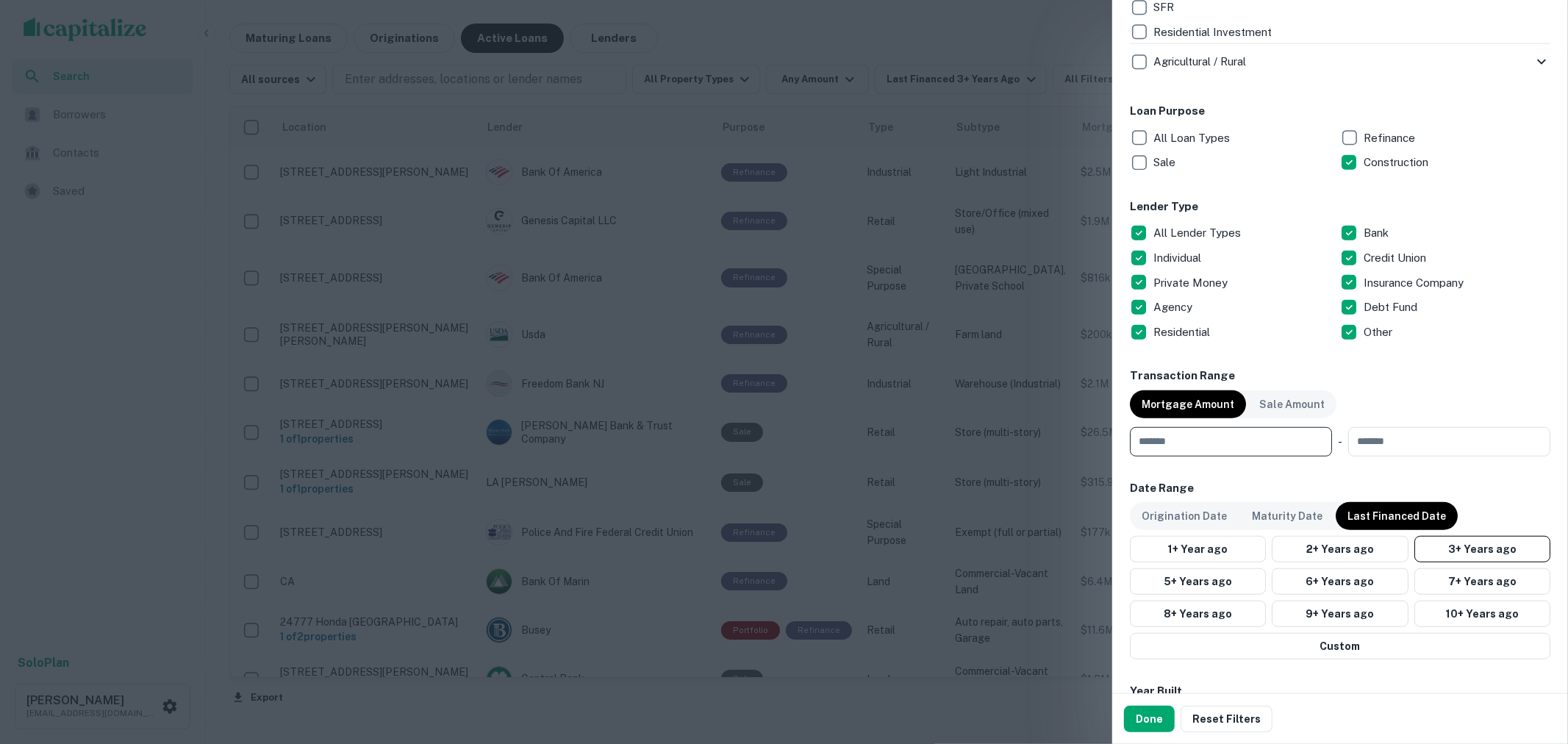
click at [1266, 444] on input "number" at bounding box center [1225, 442] width 192 height 30
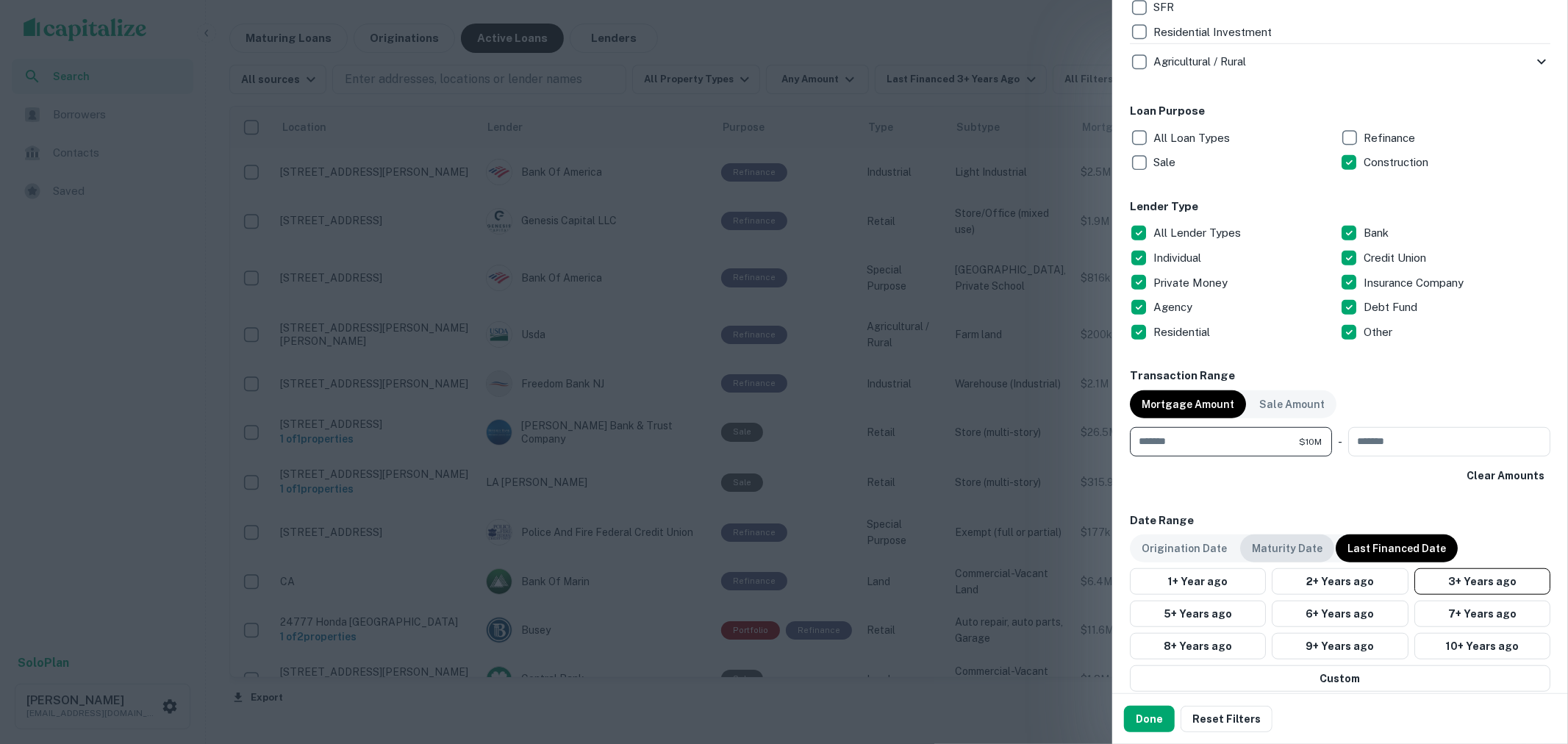
type input "********"
click at [1291, 542] on p "Maturity Date" at bounding box center [1287, 548] width 71 height 16
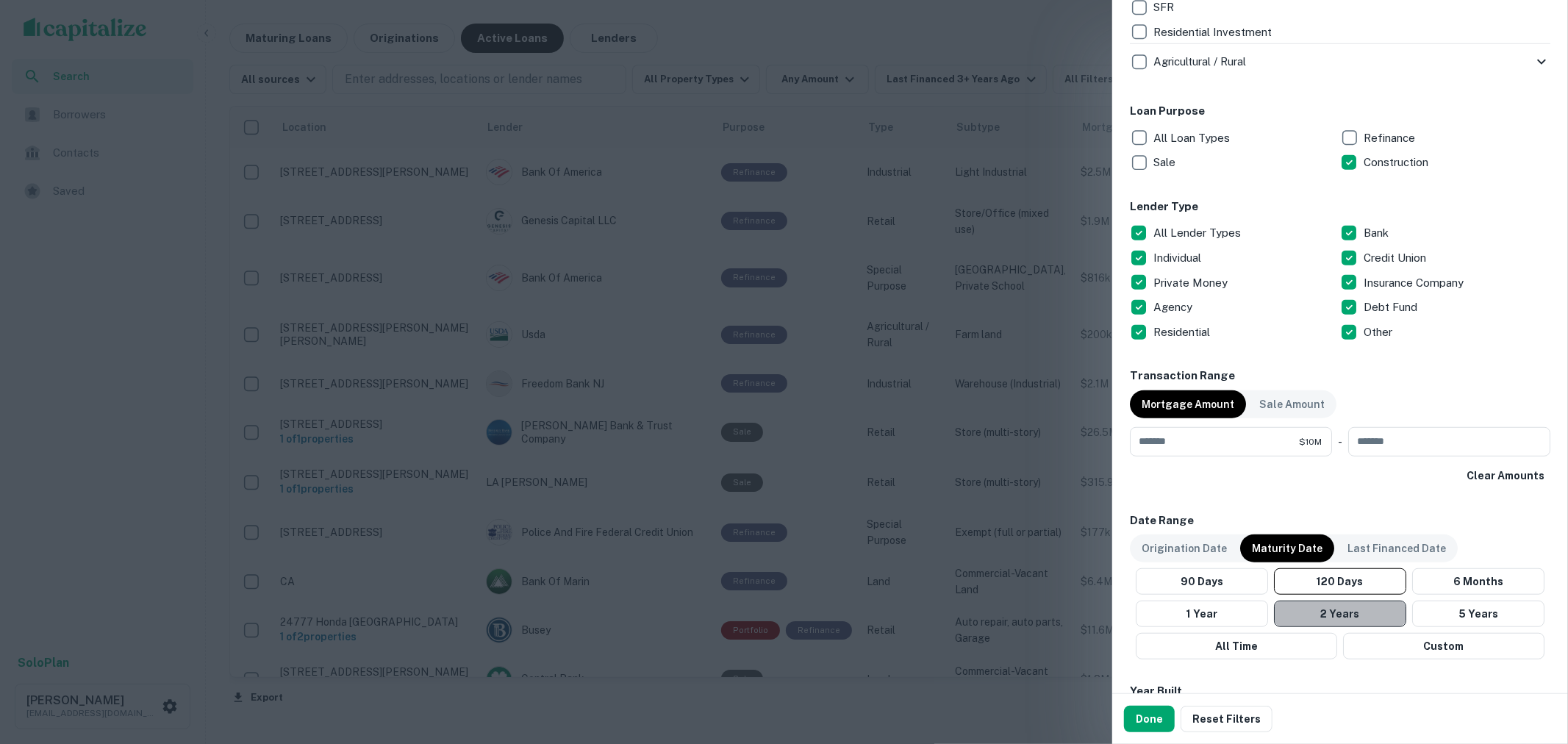
click at [1352, 605] on button "2 Years" at bounding box center [1340, 613] width 132 height 26
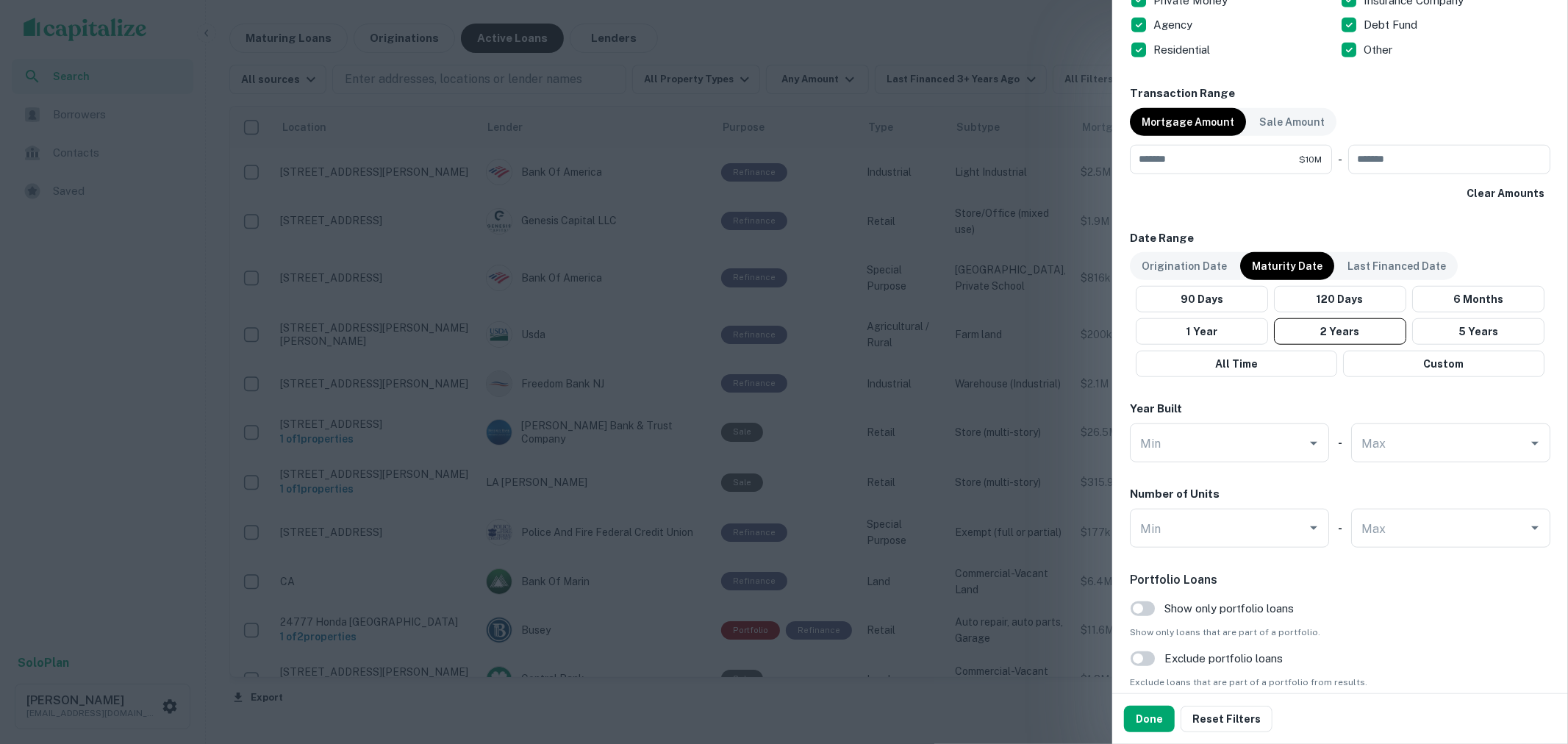
scroll to position [1061, 0]
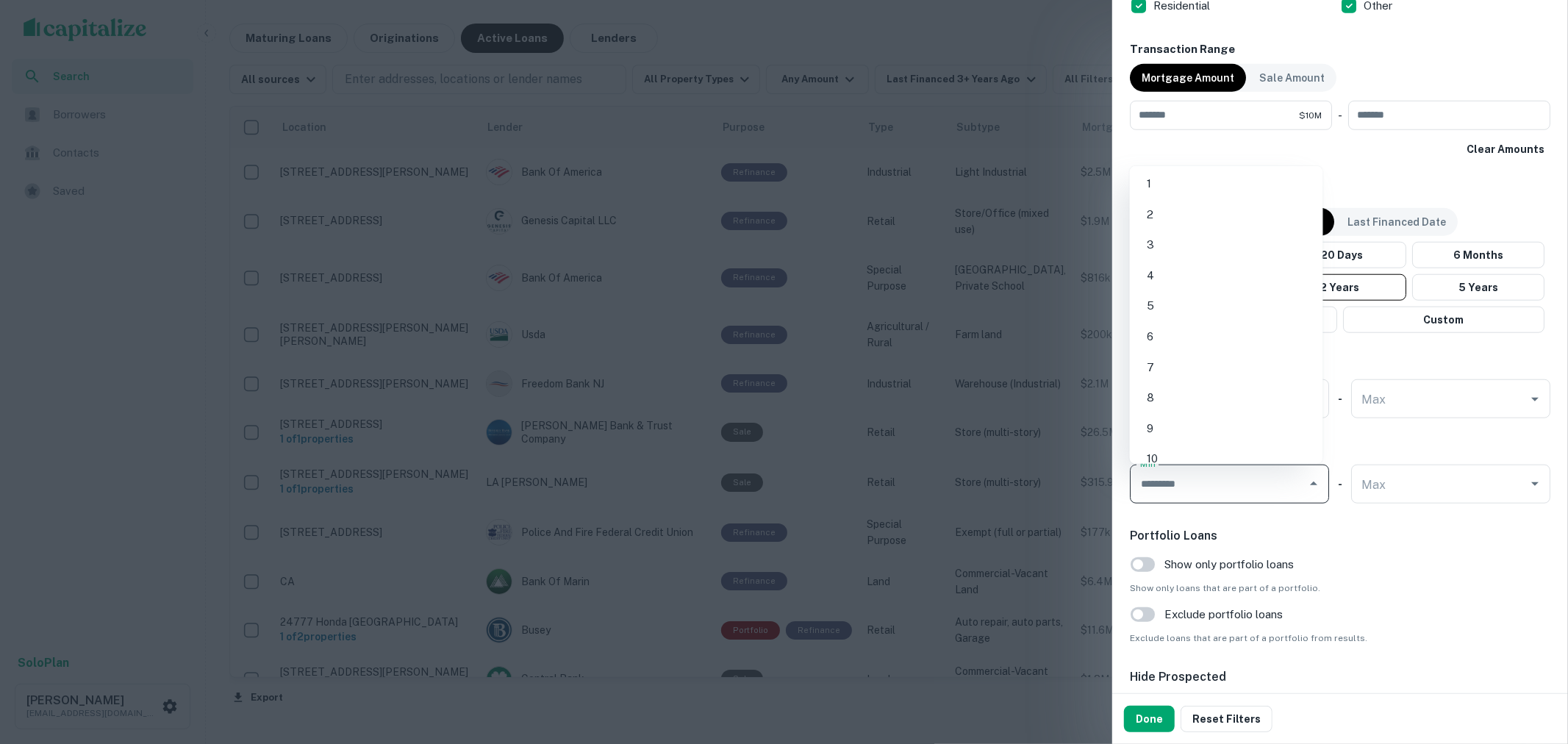
click at [1273, 494] on input "Min" at bounding box center [1218, 484] width 164 height 25
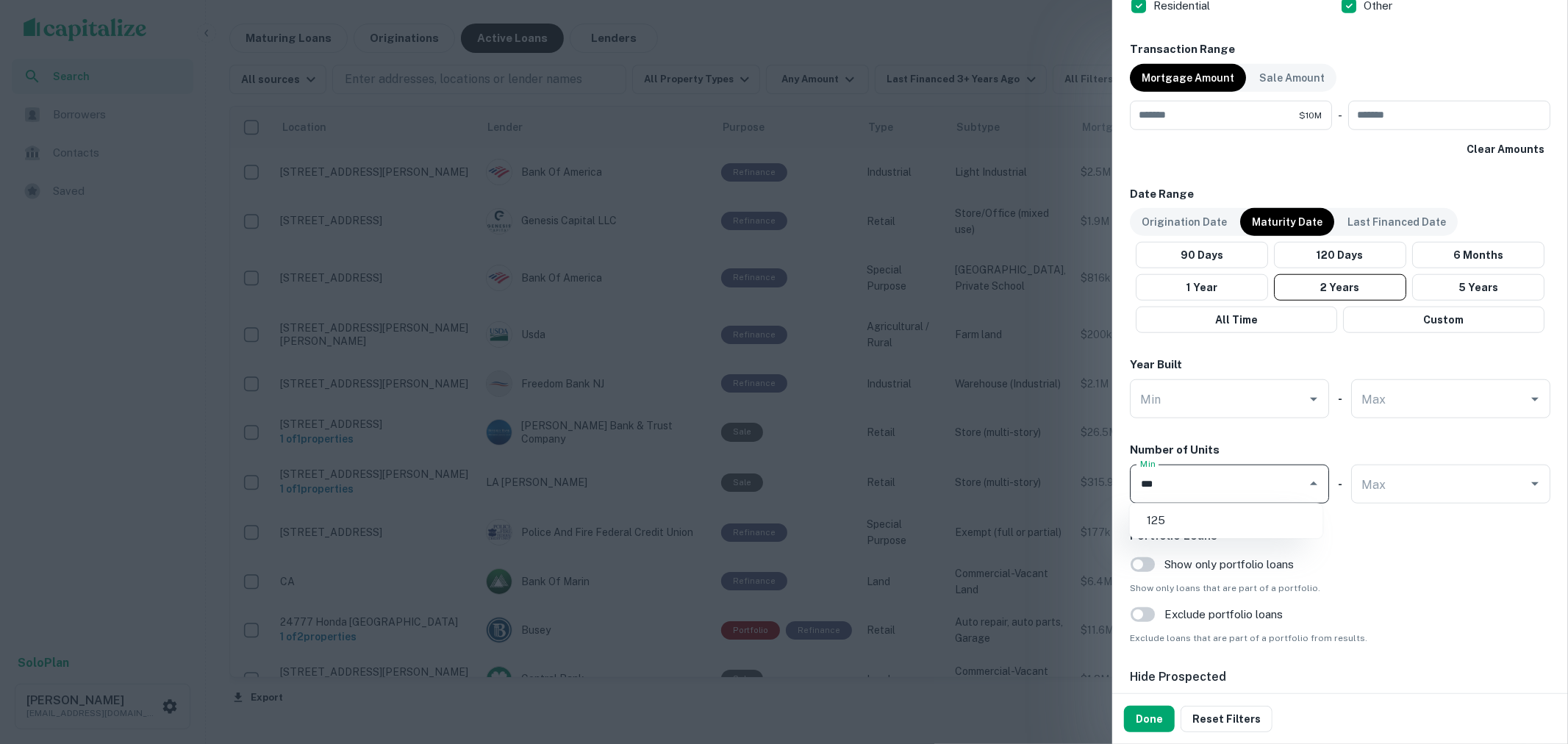
type input "***"
click at [1456, 552] on div "Portfolio Loans Show only portfolio loans Show only loans that are part of a po…" at bounding box center [1340, 585] width 421 height 117
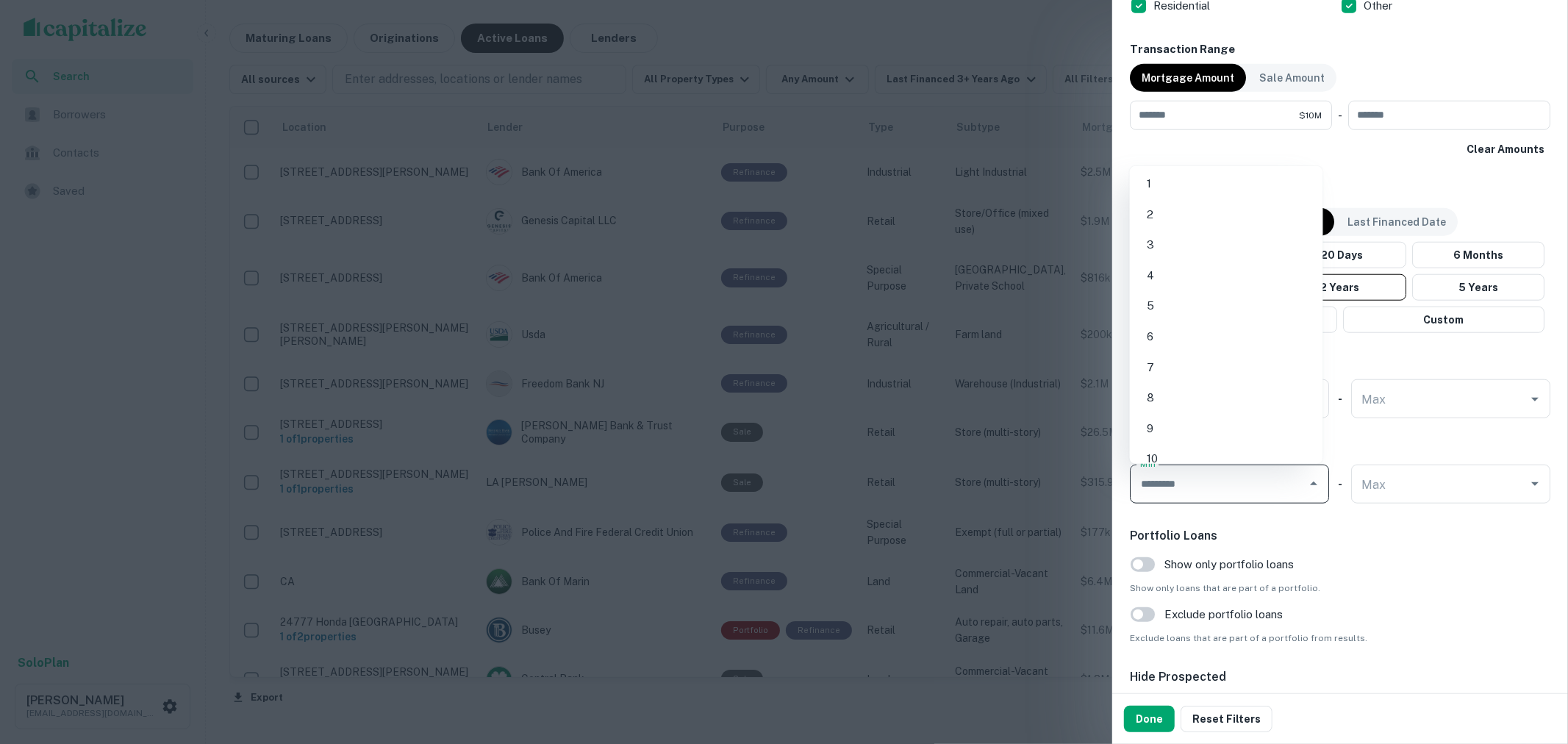
click at [1188, 490] on input "Min" at bounding box center [1218, 484] width 164 height 25
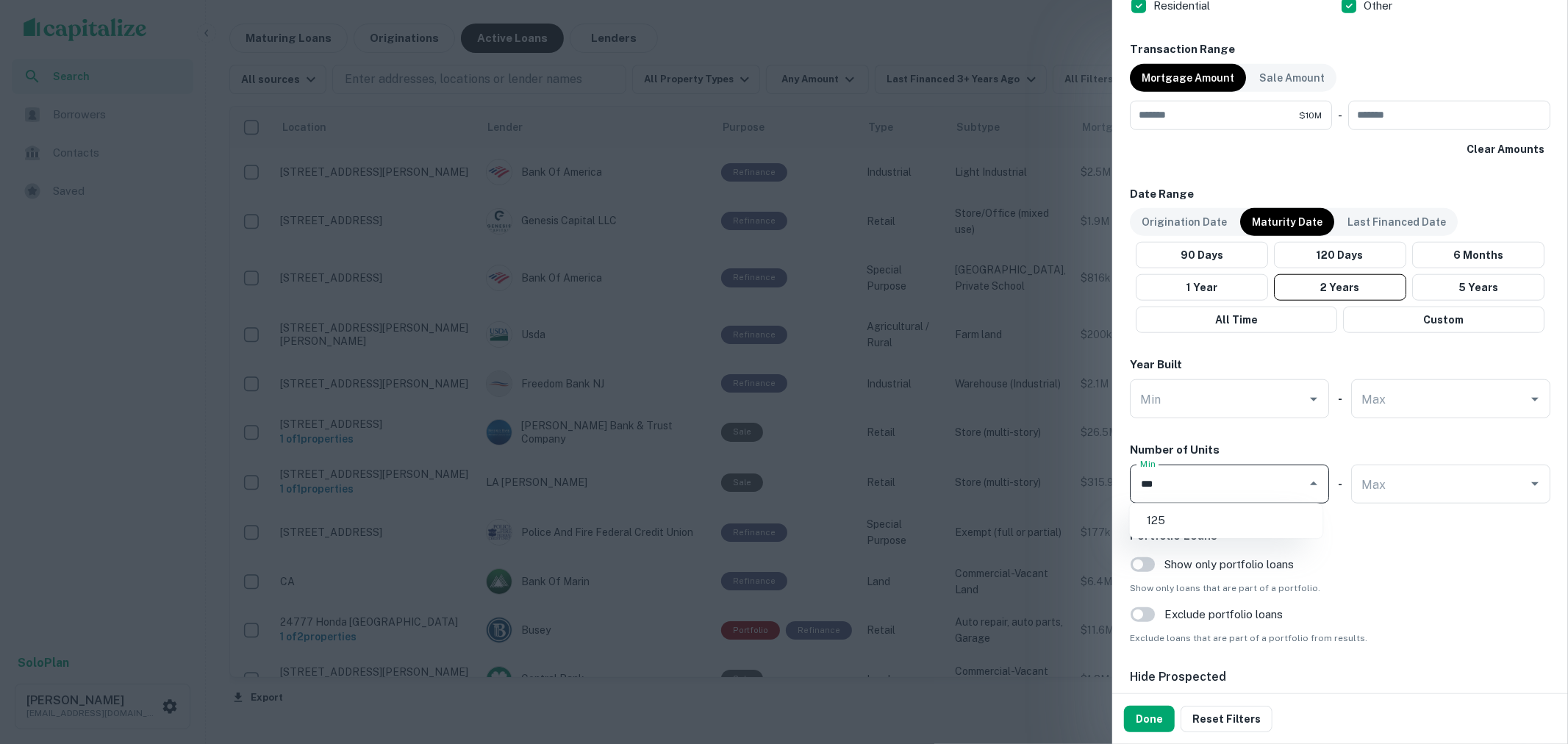
click at [1166, 523] on li "125" at bounding box center [1226, 521] width 181 height 26
type input "***"
click at [1153, 722] on button "Done" at bounding box center [1149, 719] width 51 height 26
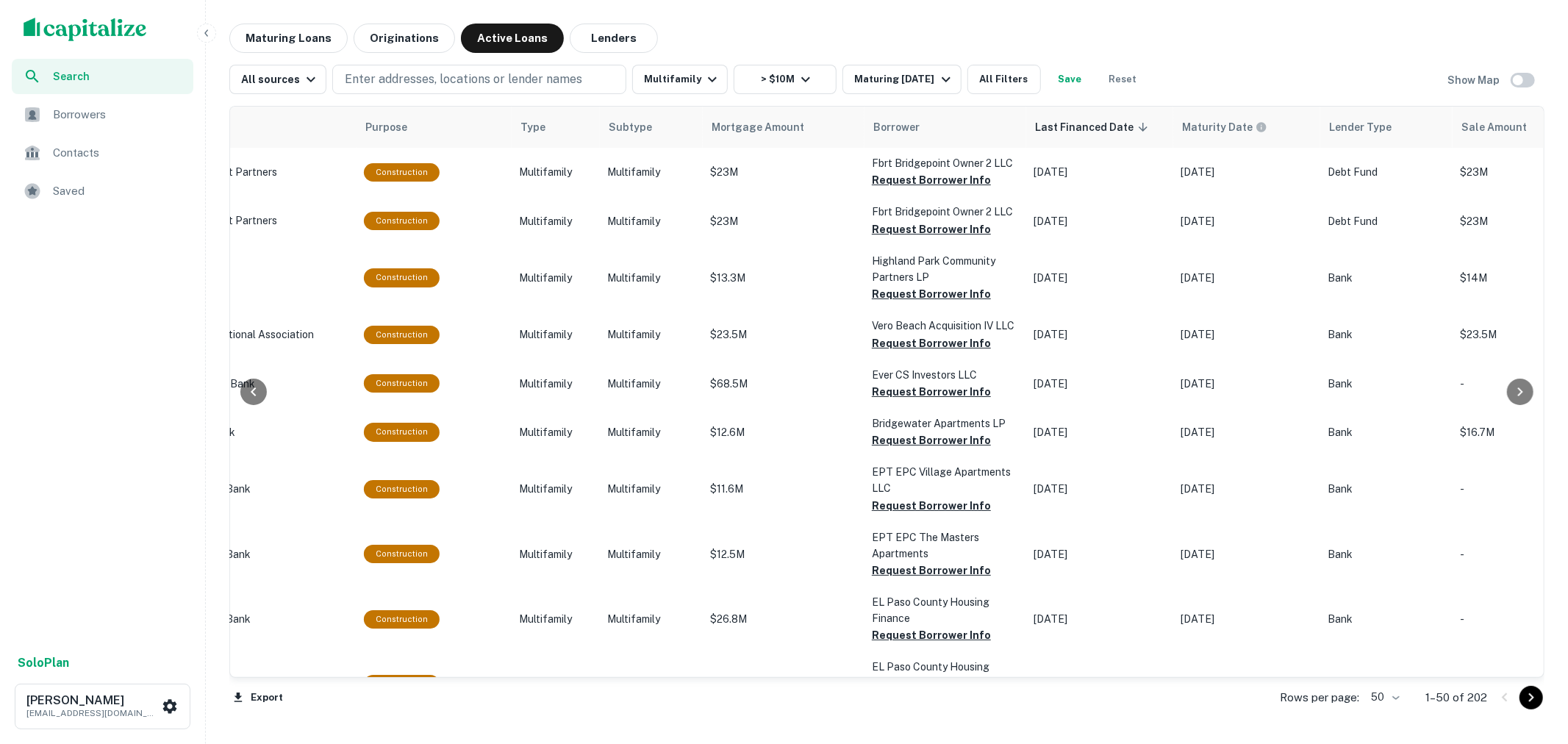
scroll to position [0, 363]
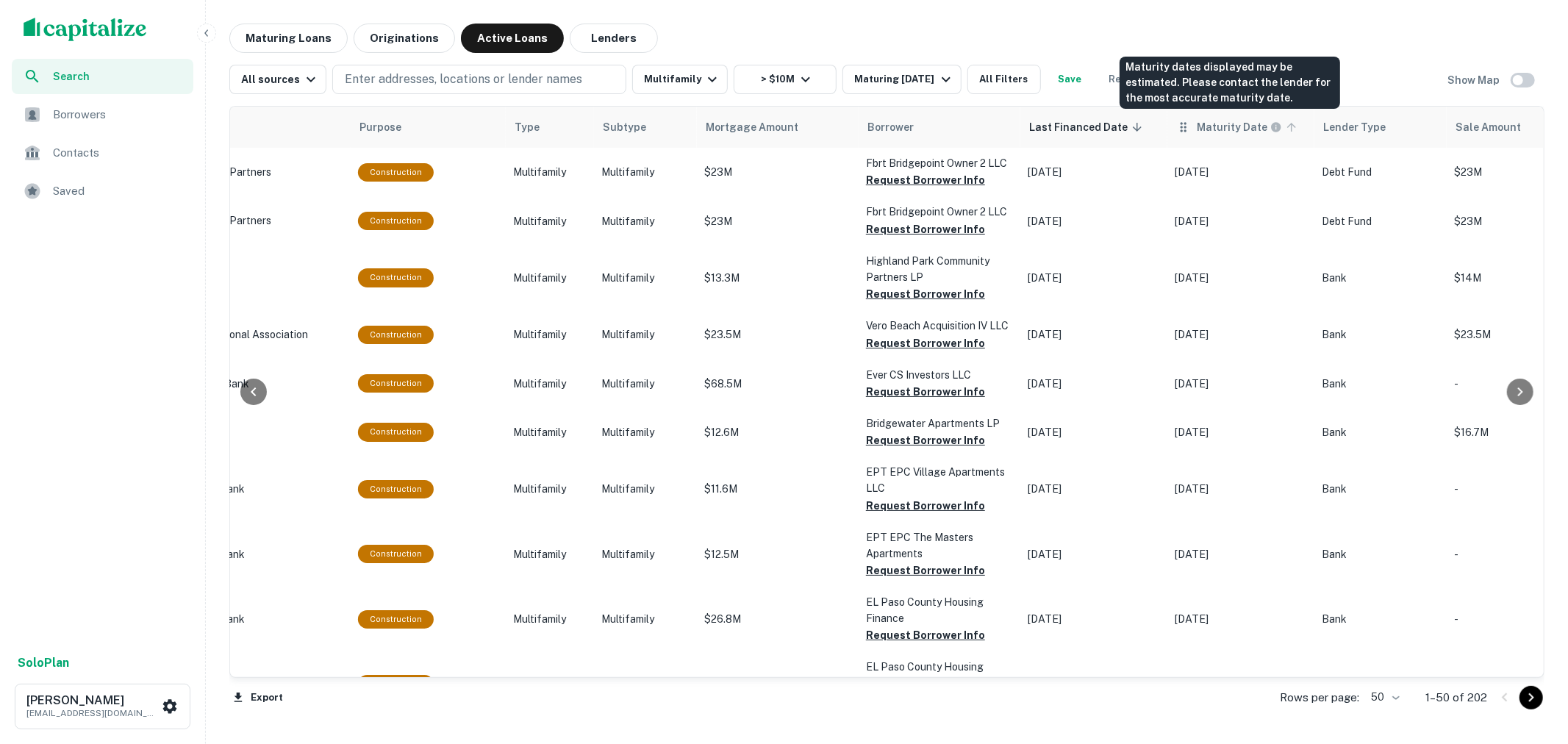
click at [1233, 130] on h6 "Maturity Date" at bounding box center [1231, 127] width 71 height 16
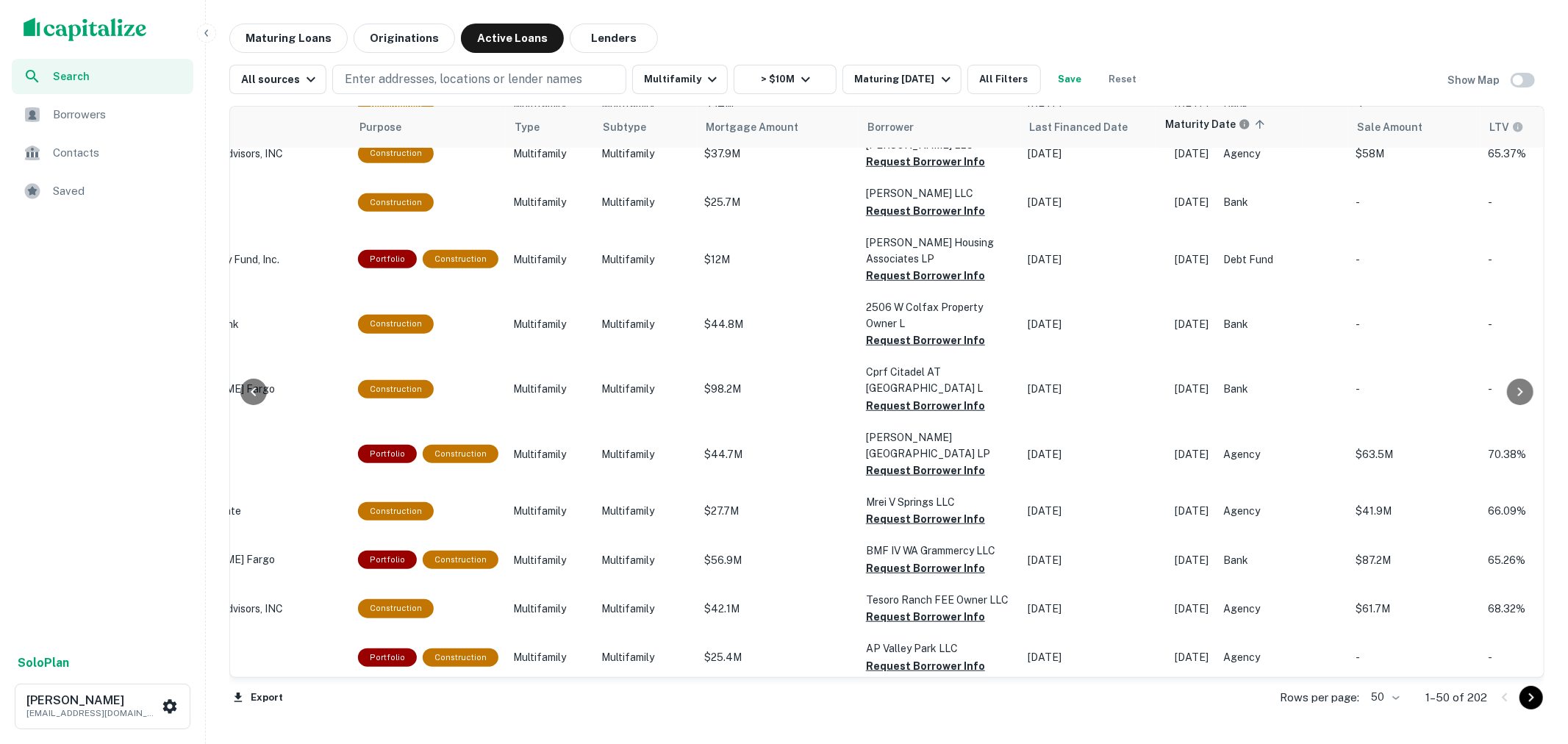
scroll to position [1272, 365]
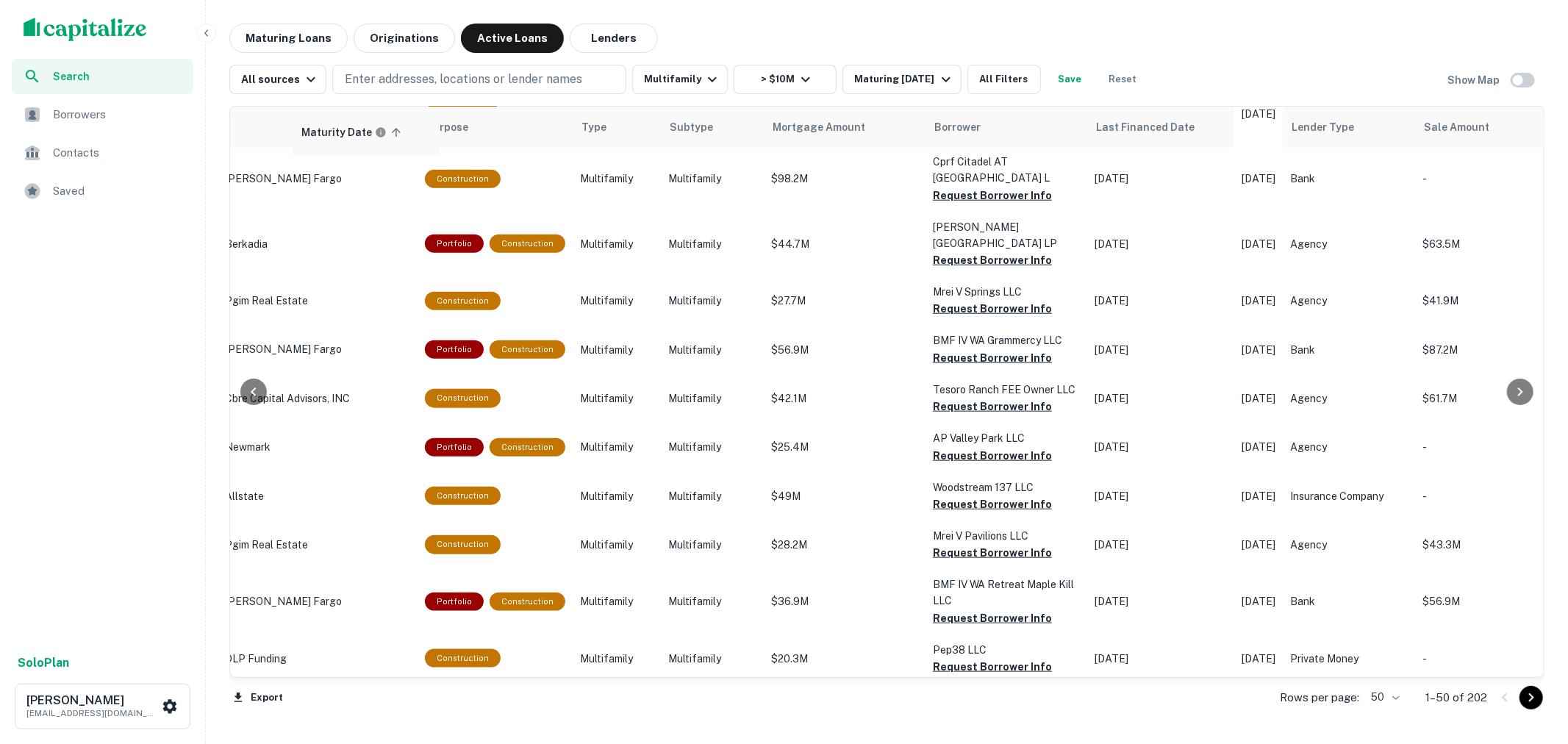
drag, startPoint x: 1198, startPoint y: 130, endPoint x: 327, endPoint y: 138, distance: 871.0
click at [327, 138] on table "Location Lender Purpose Type Subtype Mortgage Amount Borrower Last Financed Dat…" at bounding box center [1075, 214] width 2281 height 2758
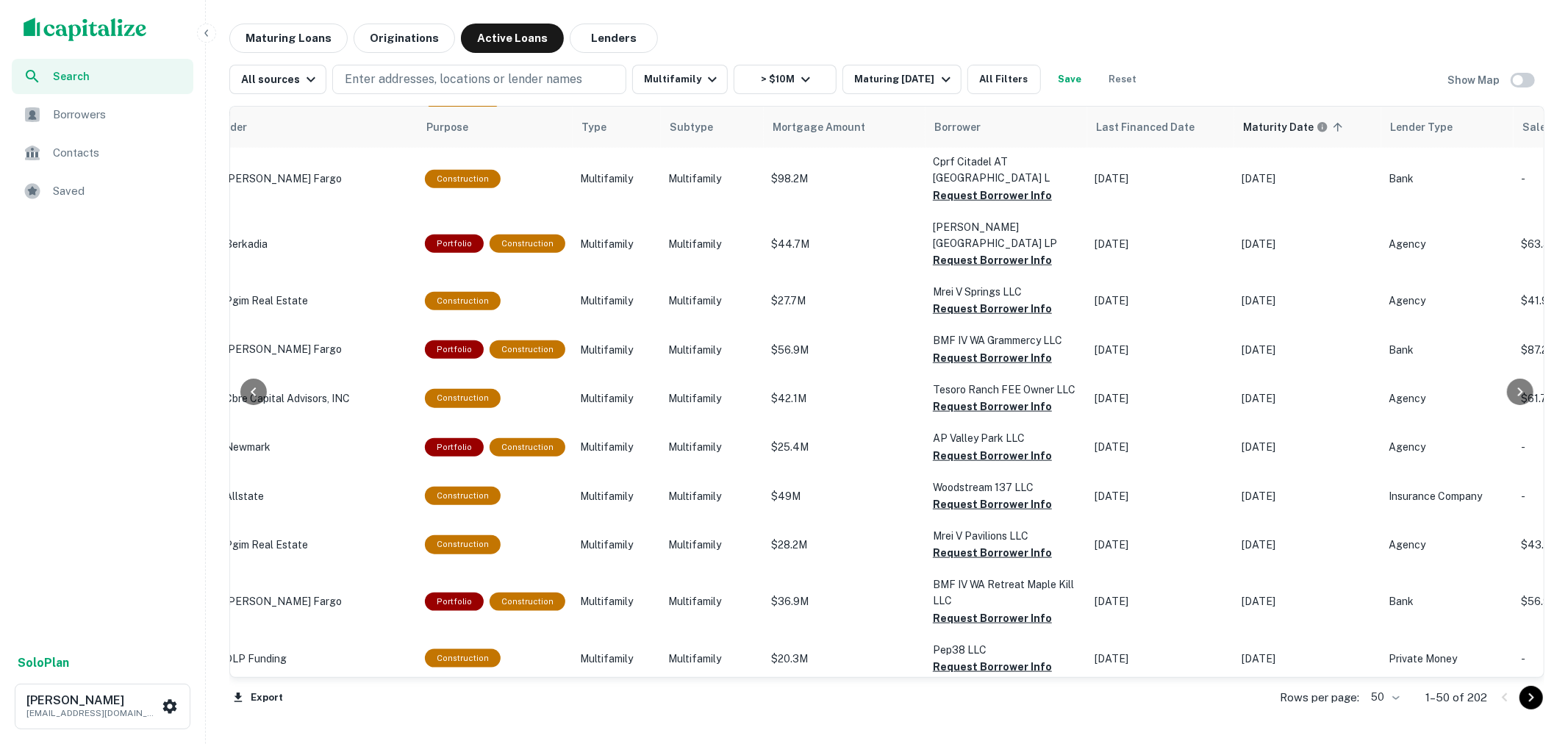
scroll to position [1272, 285]
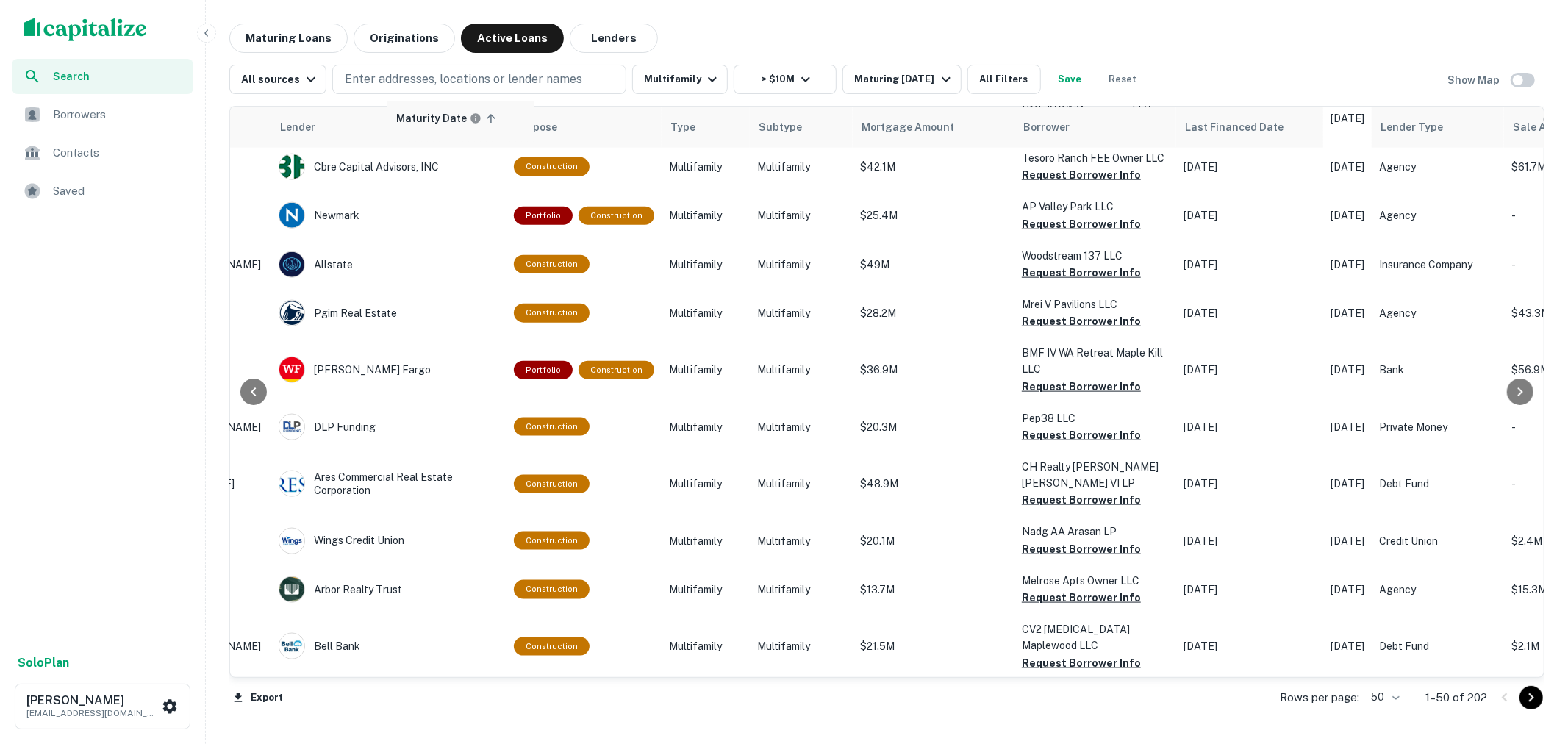
drag, startPoint x: 1312, startPoint y: 138, endPoint x: 456, endPoint y: 132, distance: 856.0
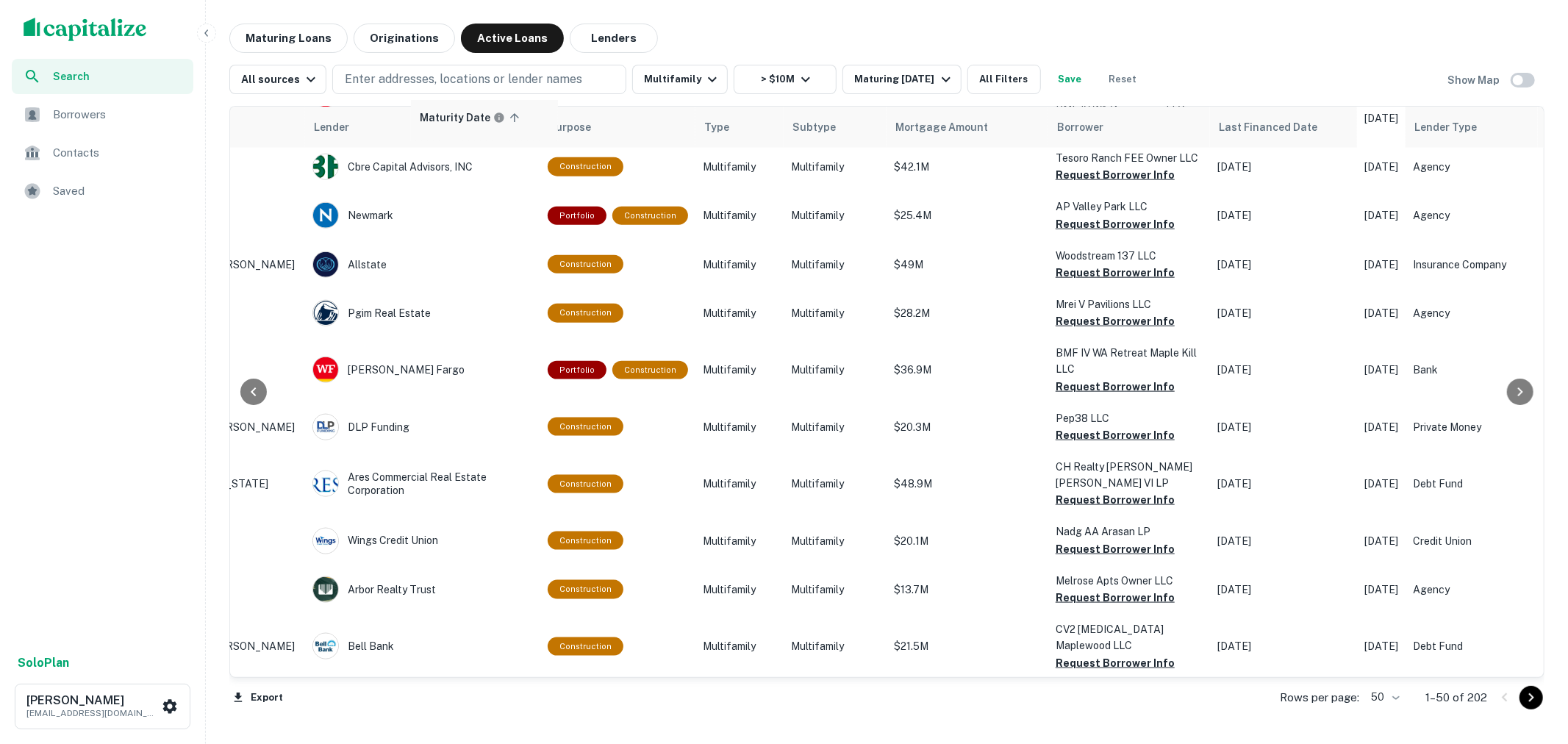
drag, startPoint x: 1336, startPoint y: 129, endPoint x: 423, endPoint y: 126, distance: 913.0
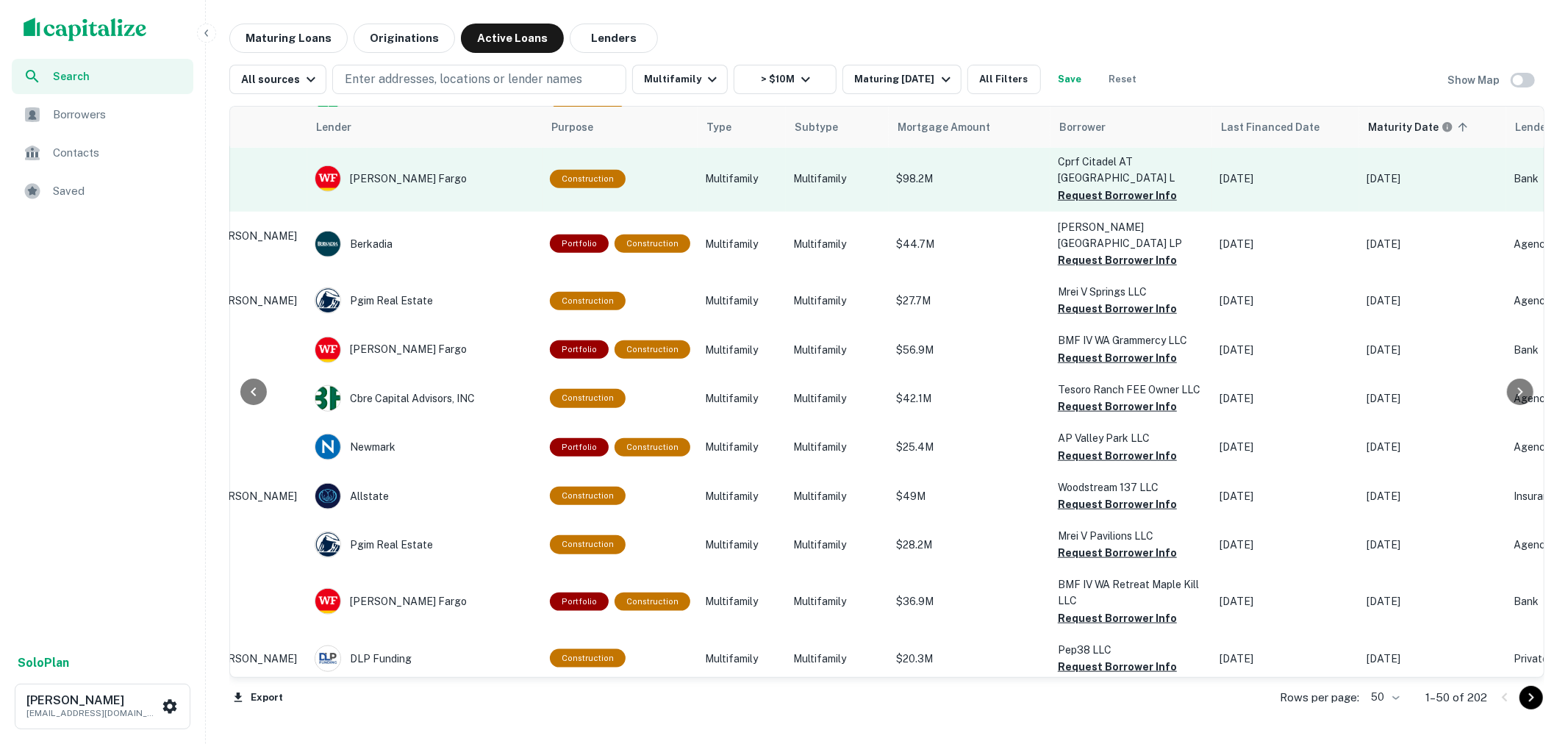
scroll to position [1503, 173]
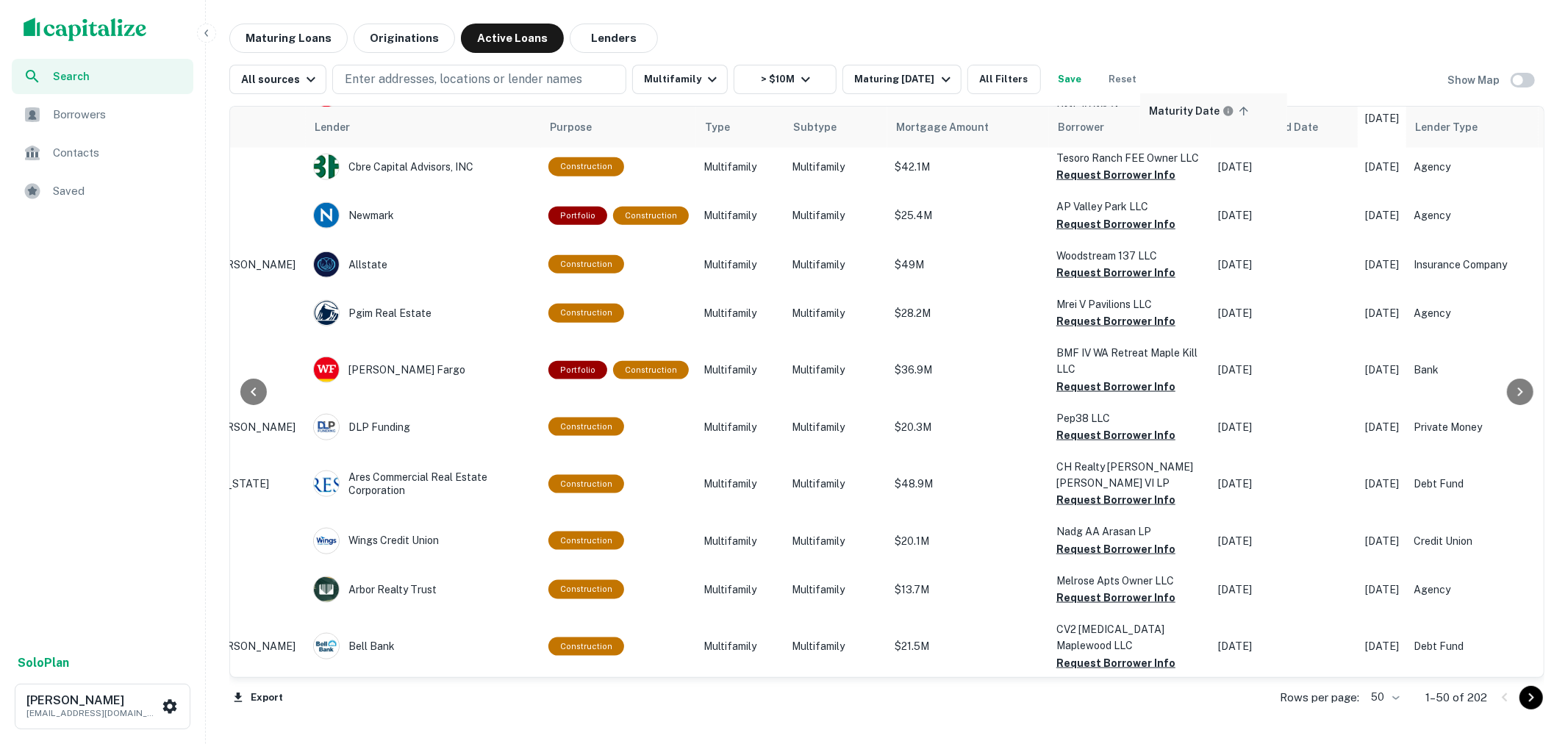
drag, startPoint x: 1374, startPoint y: 136, endPoint x: 1146, endPoint y: 130, distance: 228.1
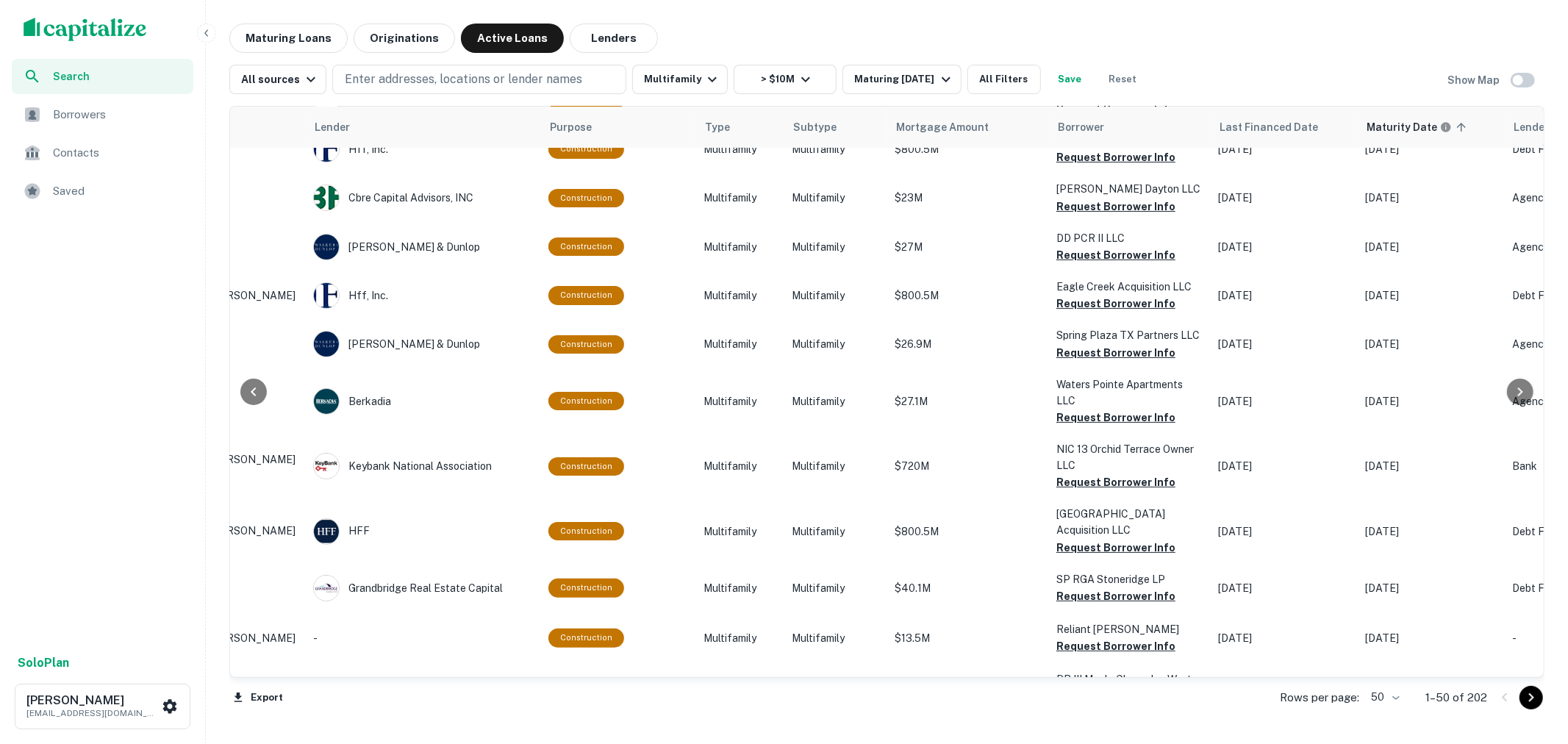
scroll to position [0, 173]
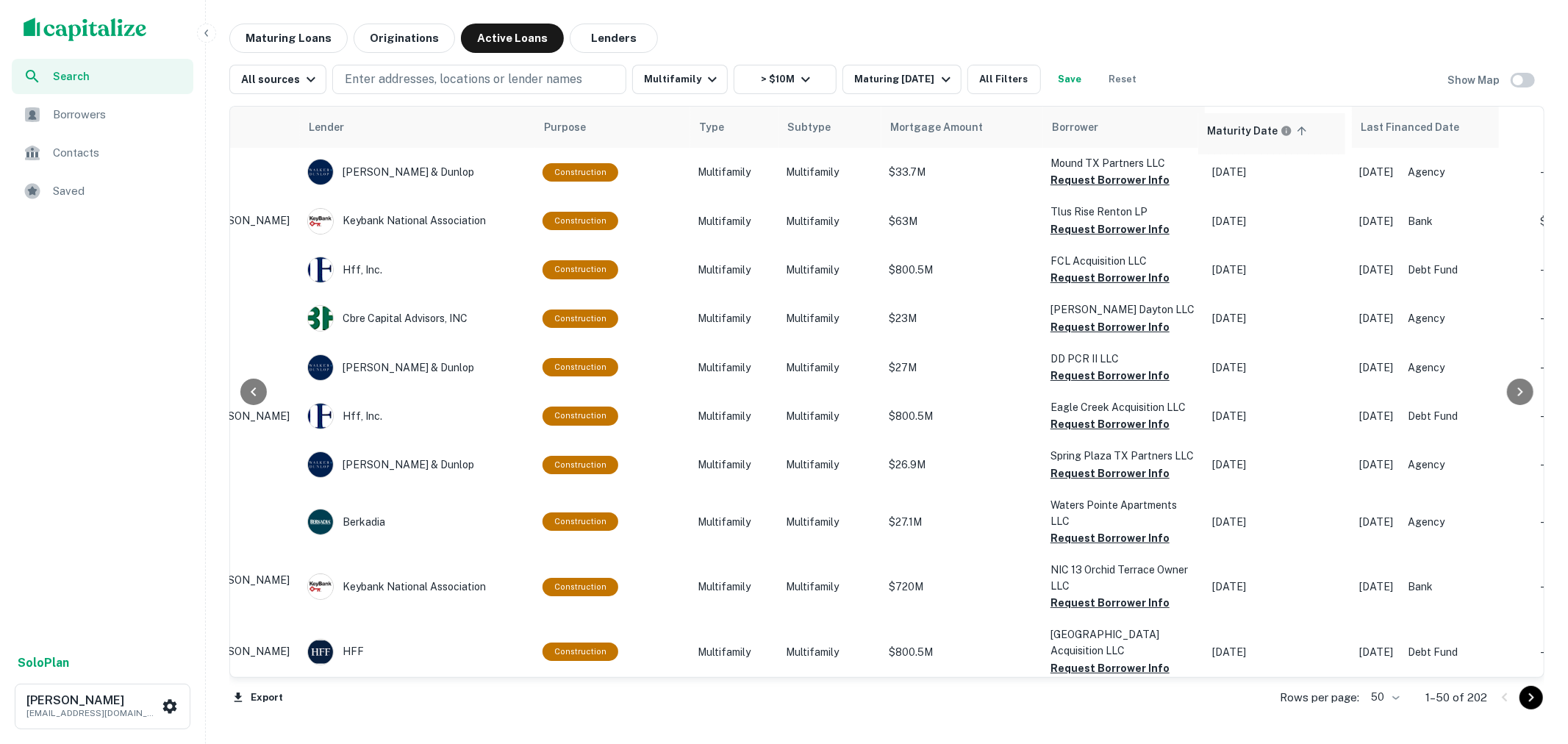
drag, startPoint x: 1369, startPoint y: 130, endPoint x: 1213, endPoint y: 139, distance: 156.3
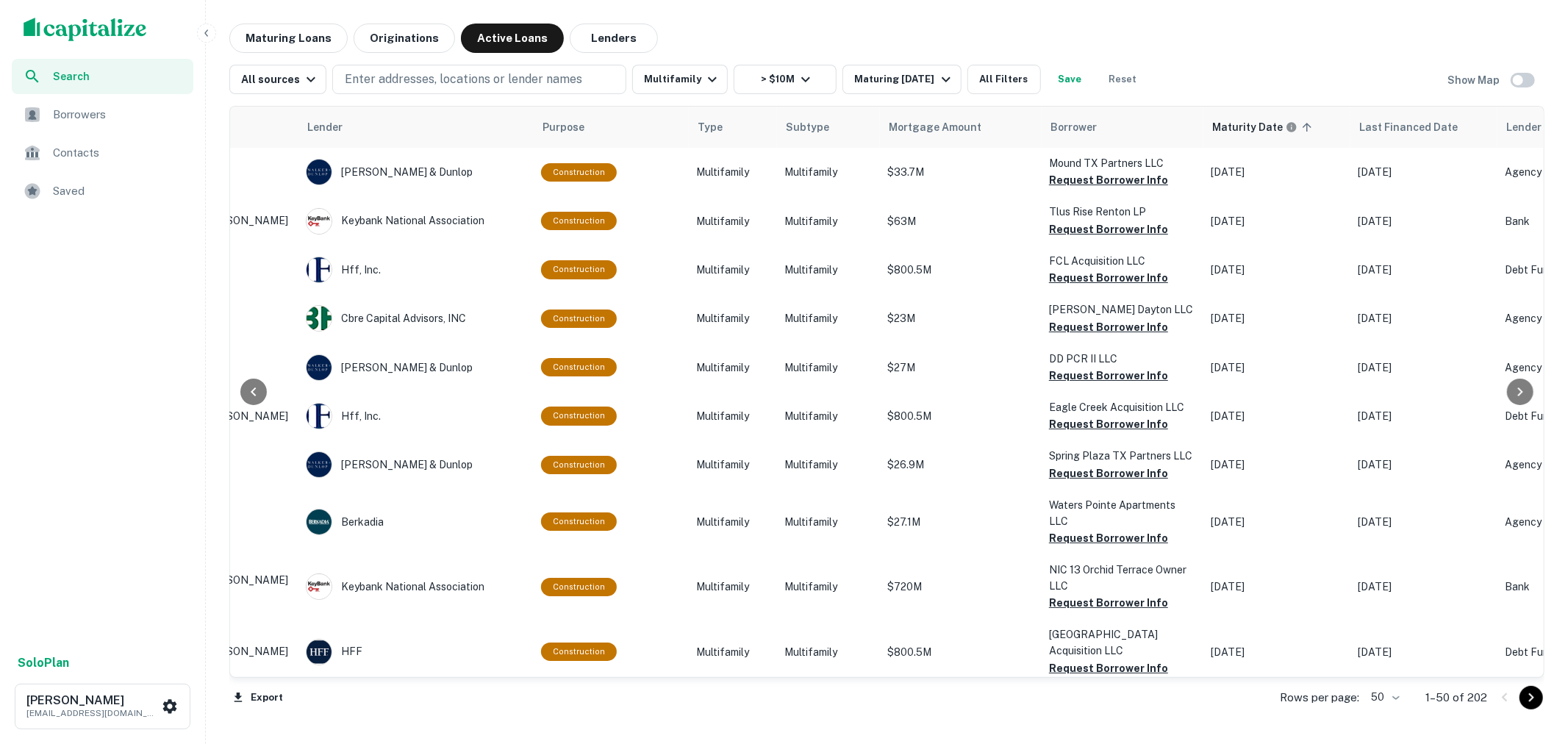
scroll to position [0, 181]
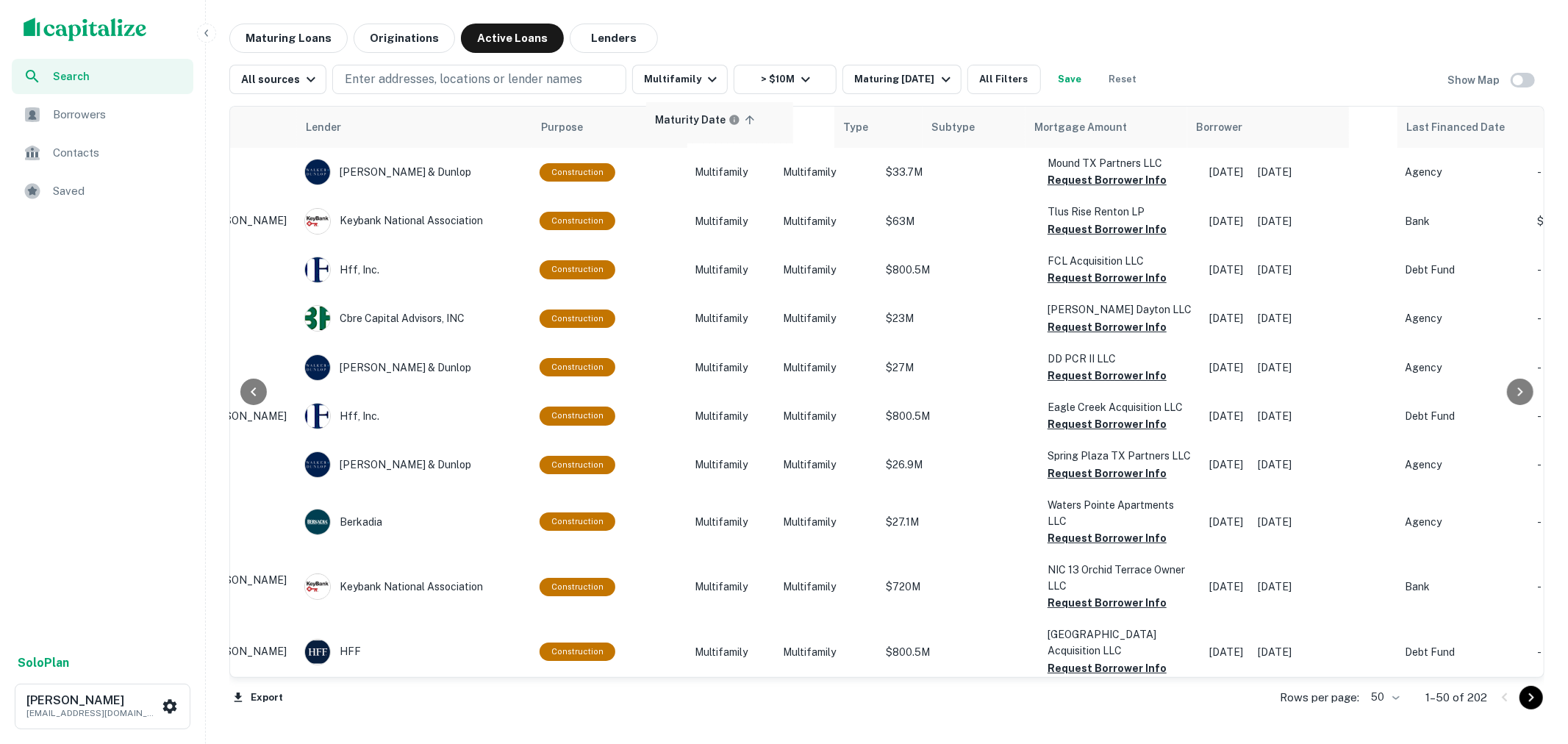
drag, startPoint x: 1211, startPoint y: 134, endPoint x: 655, endPoint y: 130, distance: 556.0
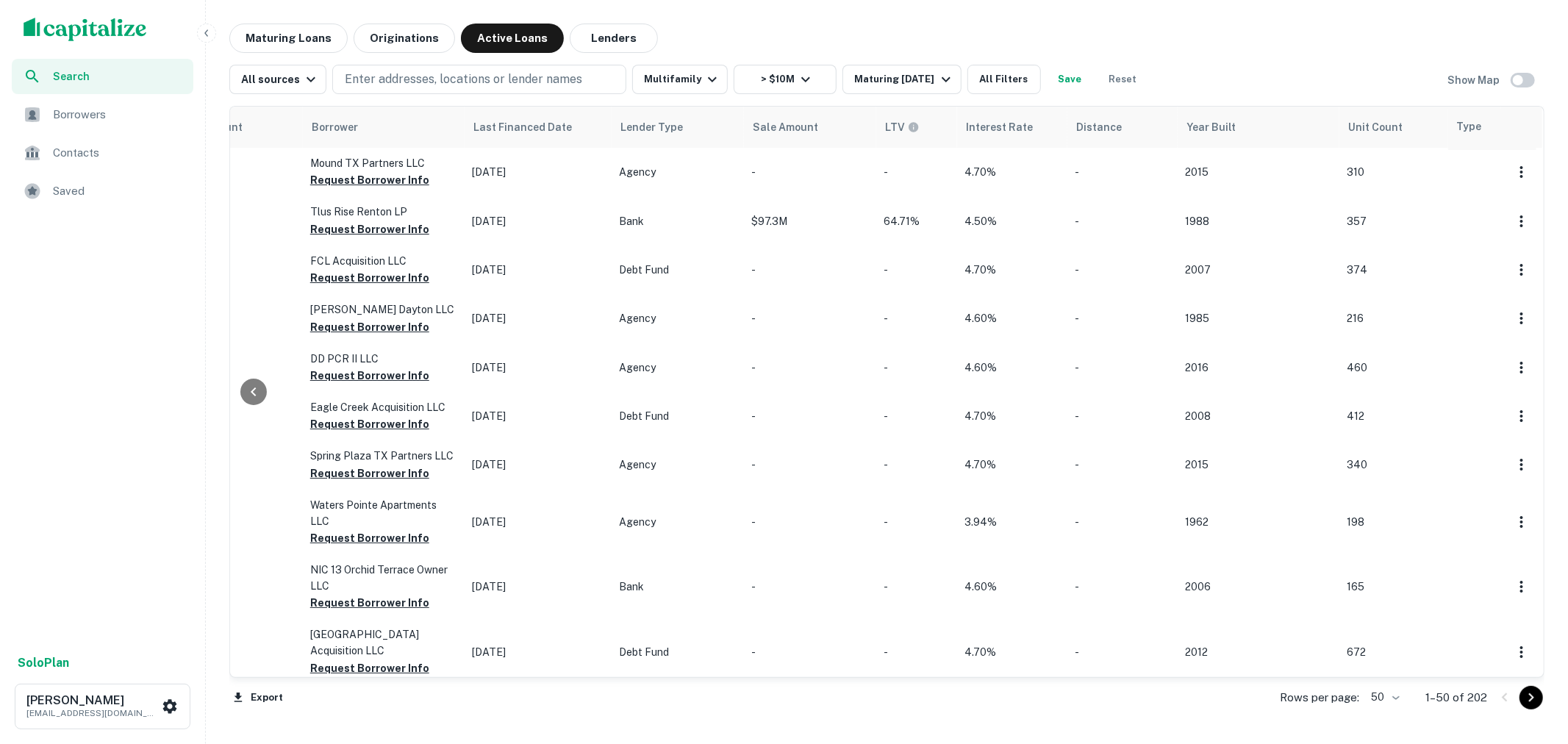
scroll to position [0, 1052]
drag, startPoint x: 846, startPoint y: 127, endPoint x: 1473, endPoint y: 129, distance: 627.0
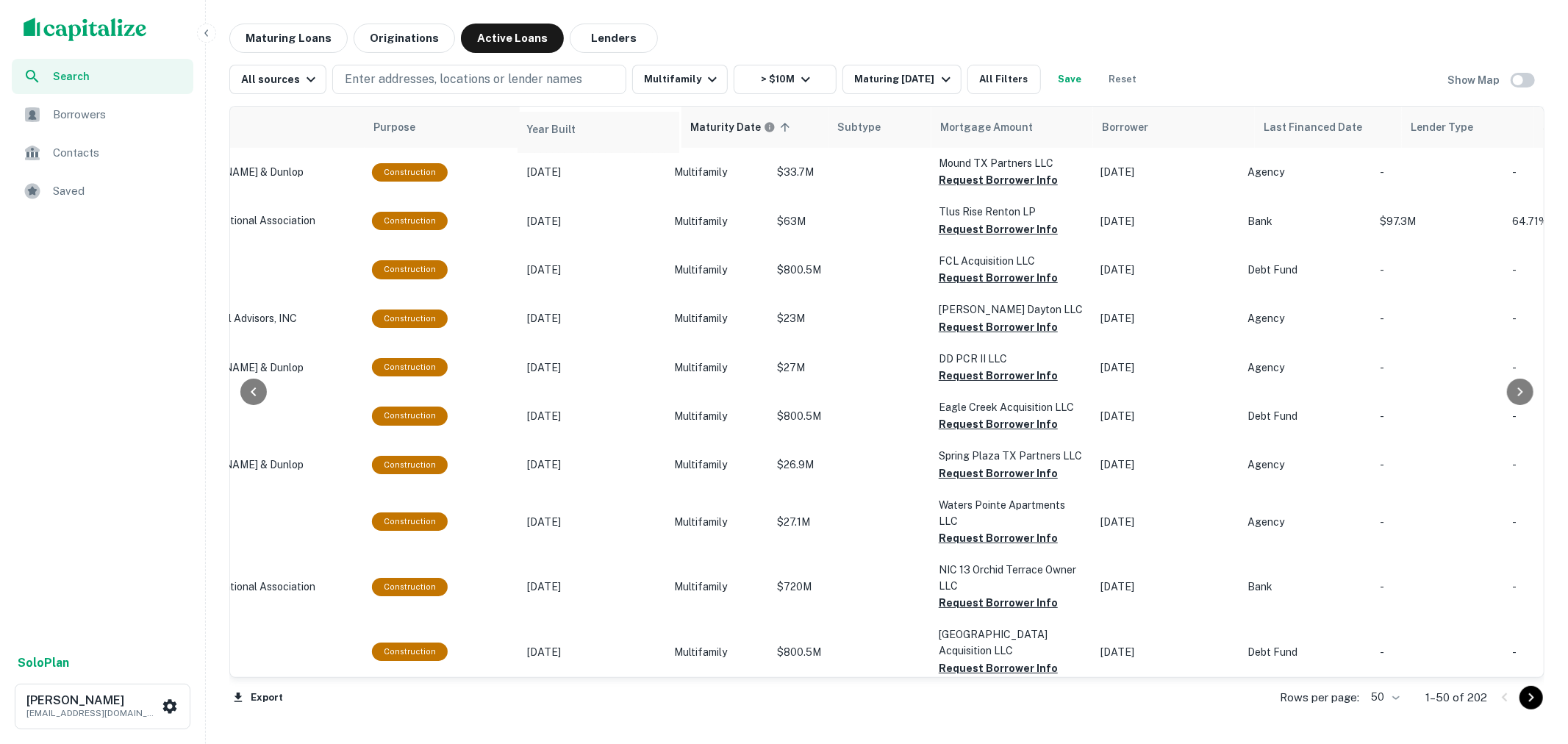
scroll to position [0, 349]
drag, startPoint x: 1112, startPoint y: 128, endPoint x: 673, endPoint y: 138, distance: 439.1
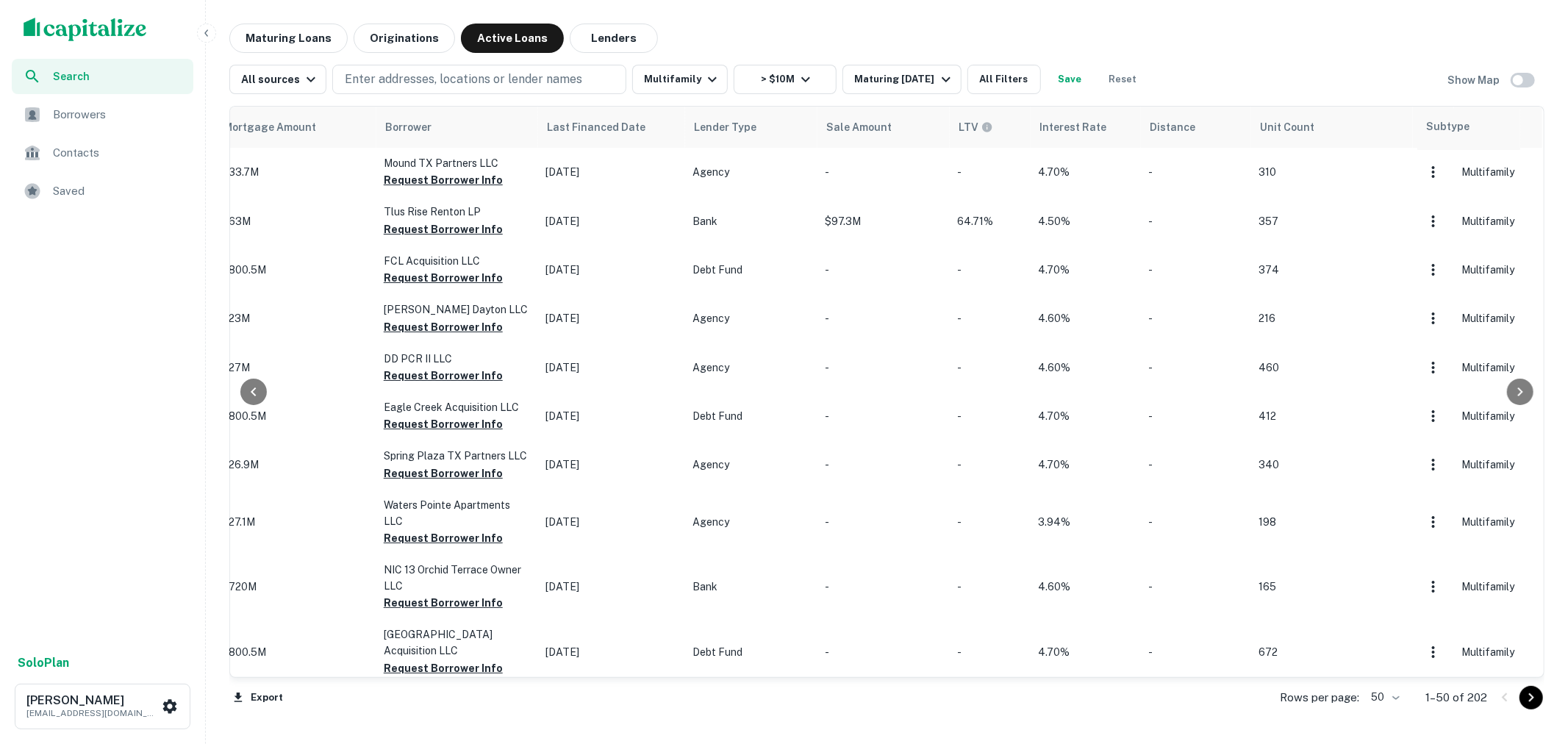
scroll to position [0, 1037]
drag, startPoint x: 836, startPoint y: 131, endPoint x: 1465, endPoint y: 134, distance: 629.0
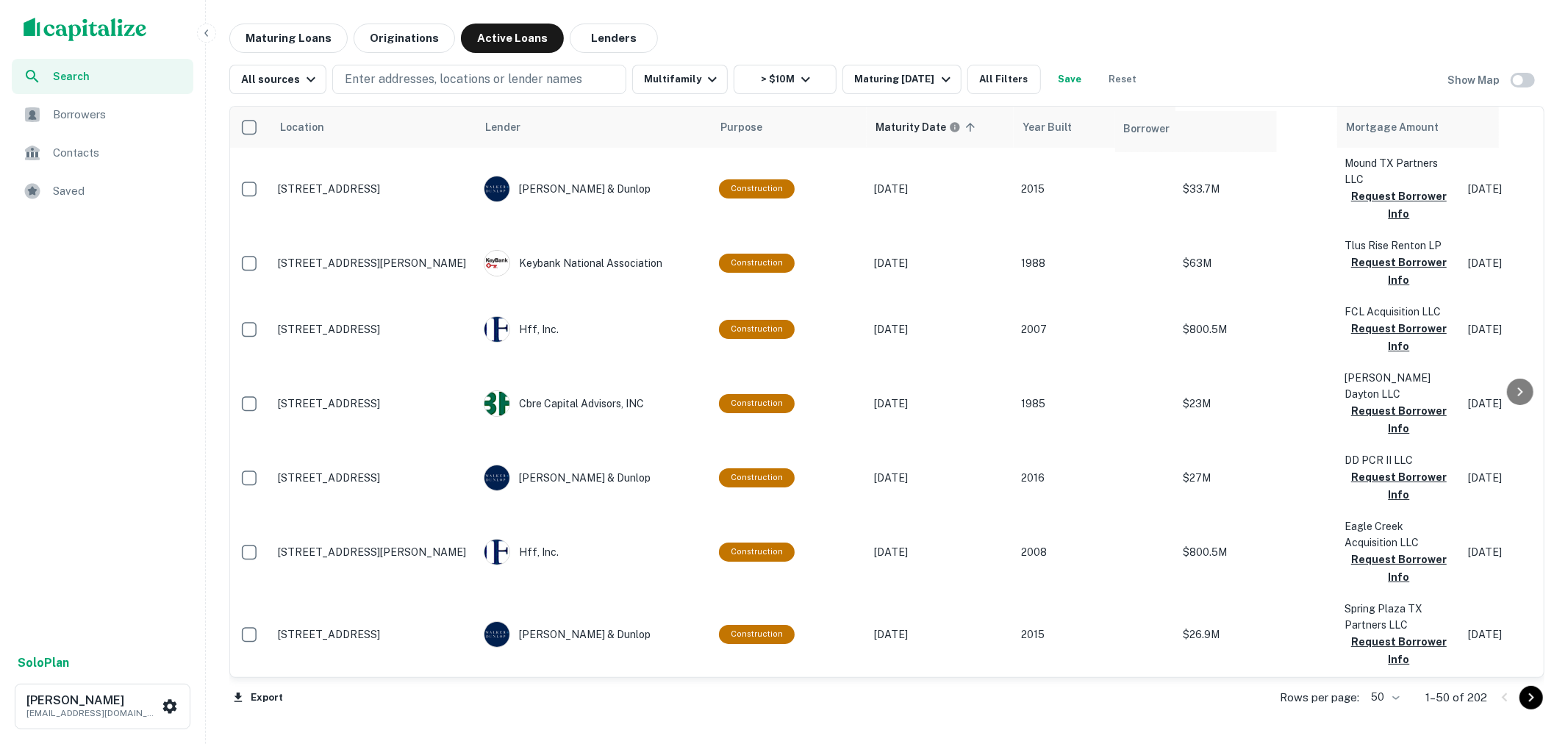
scroll to position [0, 3]
drag, startPoint x: 1351, startPoint y: 132, endPoint x: 1124, endPoint y: 139, distance: 227.1
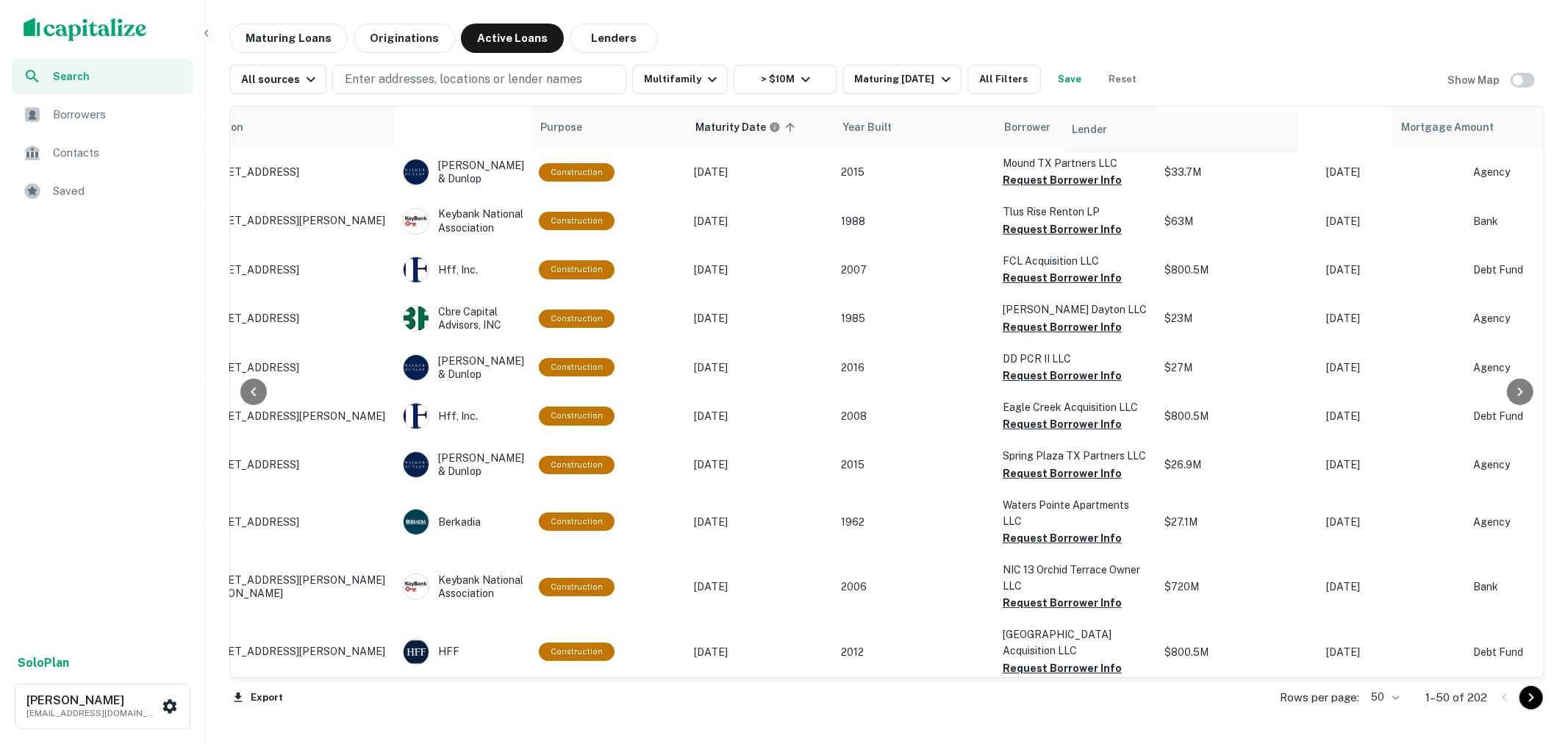
scroll to position [0, 84]
drag, startPoint x: 496, startPoint y: 130, endPoint x: 1106, endPoint y: 134, distance: 610.0
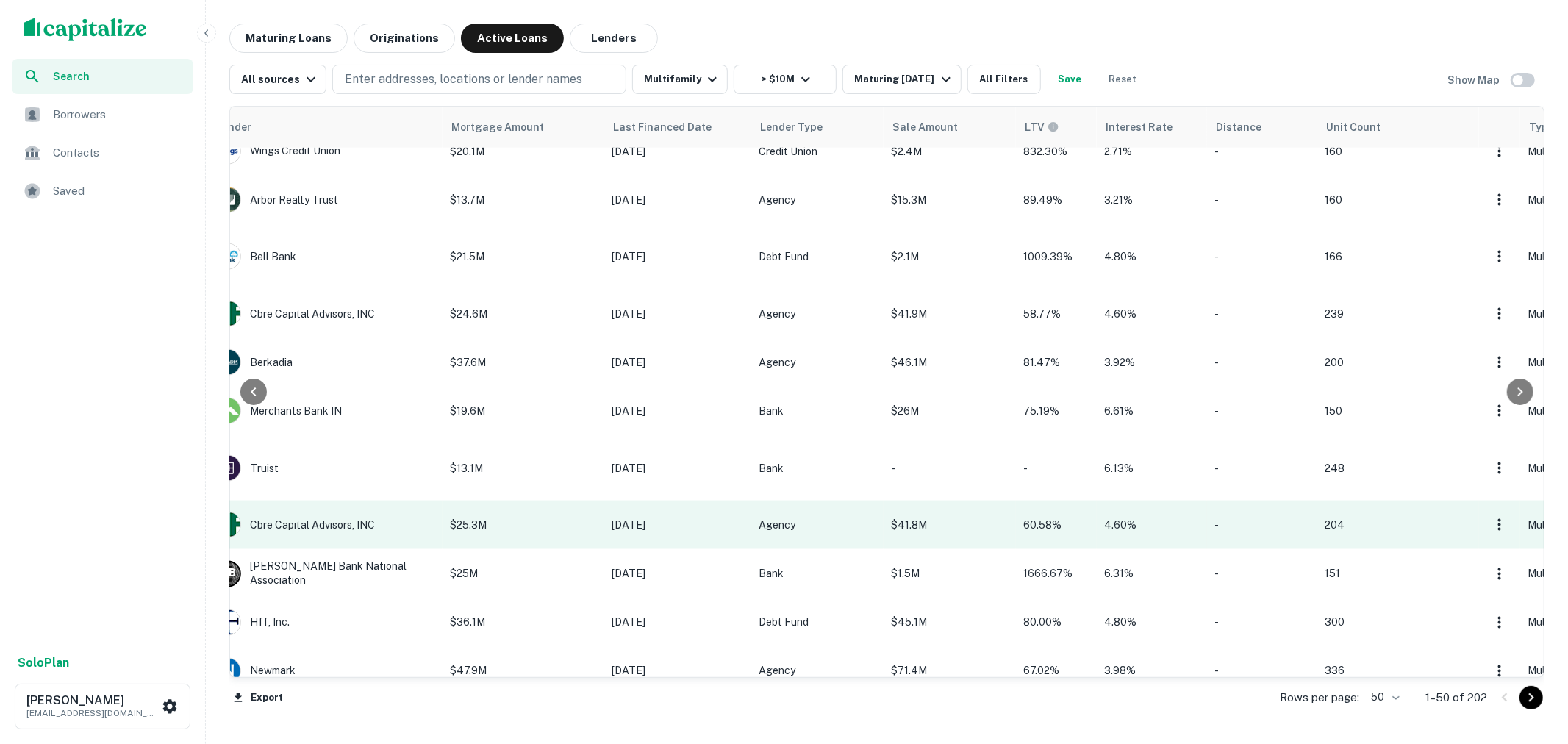
scroll to position [2122, 897]
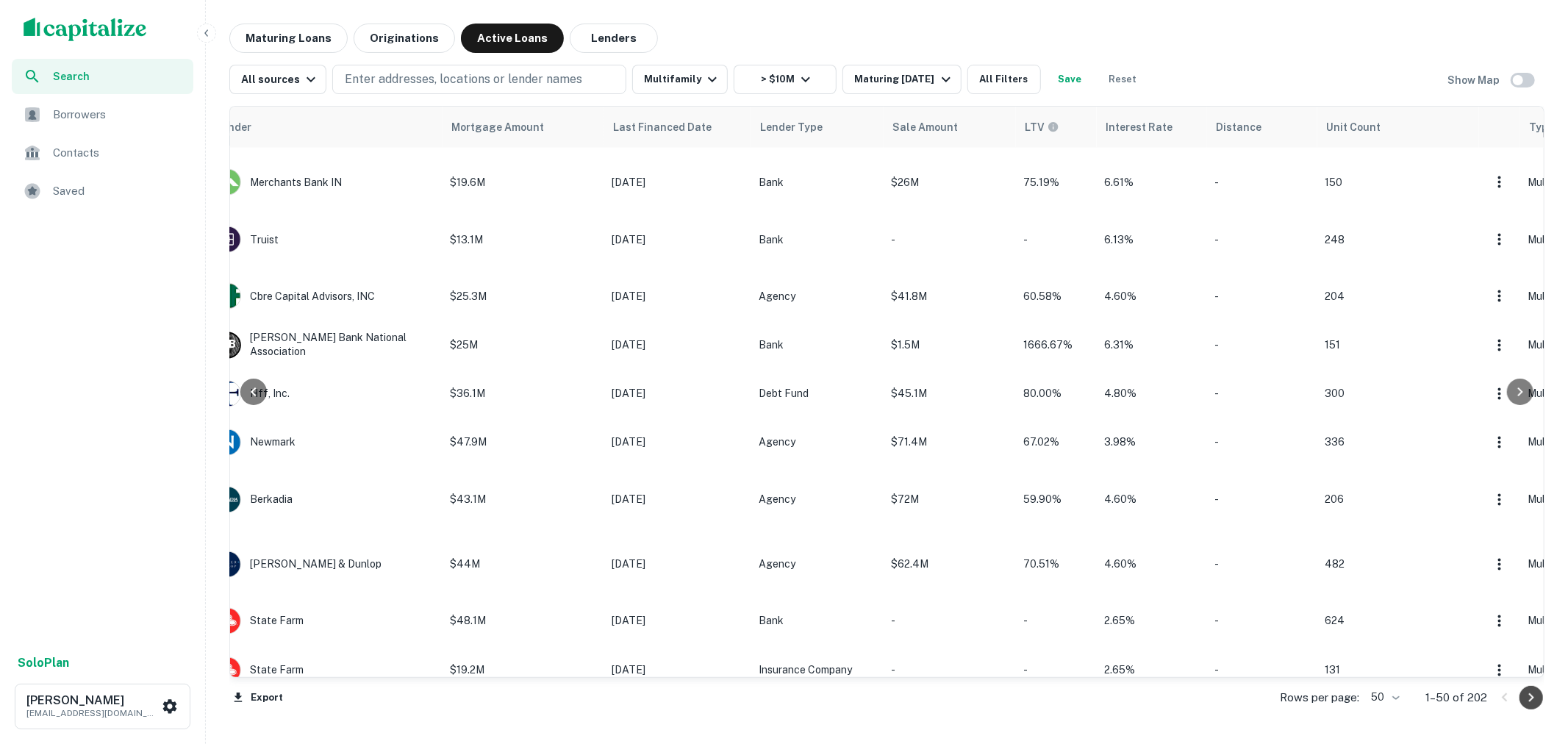
click at [1537, 700] on icon "Go to next page" at bounding box center [1531, 698] width 18 height 18
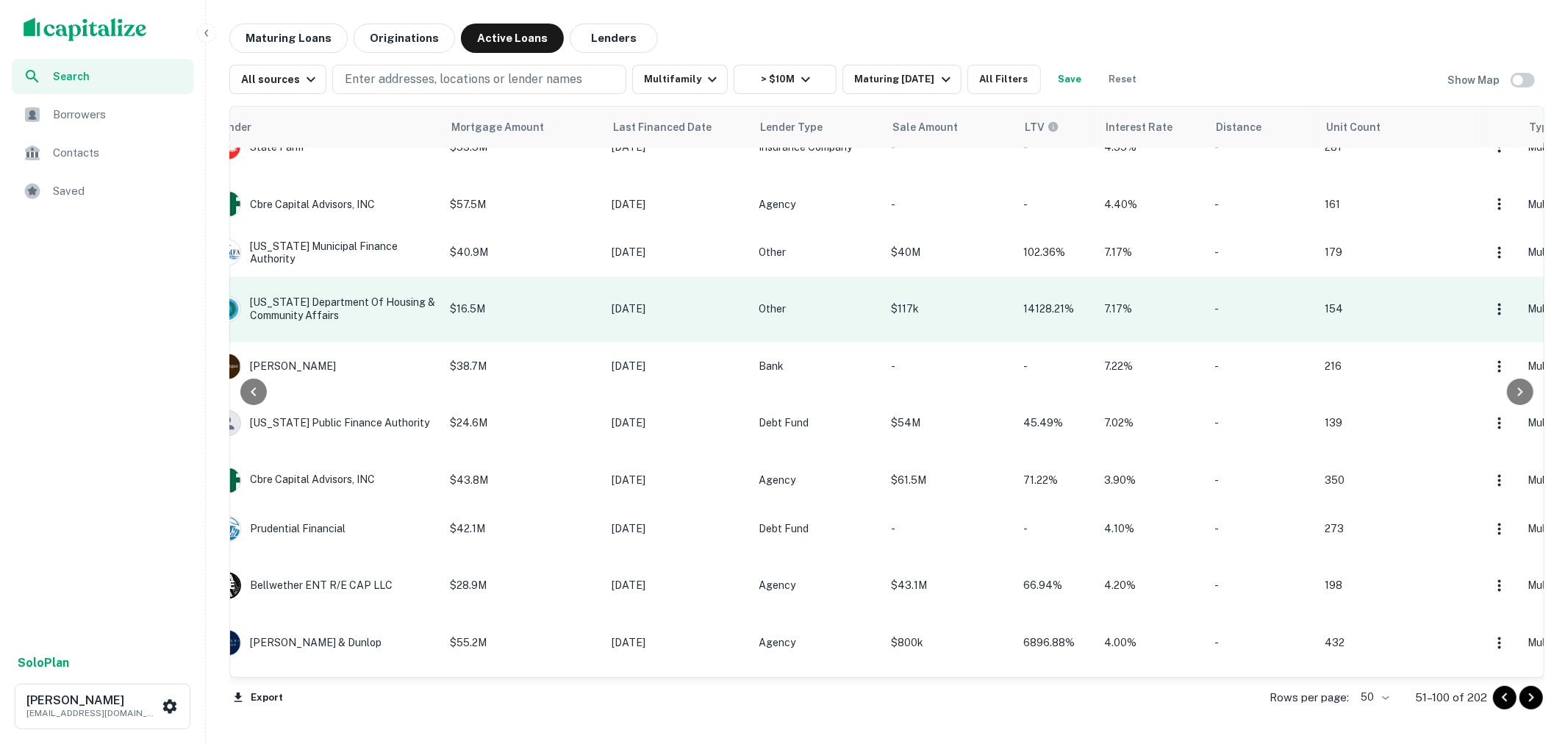
scroll to position [2259, 897]
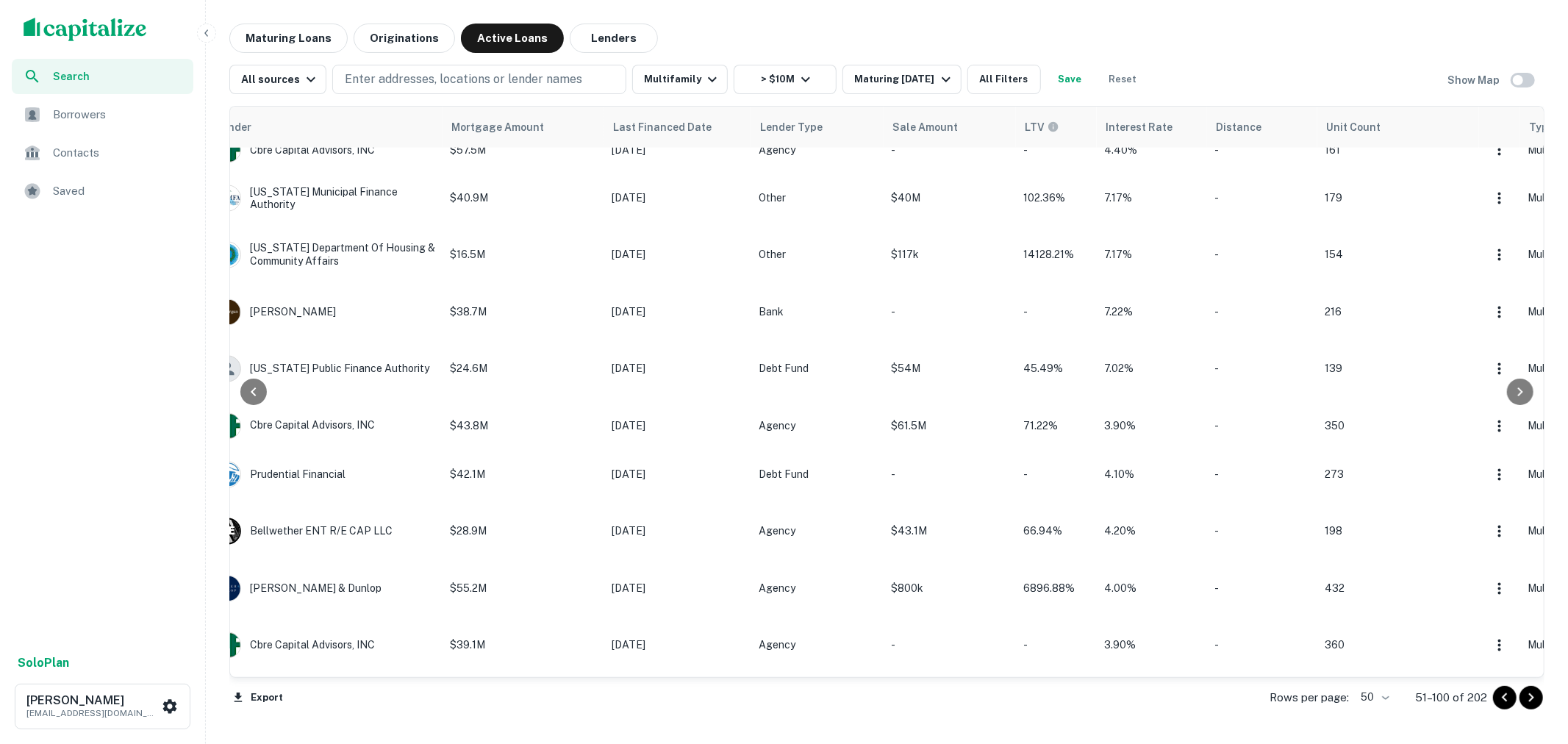
click at [1538, 703] on icon "Go to next page" at bounding box center [1531, 698] width 18 height 18
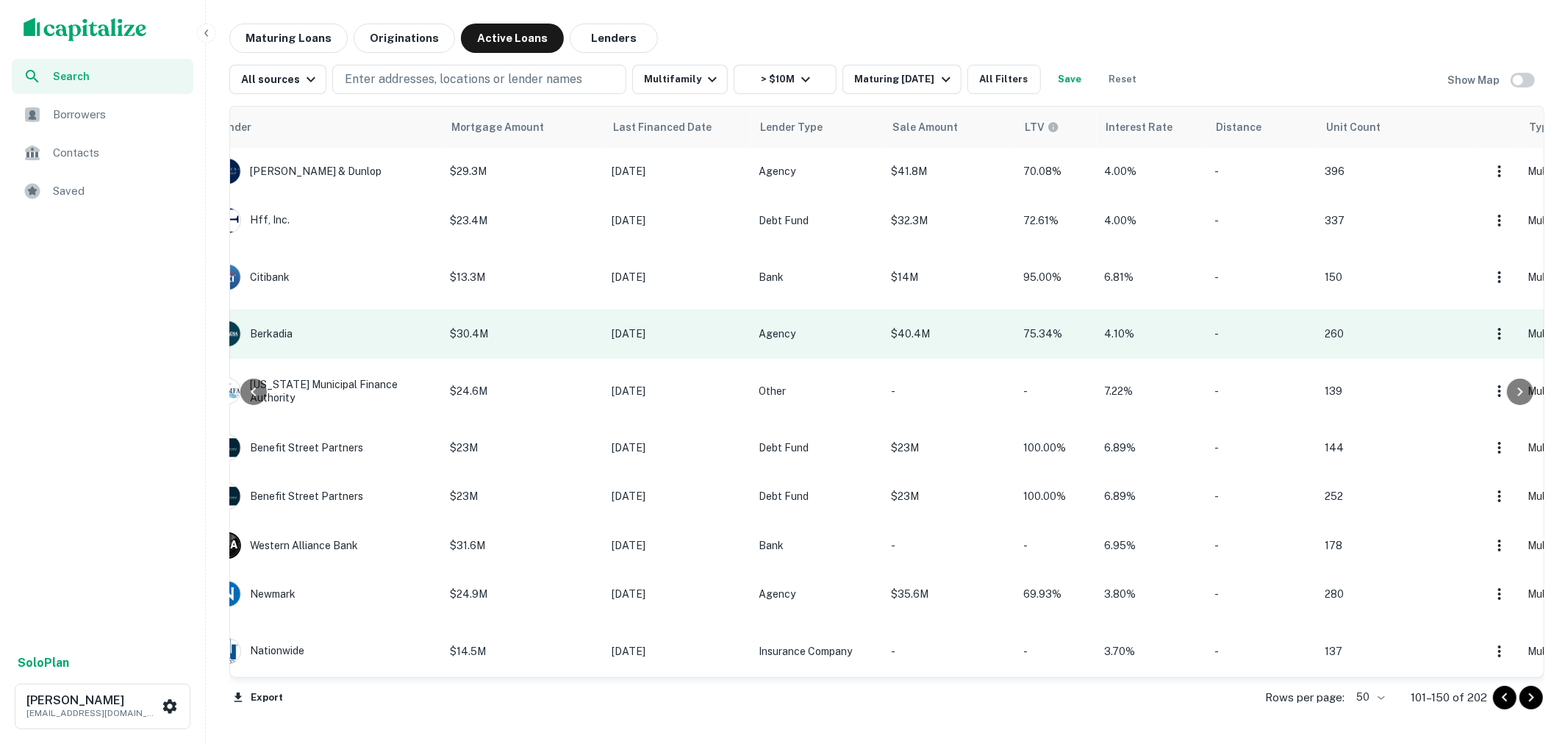
scroll to position [0, 897]
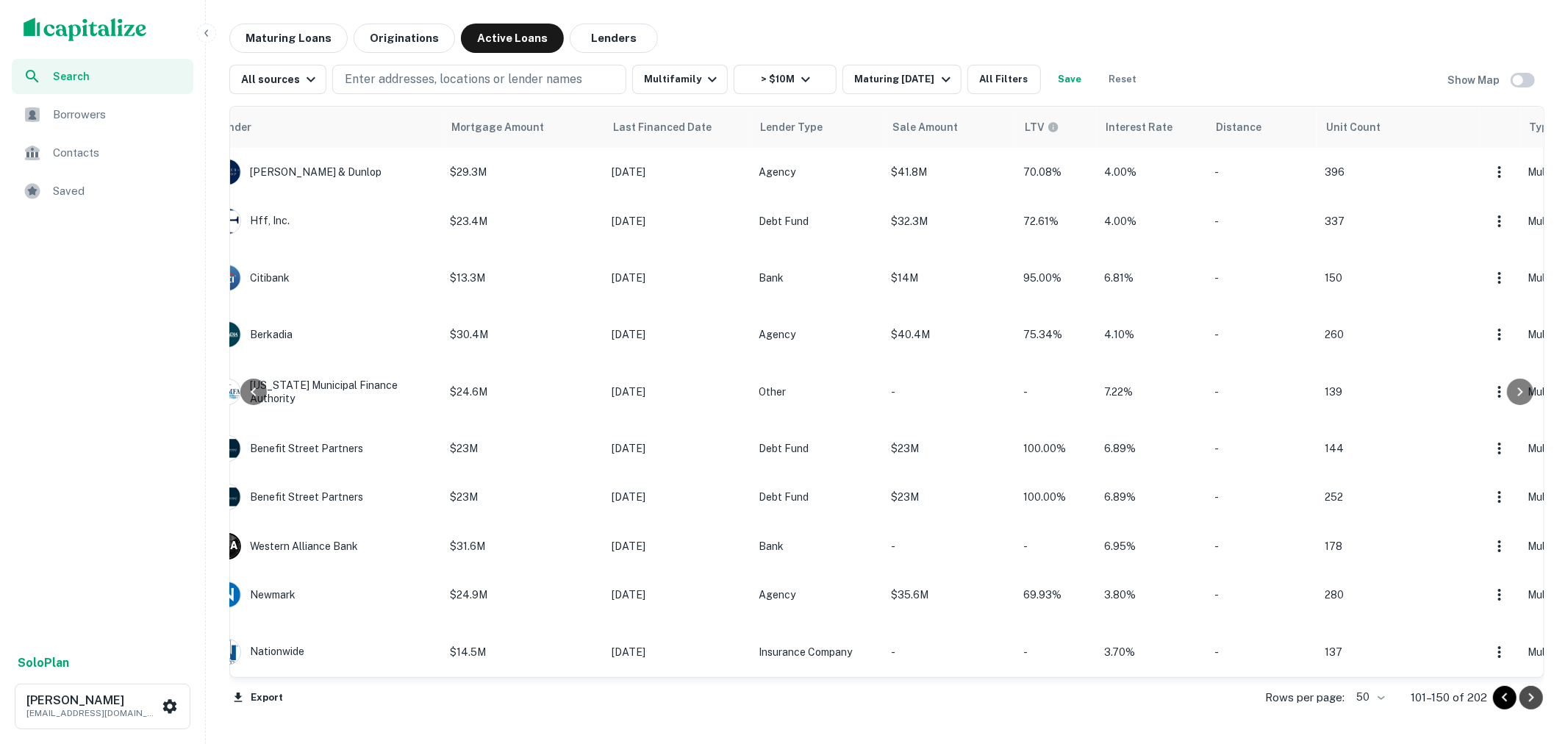
click at [1538, 699] on icon "Go to next page" at bounding box center [1531, 698] width 18 height 18
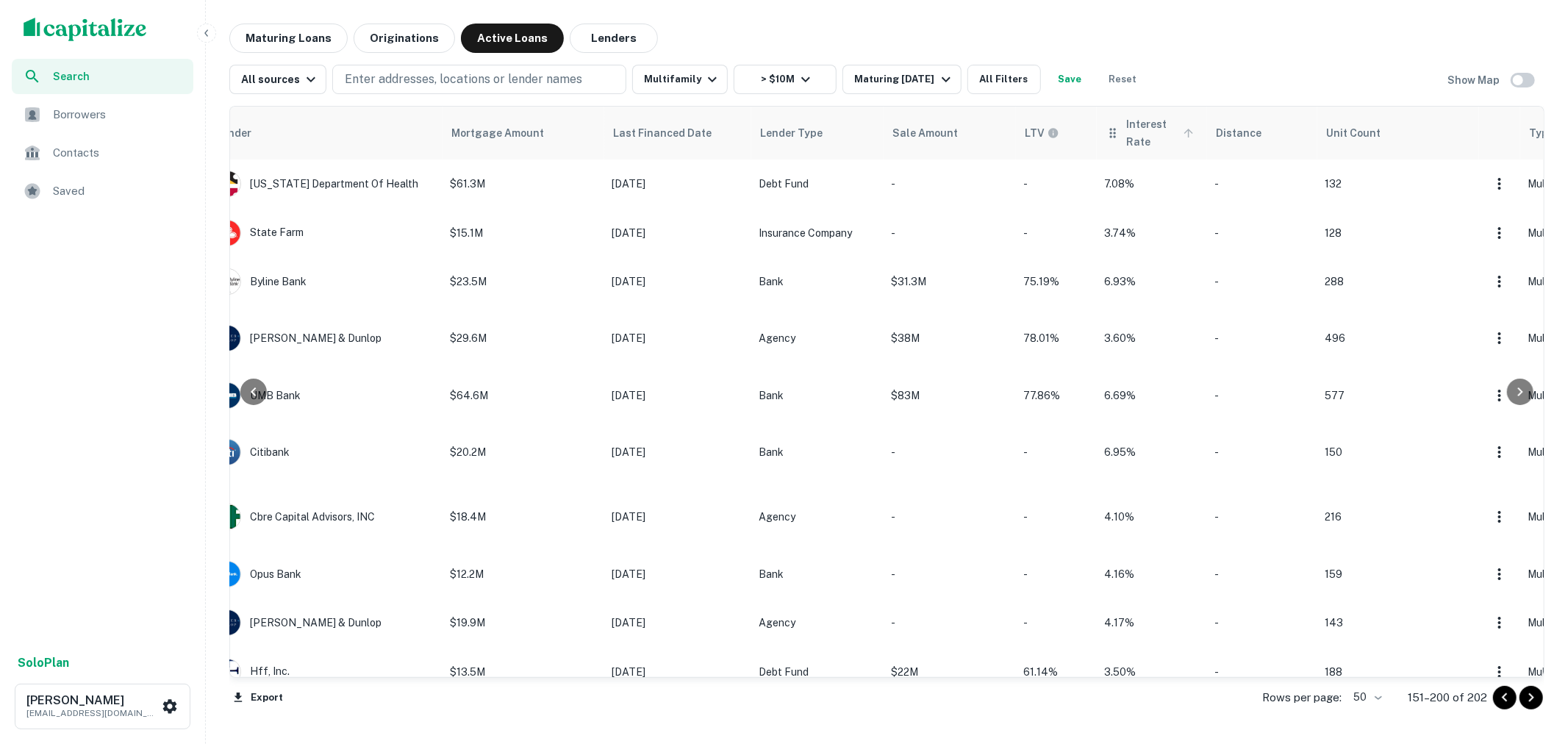
click at [1141, 135] on span "Interest Rate" at bounding box center [1162, 133] width 72 height 35
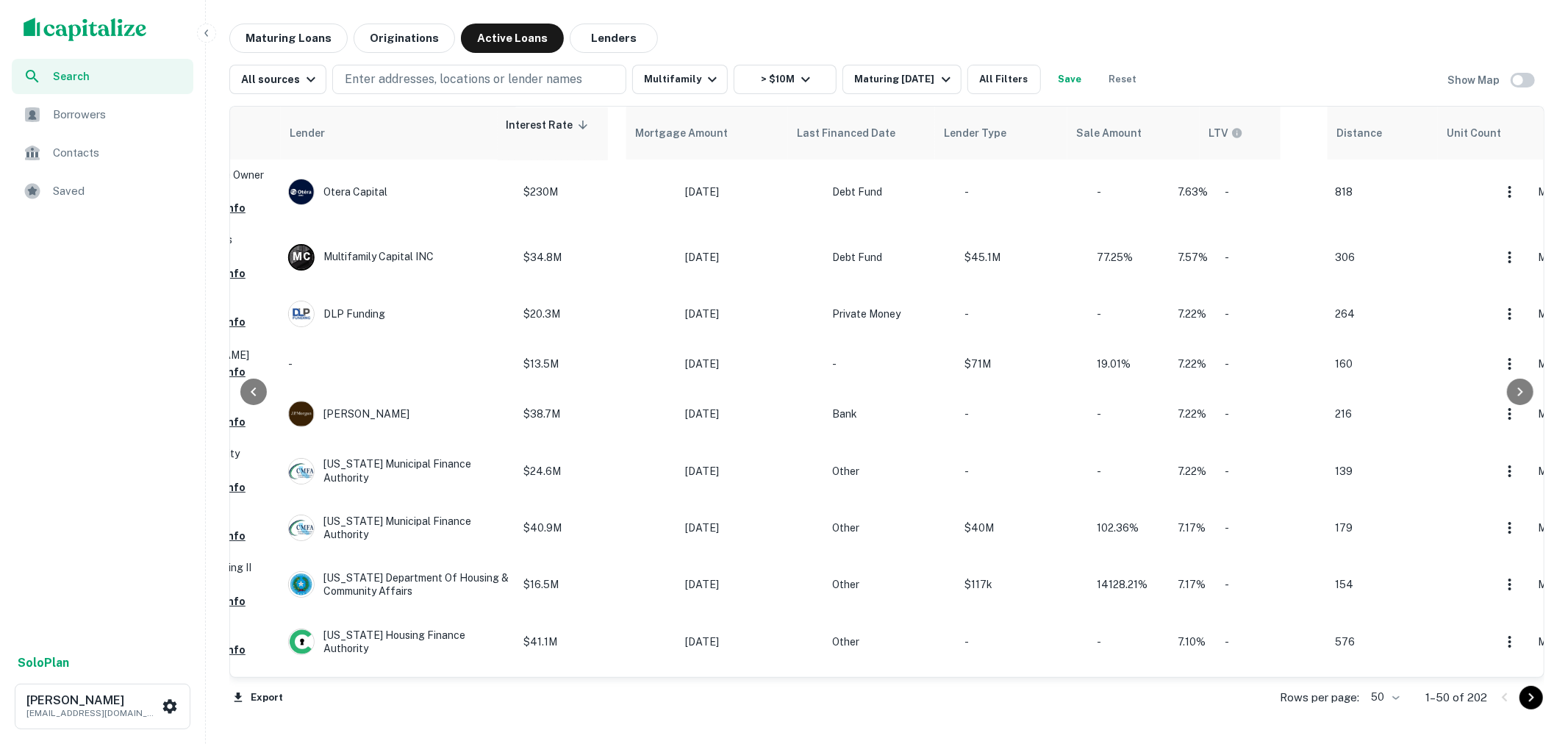
scroll to position [0, 822]
drag, startPoint x: 1210, startPoint y: 134, endPoint x: 571, endPoint y: 142, distance: 639.1
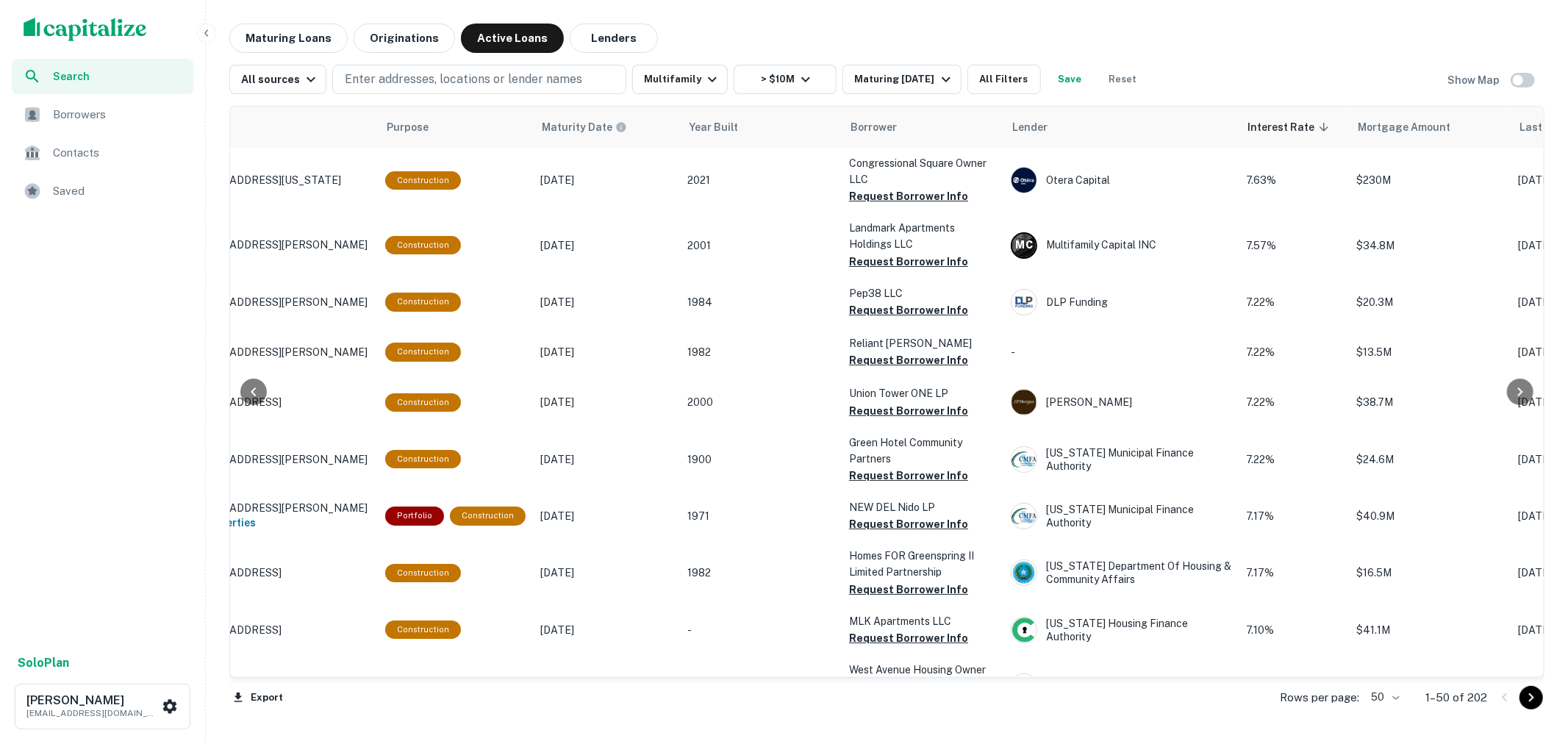
scroll to position [0, 0]
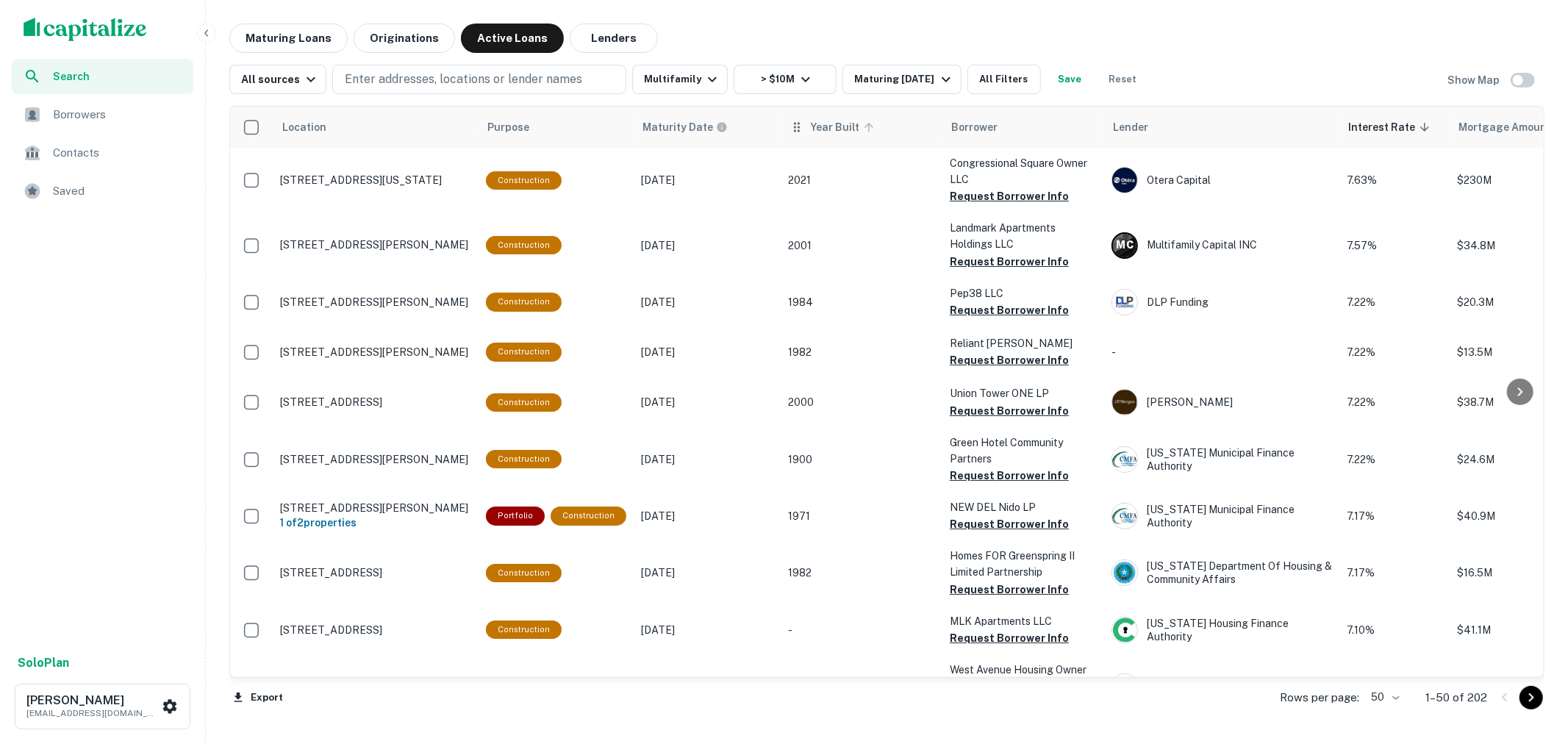
click at [819, 126] on span "Year Built" at bounding box center [844, 127] width 68 height 18
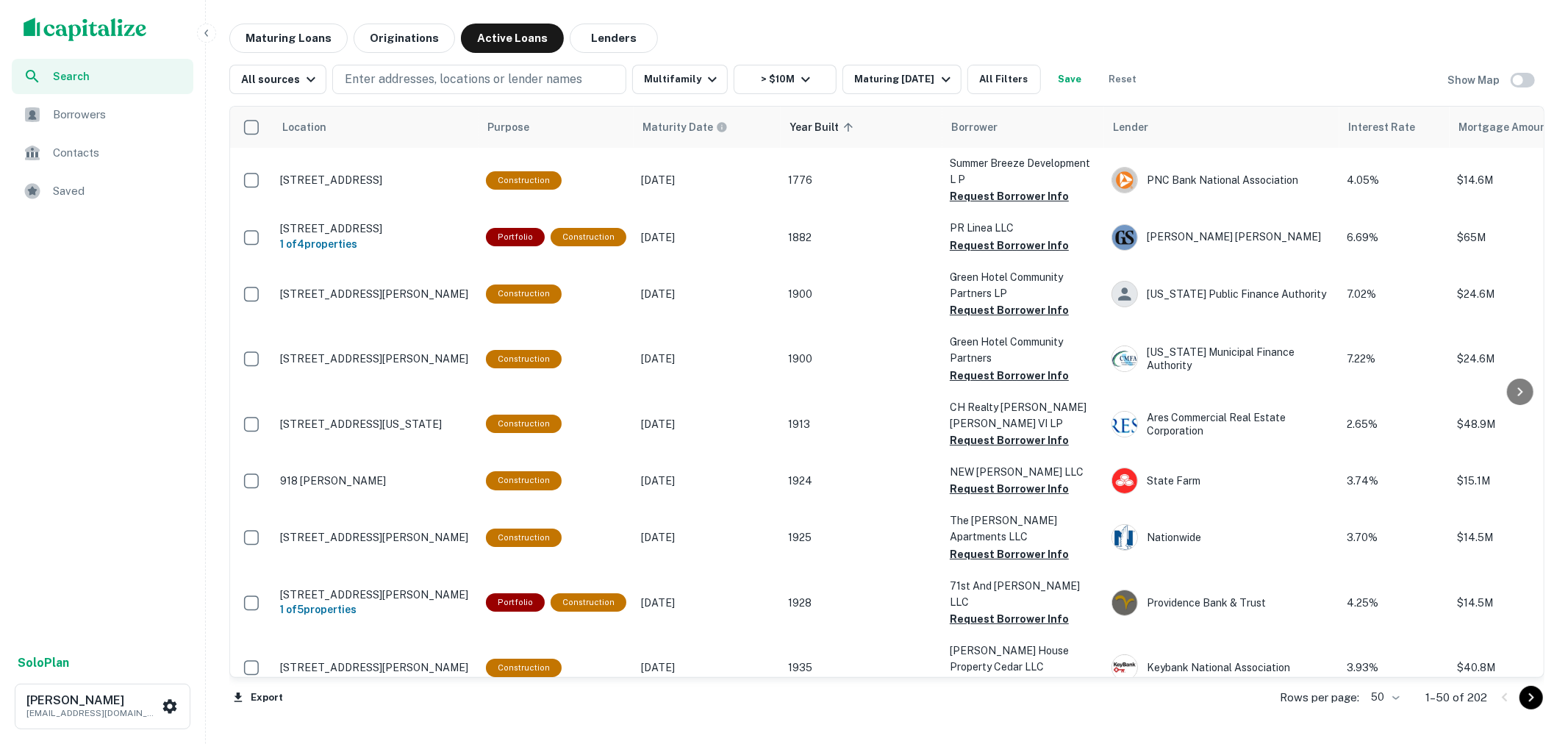
click at [819, 126] on span "Year Built sorted ascending" at bounding box center [824, 127] width 68 height 18
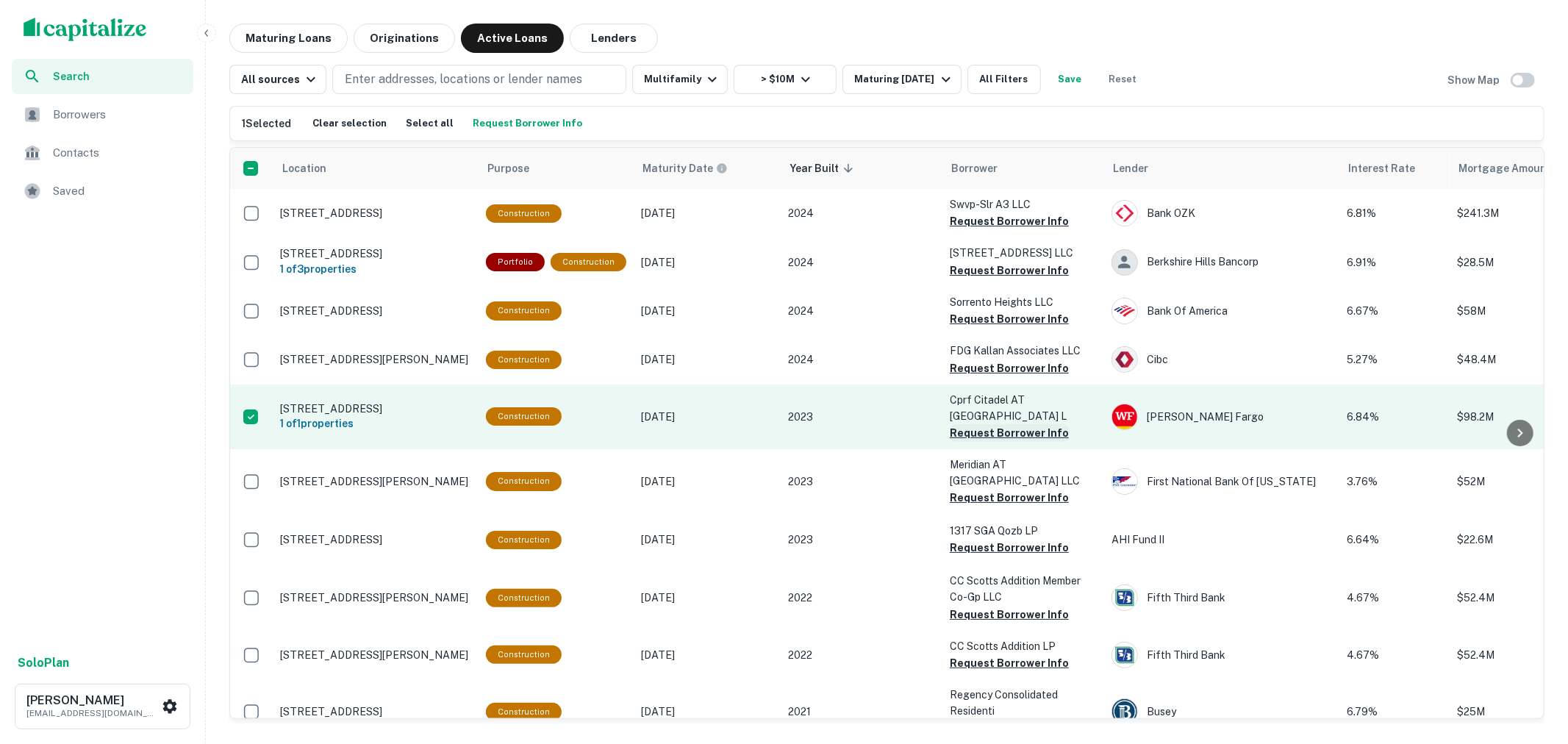
click at [1037, 427] on button "Request Borrower Info" at bounding box center [1010, 433] width 119 height 18
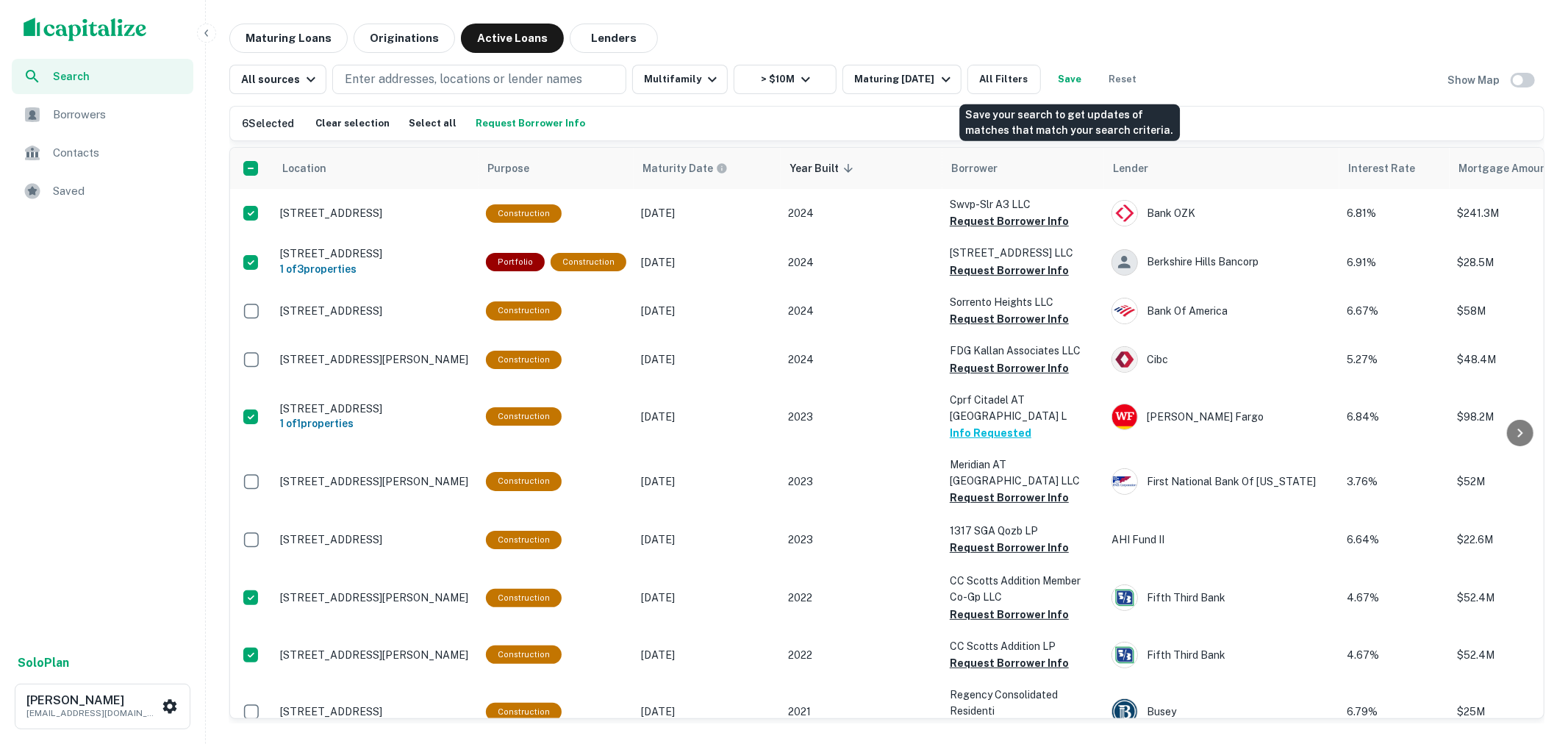
drag, startPoint x: 1061, startPoint y: 79, endPoint x: 1066, endPoint y: 107, distance: 28.4
click at [1066, 107] on body "Search Borrowers Contacts Saved Solo Plan Trey Palmedo trey.palmedo@newpoint.co…" at bounding box center [784, 372] width 1568 height 744
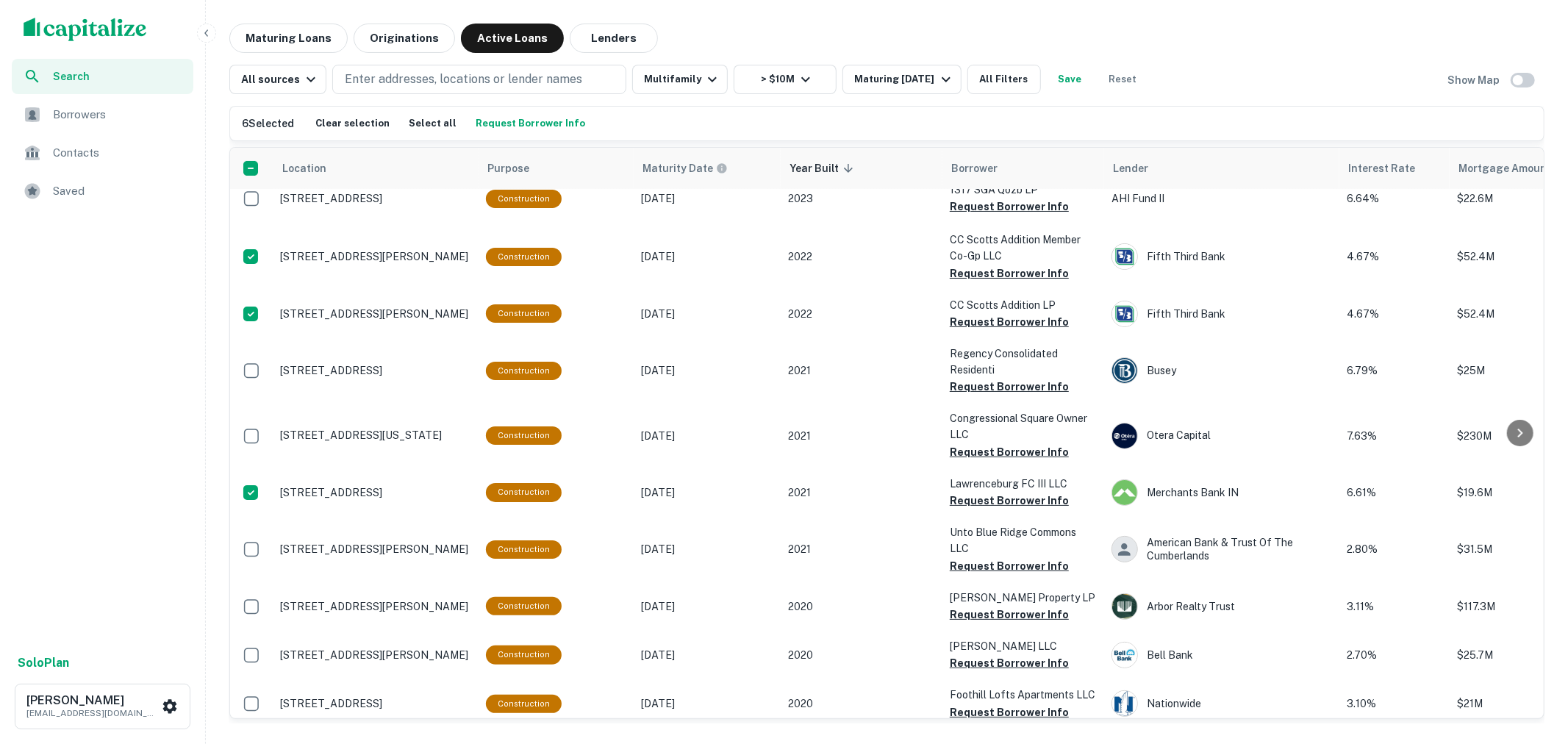
scroll to position [407, 0]
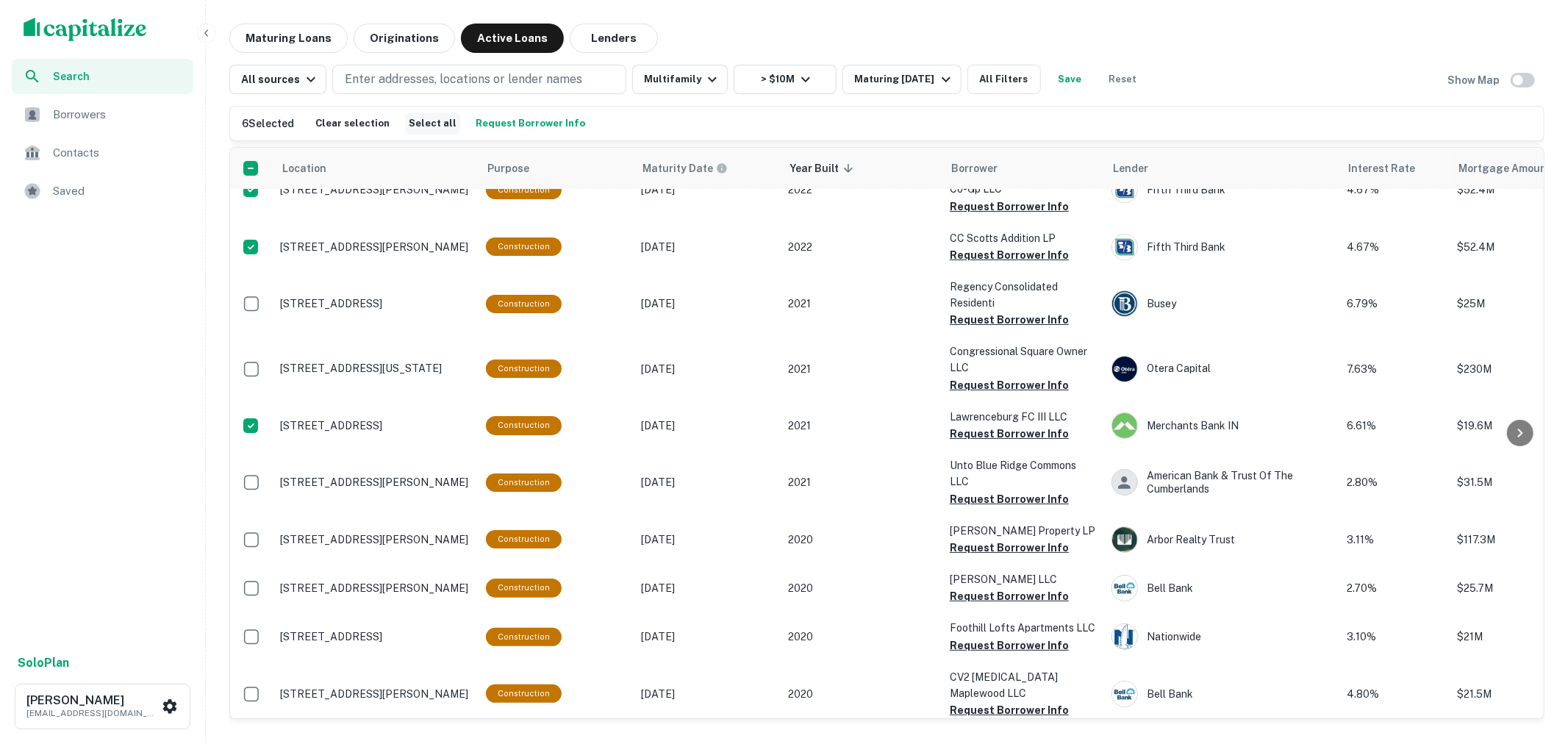
click at [430, 117] on button "Select all" at bounding box center [432, 123] width 55 height 22
click at [375, 123] on button "Clear selection" at bounding box center [358, 123] width 82 height 22
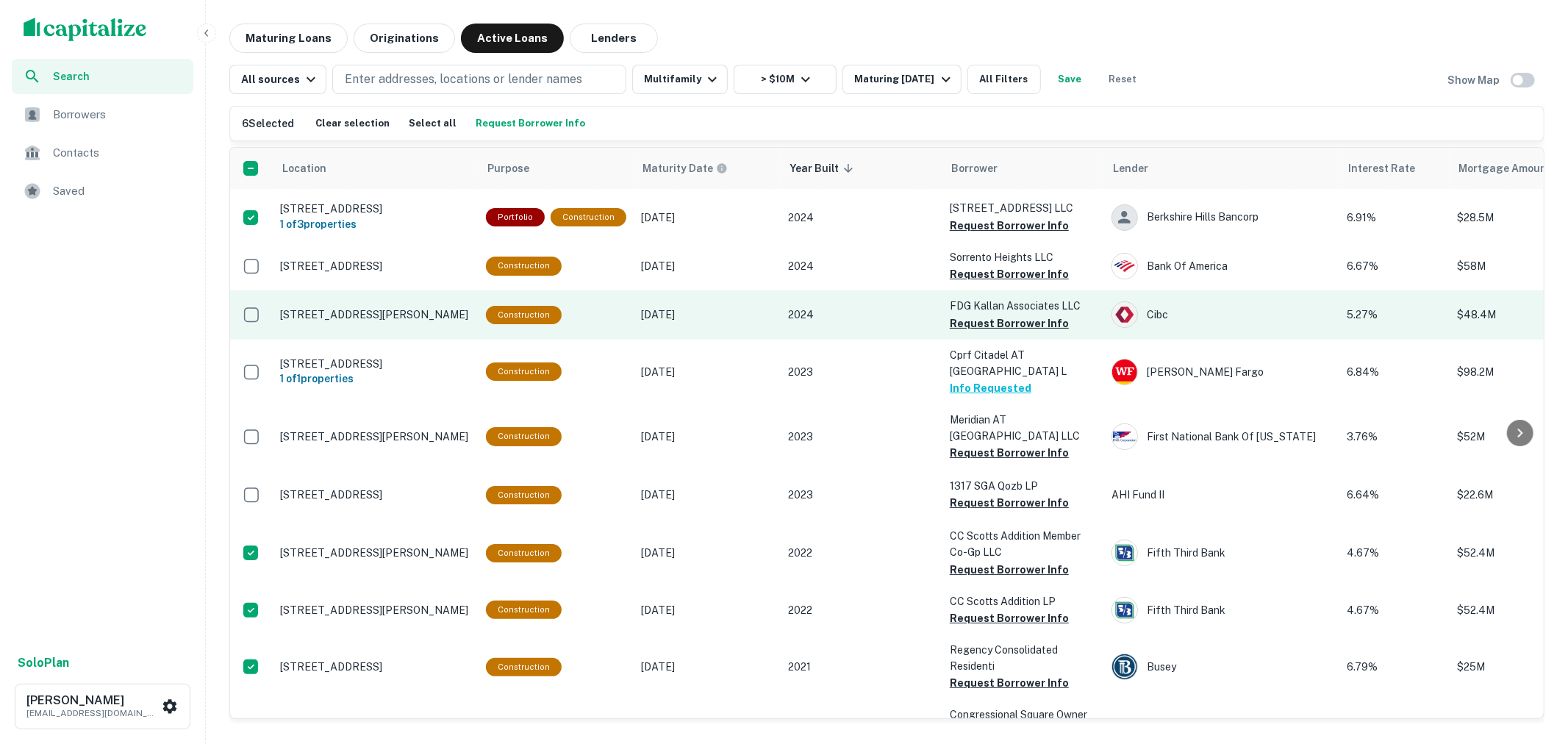
scroll to position [0, 0]
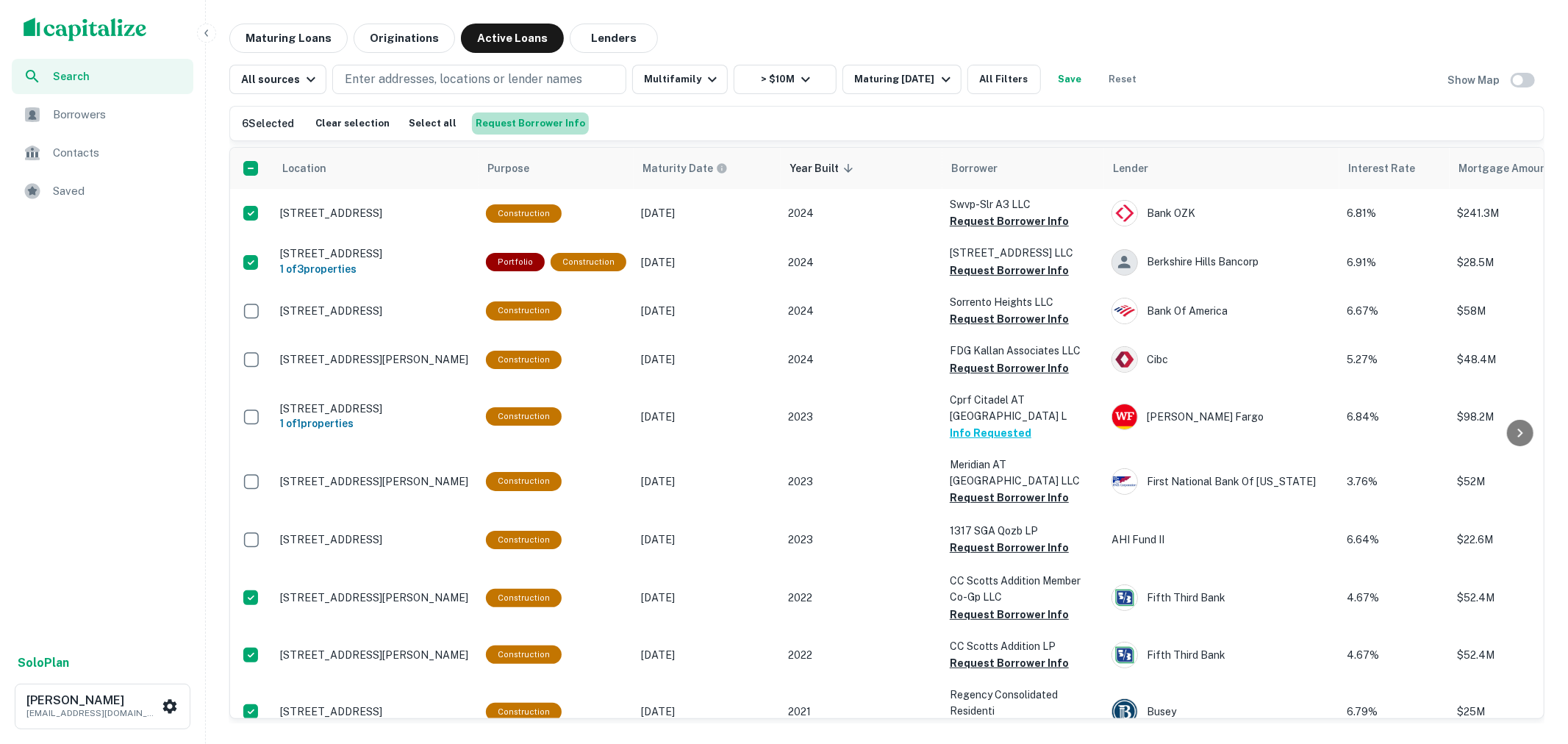
click at [542, 121] on button "Request Borrower Info" at bounding box center [529, 123] width 117 height 22
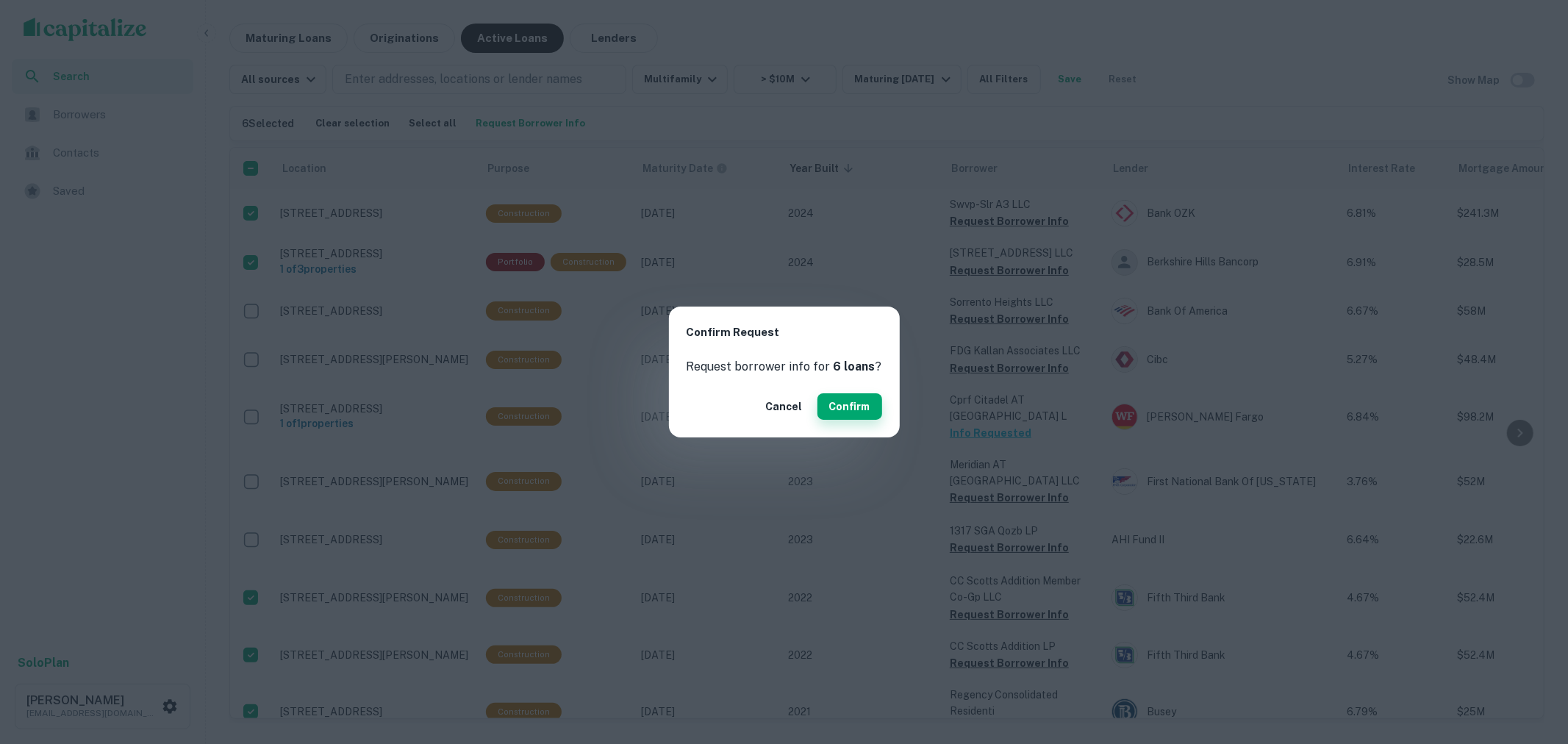
click at [853, 400] on button "Confirm" at bounding box center [850, 407] width 65 height 26
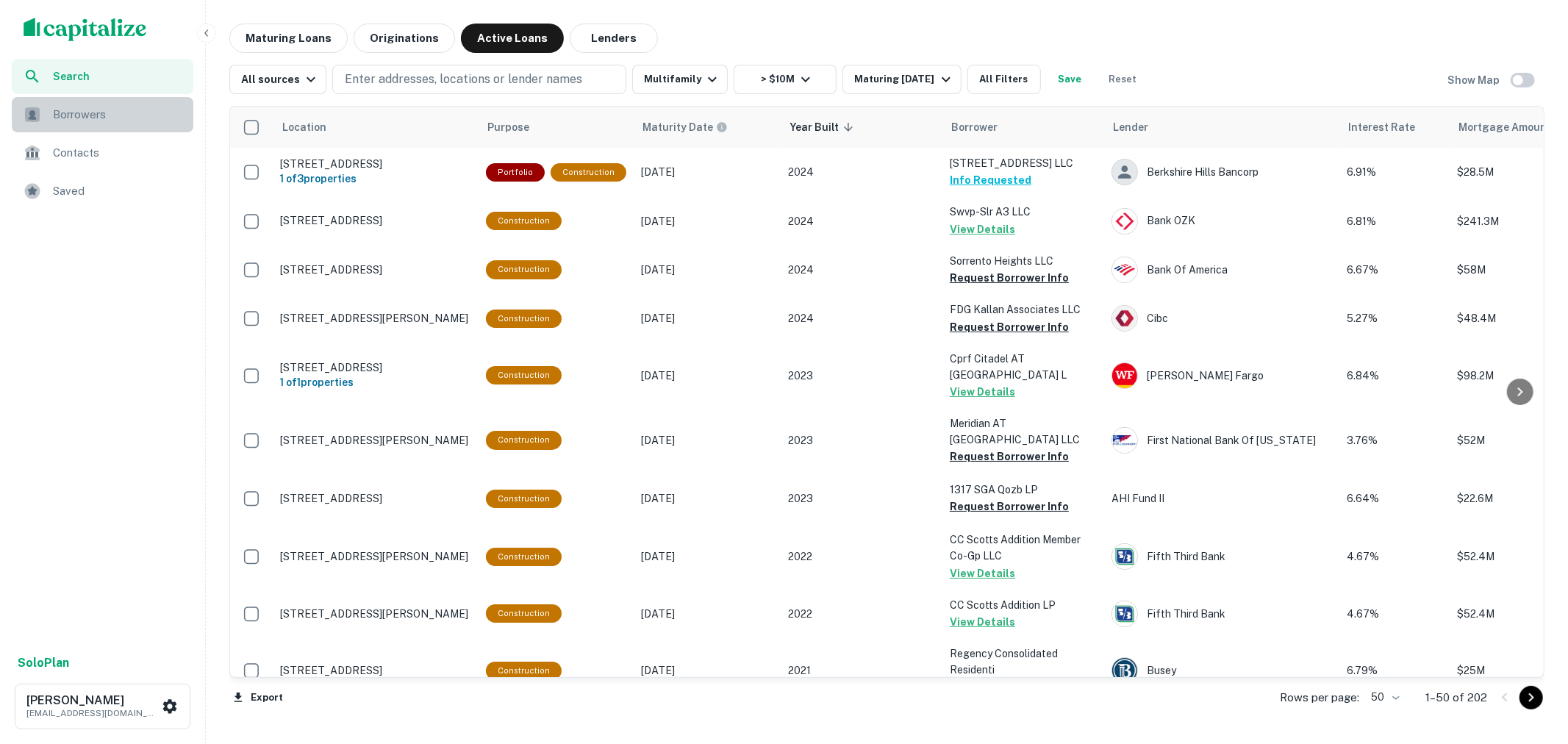
click at [131, 114] on span "Borrowers" at bounding box center [118, 115] width 131 height 18
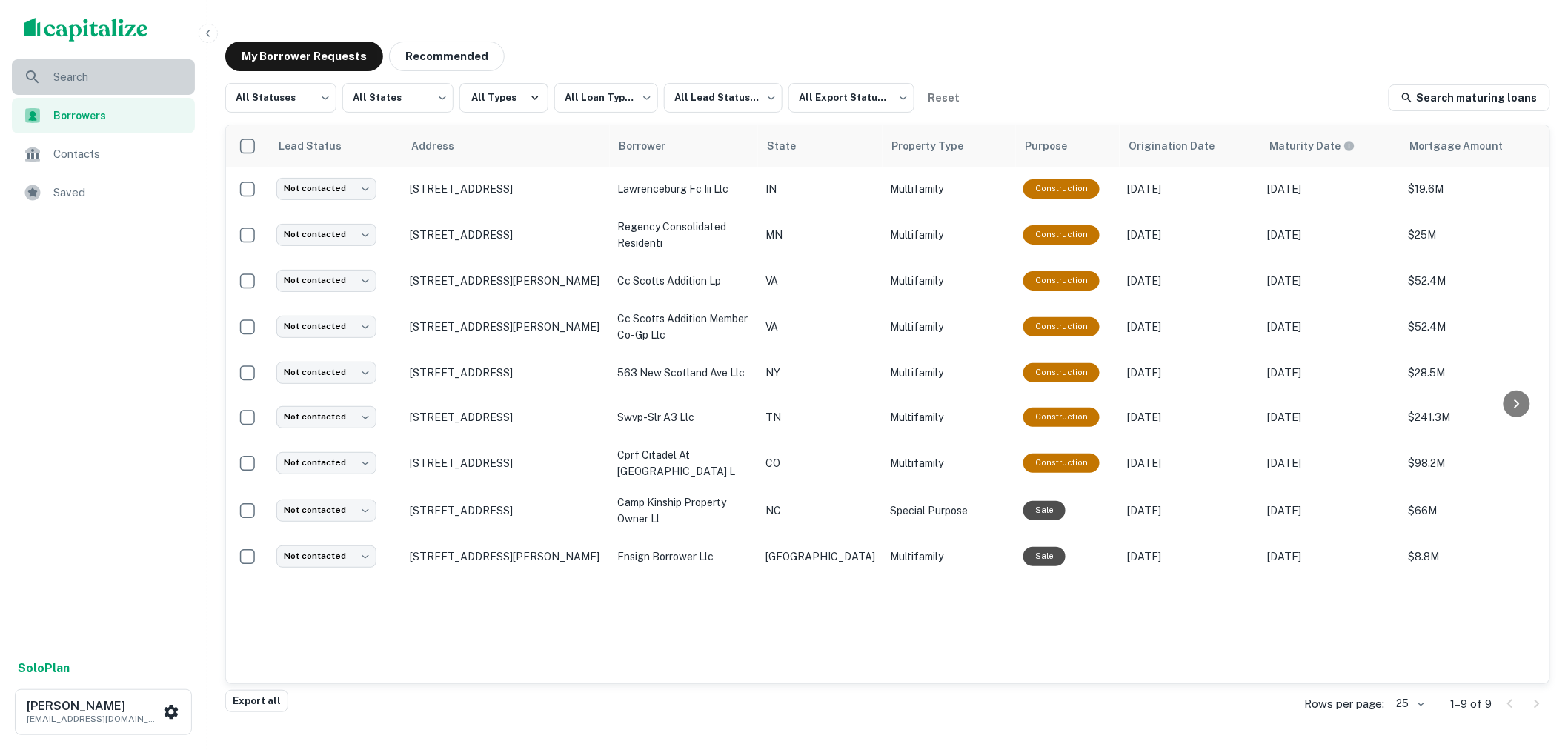
click at [99, 77] on span "Search" at bounding box center [119, 77] width 133 height 18
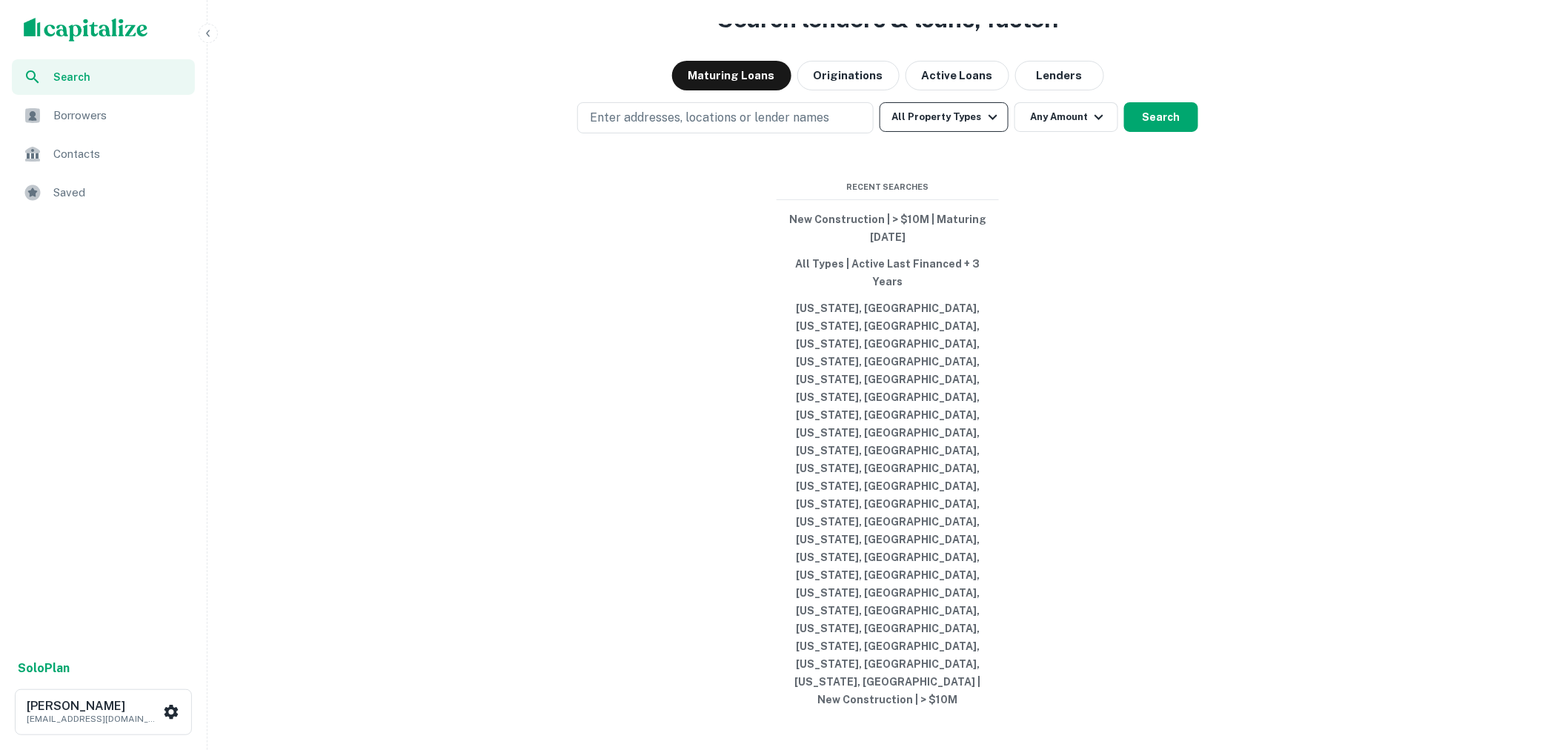
click at [968, 132] on button "All Property Types" at bounding box center [944, 117] width 129 height 30
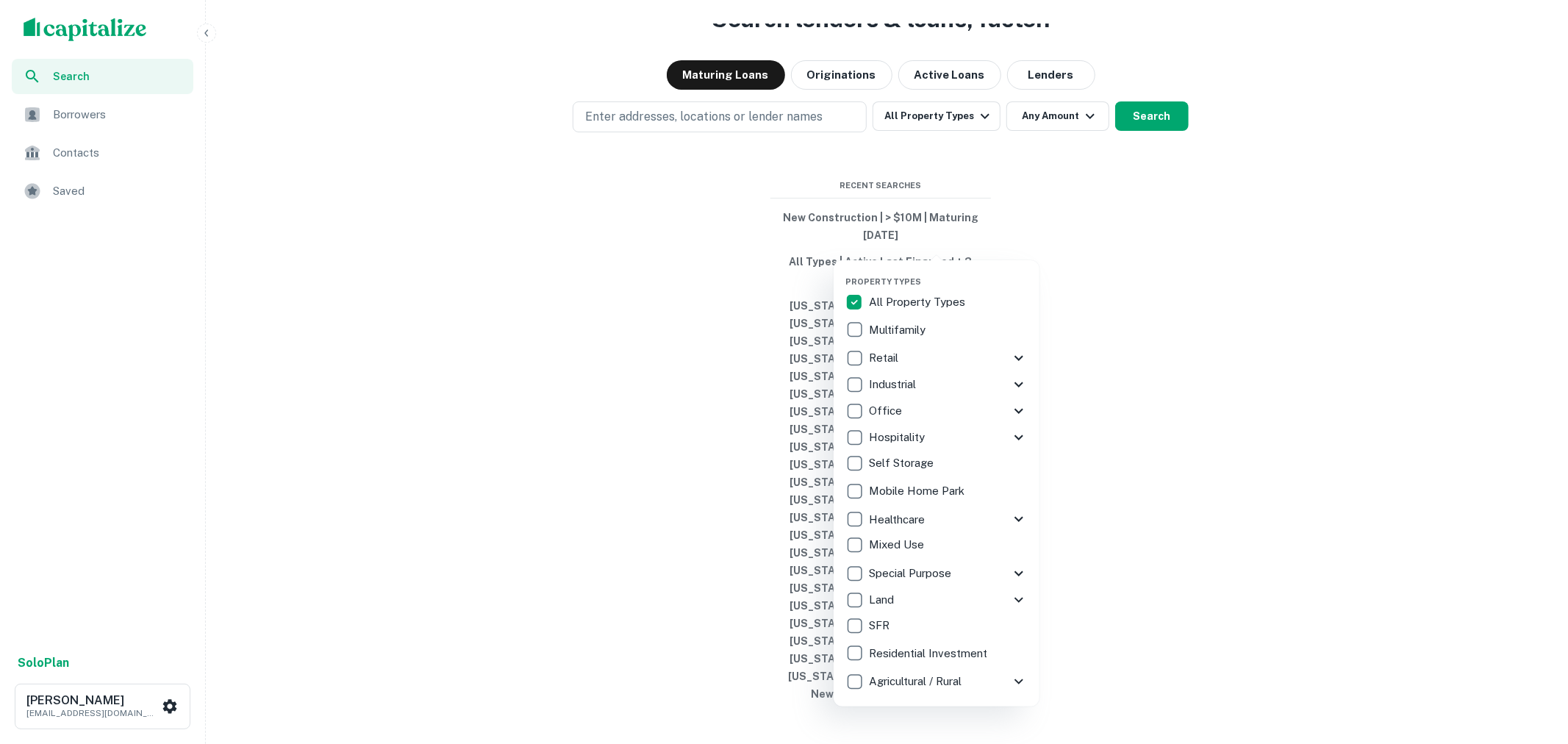
click at [893, 322] on p "Multifamily" at bounding box center [898, 330] width 60 height 18
click at [1048, 239] on div at bounding box center [784, 372] width 1568 height 744
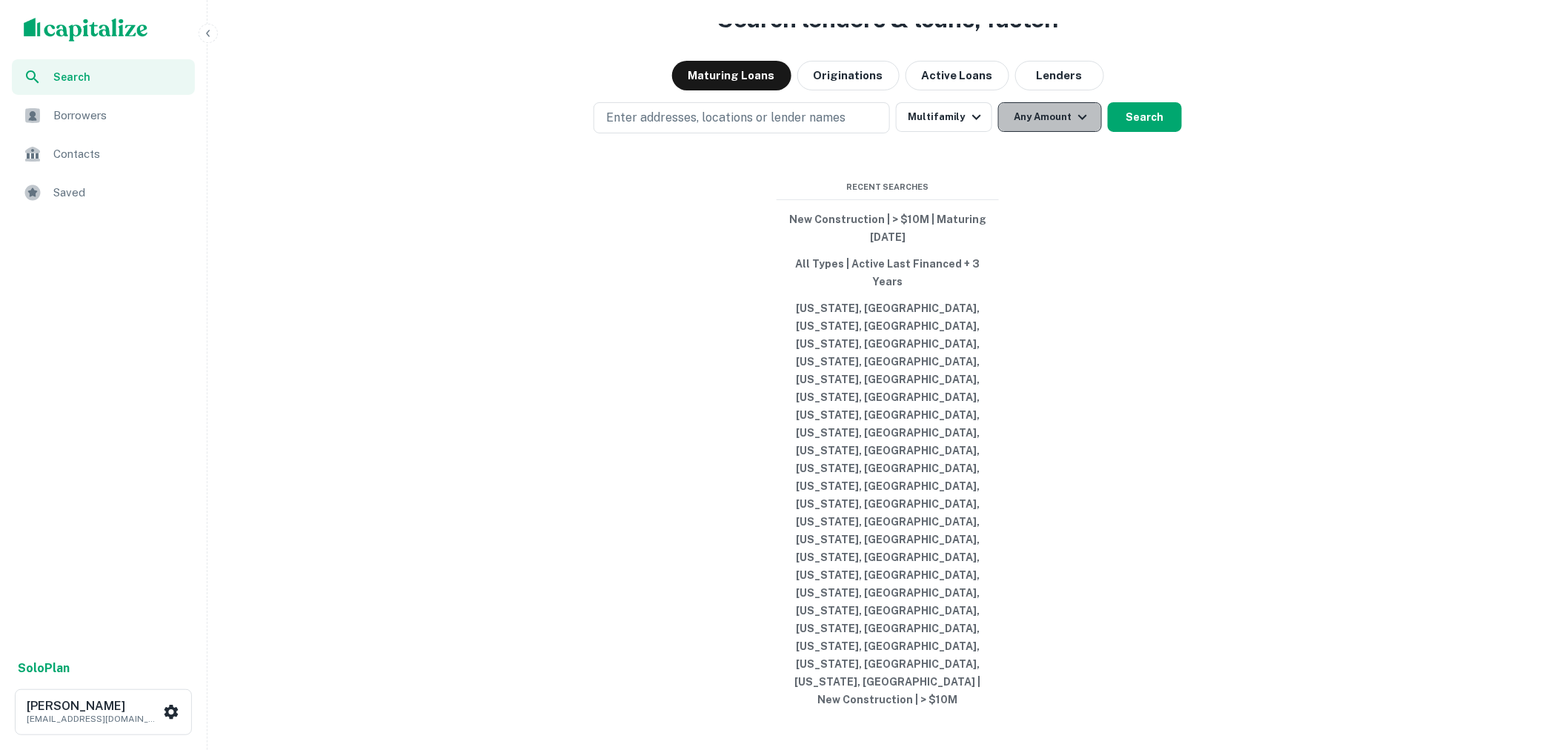
click at [1084, 126] on icon "button" at bounding box center [1082, 117] width 18 height 18
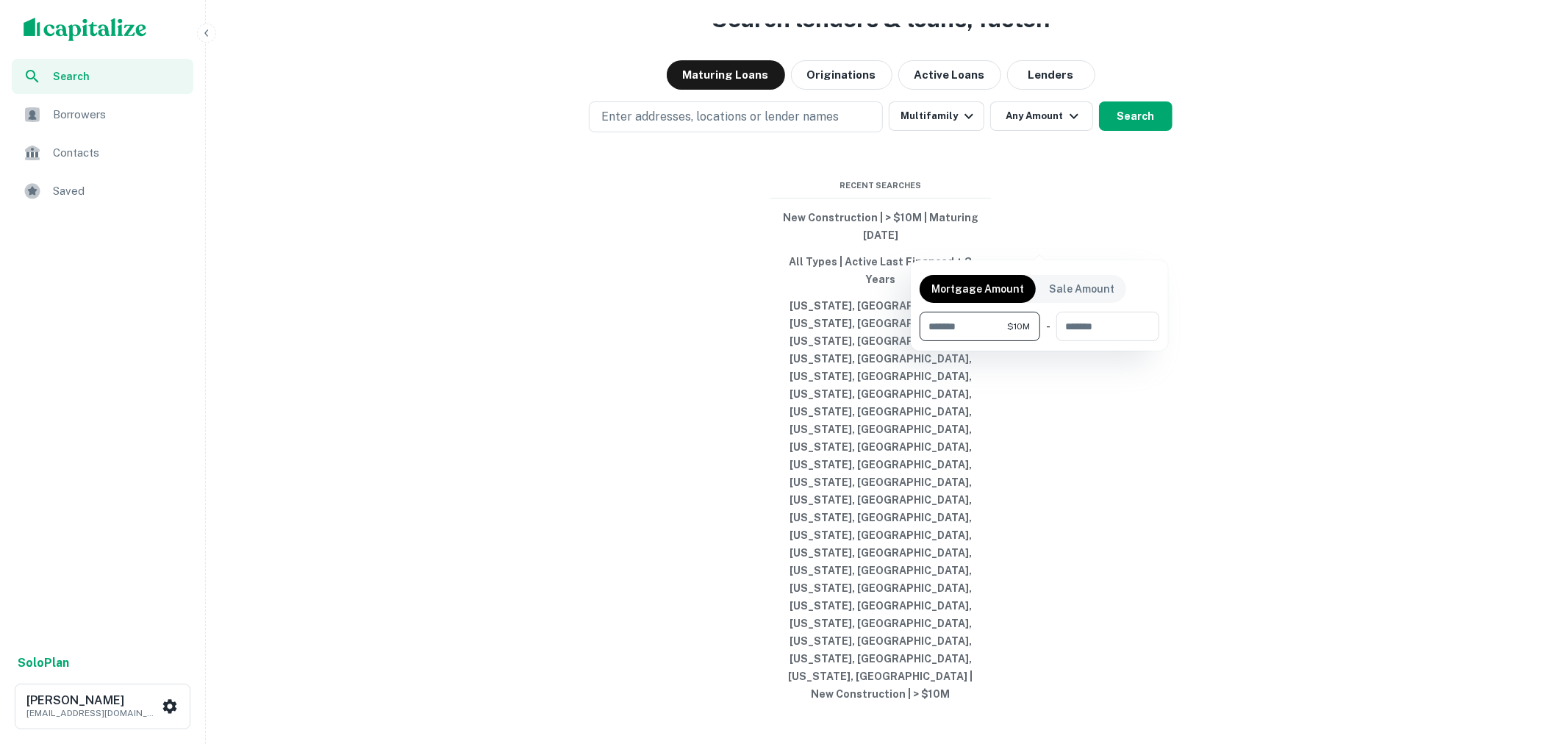
type input "********"
click at [1160, 237] on div at bounding box center [784, 372] width 1568 height 744
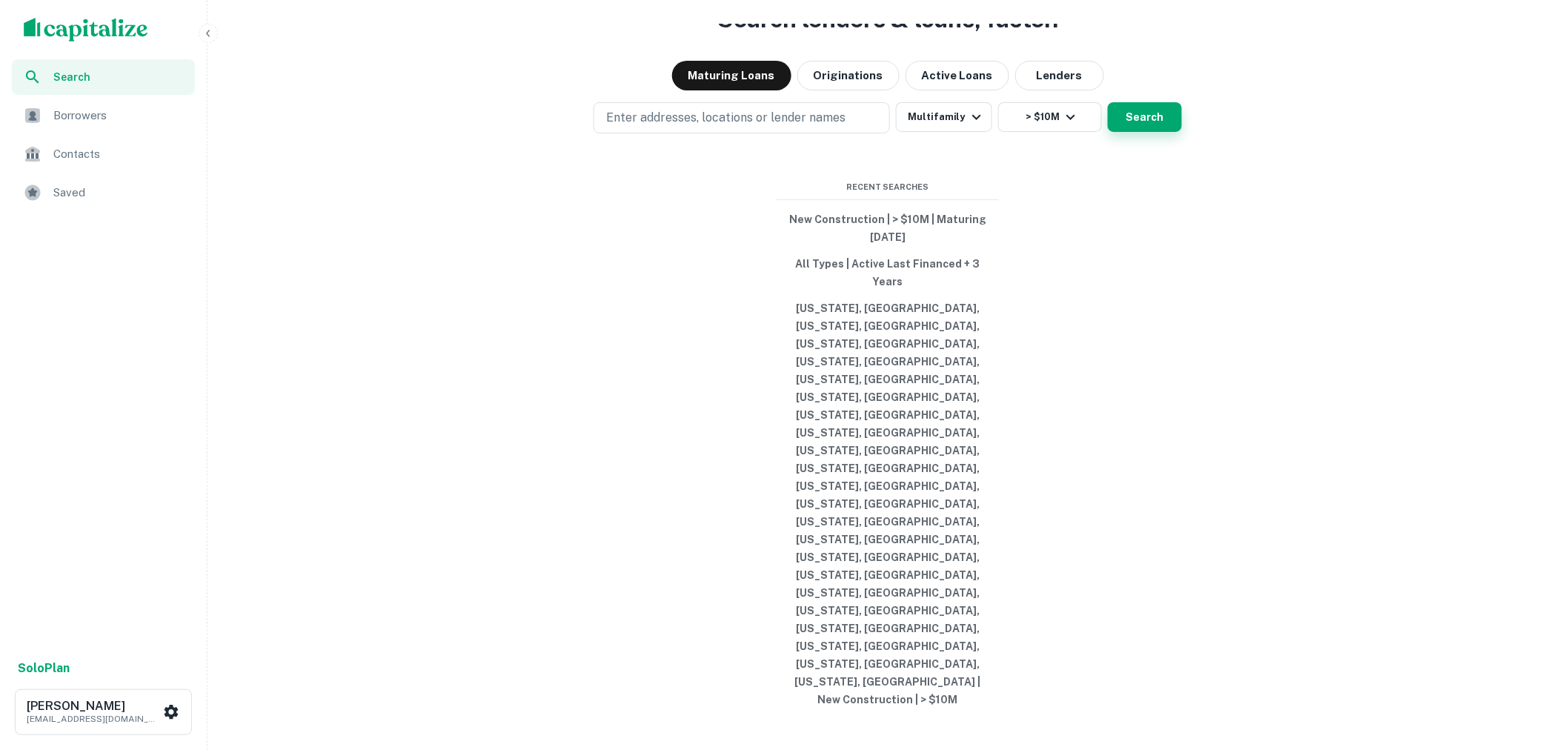
click at [1160, 132] on button "Search" at bounding box center [1145, 117] width 74 height 30
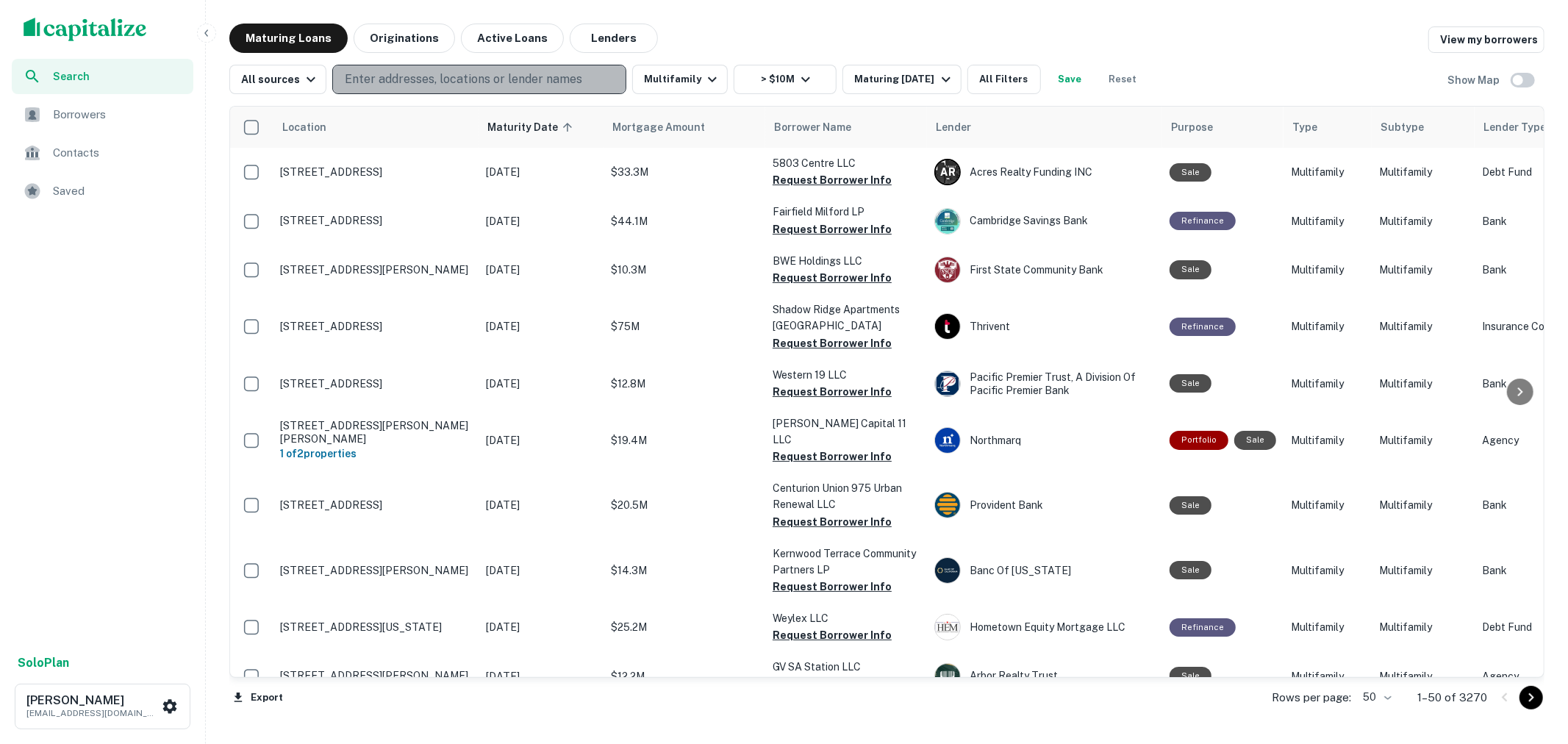
click at [449, 79] on p "Enter addresses, locations or lender names" at bounding box center [463, 80] width 238 height 18
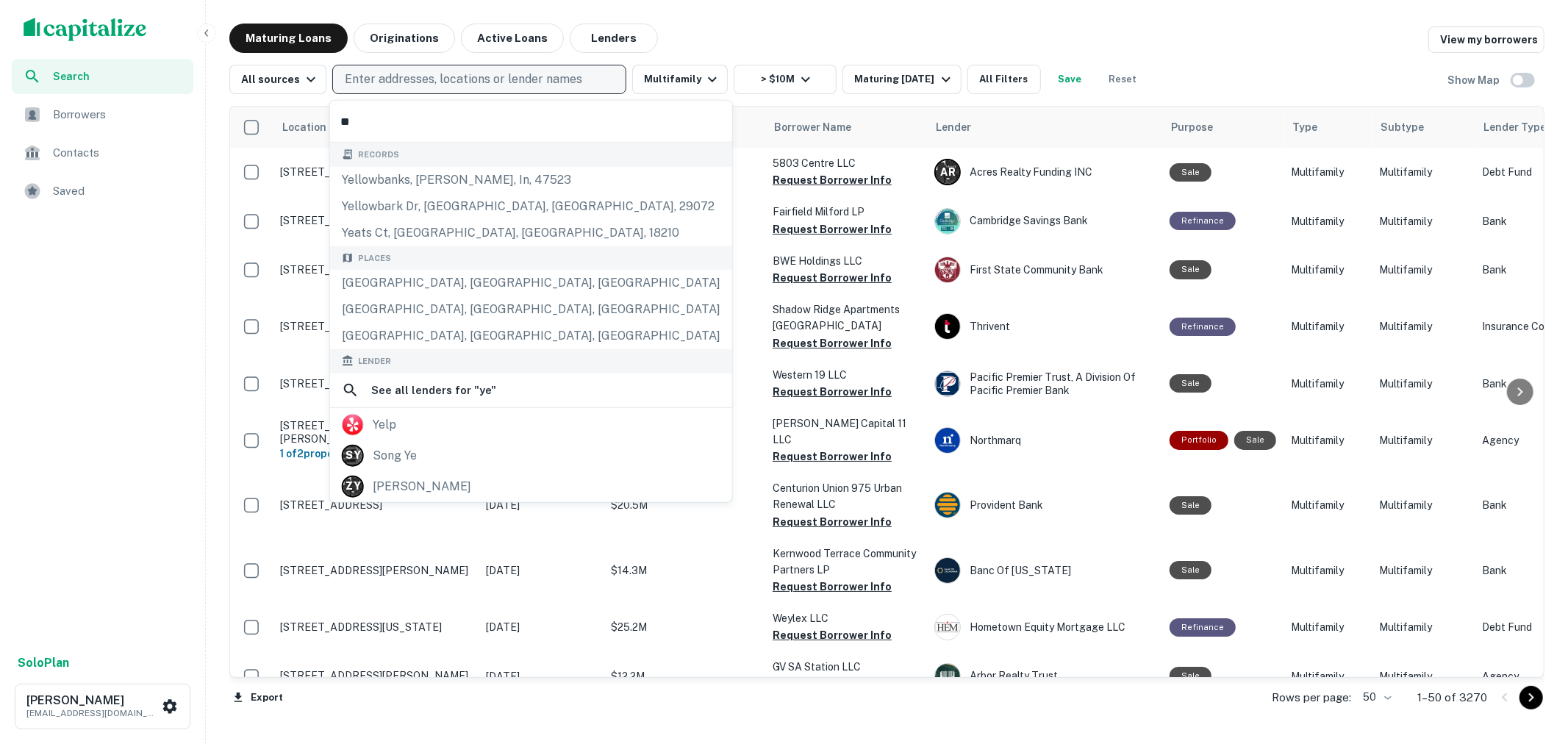
type input "*"
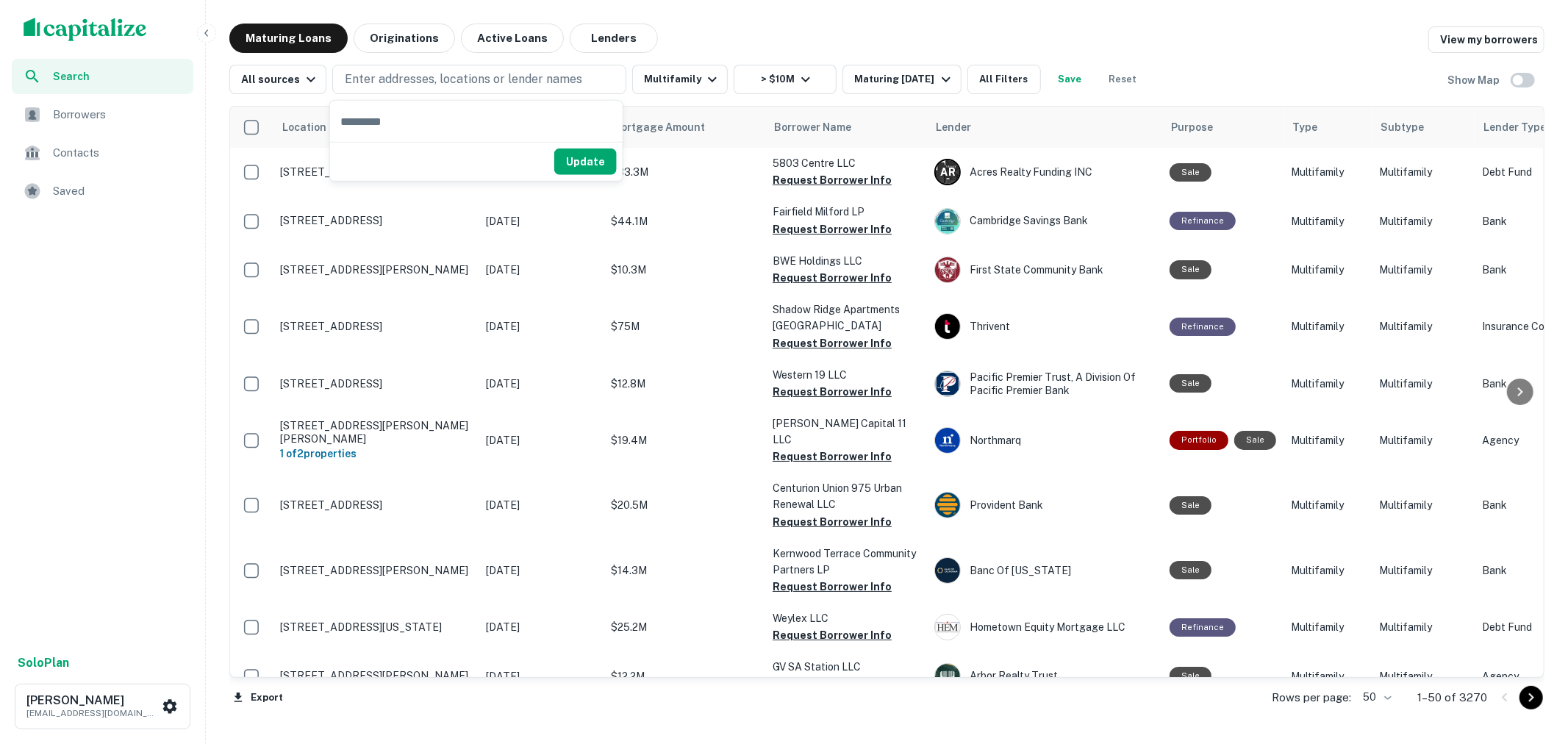
click at [724, 25] on div "Maturing Loans Originations Active Loans Lenders View my borrowers" at bounding box center [887, 39] width 1315 height 30
click at [942, 79] on icon "button" at bounding box center [946, 80] width 18 height 18
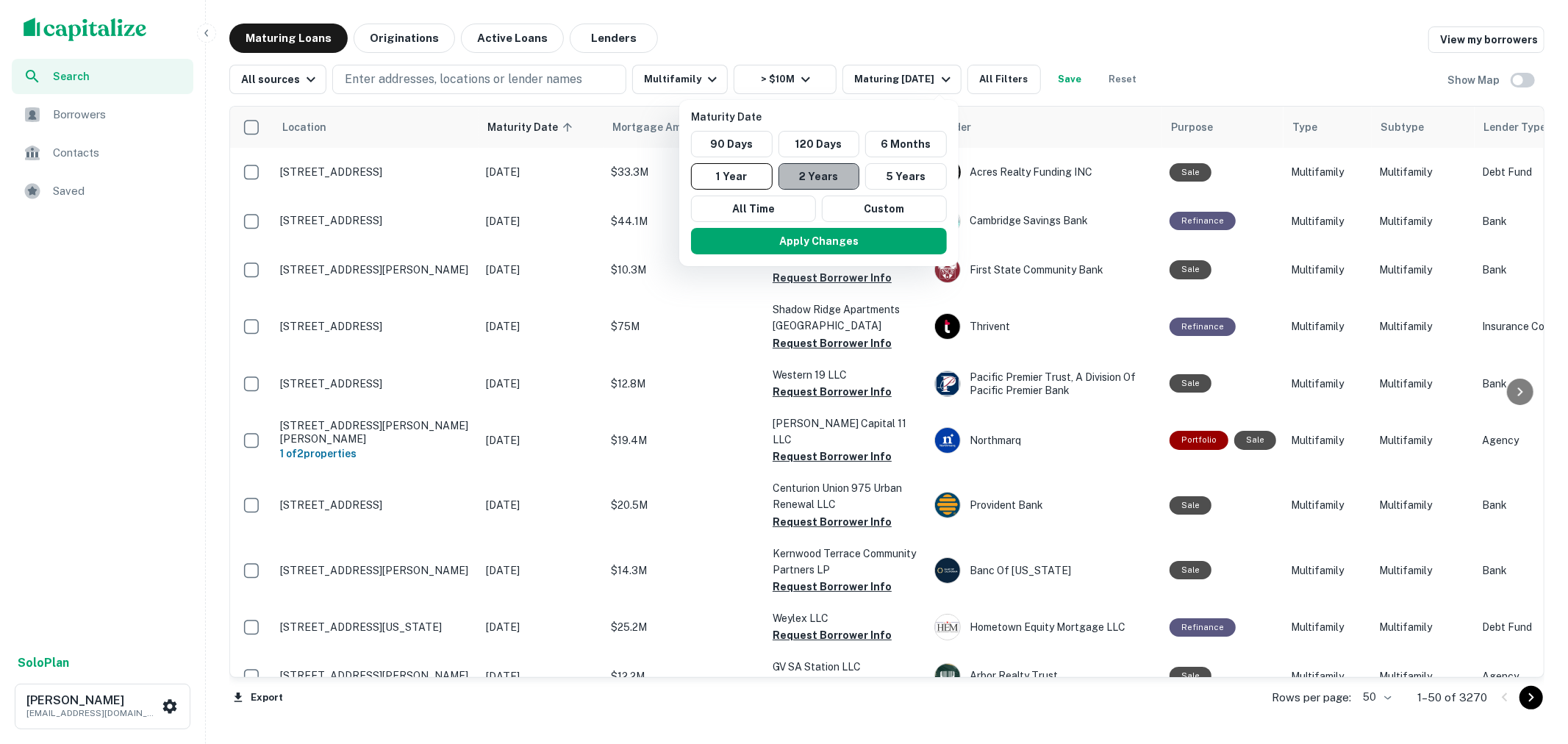
click at [832, 179] on button "2 Years" at bounding box center [819, 176] width 82 height 26
click at [988, 38] on div at bounding box center [784, 372] width 1568 height 744
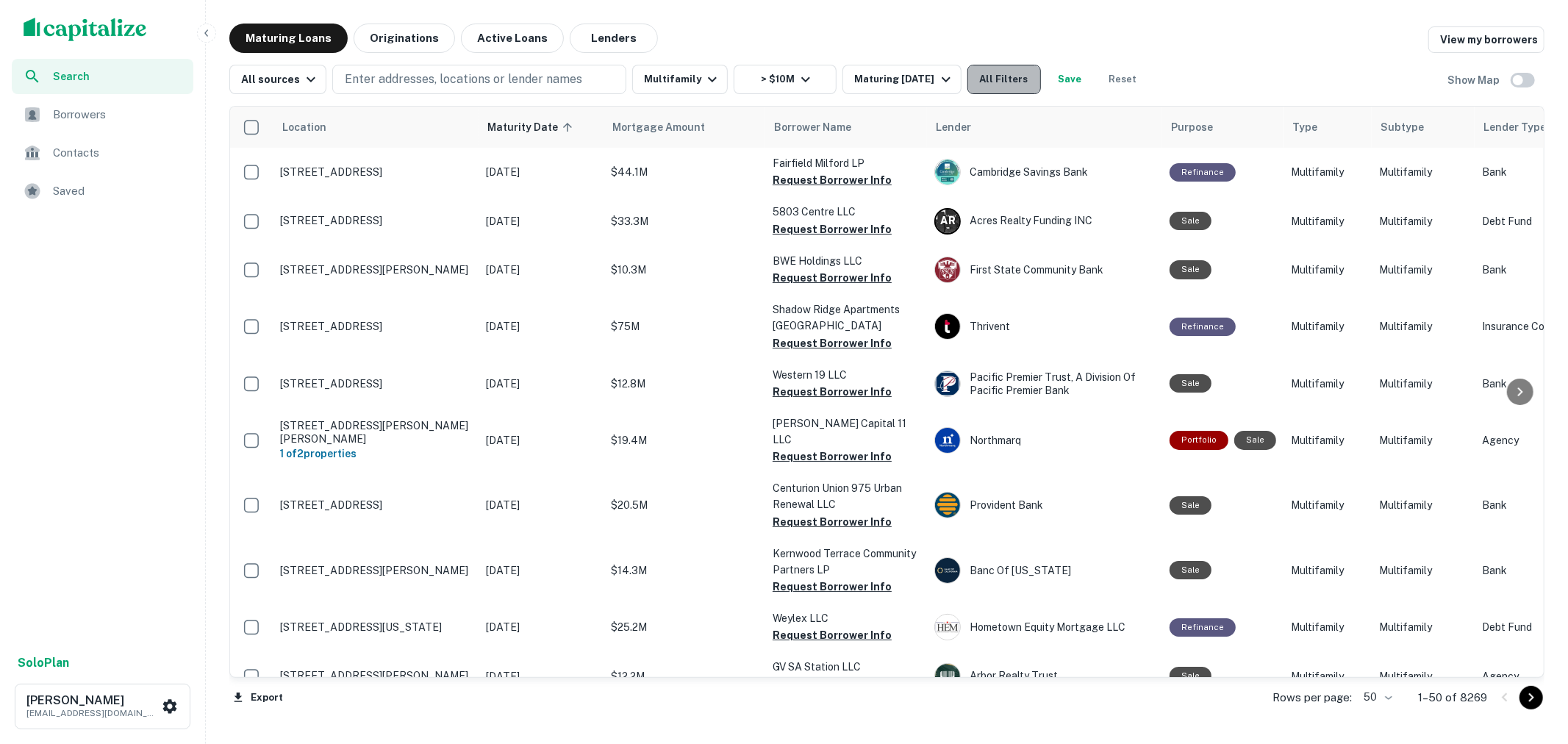
click at [998, 74] on button "All Filters" at bounding box center [1004, 80] width 74 height 30
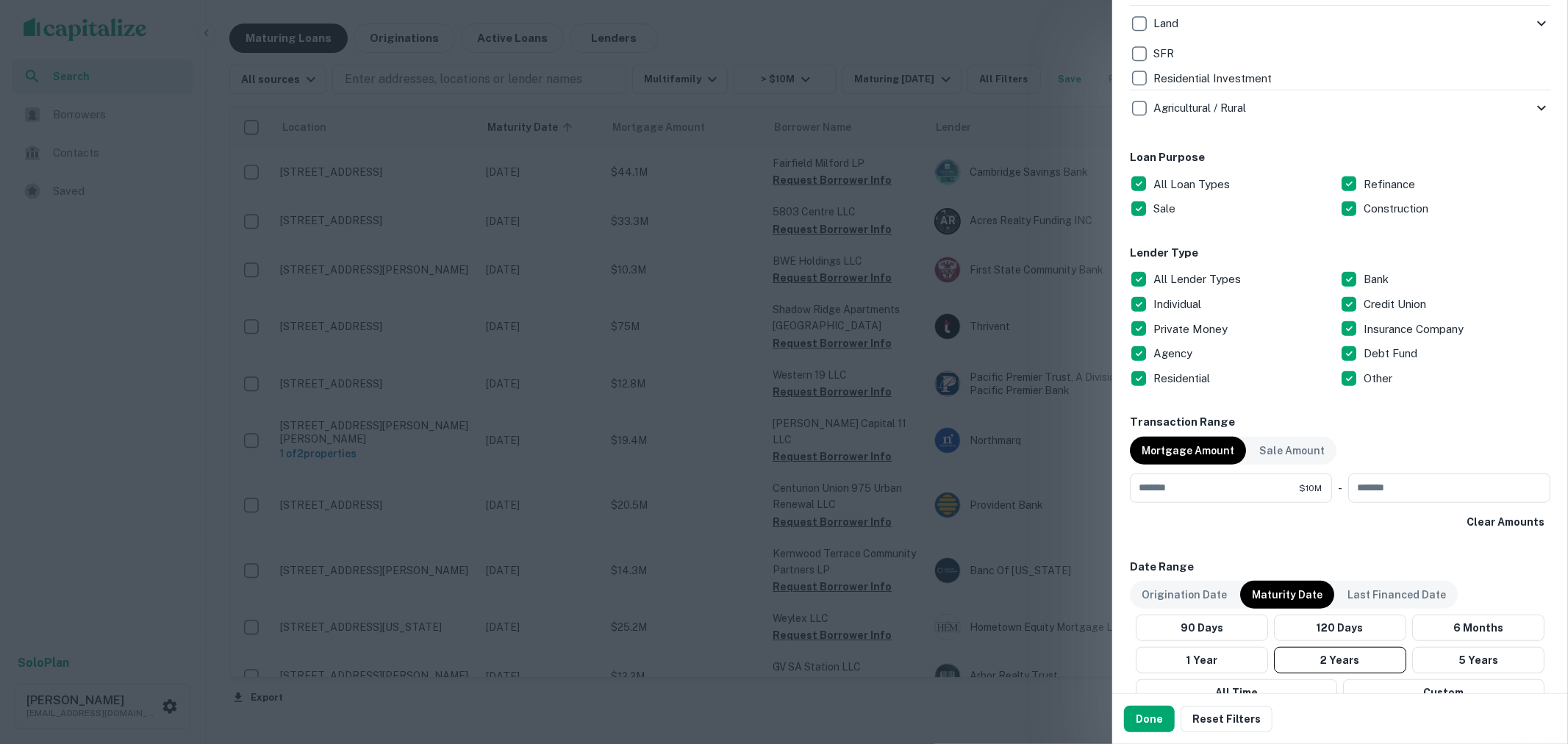
scroll to position [735, 0]
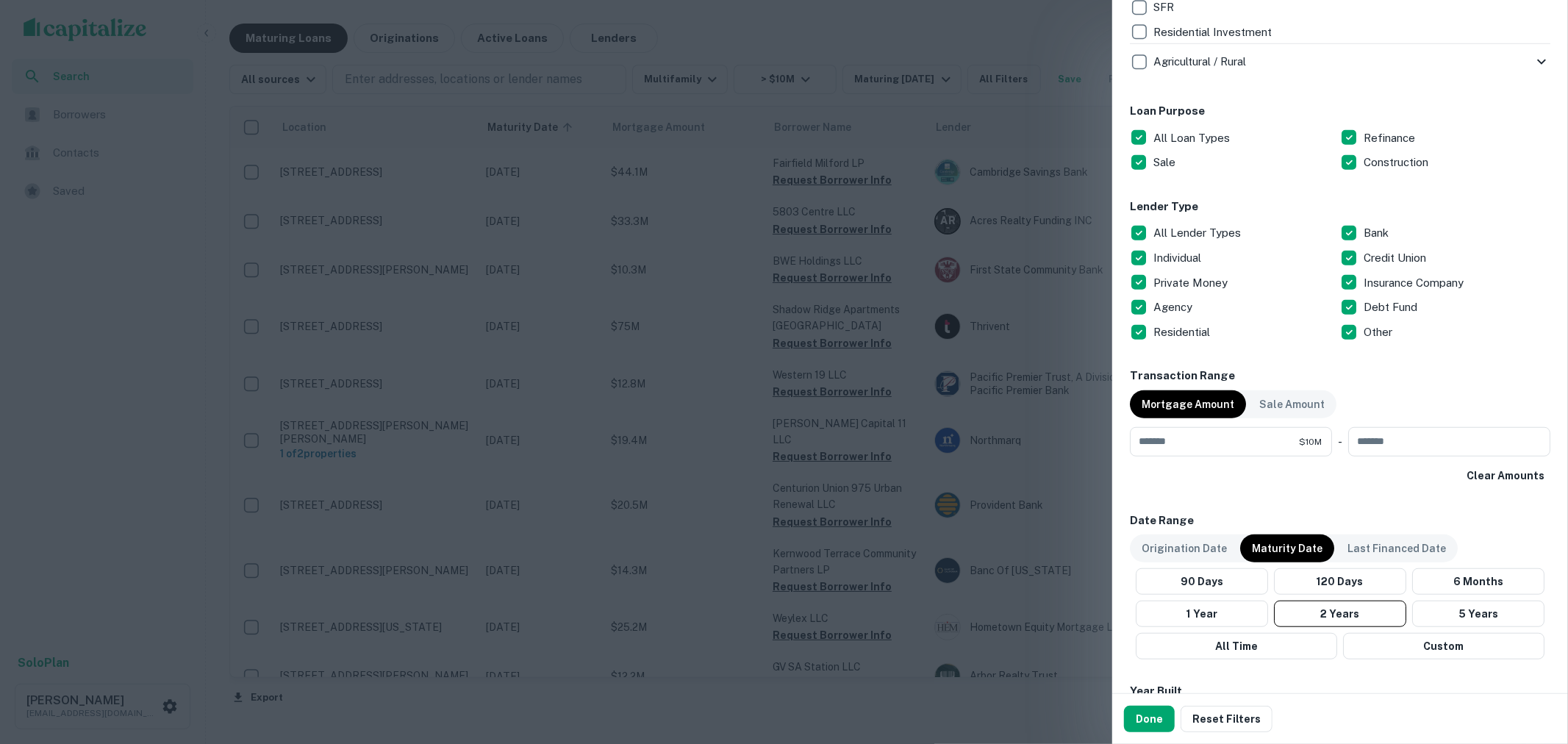
click at [1364, 130] on p "Refinance" at bounding box center [1391, 138] width 54 height 18
click at [1174, 152] on div "Sale" at bounding box center [1235, 162] width 210 height 25
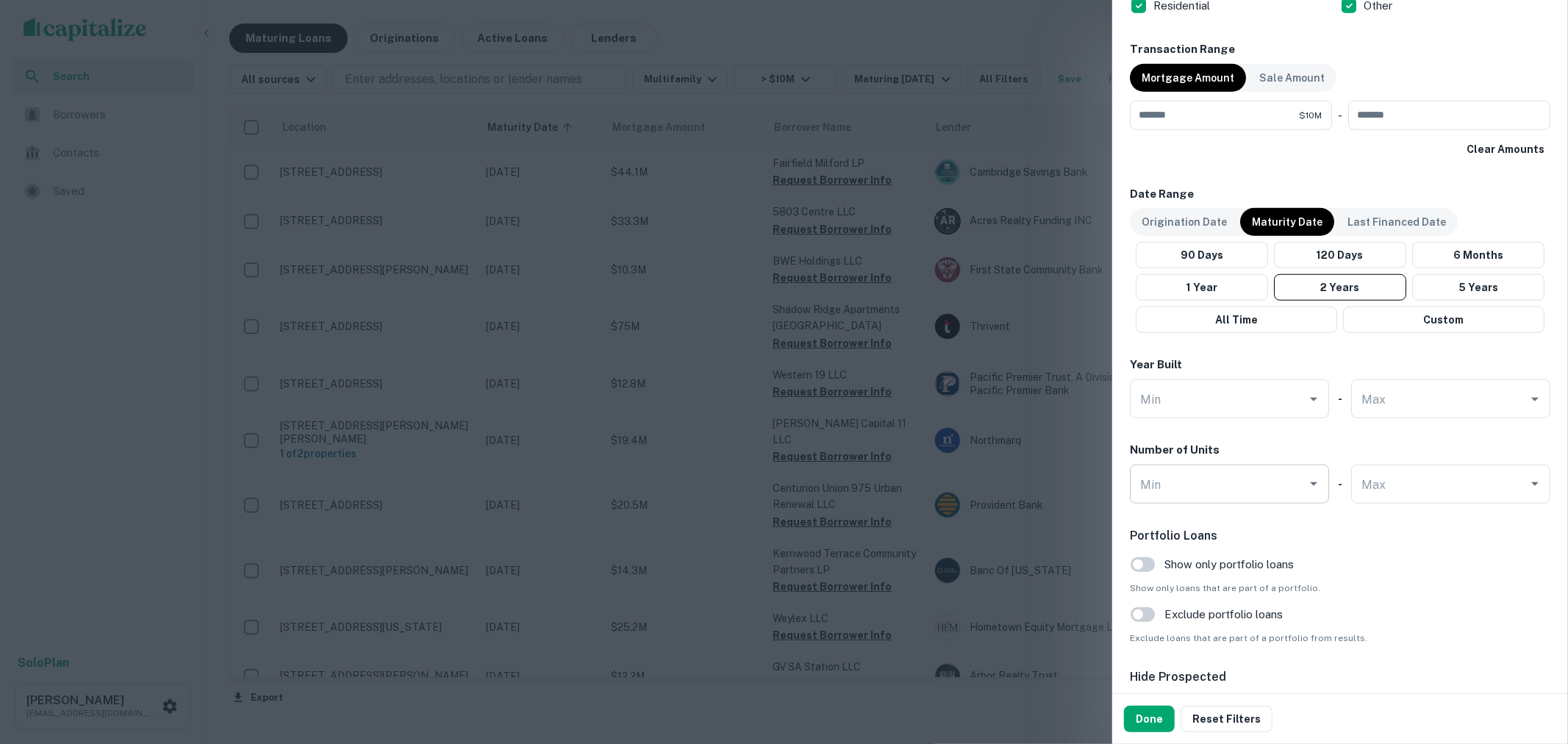
scroll to position [1224, 0]
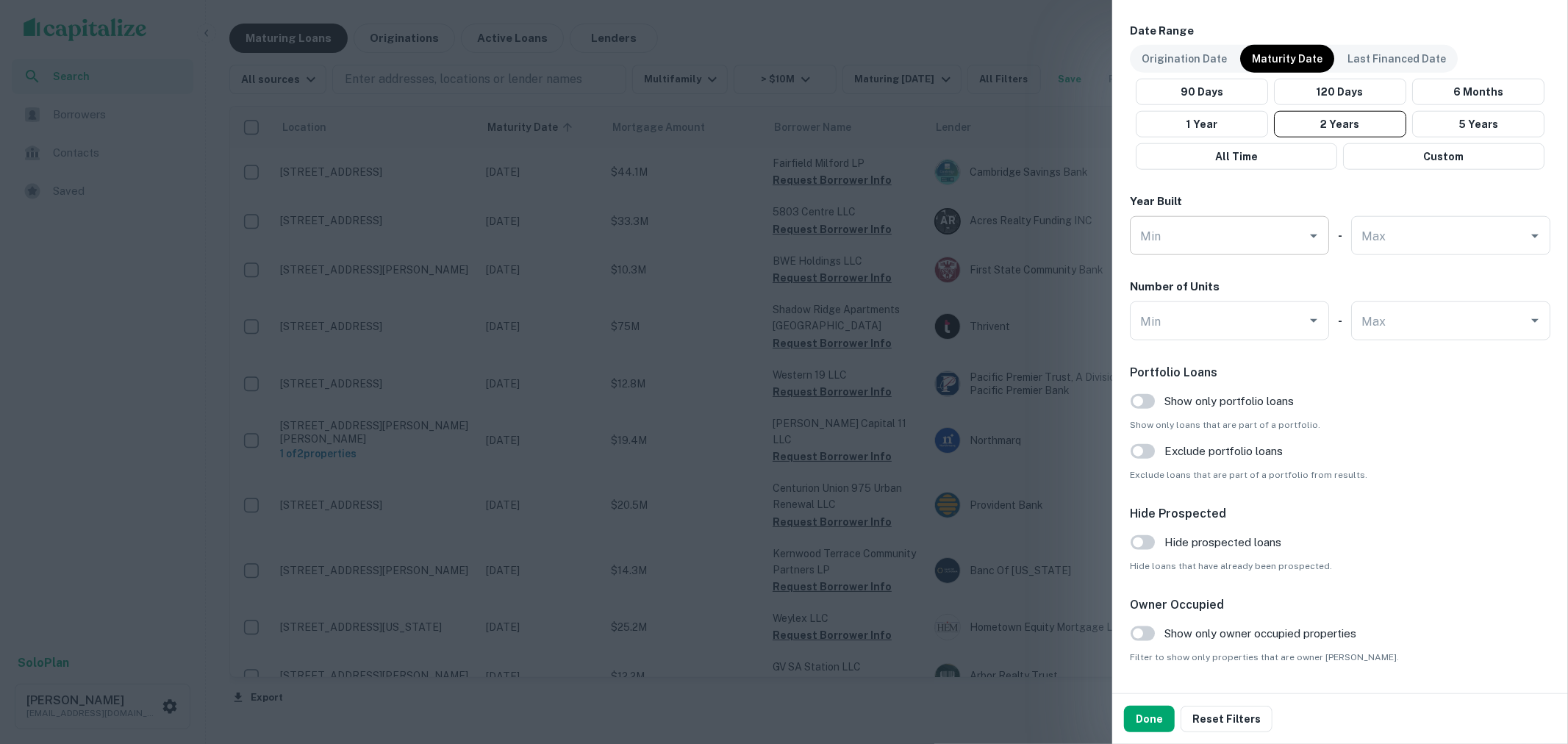
click at [1233, 252] on div "Min" at bounding box center [1229, 236] width 199 height 39
click at [1393, 237] on input "Max" at bounding box center [1439, 235] width 164 height 25
type input "****"
click at [1434, 197] on div "Year Built" at bounding box center [1340, 202] width 421 height 17
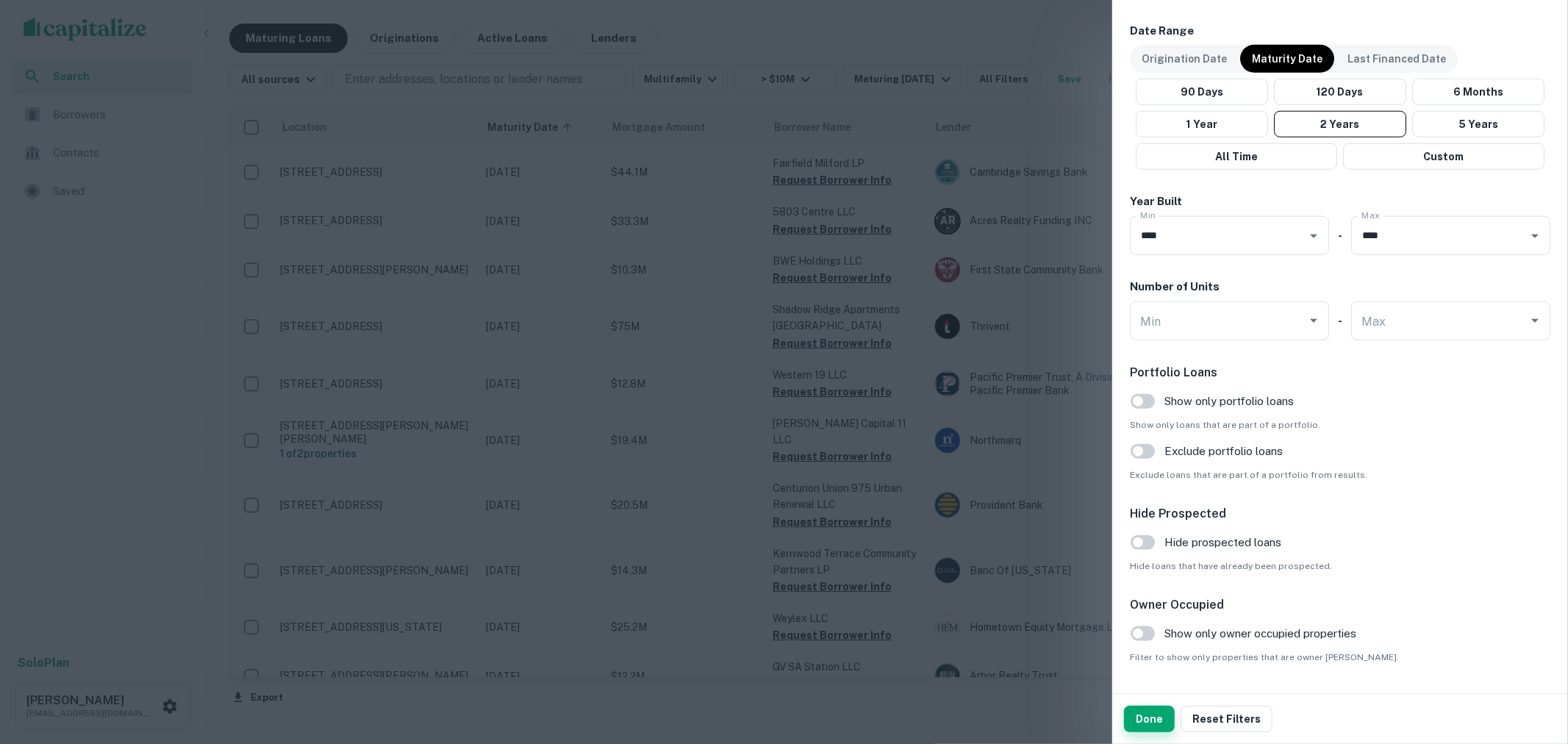
click at [1147, 724] on button "Done" at bounding box center [1149, 719] width 51 height 26
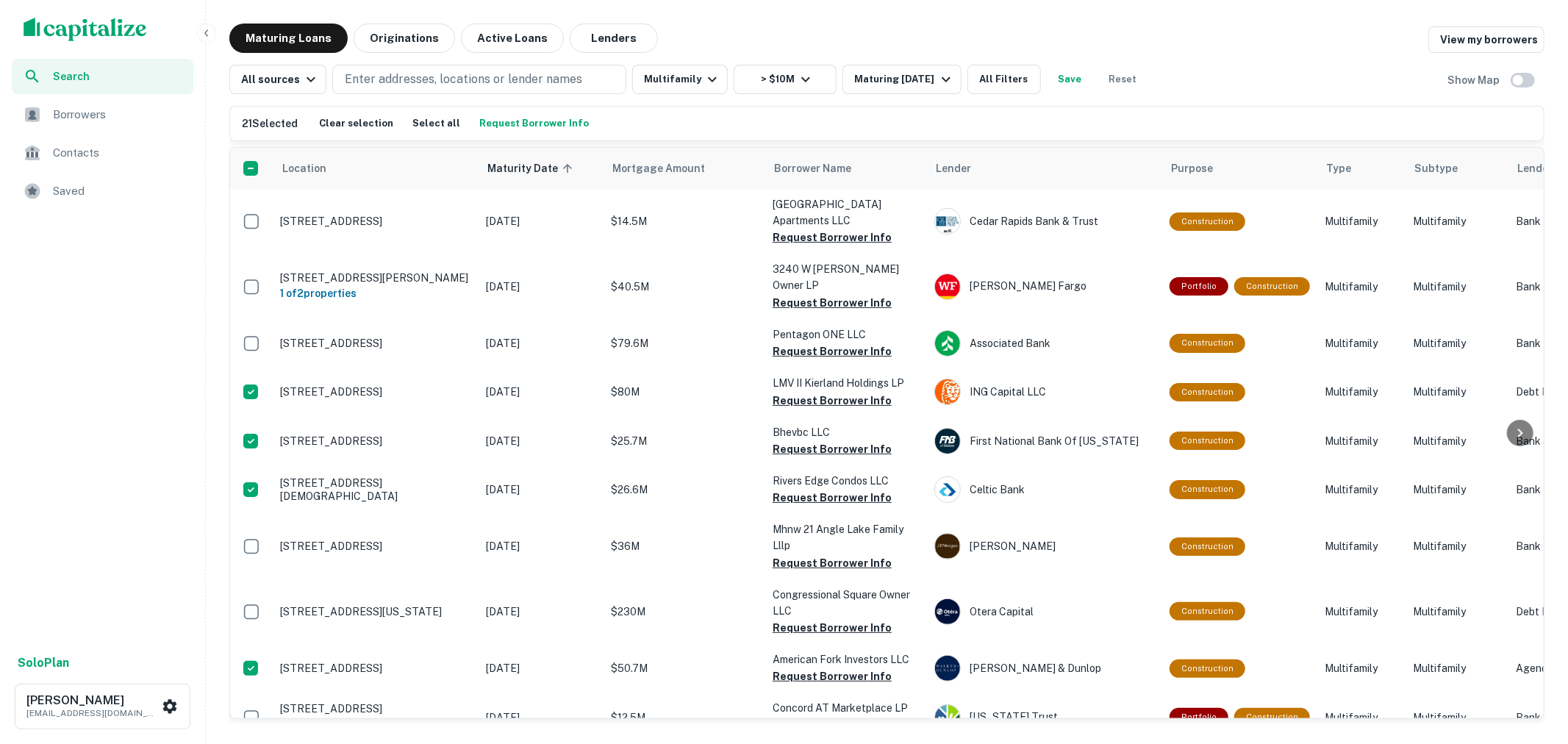
click at [537, 129] on button "Request Borrower Info" at bounding box center [534, 123] width 117 height 22
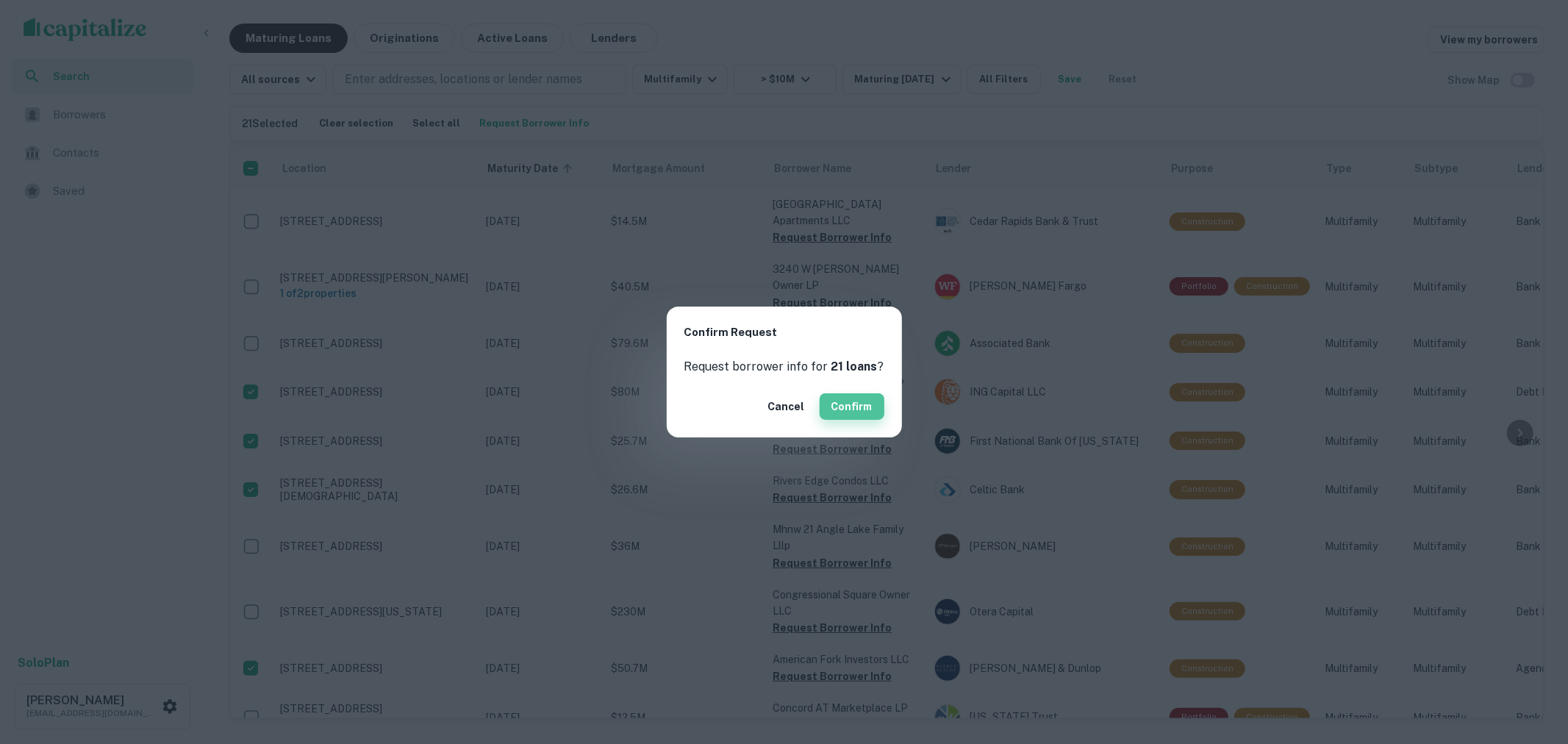
click at [861, 397] on button "Confirm" at bounding box center [852, 407] width 65 height 26
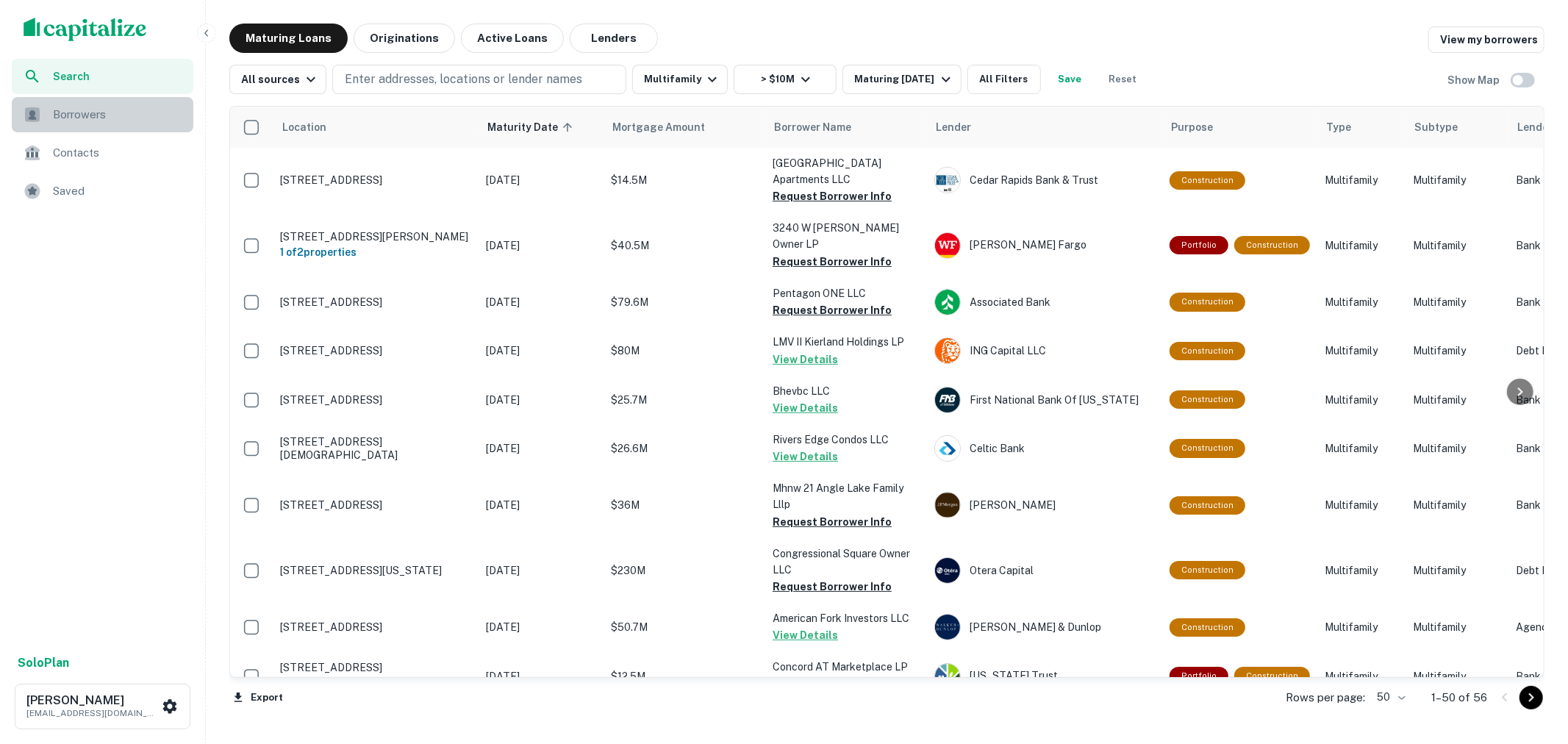
click at [127, 117] on span "Borrowers" at bounding box center [118, 115] width 131 height 18
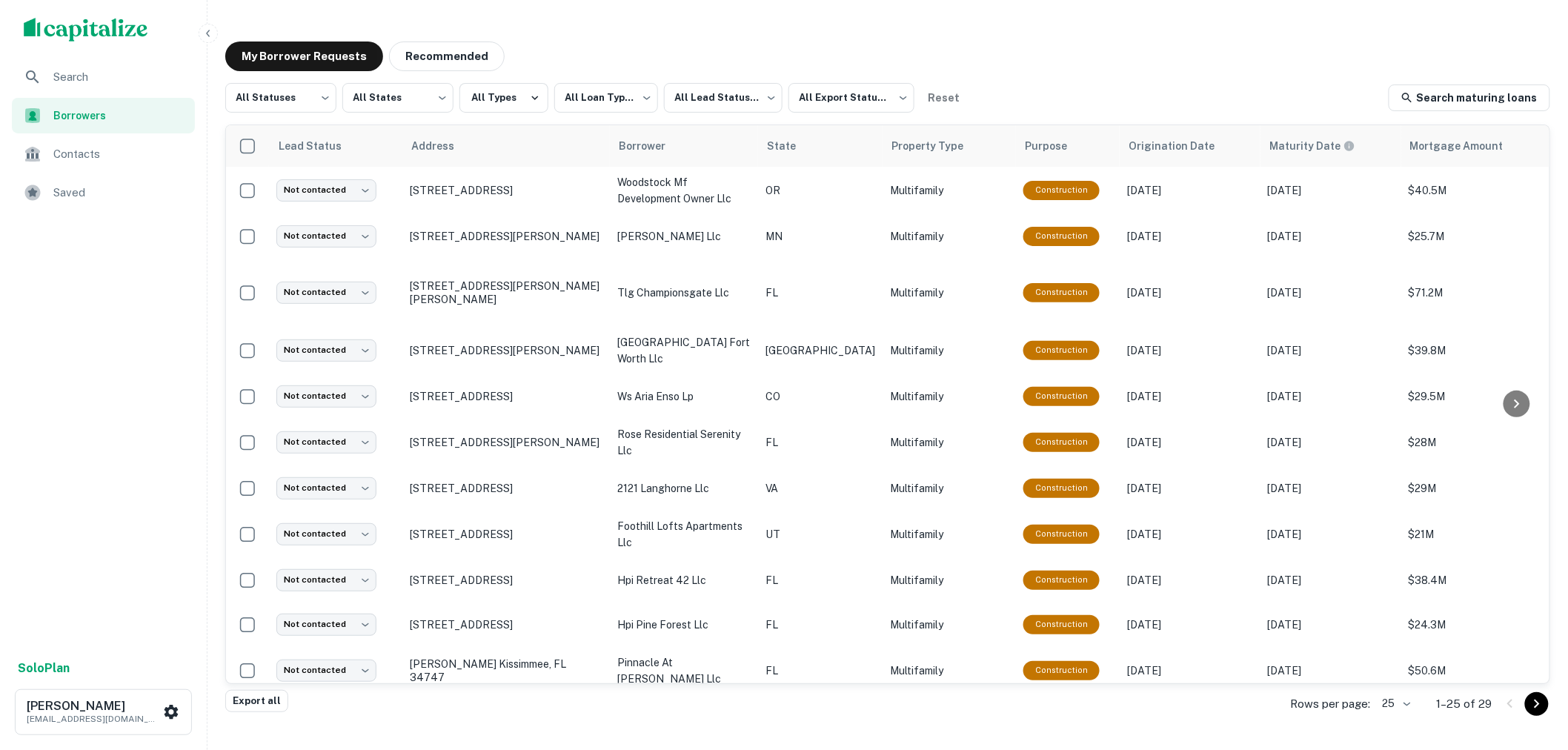
click at [145, 81] on span "Search" at bounding box center [119, 77] width 133 height 18
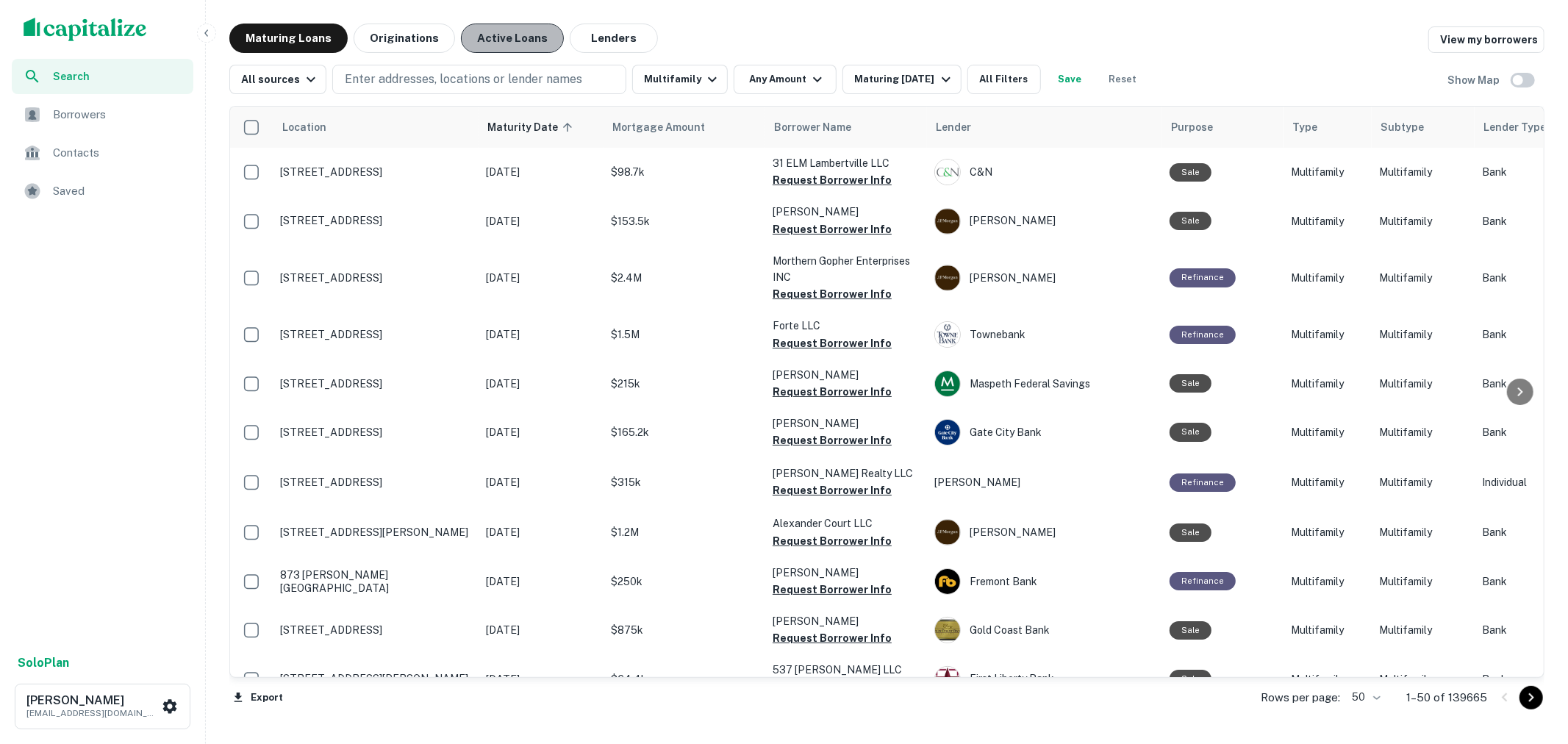
click at [508, 37] on button "Active Loans" at bounding box center [512, 39] width 103 height 30
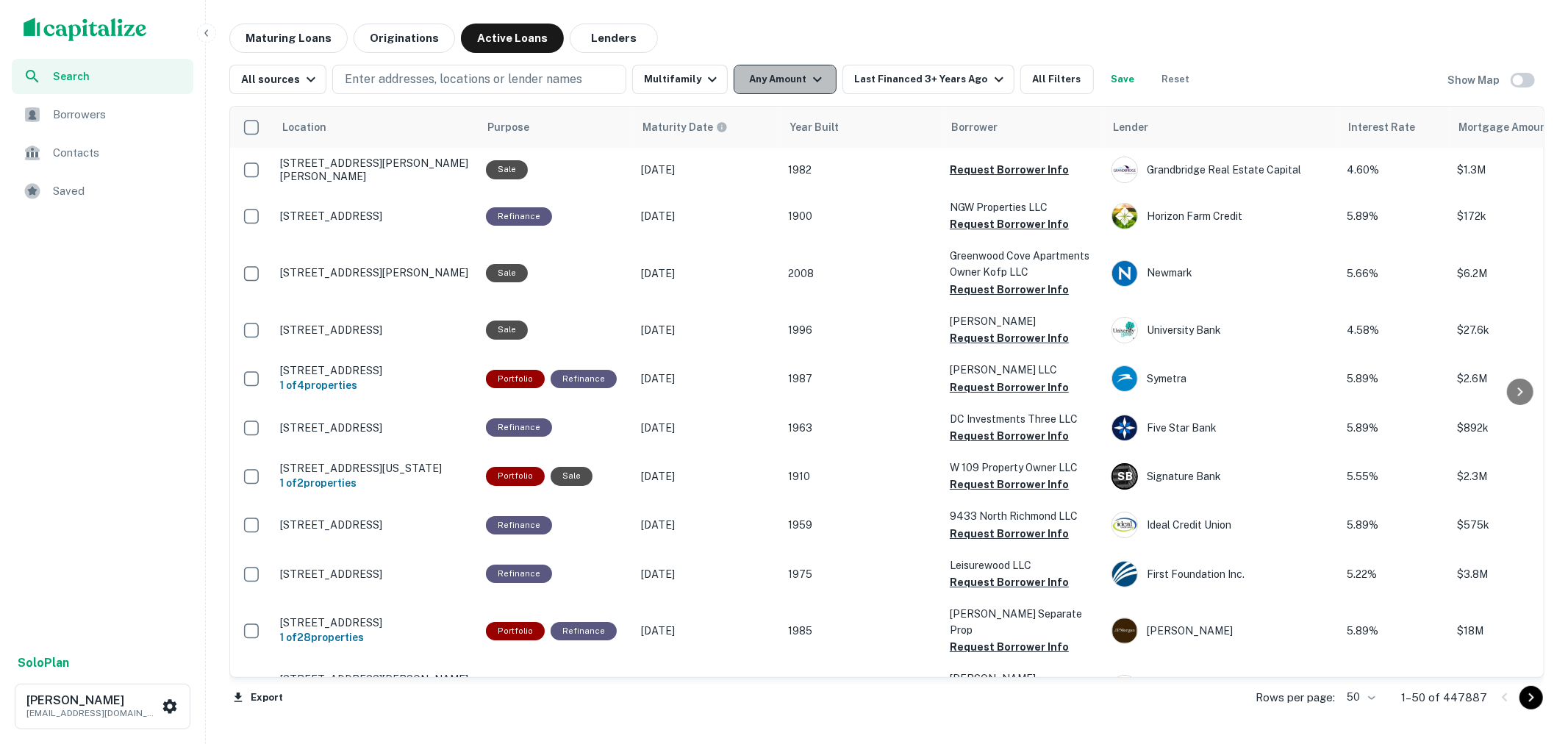
click at [817, 75] on icon "button" at bounding box center [818, 80] width 18 height 18
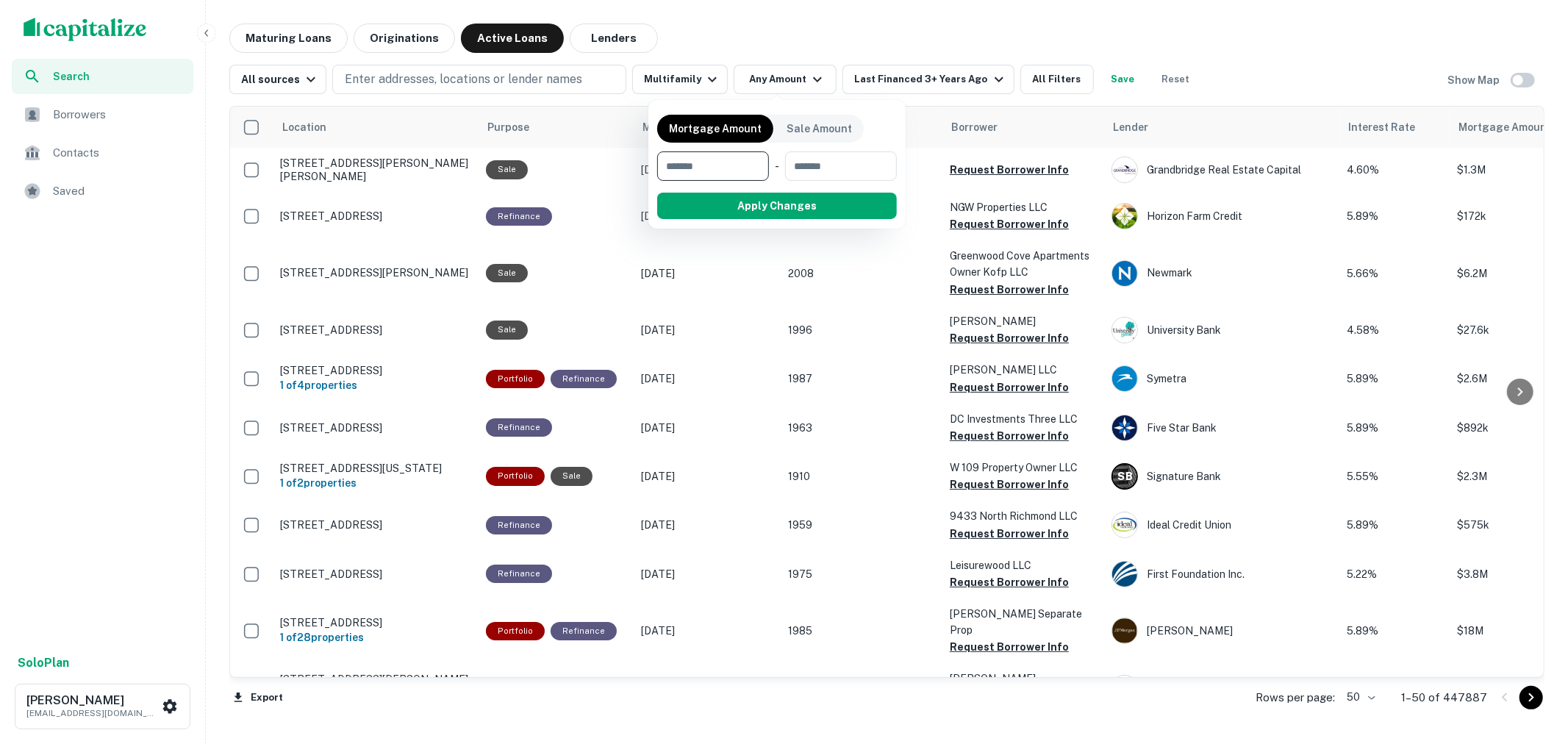
click at [737, 175] on input "number" at bounding box center [708, 167] width 102 height 30
type input "********"
click at [766, 202] on button "Apply Changes" at bounding box center [803, 206] width 187 height 26
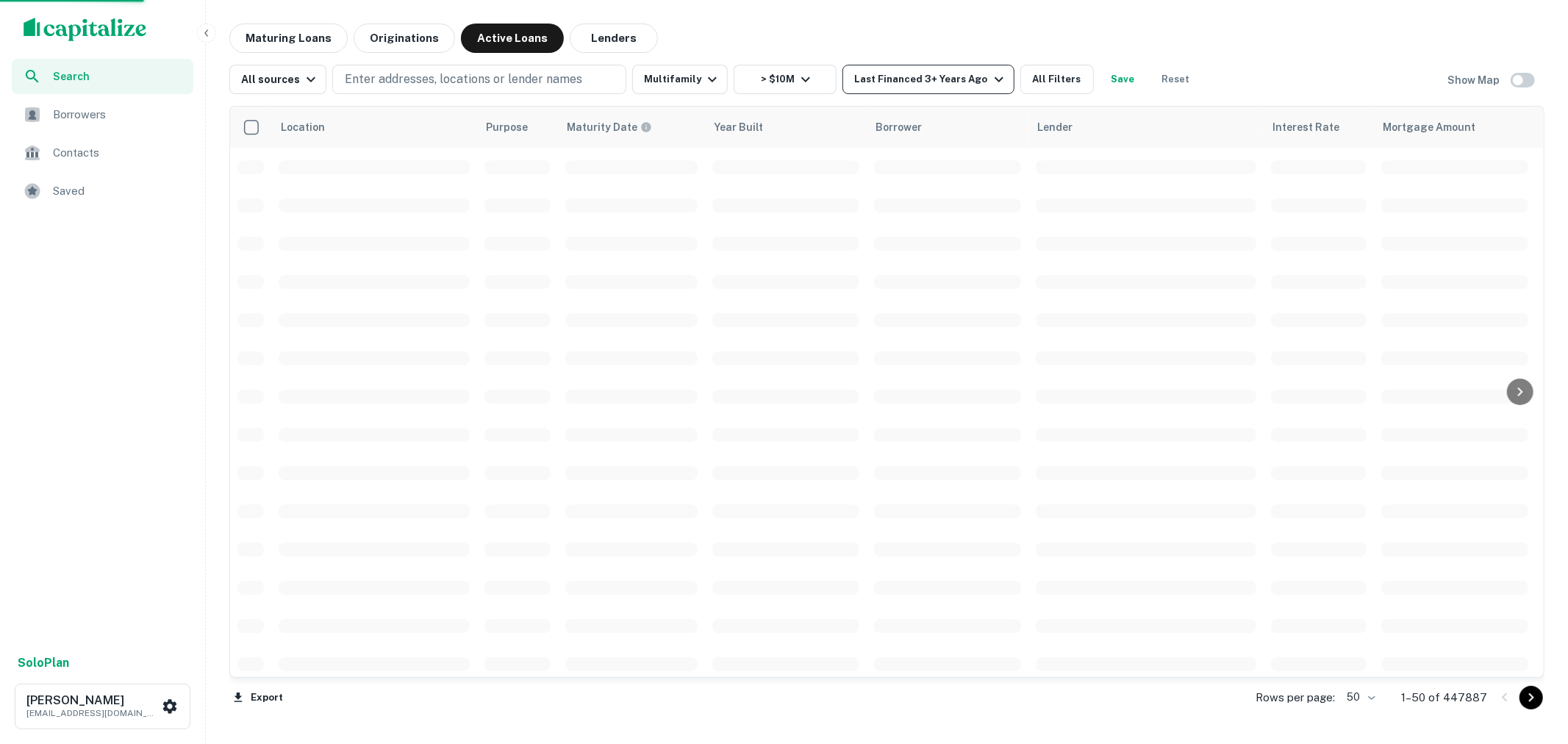
click at [990, 82] on icon "button" at bounding box center [999, 80] width 18 height 18
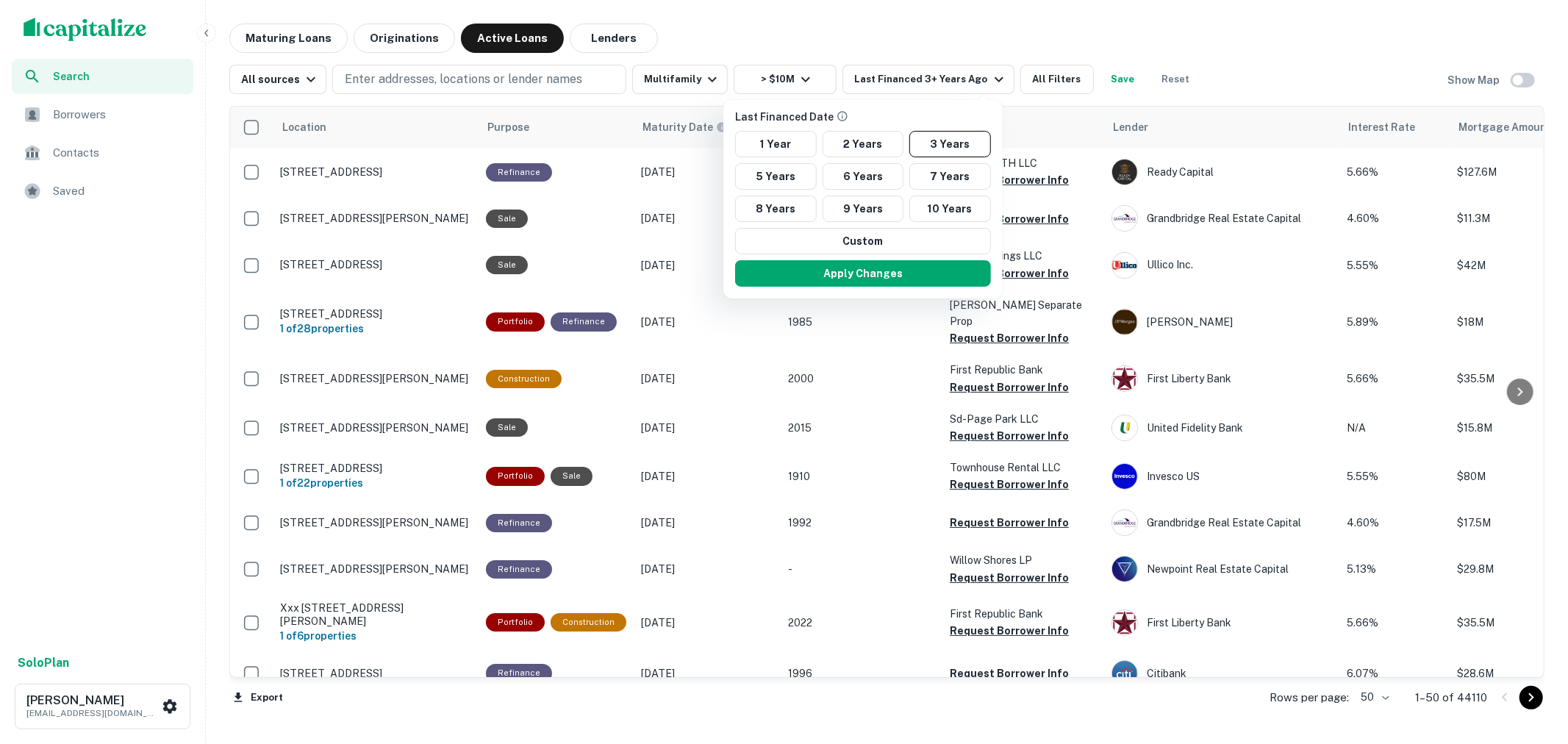
click at [1054, 75] on div at bounding box center [784, 372] width 1568 height 744
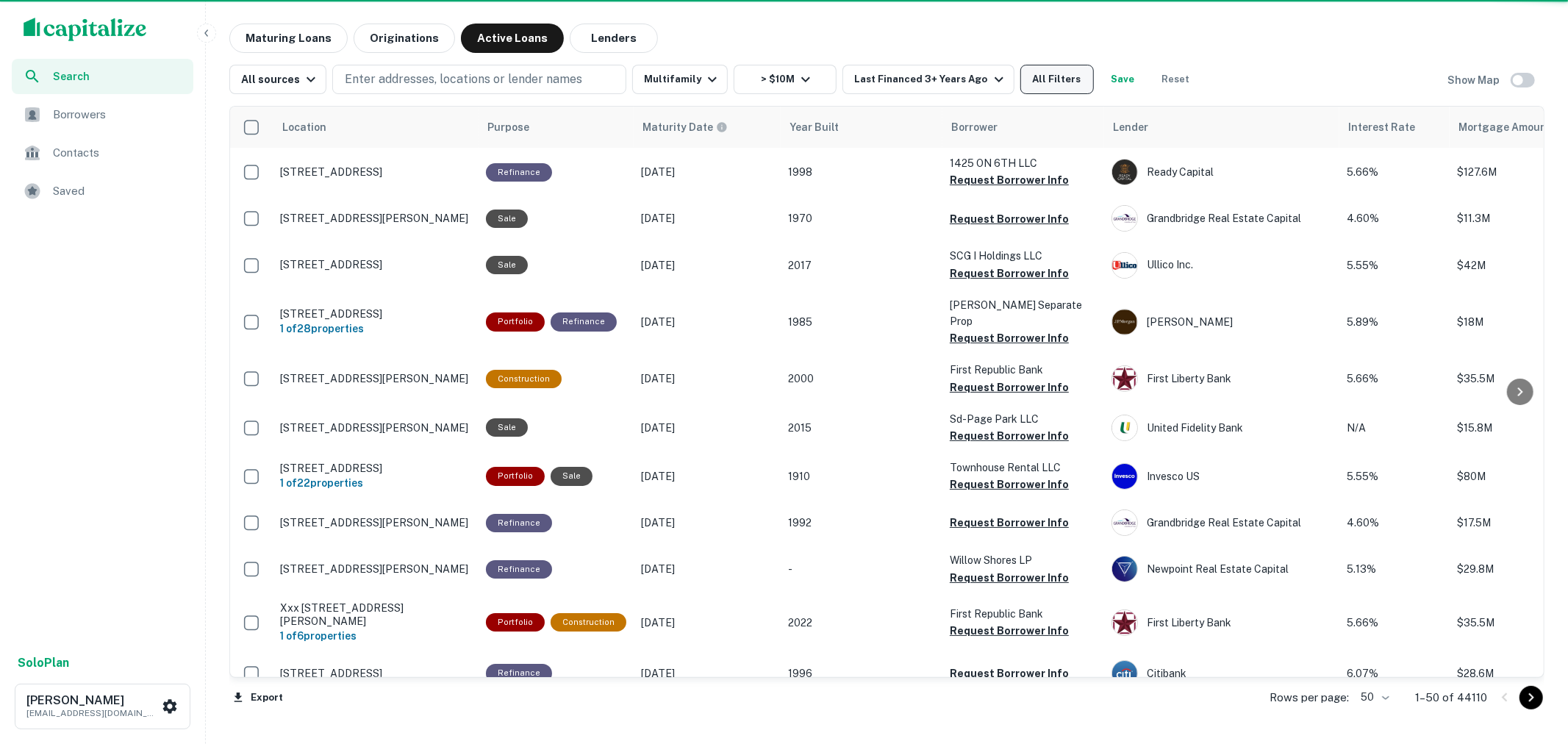
click at [1059, 84] on button "All Filters" at bounding box center [1057, 80] width 74 height 30
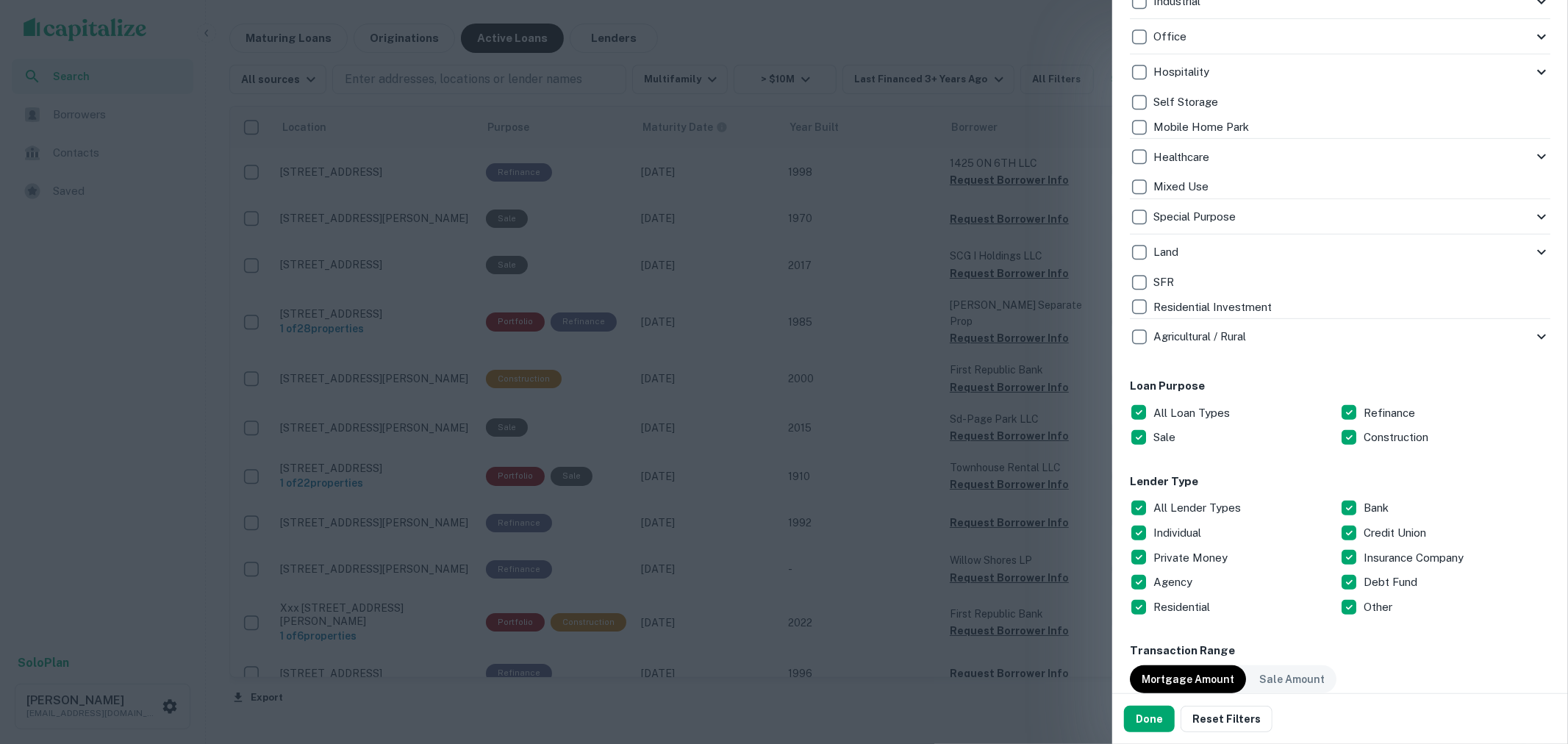
scroll to position [490, 0]
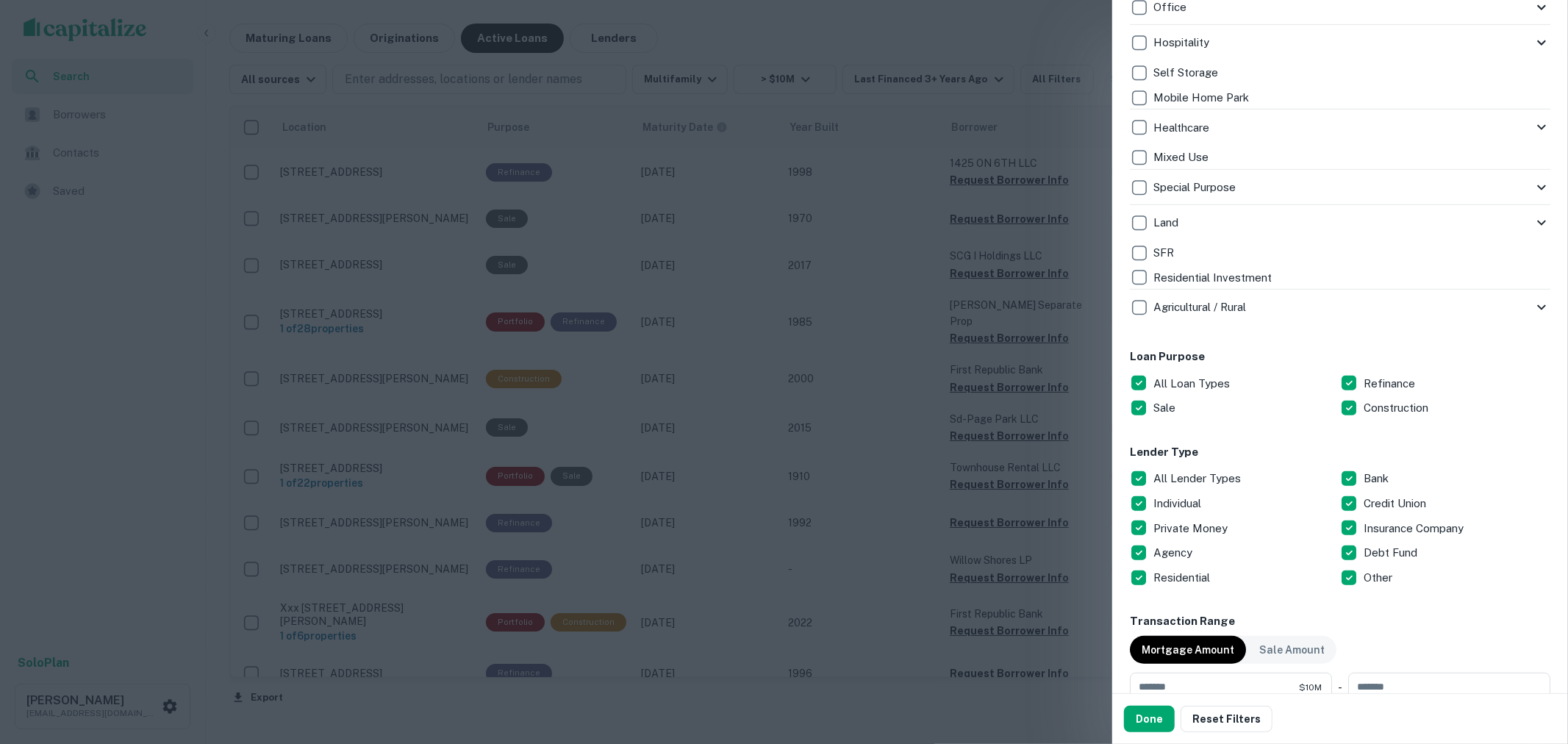
click at [1224, 379] on p "All Loan Types" at bounding box center [1193, 384] width 80 height 18
click at [1179, 400] on div "Sale" at bounding box center [1235, 407] width 210 height 25
click at [1394, 380] on p "Refinance" at bounding box center [1391, 384] width 54 height 18
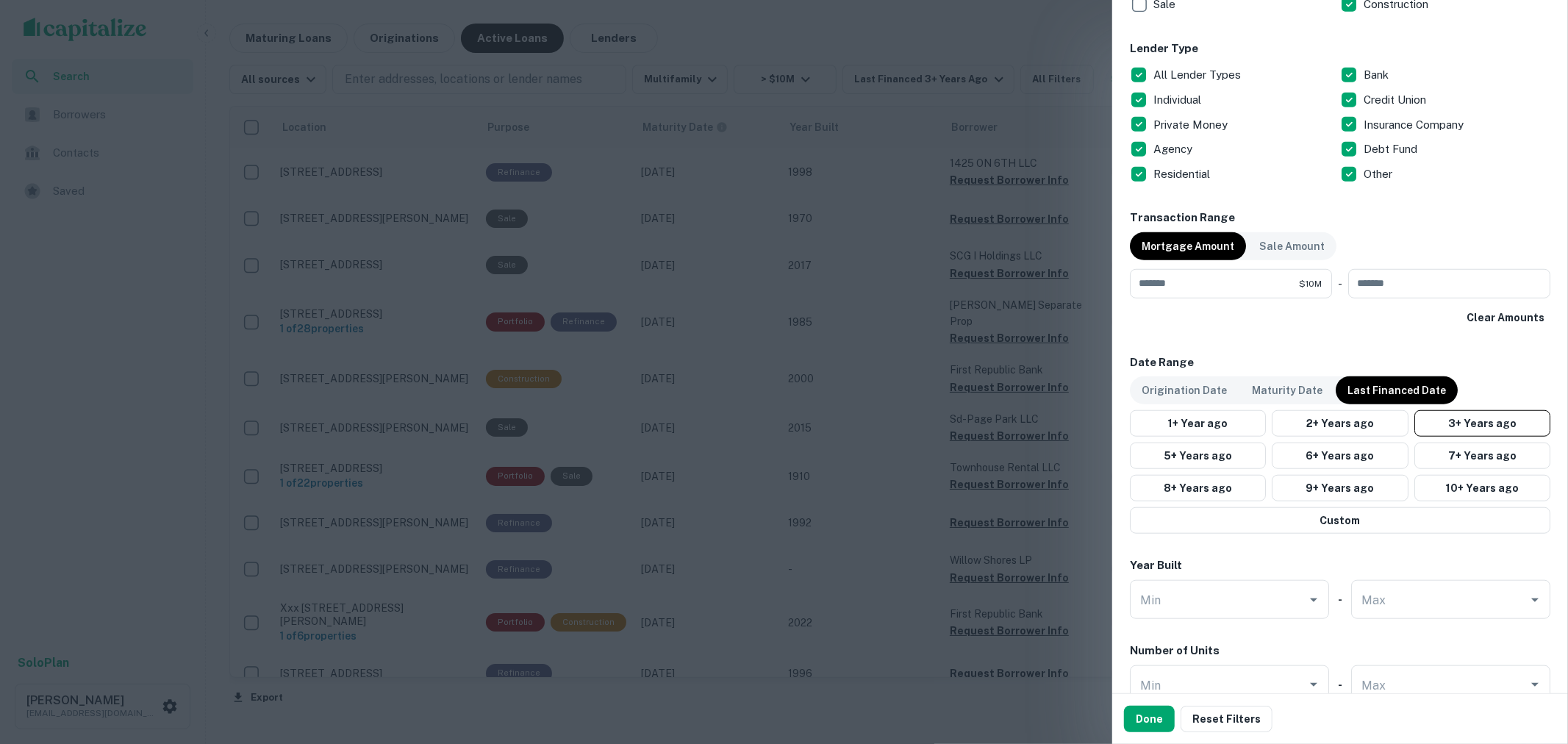
scroll to position [980, 0]
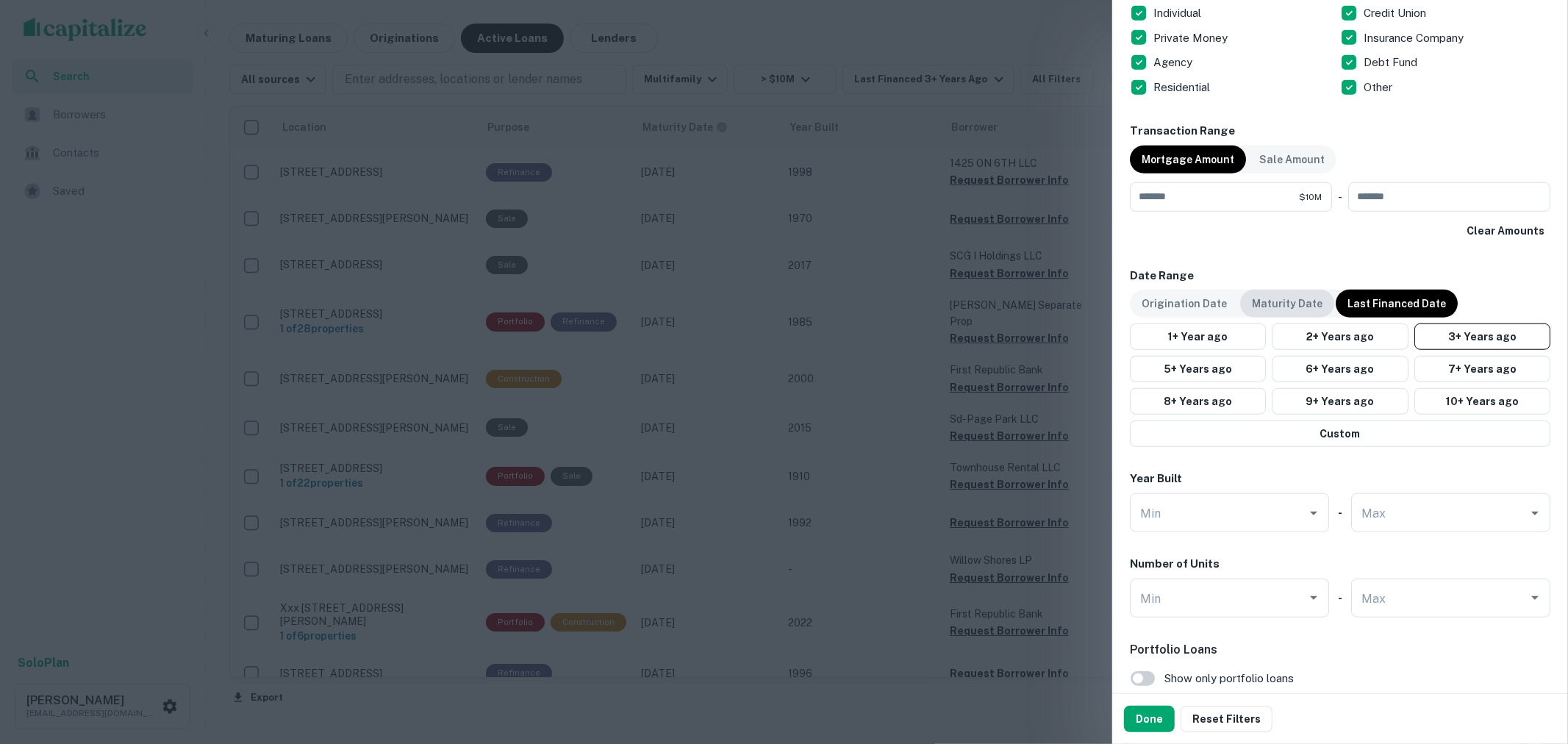
click at [1266, 303] on p "Maturity Date" at bounding box center [1287, 303] width 71 height 16
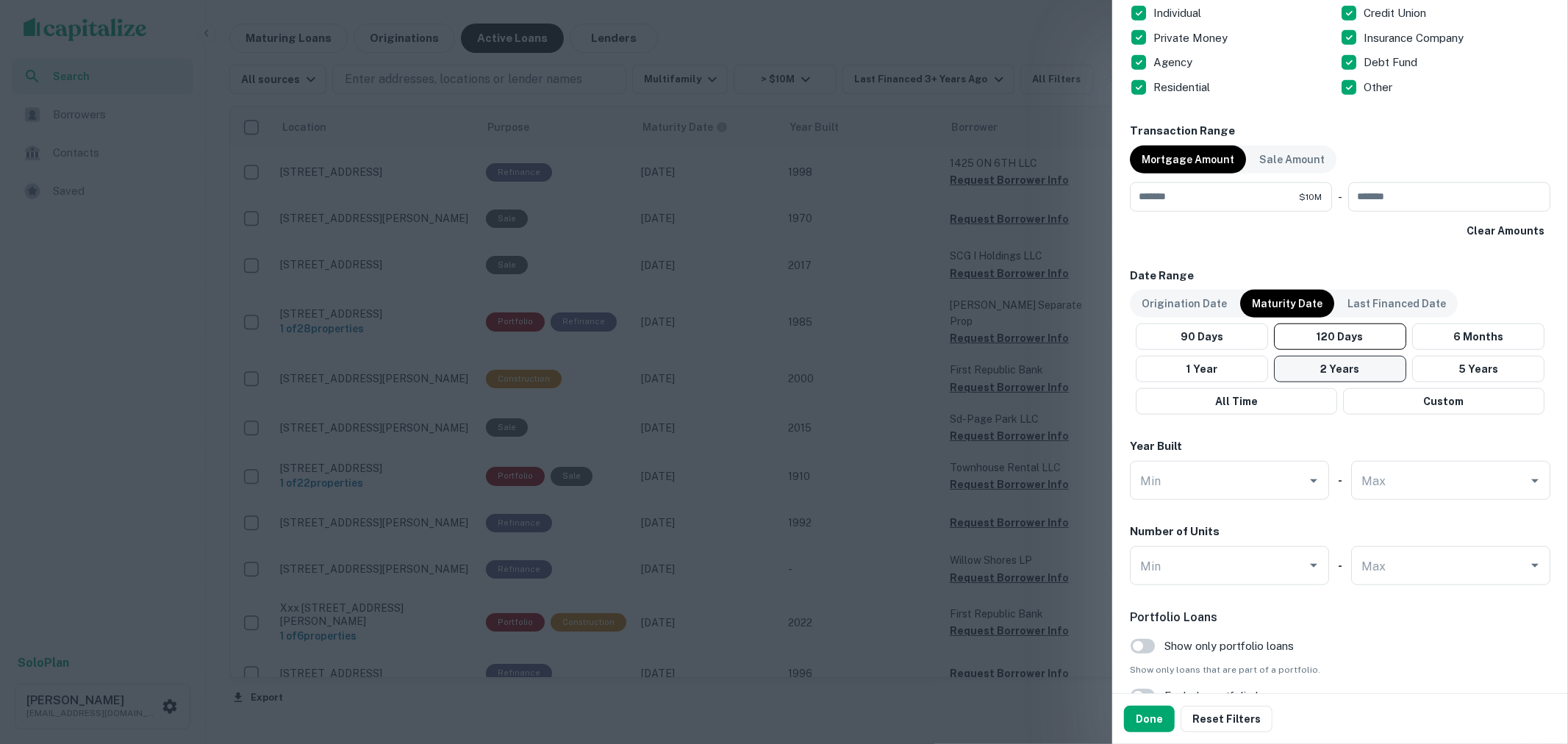
click at [1333, 363] on button "2 Years" at bounding box center [1340, 369] width 132 height 26
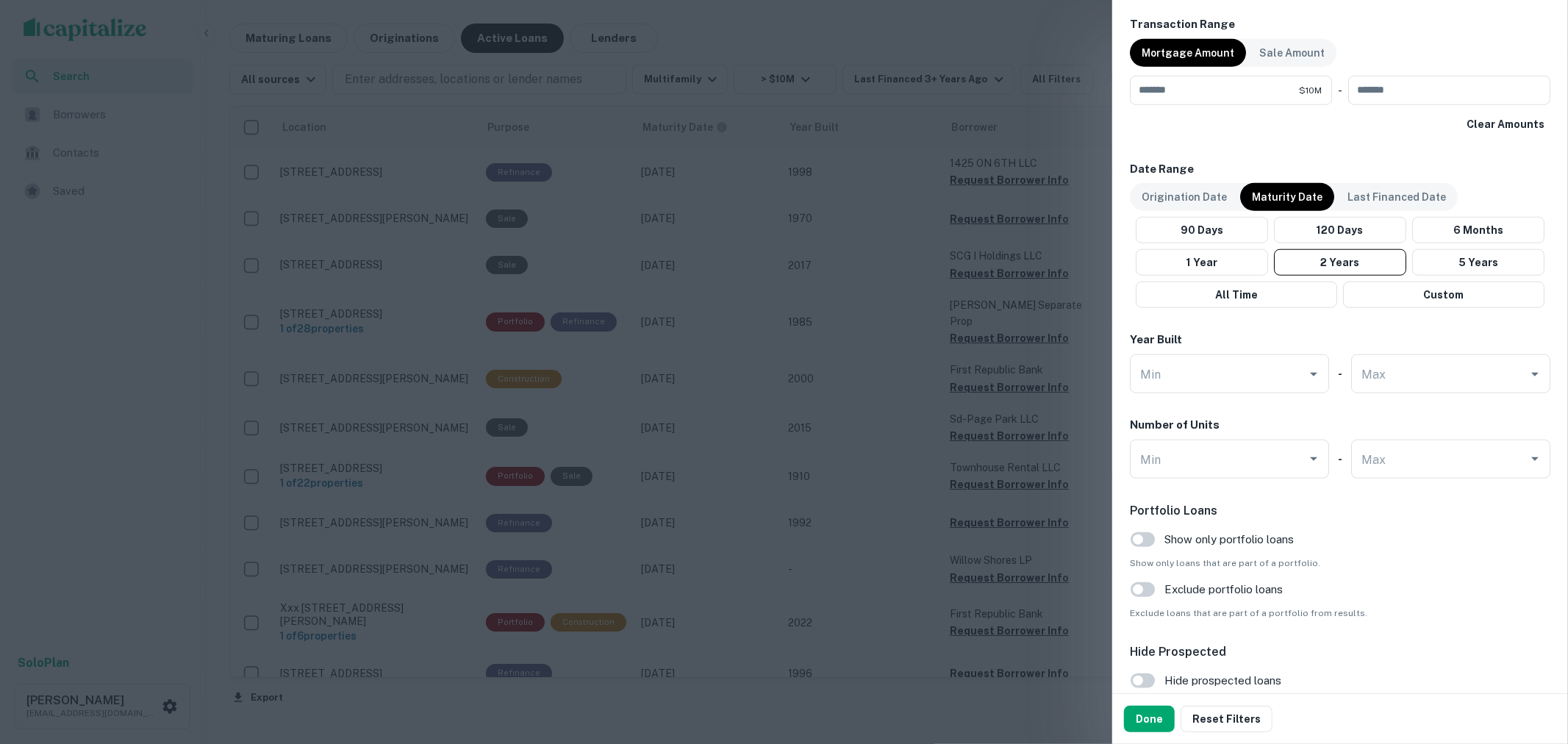
scroll to position [1224, 0]
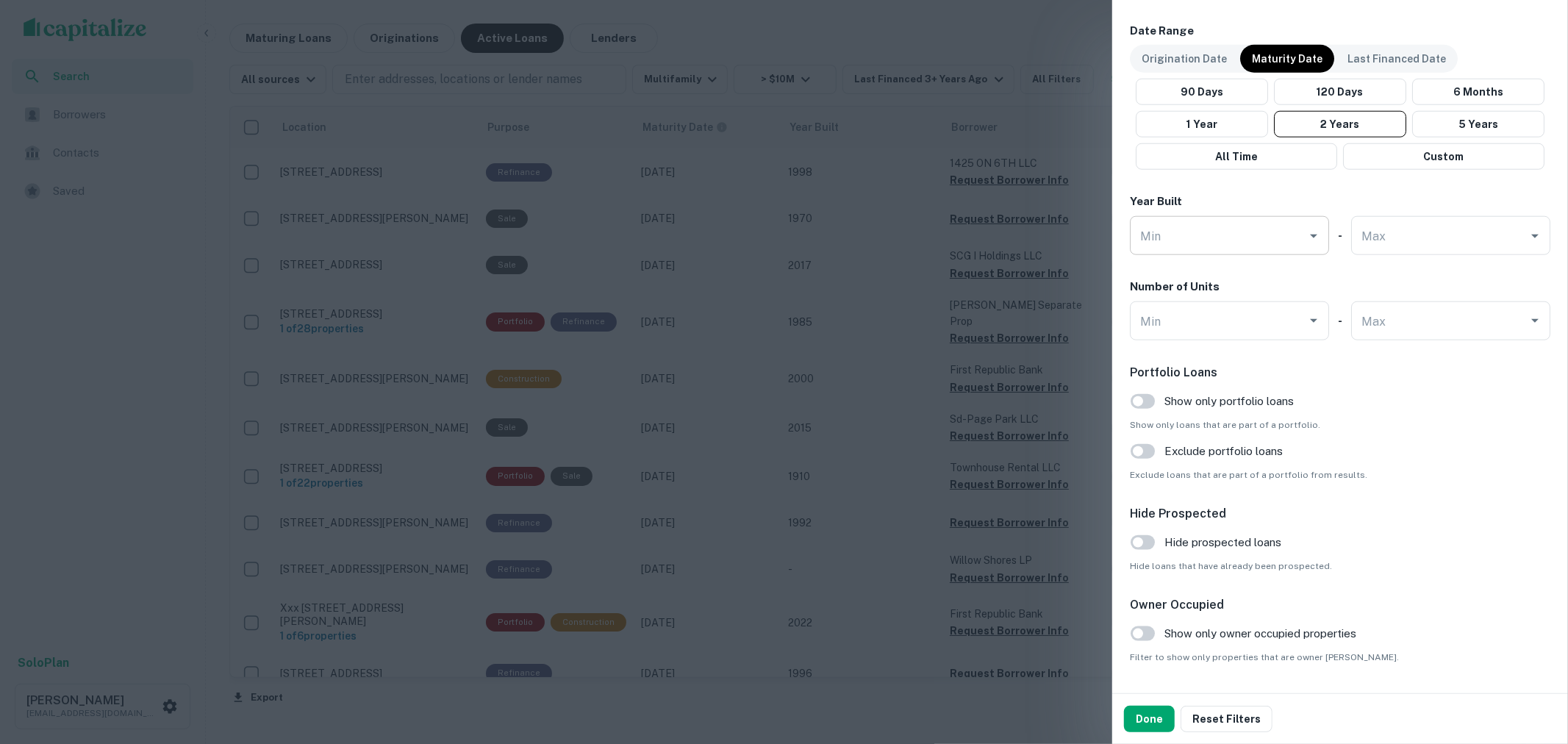
click at [1236, 245] on input "Min" at bounding box center [1218, 235] width 164 height 25
click at [1393, 230] on input "Max" at bounding box center [1439, 235] width 164 height 25
type input "****"
click at [1383, 561] on span "Hide loans that have already been prospected." at bounding box center [1340, 565] width 421 height 13
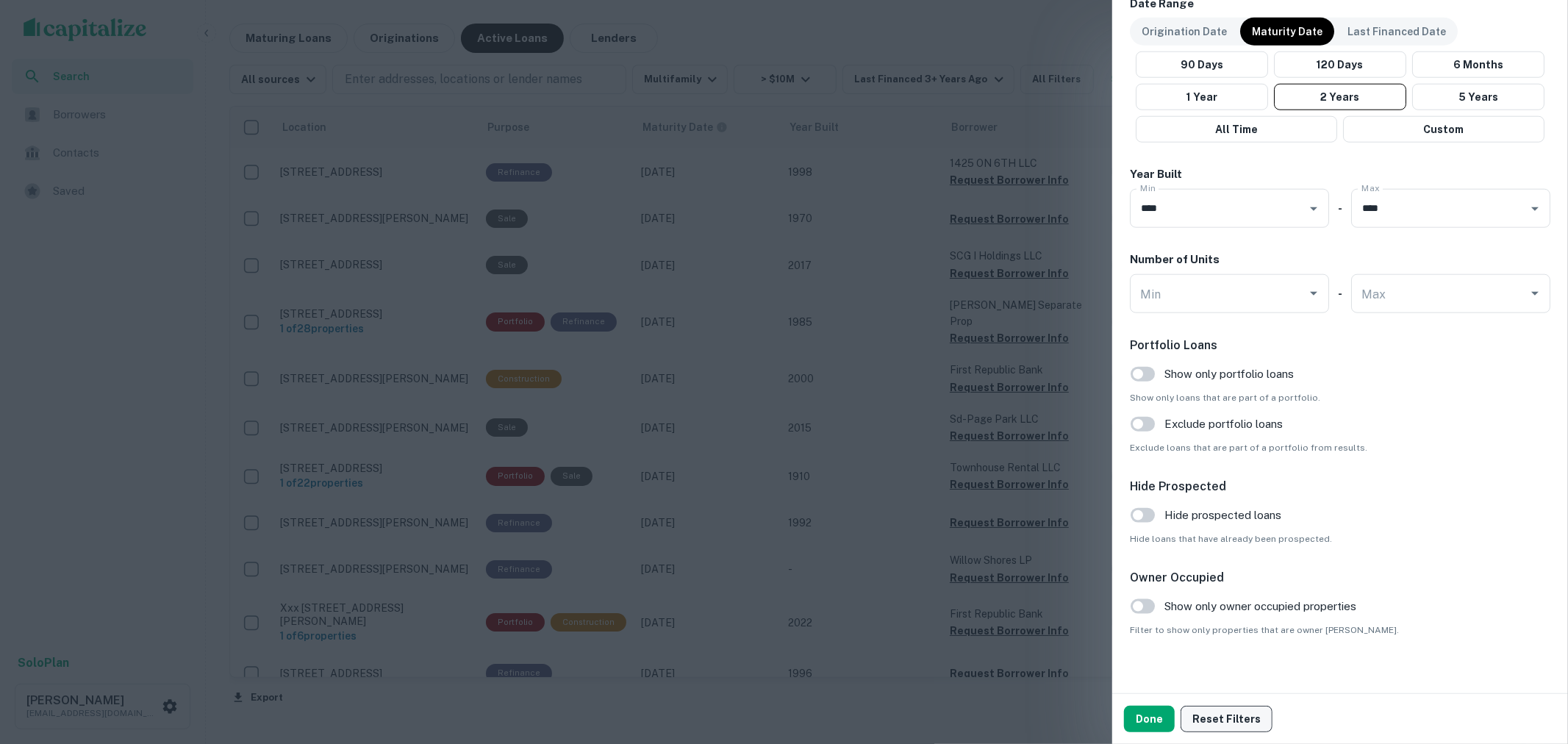
scroll to position [1265, 0]
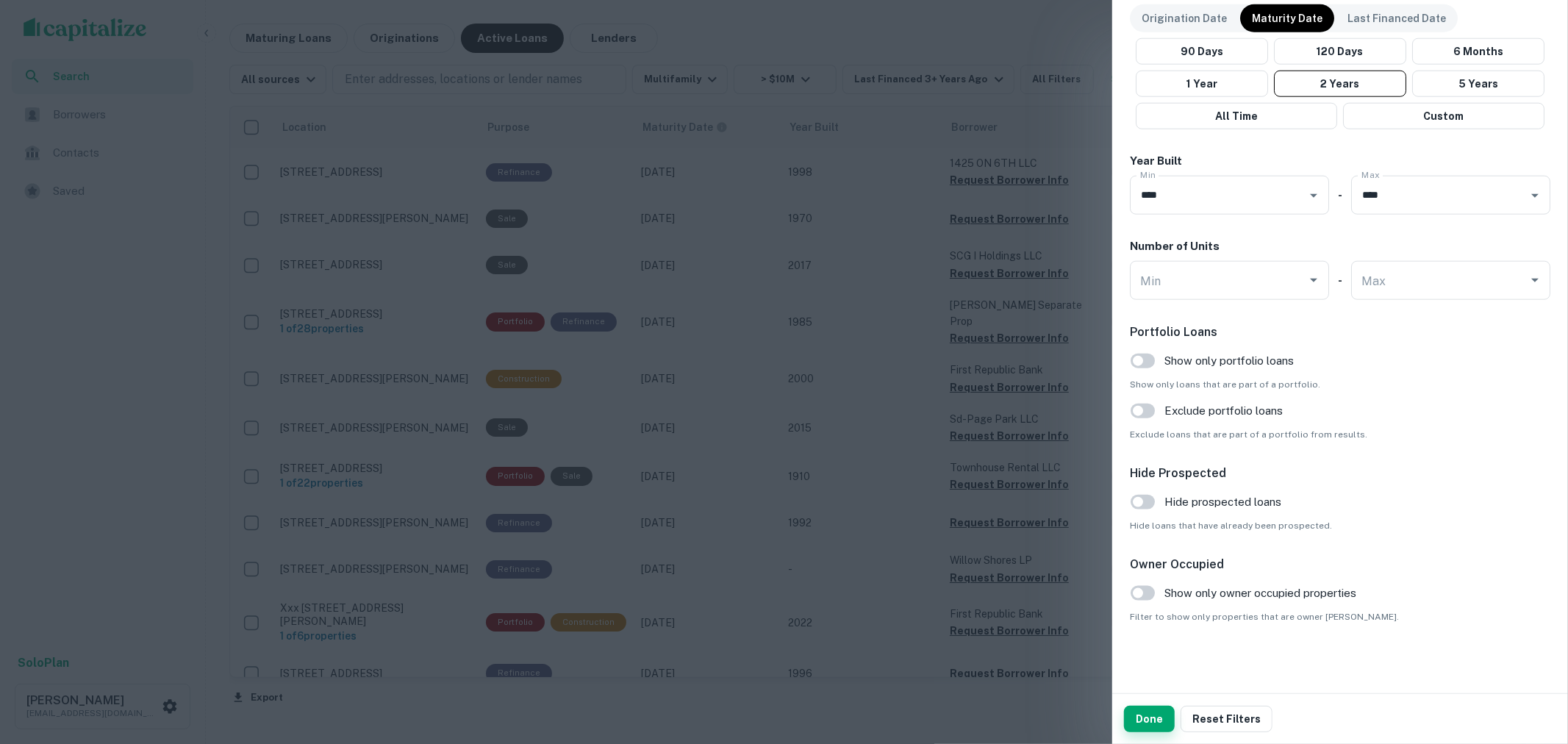
click at [1152, 719] on button "Done" at bounding box center [1149, 719] width 51 height 26
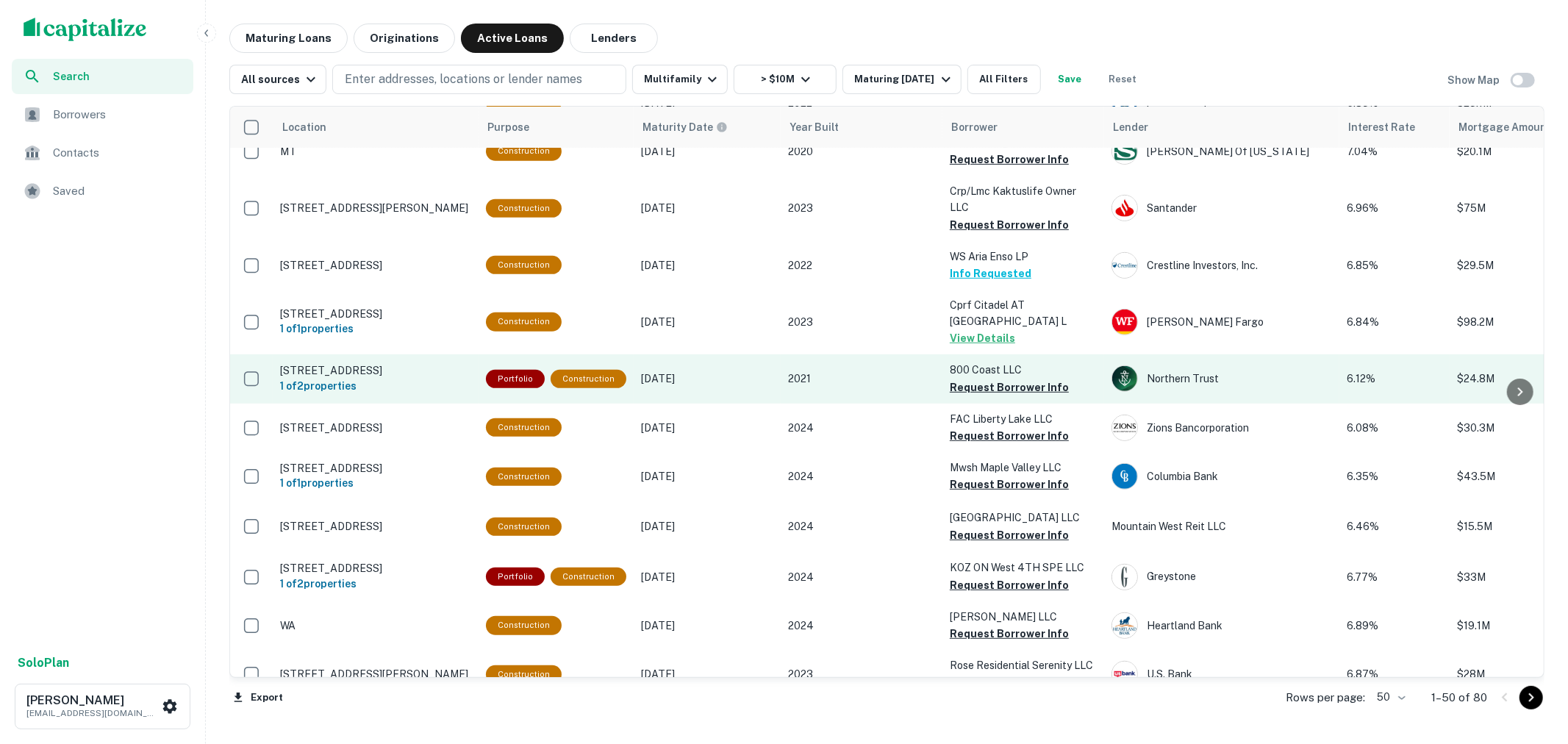
scroll to position [571, 0]
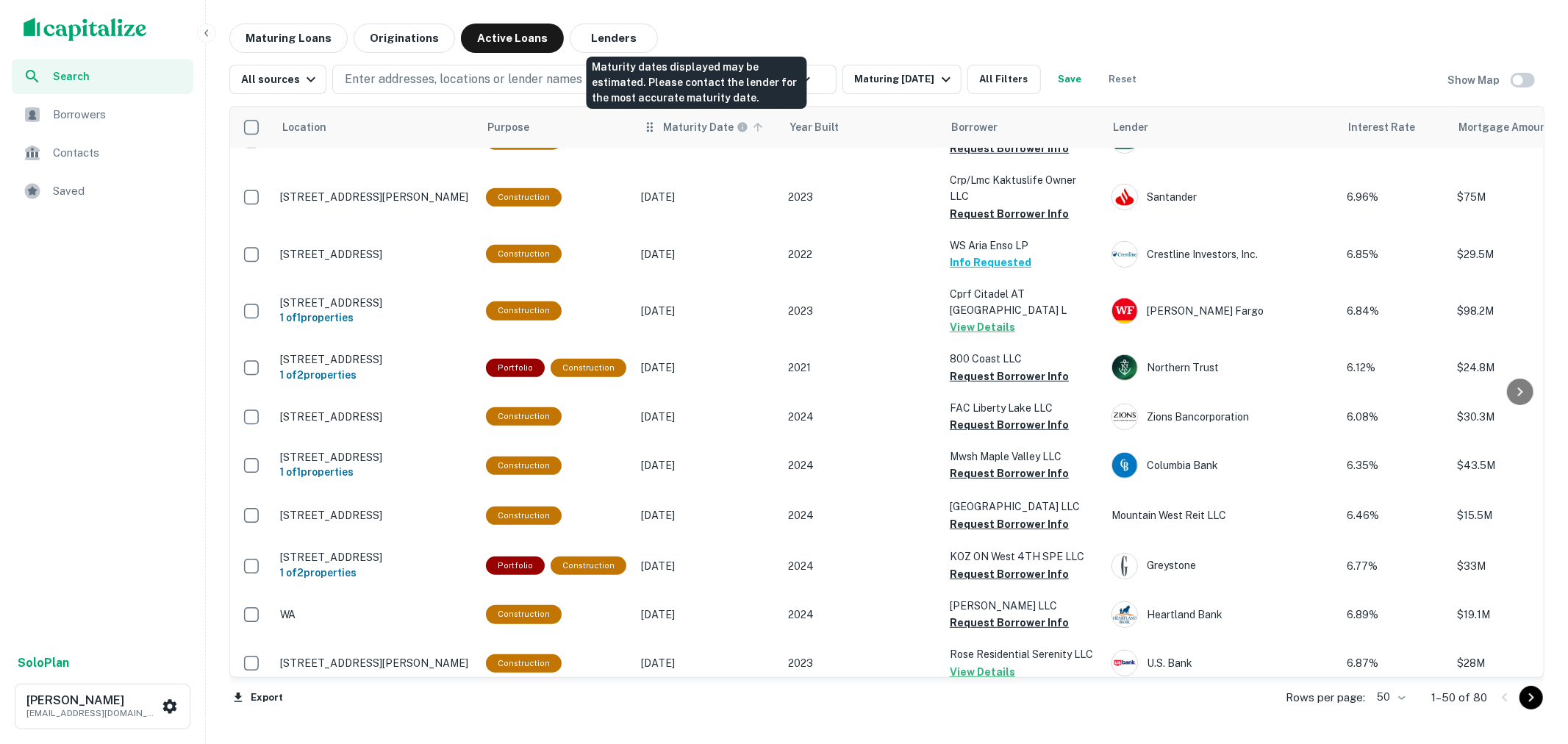
click at [700, 129] on h6 "Maturity Date" at bounding box center [699, 127] width 71 height 16
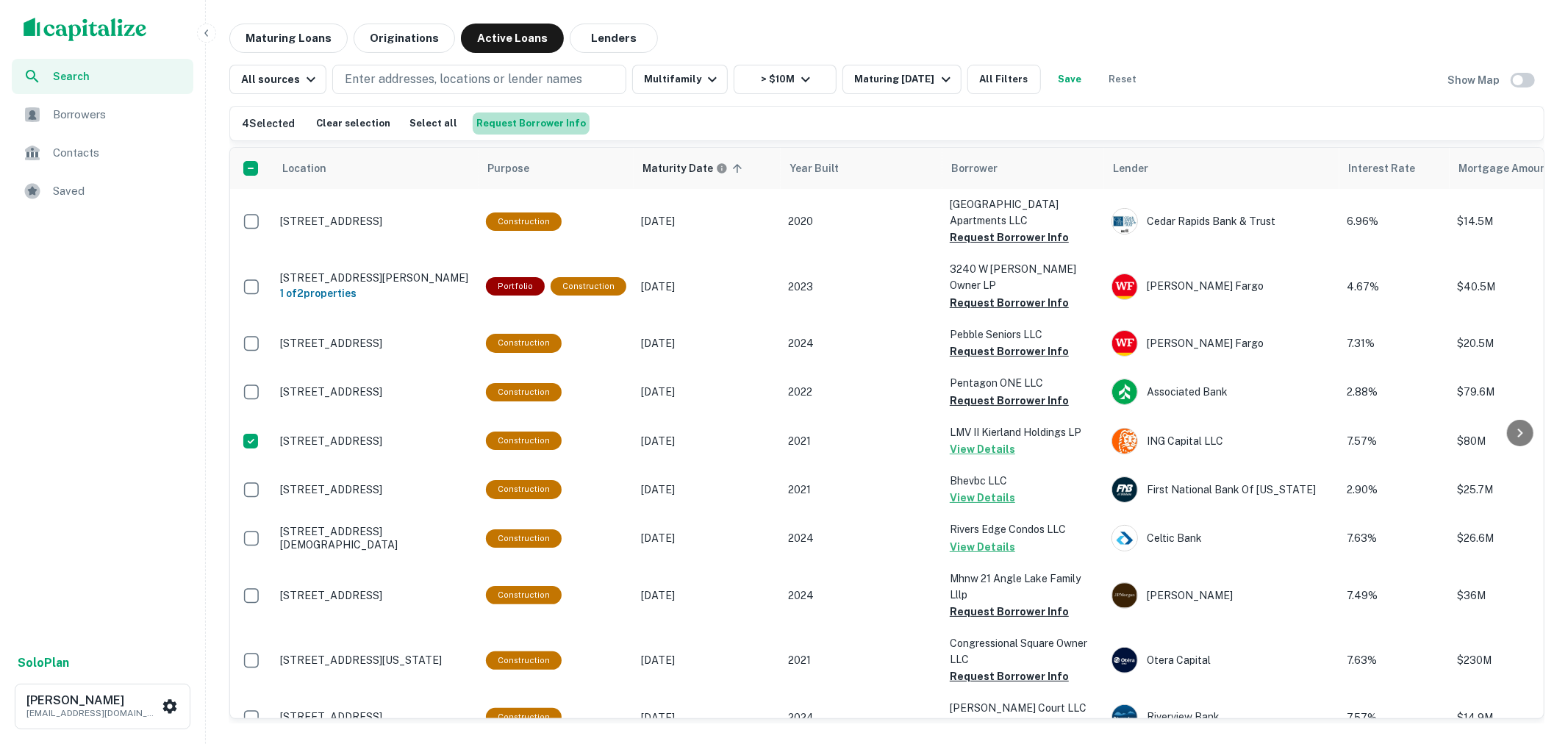
click at [539, 123] on button "Request Borrower Info" at bounding box center [530, 123] width 117 height 22
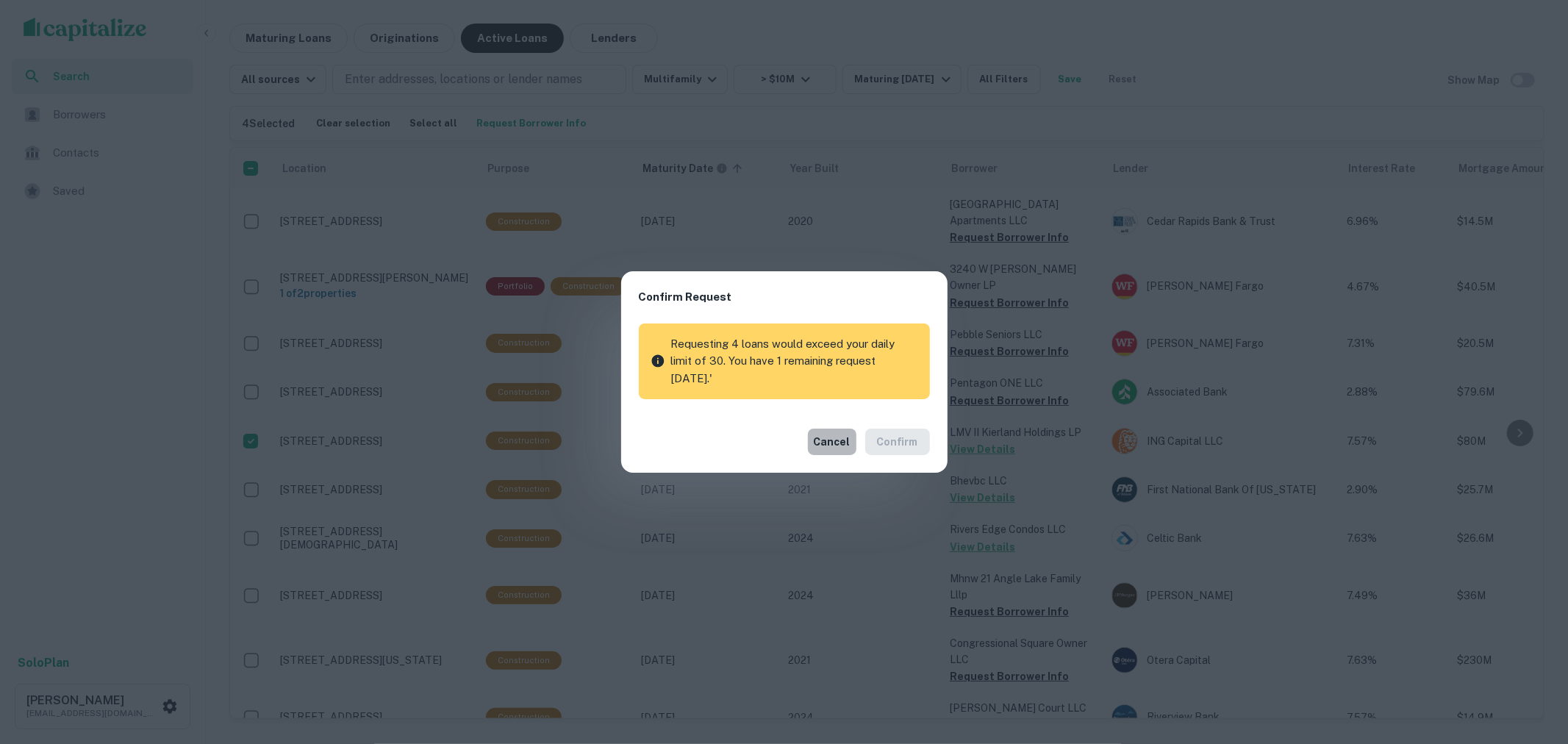
click at [846, 430] on button "Cancel" at bounding box center [832, 442] width 48 height 26
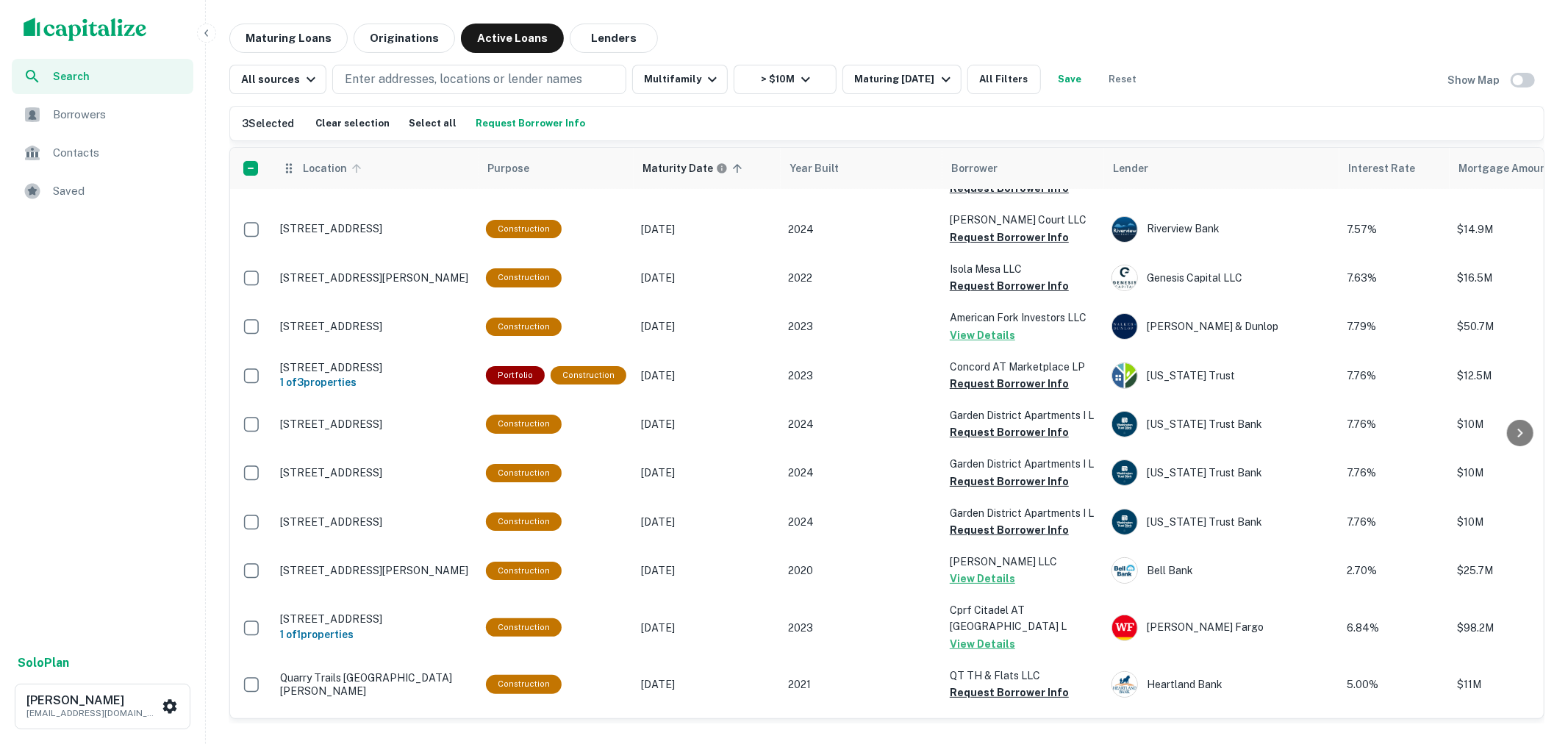
scroll to position [490, 0]
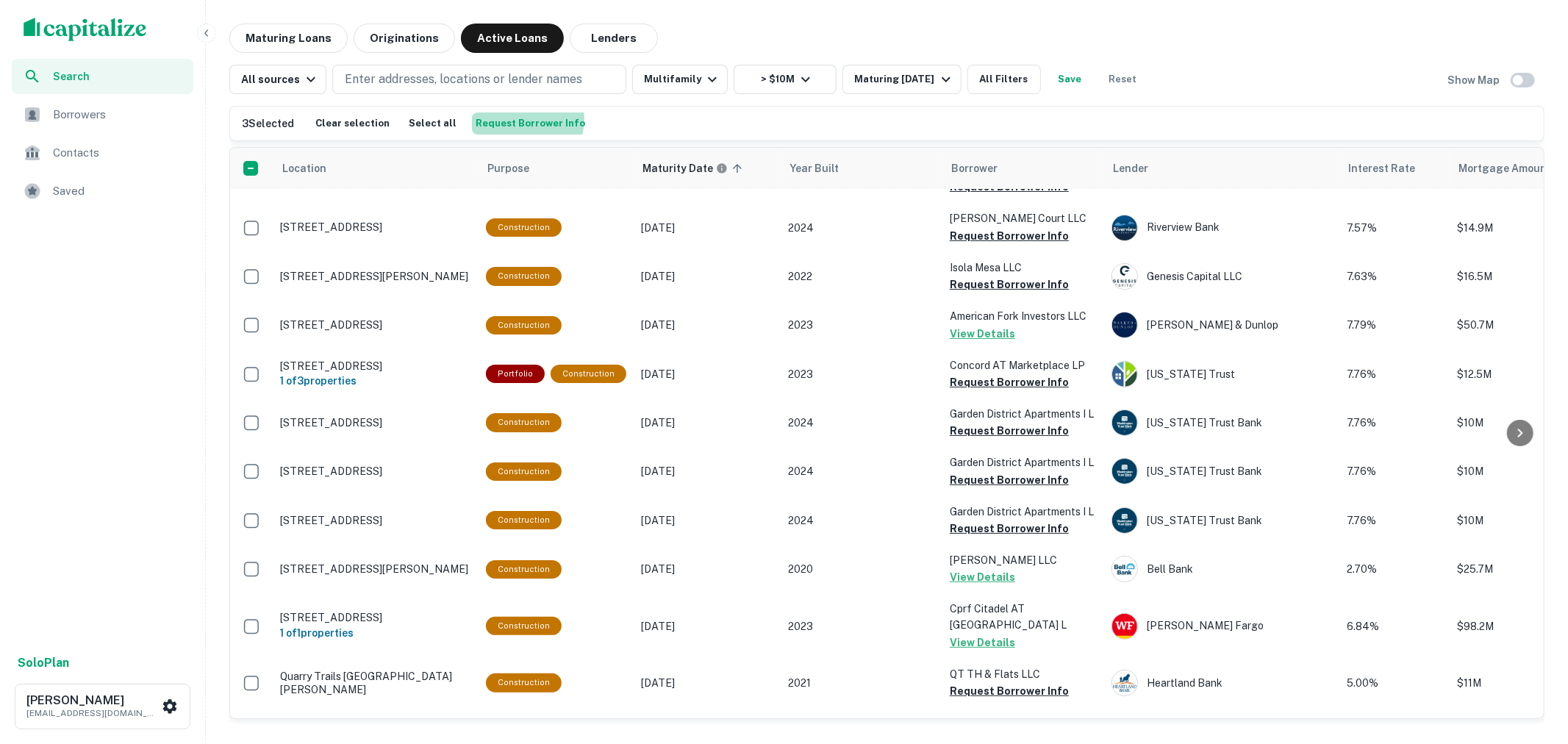
click at [509, 118] on button "Request Borrower Info" at bounding box center [529, 123] width 117 height 22
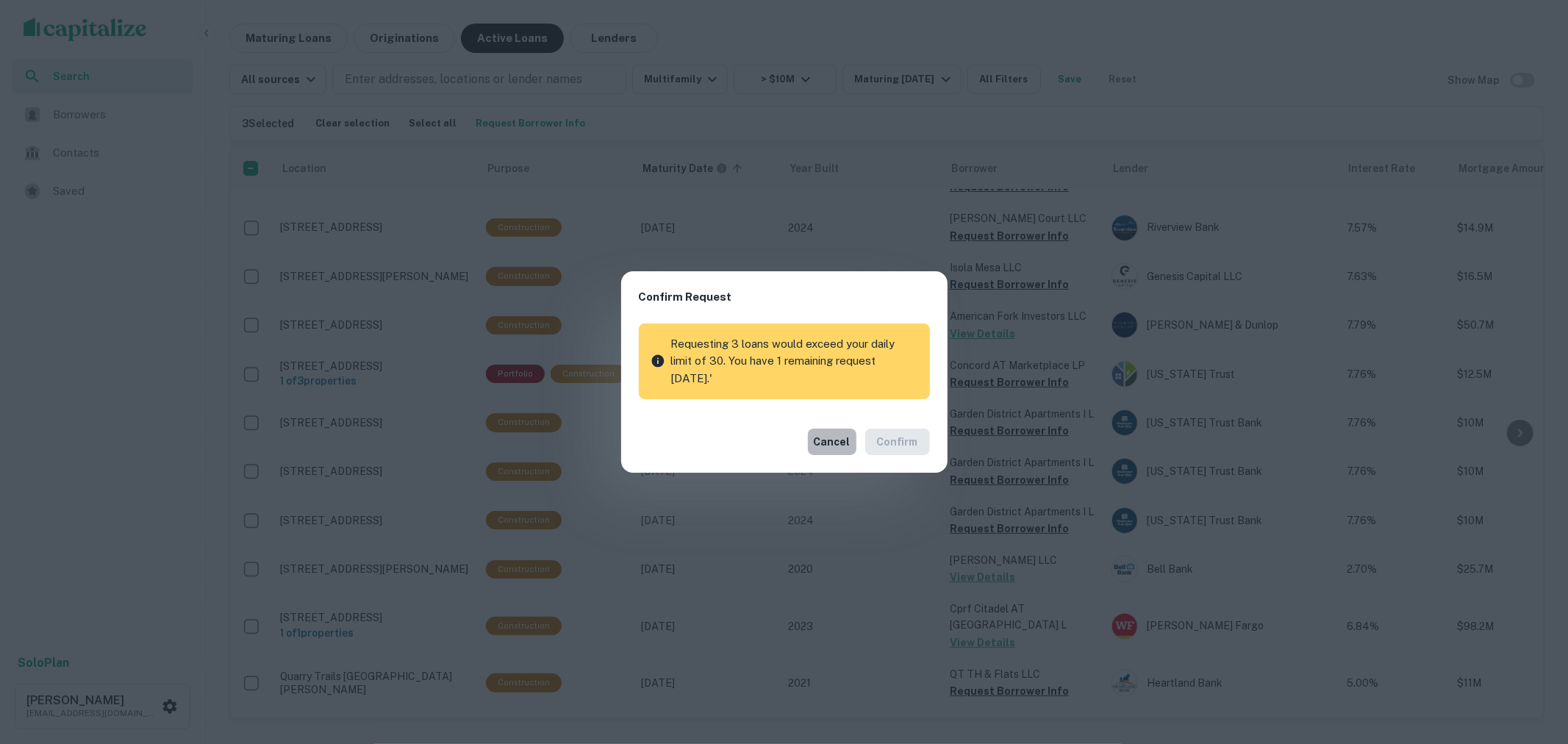
click at [841, 435] on button "Cancel" at bounding box center [832, 442] width 48 height 26
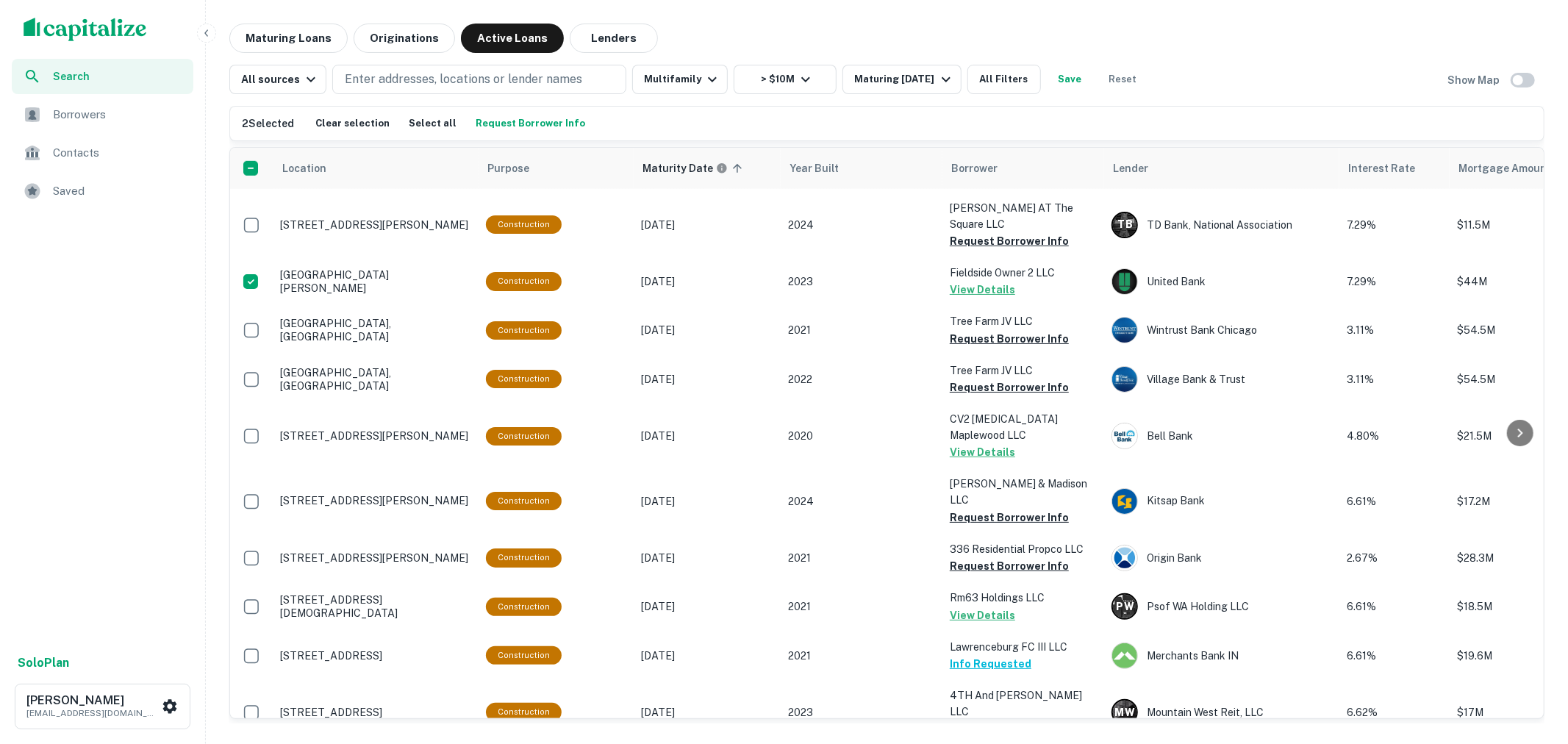
scroll to position [743, 0]
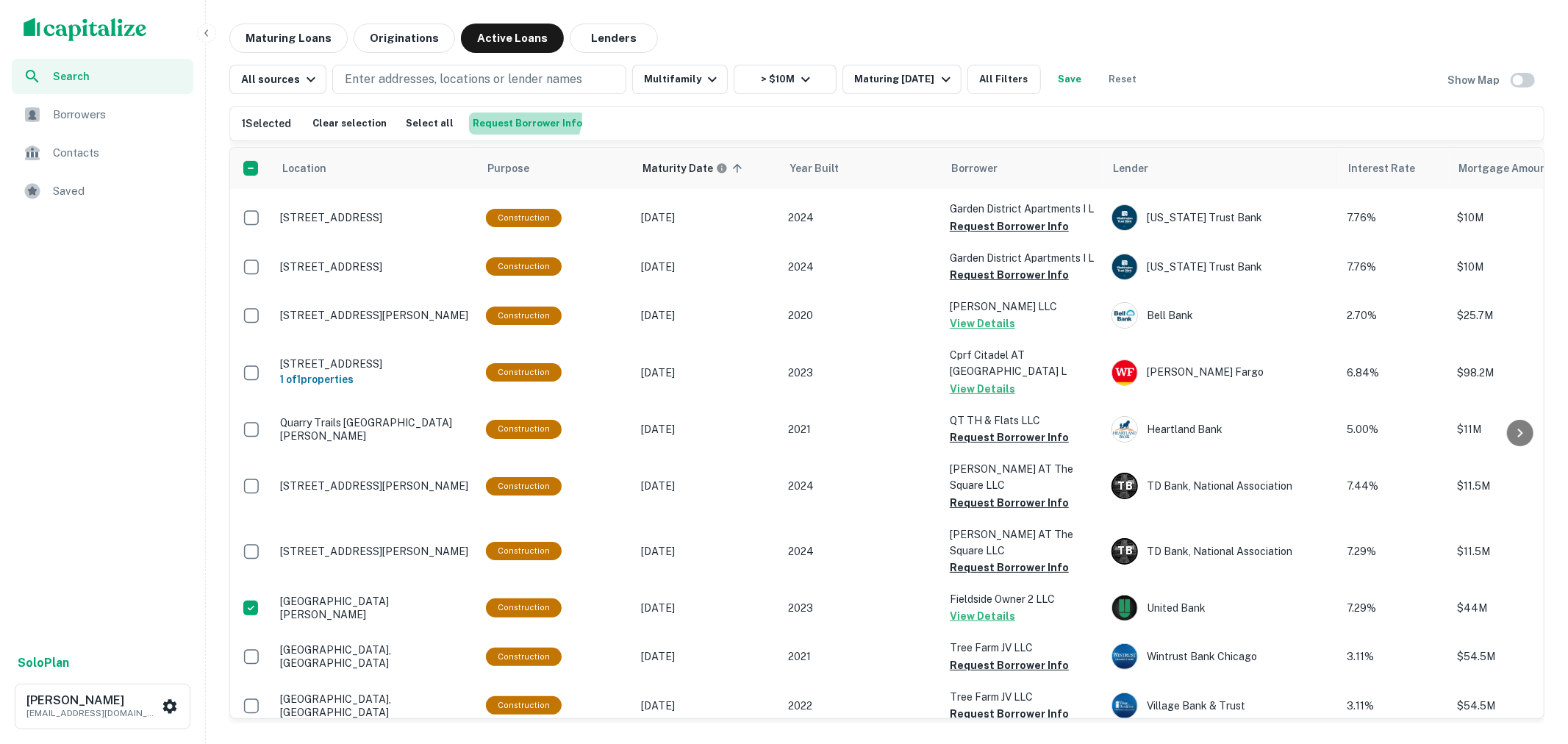
click at [508, 116] on button "Request Borrower Info" at bounding box center [527, 123] width 117 height 22
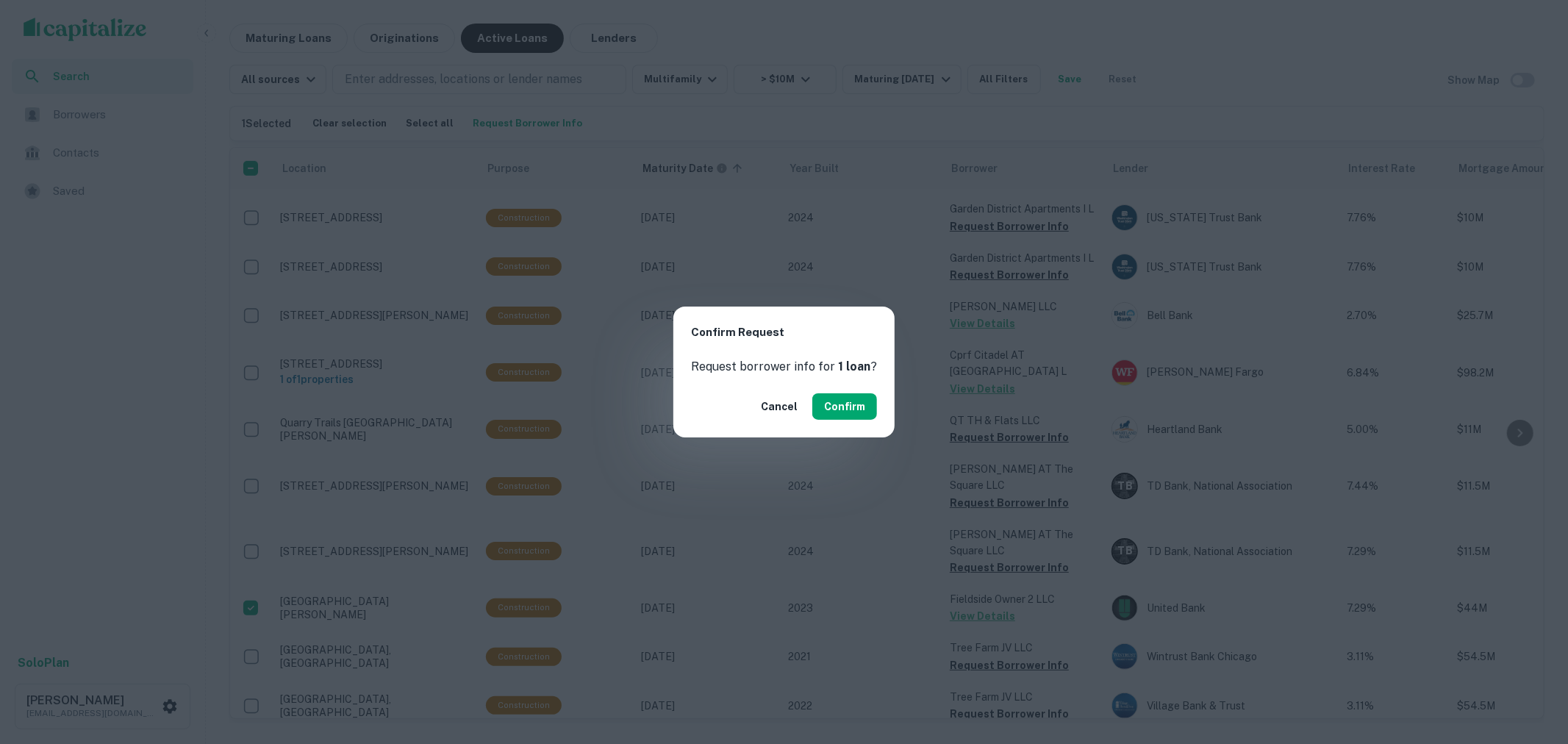
click at [835, 392] on div "Cancel Confirm" at bounding box center [784, 407] width 221 height 61
click at [836, 405] on button "Confirm" at bounding box center [845, 407] width 65 height 26
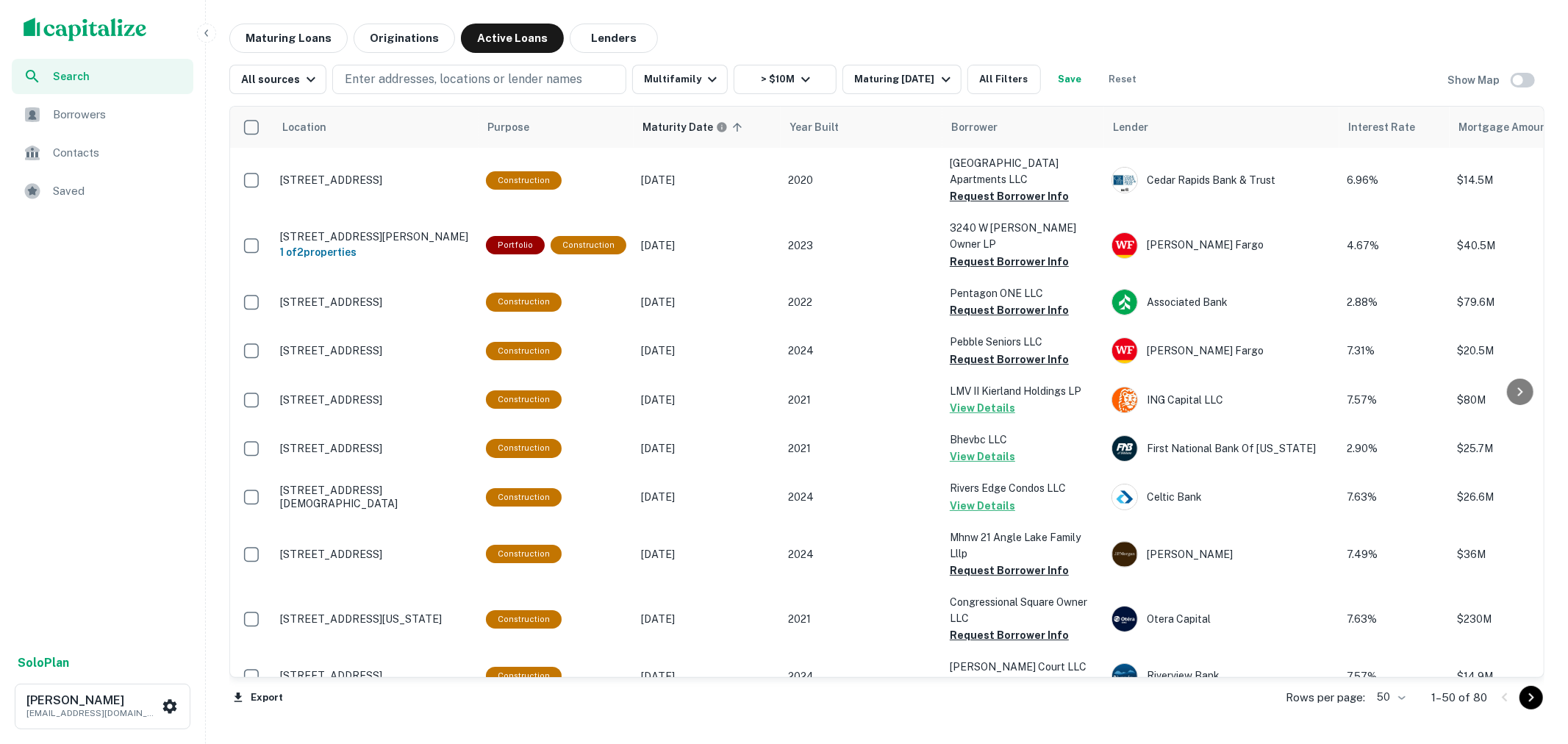
scroll to position [0, 13]
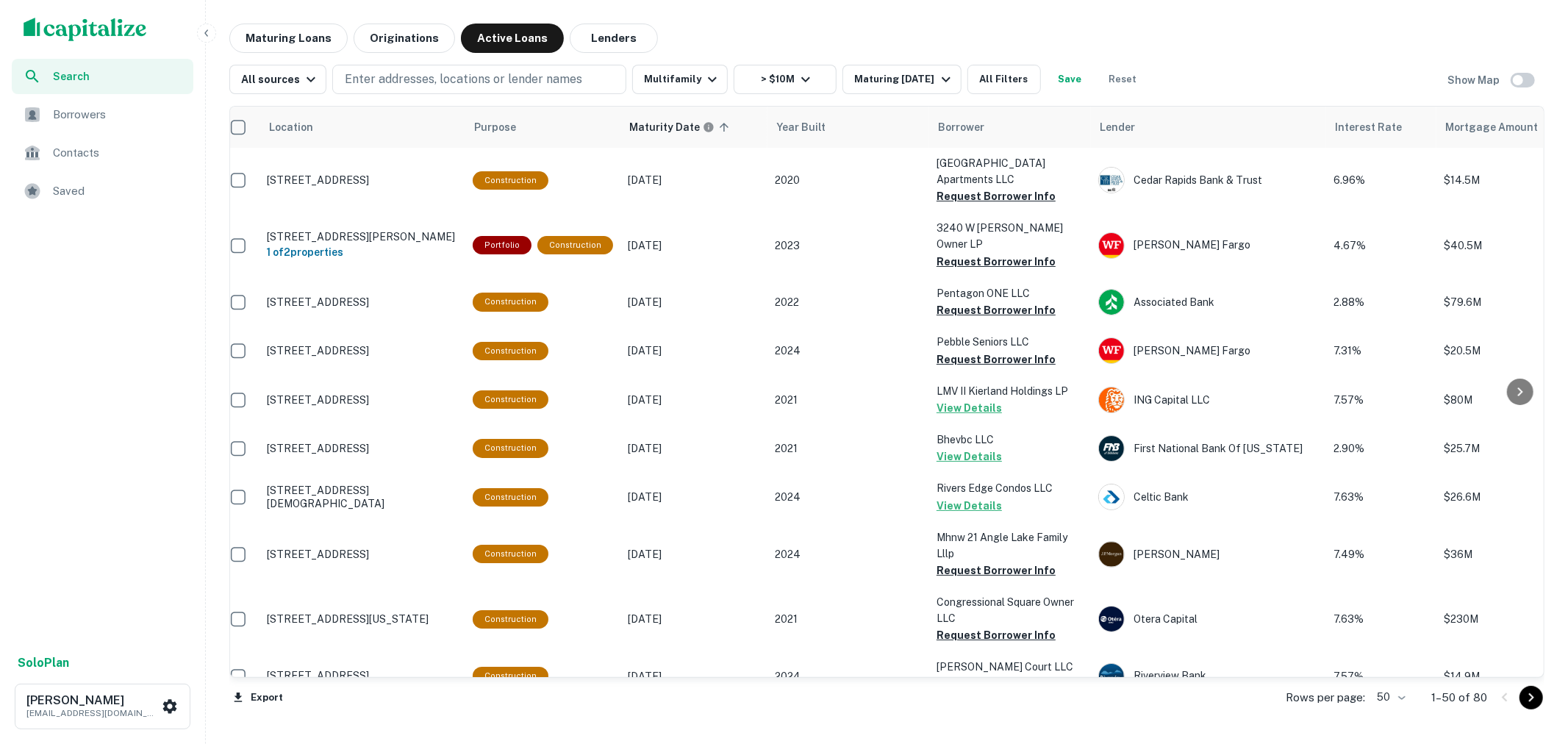
click at [117, 115] on span "Borrowers" at bounding box center [118, 115] width 131 height 18
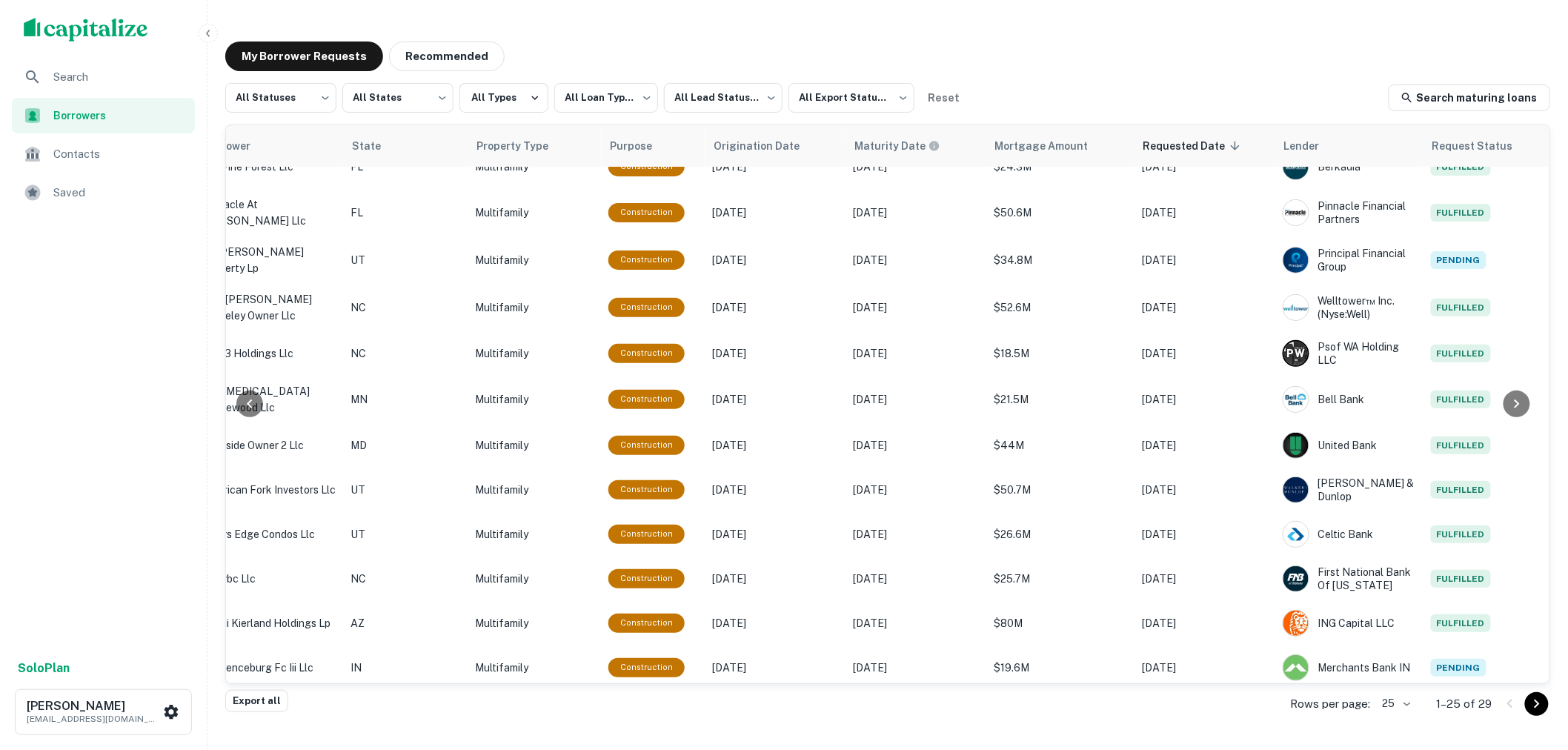
scroll to position [458, 431]
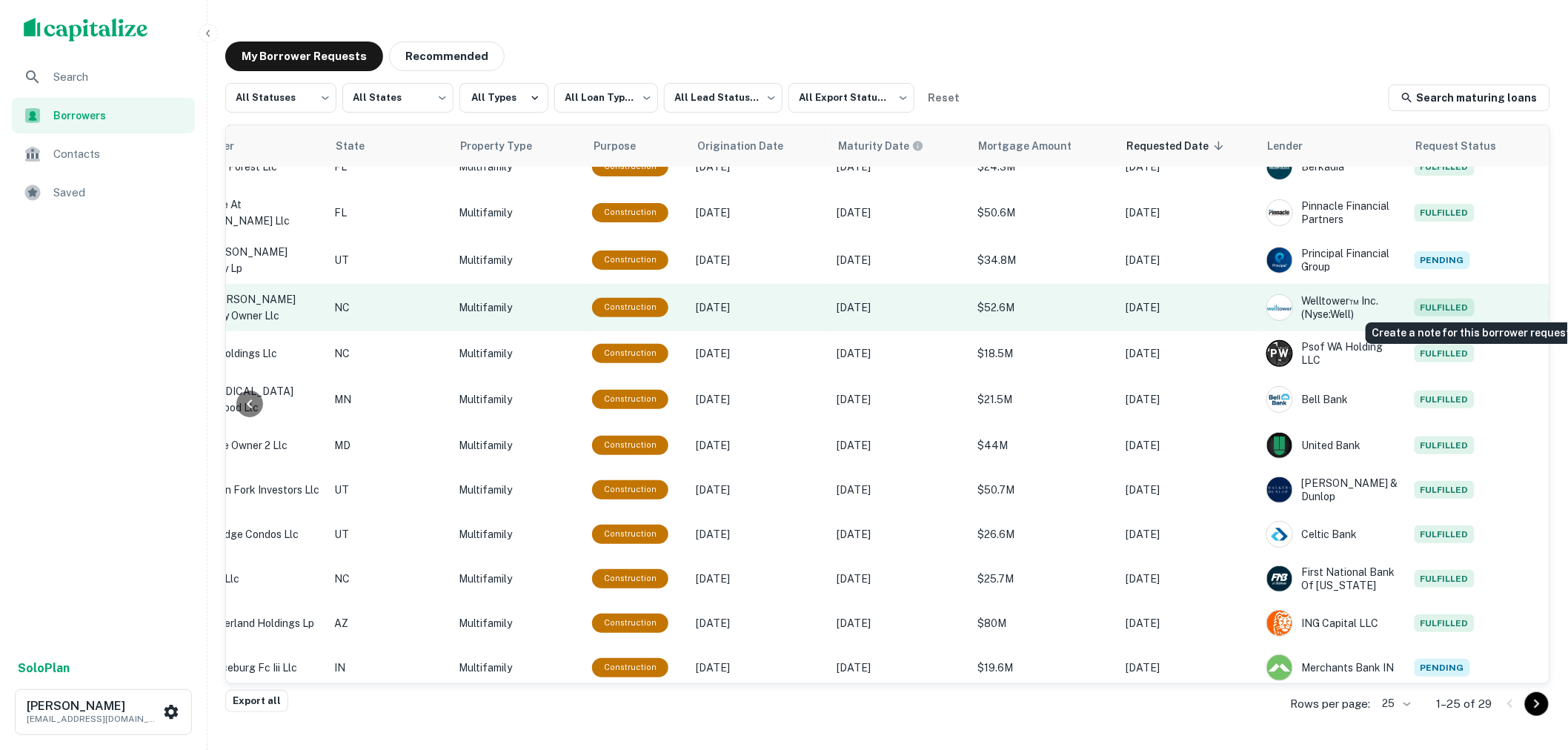
click at [1551, 299] on icon "Create a note for this borrower request" at bounding box center [1560, 307] width 18 height 18
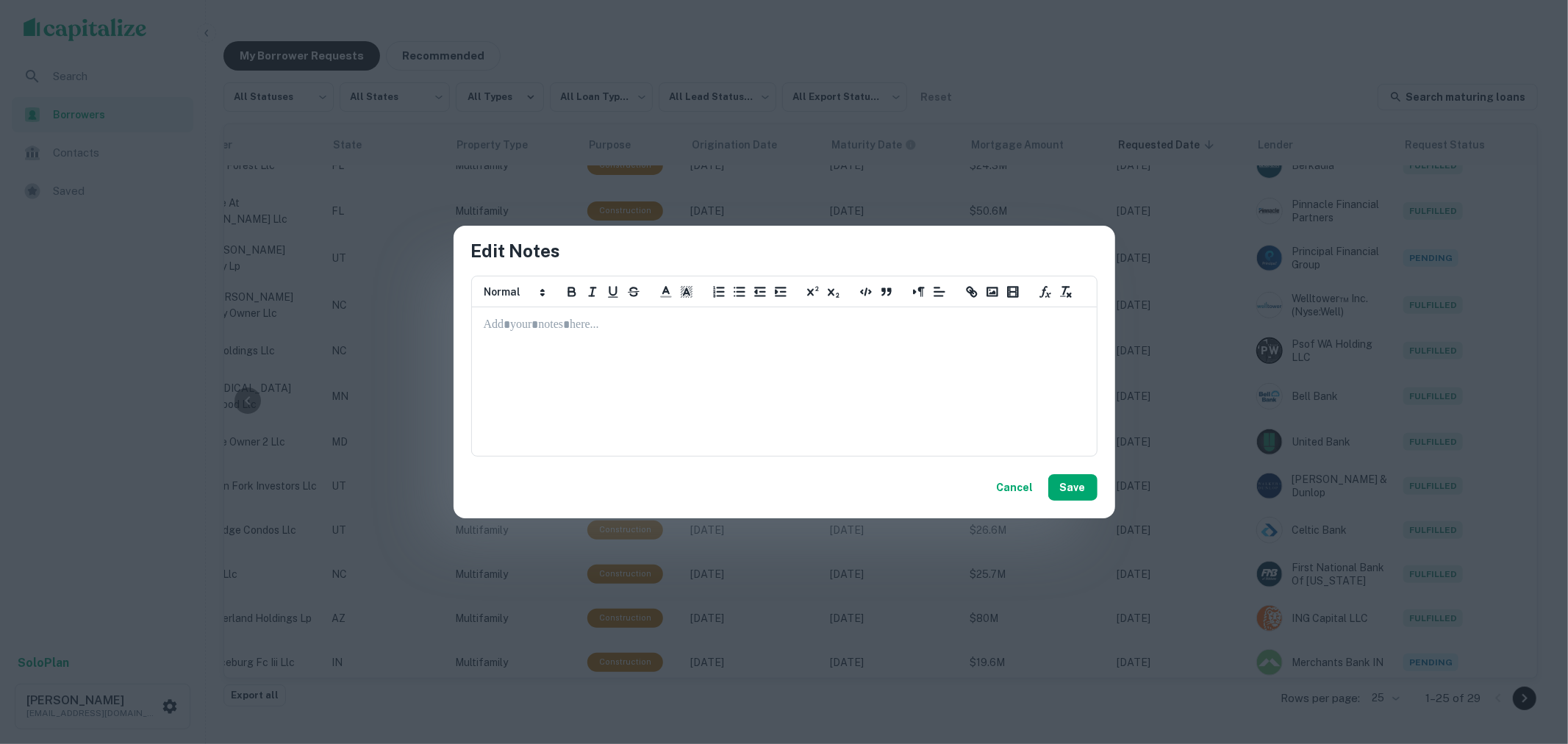
click at [1026, 488] on button "Cancel" at bounding box center [1015, 487] width 48 height 26
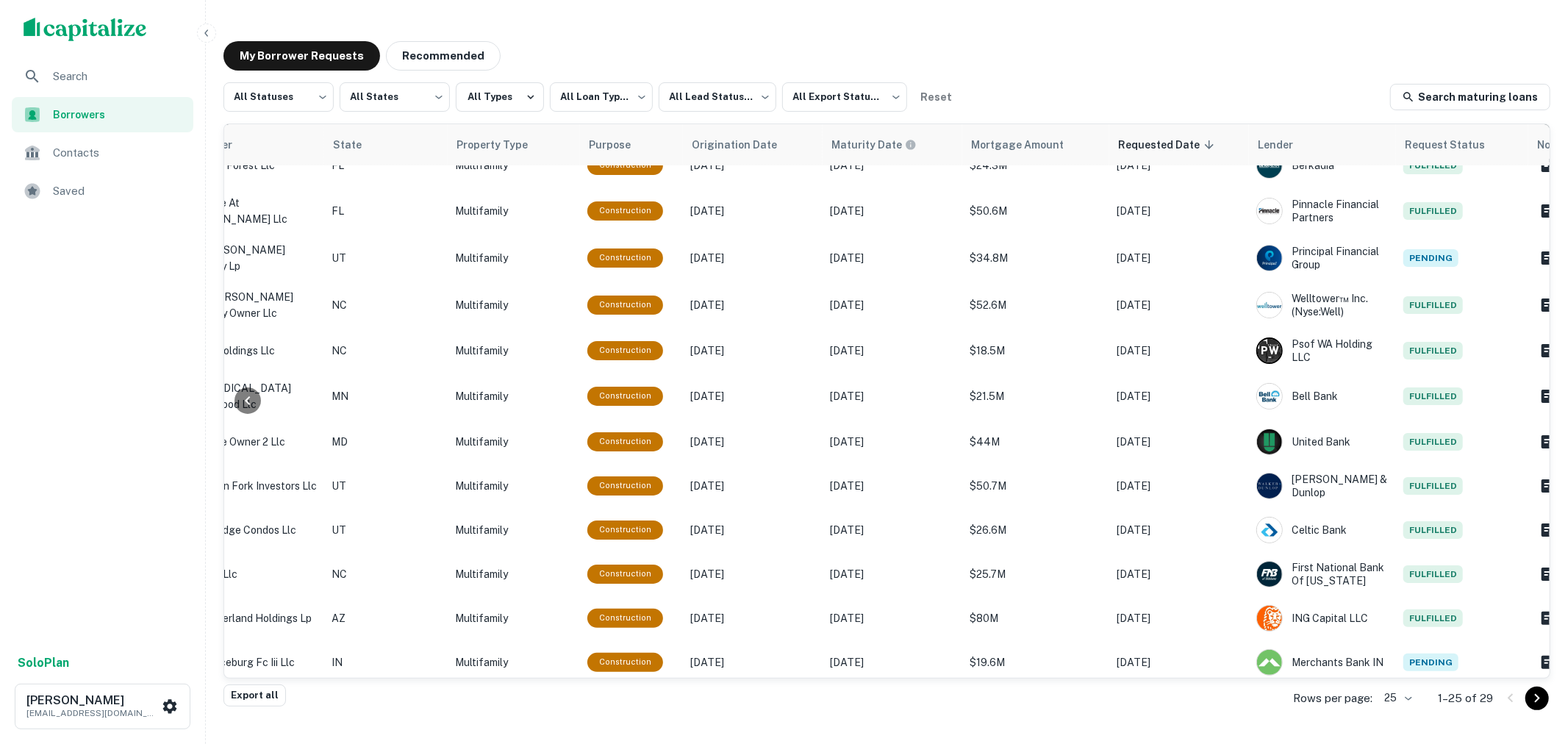
scroll to position [454, 415]
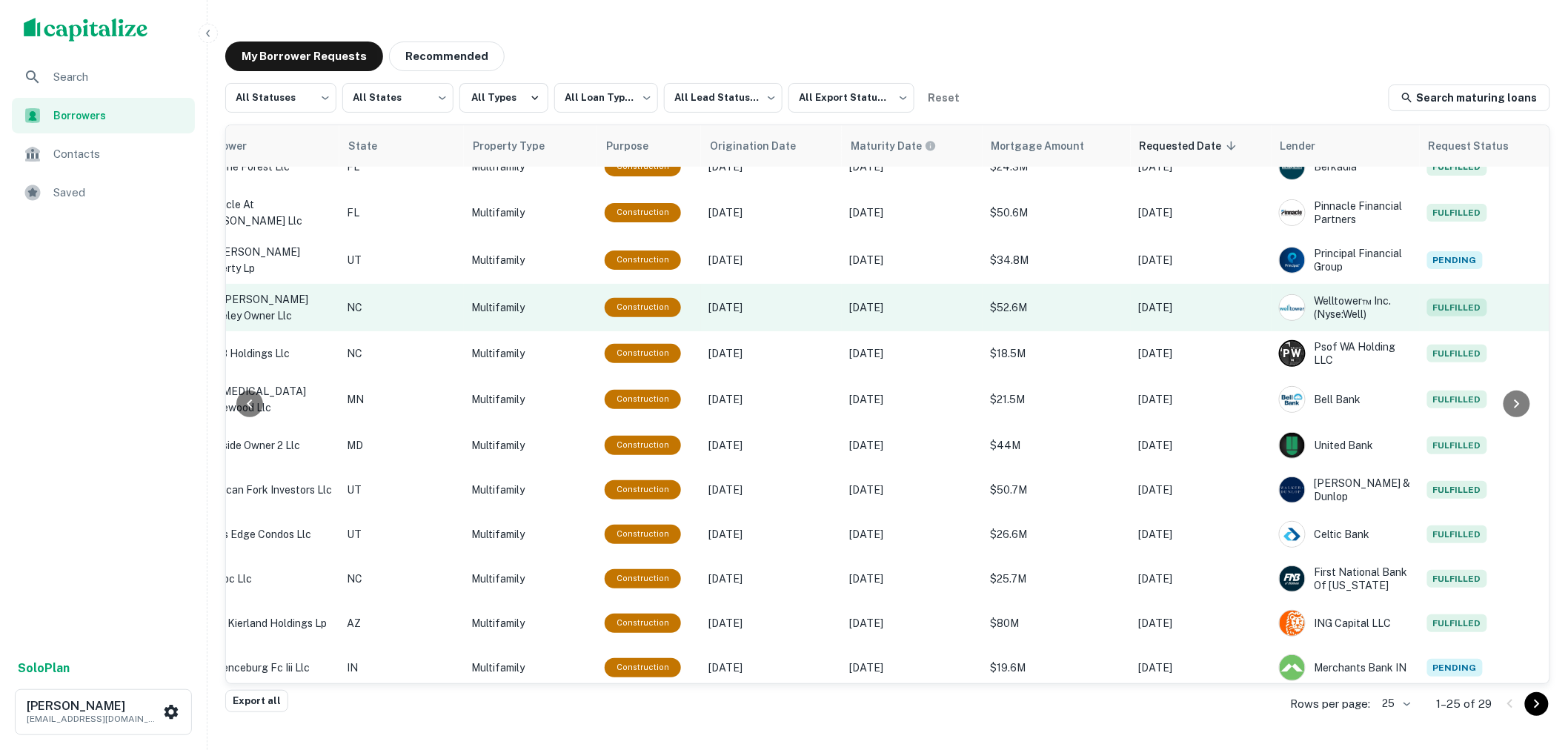
click at [1427, 300] on span "Fulfilled" at bounding box center [1457, 307] width 60 height 18
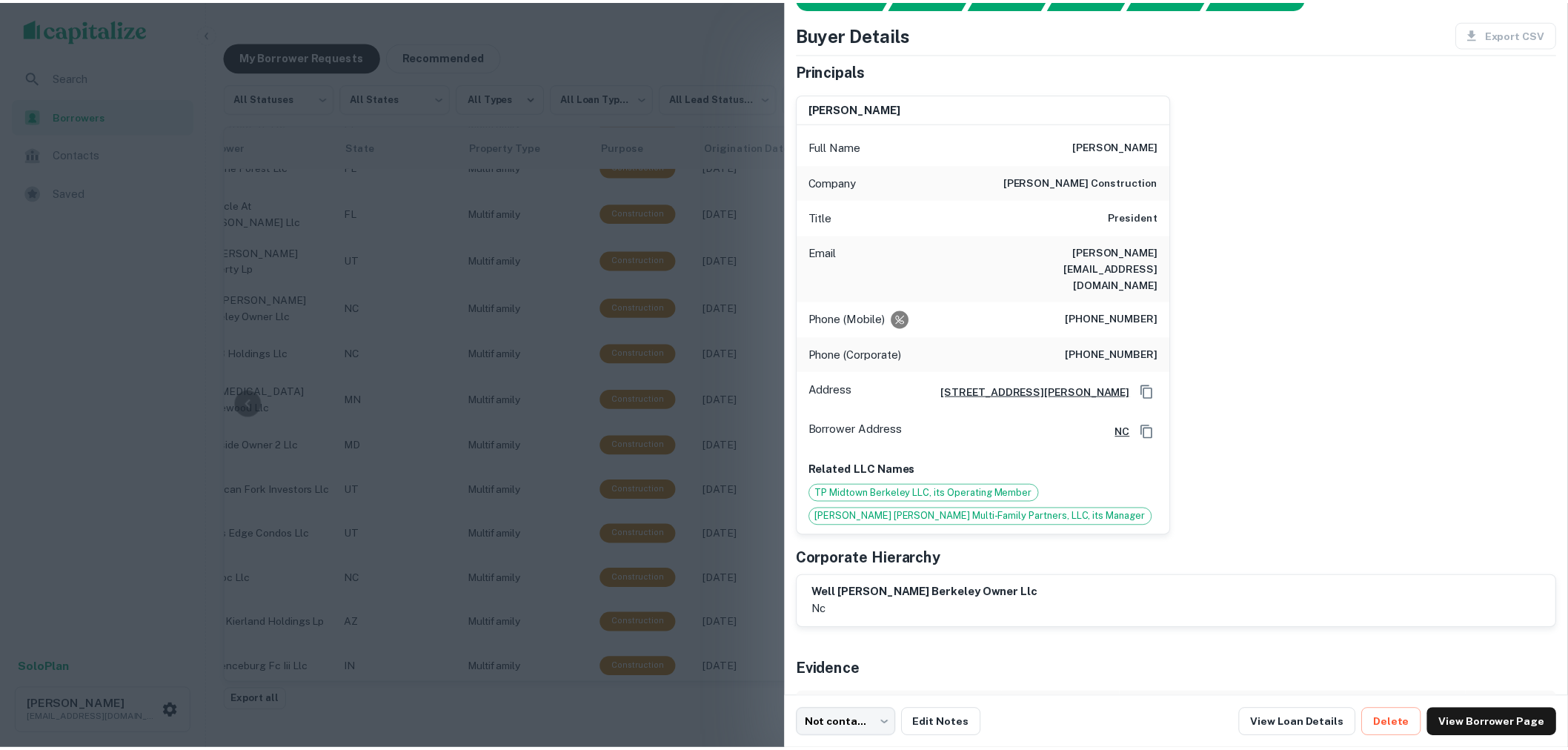
scroll to position [0, 0]
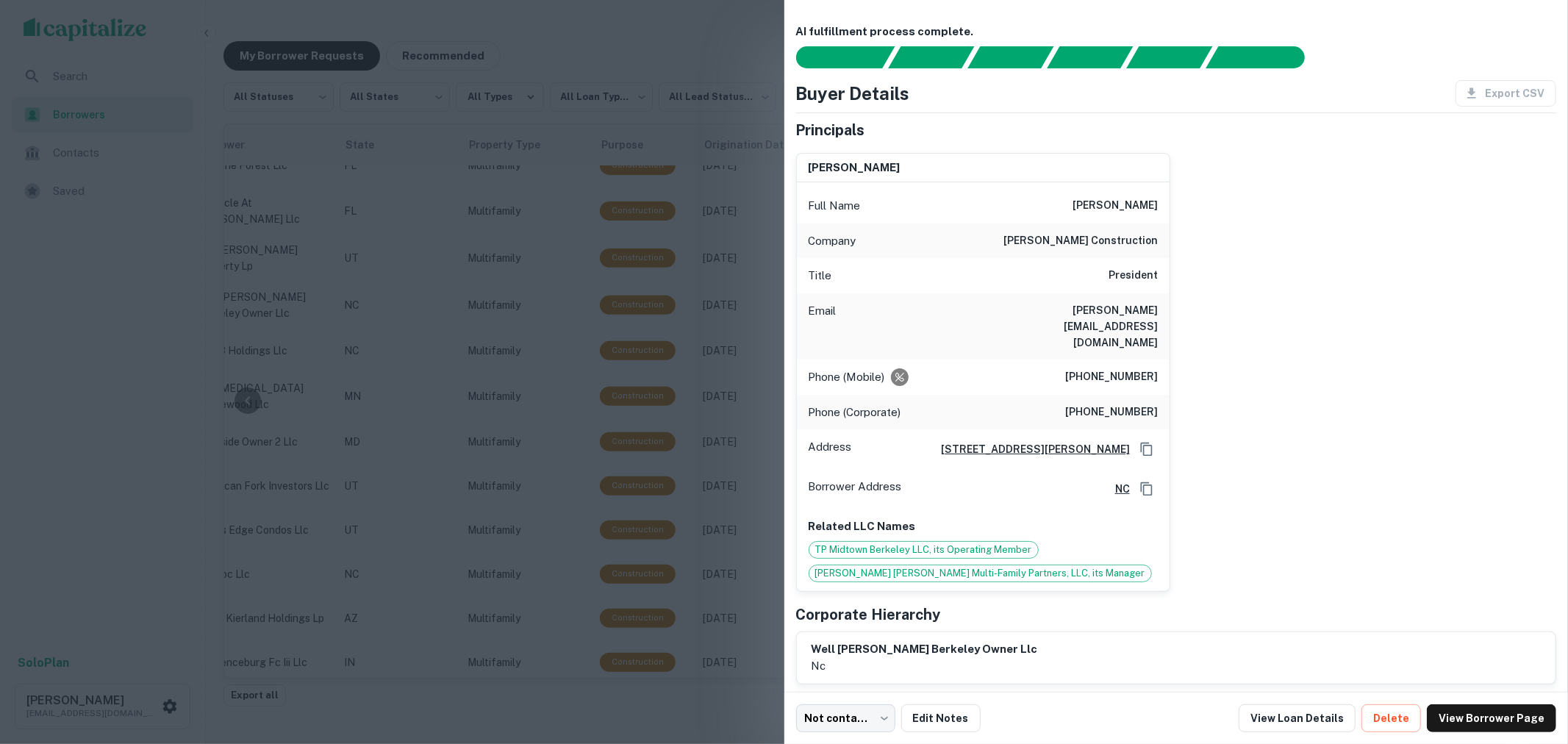
click at [694, 66] on div at bounding box center [784, 372] width 1568 height 744
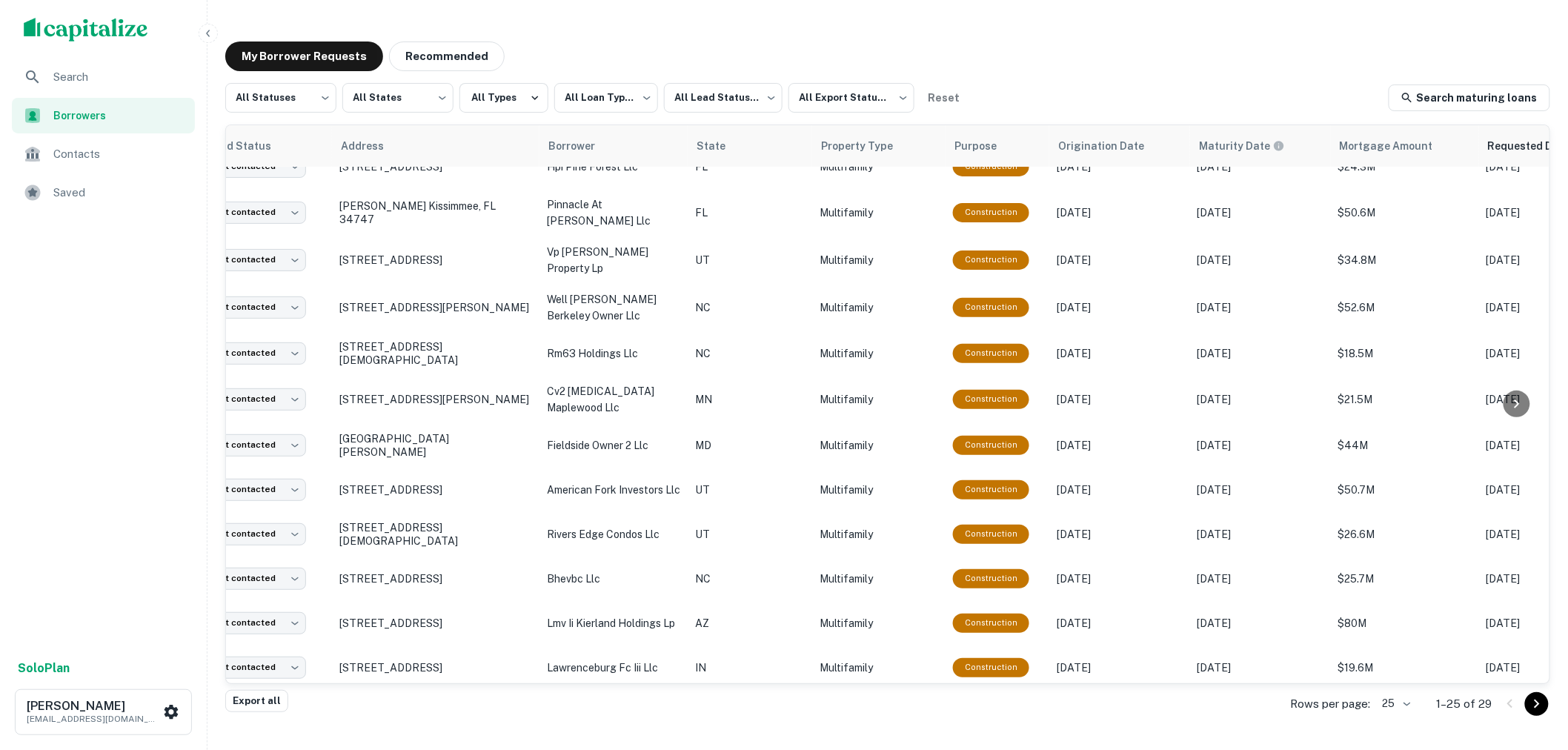
scroll to position [458, 0]
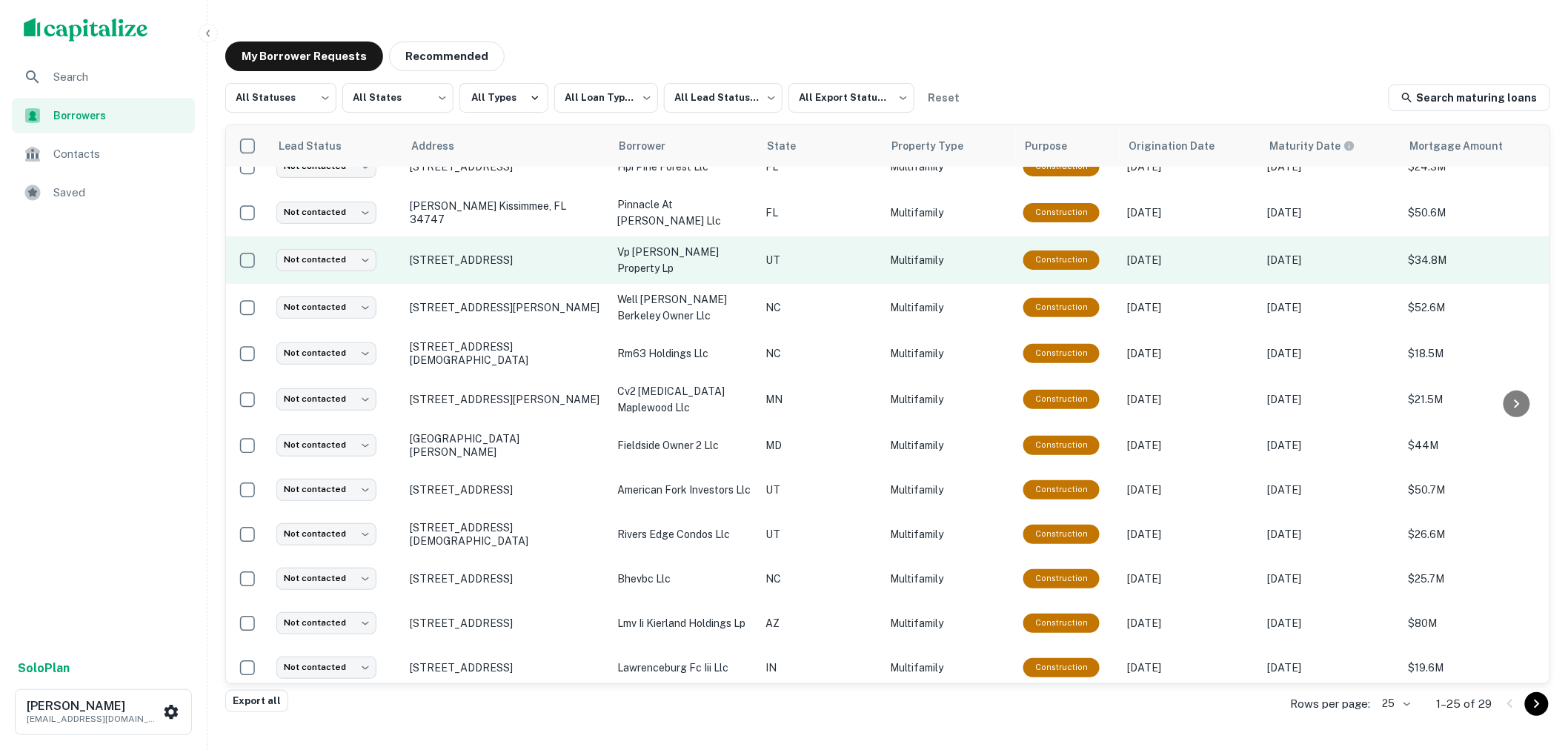
click at [646, 252] on p "vp [PERSON_NAME] property lp" at bounding box center [684, 260] width 133 height 33
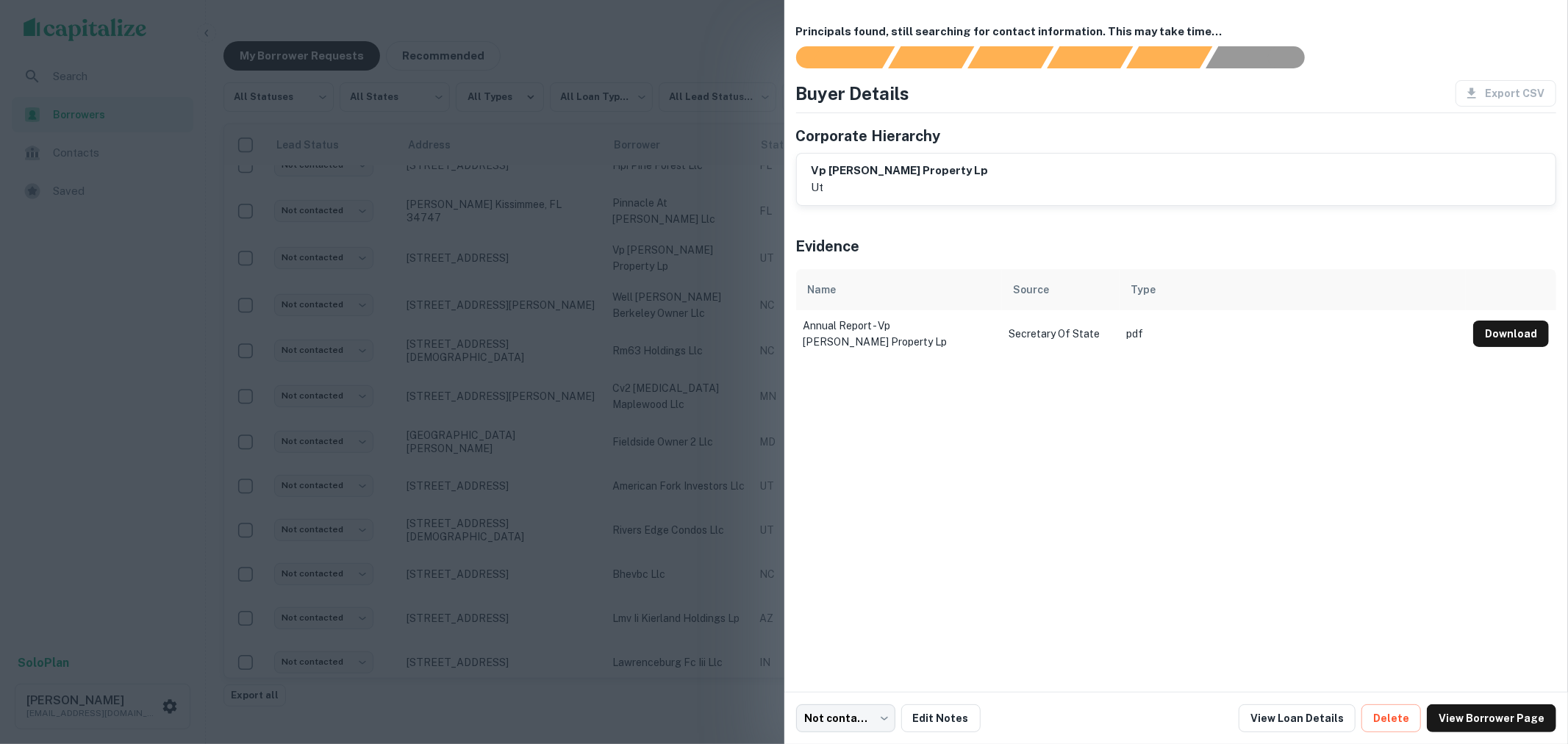
click at [625, 54] on div at bounding box center [784, 372] width 1568 height 744
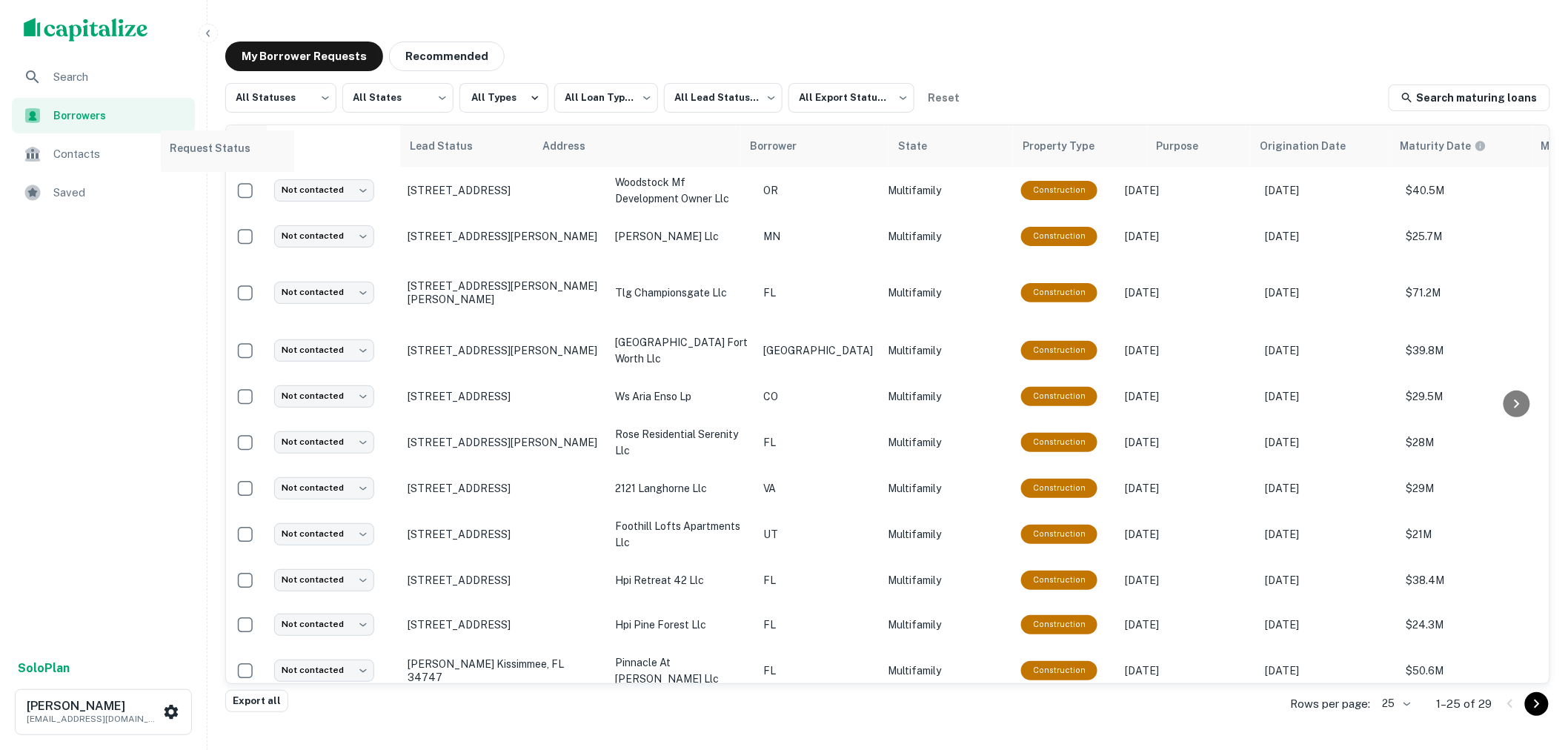
scroll to position [0, 0]
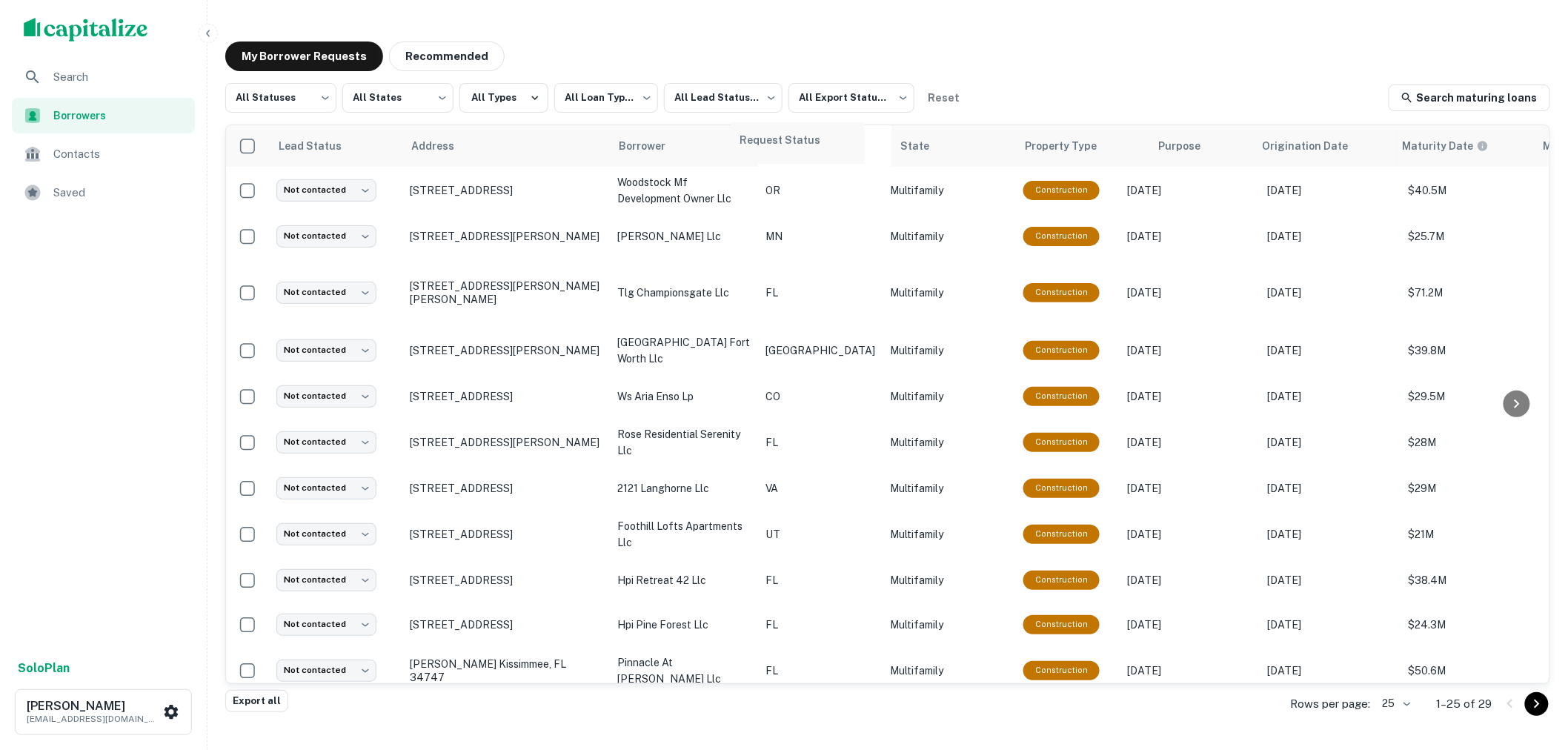
drag, startPoint x: 1375, startPoint y: 149, endPoint x: 746, endPoint y: 150, distance: 629.0
click at [746, 150] on table "Lead Status Address Borrower State Property Type Purpose Origination Date Matur…" at bounding box center [1095, 728] width 1737 height 1206
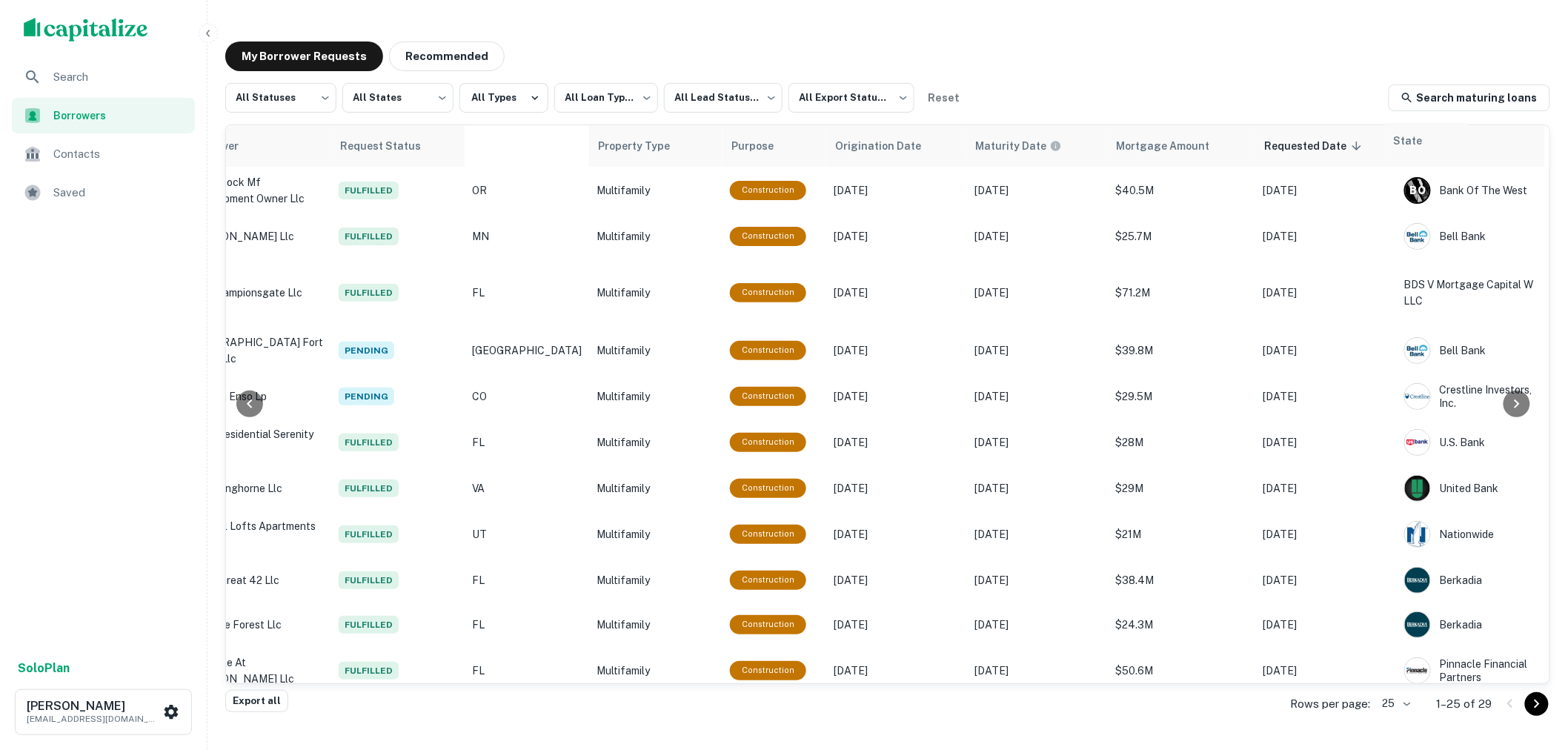
scroll to position [0, 440]
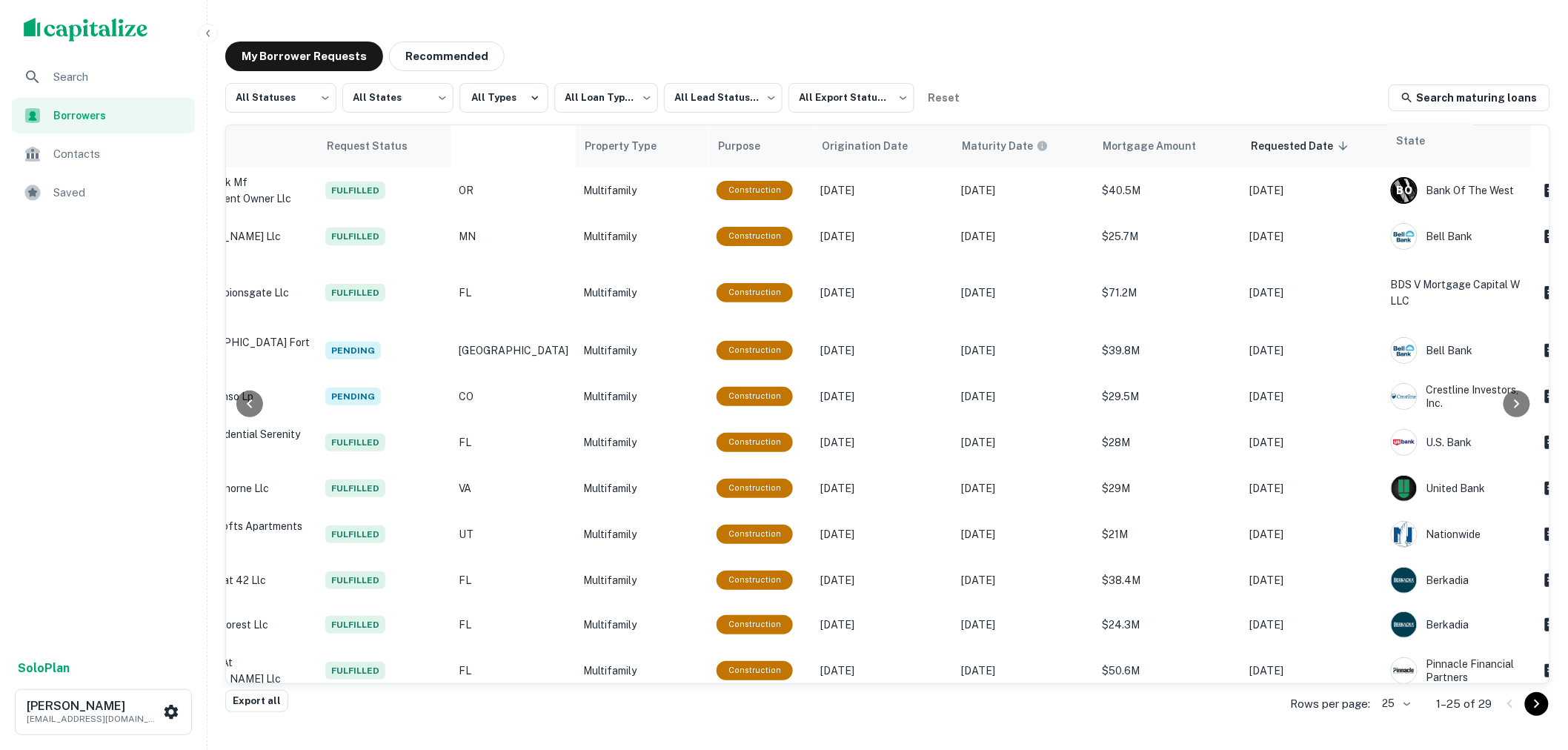
drag, startPoint x: 930, startPoint y: 152, endPoint x: 1422, endPoint y: 149, distance: 492.0
click at [1422, 149] on table "Lead Status Address Borrower Request Status State Property Type Purpose Origina…" at bounding box center [684, 728] width 1795 height 1206
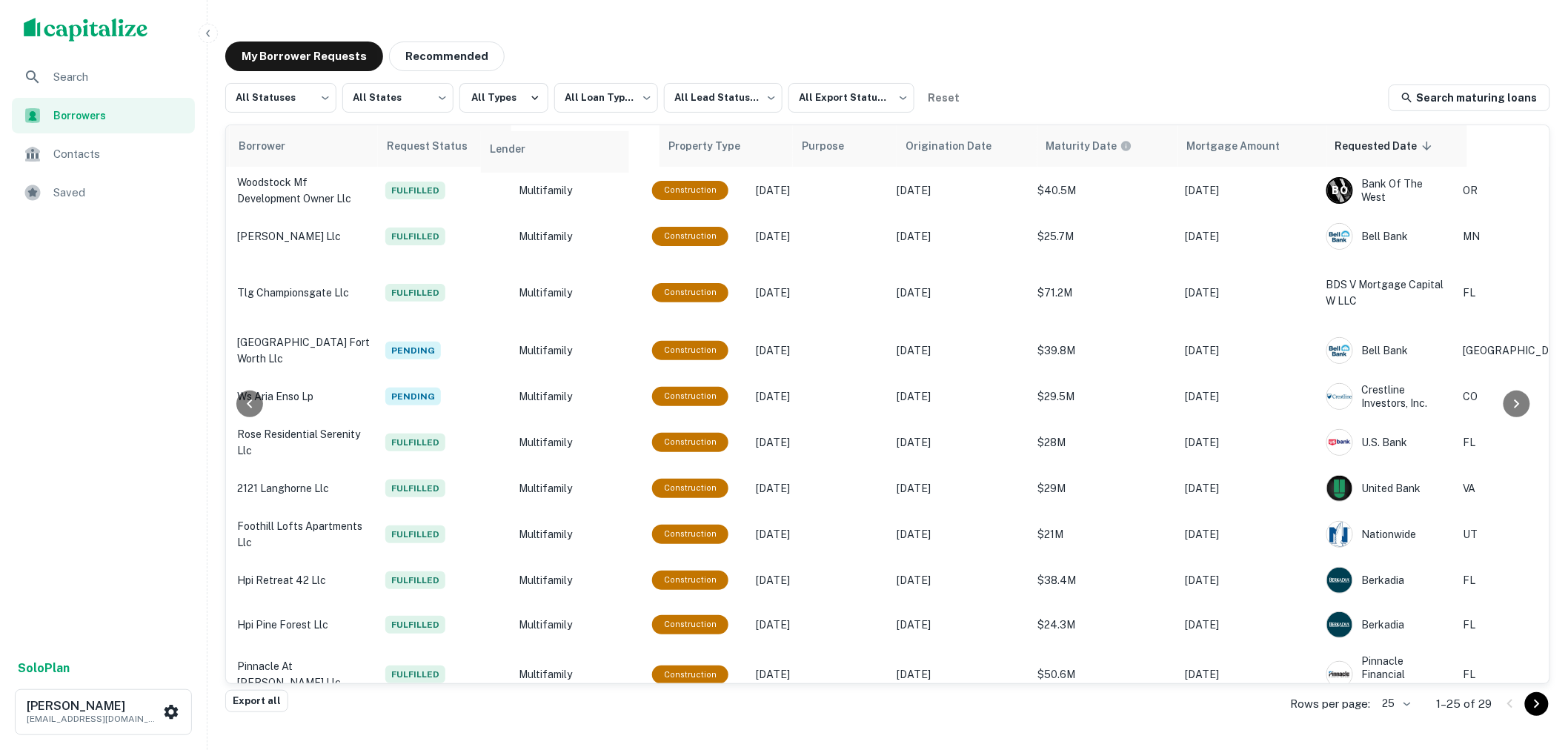
scroll to position [0, 379]
drag, startPoint x: 1307, startPoint y: 140, endPoint x: 531, endPoint y: 151, distance: 776.1
click at [531, 151] on table "Lead Status Address Borrower Request Status Property Type Purpose Origination D…" at bounding box center [739, 738] width 1784 height 1224
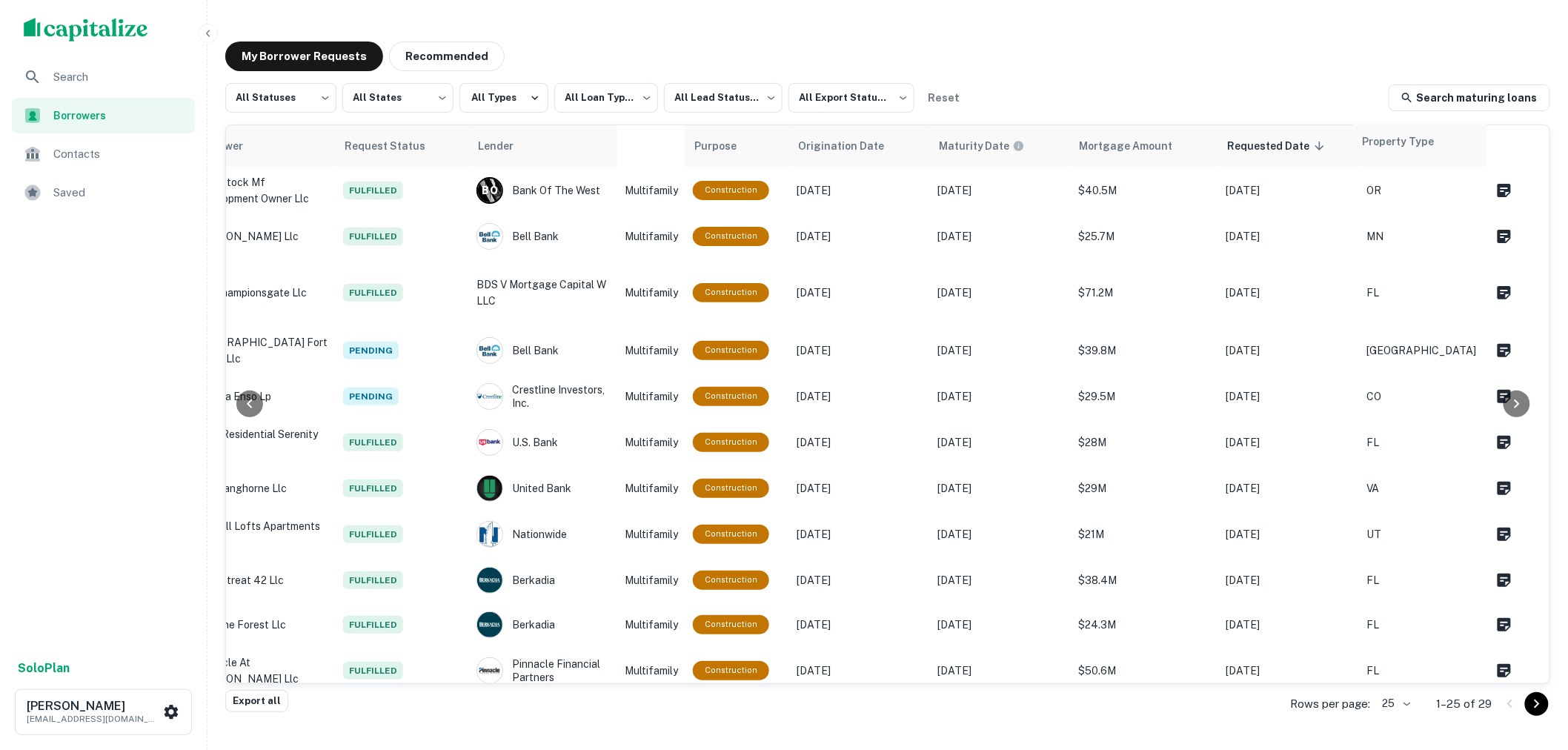
scroll to position [0, 434]
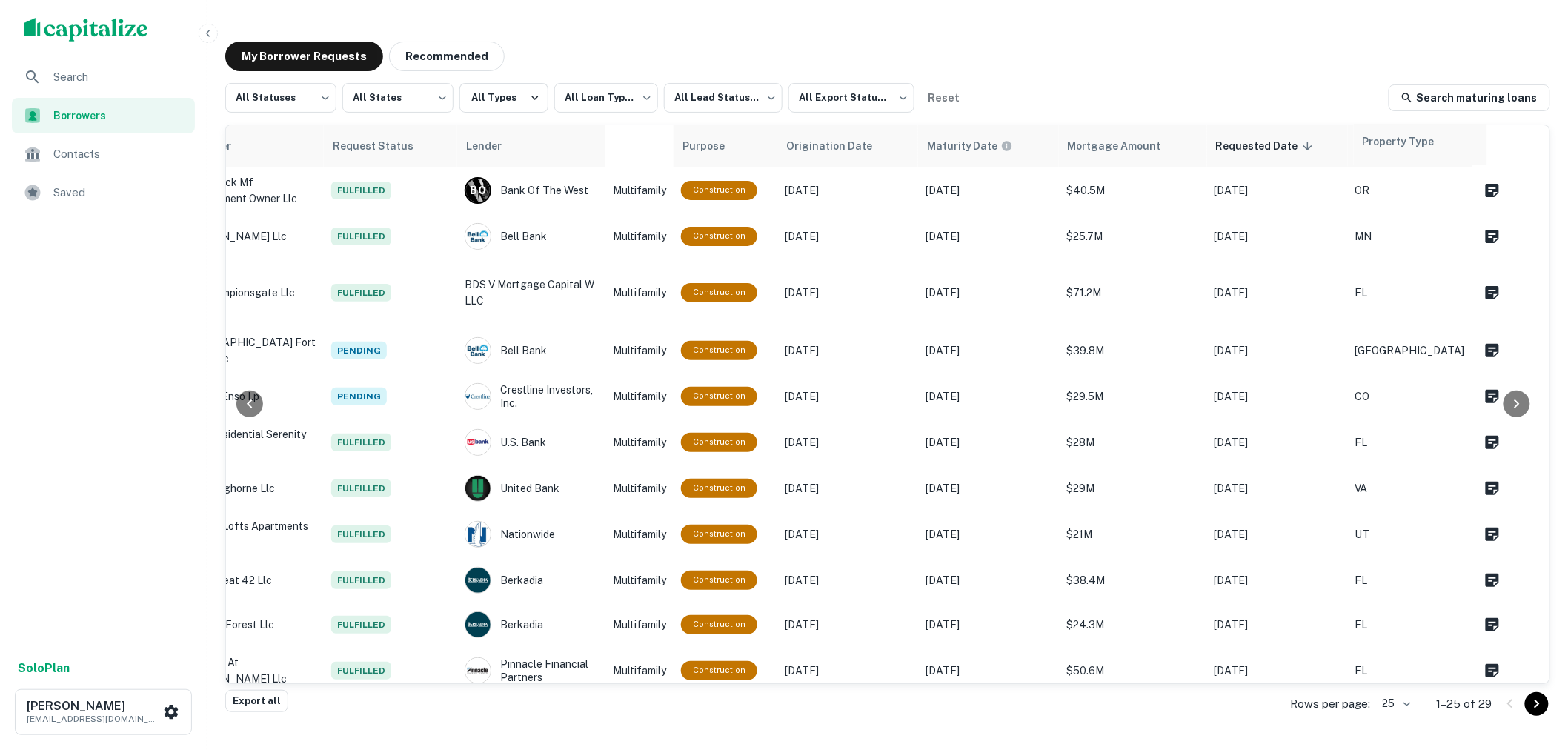
drag, startPoint x: 713, startPoint y: 142, endPoint x: 1417, endPoint y: 140, distance: 704.0
click at [1417, 140] on table "Lead Status Address Borrower Request Status Lender Property Type Purpose Origin…" at bounding box center [656, 728] width 1730 height 1206
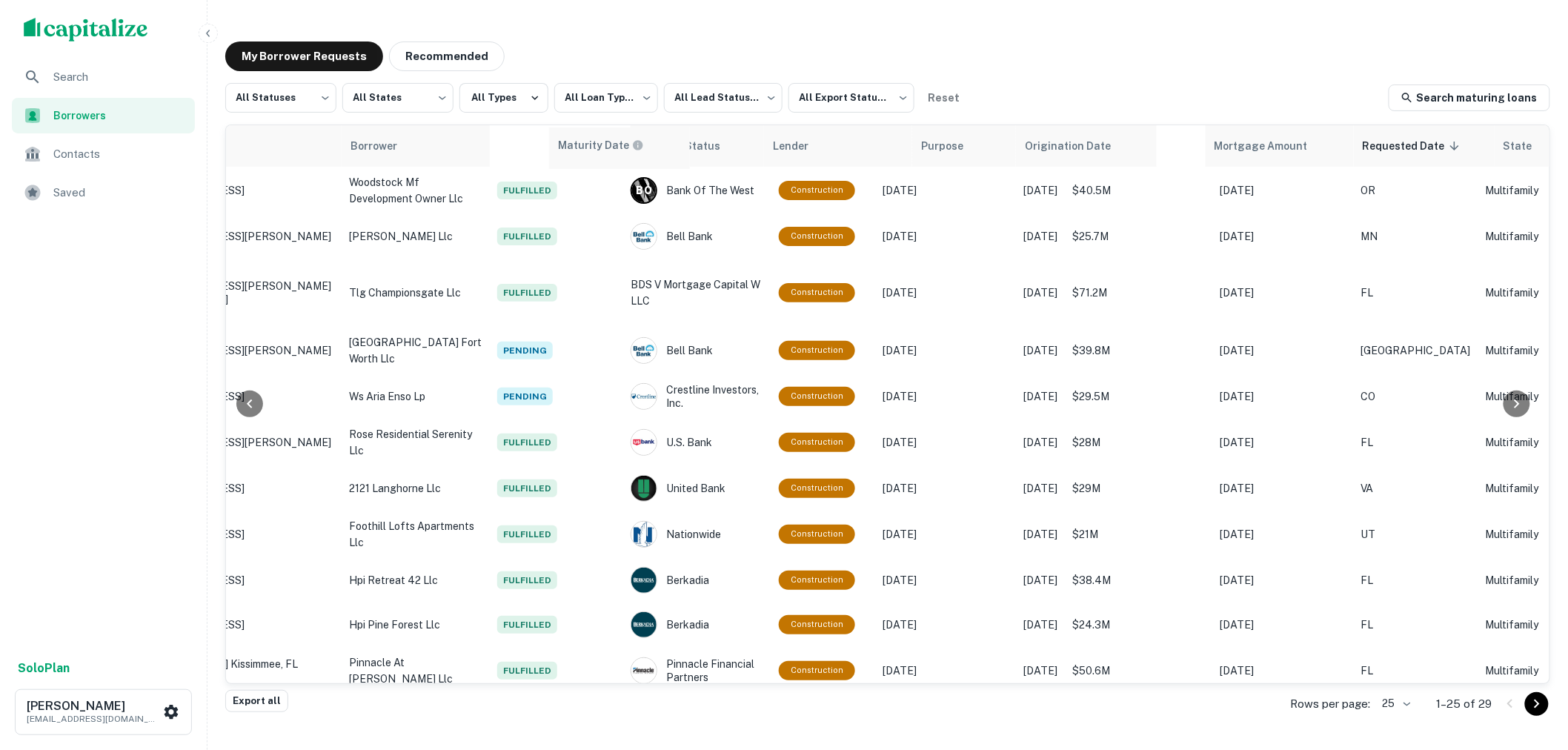
scroll to position [0, 268]
drag, startPoint x: 913, startPoint y: 152, endPoint x: 640, endPoint y: 153, distance: 273.0
click at [640, 153] on table "Lead Status Address Borrower Request Status Lender Purpose Origination Date Mat…" at bounding box center [810, 728] width 1703 height 1206
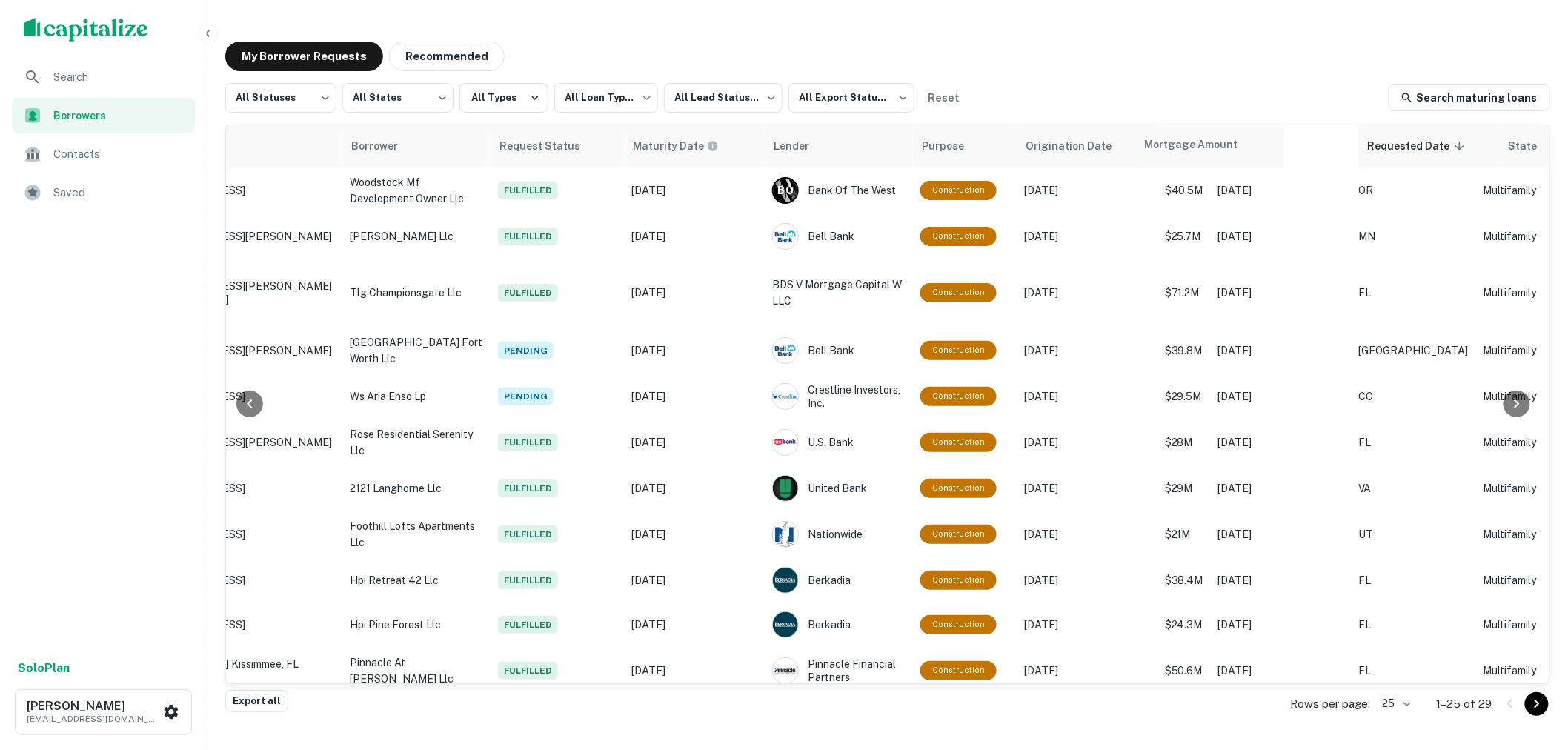
scroll to position [0, 269]
drag, startPoint x: 1245, startPoint y: 143, endPoint x: 798, endPoint y: 136, distance: 447.1
click at [798, 136] on table "Lead Status Address Borrower Request Status Maturity Date Lender Purpose Origin…" at bounding box center [807, 728] width 1701 height 1206
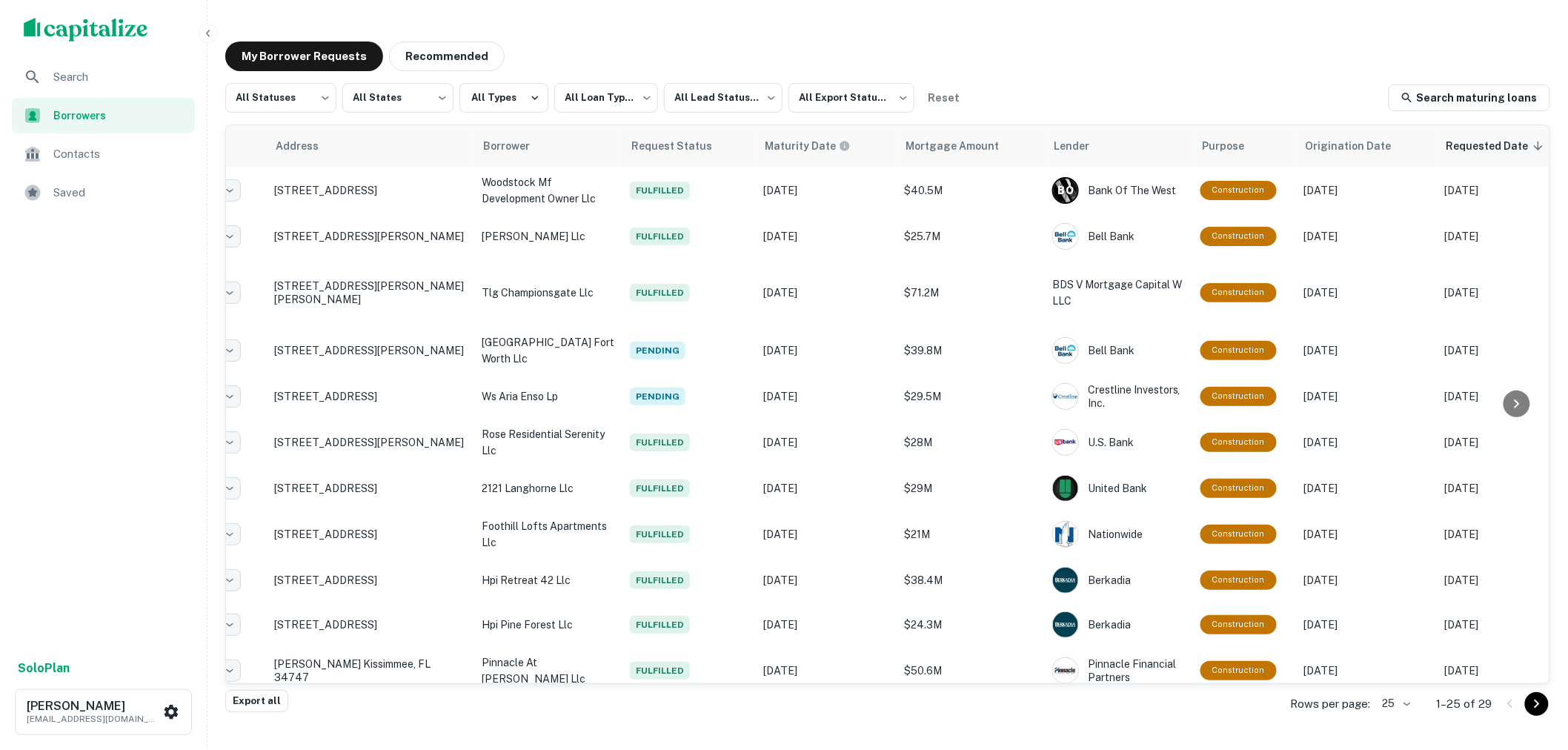
scroll to position [0, 0]
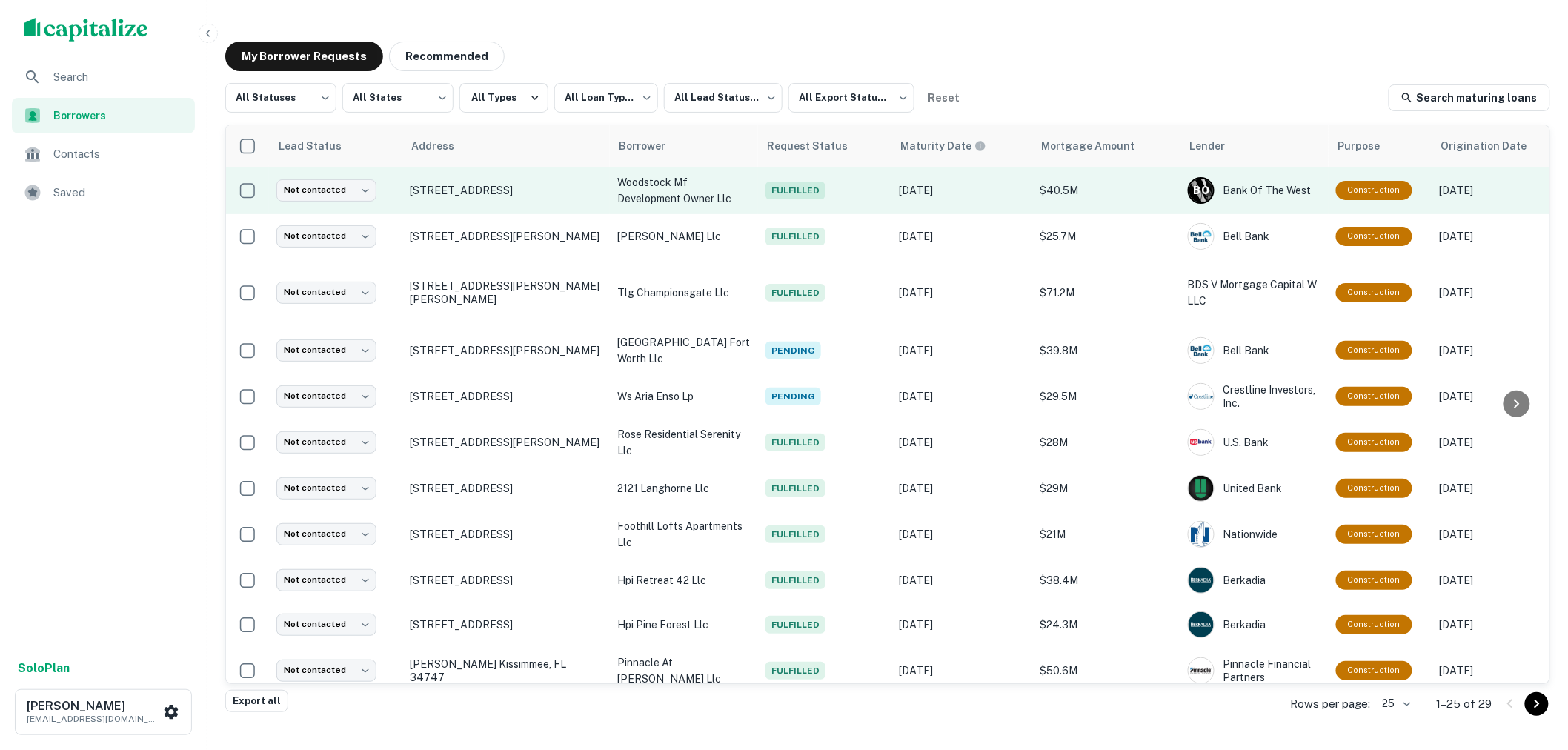
click at [670, 188] on p "woodstock mf development owner llc" at bounding box center [684, 190] width 133 height 33
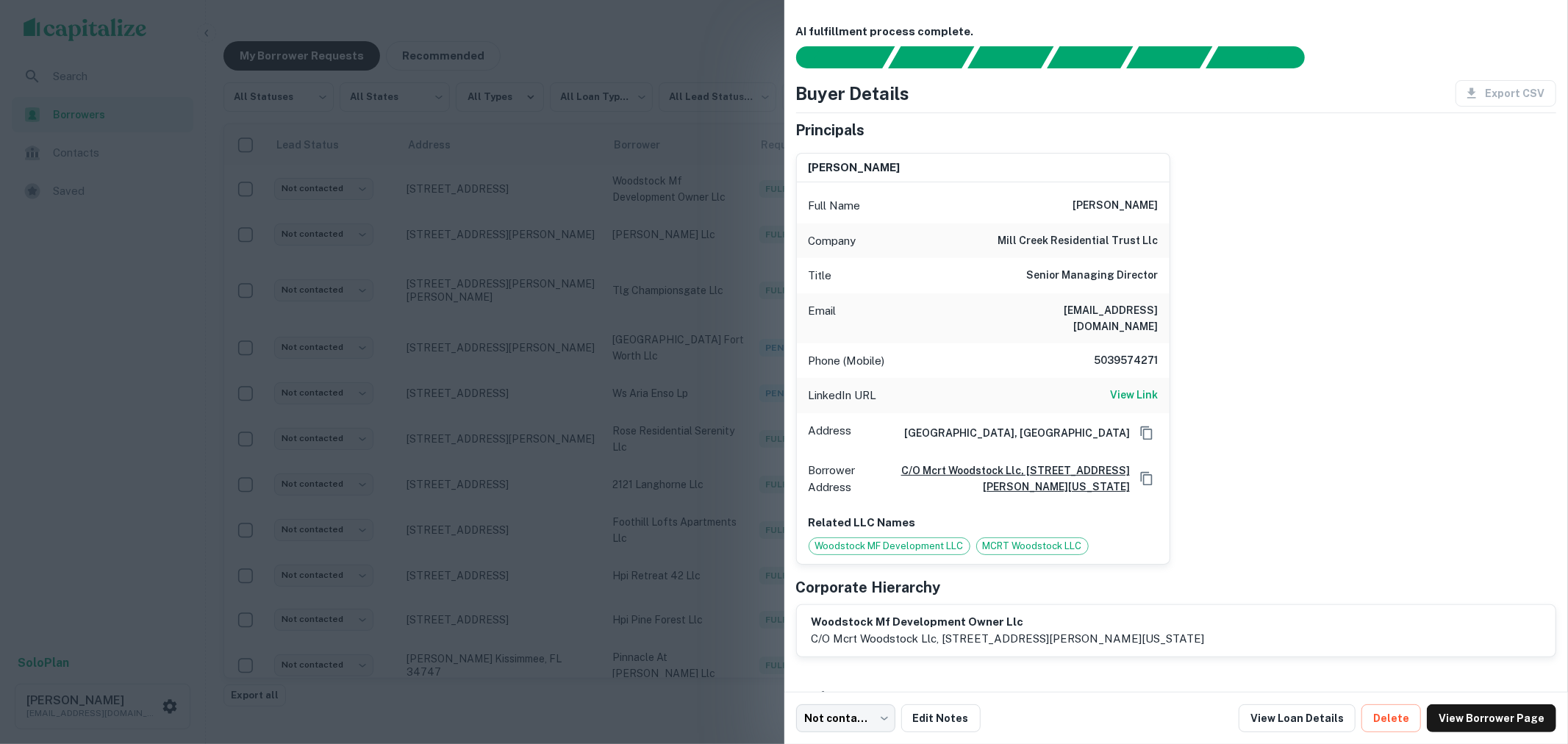
click at [718, 66] on div at bounding box center [784, 372] width 1568 height 744
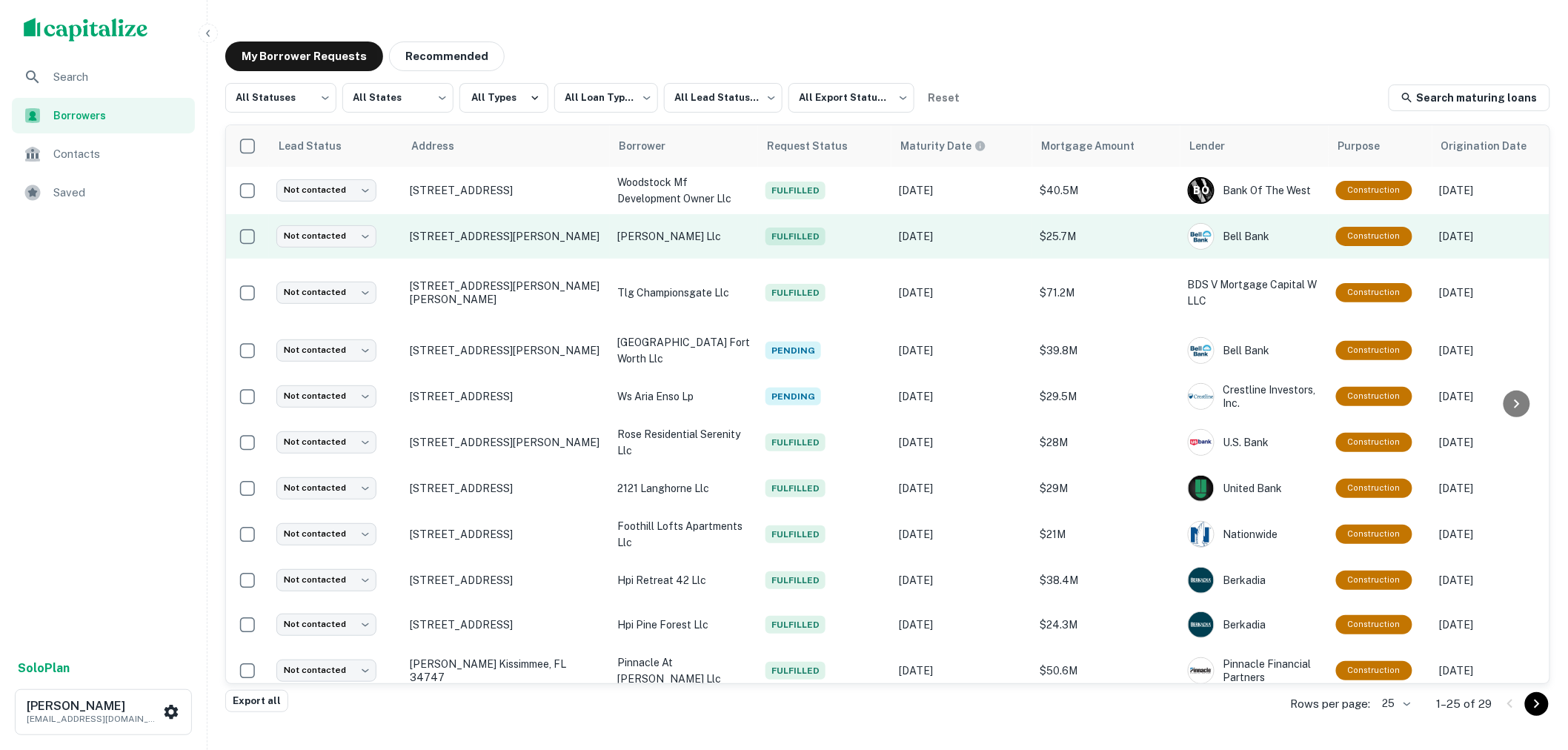
click at [799, 238] on span "Fulfilled" at bounding box center [795, 236] width 60 height 18
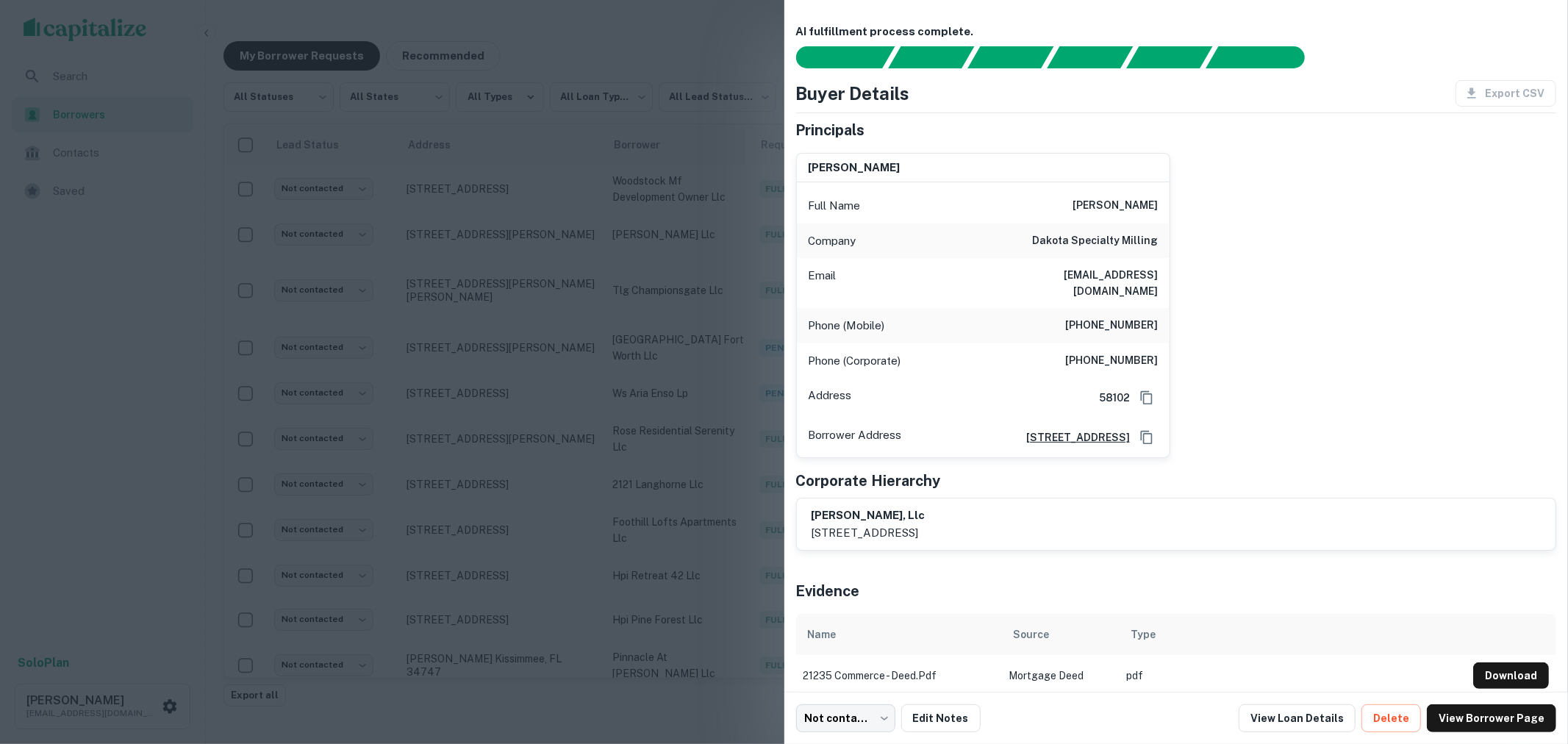
click at [738, 68] on div at bounding box center [784, 372] width 1568 height 744
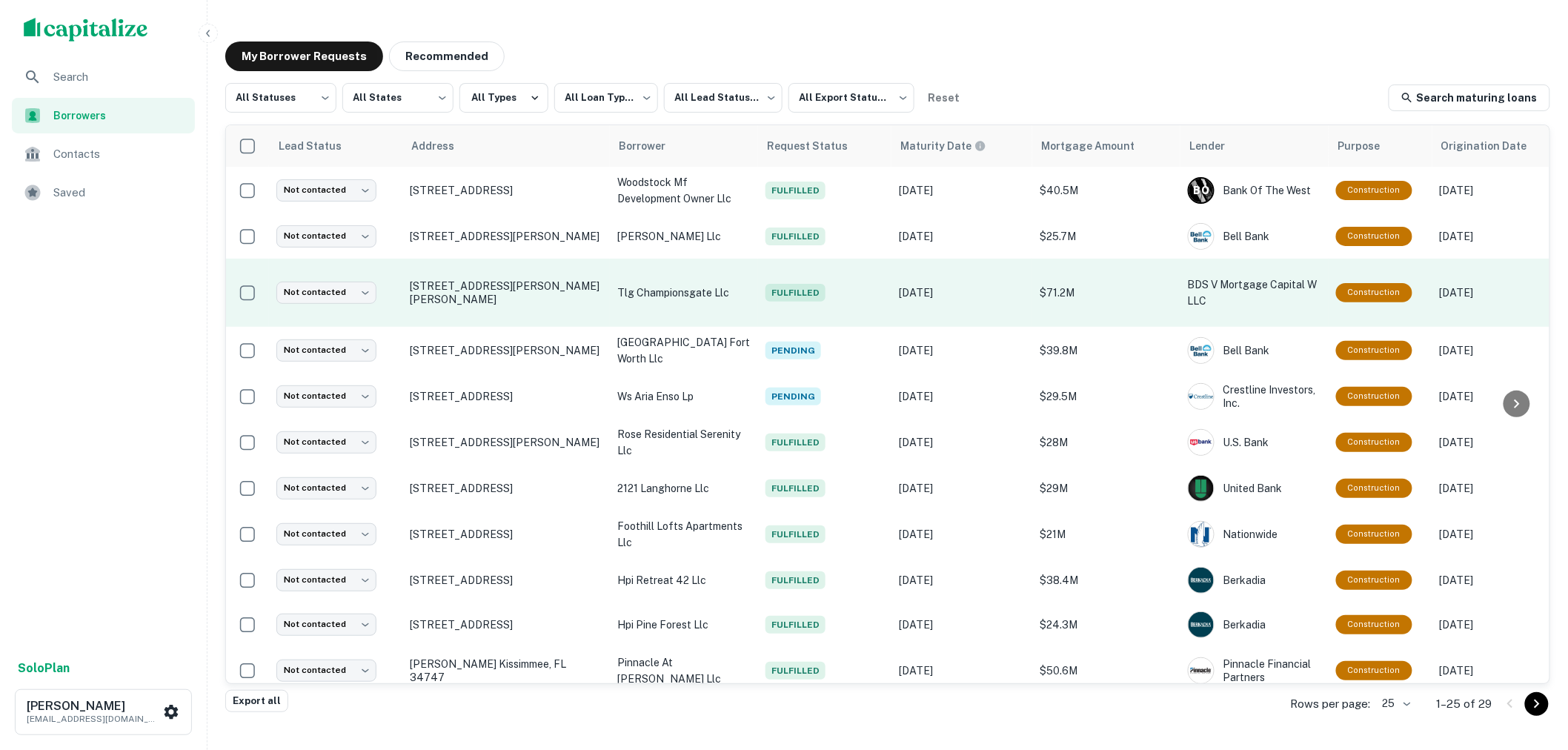
click at [788, 294] on span "Fulfilled" at bounding box center [795, 292] width 60 height 18
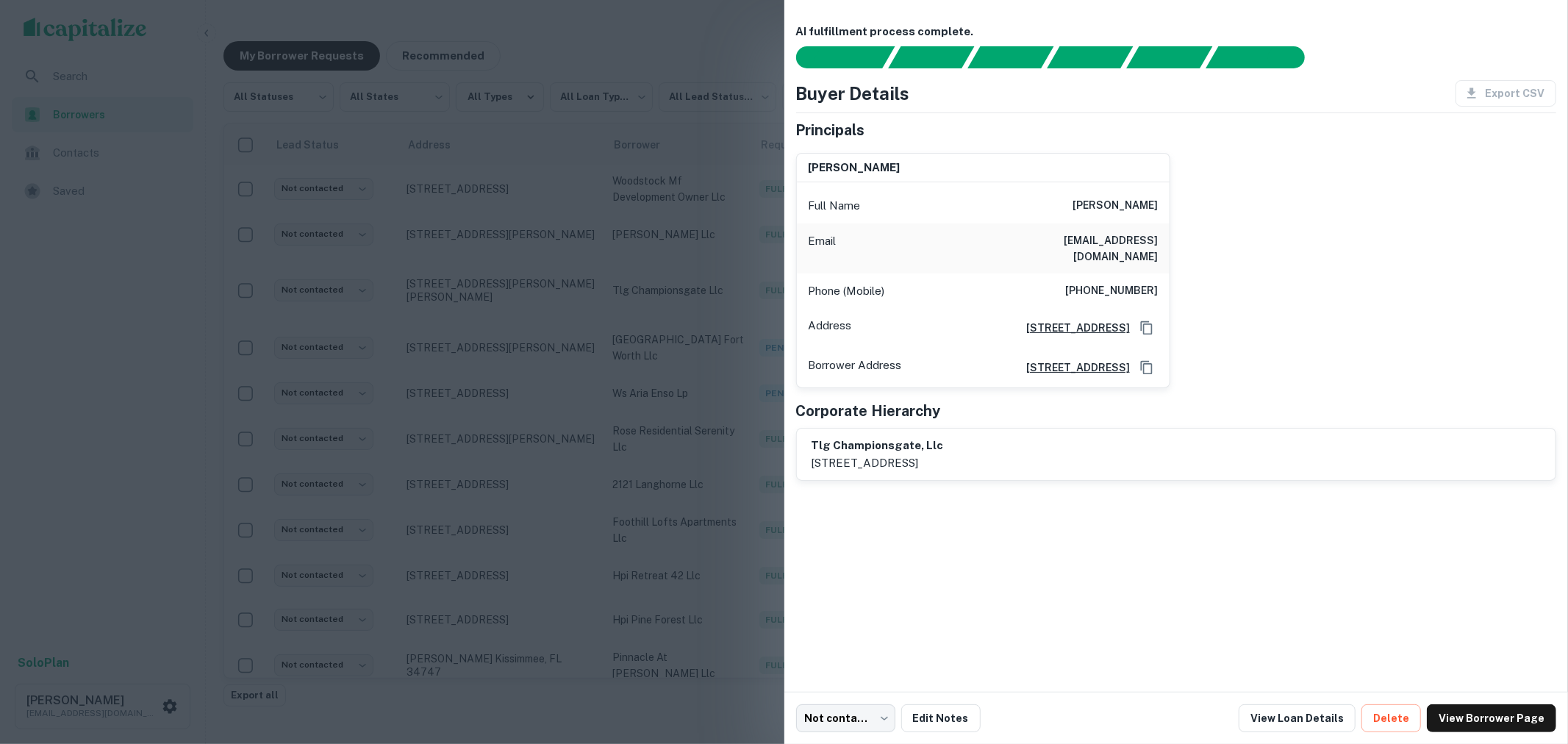
click at [727, 53] on div at bounding box center [784, 372] width 1568 height 744
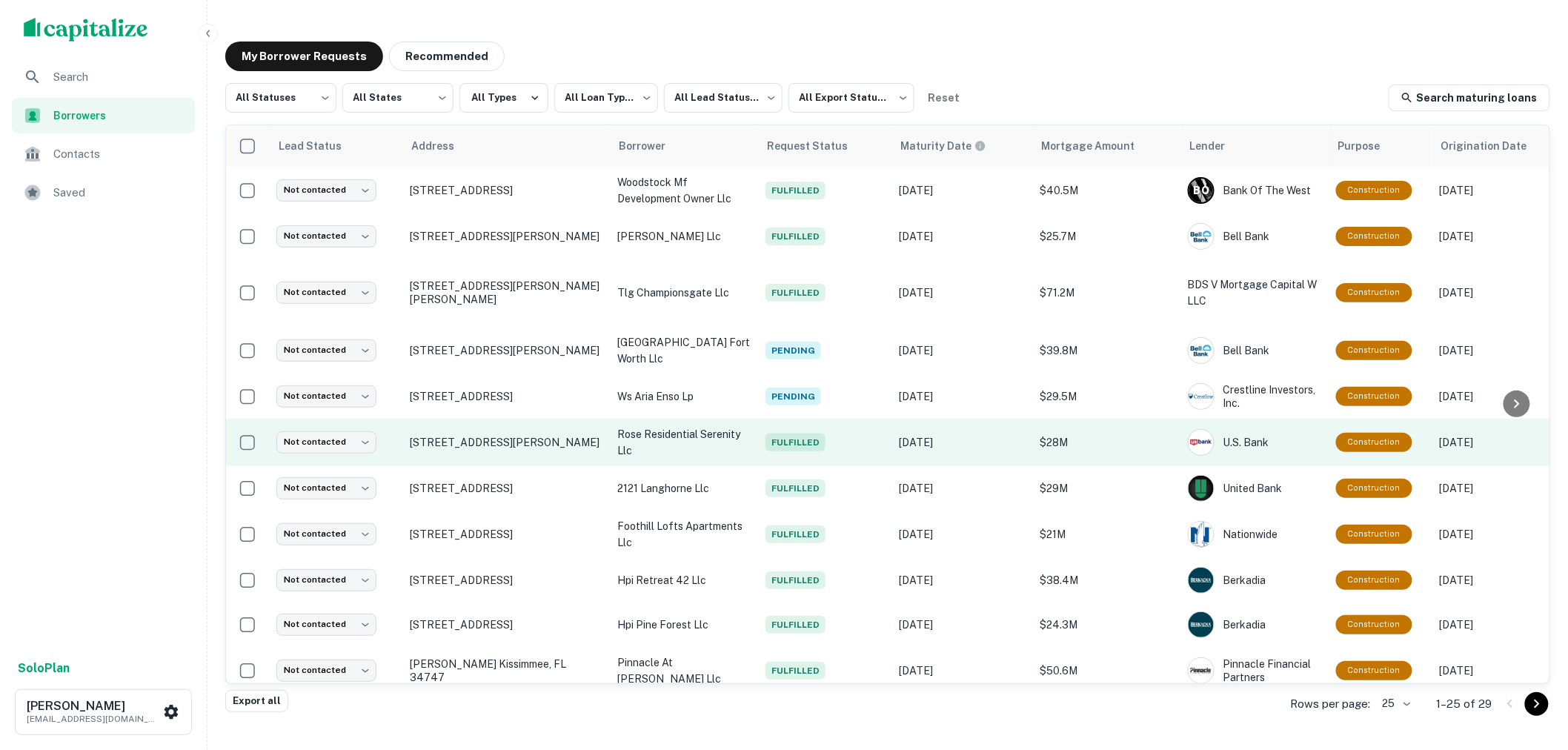
click at [810, 439] on span "Fulfilled" at bounding box center [795, 443] width 60 height 18
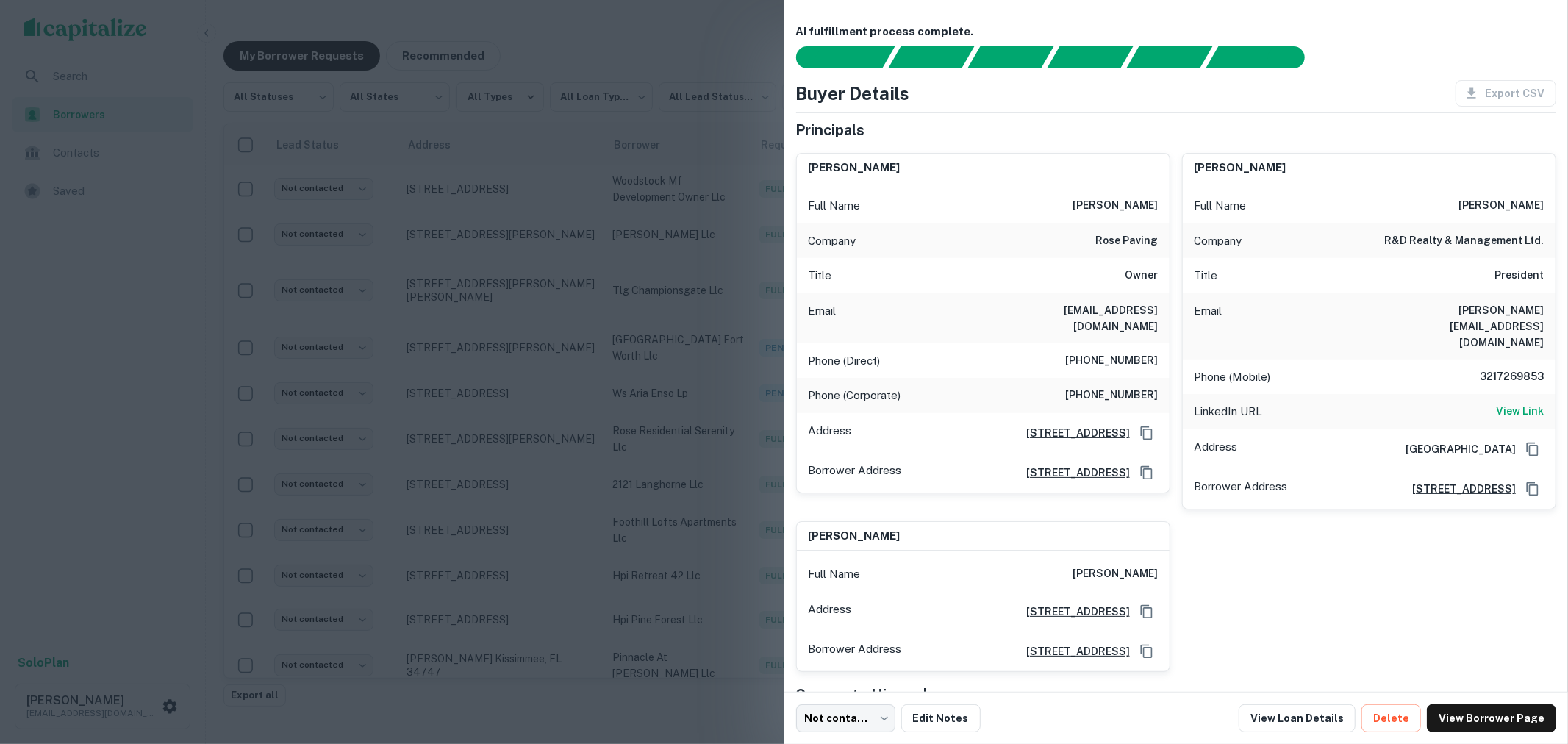
click at [736, 53] on div at bounding box center [784, 372] width 1568 height 744
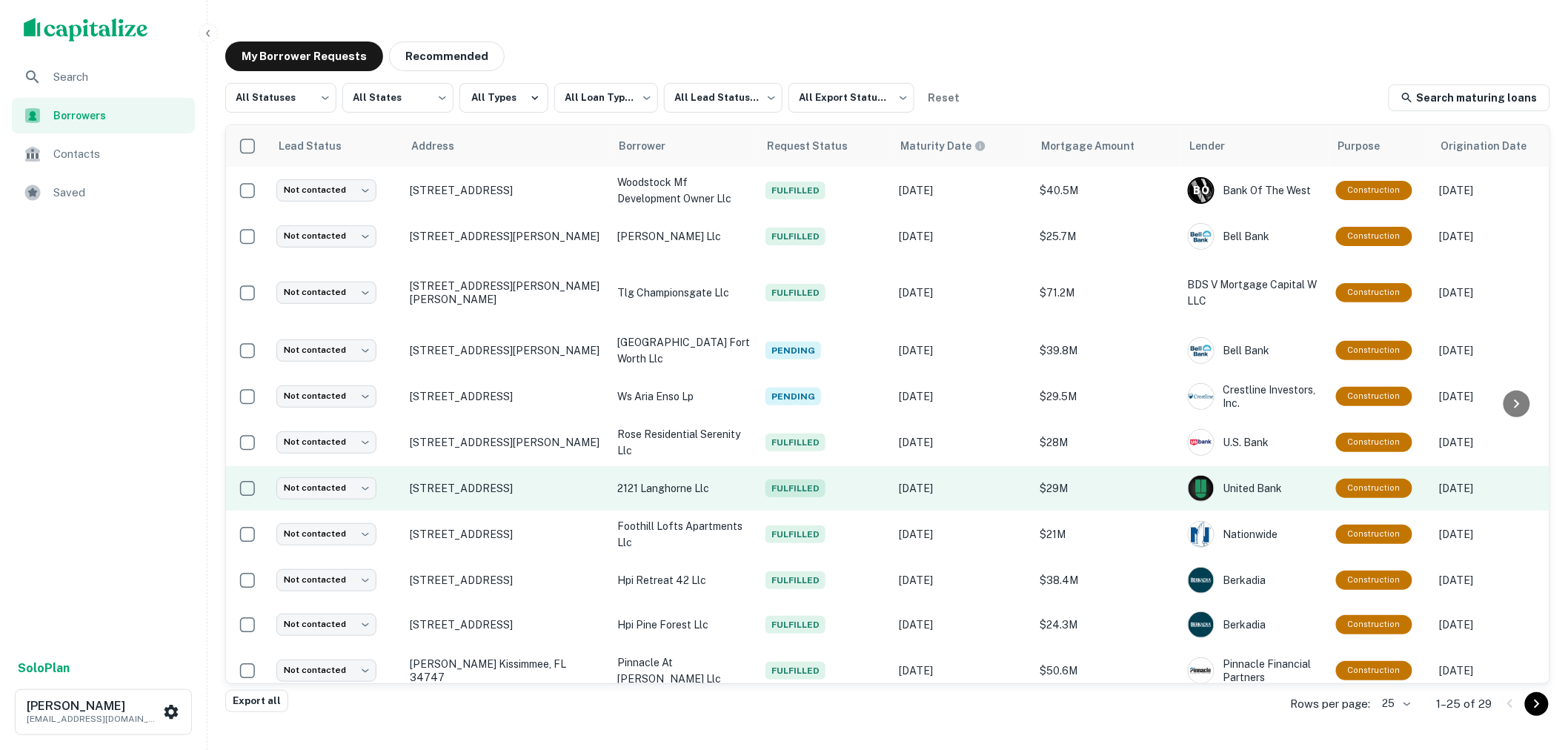
click at [799, 495] on span "Fulfilled" at bounding box center [795, 489] width 60 height 18
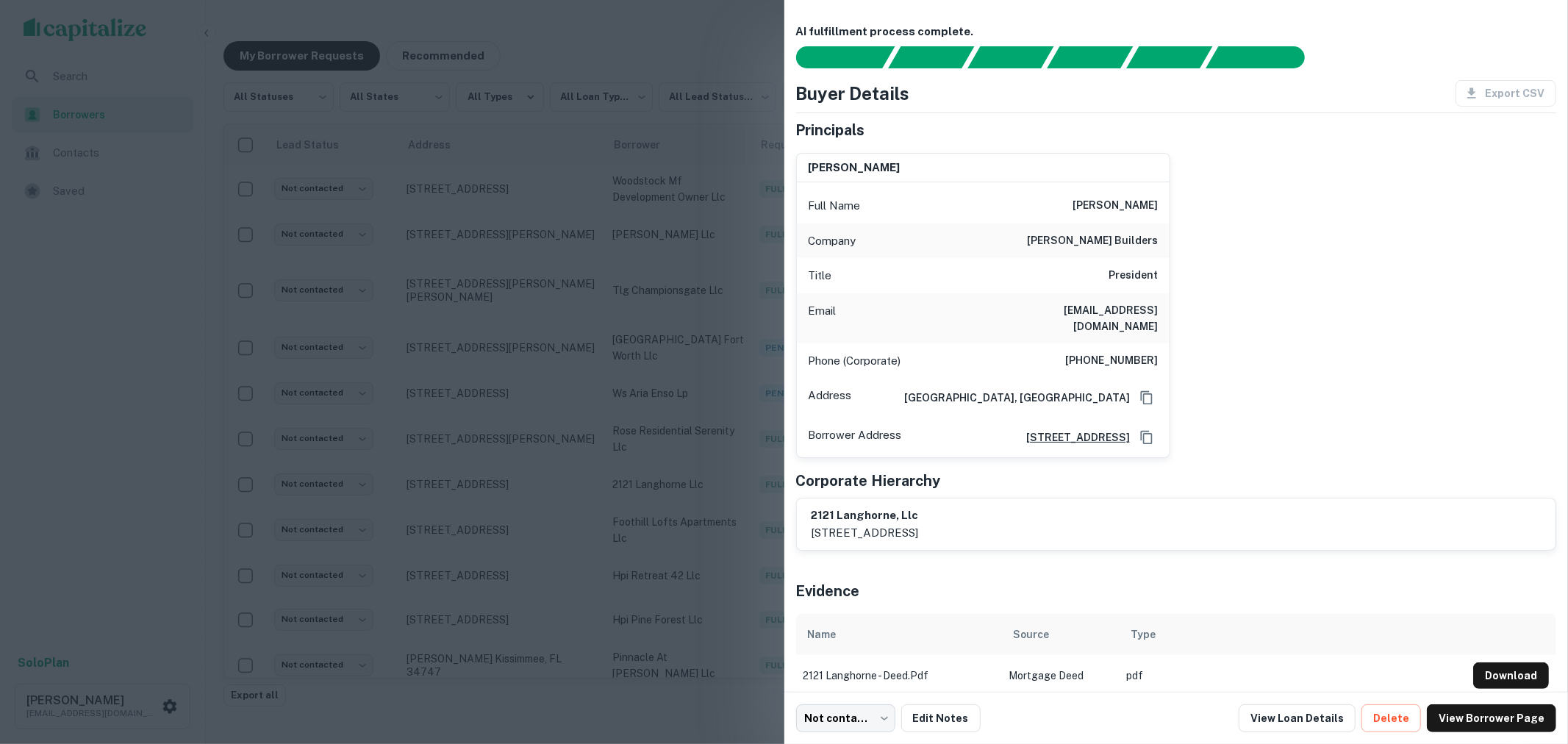
click at [760, 67] on div at bounding box center [784, 372] width 1568 height 744
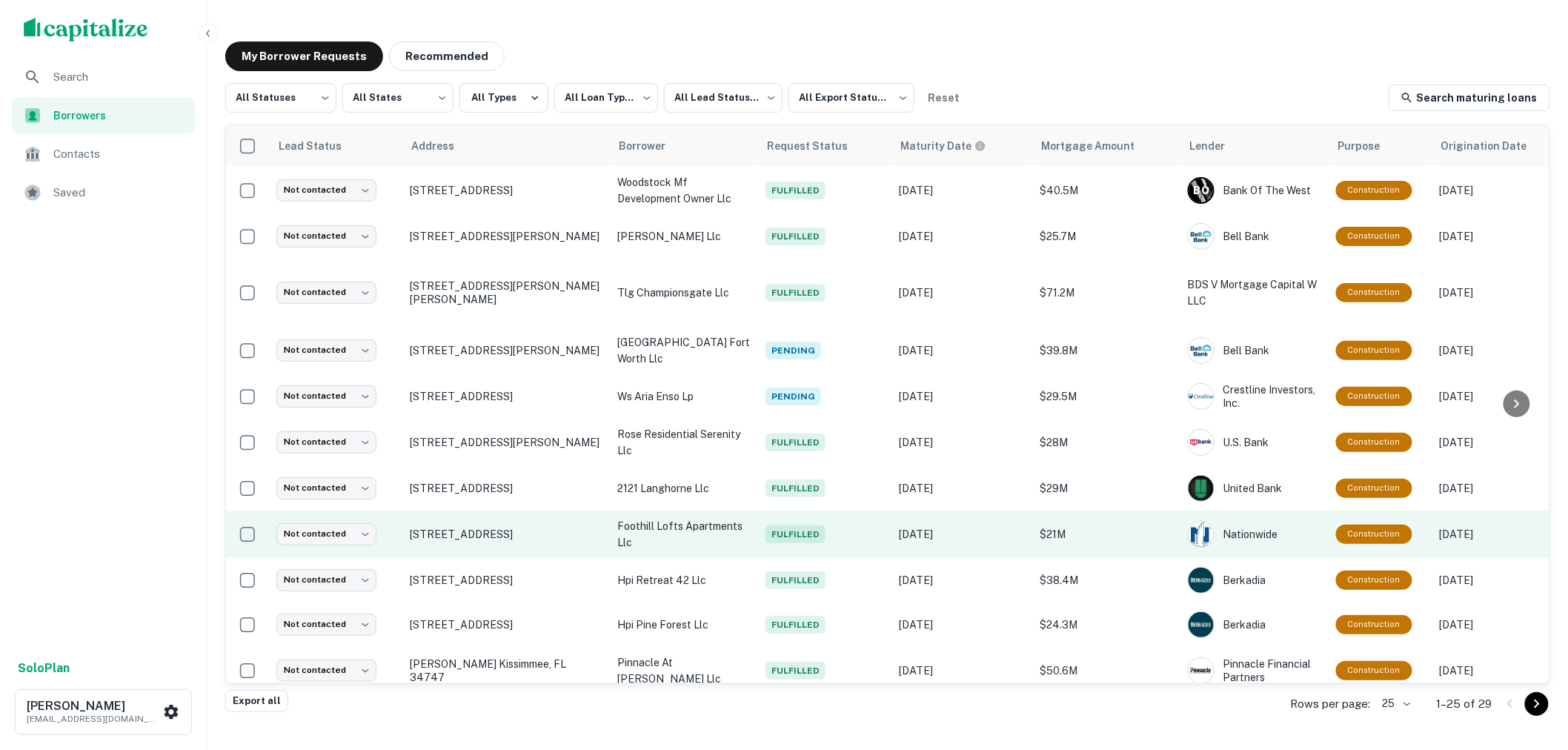
click at [798, 534] on span "Fulfilled" at bounding box center [795, 534] width 60 height 18
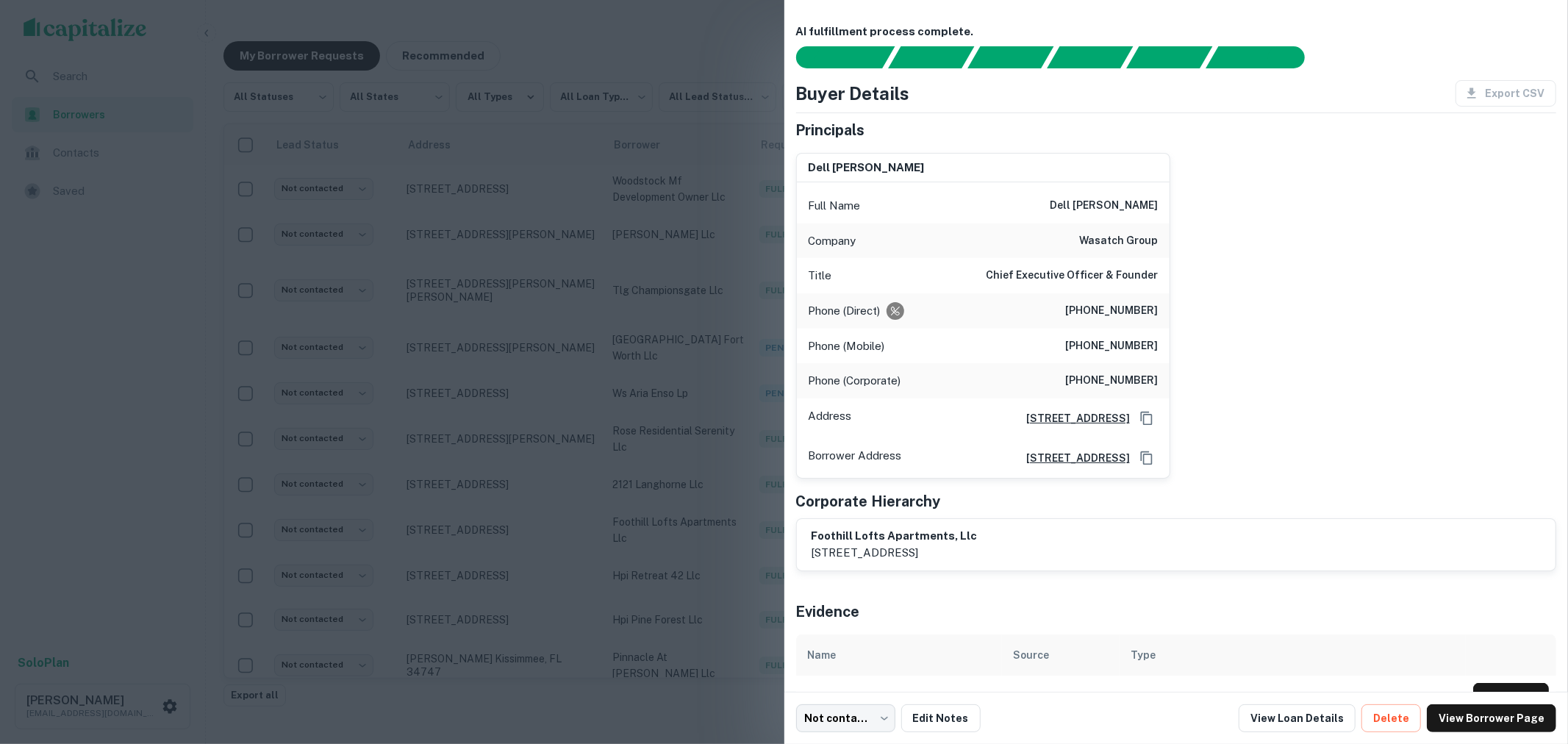
click at [757, 87] on div at bounding box center [784, 372] width 1568 height 744
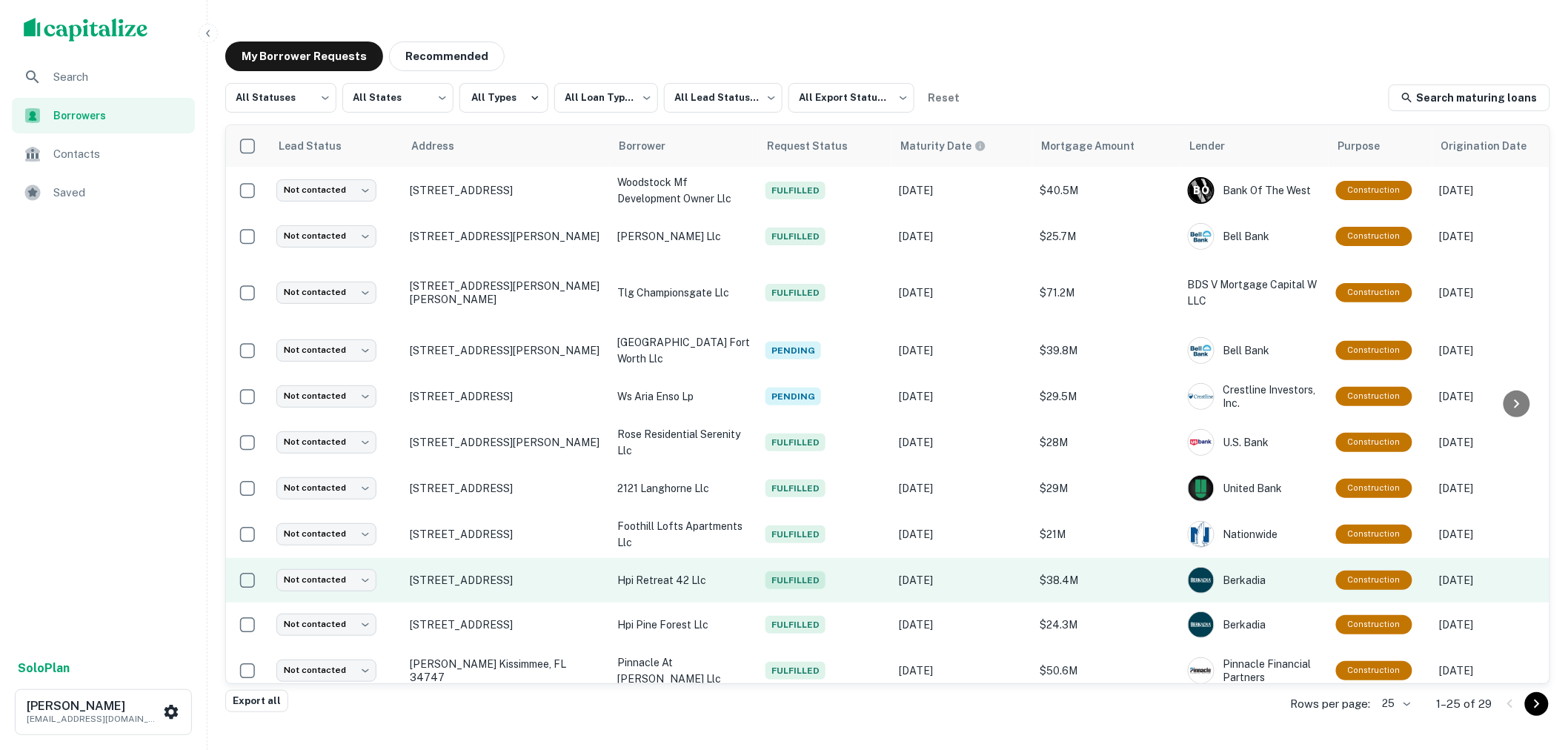
click at [810, 572] on span "Fulfilled" at bounding box center [795, 580] width 60 height 18
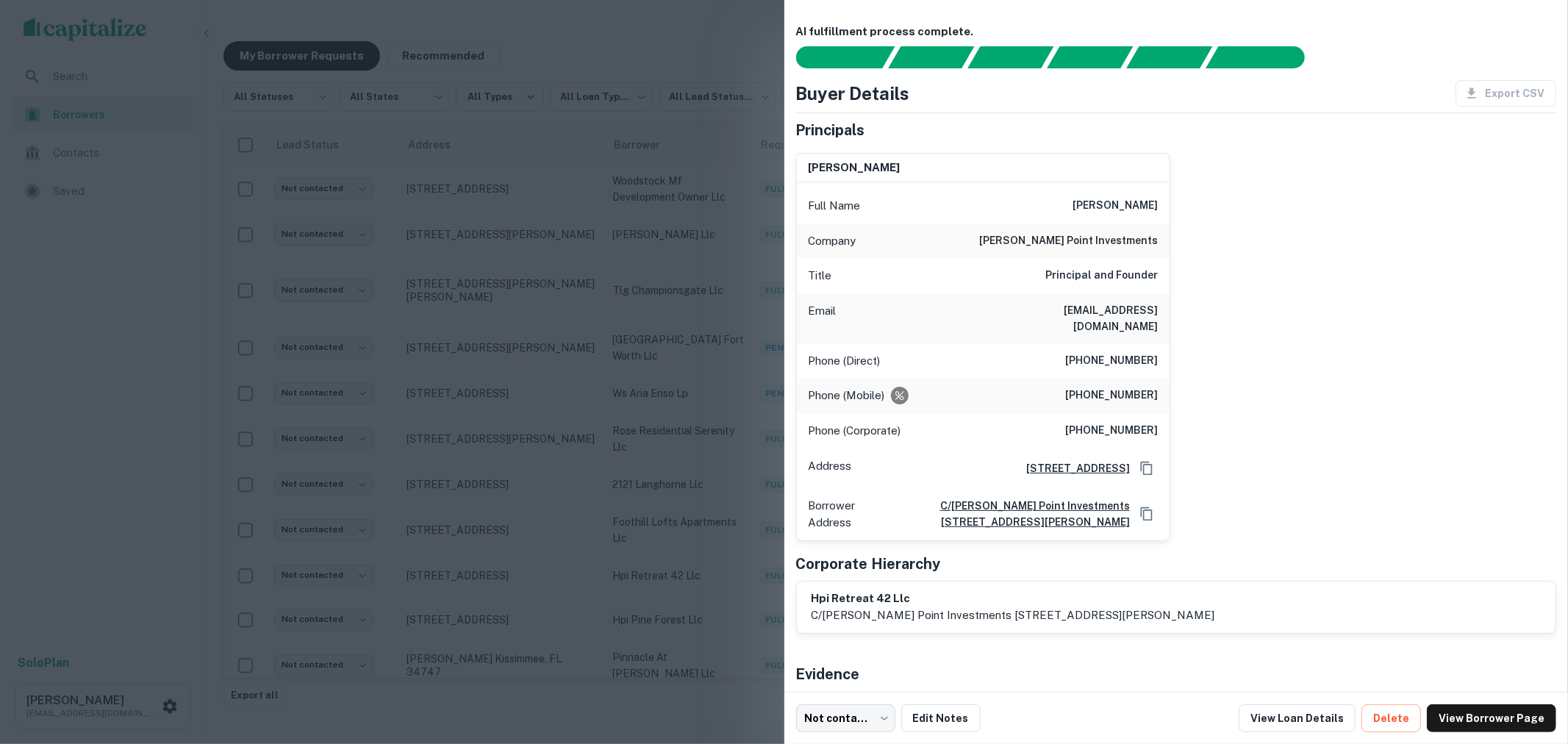
click at [743, 41] on div at bounding box center [784, 372] width 1568 height 744
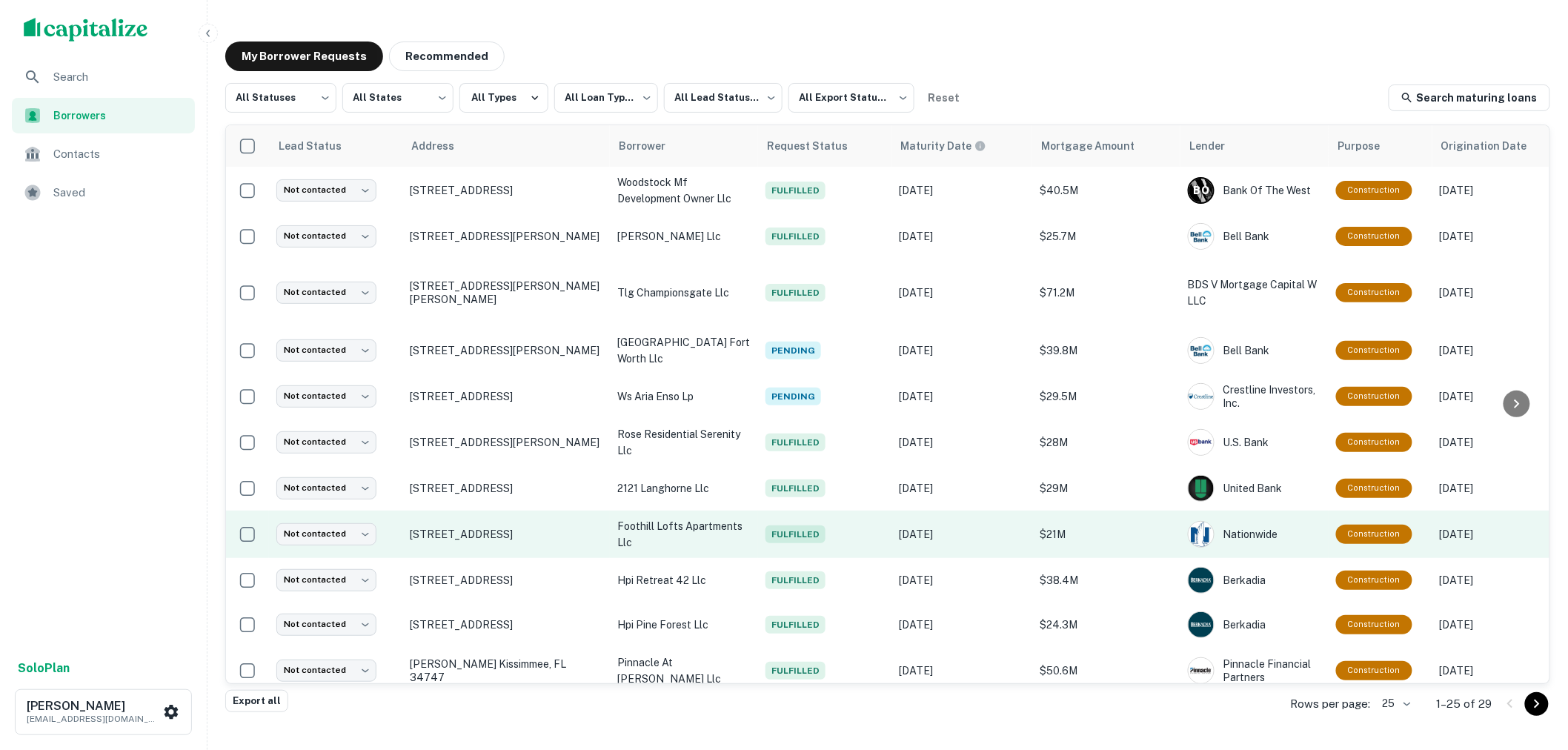
scroll to position [82, 0]
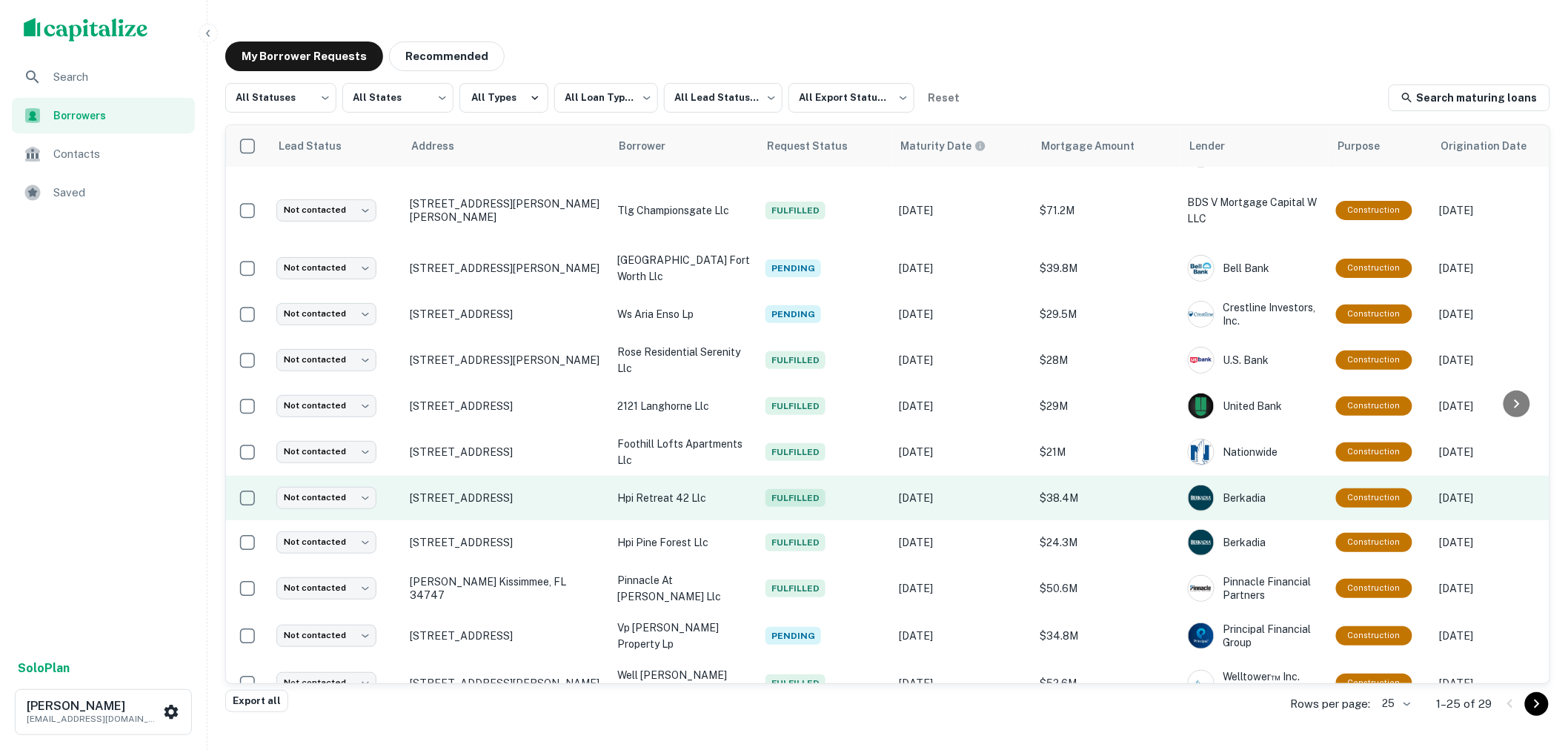
click at [810, 493] on span "Fulfilled" at bounding box center [795, 498] width 60 height 18
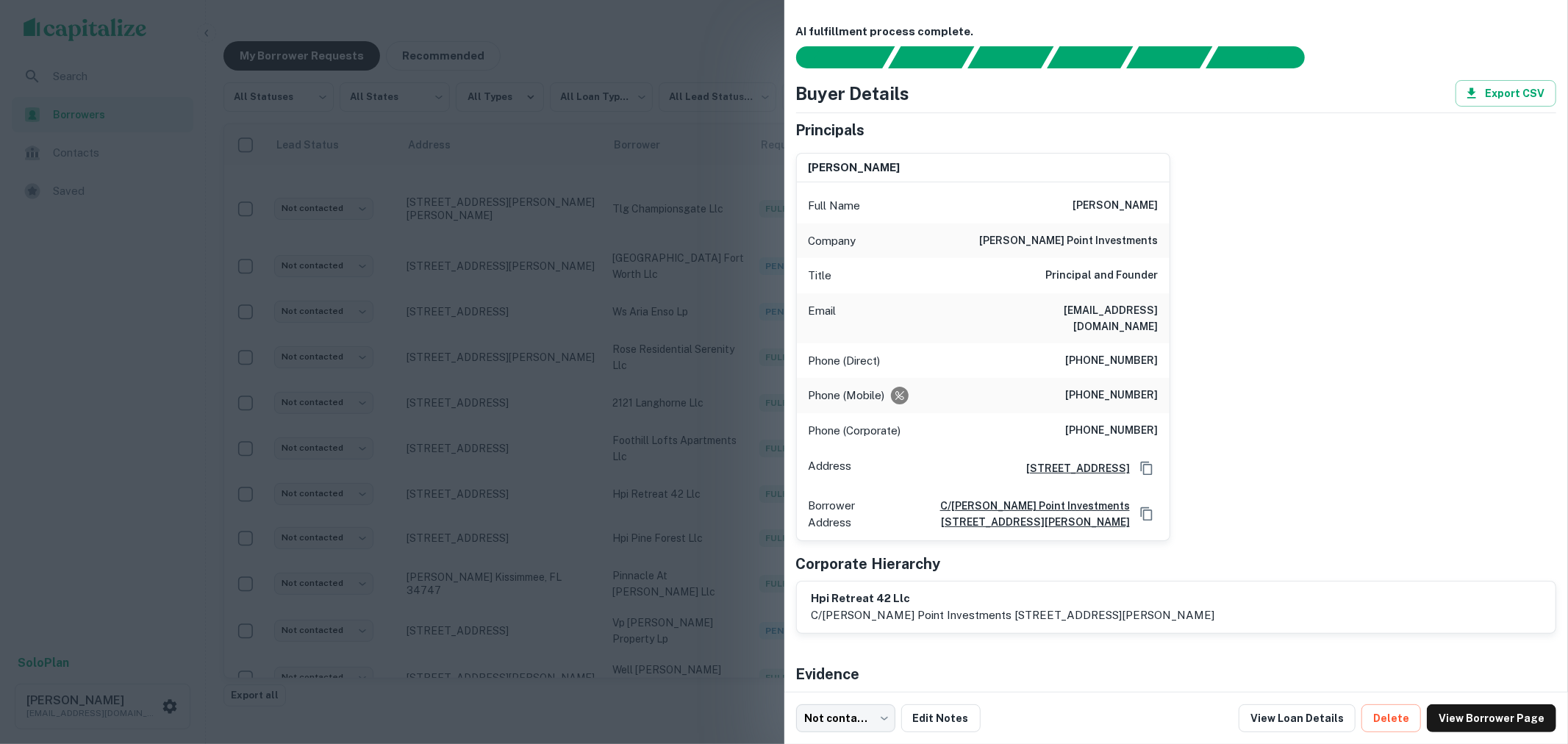
click at [710, 25] on div at bounding box center [784, 372] width 1568 height 744
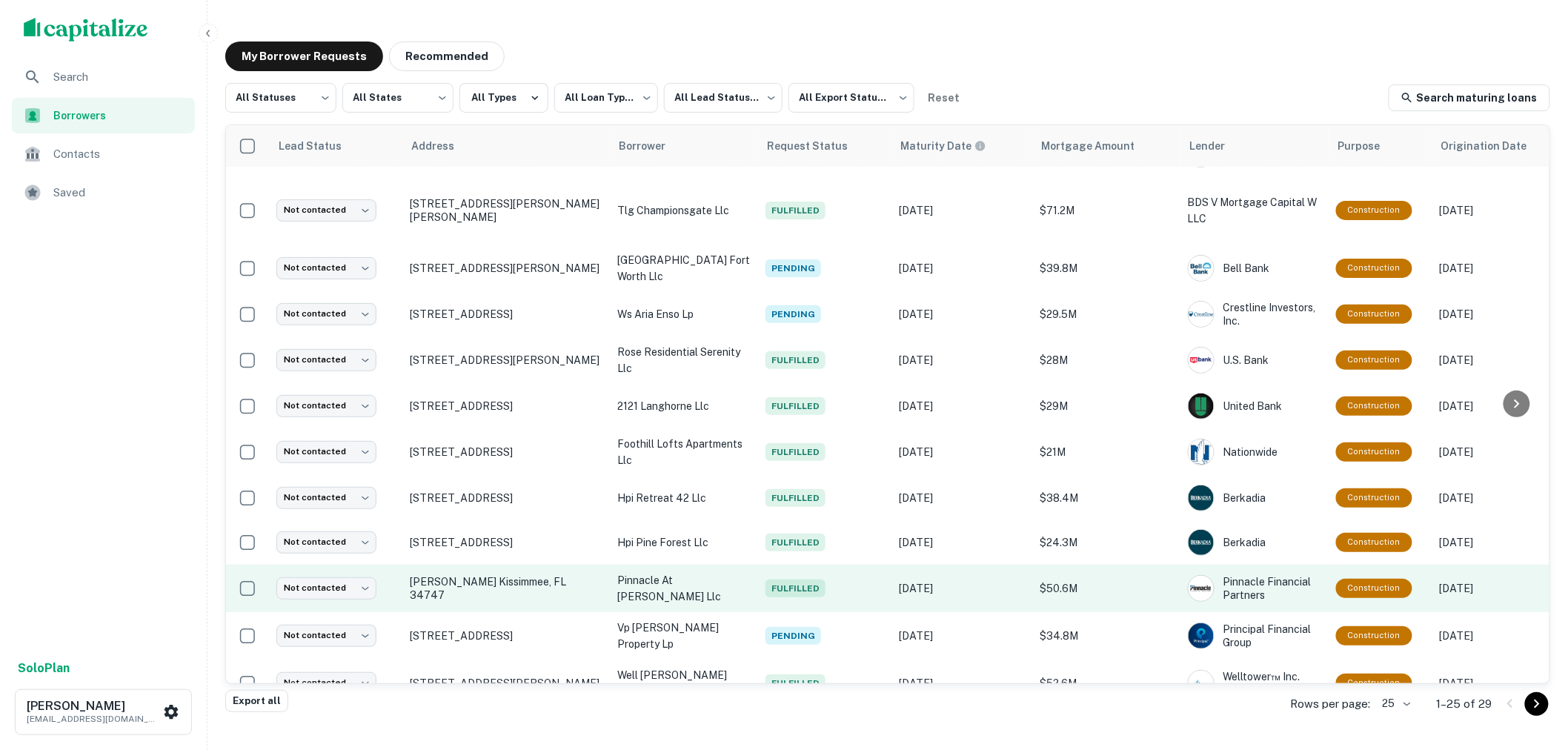
click at [772, 586] on span "Fulfilled" at bounding box center [795, 588] width 60 height 18
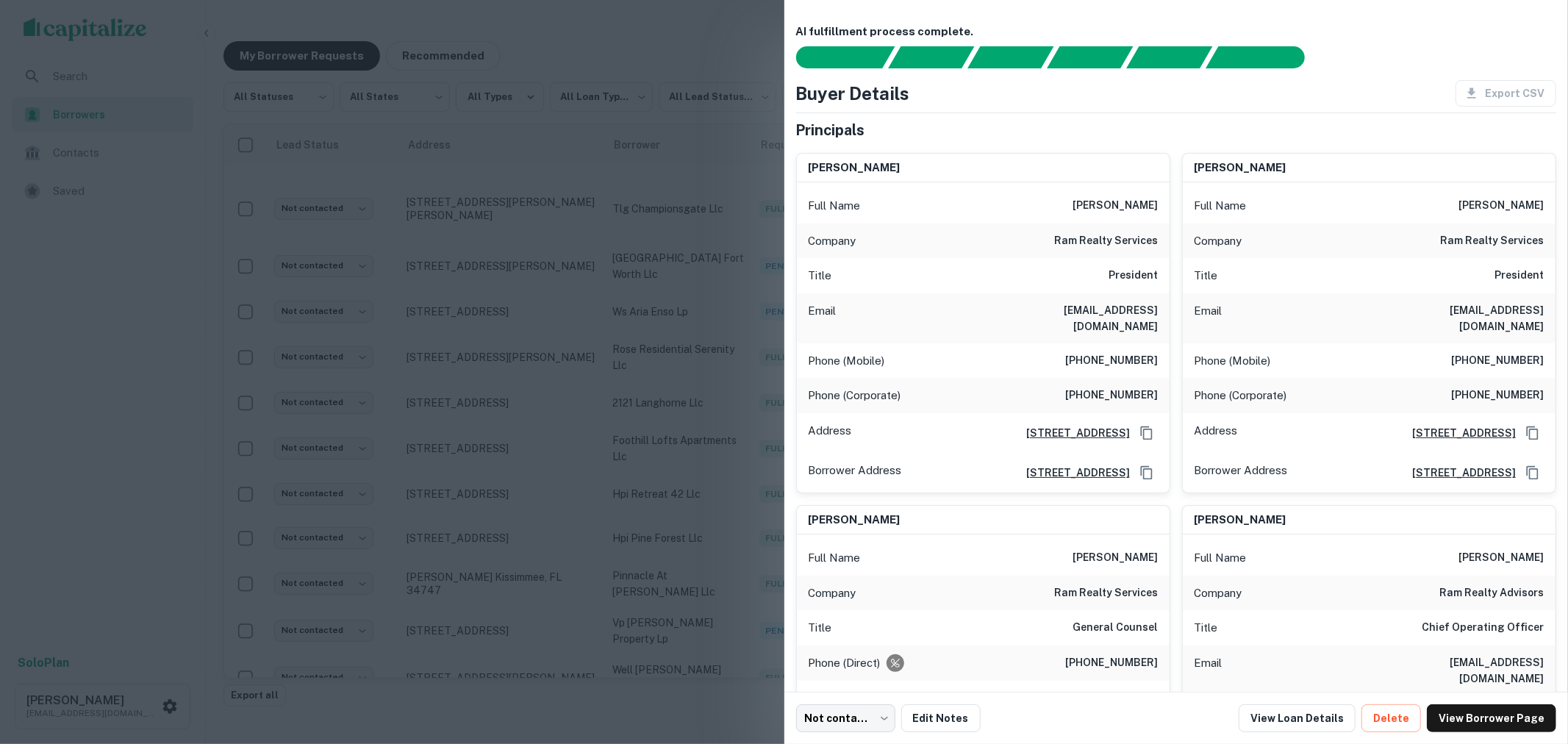
click at [739, 81] on div at bounding box center [784, 372] width 1568 height 744
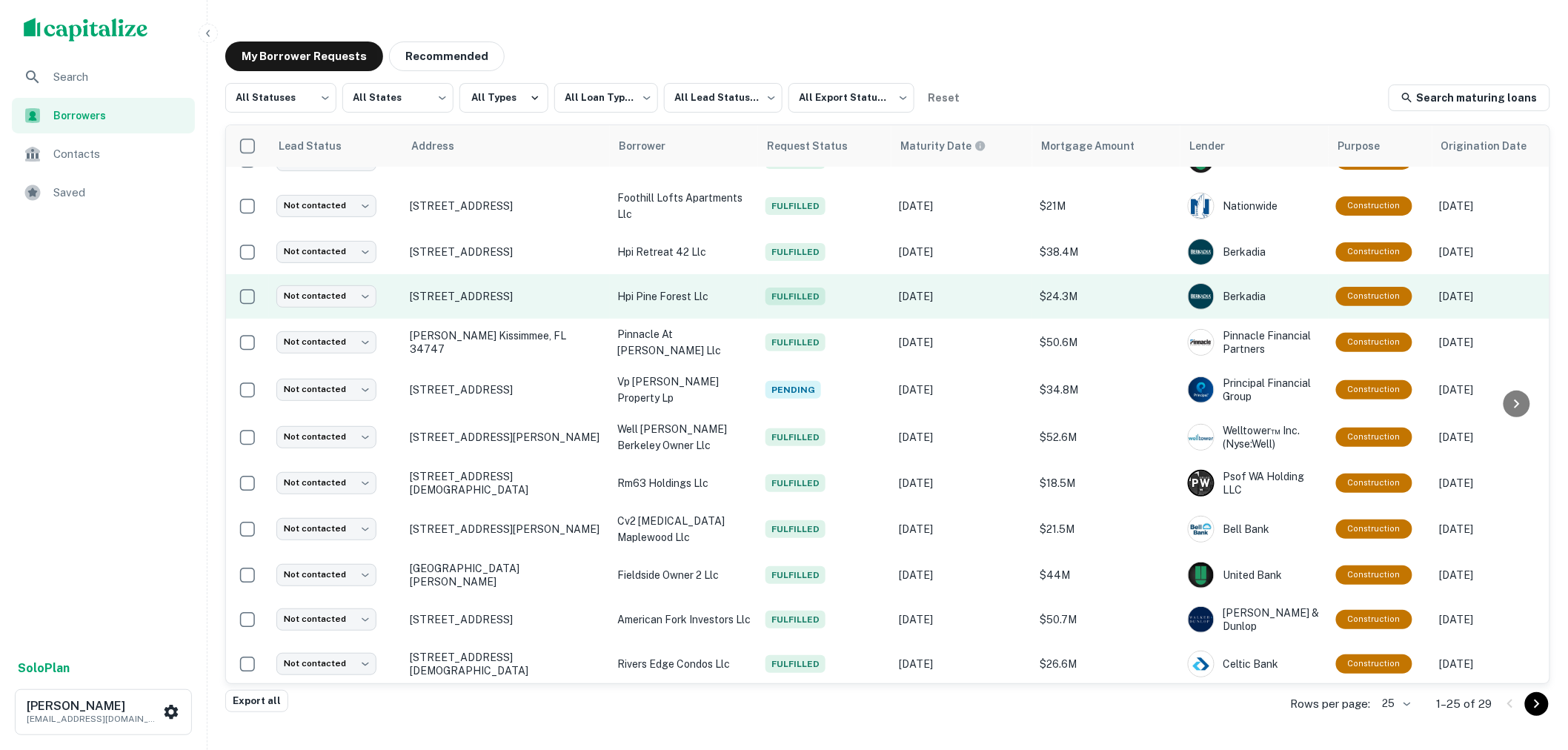
scroll to position [329, 0]
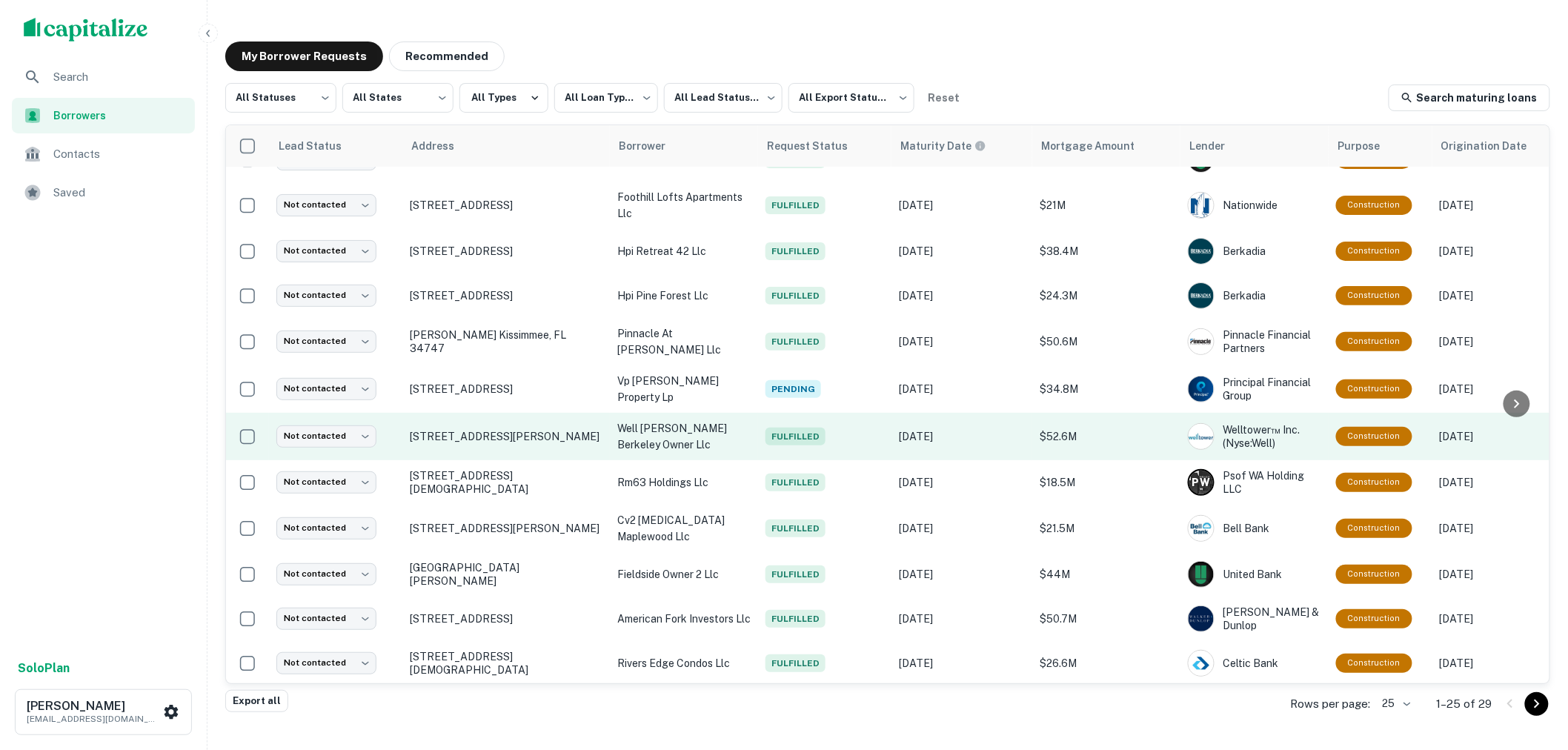
click at [782, 432] on span "Fulfilled" at bounding box center [795, 436] width 60 height 18
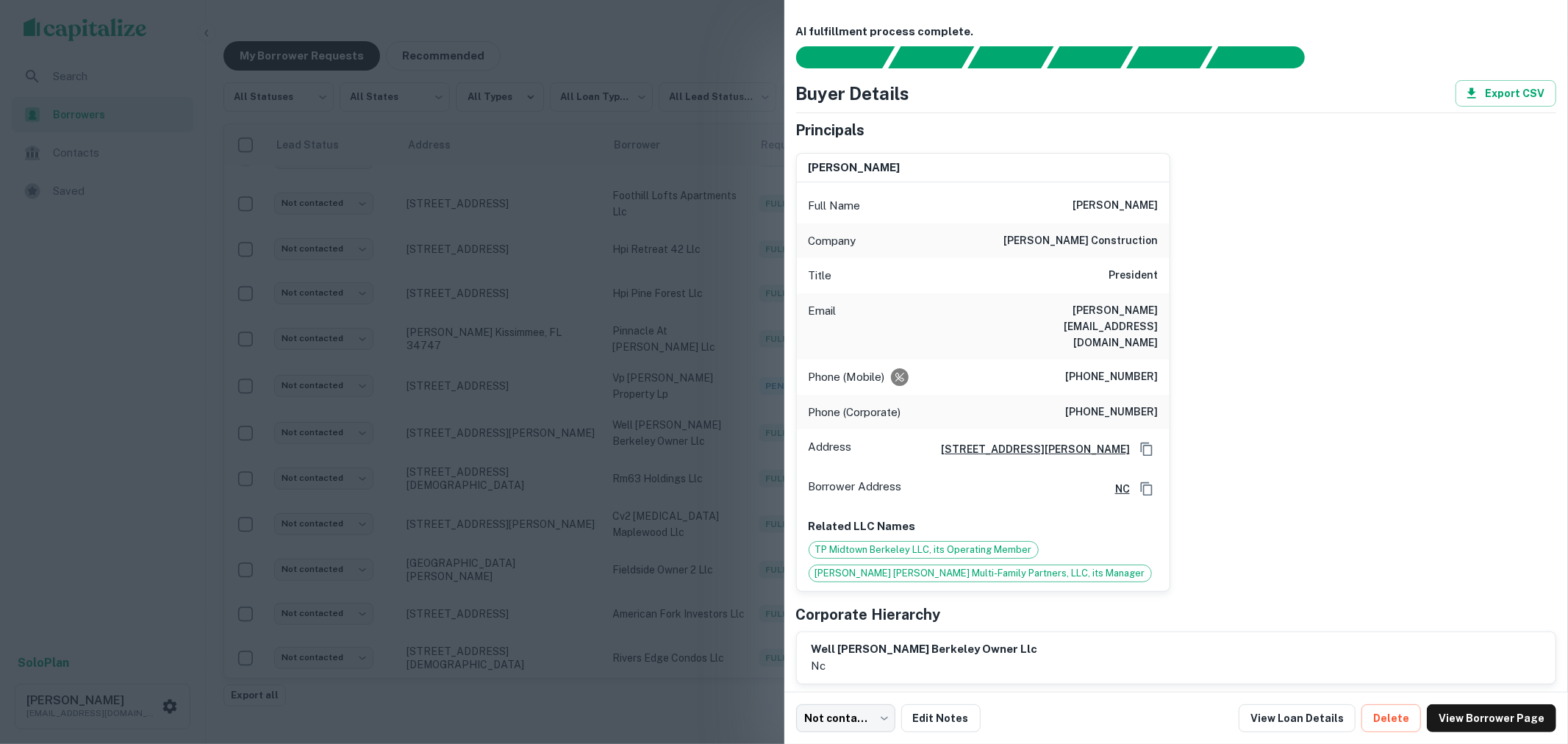
click at [759, 117] on div at bounding box center [784, 372] width 1568 height 744
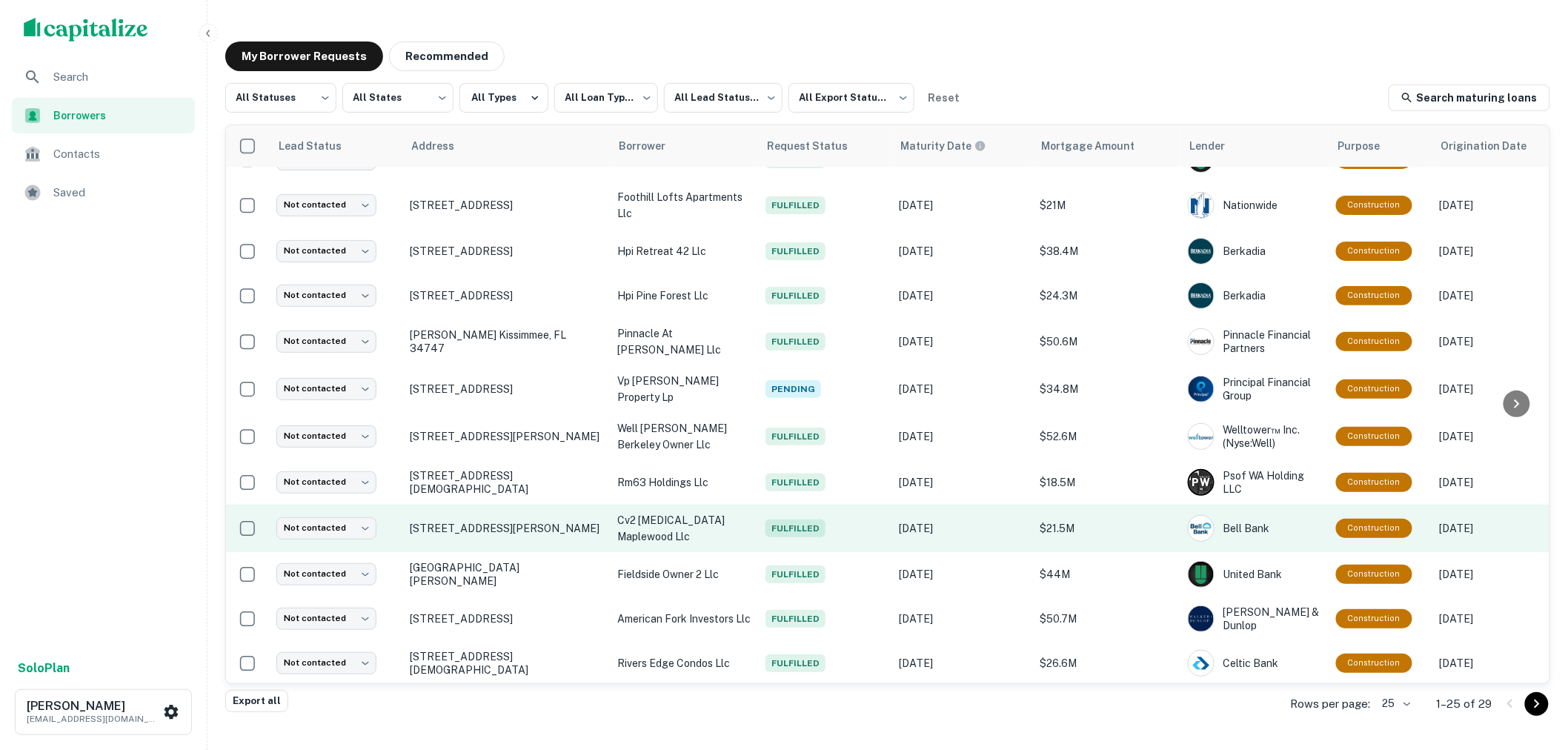
click at [792, 530] on td "Fulfilled" at bounding box center [824, 528] width 133 height 48
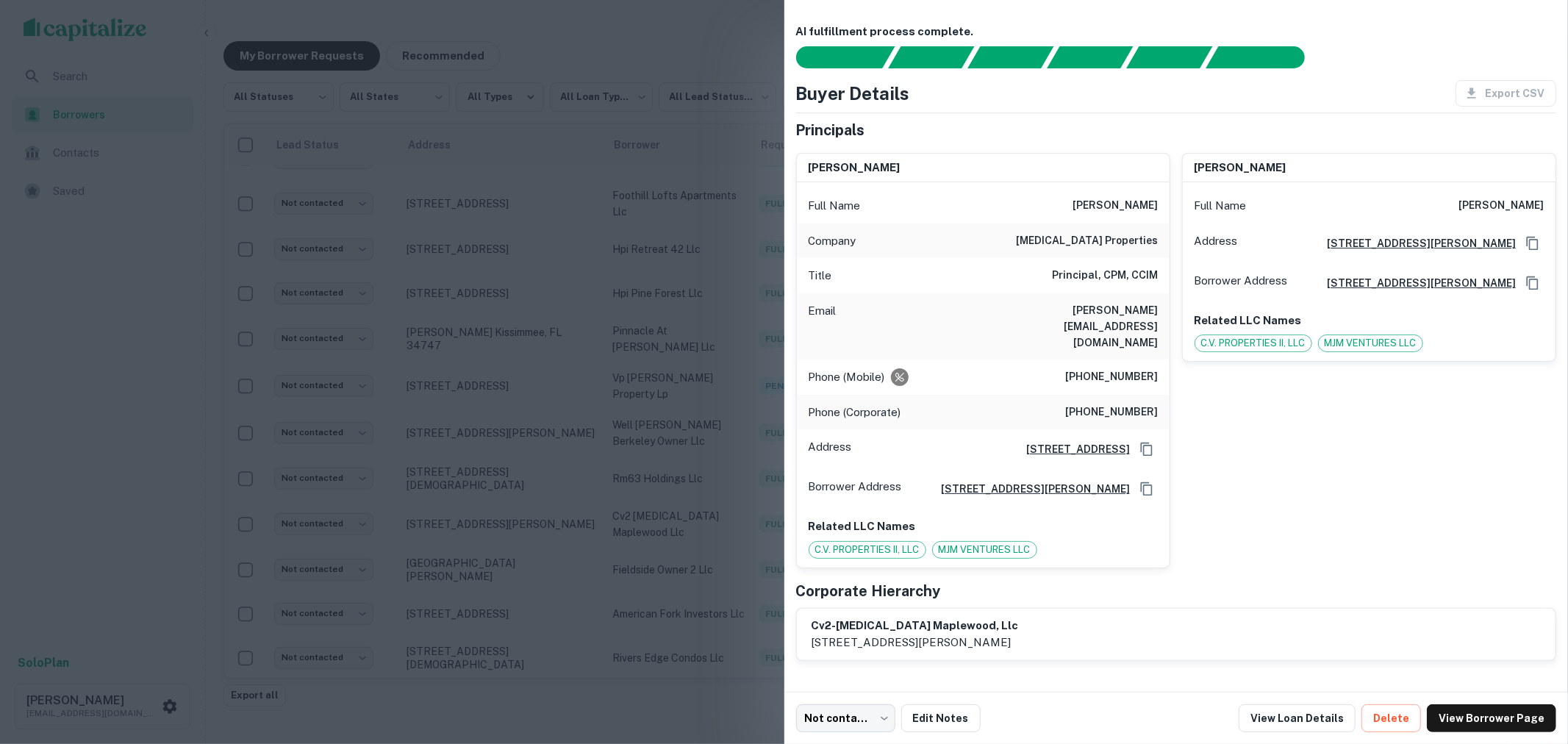
click at [733, 98] on div at bounding box center [784, 372] width 1568 height 744
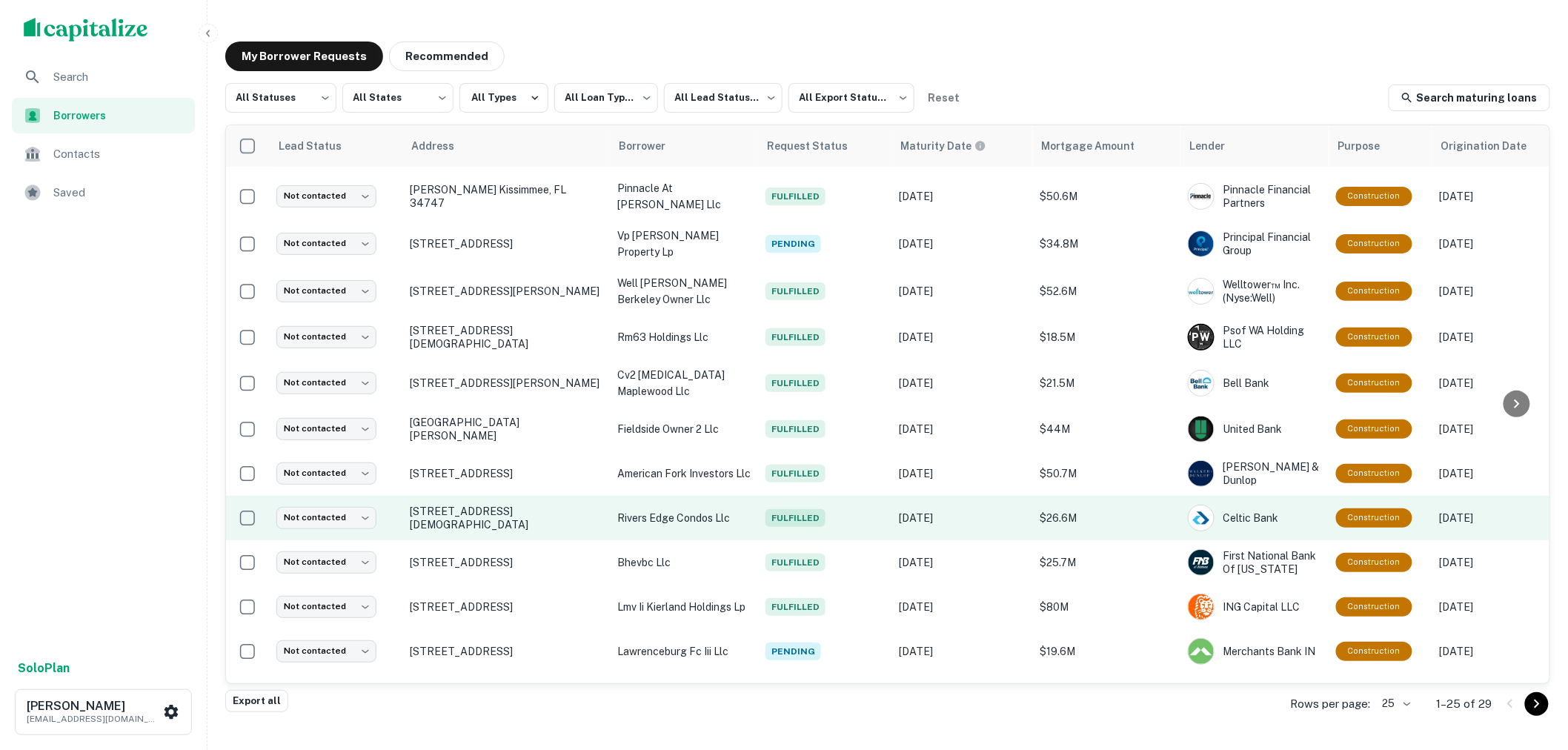
scroll to position [494, 0]
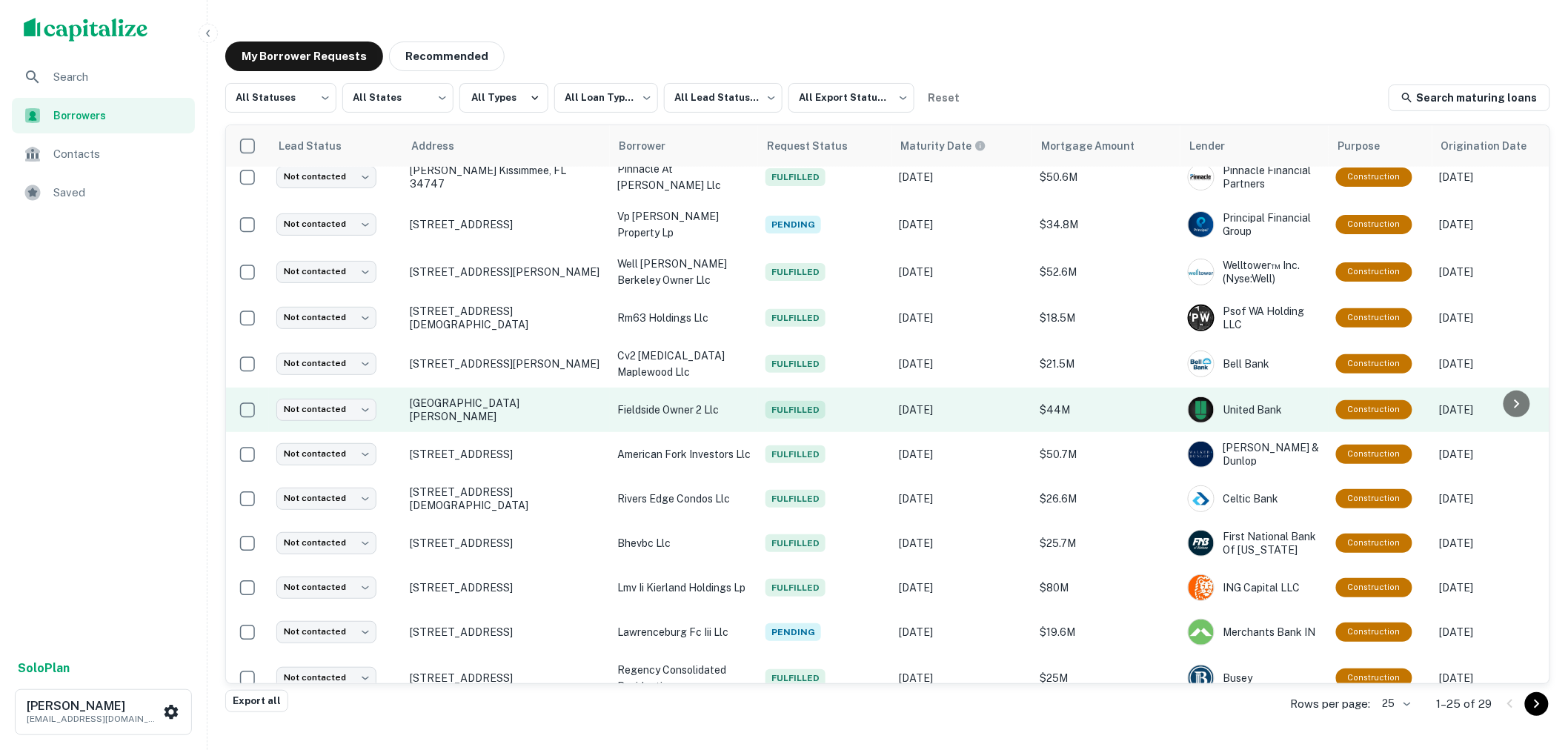
click at [804, 401] on span "Fulfilled" at bounding box center [795, 410] width 60 height 18
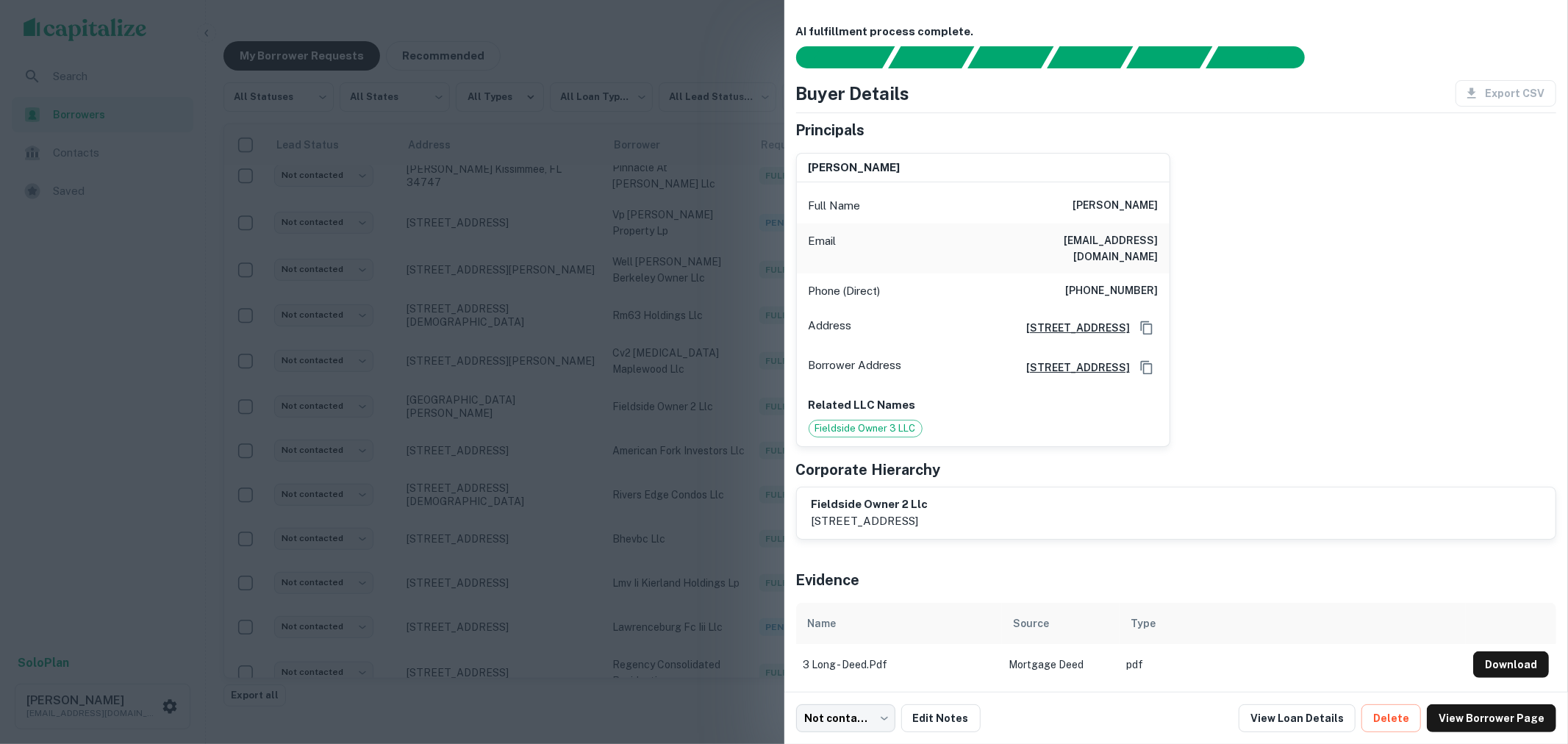
click at [736, 57] on div at bounding box center [784, 372] width 1568 height 744
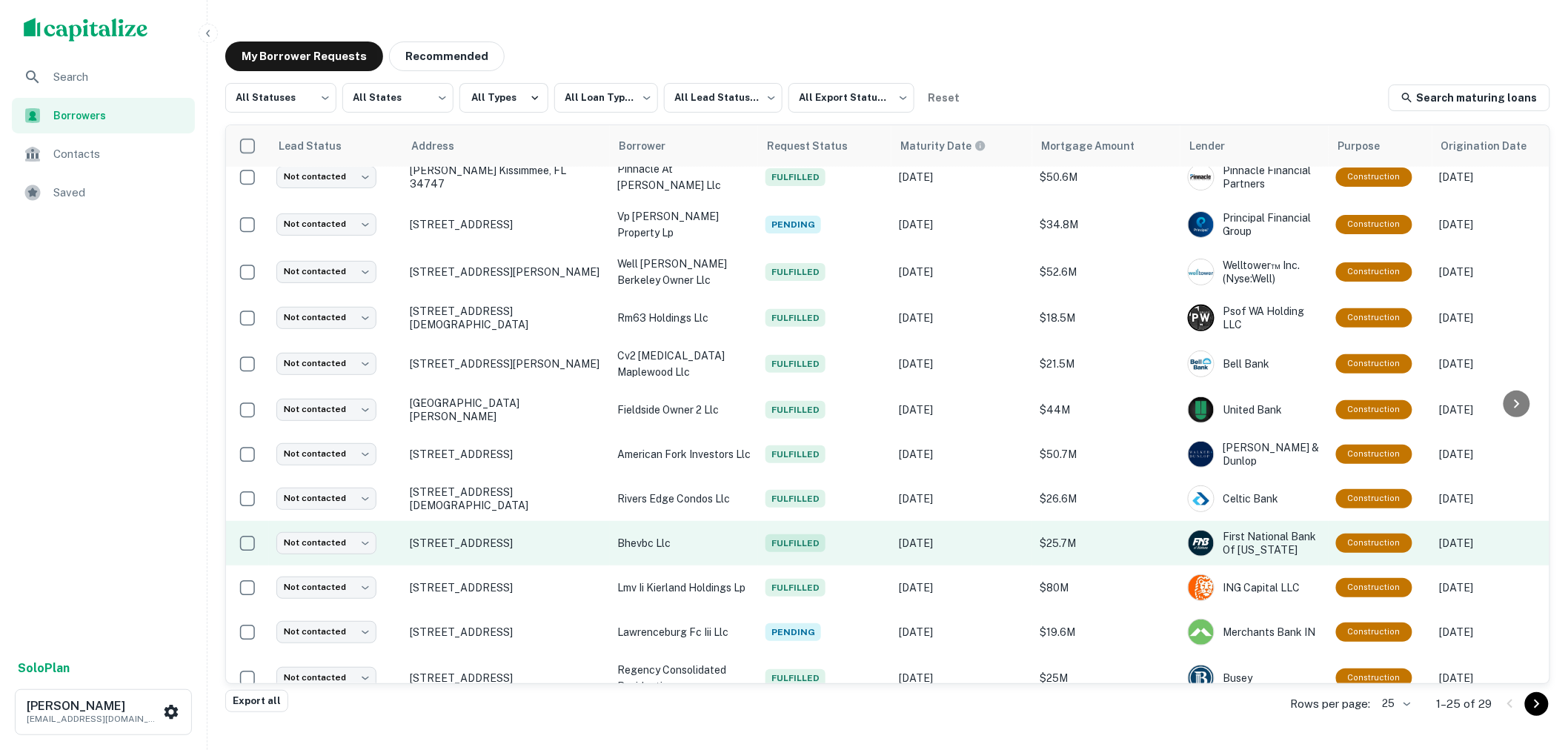
click at [809, 542] on span "Fulfilled" at bounding box center [795, 543] width 60 height 18
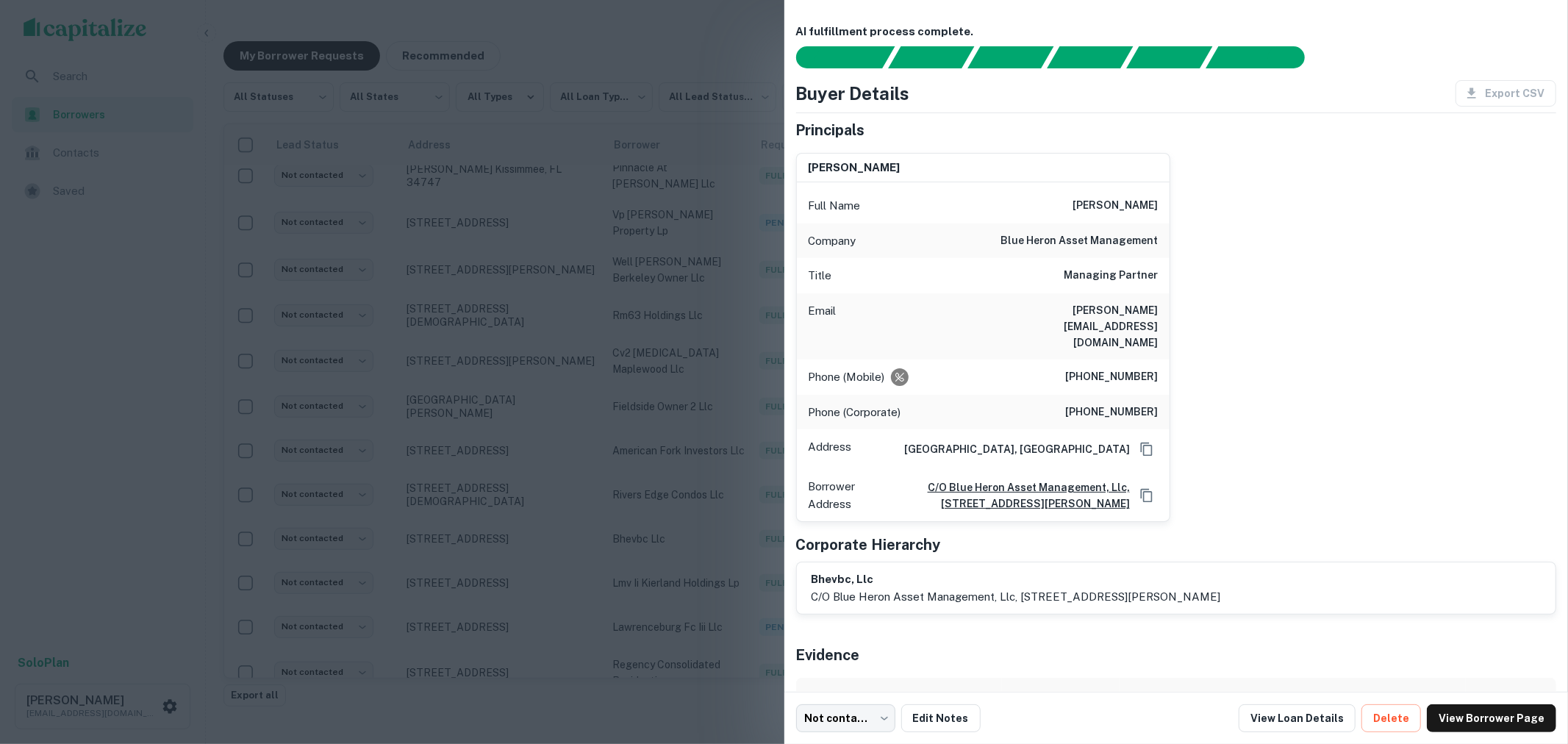
click at [760, 80] on div at bounding box center [784, 372] width 1568 height 744
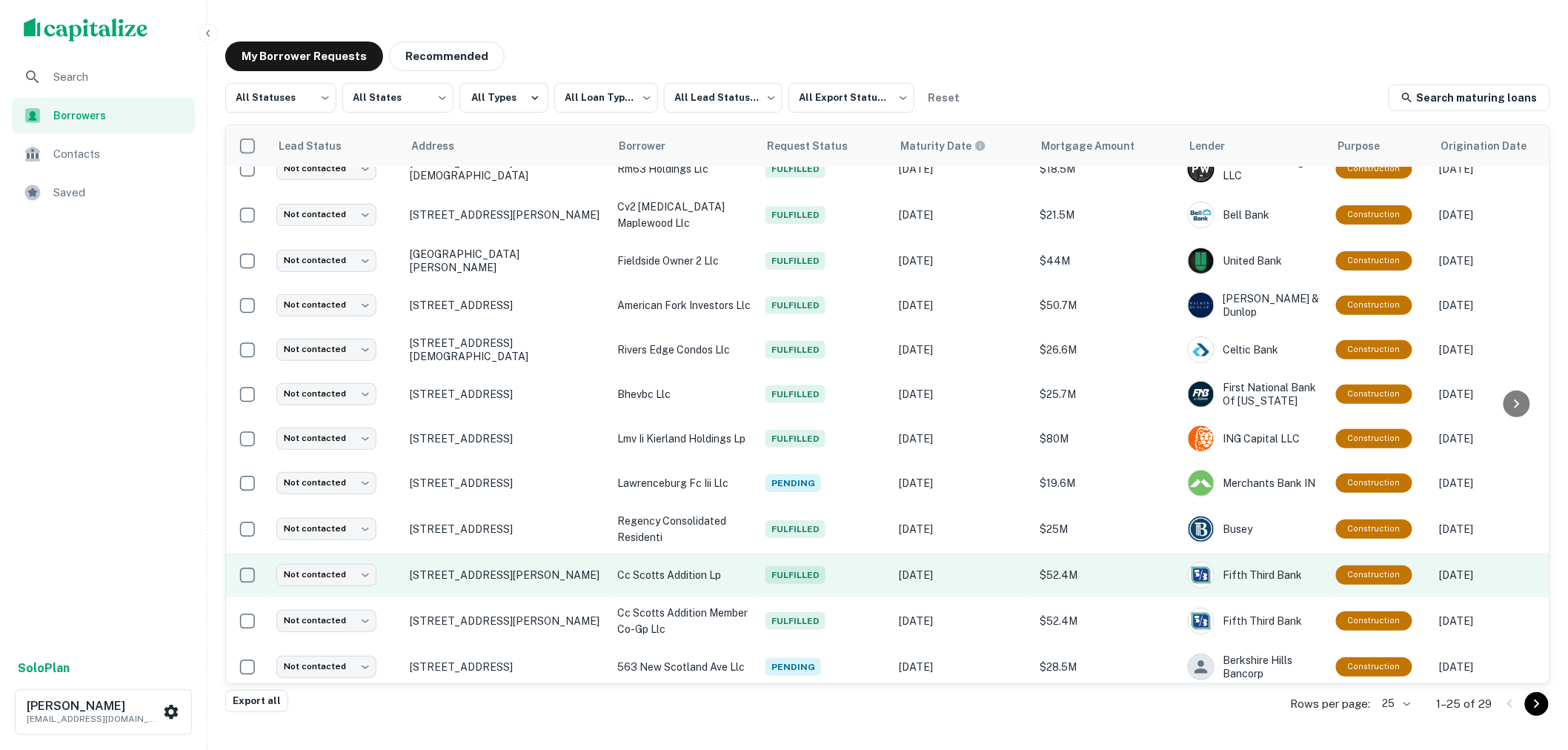
scroll to position [654, 0]
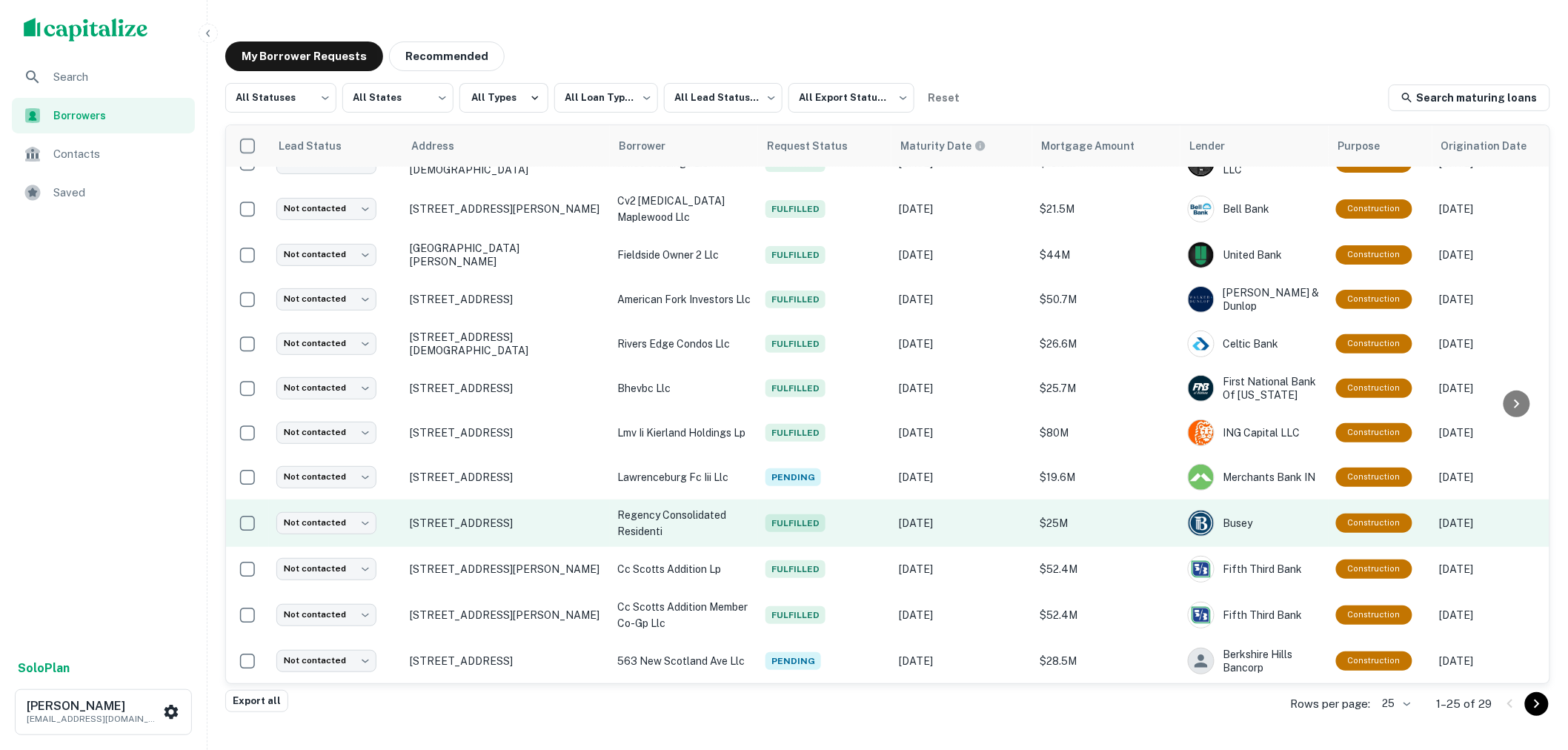
click at [797, 515] on span "Fulfilled" at bounding box center [795, 523] width 60 height 18
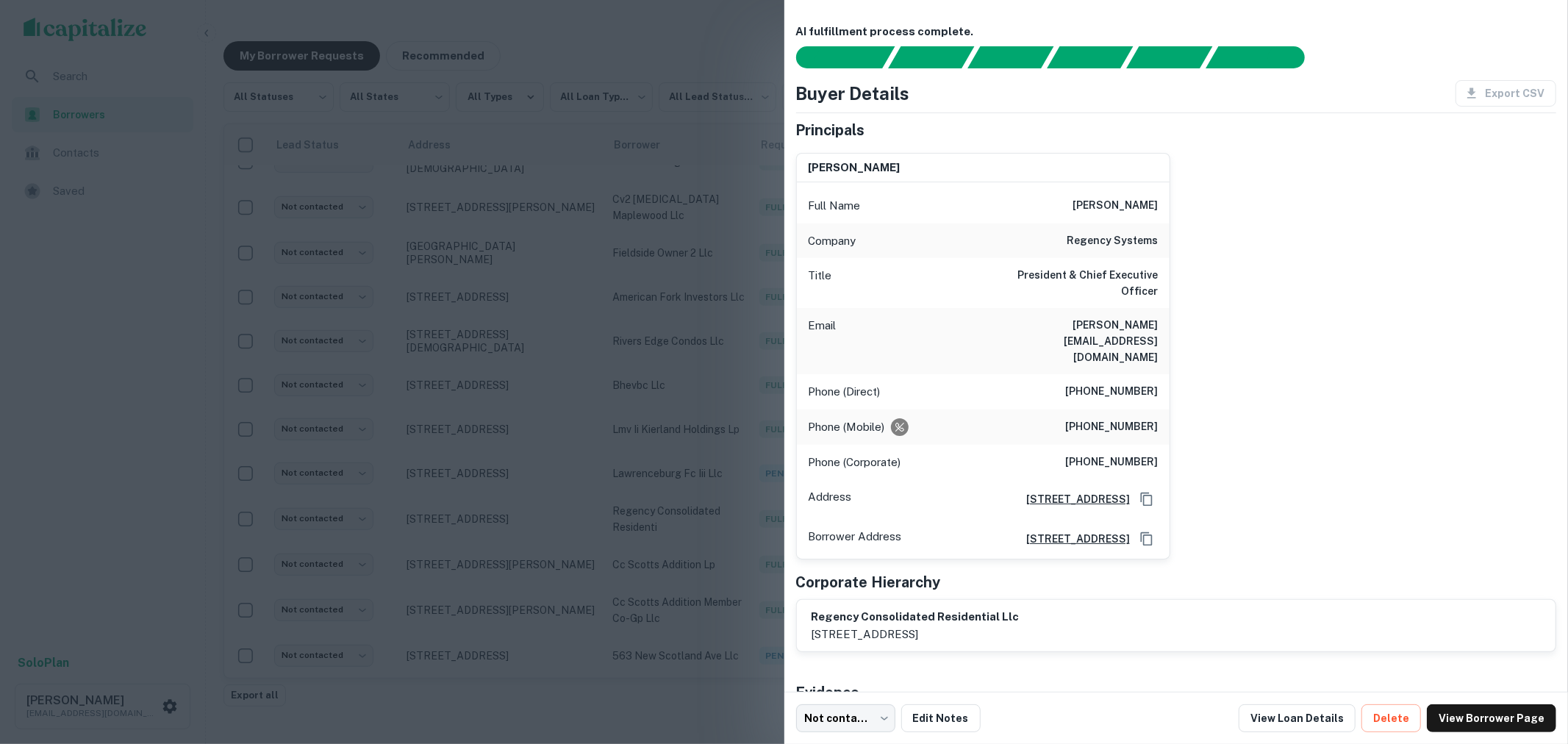
click at [699, 60] on div at bounding box center [784, 372] width 1568 height 744
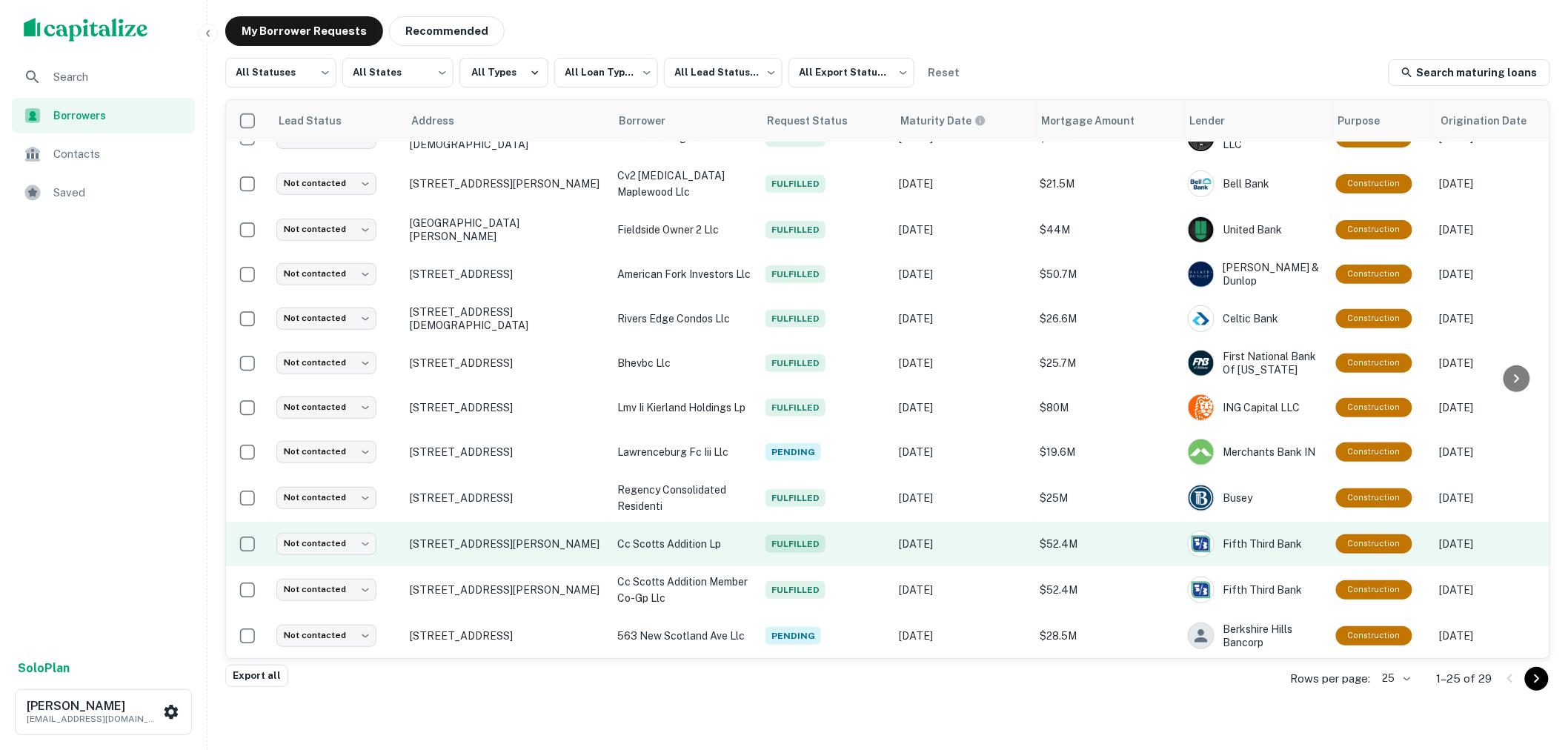
scroll to position [38, 0]
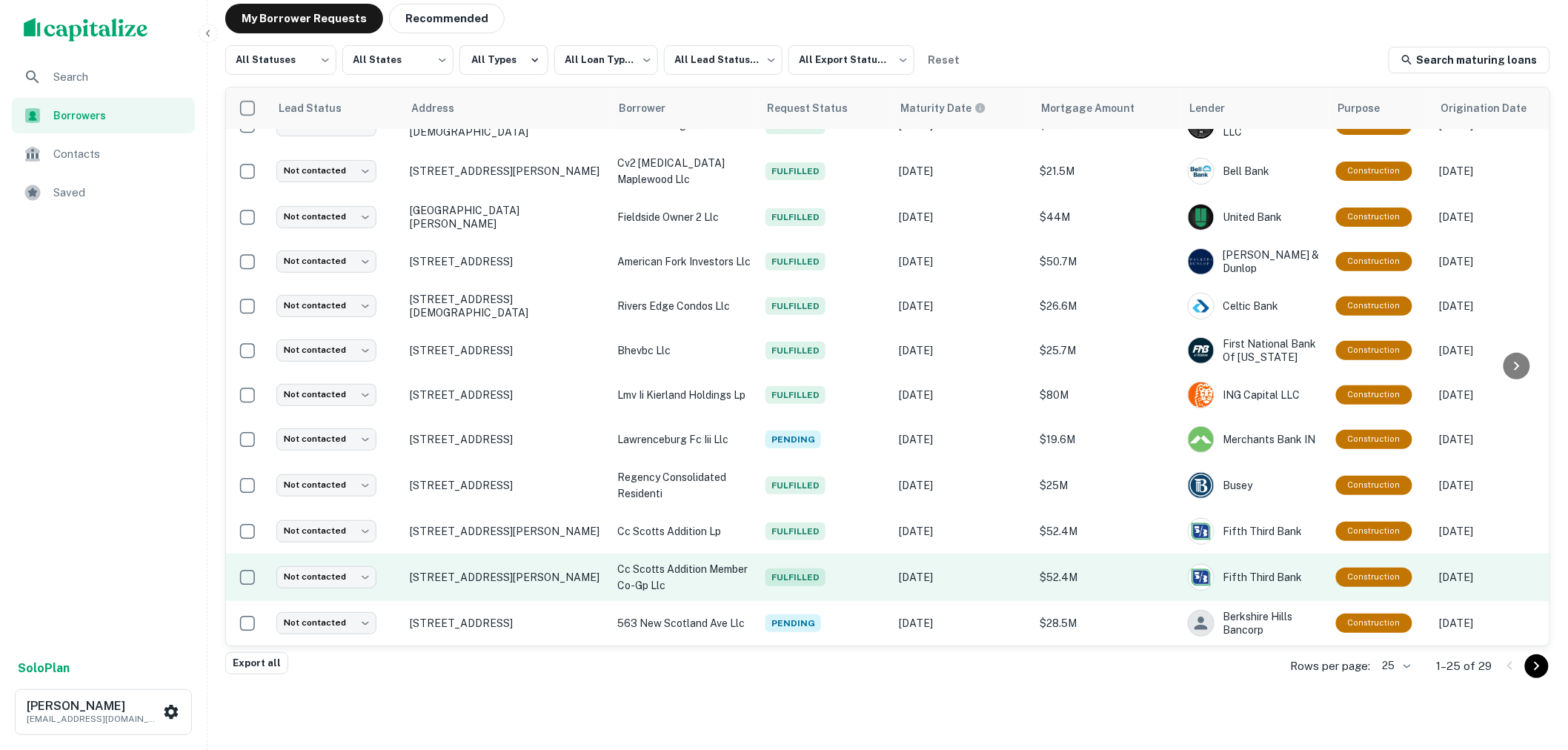
click at [807, 568] on span "Fulfilled" at bounding box center [795, 577] width 60 height 18
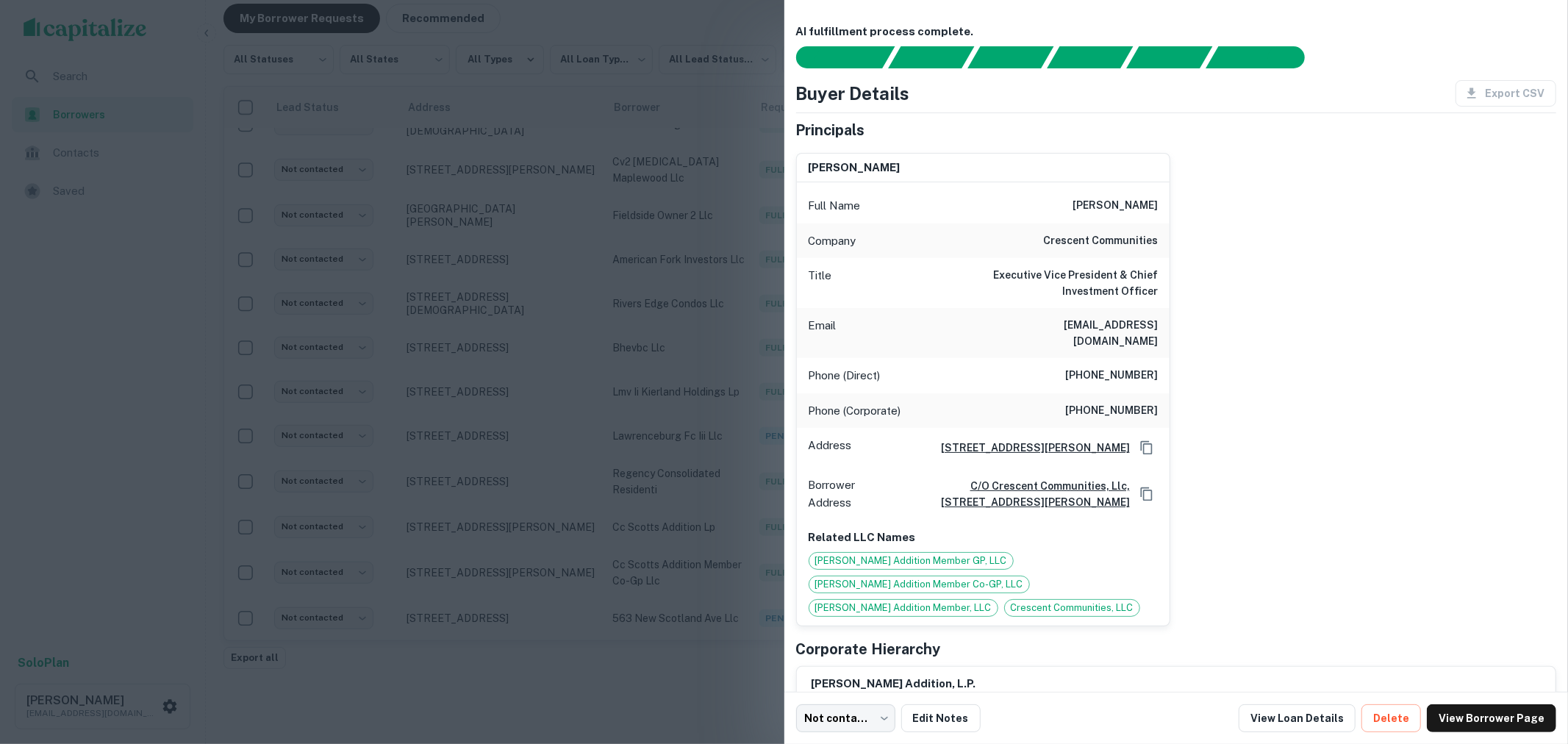
click at [730, 53] on div at bounding box center [784, 372] width 1568 height 744
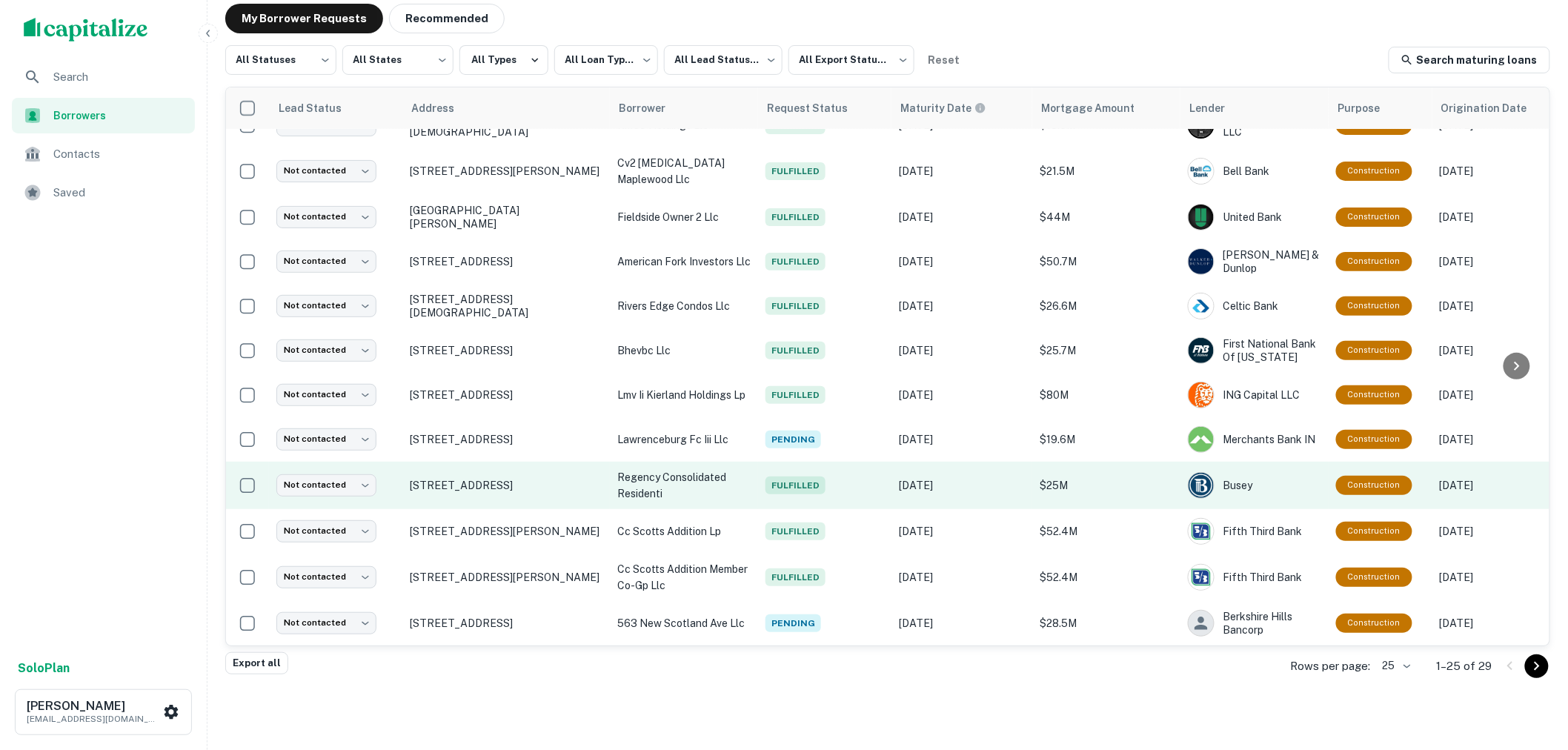
click at [797, 476] on span "Fulfilled" at bounding box center [795, 485] width 60 height 18
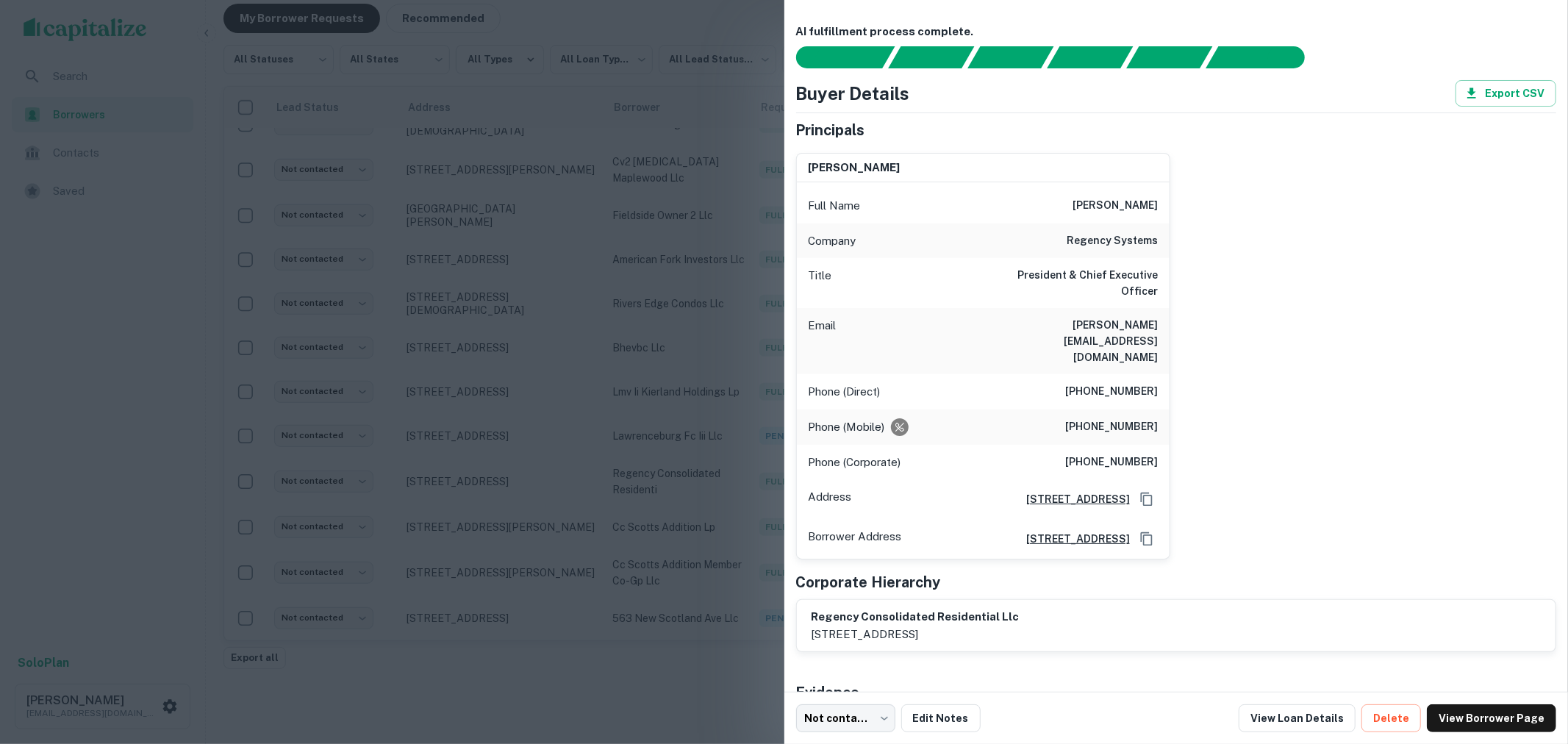
click at [691, 89] on div at bounding box center [784, 372] width 1568 height 744
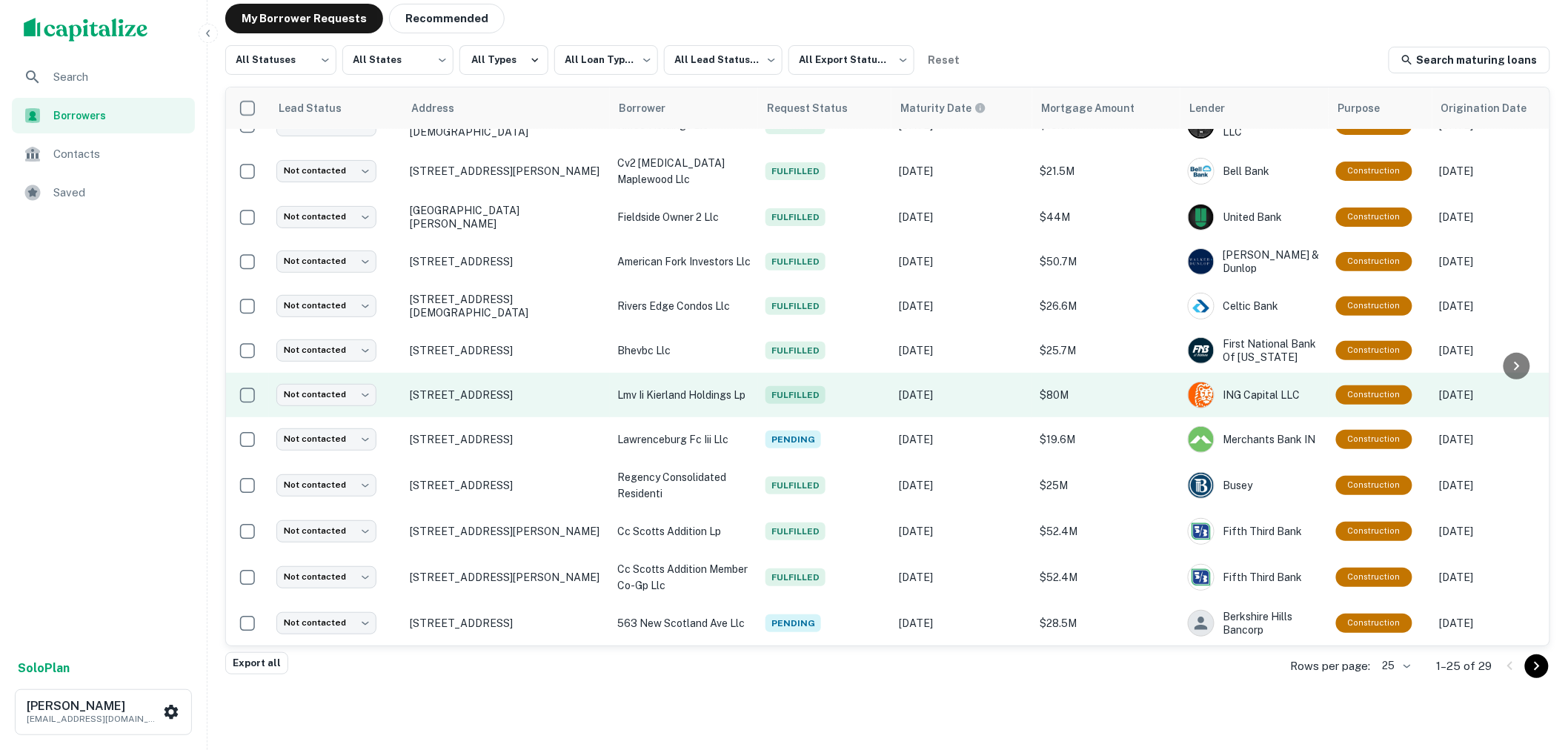
click at [799, 394] on td "Fulfilled" at bounding box center [824, 395] width 133 height 44
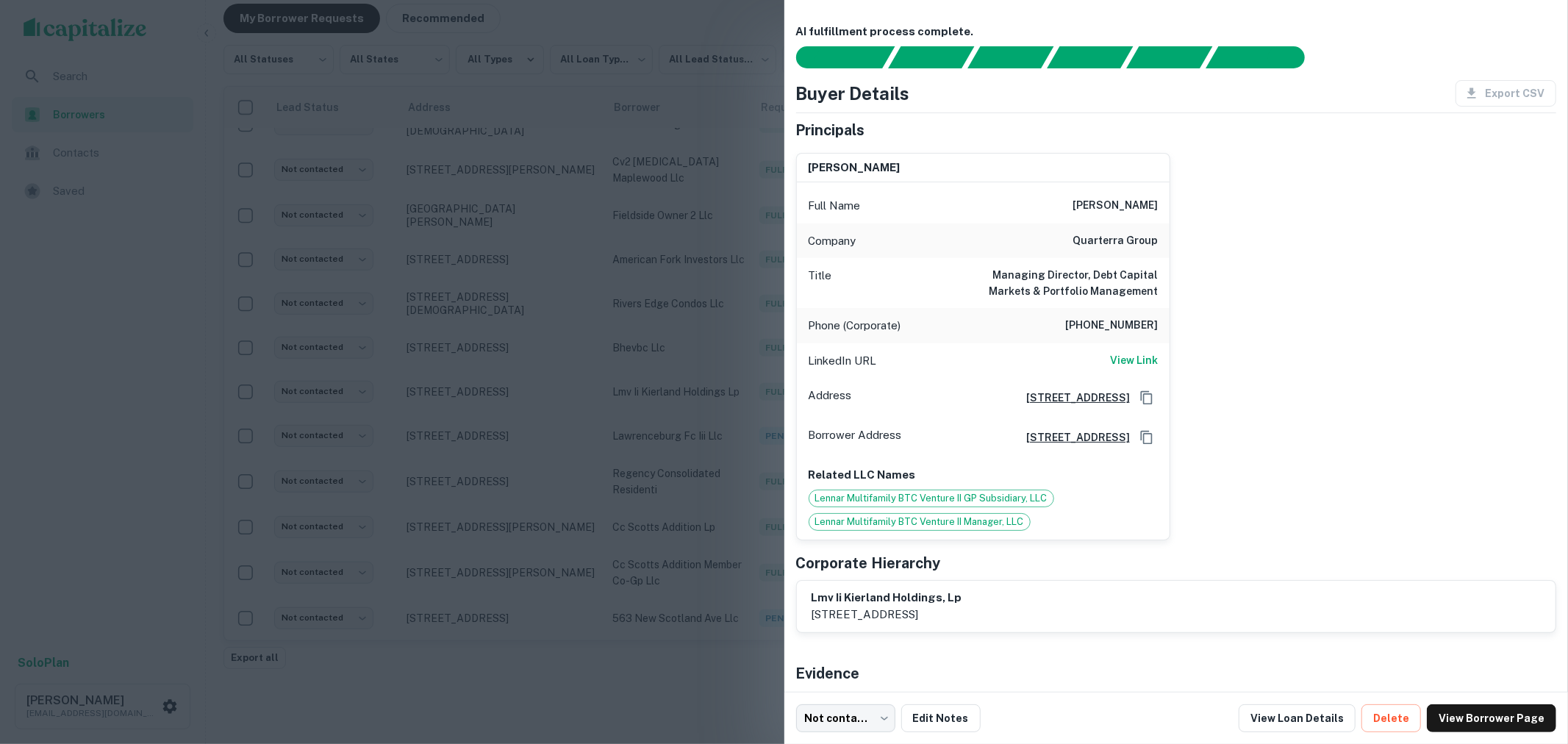
click at [702, 123] on div at bounding box center [784, 372] width 1568 height 744
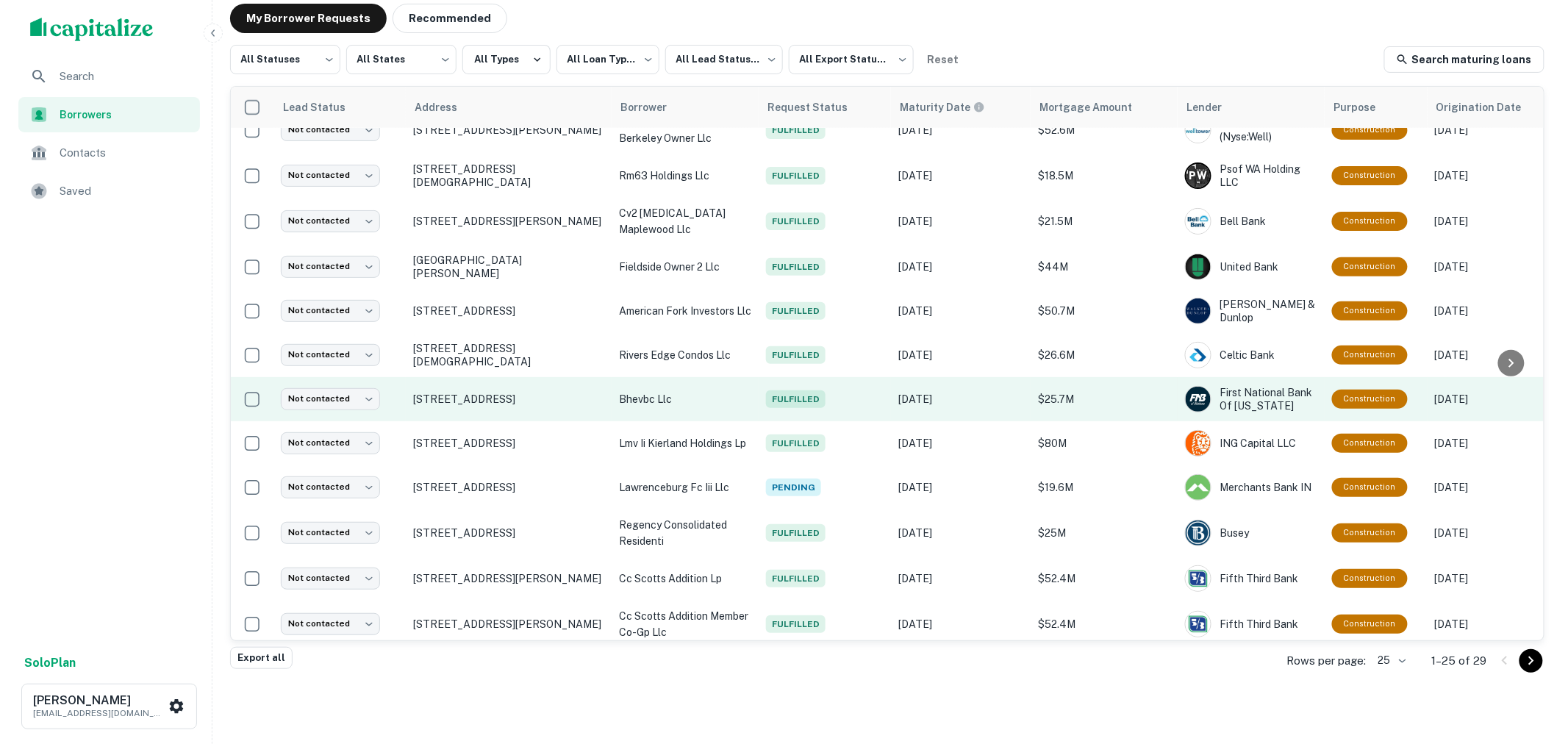
scroll to position [567, 0]
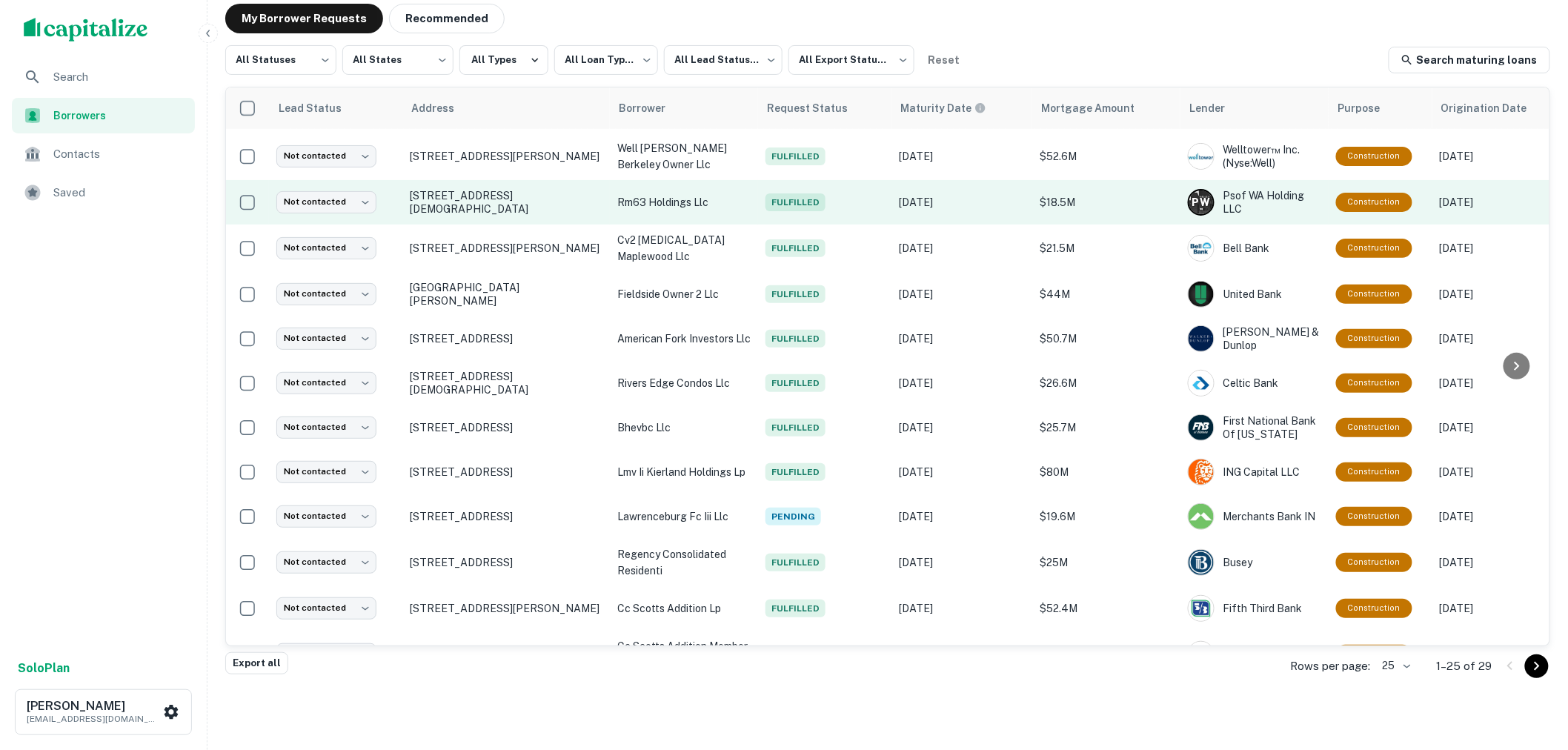
click at [803, 193] on span "Fulfilled" at bounding box center [795, 202] width 60 height 18
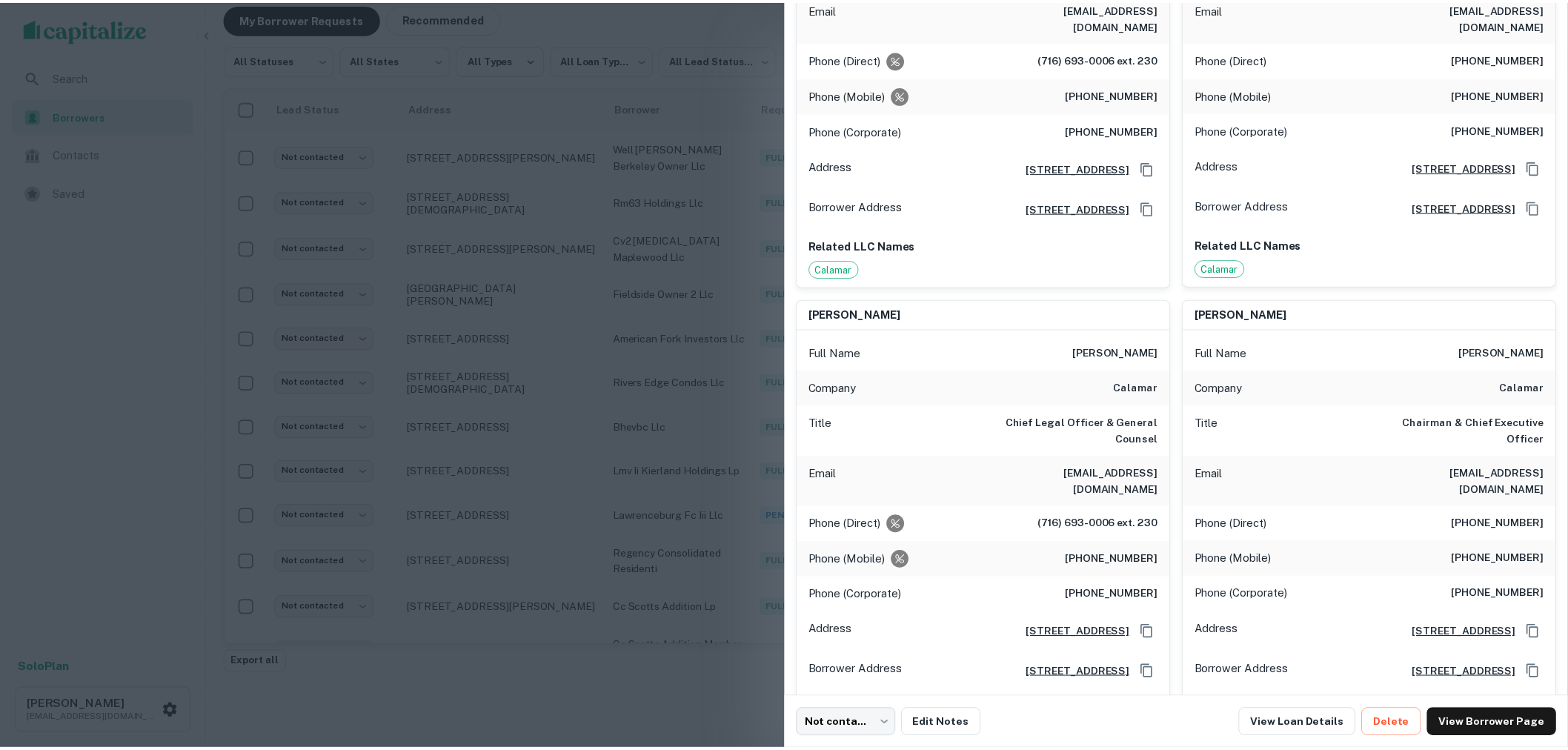
scroll to position [0, 0]
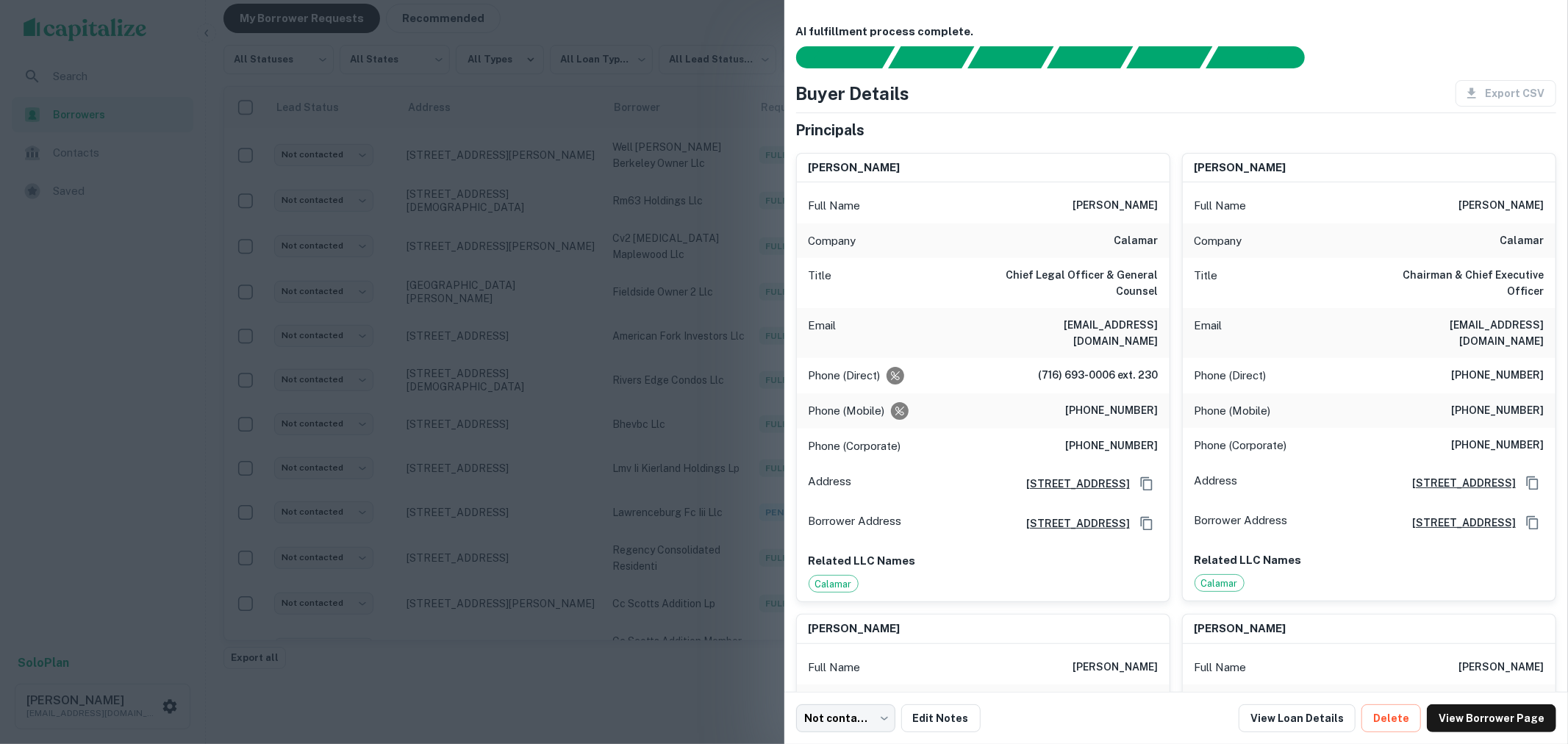
click at [690, 83] on div at bounding box center [784, 372] width 1568 height 744
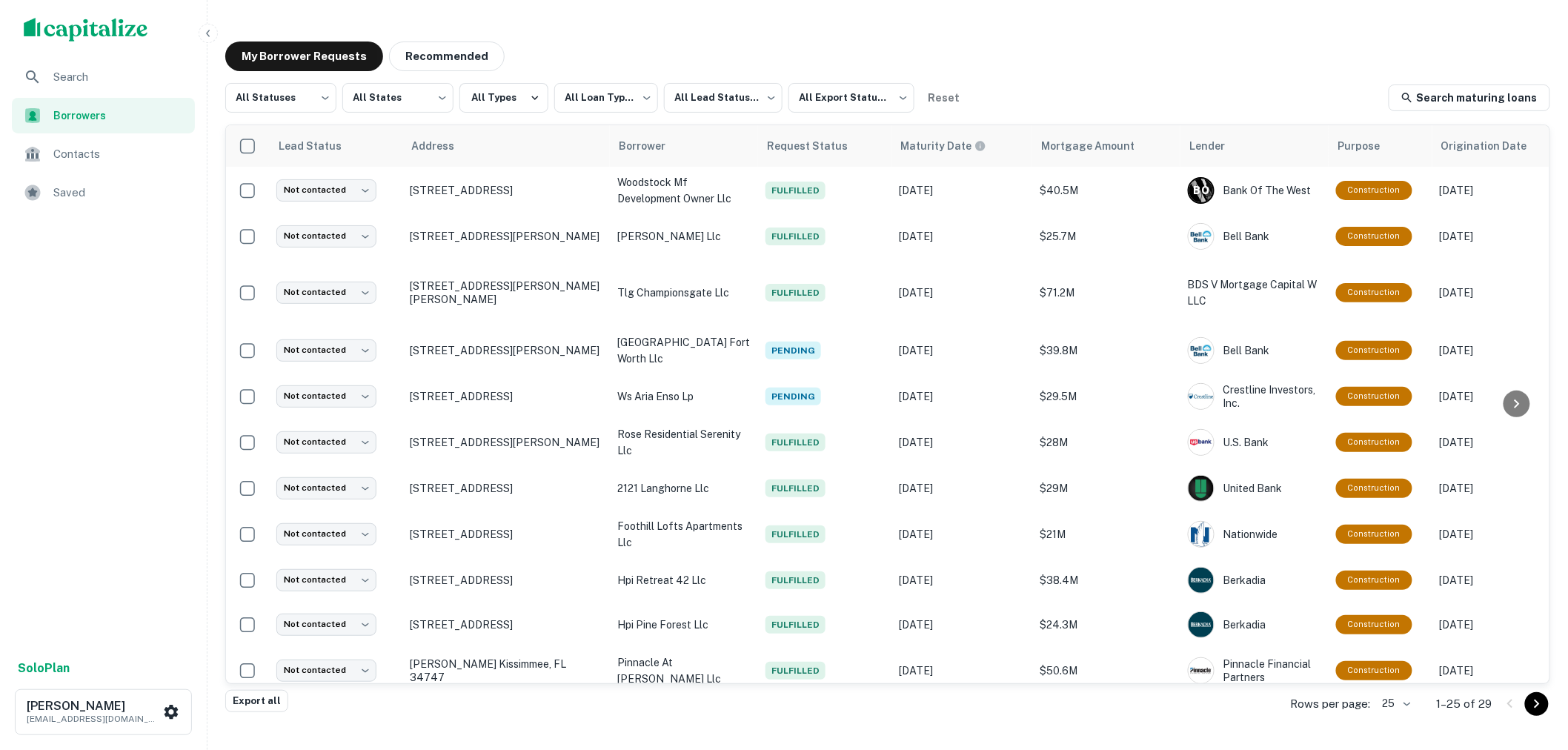
click at [62, 27] on img "scrollable content" at bounding box center [86, 29] width 125 height 24
